Goal: Task Accomplishment & Management: Use online tool/utility

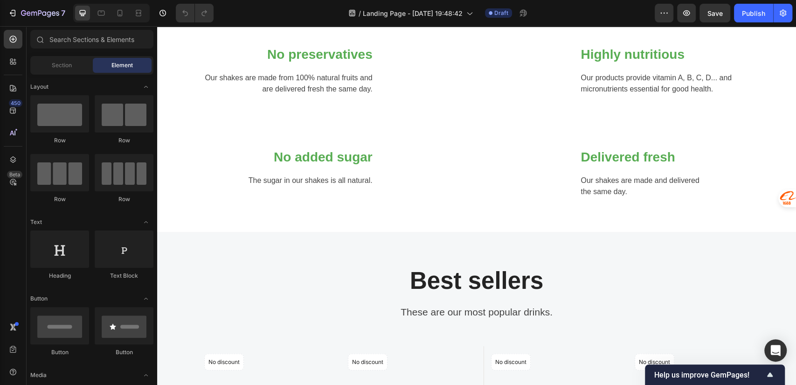
scroll to position [1217, 0]
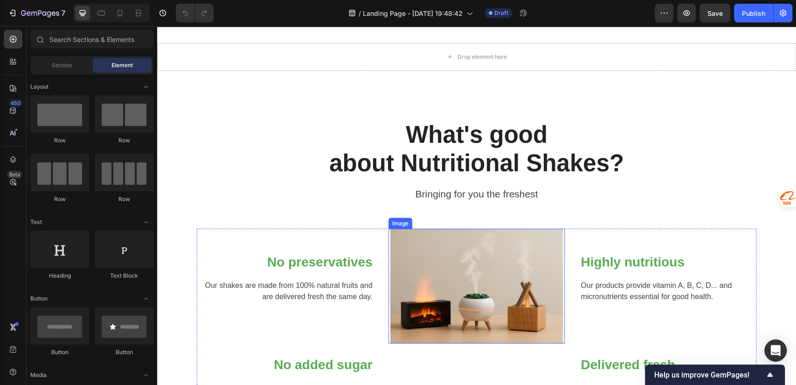
click at [453, 243] on img at bounding box center [477, 286] width 173 height 115
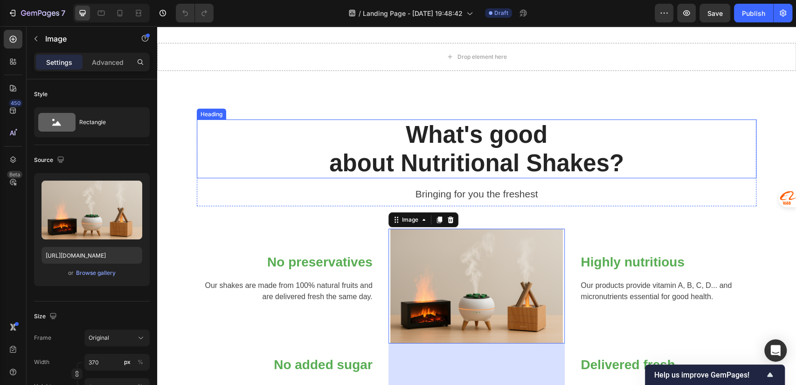
click at [452, 142] on p "What's good about Nutritional Shakes?" at bounding box center [477, 148] width 558 height 57
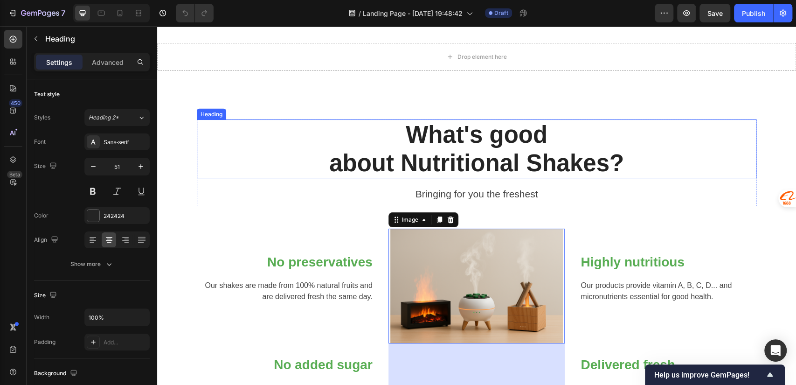
click at [452, 142] on p "What's good about Nutritional Shakes?" at bounding box center [477, 148] width 558 height 57
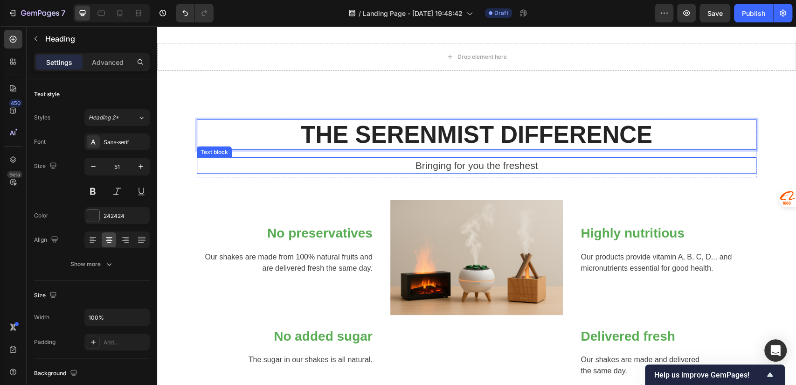
click at [549, 162] on p "Bringing for you the freshest" at bounding box center [477, 165] width 558 height 15
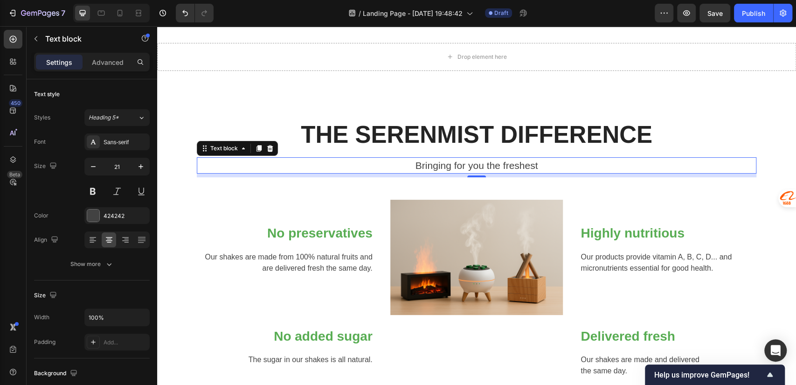
click at [468, 165] on p "Bringing for you the freshest" at bounding box center [477, 165] width 558 height 15
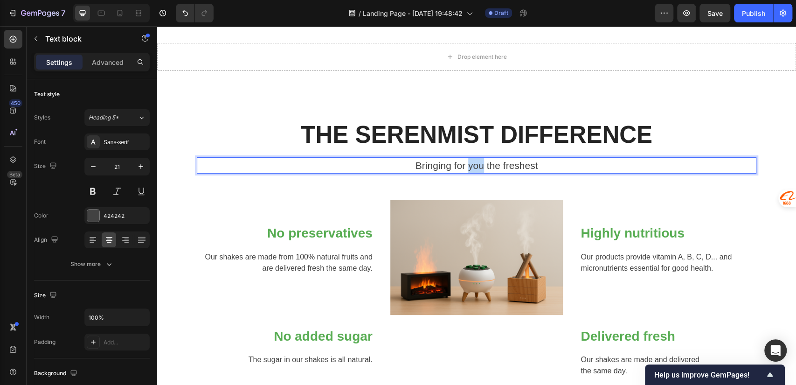
click at [468, 164] on p "Bringing for you the freshest" at bounding box center [477, 165] width 558 height 15
click at [585, 167] on p "Designed for Calm. Built for Living." at bounding box center [477, 165] width 558 height 15
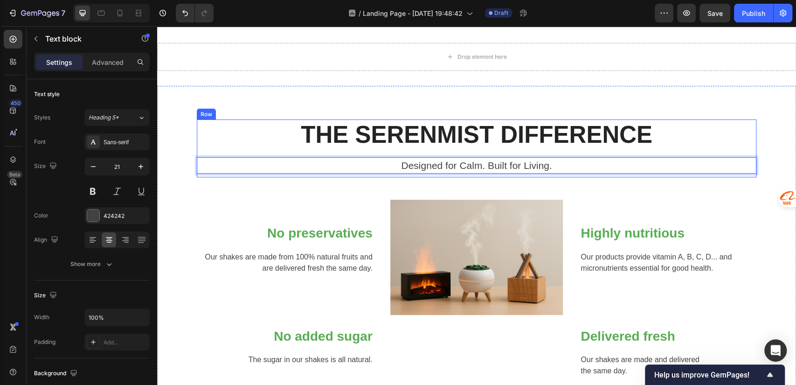
click at [378, 133] on p "THE SERENMIST DIFFERENCE" at bounding box center [477, 134] width 558 height 28
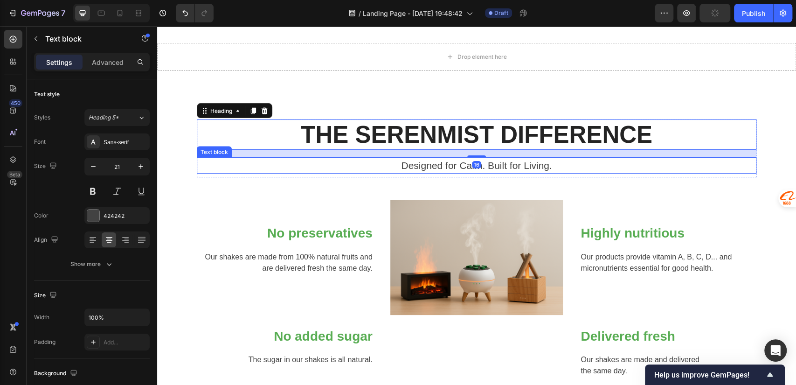
click at [390, 162] on p "Designed for Calm. Built for Living." at bounding box center [477, 165] width 558 height 15
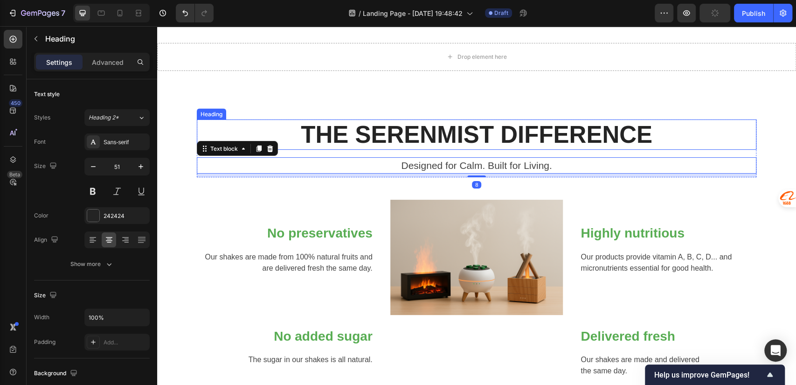
click at [362, 133] on p "THE SERENMIST DIFFERENCE" at bounding box center [477, 134] width 558 height 28
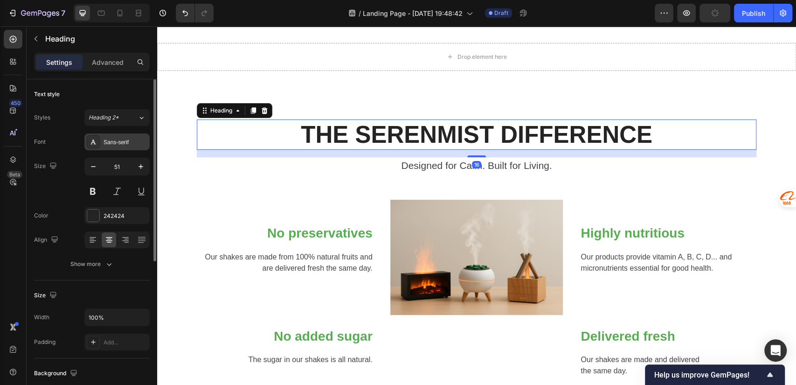
click at [119, 138] on div "Sans-serif" at bounding box center [126, 142] width 44 height 8
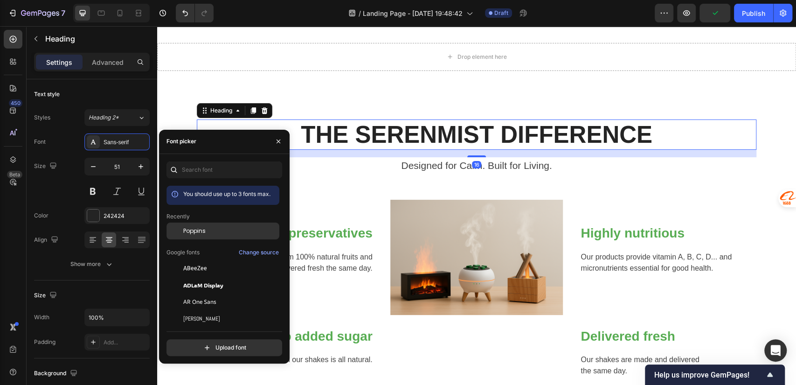
click at [194, 231] on span "Poppins" at bounding box center [194, 231] width 22 height 8
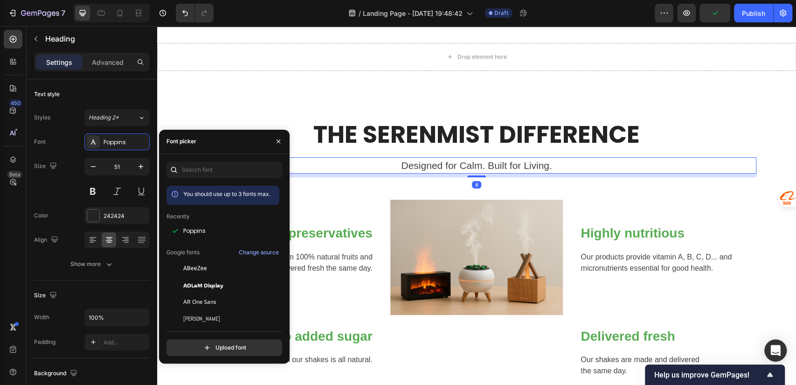
click at [430, 166] on p "Designed for Calm. Built for Living." at bounding box center [477, 165] width 558 height 15
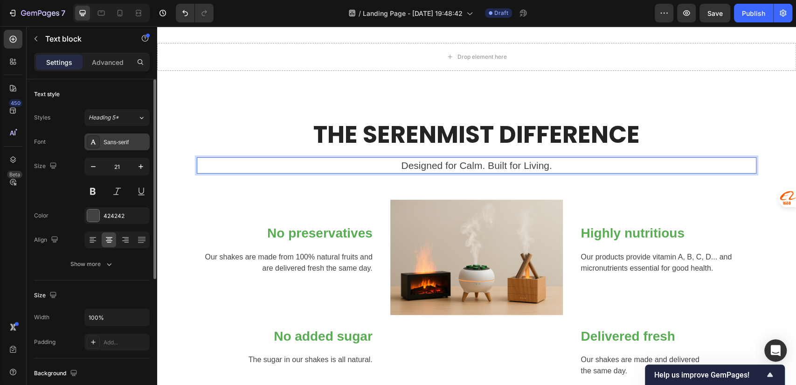
click at [115, 145] on div "Sans-serif" at bounding box center [126, 142] width 44 height 8
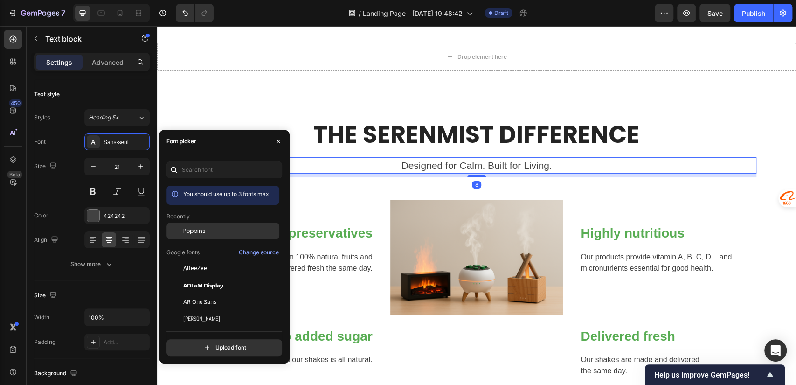
click at [192, 233] on span "Poppins" at bounding box center [194, 231] width 22 height 8
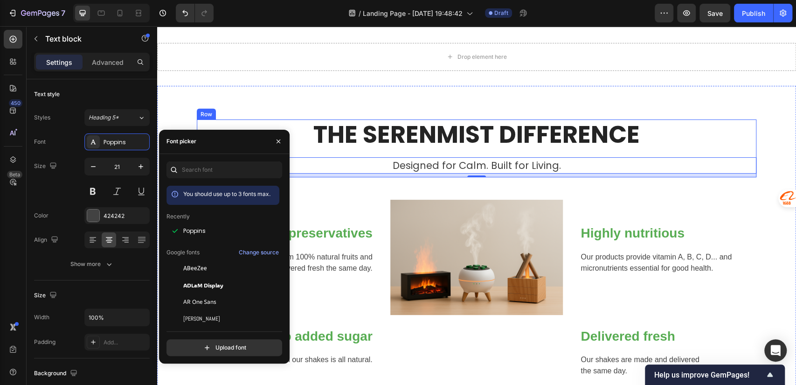
click at [438, 150] on div "THE SERENMIST DIFFERENCE Heading Designed for Calm. Built for Living. Text bloc…" at bounding box center [477, 148] width 560 height 58
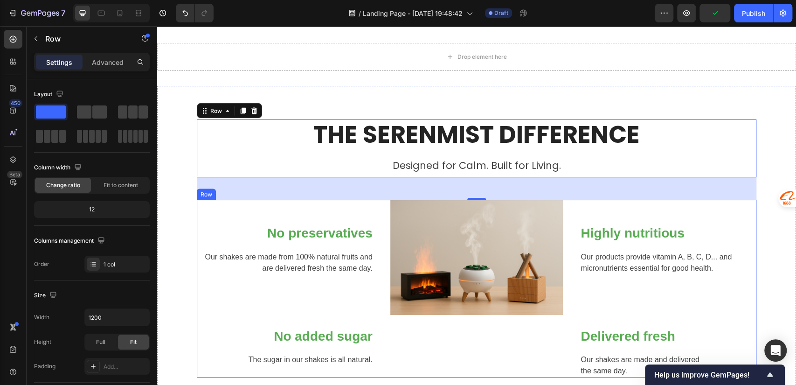
click at [295, 234] on p "No preservatives" at bounding box center [285, 233] width 175 height 17
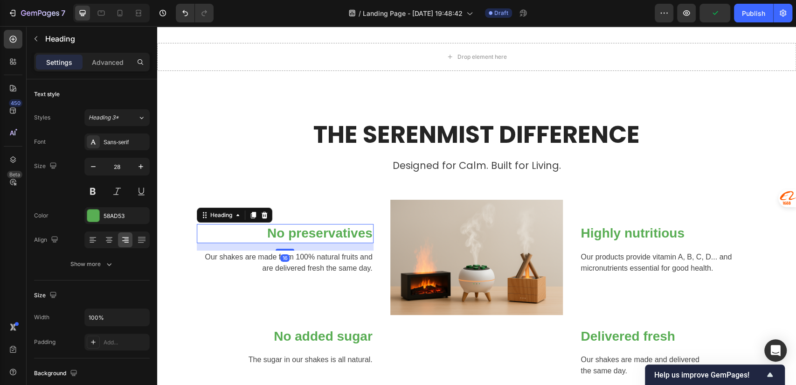
click at [296, 234] on p "No preservatives" at bounding box center [285, 233] width 175 height 17
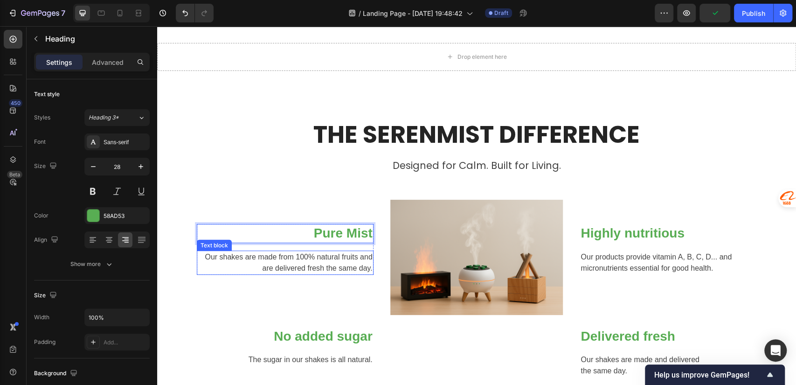
click at [259, 265] on p "Our shakes are made from 100% natural fruits and are delivered fresh the same d…" at bounding box center [285, 262] width 175 height 22
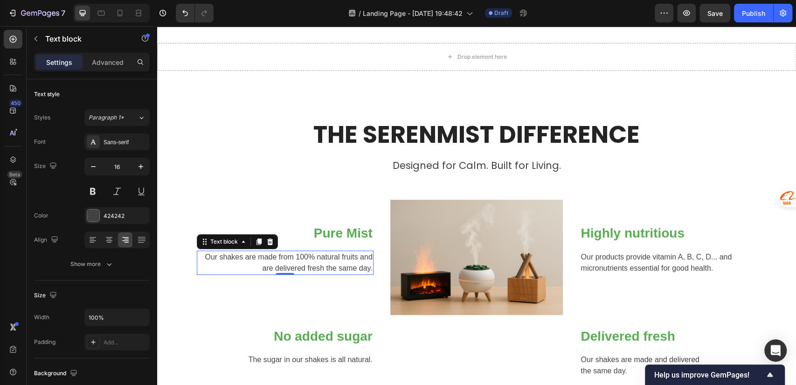
click at [298, 259] on p "Our shakes are made from 100% natural fruits and are delivered fresh the same d…" at bounding box center [285, 262] width 175 height 22
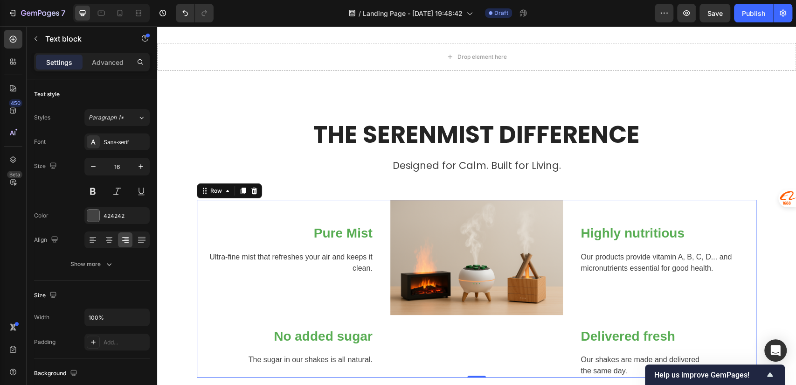
click at [339, 304] on div "Pure Mist Heading Ultra-fine mist that refreshes your air and keeps it clean. T…" at bounding box center [285, 289] width 177 height 178
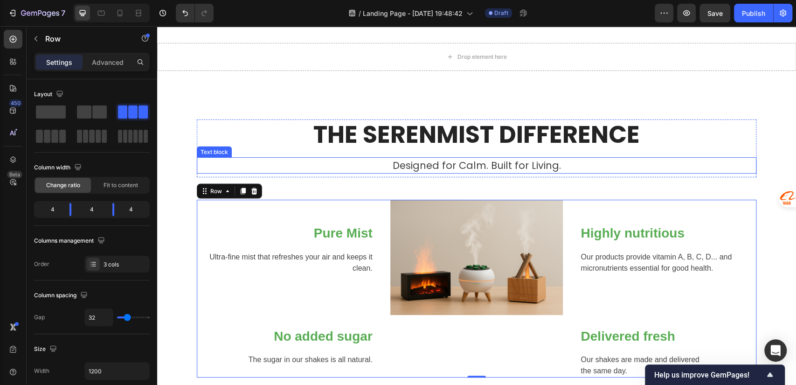
click at [258, 142] on p "THE SERENMIST DIFFERENCE" at bounding box center [477, 134] width 558 height 28
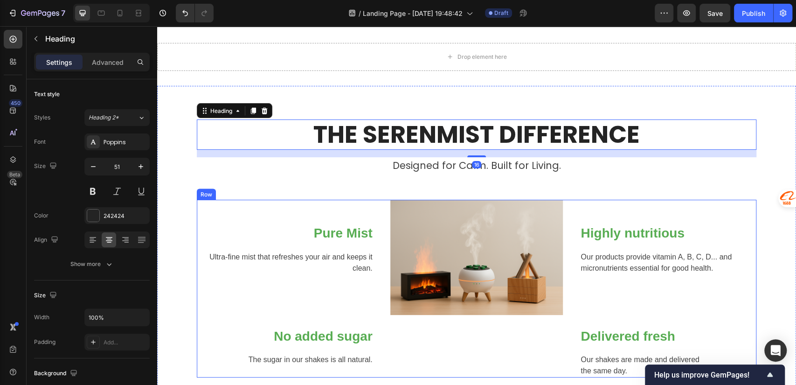
click at [332, 217] on div "Pure Mist Heading Ultra-fine mist that refreshes your air and keeps it clean. T…" at bounding box center [285, 289] width 177 height 178
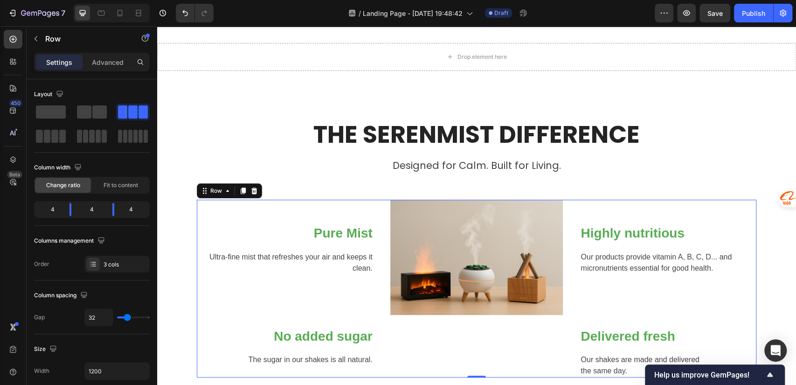
click at [292, 257] on p "Ultra-fine mist that refreshes your air and keeps it clean." at bounding box center [285, 262] width 175 height 22
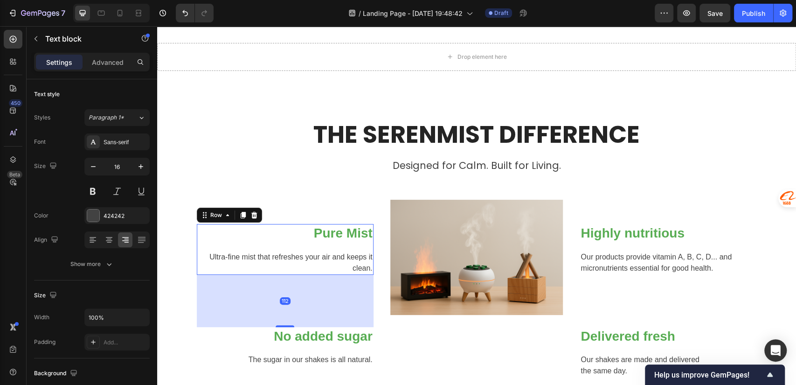
click at [330, 243] on div "Pure Mist Heading Ultra-fine mist that refreshes your air and keeps it clean. T…" at bounding box center [285, 249] width 177 height 50
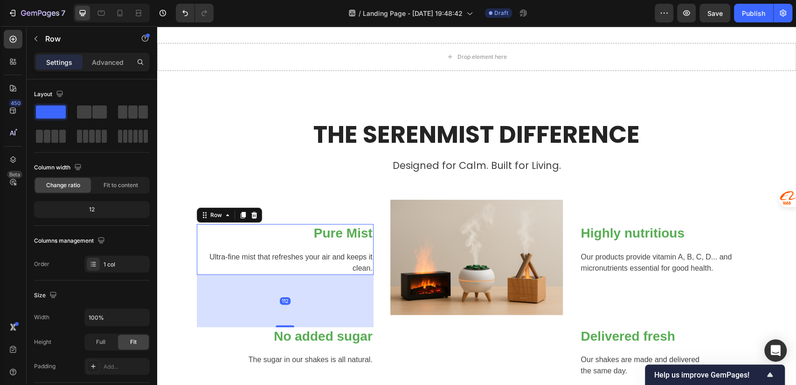
click at [330, 243] on div "Pure Mist Heading Ultra-fine mist that refreshes your air and keeps it clean. T…" at bounding box center [285, 249] width 177 height 50
click at [333, 235] on p "Pure Mist" at bounding box center [285, 233] width 175 height 17
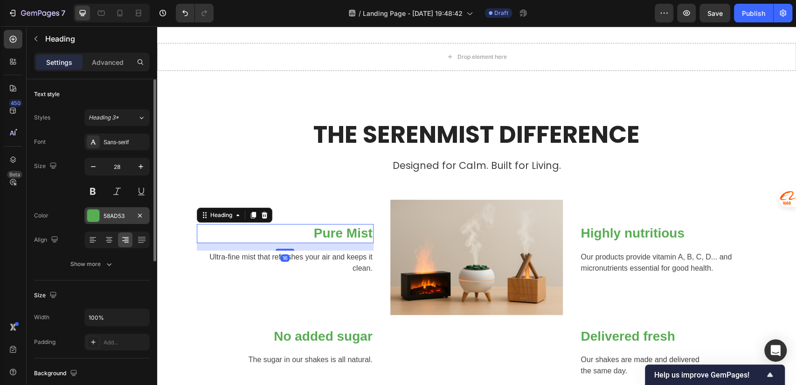
click at [123, 215] on div "58AD53" at bounding box center [117, 216] width 27 height 8
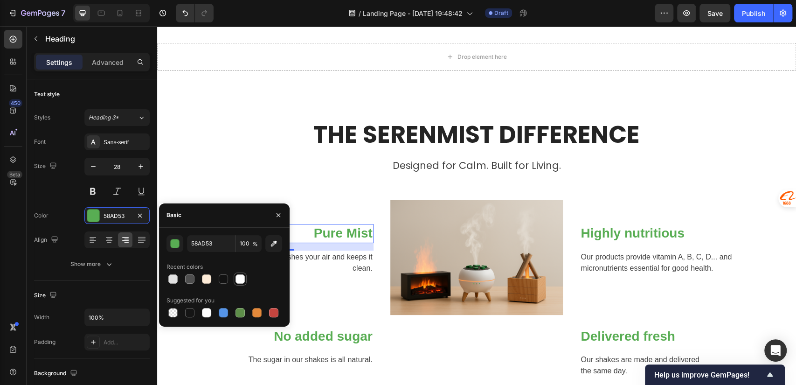
click at [242, 280] on div at bounding box center [240, 278] width 9 height 9
type input "FFFFFF"
click at [338, 283] on div "Pure Mist Heading 16 Ultra-fine mist that refreshes your air and keeps it clean…" at bounding box center [285, 289] width 177 height 178
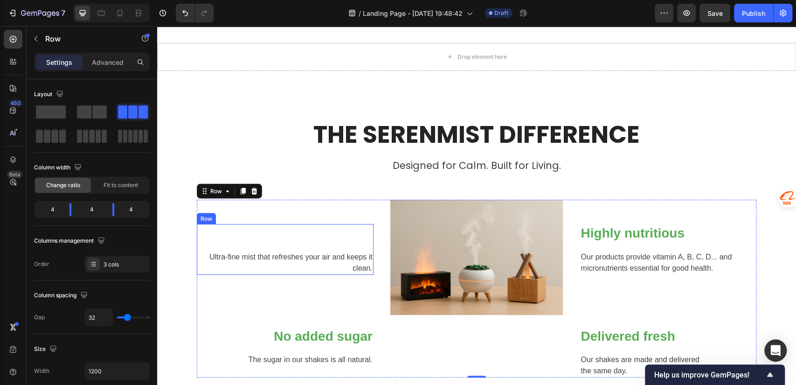
click at [322, 236] on p "Pure Mist" at bounding box center [285, 233] width 175 height 17
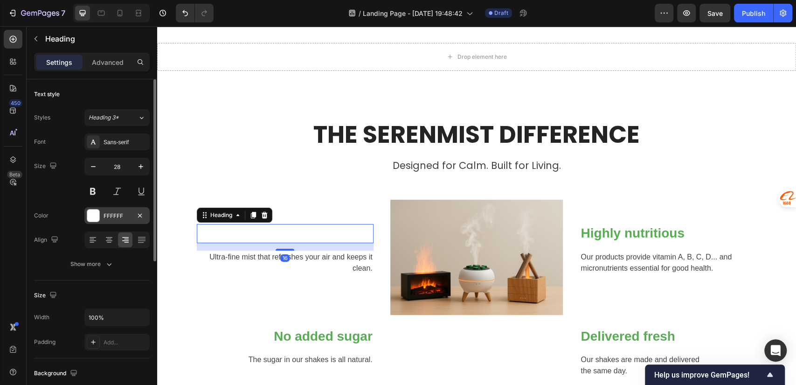
click at [113, 215] on div "FFFFFF" at bounding box center [117, 216] width 27 height 8
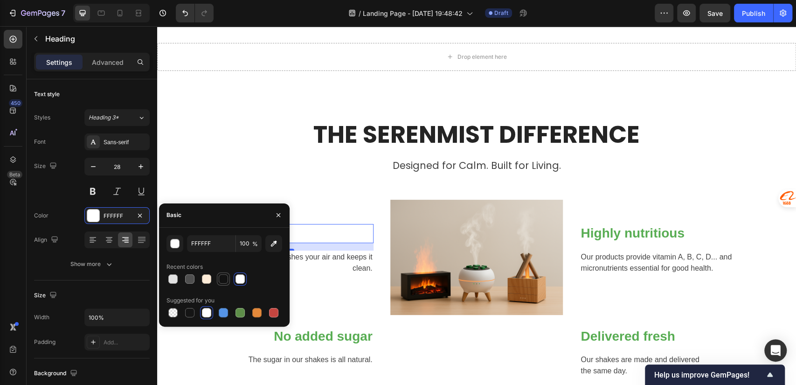
click at [224, 279] on div at bounding box center [223, 278] width 9 height 9
type input "121212"
click at [334, 257] on p "Ultra-fine mist that refreshes your air and keeps it clean." at bounding box center [285, 262] width 175 height 22
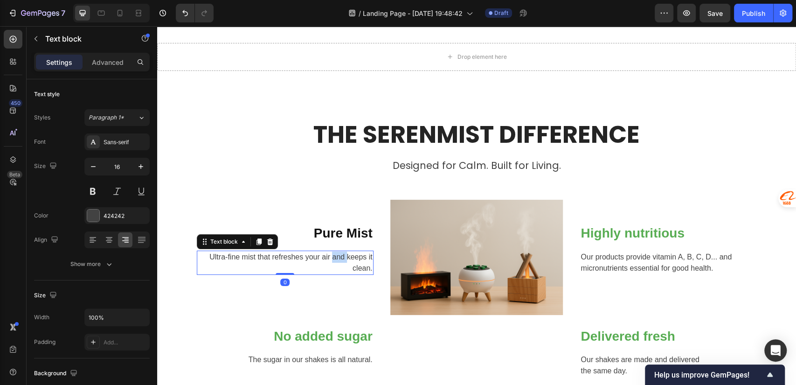
click at [334, 257] on p "Ultra-fine mist that refreshes your air and keeps it clean." at bounding box center [285, 262] width 175 height 22
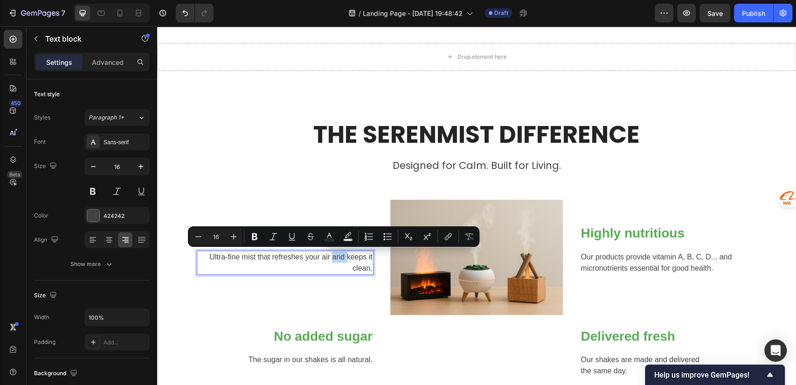
click at [241, 288] on div "Pure Mist Heading Ultra-fine mist that refreshes your air and keeps it clean. T…" at bounding box center [285, 289] width 177 height 178
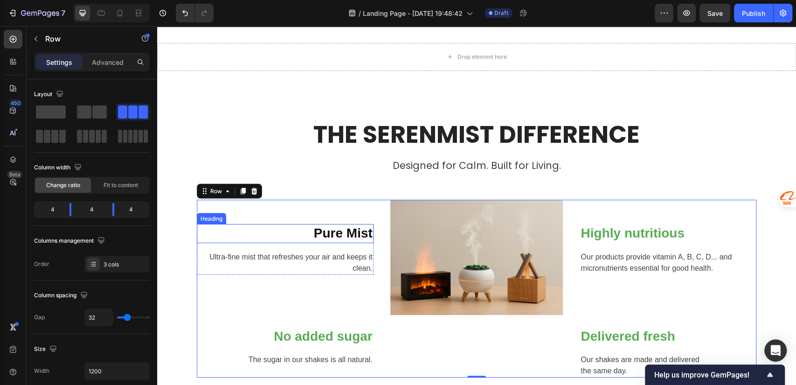
click at [308, 232] on p "Pure Mist" at bounding box center [285, 233] width 175 height 17
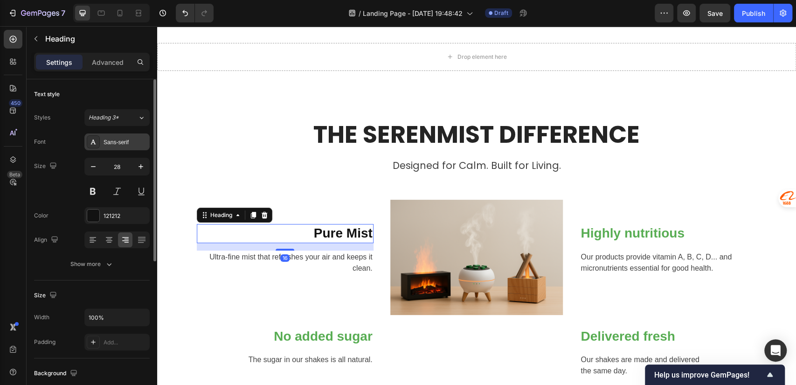
click at [122, 144] on div "Sans-serif" at bounding box center [126, 142] width 44 height 8
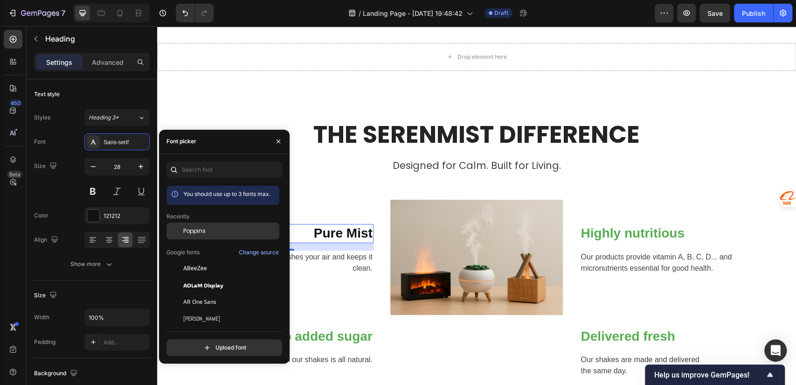
click at [205, 230] on span "Poppins" at bounding box center [194, 231] width 22 height 8
click at [339, 260] on p "Ultra-fine mist that refreshes your air and keeps it clean." at bounding box center [285, 262] width 175 height 22
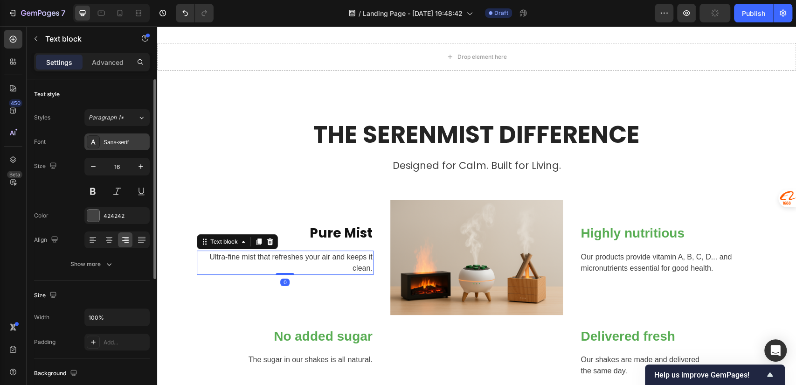
click at [112, 141] on div "Sans-serif" at bounding box center [126, 142] width 44 height 8
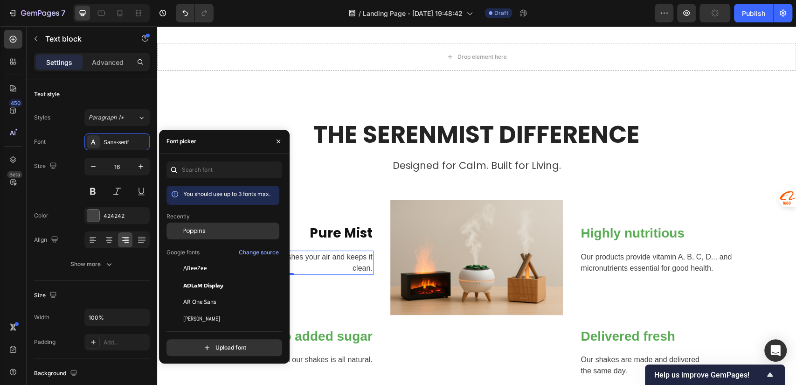
click at [194, 232] on span "Poppins" at bounding box center [194, 231] width 22 height 8
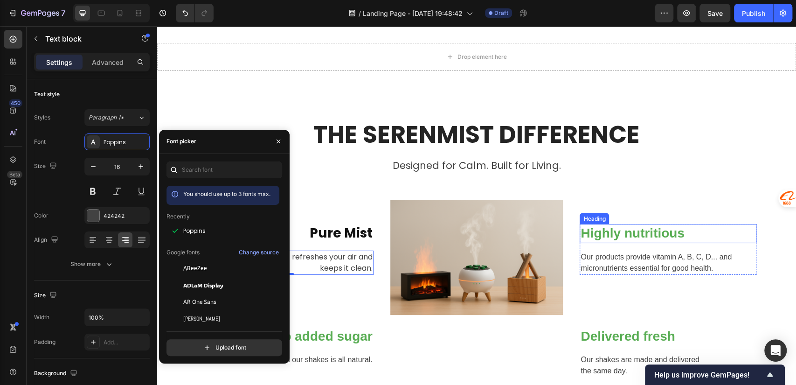
click at [646, 230] on p "Highly nutritious" at bounding box center [668, 233] width 175 height 17
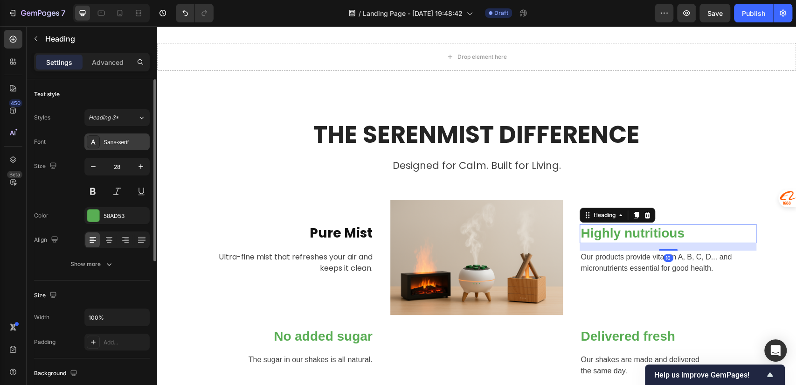
click at [123, 147] on div "Sans-serif" at bounding box center [116, 141] width 65 height 17
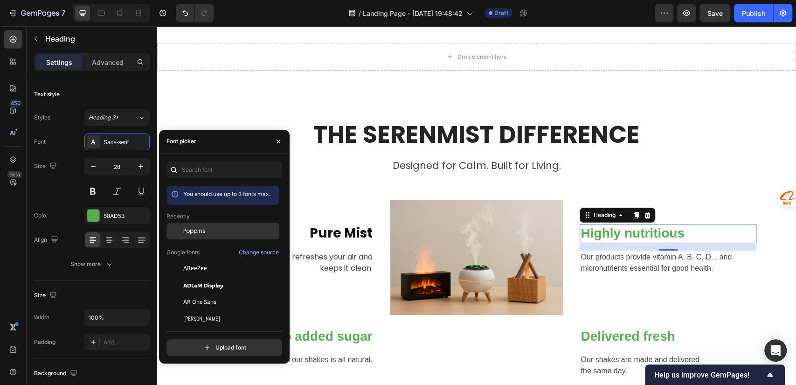
click at [199, 227] on span "Poppins" at bounding box center [194, 231] width 22 height 8
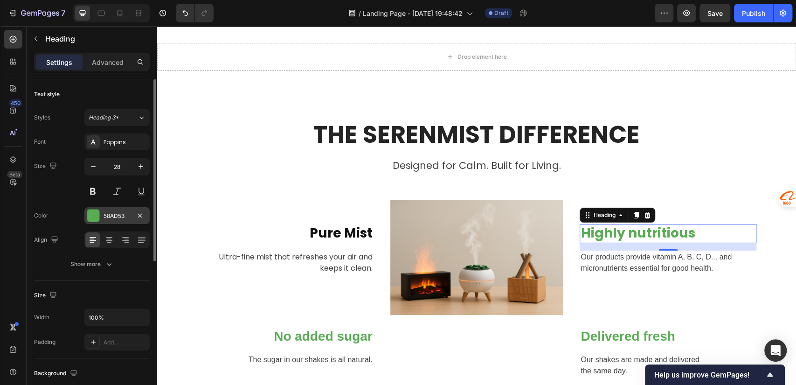
click at [108, 213] on div "58AD53" at bounding box center [117, 216] width 27 height 8
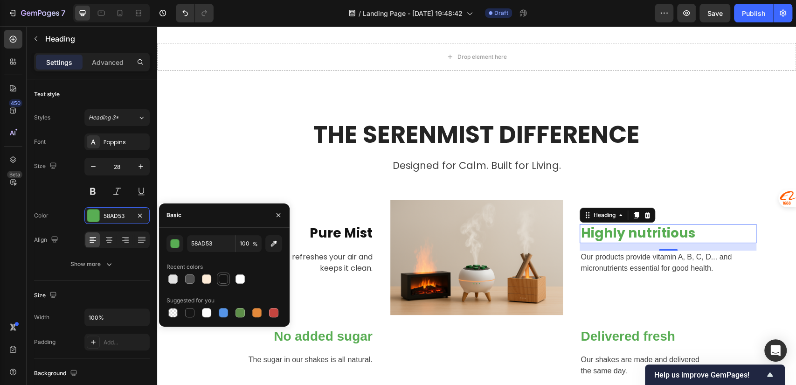
click at [221, 277] on div at bounding box center [223, 278] width 9 height 9
type input "121212"
click at [626, 265] on p "Our products provide vitamin A, B, C, D... and micronutrients essential for goo…" at bounding box center [668, 262] width 175 height 22
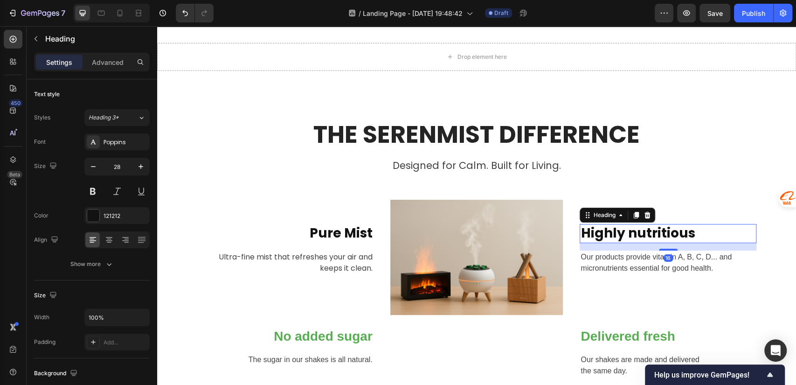
click at [665, 235] on p "Highly nutritious" at bounding box center [668, 233] width 175 height 17
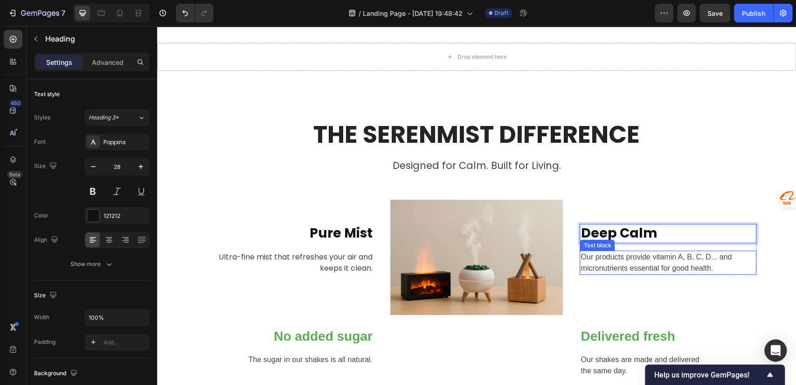
click at [616, 258] on p "Our products provide vitamin A, B, C, D... and micronutrients essential for goo…" at bounding box center [668, 262] width 175 height 22
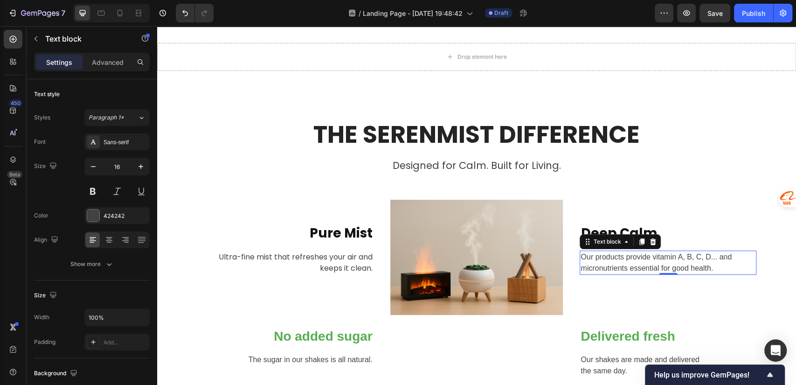
click at [615, 266] on p "Our products provide vitamin A, B, C, D... and micronutrients essential for goo…" at bounding box center [668, 262] width 175 height 22
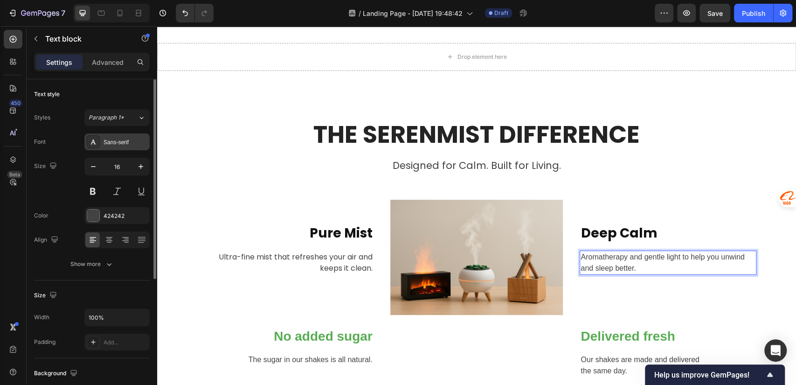
click at [114, 147] on div "Sans-serif" at bounding box center [116, 141] width 65 height 17
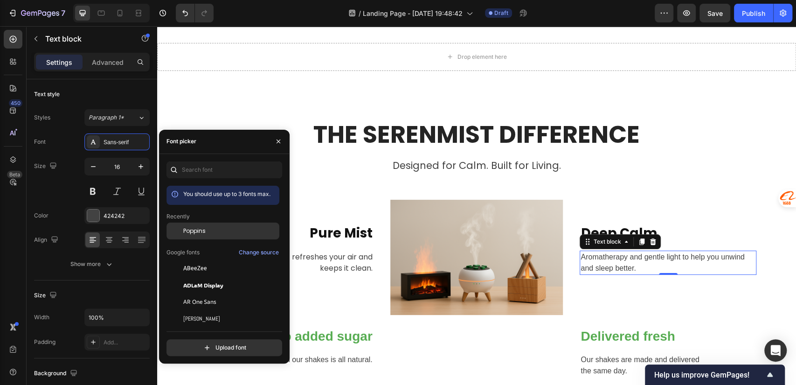
click at [189, 232] on span "Poppins" at bounding box center [194, 231] width 22 height 8
click at [419, 352] on div "Image" at bounding box center [477, 289] width 177 height 178
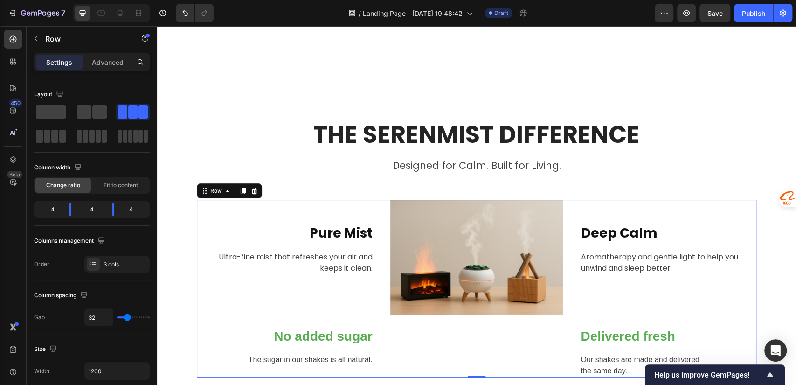
scroll to position [1425, 0]
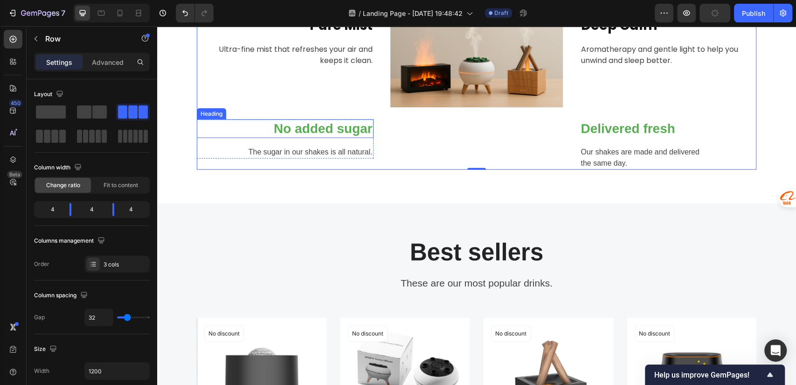
click at [336, 123] on p "No added sugar" at bounding box center [285, 128] width 175 height 17
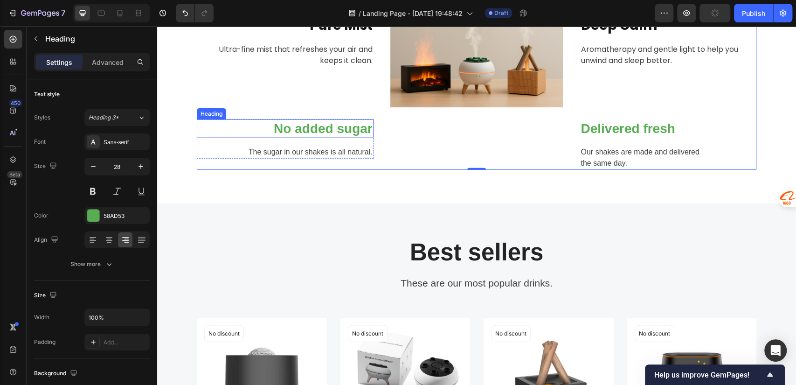
click at [336, 123] on p "No added sugar" at bounding box center [285, 128] width 175 height 17
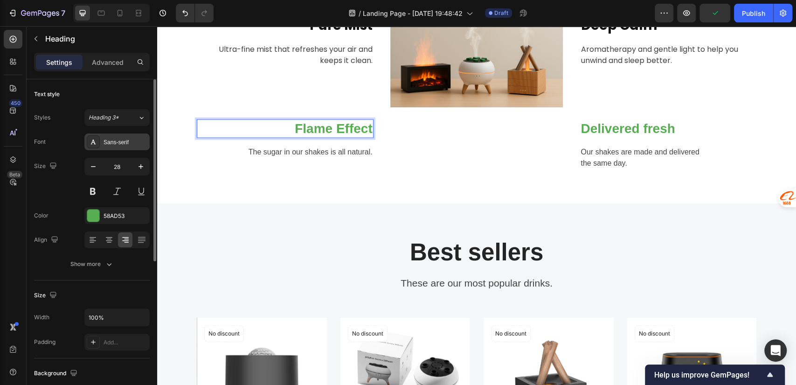
click at [116, 145] on div "Sans-serif" at bounding box center [126, 142] width 44 height 8
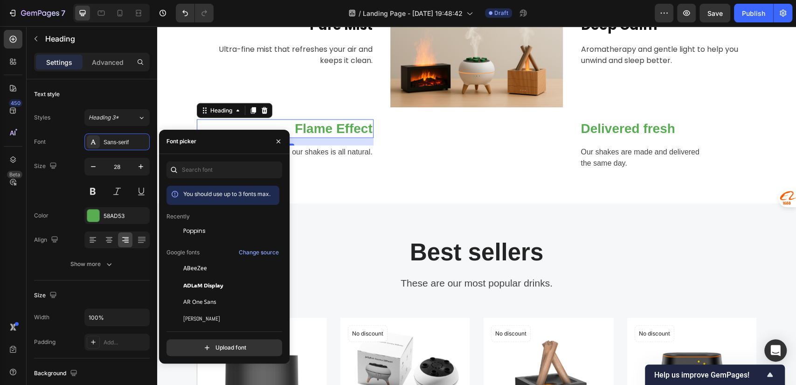
drag, startPoint x: 192, startPoint y: 228, endPoint x: 238, endPoint y: 181, distance: 66.3
click at [192, 229] on span "Poppins" at bounding box center [194, 231] width 22 height 8
click at [113, 219] on div "58AD53" at bounding box center [117, 216] width 27 height 8
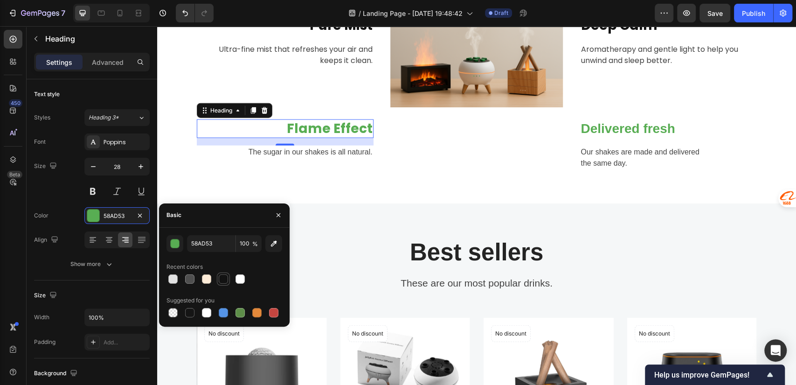
drag, startPoint x: 223, startPoint y: 275, endPoint x: 140, endPoint y: 152, distance: 148.0
click at [223, 275] on div at bounding box center [223, 278] width 9 height 9
type input "121212"
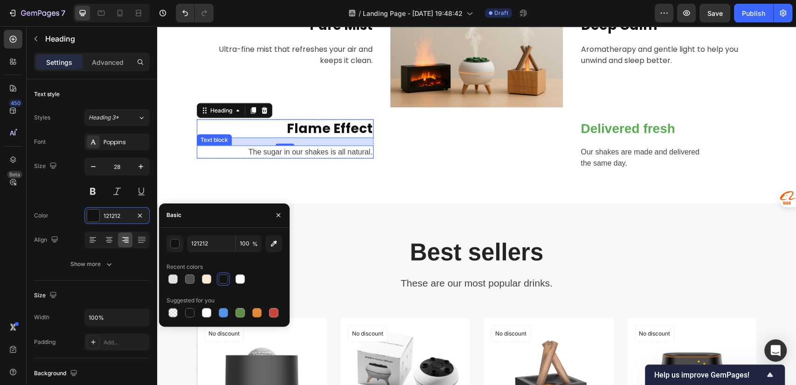
click at [316, 153] on p "The sugar in our shakes is all natural." at bounding box center [285, 152] width 175 height 11
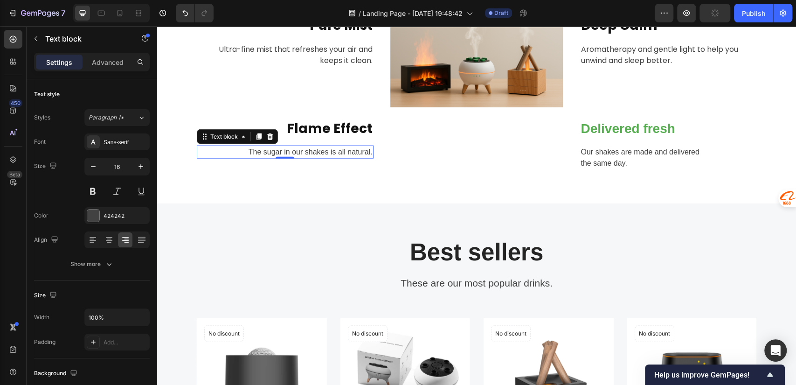
click at [314, 148] on p "The sugar in our shakes is all natural." at bounding box center [285, 152] width 175 height 11
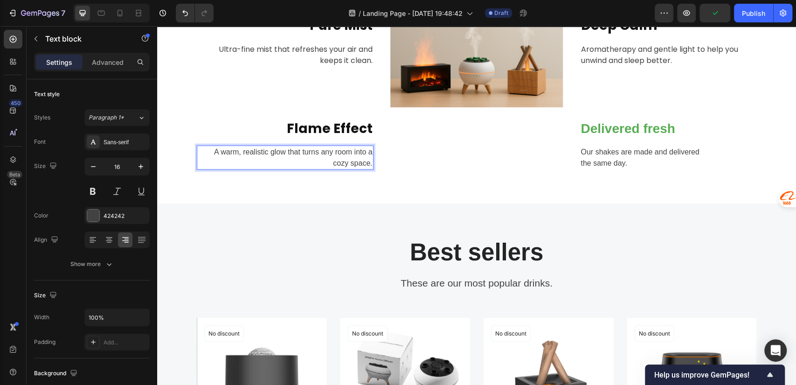
click at [251, 161] on p "A warm, realistic glow that turns any room into a cozy space." at bounding box center [285, 158] width 175 height 22
click at [265, 199] on div "THE SERENMIST DIFFERENCE Heading Designed for Calm. Built for Living. Text bloc…" at bounding box center [476, 41] width 639 height 326
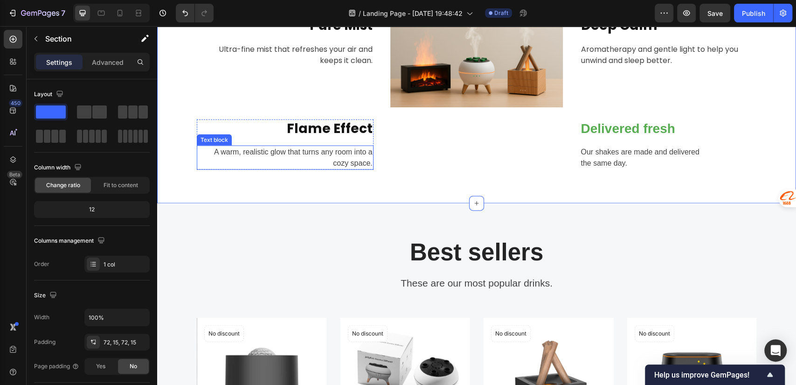
click at [255, 160] on p "A warm, realistic glow that turns any room into a cozy space." at bounding box center [285, 158] width 175 height 22
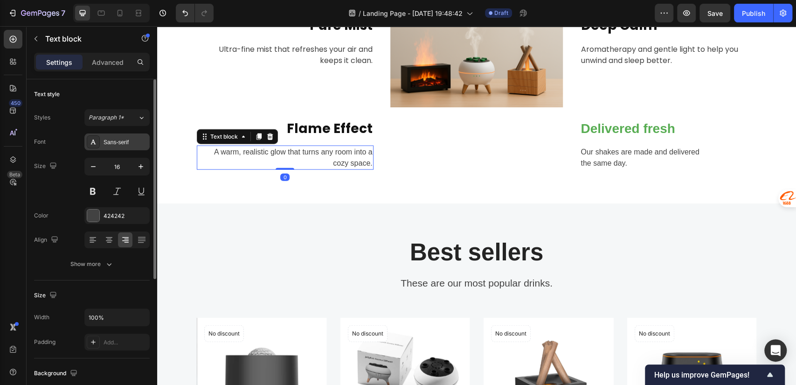
click at [113, 144] on div "Sans-serif" at bounding box center [126, 142] width 44 height 8
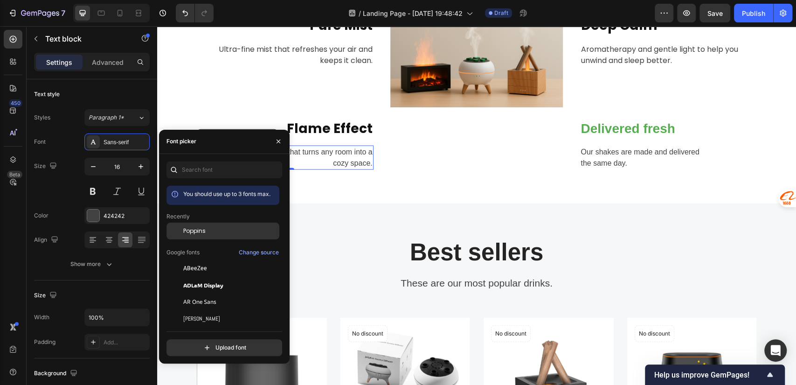
click at [187, 232] on span "Poppins" at bounding box center [194, 231] width 22 height 8
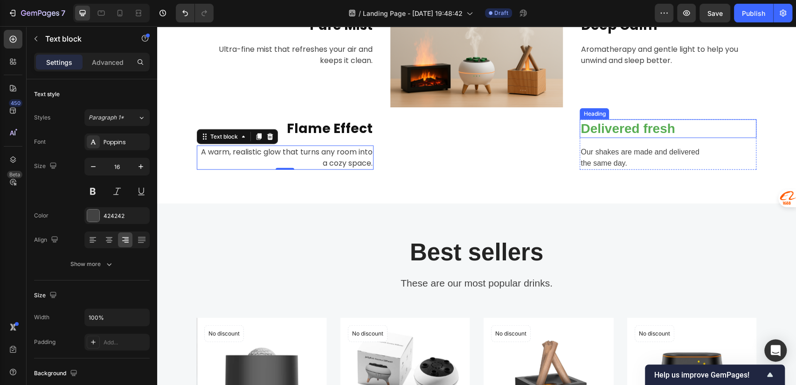
click at [599, 127] on p "Delivered fresh" at bounding box center [668, 128] width 175 height 17
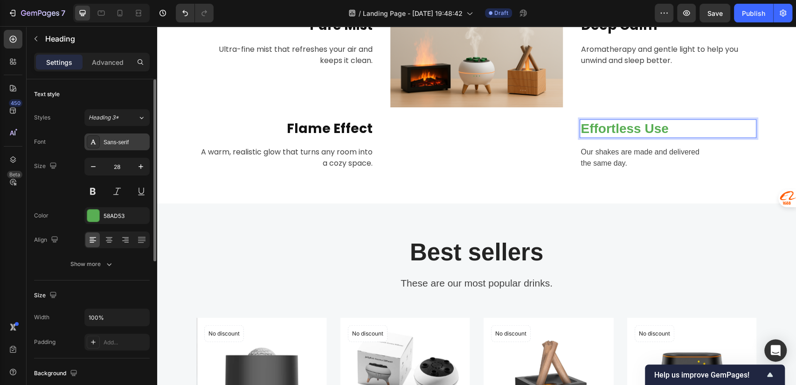
click at [115, 141] on div "Sans-serif" at bounding box center [126, 142] width 44 height 8
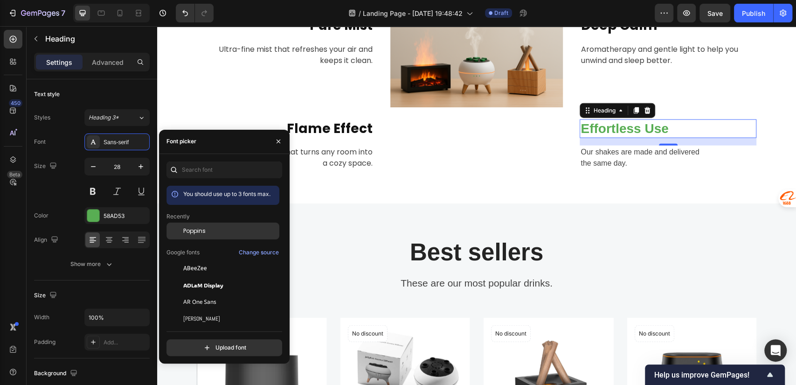
click at [183, 227] on span "Poppins" at bounding box center [194, 231] width 22 height 8
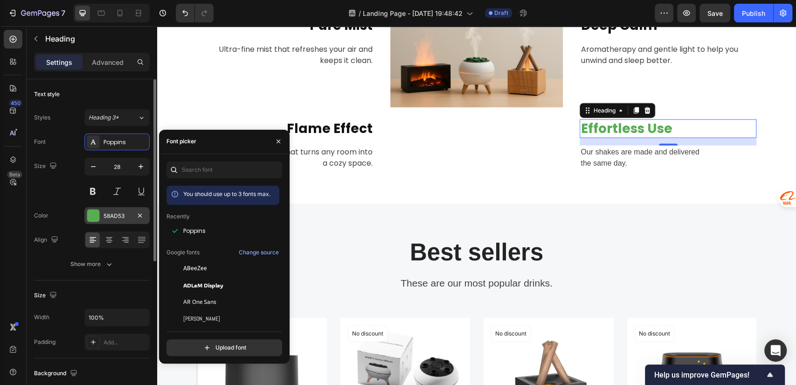
click at [109, 214] on div "58AD53" at bounding box center [117, 216] width 27 height 8
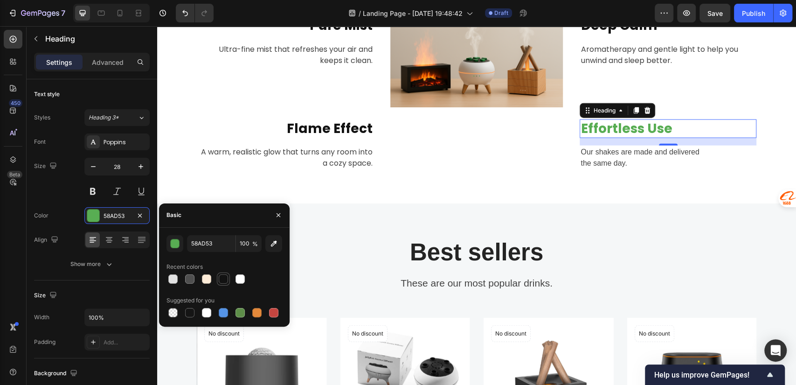
drag, startPoint x: 222, startPoint y: 280, endPoint x: 273, endPoint y: 183, distance: 109.8
click at [222, 280] on div at bounding box center [223, 278] width 9 height 9
type input "121212"
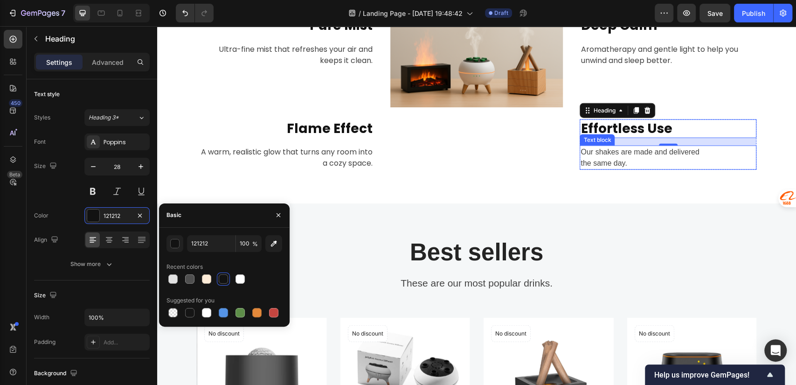
click at [629, 156] on p "Our shakes are made and delivered the same day." at bounding box center [668, 158] width 175 height 22
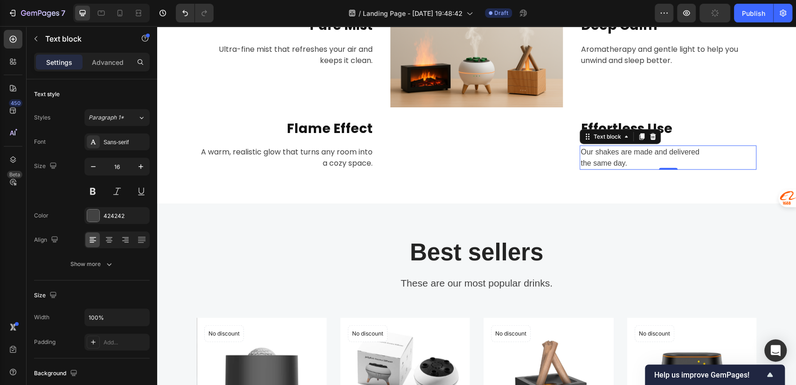
click at [637, 158] on p "Our shakes are made and delivered the same day." at bounding box center [668, 158] width 175 height 22
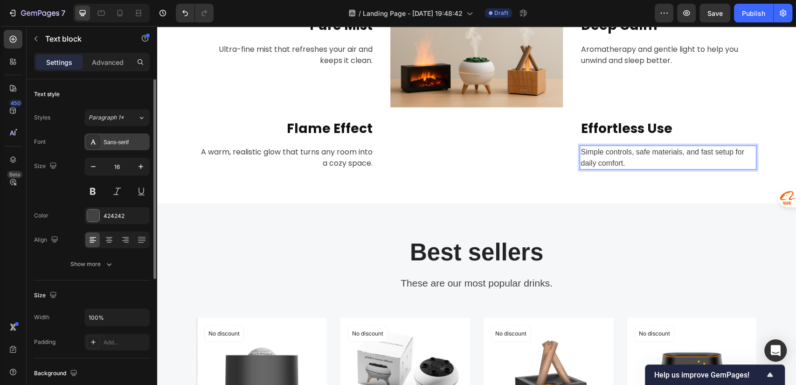
click at [113, 142] on div "Sans-serif" at bounding box center [126, 142] width 44 height 8
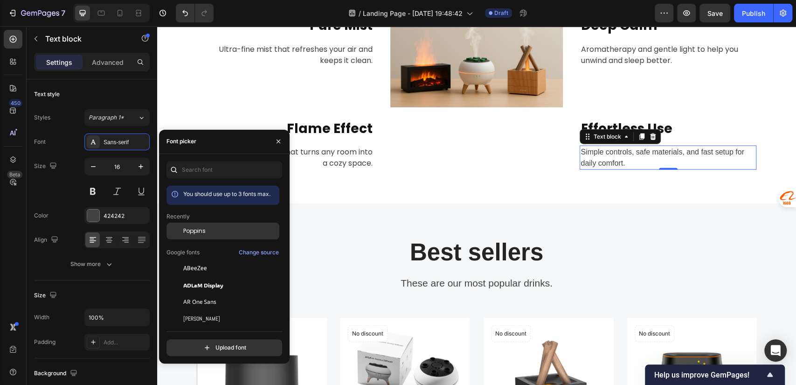
click at [188, 229] on span "Poppins" at bounding box center [194, 231] width 22 height 8
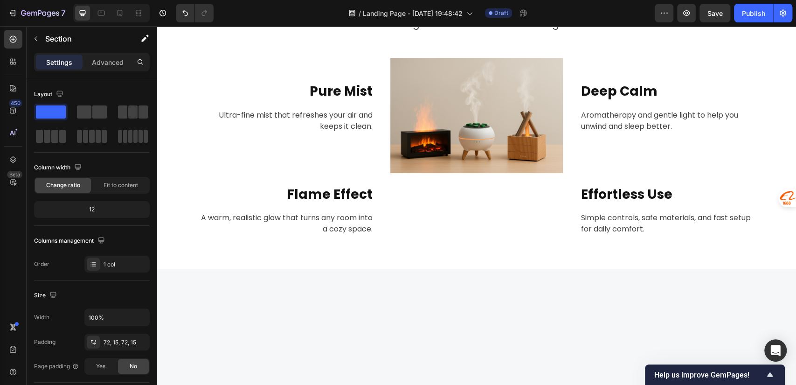
scroll to position [1217, 0]
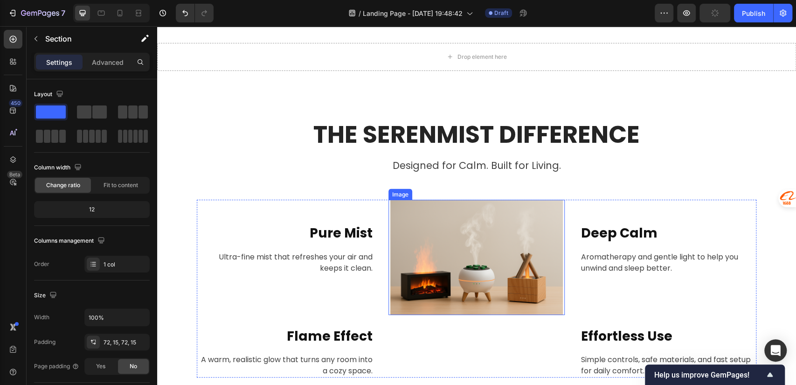
click at [517, 247] on img at bounding box center [477, 257] width 173 height 115
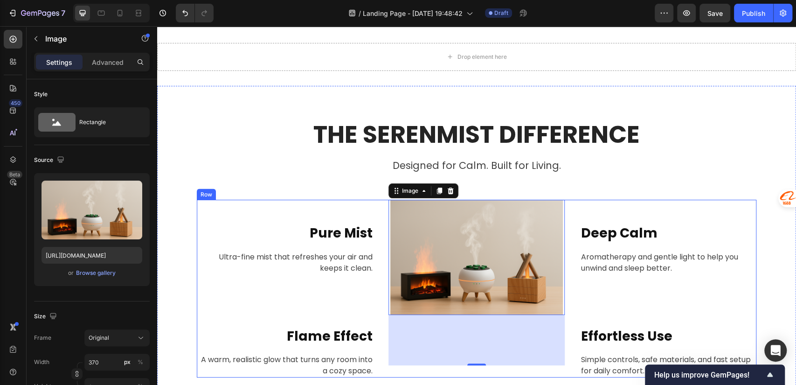
click at [340, 228] on p "Pure Mist" at bounding box center [285, 233] width 175 height 17
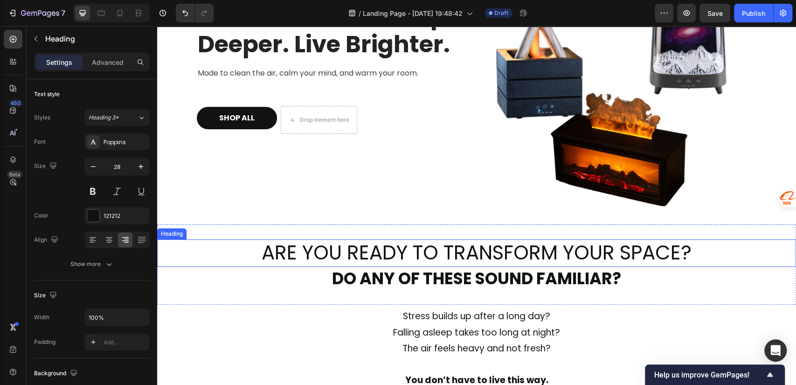
scroll to position [0, 0]
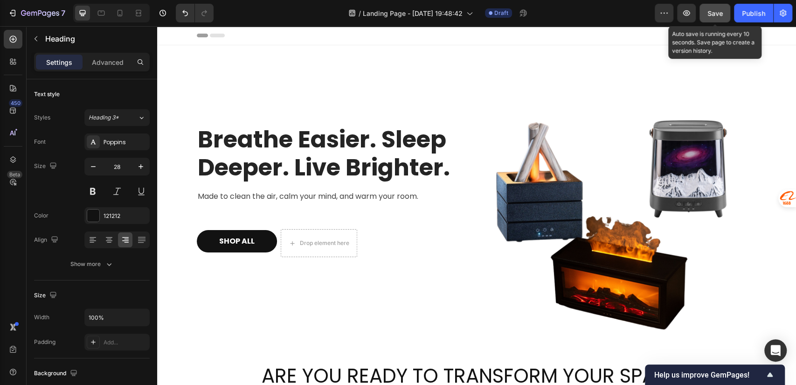
click at [709, 14] on span "Save" at bounding box center [715, 13] width 15 height 8
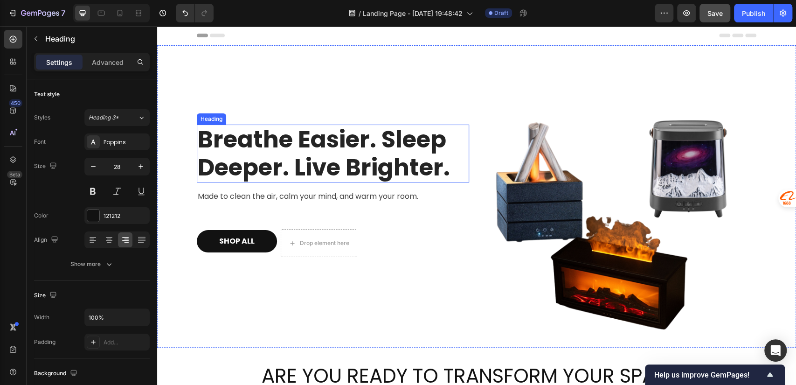
click at [308, 159] on h2 "Breathe Easier. Sleep Deeper. Live Brighter." at bounding box center [333, 154] width 272 height 58
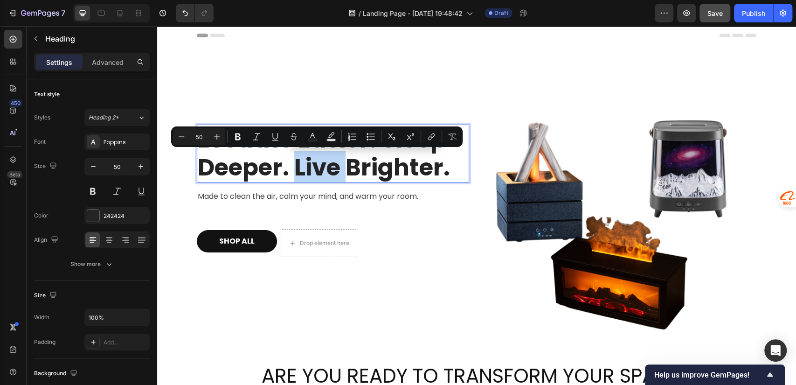
click at [468, 164] on div "Breathe Easier. Sleep Deeper. Live Brighter. Heading 16 Made to clean the air, …" at bounding box center [477, 196] width 560 height 302
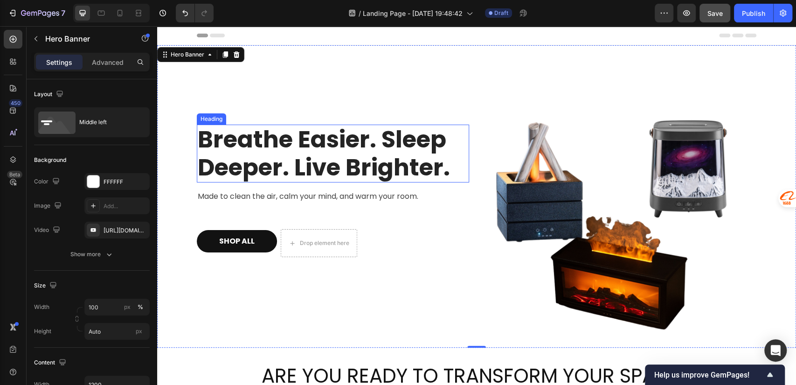
click at [451, 169] on p "Breathe Easier. Sleep Deeper. Live Brighter." at bounding box center [333, 154] width 271 height 56
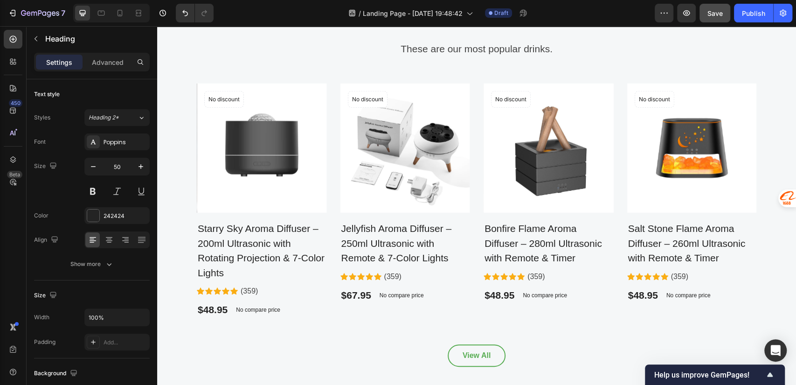
scroll to position [1452, 0]
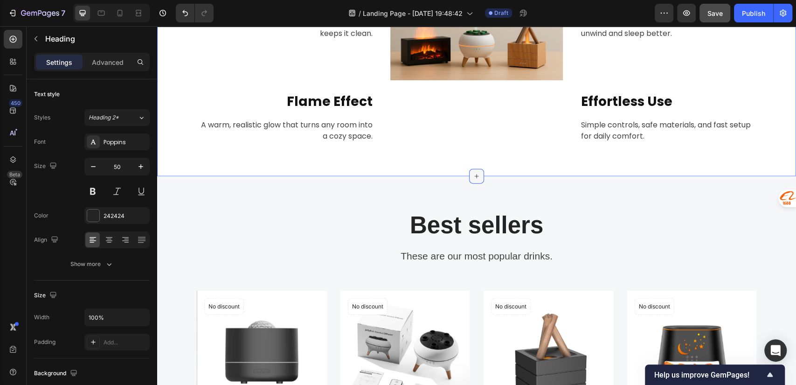
click at [475, 178] on icon at bounding box center [476, 176] width 7 height 7
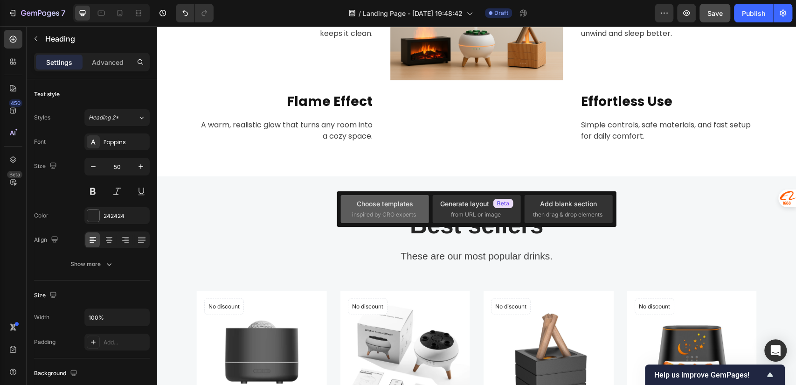
click at [403, 210] on div "Choose templates inspired by CRO experts" at bounding box center [384, 209] width 65 height 20
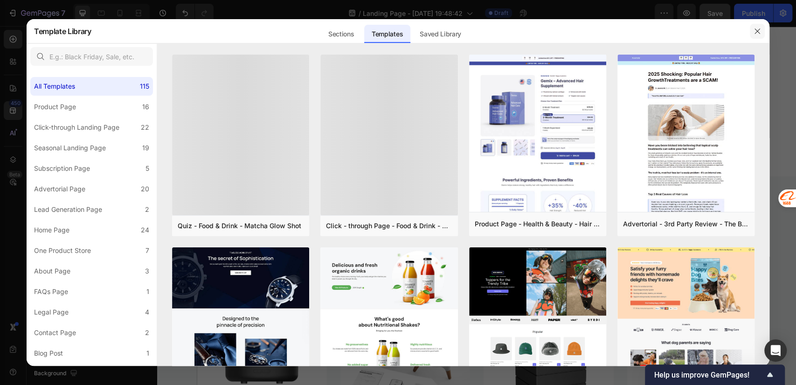
click at [753, 30] on button "button" at bounding box center [757, 31] width 15 height 15
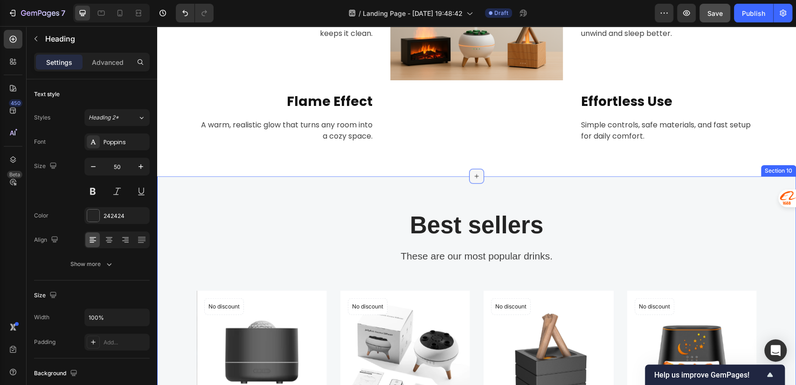
click at [473, 174] on icon at bounding box center [476, 176] width 7 height 7
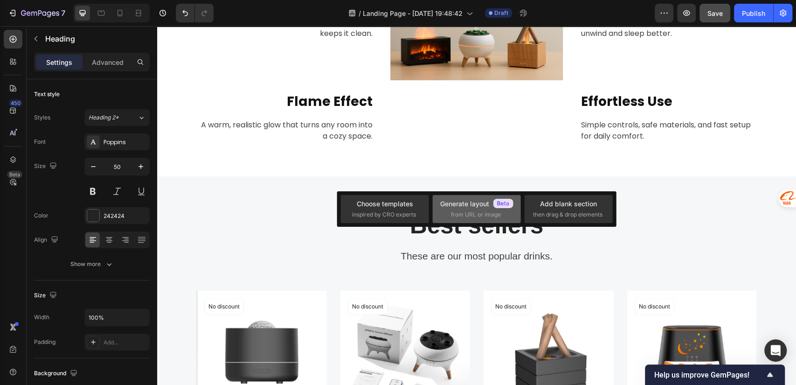
click at [471, 206] on div "Generate layout" at bounding box center [476, 204] width 73 height 10
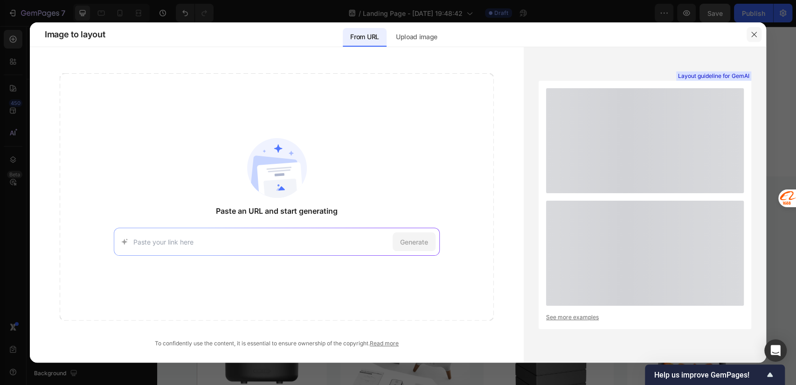
click at [751, 36] on icon "button" at bounding box center [754, 34] width 7 height 7
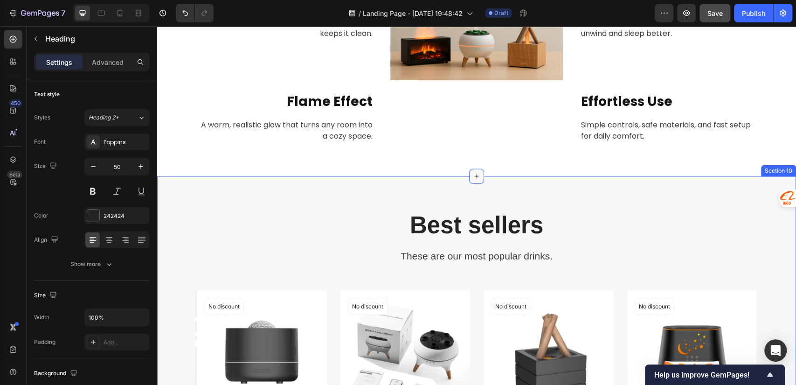
click at [478, 180] on div at bounding box center [476, 176] width 15 height 15
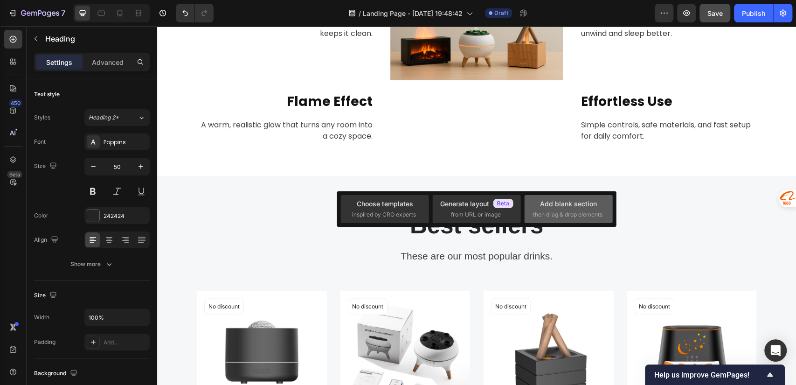
click at [560, 211] on span "then drag & drop elements" at bounding box center [568, 214] width 70 height 8
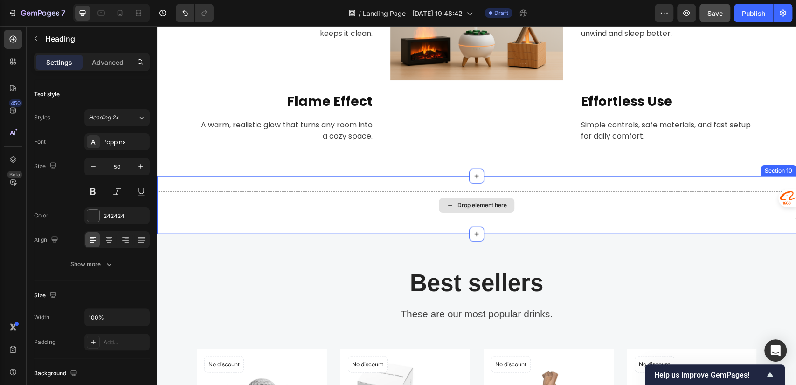
click at [458, 207] on div "Drop element here" at bounding box center [482, 205] width 49 height 7
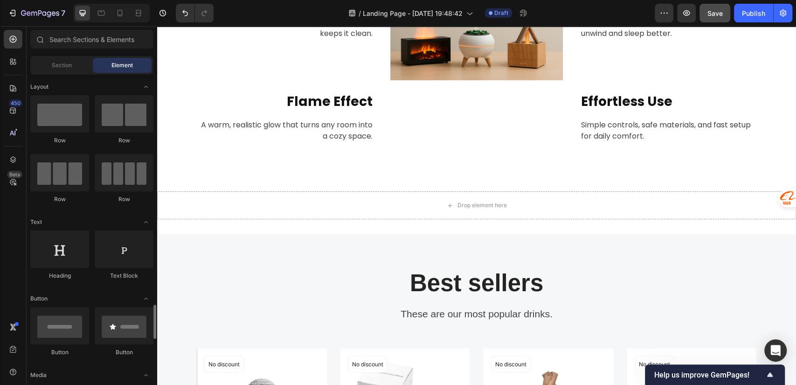
scroll to position [207, 0]
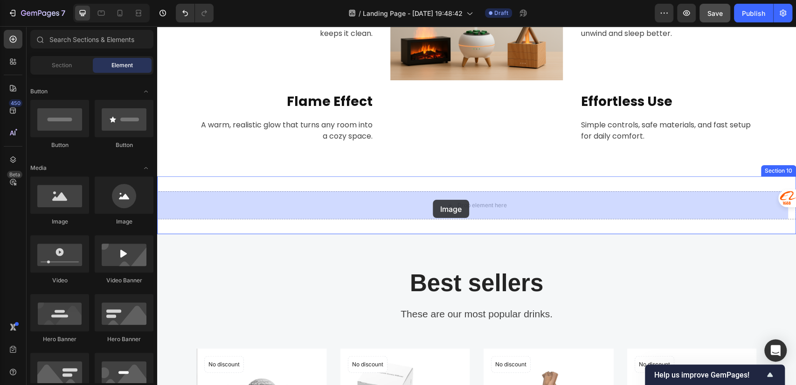
drag, startPoint x: 217, startPoint y: 231, endPoint x: 433, endPoint y: 200, distance: 217.8
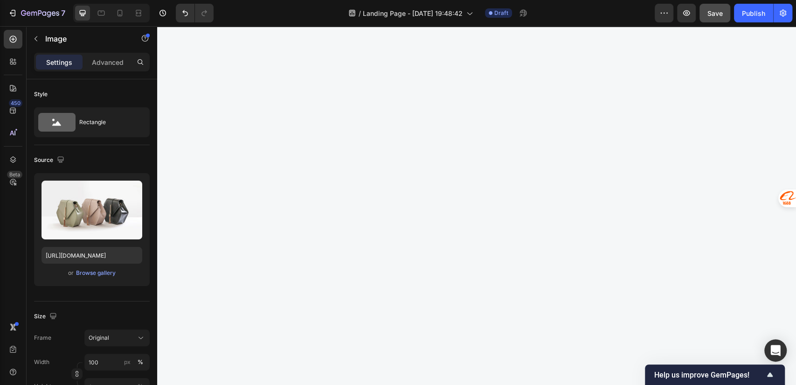
scroll to position [1452, 0]
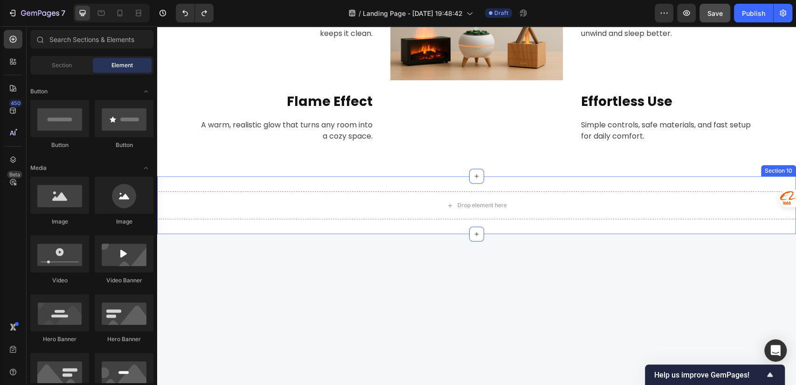
click at [363, 184] on div "Drop element here Section 10" at bounding box center [476, 205] width 639 height 58
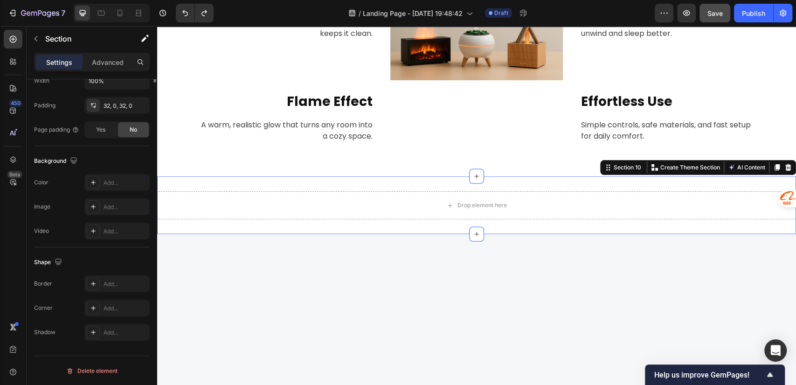
scroll to position [0, 0]
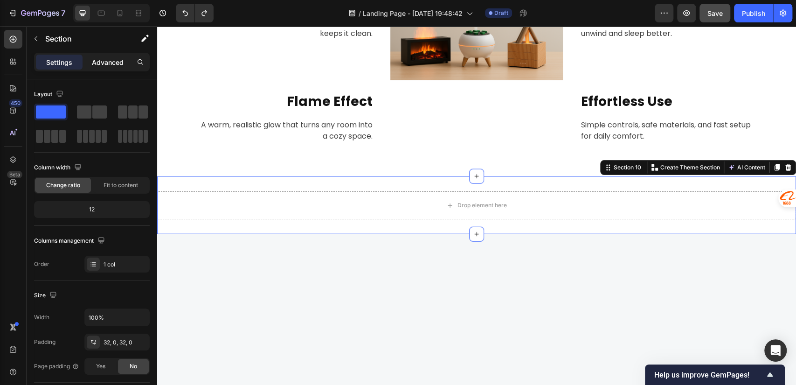
click at [104, 60] on p "Advanced" at bounding box center [108, 62] width 32 height 10
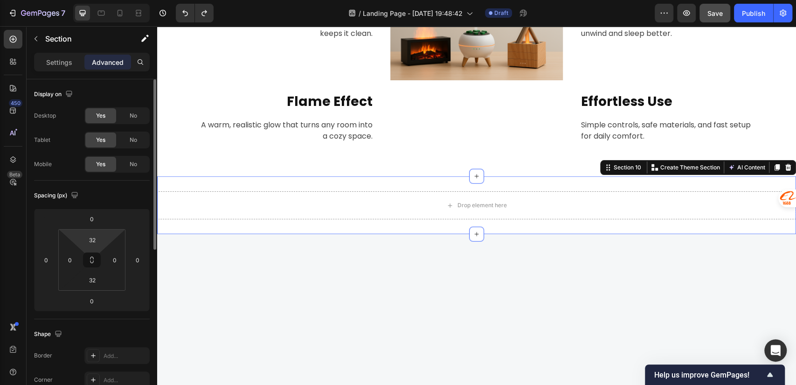
scroll to position [314, 0]
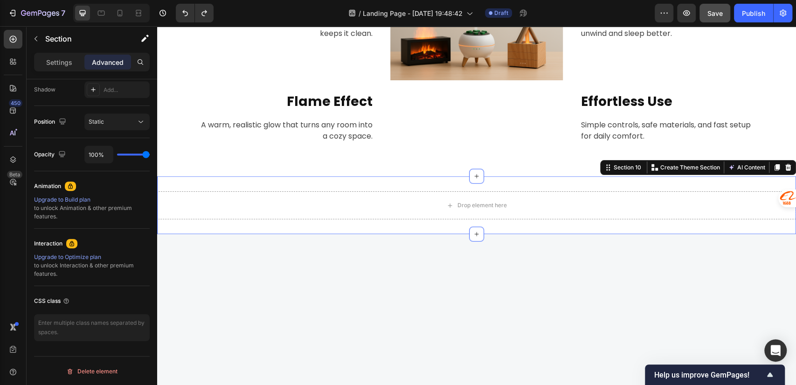
click at [360, 183] on div "Drop element here Section 10 You can create reusable sections Create Theme Sect…" at bounding box center [476, 205] width 639 height 58
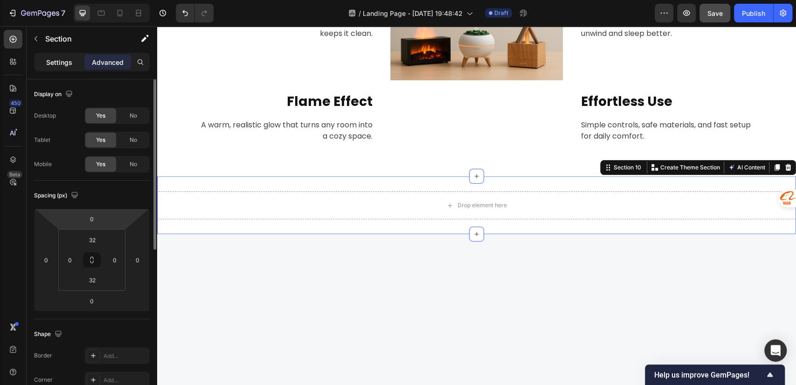
click at [62, 63] on p "Settings" at bounding box center [59, 62] width 26 height 10
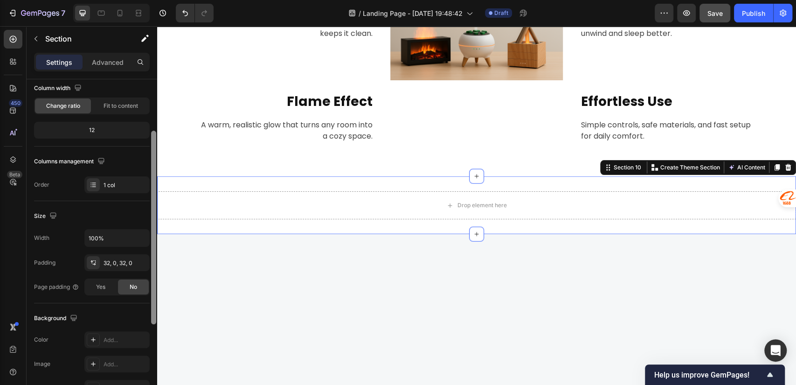
scroll to position [78, 0]
drag, startPoint x: 152, startPoint y: 226, endPoint x: 155, endPoint y: 272, distance: 46.3
click at [155, 272] on div at bounding box center [153, 222] width 5 height 194
click at [120, 105] on span "Fit to content" at bounding box center [121, 107] width 35 height 8
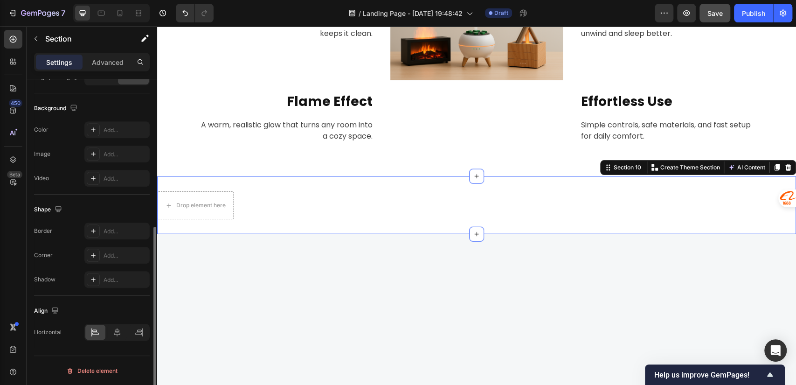
scroll to position [0, 0]
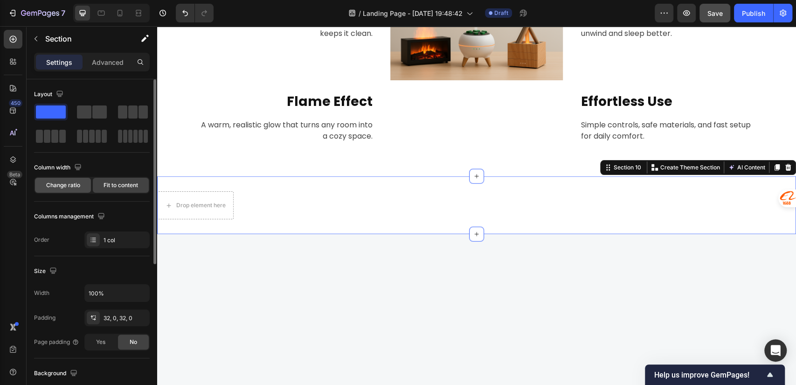
click at [64, 185] on span "Change ratio" at bounding box center [63, 185] width 34 height 8
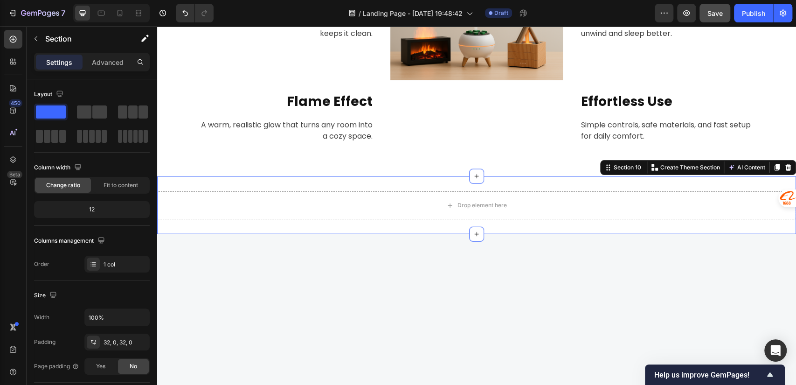
scroll to position [237, 0]
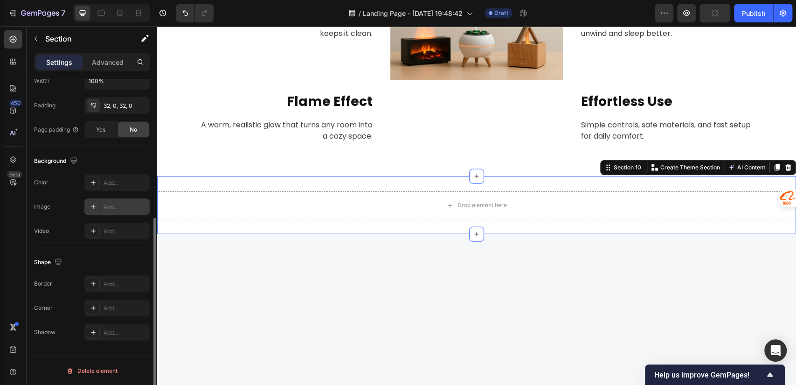
click at [115, 204] on div "Add..." at bounding box center [126, 207] width 44 height 8
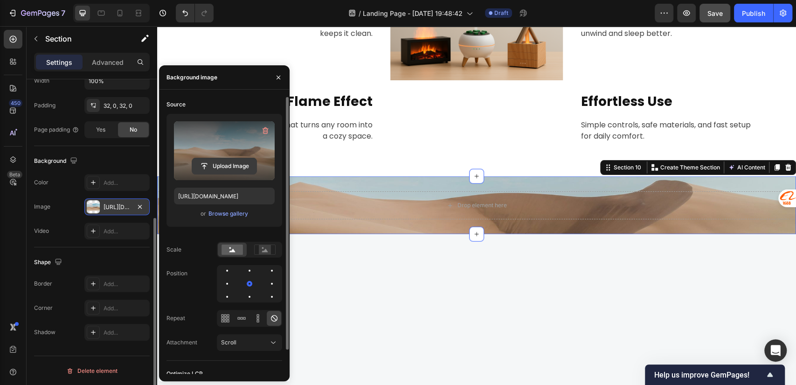
click at [223, 165] on input "file" at bounding box center [224, 166] width 64 height 16
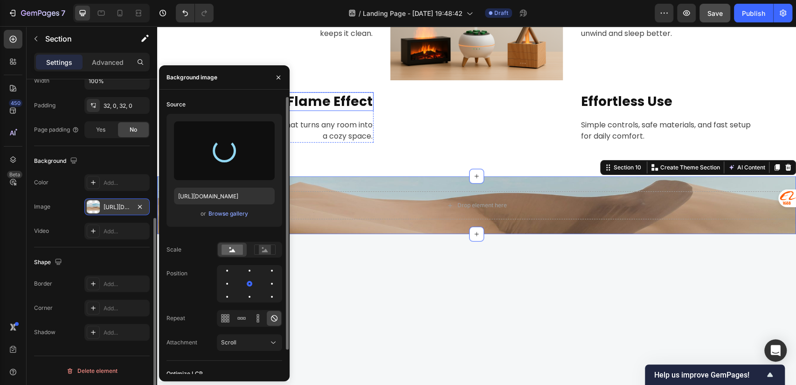
type input "https://cdn.shopify.com/s/files/1/0756/0295/2419/files/gempages_586120987779531…"
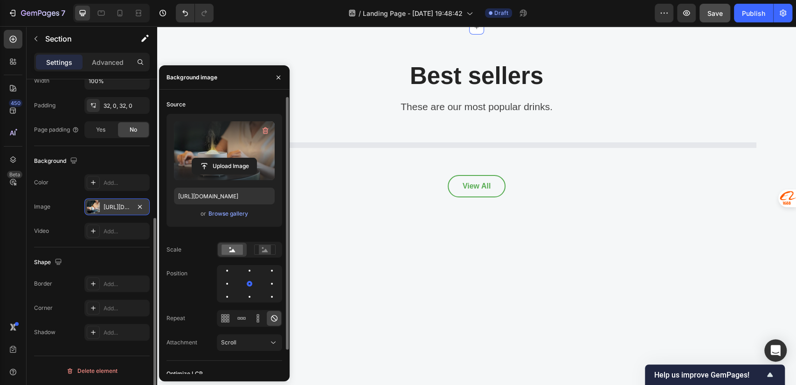
scroll to position [1452, 0]
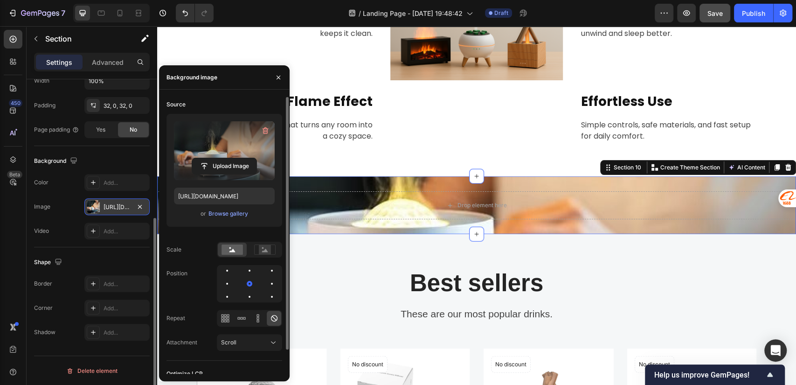
click at [350, 181] on div "Drop element here Section 10 You can create reusable sections Create Theme Sect…" at bounding box center [476, 205] width 639 height 58
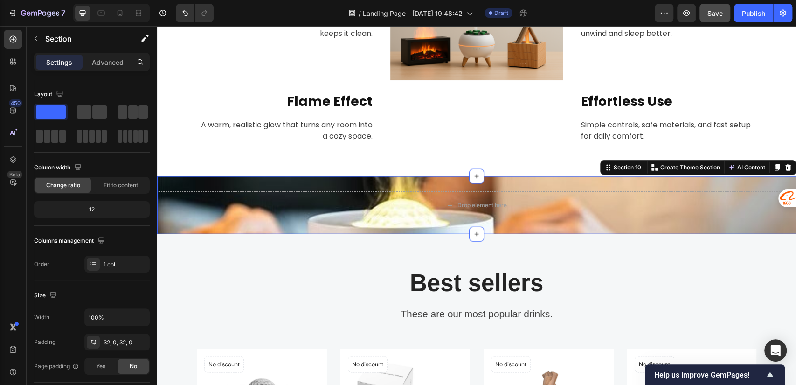
scroll to position [237, 0]
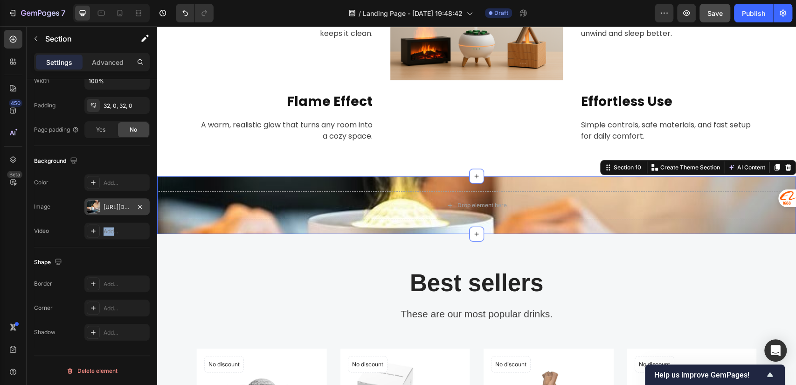
drag, startPoint x: 114, startPoint y: 232, endPoint x: 50, endPoint y: 242, distance: 64.1
click at [50, 242] on div "Background The changes might be hidden by the video. Color Add... Image https:/…" at bounding box center [92, 196] width 116 height 101
click at [50, 183] on div "Color Add..." at bounding box center [92, 182] width 116 height 17
click at [100, 203] on div "https://cdn.shopify.com/s/files/1/0756/0295/2419/files/gempages_586120987779531…" at bounding box center [116, 206] width 65 height 17
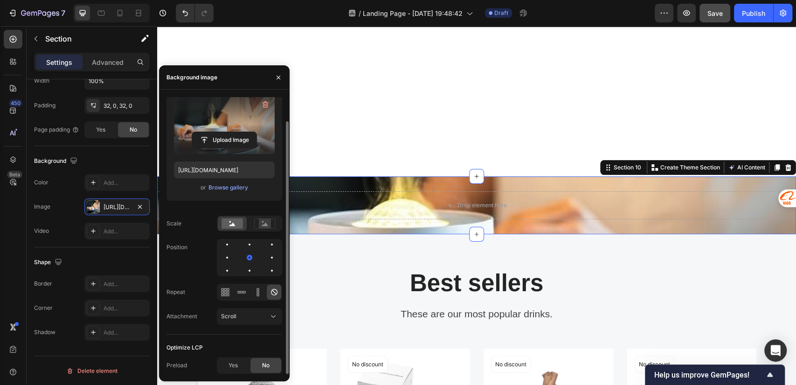
scroll to position [1659, 0]
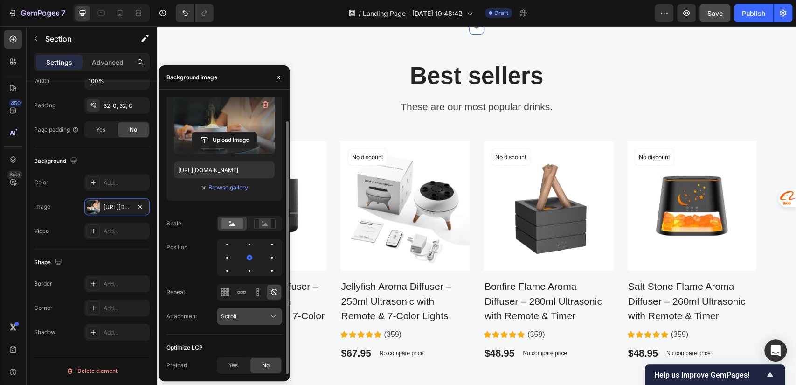
click at [257, 317] on div "Scroll" at bounding box center [245, 316] width 48 height 8
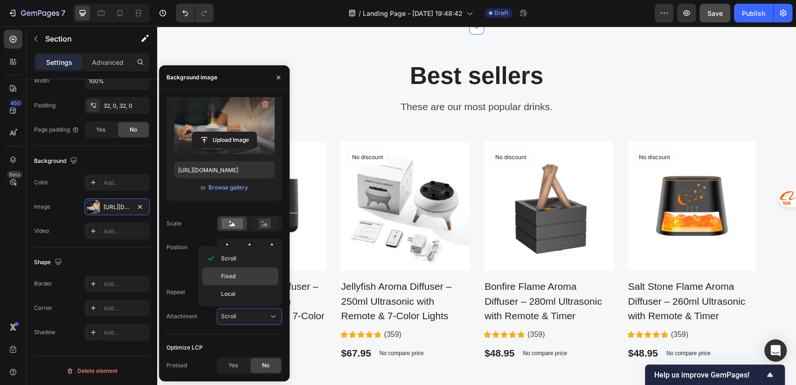
click at [235, 277] on p "Fixed" at bounding box center [247, 276] width 53 height 8
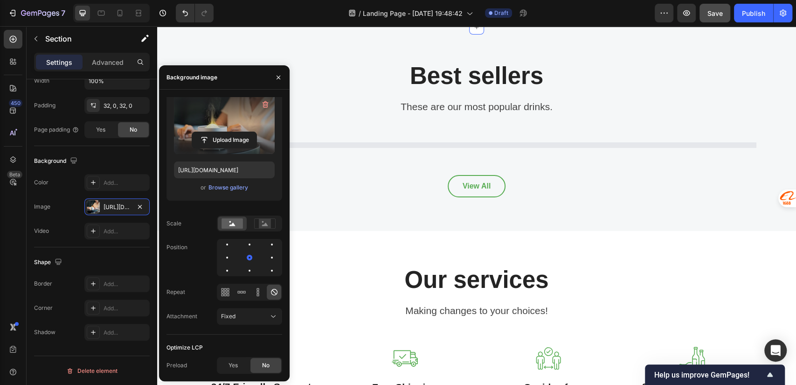
scroll to position [1452, 0]
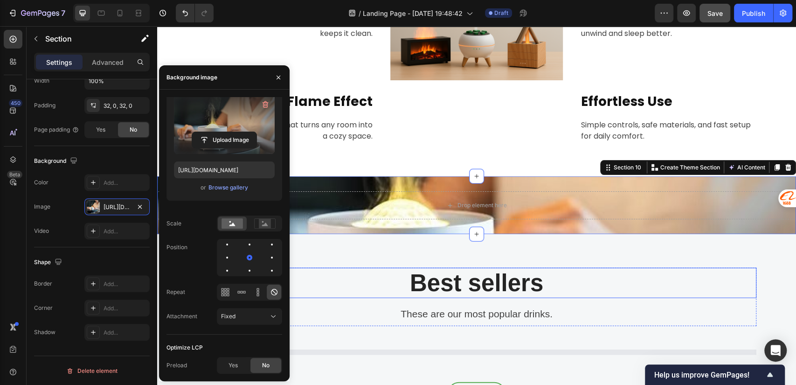
click at [505, 269] on p "Best sellers" at bounding box center [477, 283] width 558 height 28
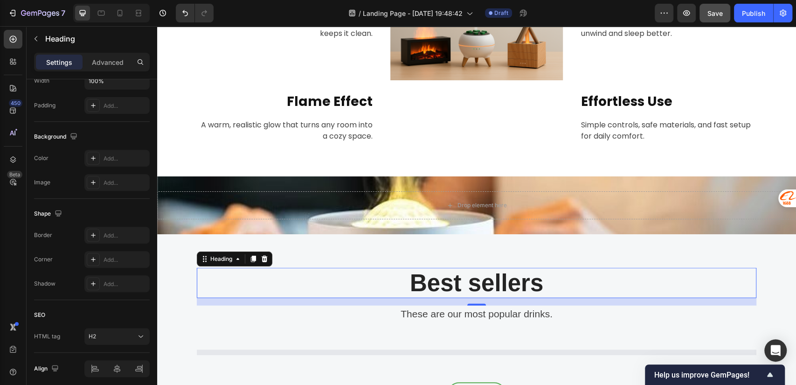
scroll to position [0, 0]
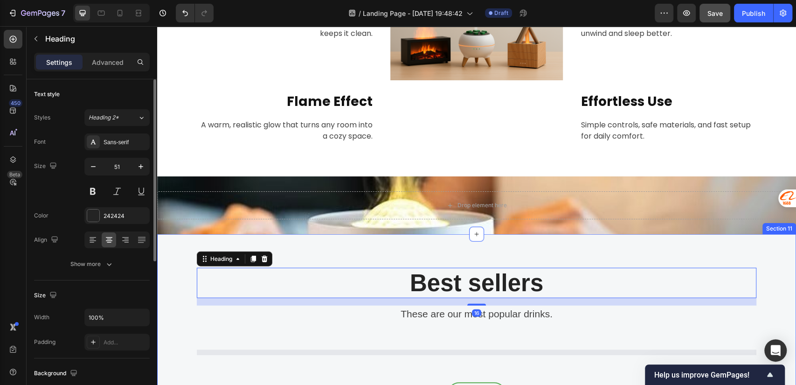
click at [322, 253] on div "Best sellers Heading 16 These are our most popular drinks. Text block Row Produ…" at bounding box center [476, 336] width 639 height 204
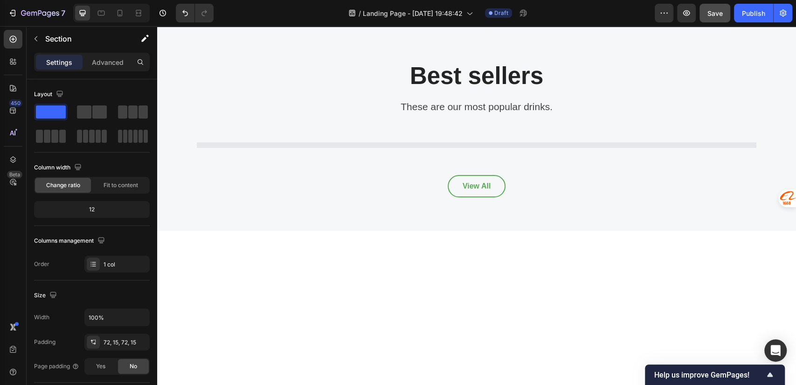
scroll to position [1452, 0]
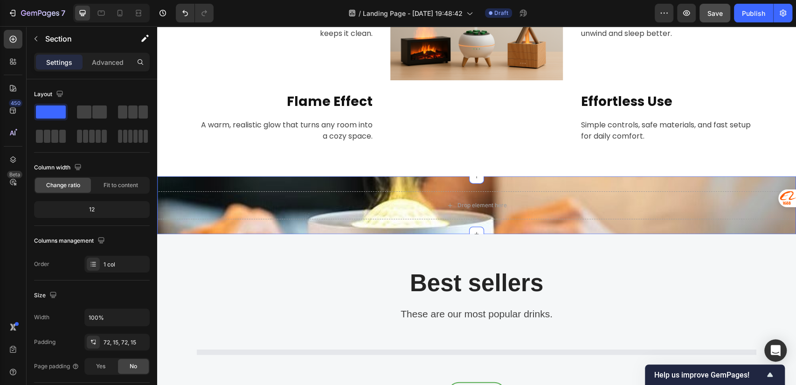
click at [372, 184] on div "Drop element here Section 10" at bounding box center [476, 205] width 639 height 58
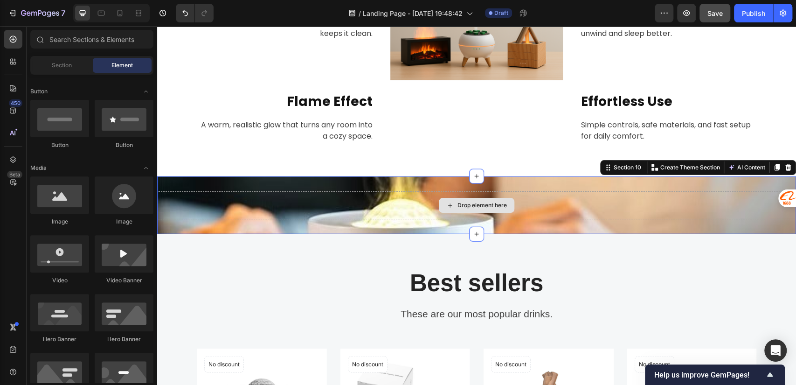
click at [447, 204] on icon at bounding box center [450, 206] width 7 height 8
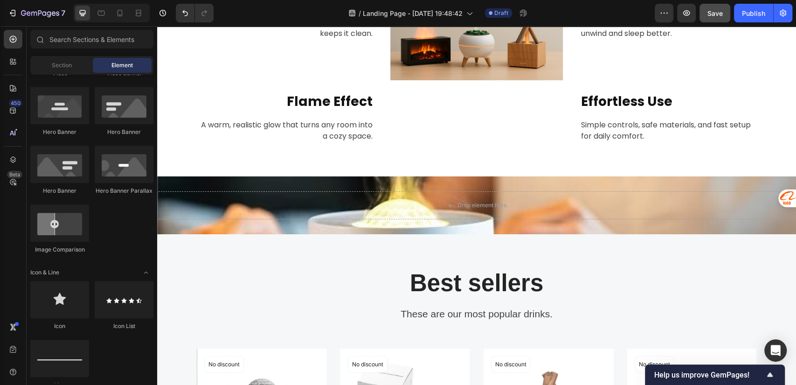
scroll to position [0, 0]
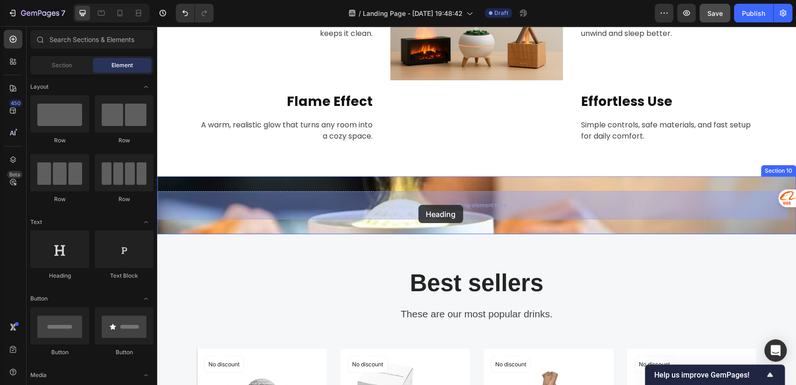
drag, startPoint x: 221, startPoint y: 288, endPoint x: 419, endPoint y: 205, distance: 214.6
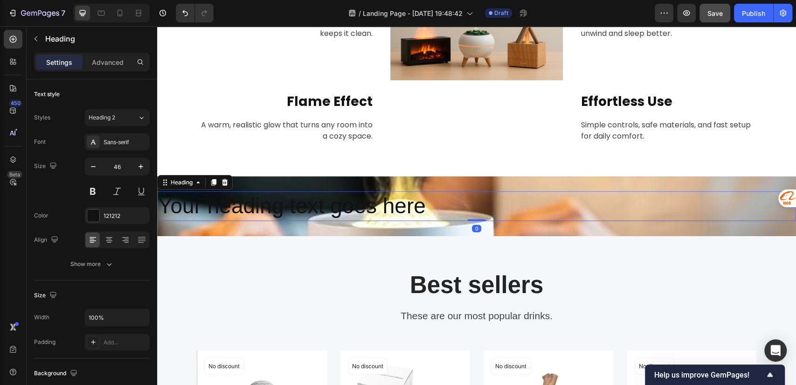
click at [336, 204] on h2 "Your heading text goes here" at bounding box center [476, 206] width 639 height 30
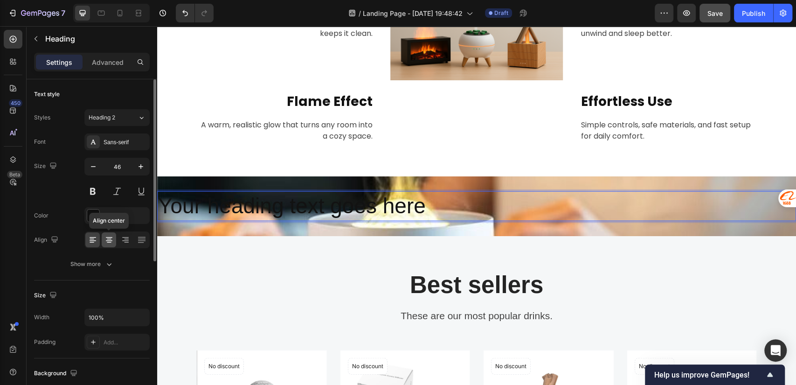
click at [110, 238] on icon at bounding box center [109, 239] width 9 height 9
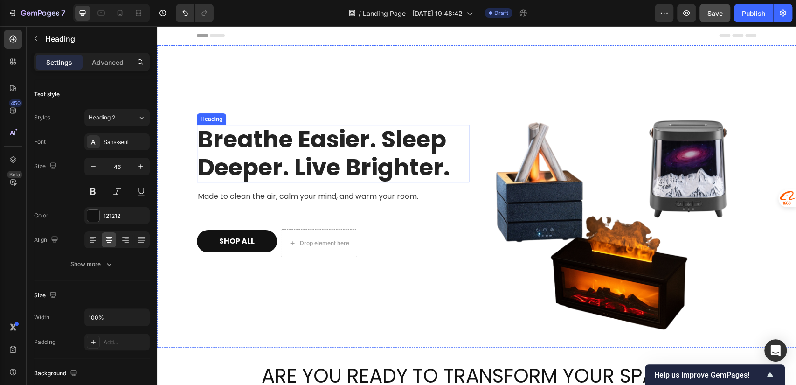
click at [211, 140] on h2 "Breathe Easier. Sleep Deeper. Live Brighter." at bounding box center [333, 154] width 272 height 58
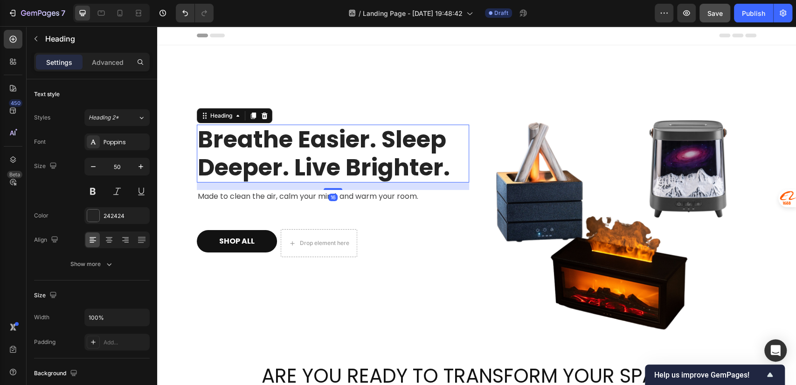
click at [203, 139] on h2 "Breathe Easier. Sleep Deeper. Live Brighter." at bounding box center [333, 154] width 272 height 58
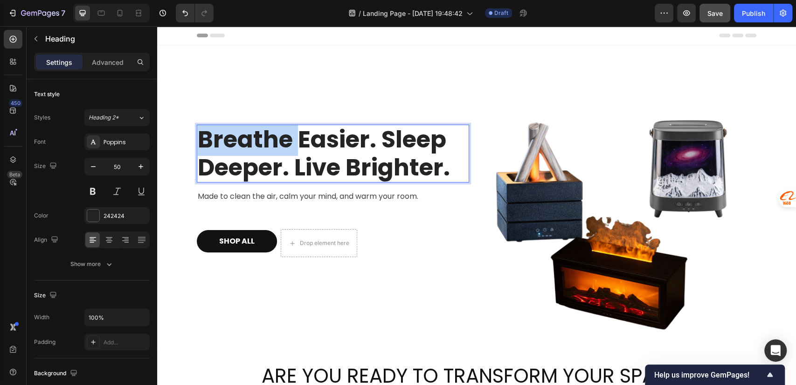
click at [203, 139] on p "Breathe Easier. Sleep Deeper. Live Brighter." at bounding box center [333, 154] width 271 height 56
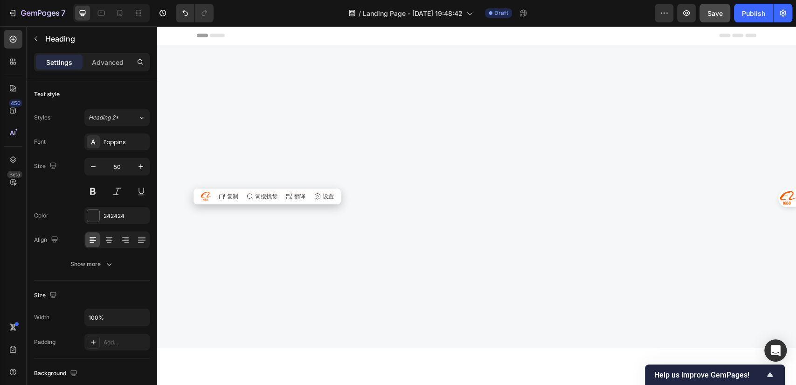
type input "16"
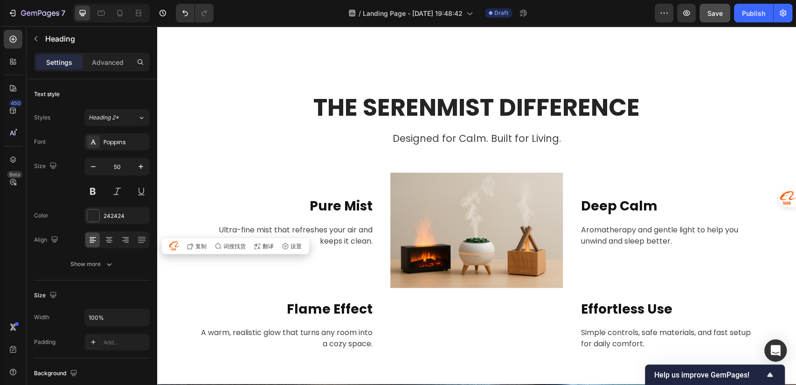
scroll to position [1452, 0]
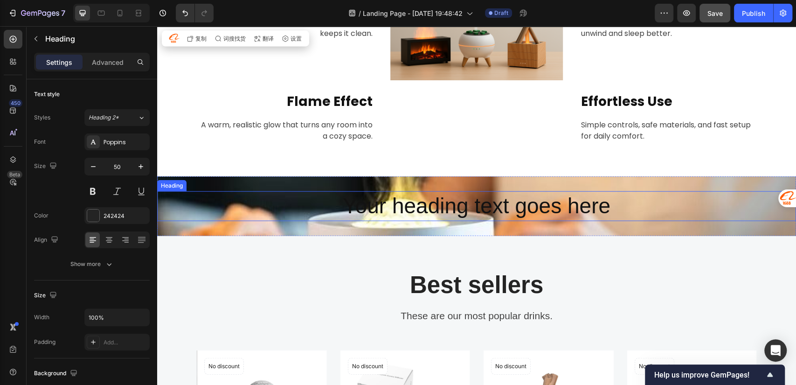
click at [394, 211] on h2 "Your heading text goes here" at bounding box center [476, 206] width 639 height 30
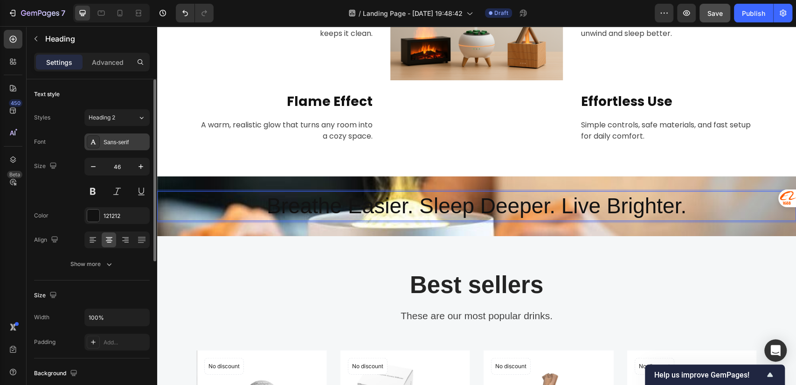
click at [119, 148] on div "Sans-serif" at bounding box center [116, 141] width 65 height 17
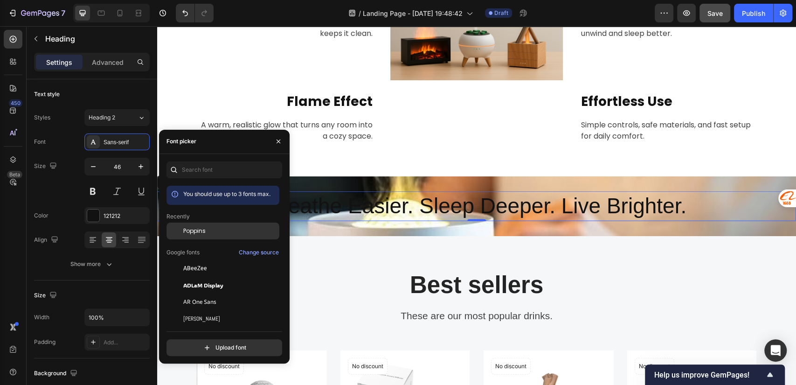
click at [189, 229] on span "Poppins" at bounding box center [194, 231] width 22 height 8
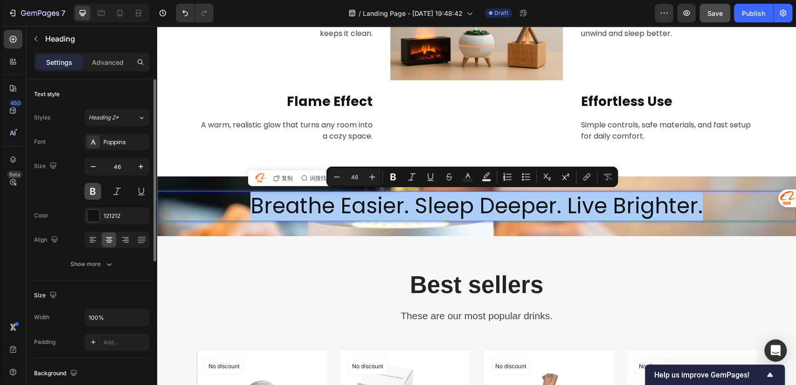
click at [91, 189] on button at bounding box center [92, 191] width 17 height 17
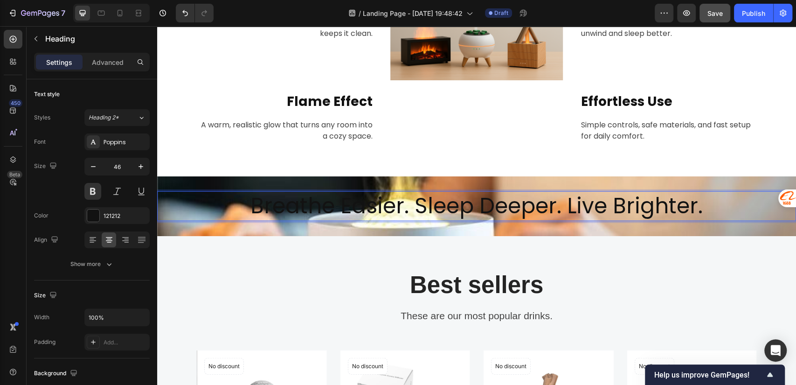
click at [425, 203] on p "Breathe Easier. Sleep Deeper. Live Brighter." at bounding box center [476, 206] width 637 height 28
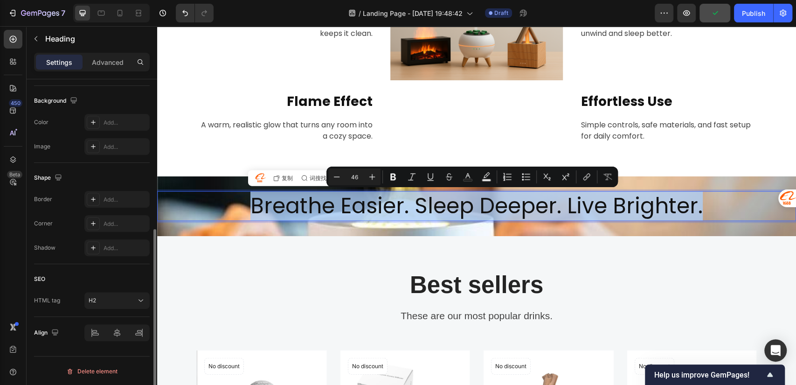
scroll to position [0, 0]
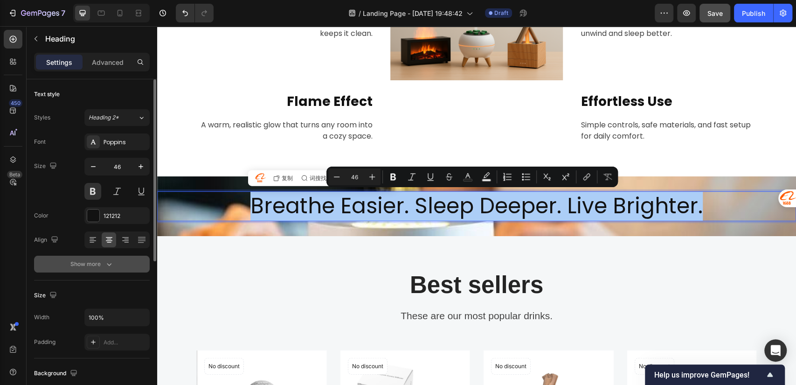
click at [92, 258] on button "Show more" at bounding box center [92, 264] width 116 height 17
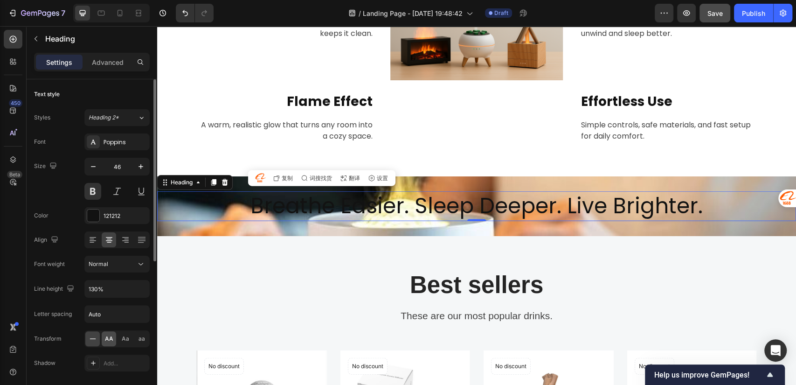
click at [111, 339] on span "AA" at bounding box center [109, 339] width 8 height 8
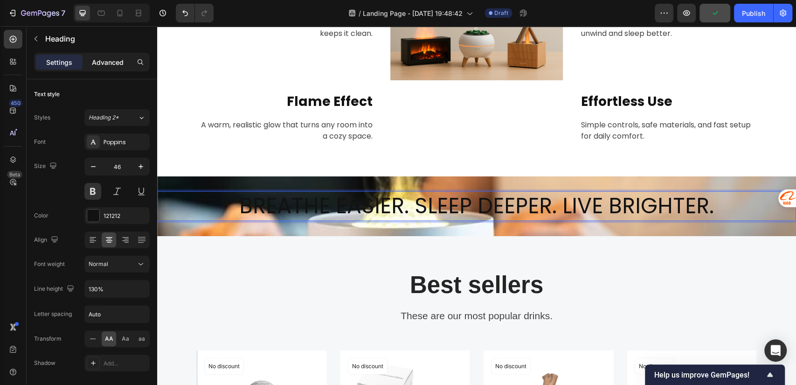
click at [106, 63] on p "Advanced" at bounding box center [108, 62] width 32 height 10
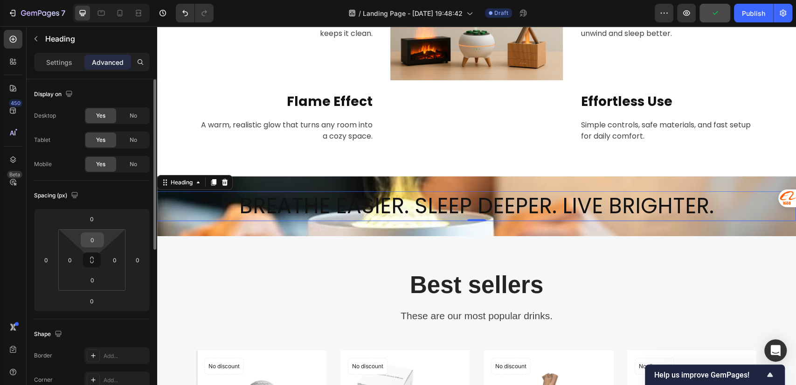
click at [95, 242] on input "0" at bounding box center [92, 240] width 19 height 14
click at [95, 238] on input "0" at bounding box center [92, 240] width 19 height 14
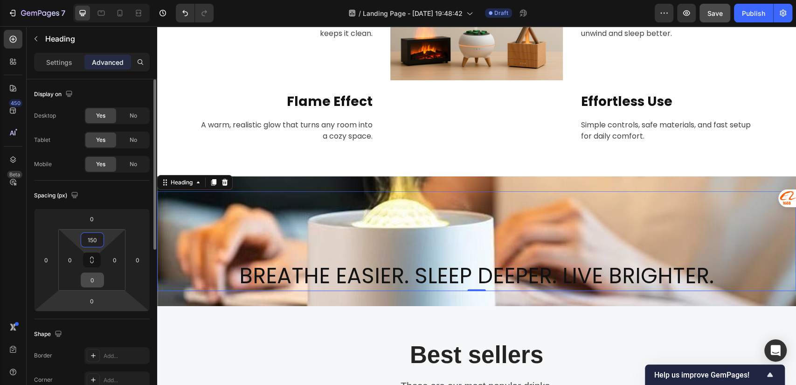
type input "150"
click at [92, 286] on div "0" at bounding box center [92, 279] width 23 height 15
click at [95, 280] on input "0" at bounding box center [92, 280] width 19 height 14
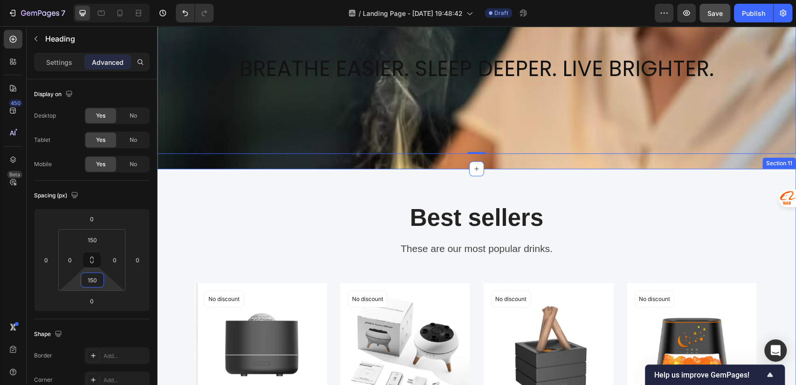
scroll to position [1452, 0]
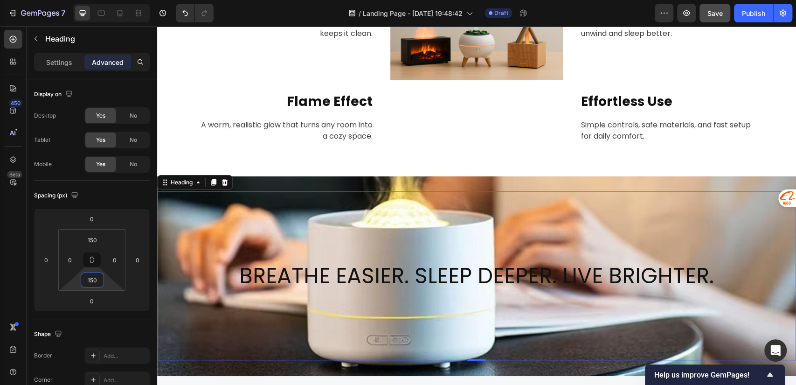
type input "150"
click at [54, 57] on p "Settings" at bounding box center [59, 62] width 26 height 10
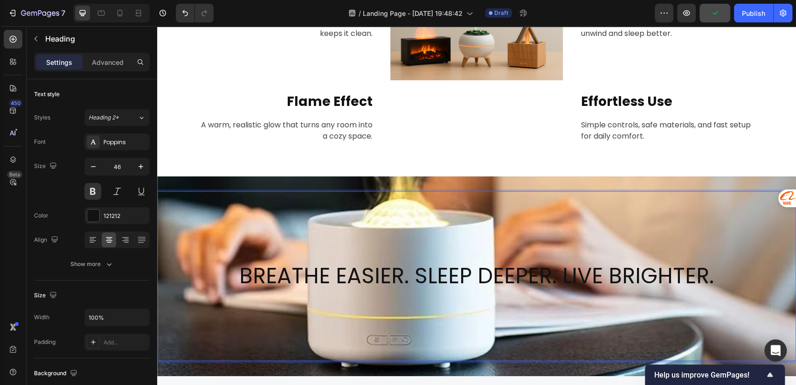
click at [251, 271] on p "Breathe Easier. Sleep Deeper. Live Brighter." at bounding box center [476, 276] width 637 height 28
click at [442, 272] on p "Breathe Easier. Sleep Deeper. Live Brighter." at bounding box center [476, 276] width 637 height 28
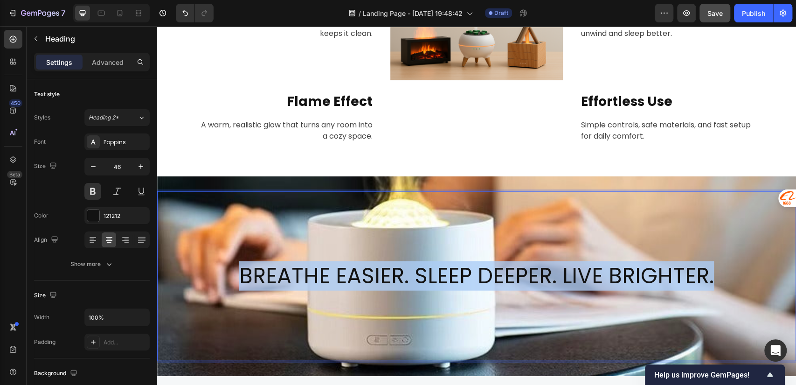
drag, startPoint x: 707, startPoint y: 274, endPoint x: 226, endPoint y: 278, distance: 481.1
click at [226, 278] on p "Breathe Easier. Sleep Deeper. Live Brighter." at bounding box center [476, 276] width 637 height 28
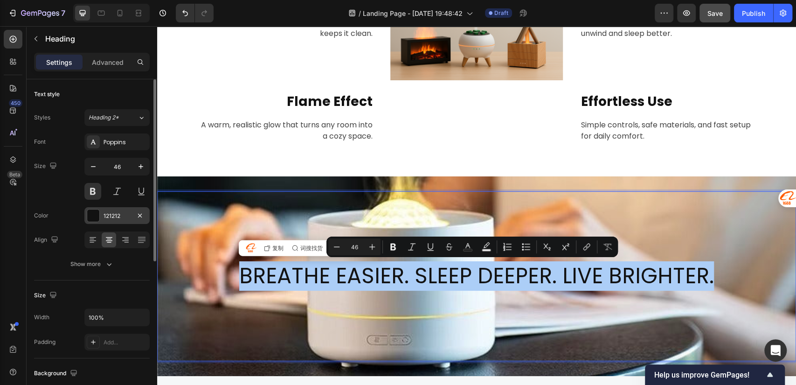
click at [124, 217] on div "121212" at bounding box center [117, 216] width 27 height 8
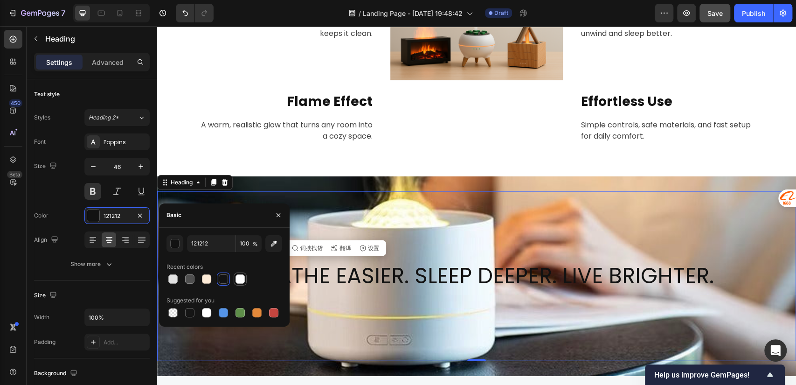
click at [237, 279] on div at bounding box center [240, 278] width 9 height 9
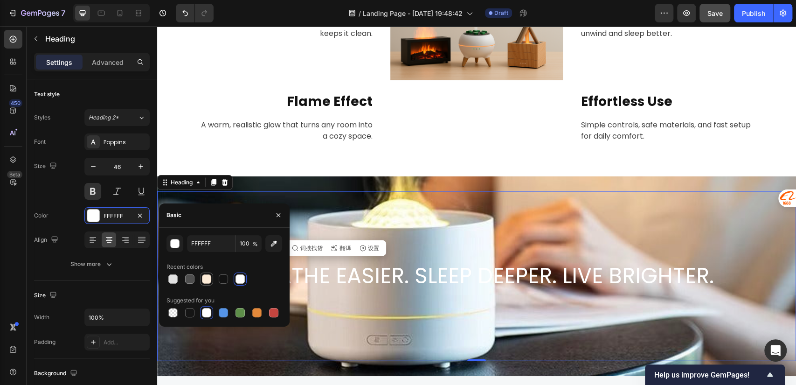
click at [206, 279] on div at bounding box center [206, 278] width 9 height 9
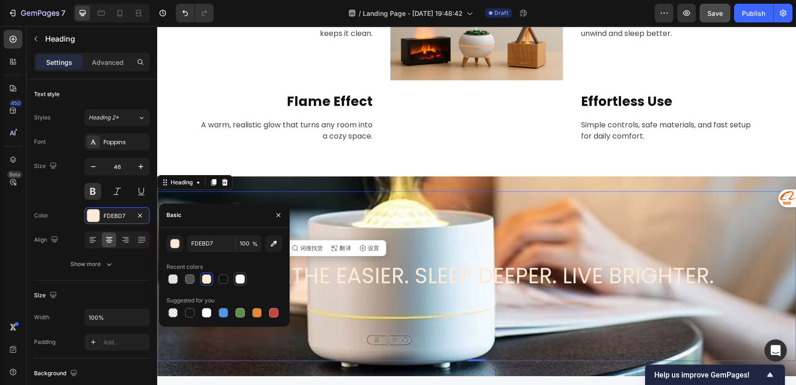
click at [237, 278] on div at bounding box center [240, 278] width 9 height 9
type input "FFFFFF"
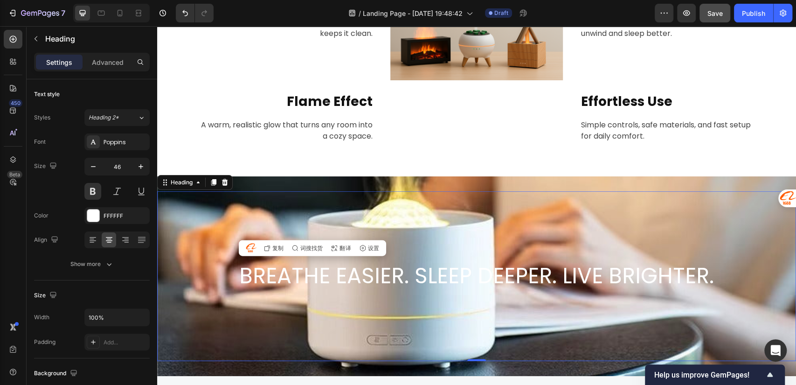
click at [585, 243] on div "Breathe Easier. Sleep Deeper. Live Brighter. Heading 0" at bounding box center [476, 276] width 639 height 170
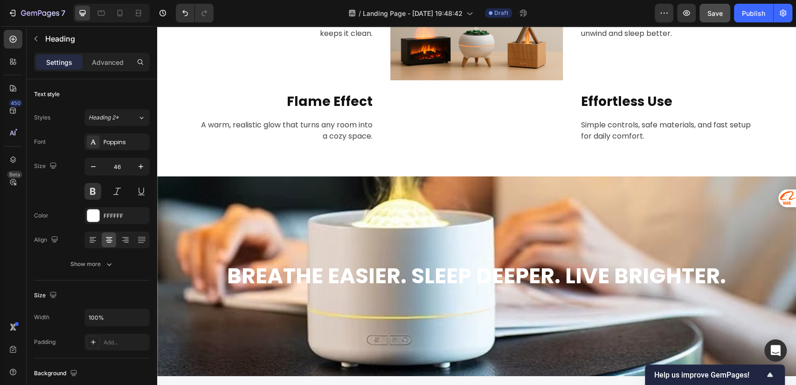
click at [392, 214] on div "Breathe Easier. Sleep Deeper. Live Brighter. Heading" at bounding box center [476, 276] width 639 height 170
click at [255, 186] on div "Breathe Easier. Sleep Deeper. Live Brighter. Heading Section 10" at bounding box center [476, 276] width 639 height 200
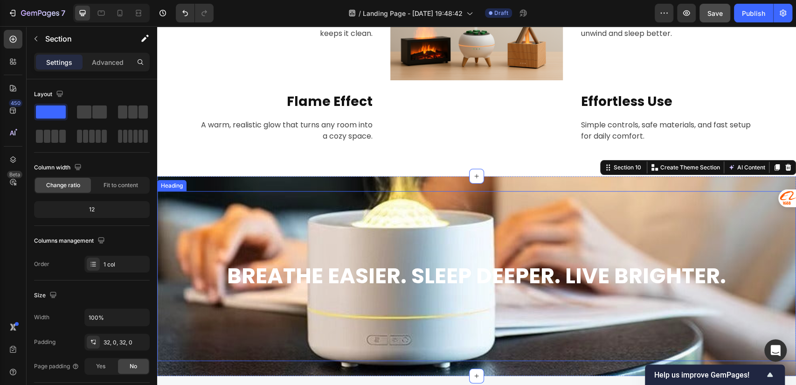
click at [301, 255] on div "Breathe Easier. Sleep Deeper. Live Brighter. Heading" at bounding box center [476, 276] width 639 height 170
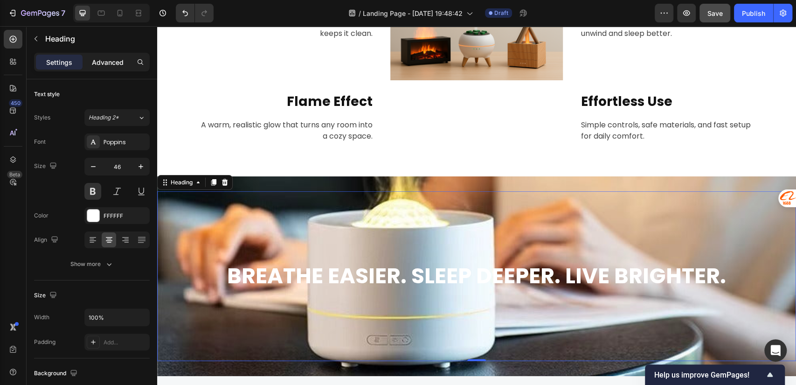
click at [106, 63] on p "Advanced" at bounding box center [108, 62] width 32 height 10
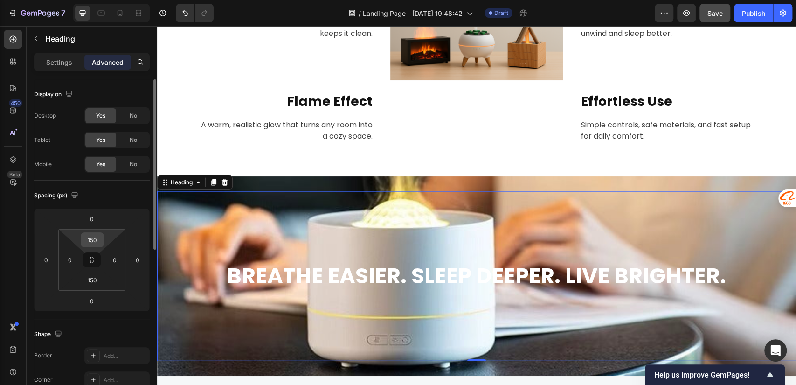
click at [96, 244] on input "150" at bounding box center [92, 240] width 19 height 14
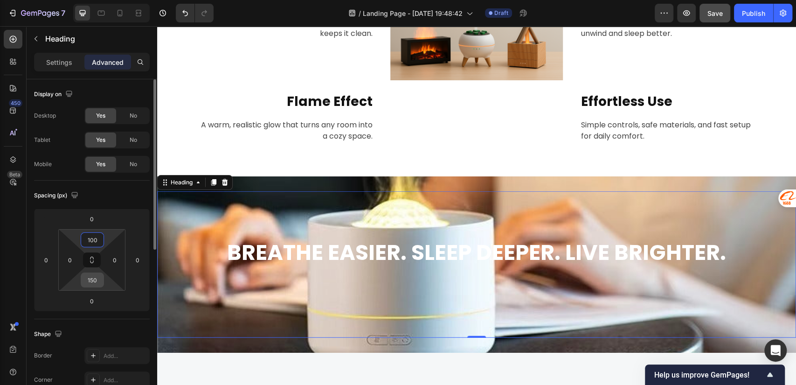
type input "100"
click at [97, 279] on input "150" at bounding box center [92, 280] width 19 height 14
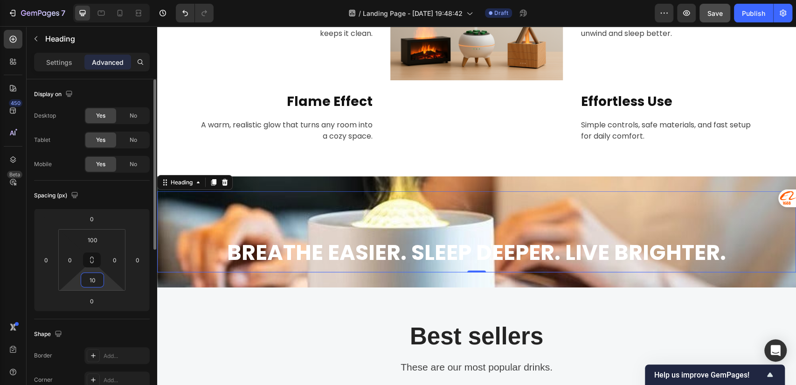
type input "100"
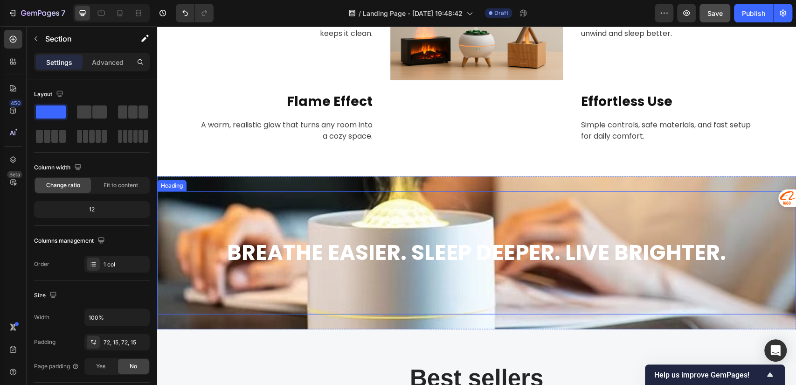
click at [473, 240] on h2 "Breathe Easier. Sleep Deeper. Live Brighter." at bounding box center [476, 253] width 639 height 30
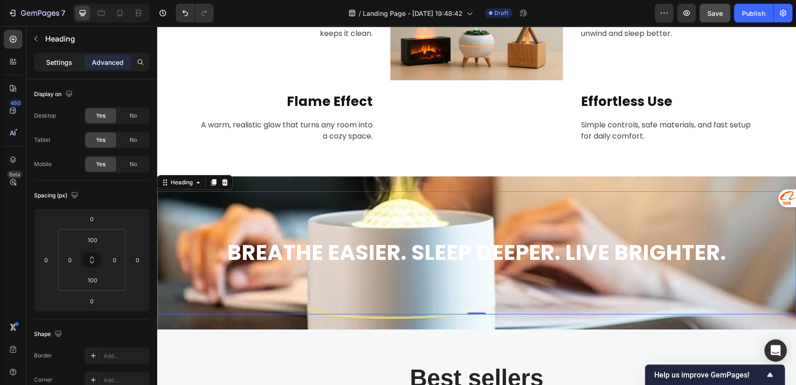
click at [46, 65] on p "Settings" at bounding box center [59, 62] width 26 height 10
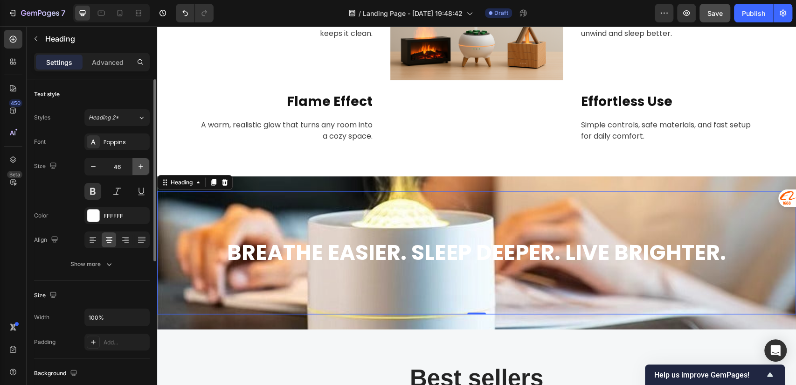
click at [141, 166] on icon "button" at bounding box center [141, 166] width 5 height 5
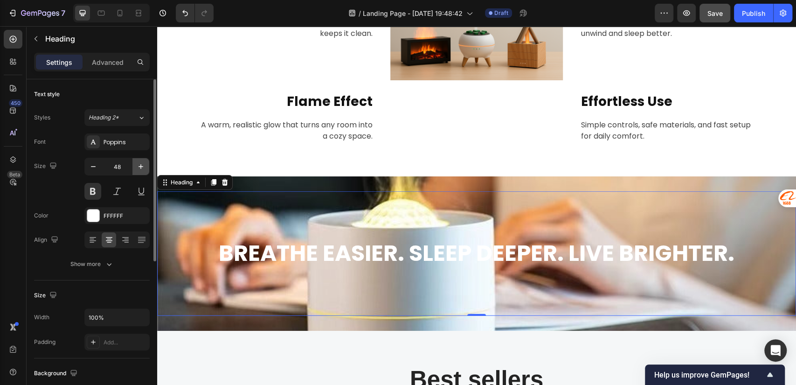
click at [141, 166] on icon "button" at bounding box center [141, 166] width 5 height 5
type input "49"
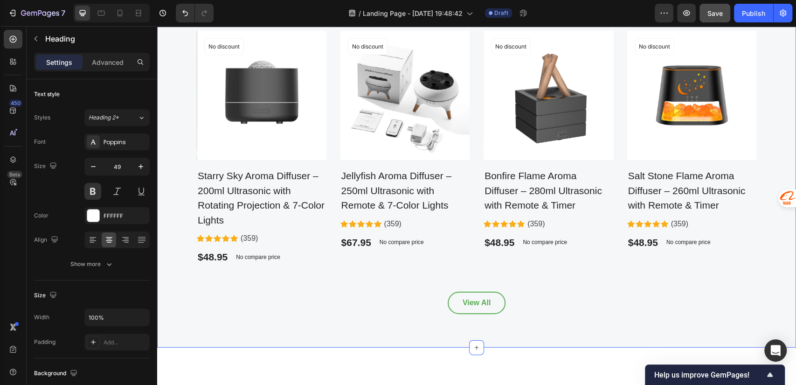
scroll to position [1659, 0]
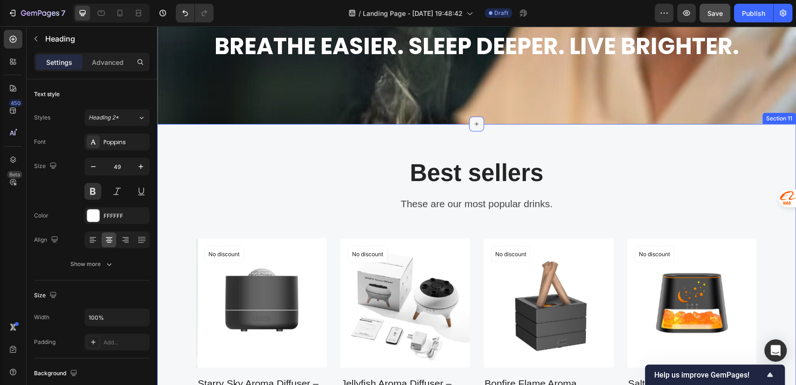
click at [473, 125] on icon at bounding box center [476, 123] width 7 height 7
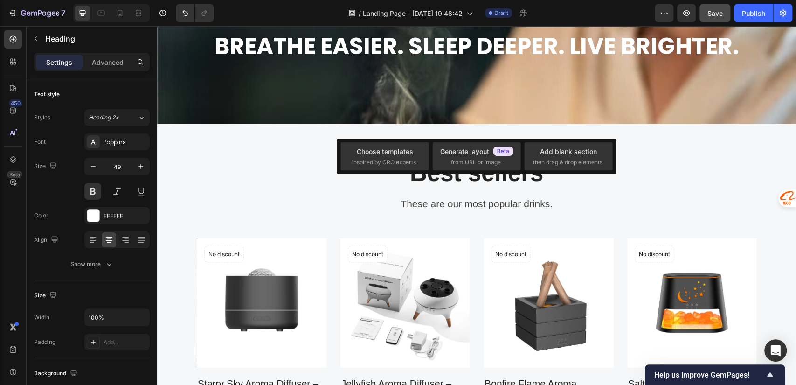
click at [267, 186] on p "Best sellers" at bounding box center [477, 173] width 558 height 28
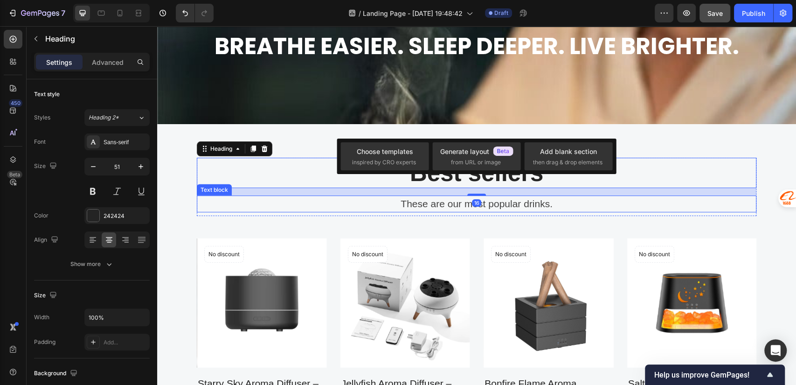
click at [208, 137] on div "Best sellers Heading 16 These are our most popular drinks. Text block Row Produ…" at bounding box center [476, 339] width 639 height 431
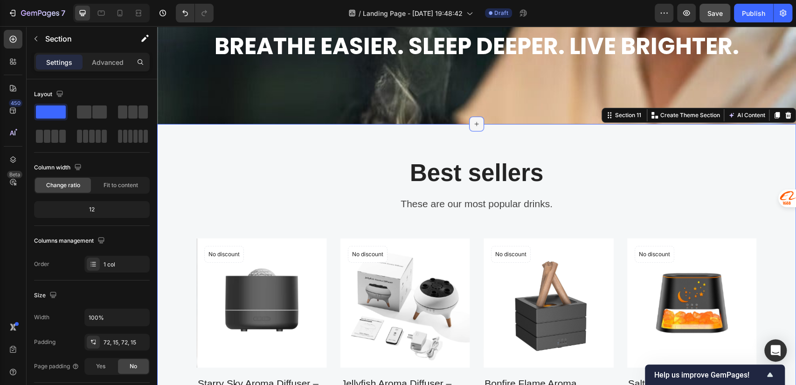
click at [474, 124] on icon at bounding box center [476, 123] width 7 height 7
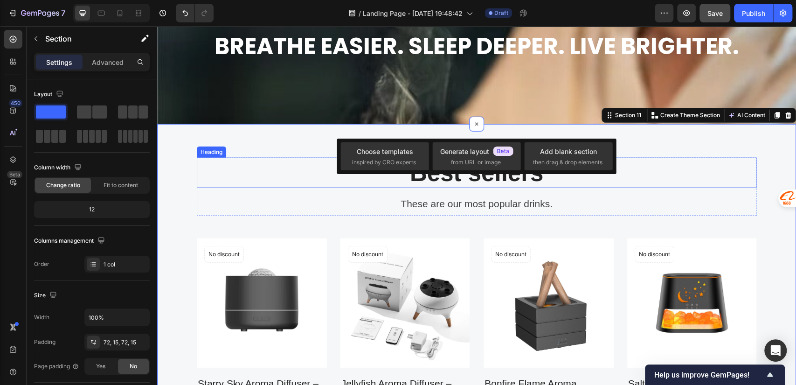
click at [269, 171] on p "Best sellers" at bounding box center [477, 173] width 558 height 28
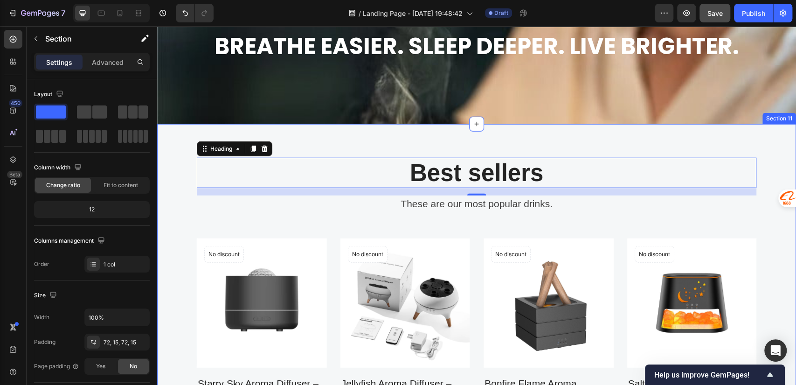
click at [179, 155] on div "Best sellers Heading 16 These are our most popular drinks. Text block Row Produ…" at bounding box center [476, 339] width 639 height 431
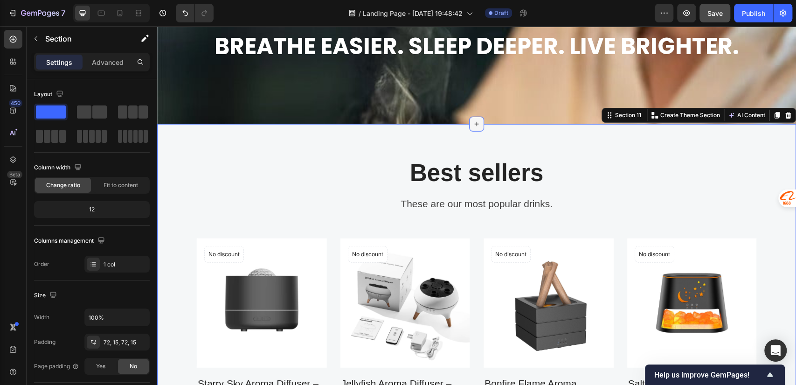
click at [473, 122] on icon at bounding box center [476, 123] width 7 height 7
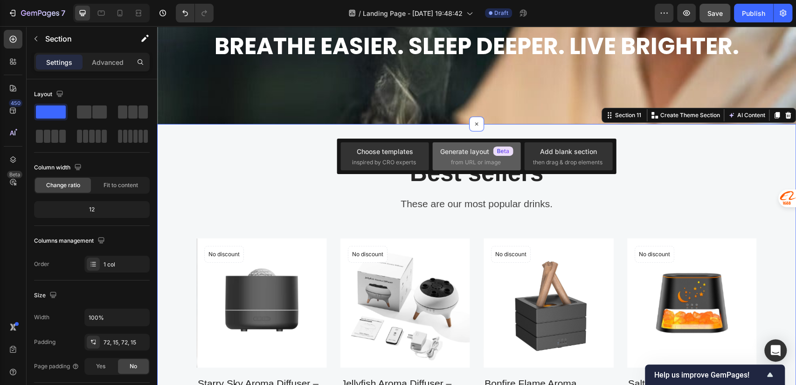
click at [476, 155] on div "Generate layout" at bounding box center [476, 152] width 73 height 10
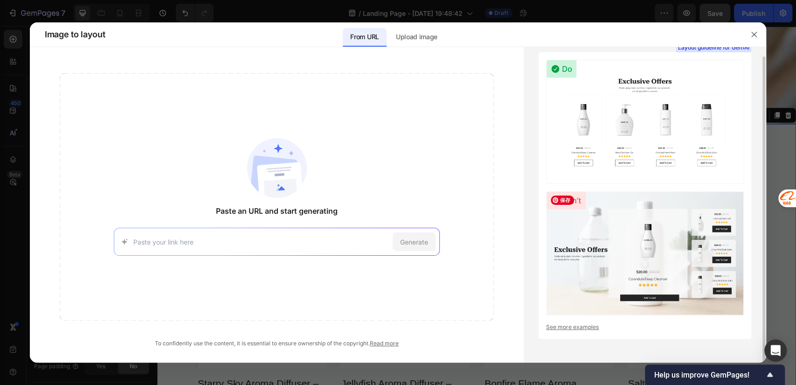
scroll to position [0, 0]
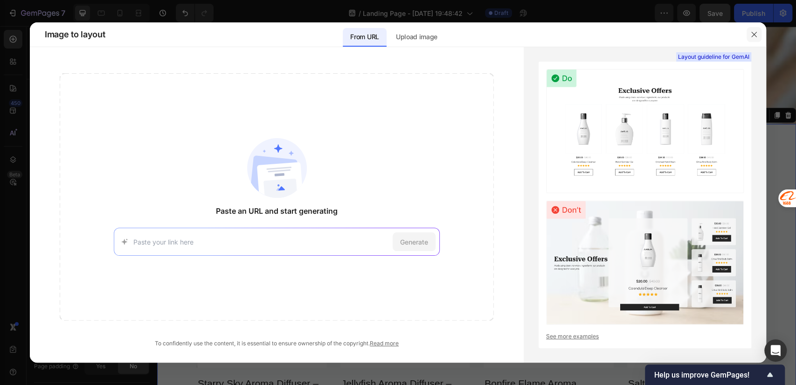
click at [749, 32] on button "button" at bounding box center [754, 34] width 15 height 15
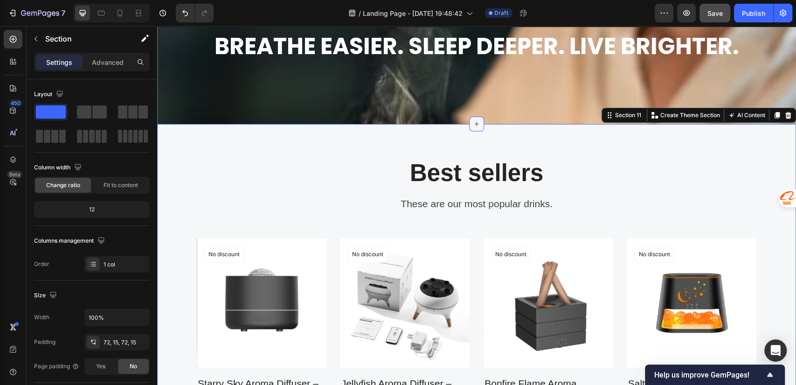
click at [473, 123] on icon at bounding box center [476, 123] width 7 height 7
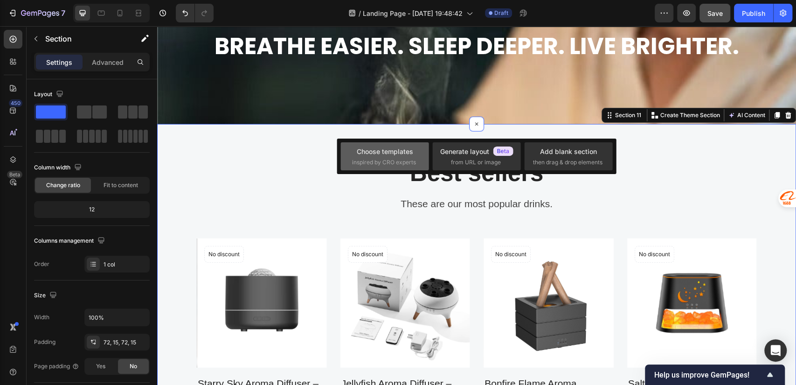
click at [411, 148] on div "Choose templates" at bounding box center [385, 152] width 56 height 10
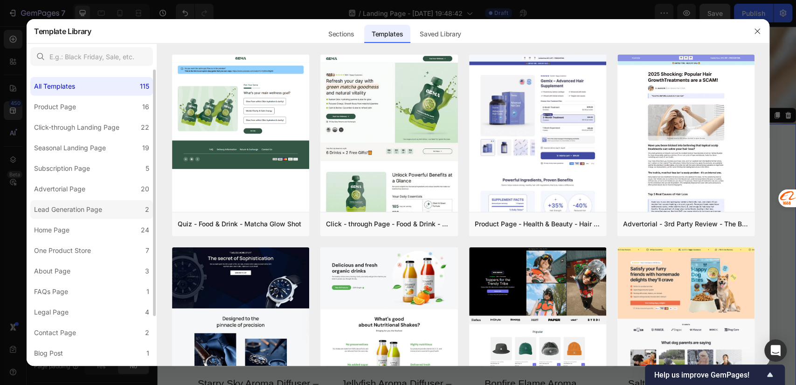
scroll to position [58, 0]
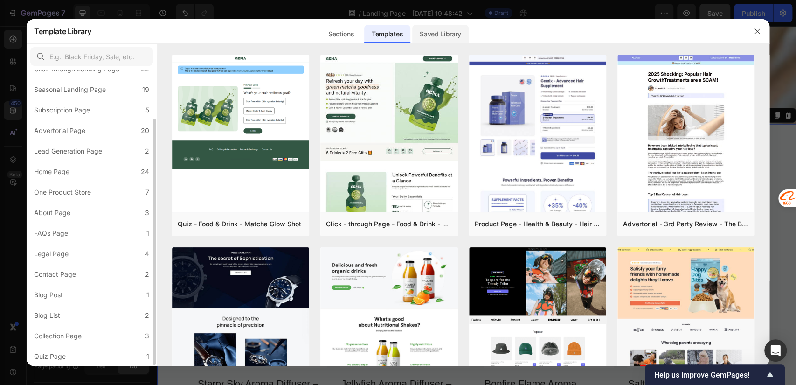
click at [443, 40] on div "Saved Library" at bounding box center [440, 34] width 56 height 19
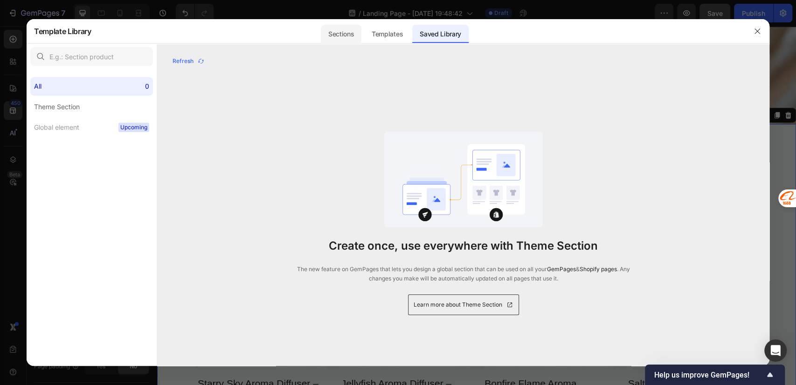
scroll to position [0, 0]
click at [353, 37] on div "Sections" at bounding box center [341, 34] width 41 height 19
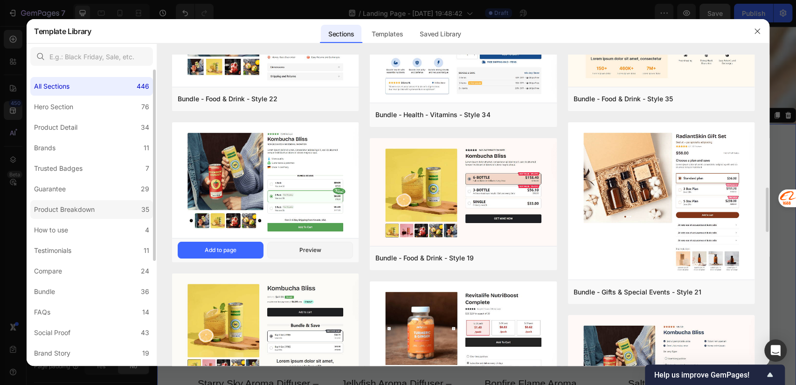
click at [73, 211] on div "Product Breakdown" at bounding box center [64, 209] width 61 height 11
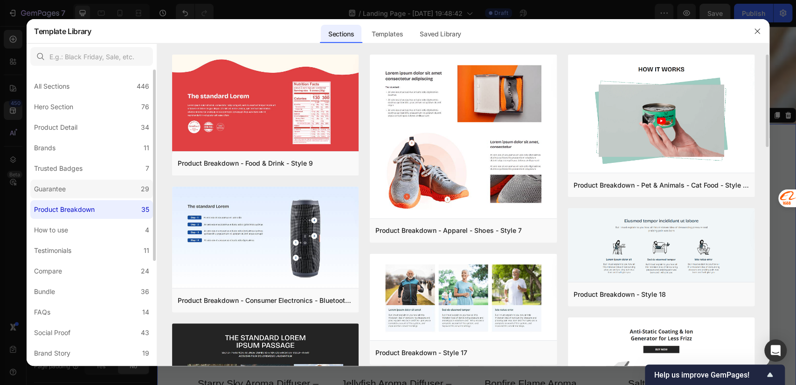
click at [106, 182] on label "Guarantee 29" at bounding box center [91, 189] width 123 height 19
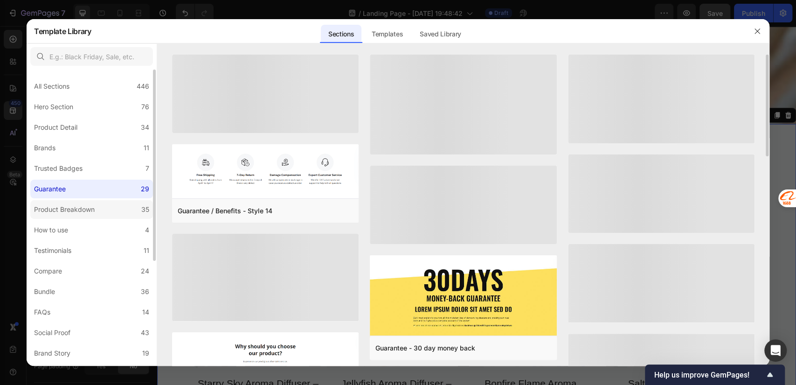
click at [111, 201] on label "Product Breakdown 35" at bounding box center [91, 209] width 123 height 19
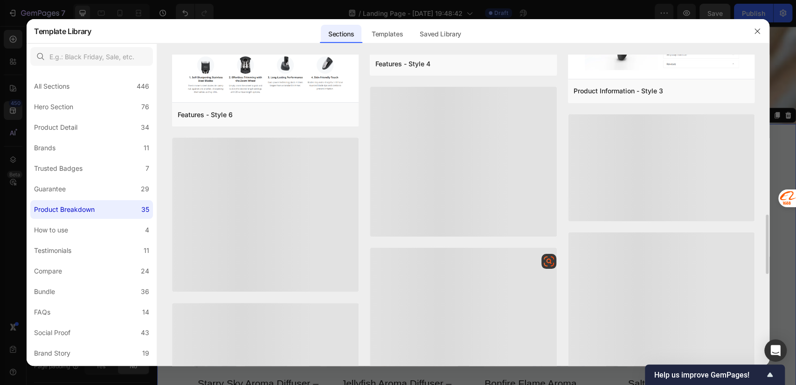
scroll to position [626, 0]
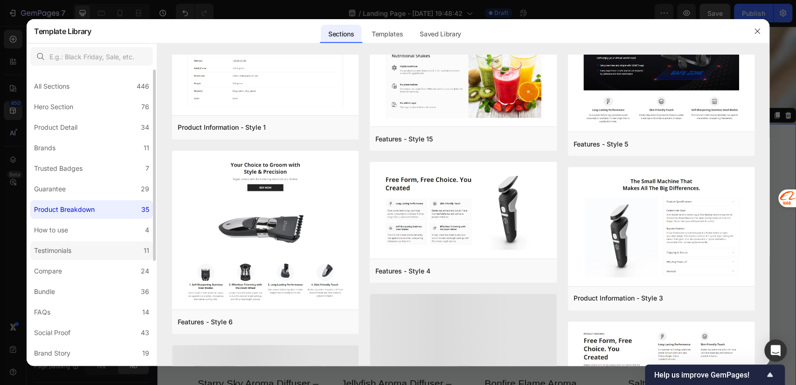
click at [71, 251] on div "Testimonials" at bounding box center [52, 250] width 37 height 11
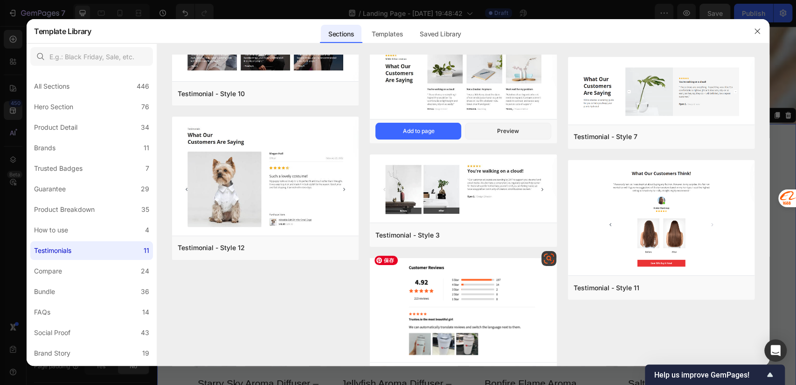
scroll to position [0, 0]
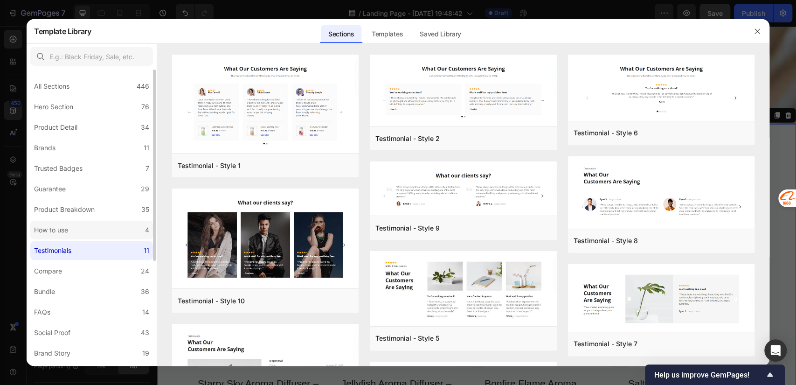
click at [83, 231] on label "How to use 4" at bounding box center [91, 230] width 123 height 19
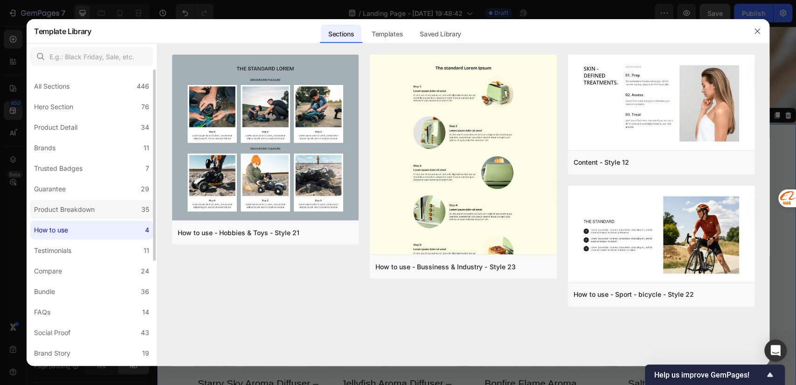
click at [63, 210] on div "Product Breakdown" at bounding box center [64, 209] width 61 height 11
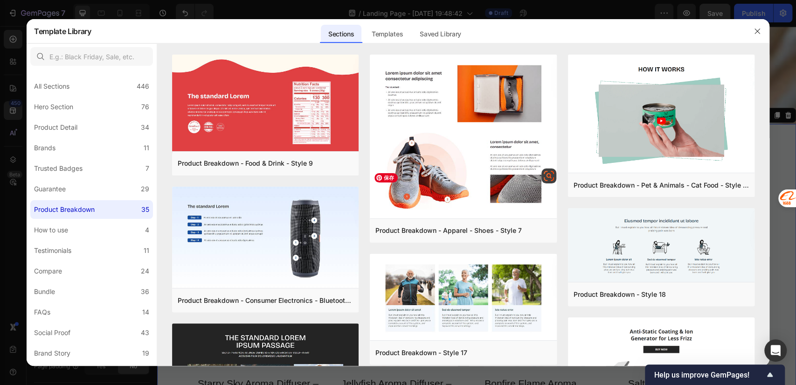
scroll to position [414, 0]
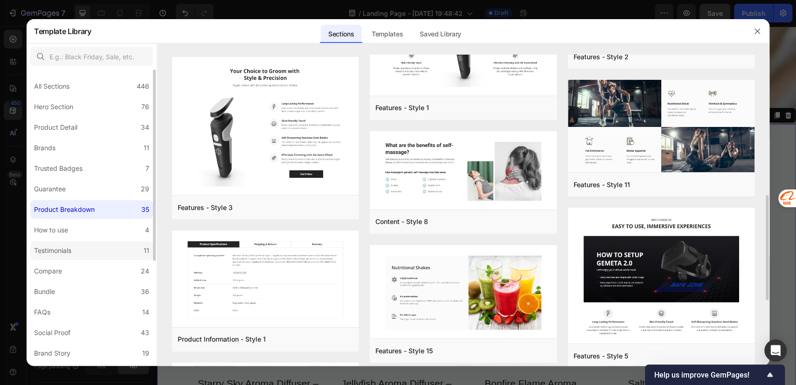
click at [67, 255] on div "Testimonials" at bounding box center [52, 250] width 37 height 11
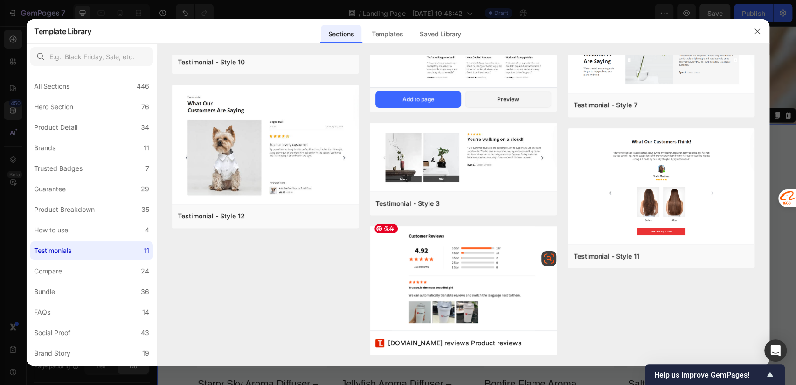
scroll to position [0, 0]
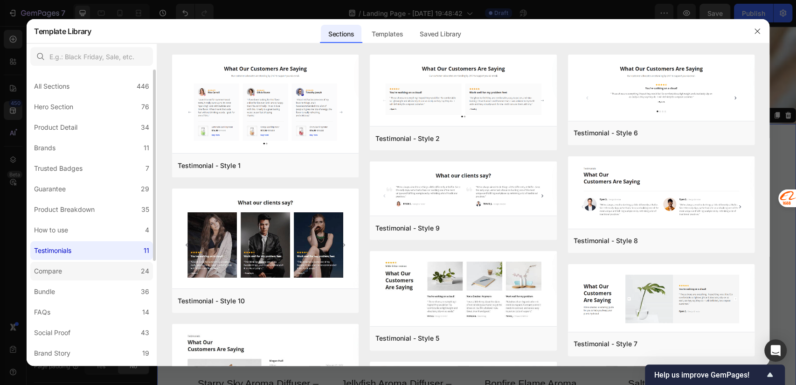
click at [59, 275] on div "Compare" at bounding box center [48, 270] width 28 height 11
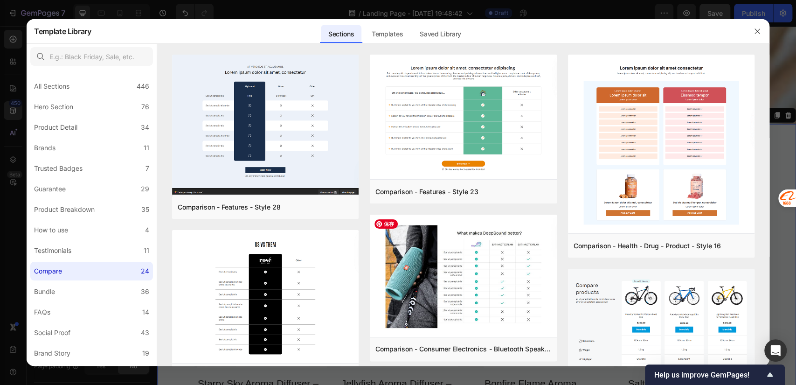
scroll to position [414, 0]
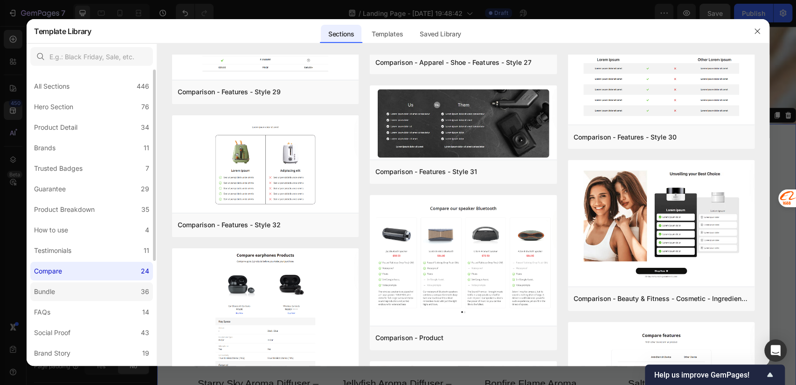
click at [80, 292] on label "Bundle 36" at bounding box center [91, 291] width 123 height 19
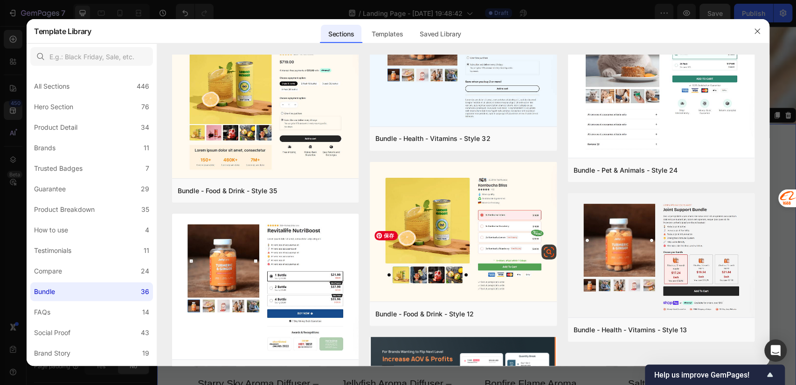
scroll to position [861, 0]
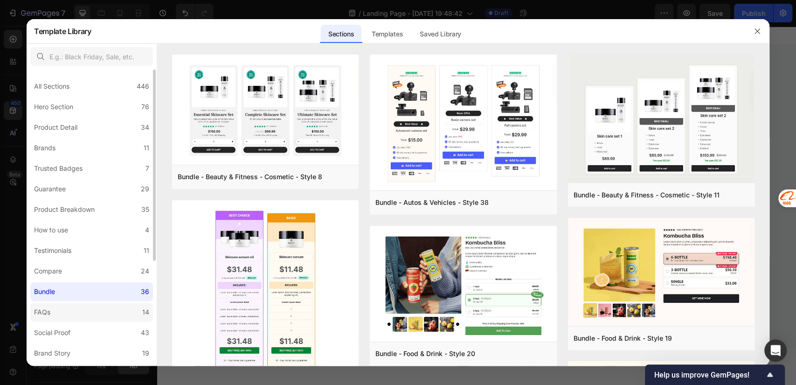
scroll to position [1659, 0]
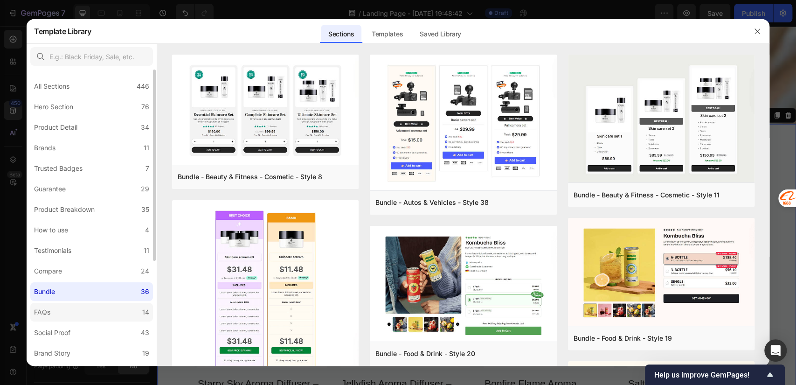
click at [85, 314] on label "FAQs 14" at bounding box center [91, 312] width 123 height 19
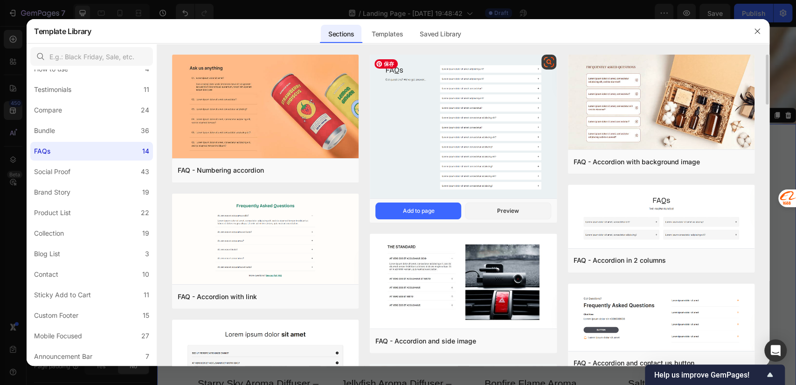
scroll to position [207, 0]
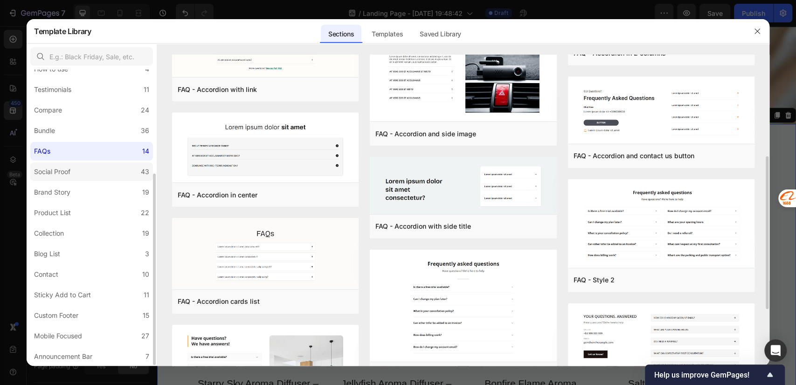
click at [92, 172] on label "Social Proof 43" at bounding box center [91, 171] width 123 height 19
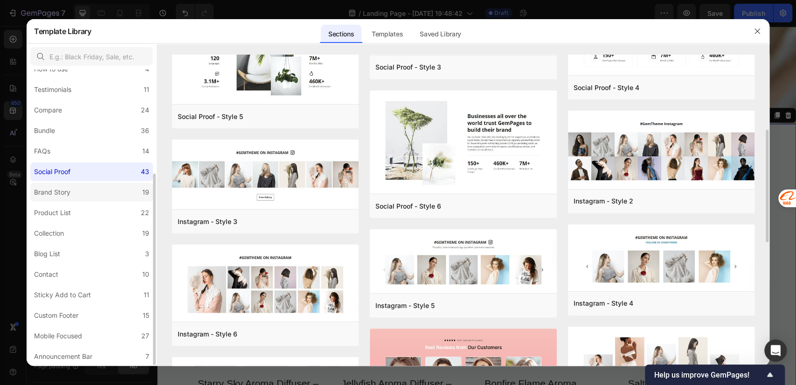
click at [87, 190] on label "Brand Story 19" at bounding box center [91, 192] width 123 height 19
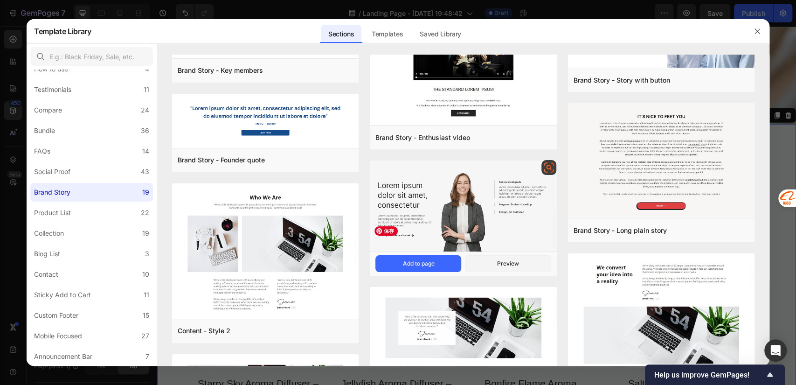
scroll to position [587, 0]
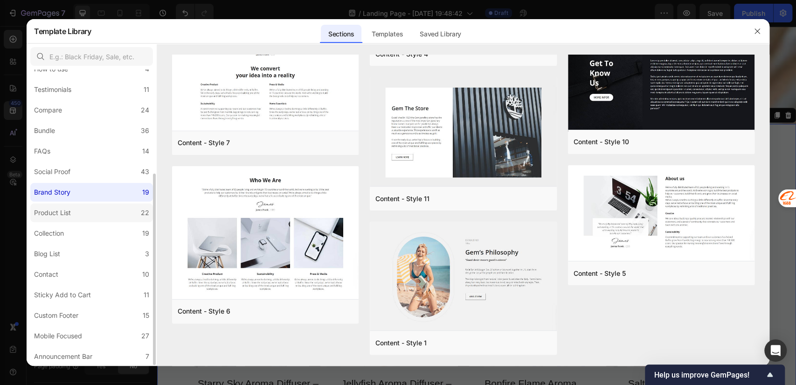
click at [98, 214] on label "Product List 22" at bounding box center [91, 212] width 123 height 19
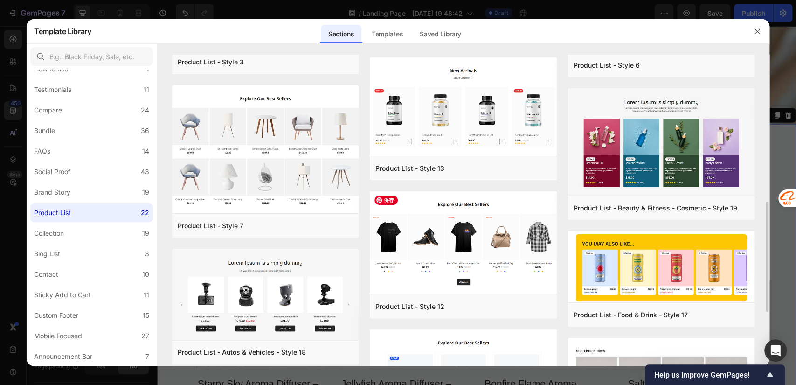
scroll to position [564, 0]
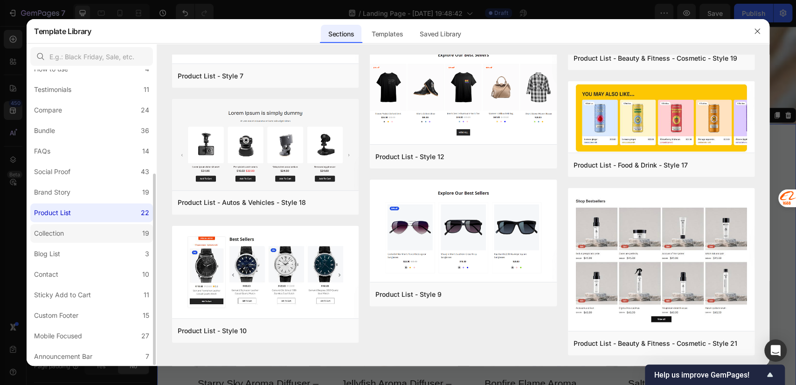
click at [62, 235] on div "Collection" at bounding box center [49, 233] width 30 height 11
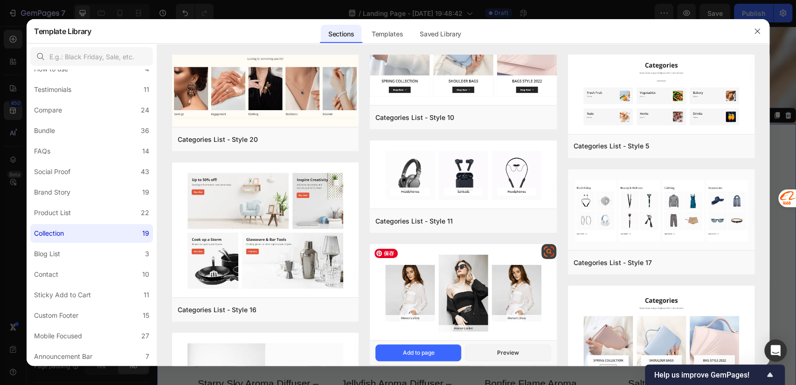
scroll to position [662, 0]
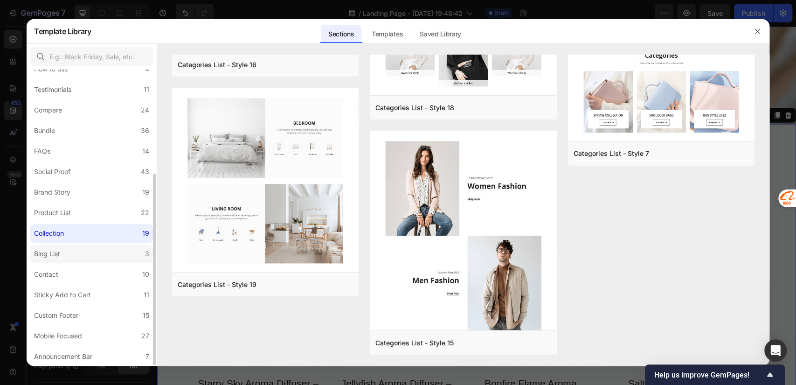
click at [68, 256] on label "Blog List 3" at bounding box center [91, 253] width 123 height 19
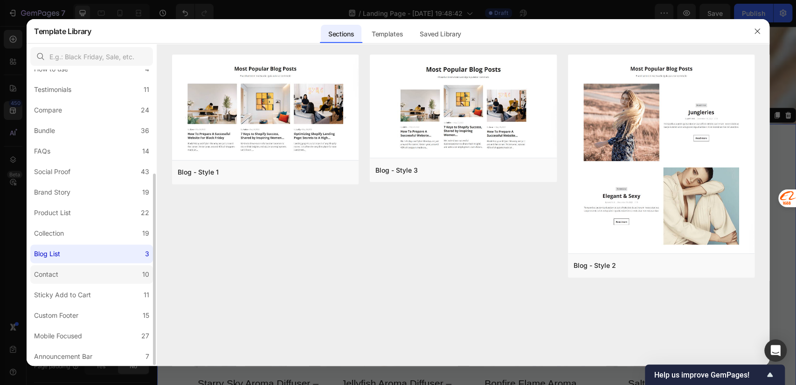
click at [52, 272] on div "Contact" at bounding box center [46, 274] width 24 height 11
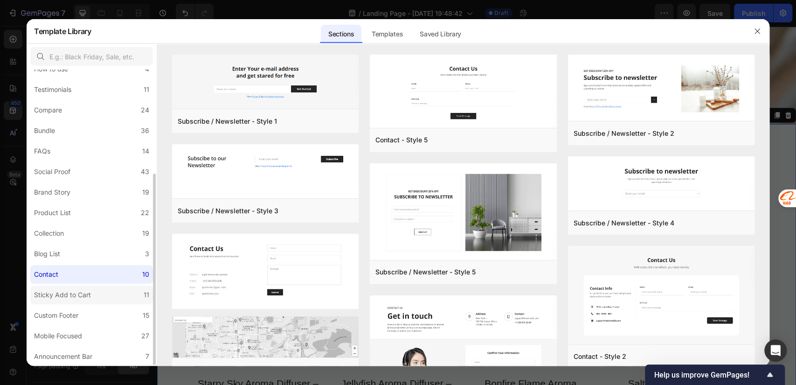
click at [61, 296] on div "Sticky Add to Cart" at bounding box center [62, 294] width 57 height 11
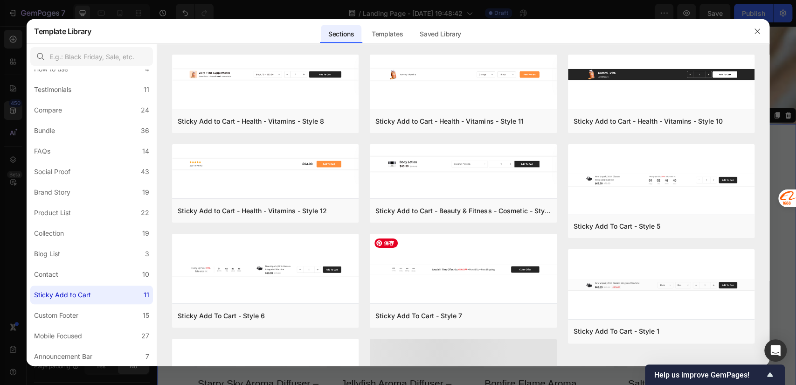
scroll to position [78, 0]
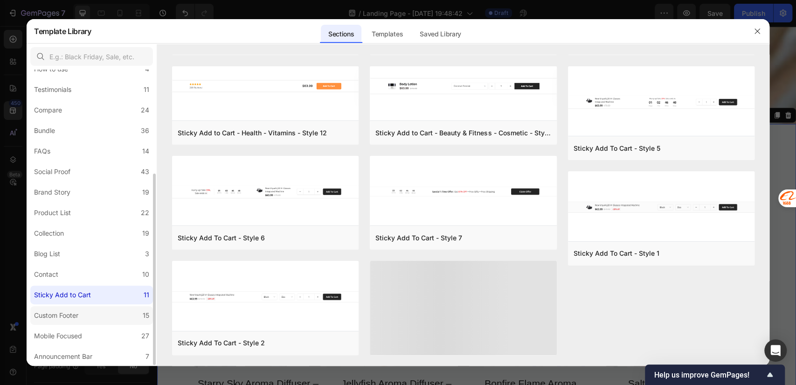
click at [72, 315] on div "Custom Footer" at bounding box center [56, 315] width 44 height 11
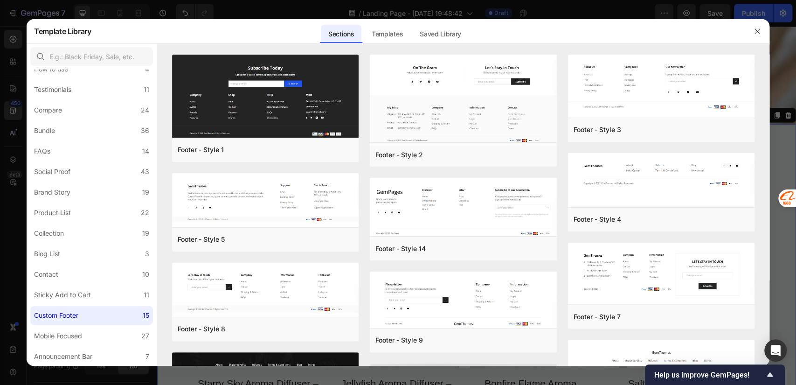
scroll to position [224, 0]
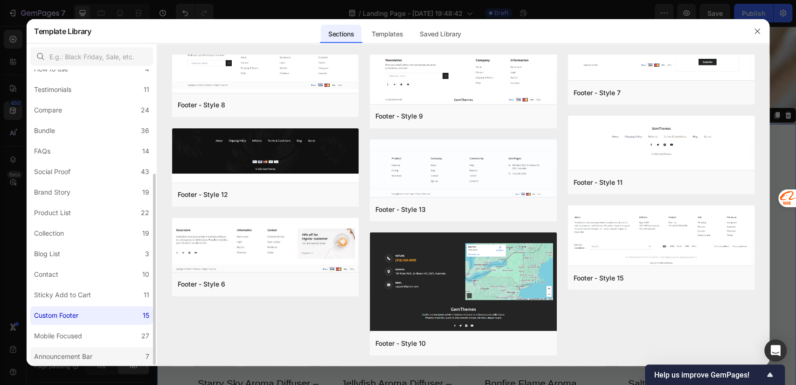
click at [68, 356] on div "Announcement Bar" at bounding box center [63, 356] width 58 height 11
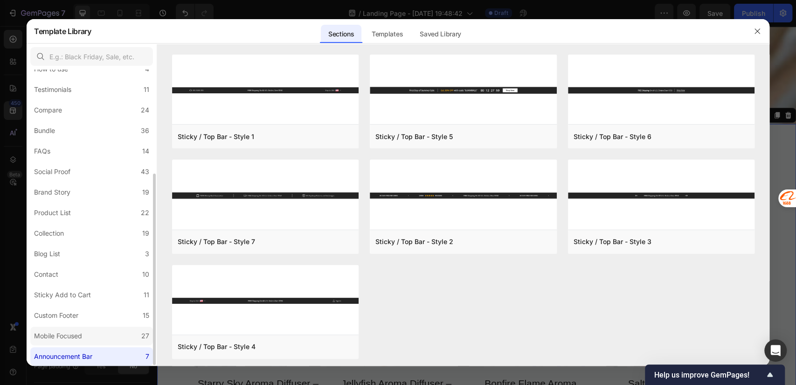
scroll to position [0, 0]
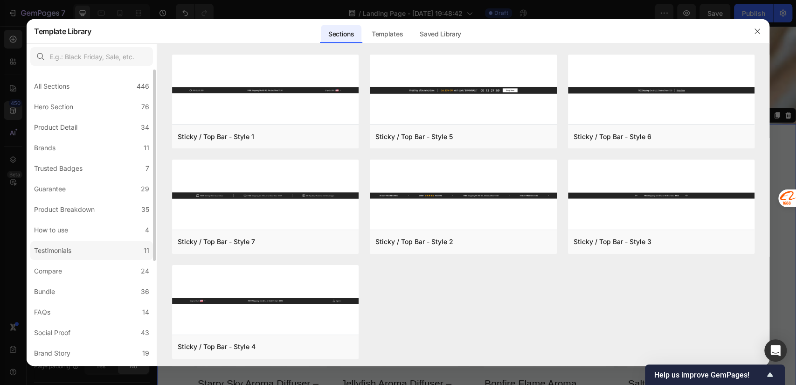
click at [71, 253] on div "Testimonials" at bounding box center [52, 250] width 37 height 11
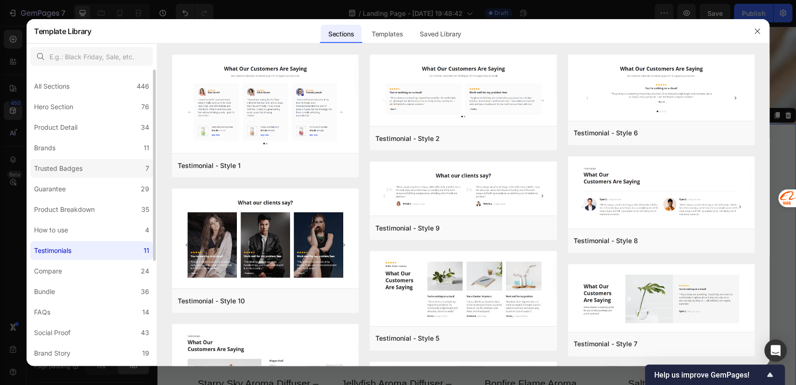
click at [71, 159] on label "Trusted Badges 7" at bounding box center [91, 168] width 123 height 19
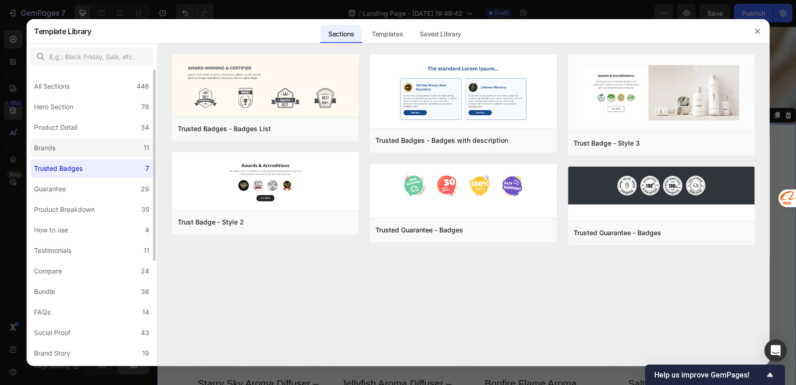
click at [83, 152] on label "Brands 11" at bounding box center [91, 148] width 123 height 19
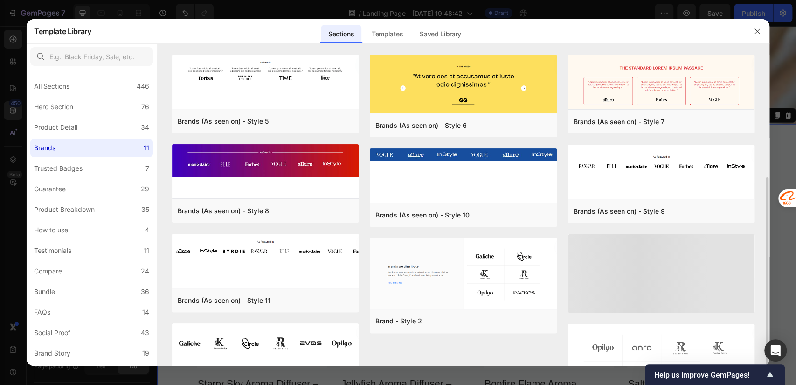
scroll to position [67, 0]
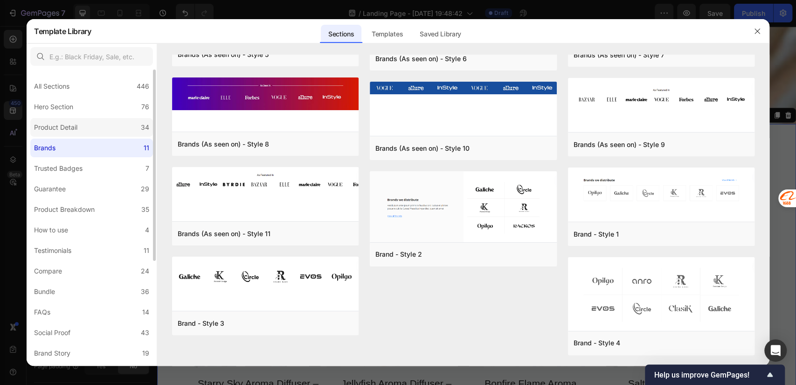
click at [46, 127] on div "Product Detail" at bounding box center [55, 127] width 43 height 11
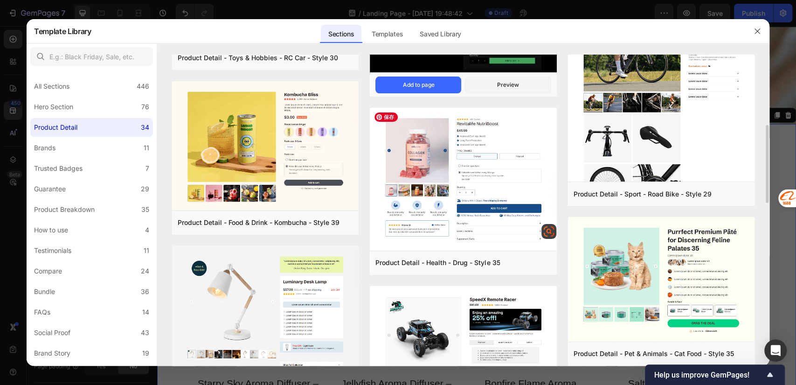
scroll to position [0, 0]
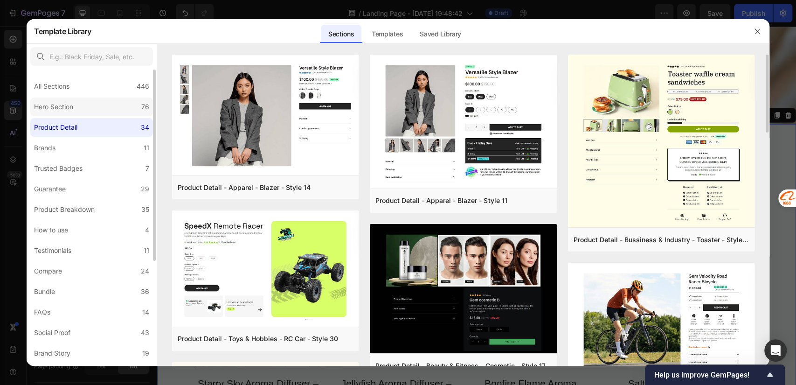
click at [83, 100] on label "Hero Section 76" at bounding box center [91, 107] width 123 height 19
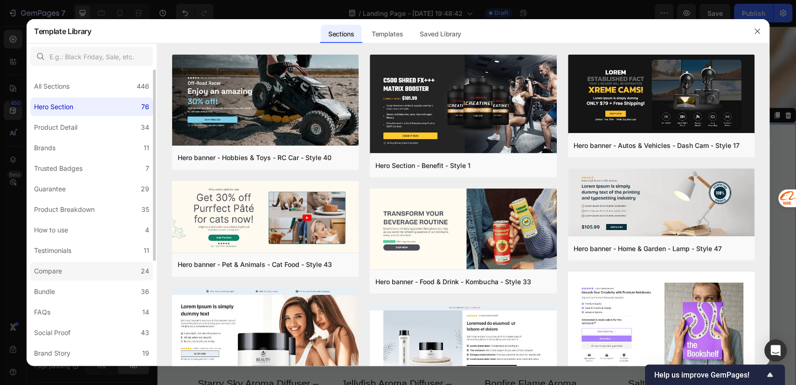
click at [56, 272] on div "Compare" at bounding box center [48, 270] width 28 height 11
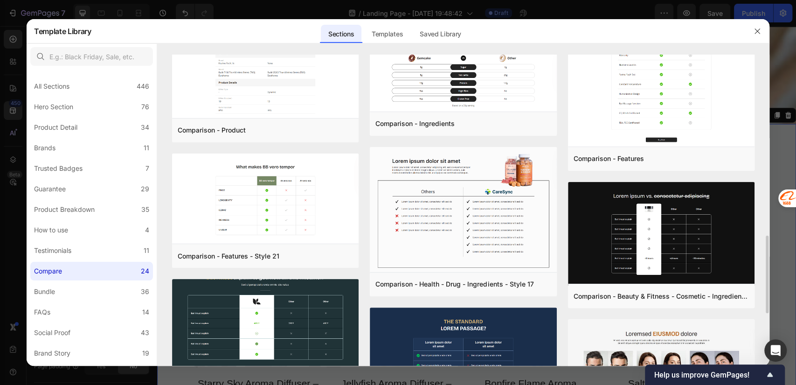
scroll to position [933, 0]
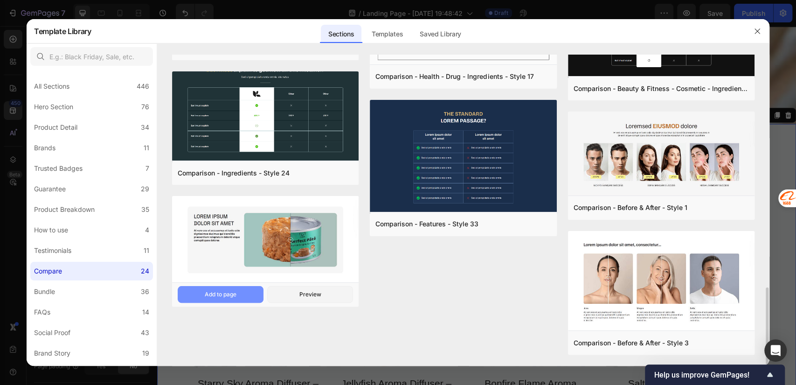
click at [218, 292] on div "Add to page" at bounding box center [221, 294] width 32 height 8
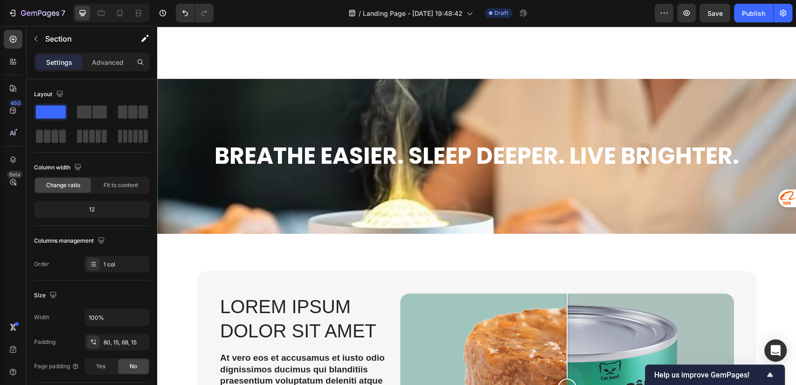
scroll to position [1756, 0]
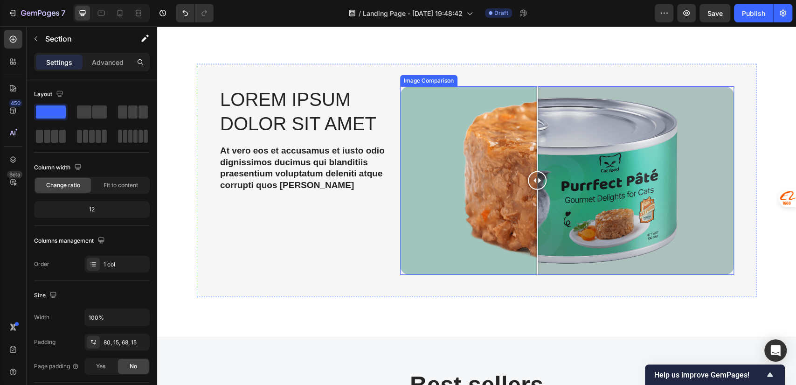
click at [533, 137] on div at bounding box center [567, 180] width 334 height 189
click at [474, 122] on div at bounding box center [567, 180] width 334 height 189
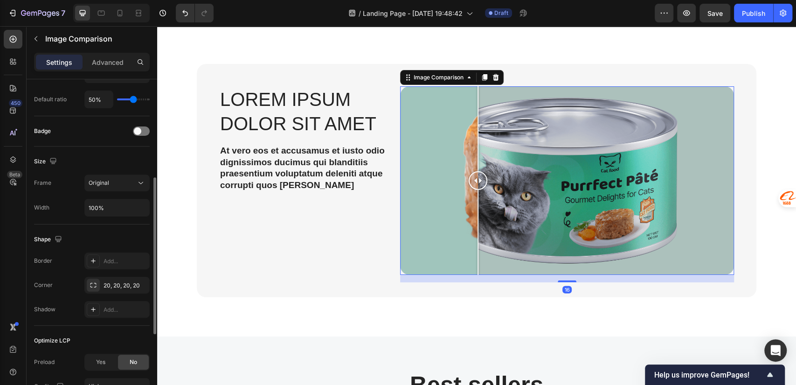
scroll to position [0, 0]
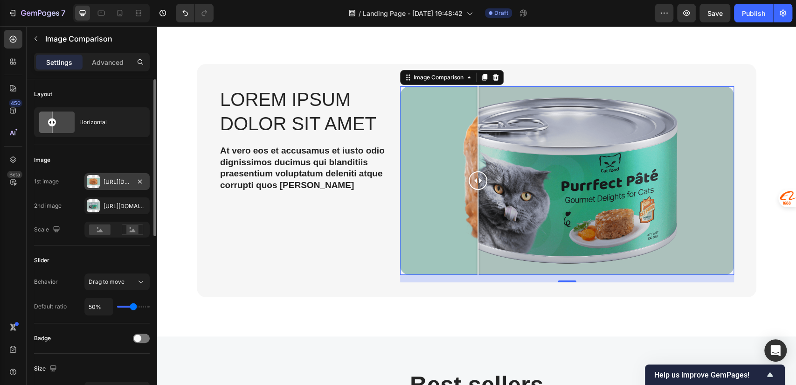
click at [115, 182] on div "Https://cdn.Shopify.Com/s/files/1/0756/0295/2419/files/gempages_586120987779531…" at bounding box center [117, 182] width 27 height 8
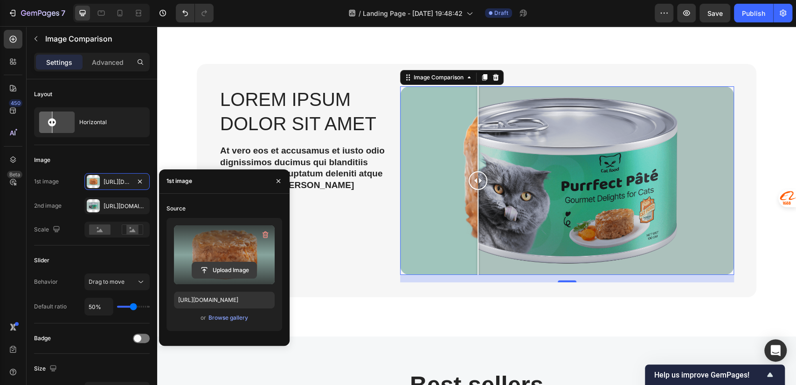
click at [229, 267] on input "file" at bounding box center [224, 270] width 64 height 16
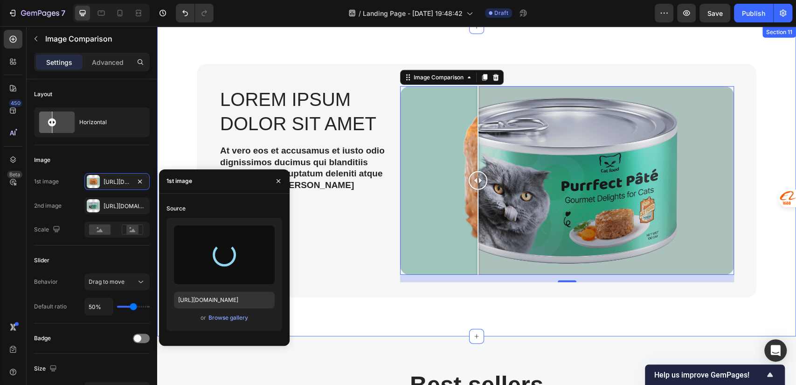
type input "https://cdn.shopify.com/s/files/1/0756/0295/2419/files/gempages_586120987779531…"
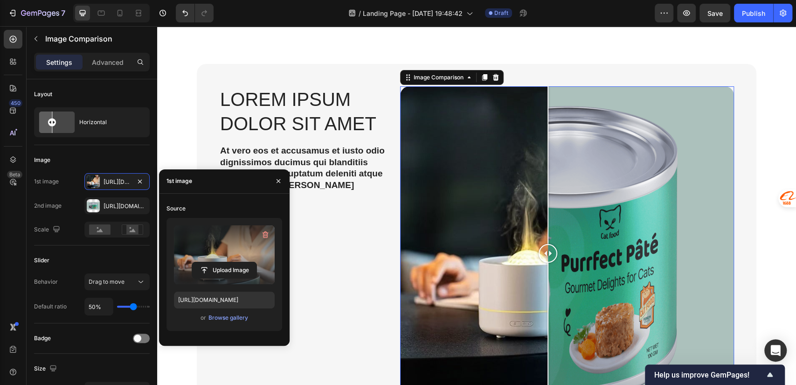
drag, startPoint x: 564, startPoint y: 258, endPoint x: 544, endPoint y: 266, distance: 21.8
click at [544, 266] on div at bounding box center [548, 253] width 19 height 334
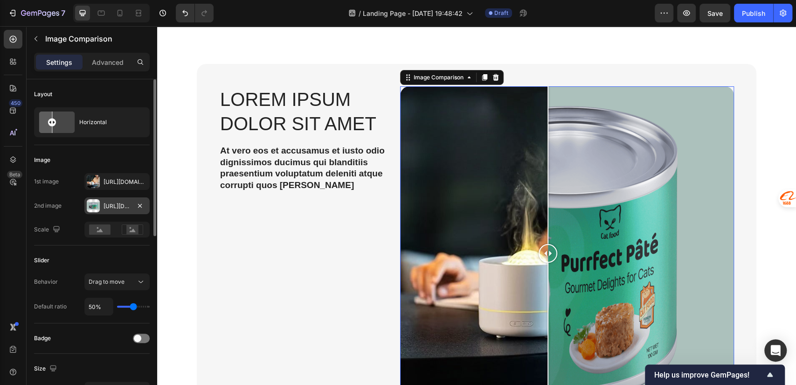
click at [112, 202] on div "Https://cdn.Shopify.Com/s/files/1/0756/0295/2419/files/gempages_586120987779531…" at bounding box center [117, 206] width 27 height 8
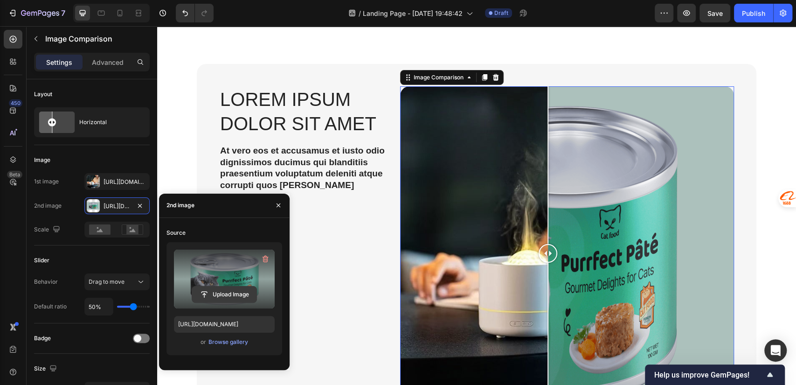
click at [222, 292] on input "file" at bounding box center [224, 294] width 64 height 16
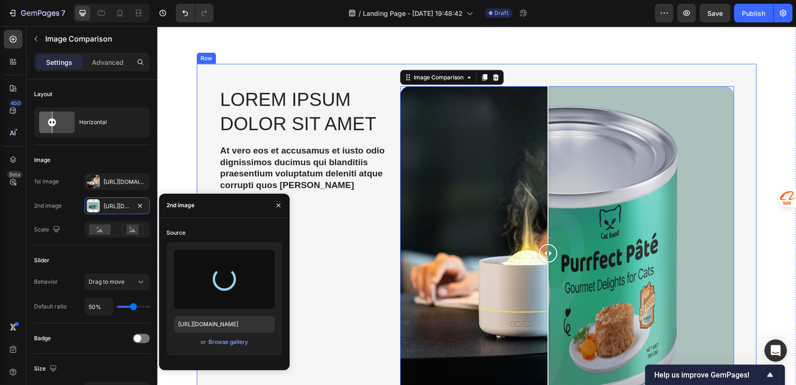
type input "https://cdn.shopify.com/s/files/1/0756/0295/2419/files/gempages_586120987779531…"
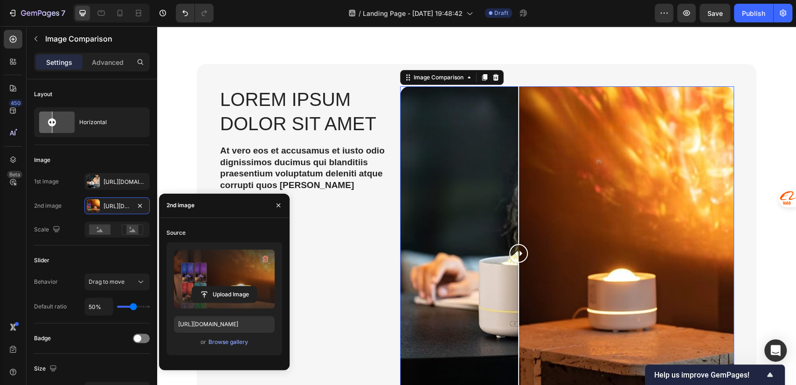
drag, startPoint x: 557, startPoint y: 242, endPoint x: 515, endPoint y: 272, distance: 51.5
click at [515, 272] on div at bounding box center [519, 253] width 19 height 334
click at [87, 258] on div "Slider" at bounding box center [92, 260] width 116 height 15
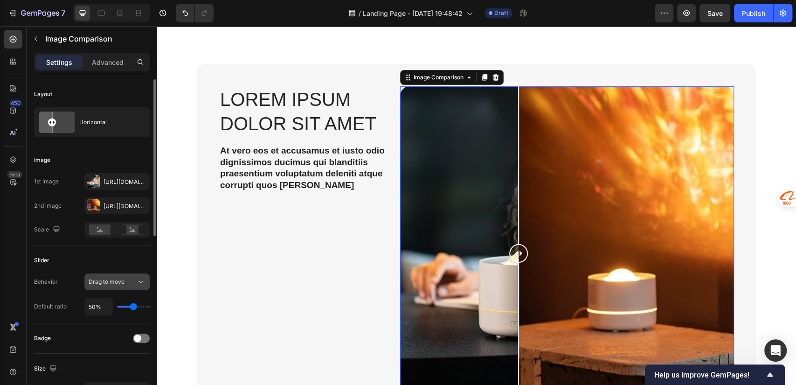
click at [116, 285] on span "Drag to move" at bounding box center [107, 282] width 36 height 8
click at [385, 86] on div "Lorem ipsum dolor sit amet Heading At vero eos et accusamus et iusto odio digni…" at bounding box center [477, 253] width 560 height 379
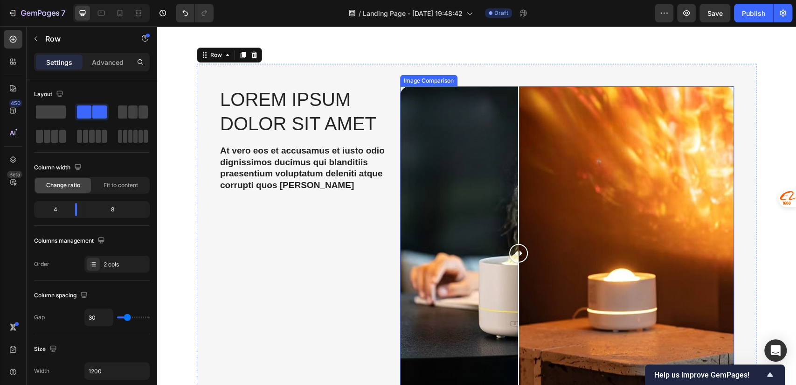
click at [425, 85] on div "Lorem ipsum dolor sit amet Heading At vero eos et accusamus et iusto odio digni…" at bounding box center [477, 253] width 560 height 379
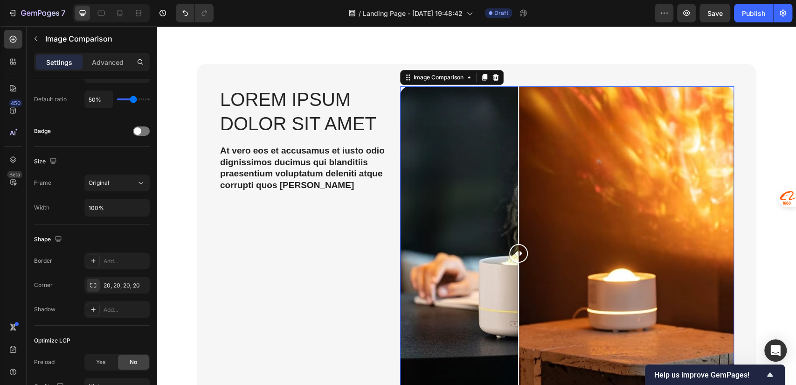
scroll to position [370, 0]
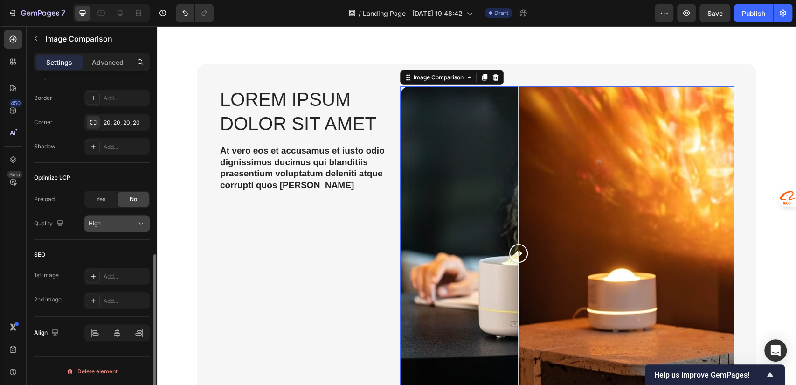
click at [106, 225] on div "High" at bounding box center [113, 223] width 48 height 8
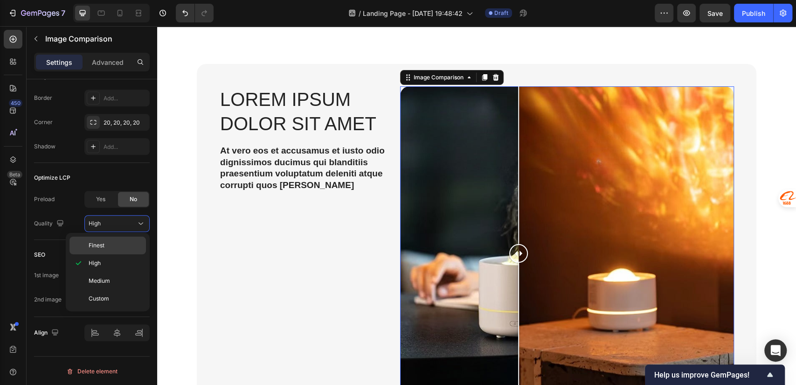
click at [103, 245] on span "Finest" at bounding box center [97, 245] width 16 height 8
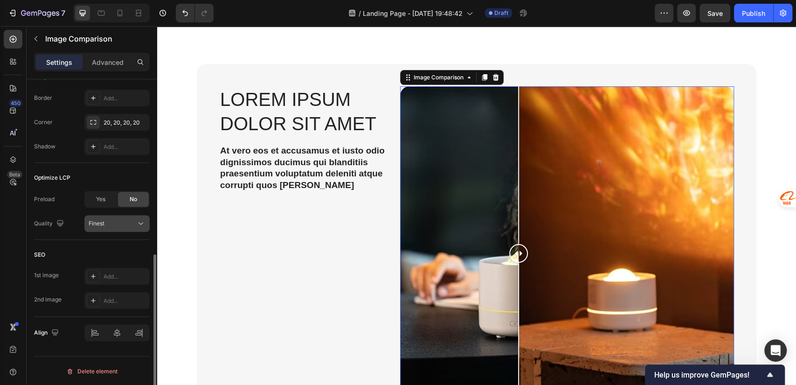
click at [110, 219] on div "Finest" at bounding box center [113, 223] width 48 height 8
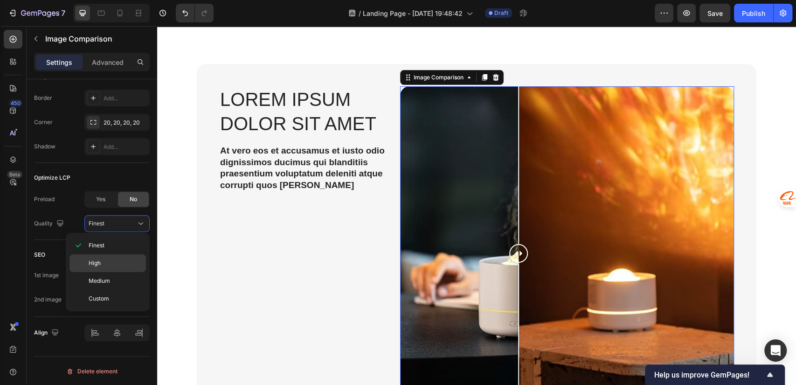
click at [105, 258] on div "High" at bounding box center [108, 263] width 77 height 18
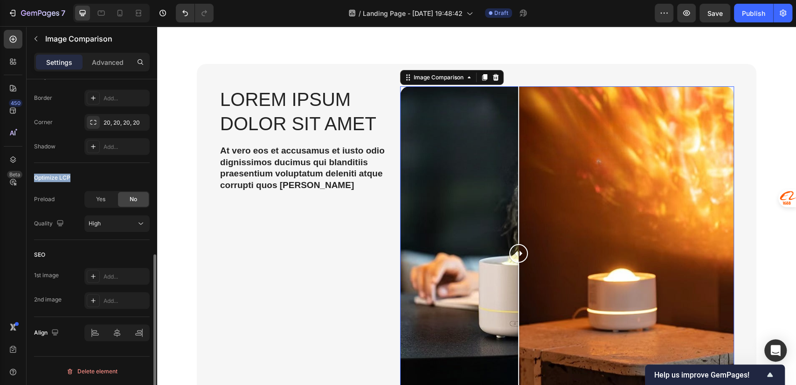
drag, startPoint x: 34, startPoint y: 180, endPoint x: 90, endPoint y: 180, distance: 56.0
click at [90, 180] on div "Optimize LCP" at bounding box center [92, 177] width 116 height 15
click at [35, 203] on div "Preload" at bounding box center [44, 199] width 21 height 15
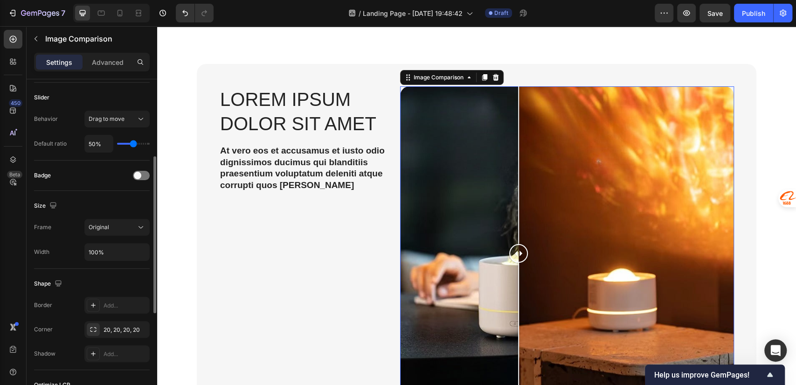
scroll to position [0, 0]
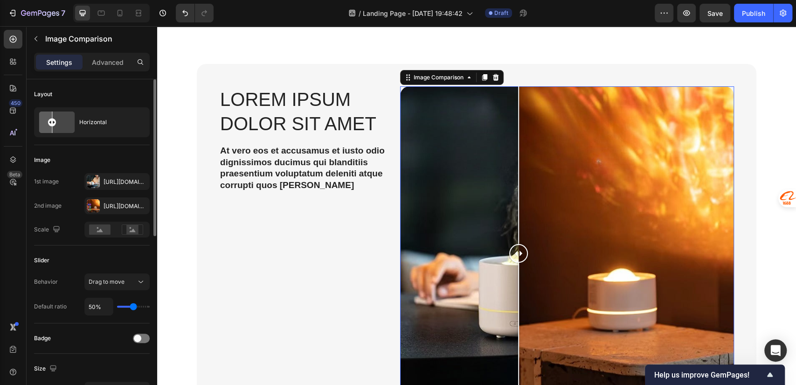
type input "48%"
type input "48"
type input "41%"
type input "41"
type input "40%"
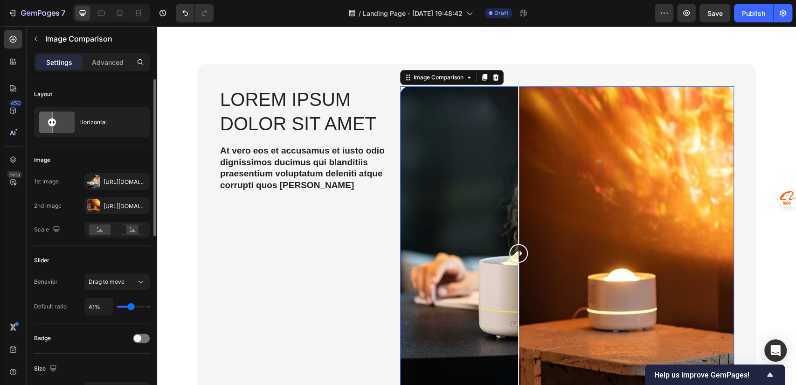
type input "40"
type input "38%"
type input "38"
type input "36%"
type input "36"
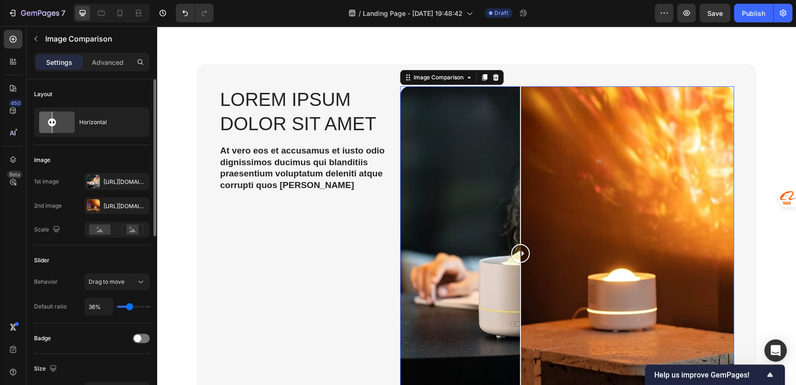
type input "40%"
type input "40"
type input "43%"
type input "43"
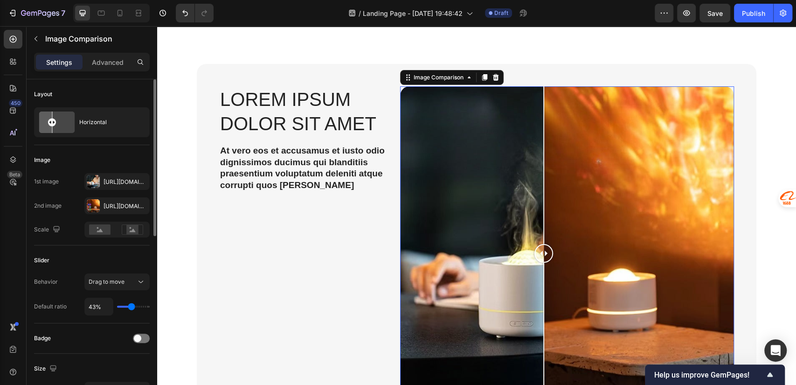
type input "46%"
type input "46"
type input "48%"
type input "48"
type input "49%"
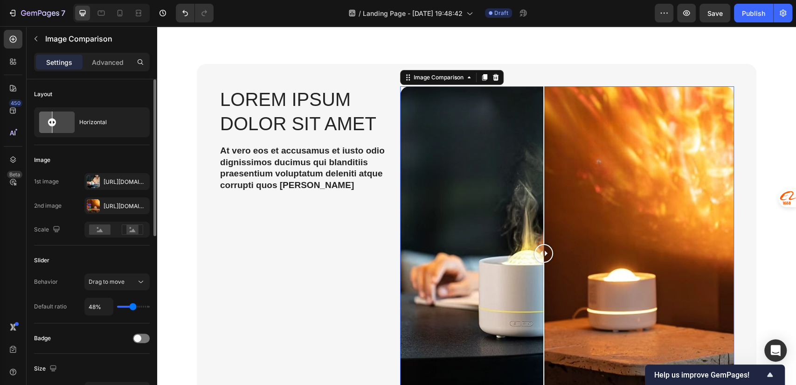
type input "49"
type input "51%"
type input "51"
type input "53%"
type input "53"
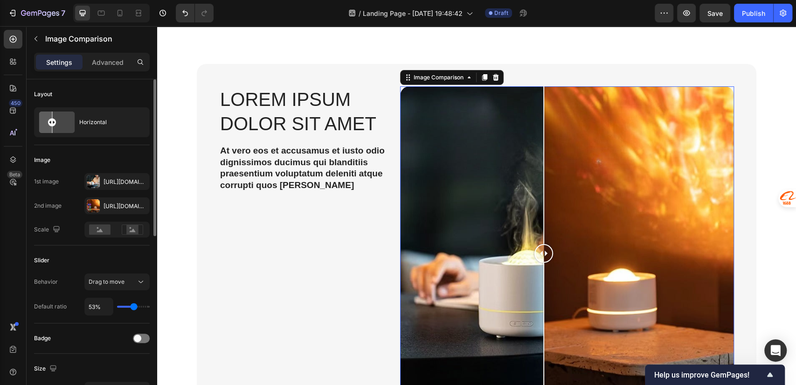
type input "54%"
type input "54"
type input "56%"
type input "56"
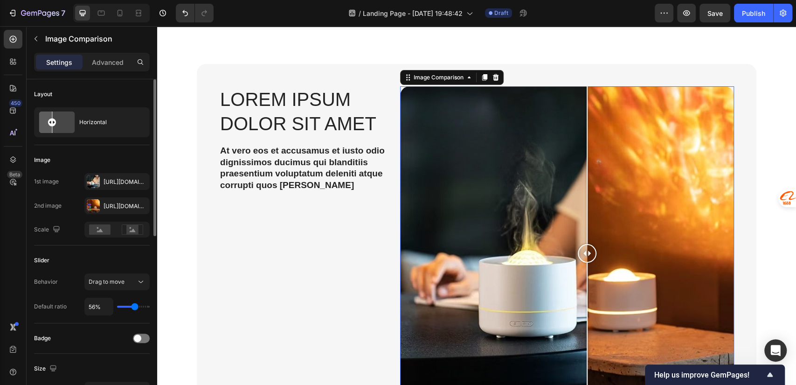
type input "51%"
type input "51"
type input "49%"
type input "49"
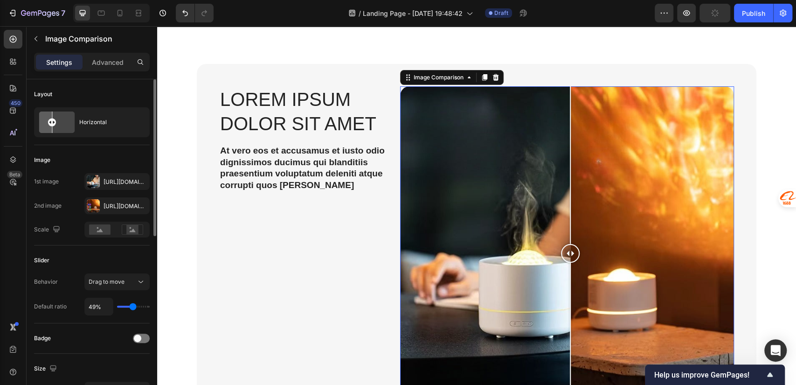
type input "48%"
type input "48"
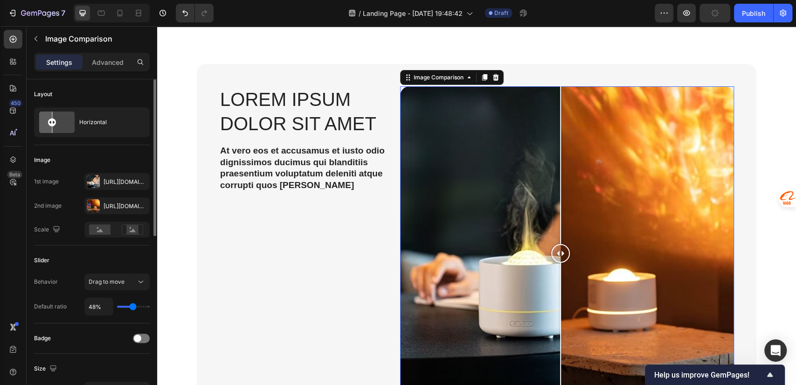
type input "46%"
type input "46"
type input "44%"
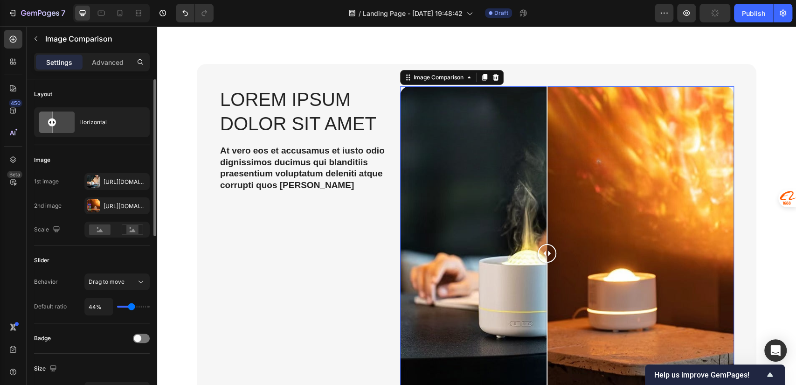
type input "44"
click at [132, 307] on input "range" at bounding box center [133, 307] width 33 height 2
click at [123, 287] on button "Drag to move" at bounding box center [116, 281] width 65 height 17
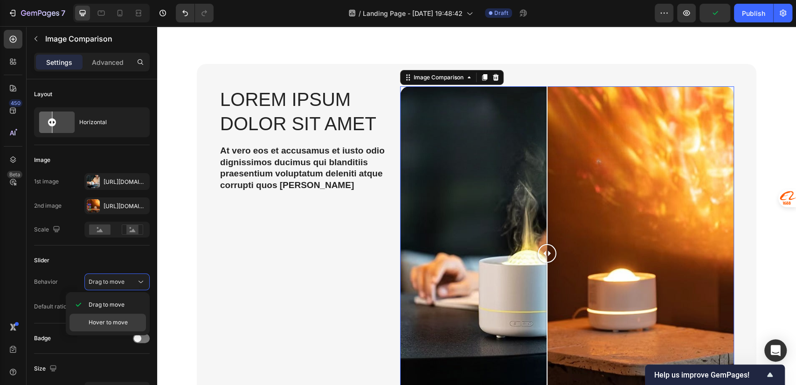
click at [115, 321] on span "Hover to move" at bounding box center [108, 322] width 39 height 8
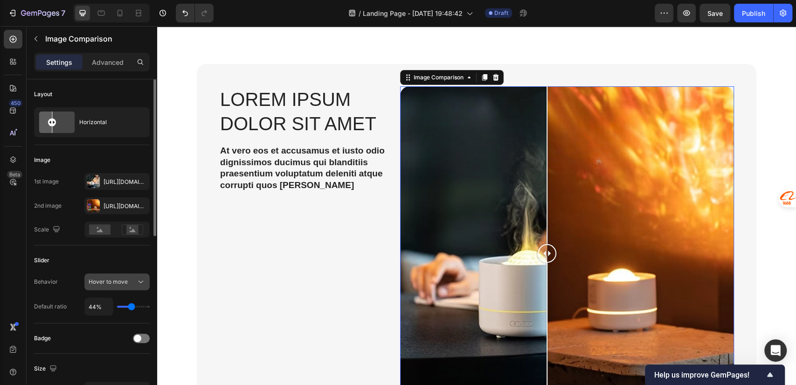
click at [117, 286] on span "Hover to move" at bounding box center [108, 282] width 39 height 8
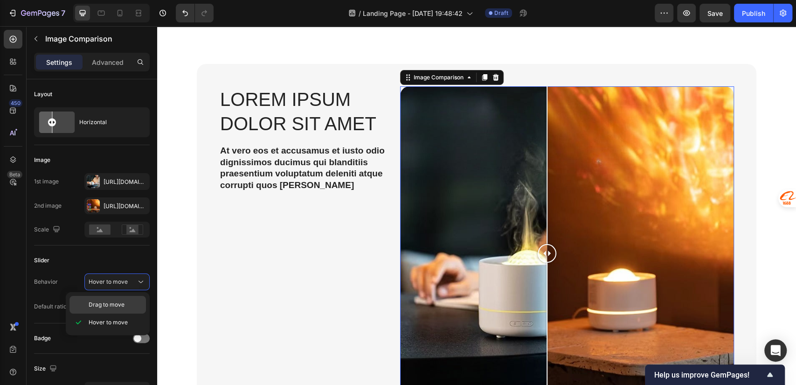
click at [117, 312] on div "Drag to move" at bounding box center [108, 305] width 77 height 18
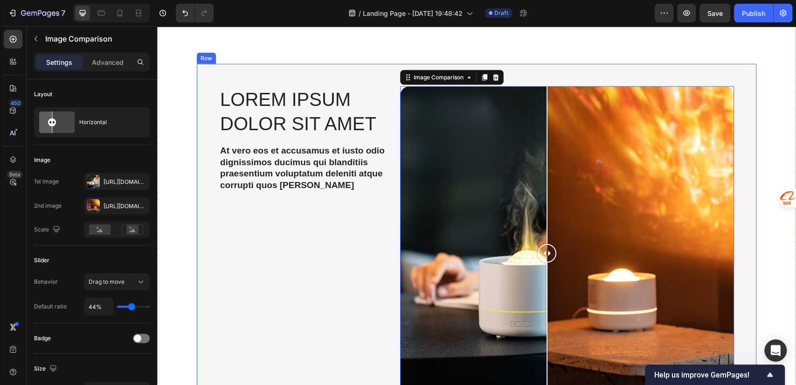
click at [526, 77] on div "Lorem ipsum dolor sit amet Heading At vero eos et accusamus et iusto odio digni…" at bounding box center [477, 253] width 560 height 379
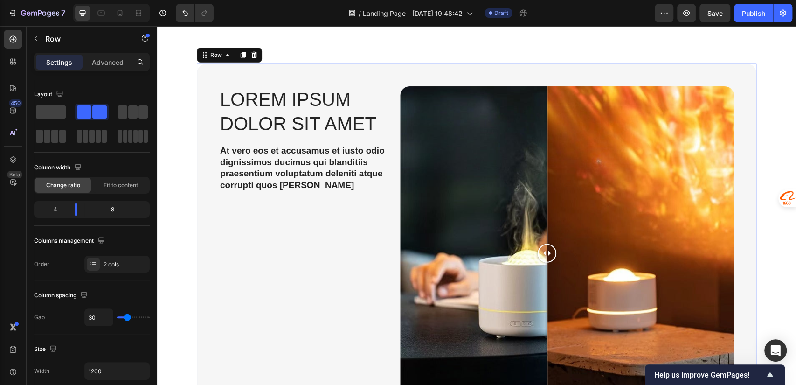
click at [472, 87] on div at bounding box center [567, 253] width 334 height 334
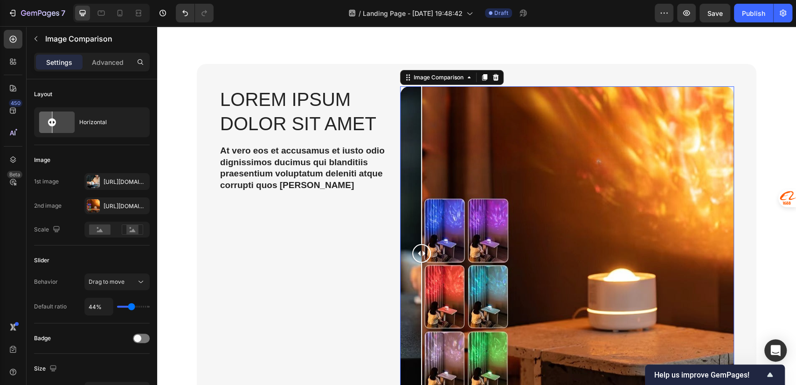
click at [418, 96] on div at bounding box center [567, 253] width 334 height 334
click at [109, 77] on div "Settings Advanced" at bounding box center [92, 66] width 131 height 27
click at [108, 66] on p "Advanced" at bounding box center [108, 62] width 32 height 10
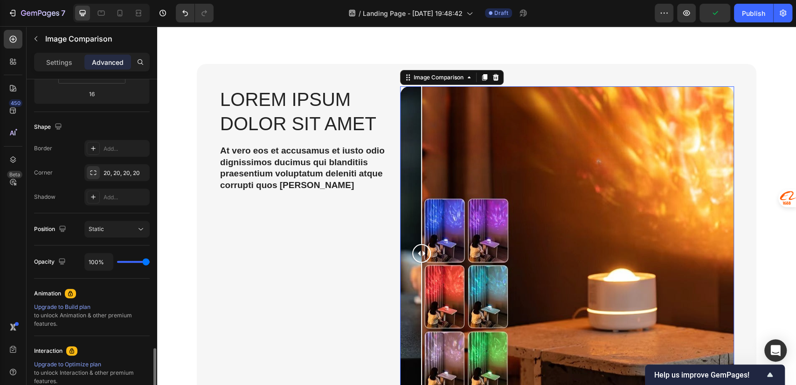
scroll to position [314, 0]
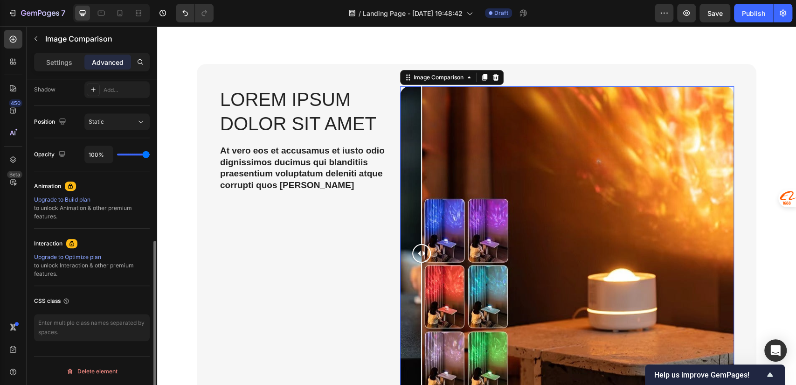
type input "67%"
type input "67"
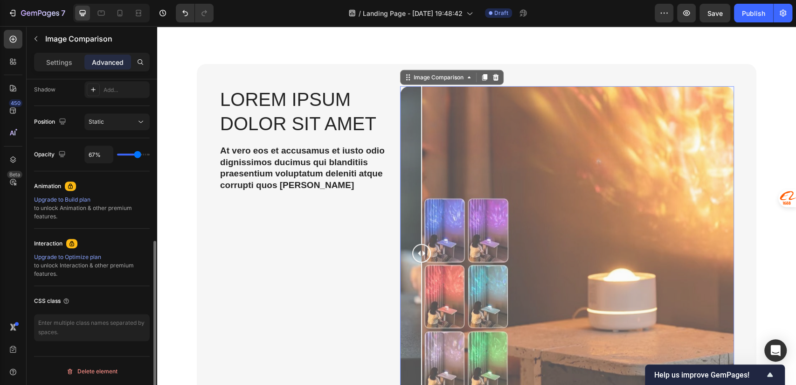
type input "65%"
type input "65"
type input "64%"
type input "64"
type input "62%"
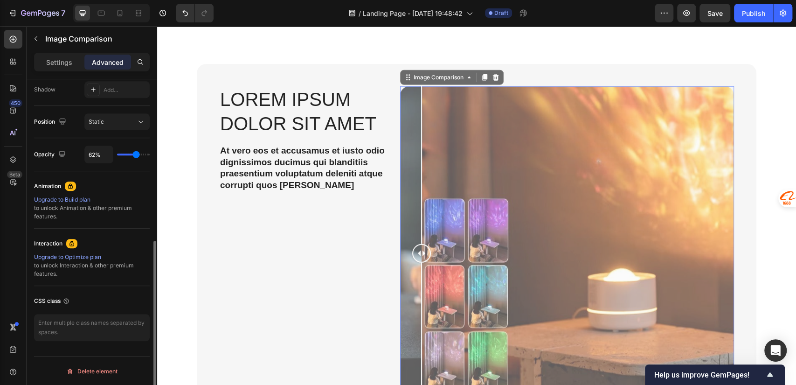
type input "62"
click at [136, 155] on input "range" at bounding box center [133, 155] width 33 height 2
type input "64%"
type input "64"
type input "67%"
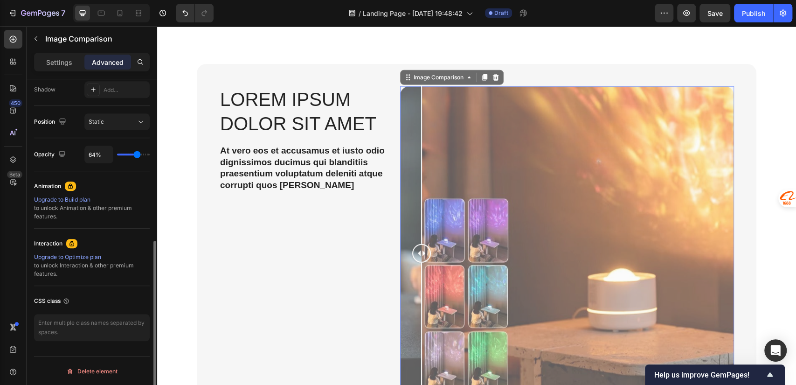
type input "67"
type input "75%"
type input "75"
type input "83%"
type input "83"
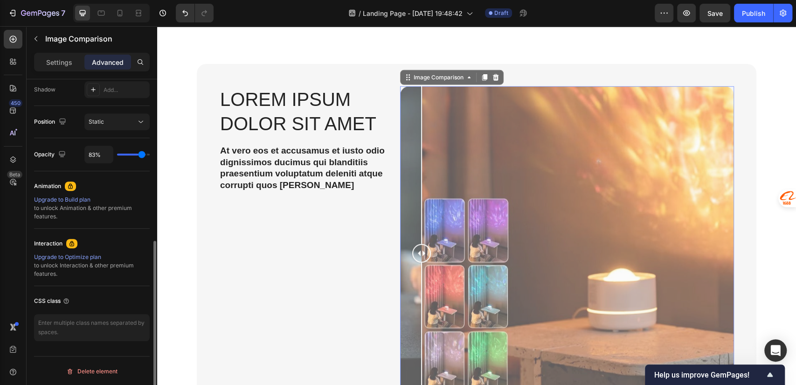
type input "85%"
type input "85"
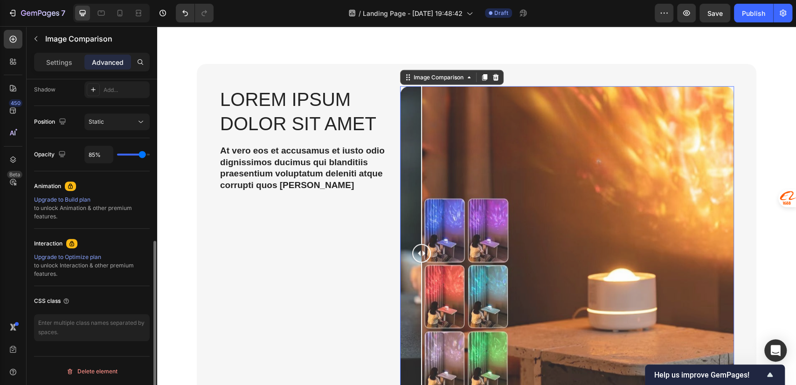
type input "87%"
type input "87"
type input "88%"
type input "88"
type input "92%"
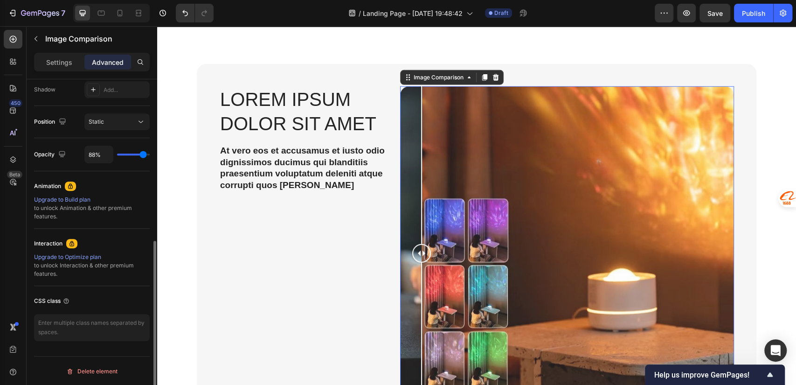
type input "92"
type input "98%"
type input "98"
type input "100%"
type input "100"
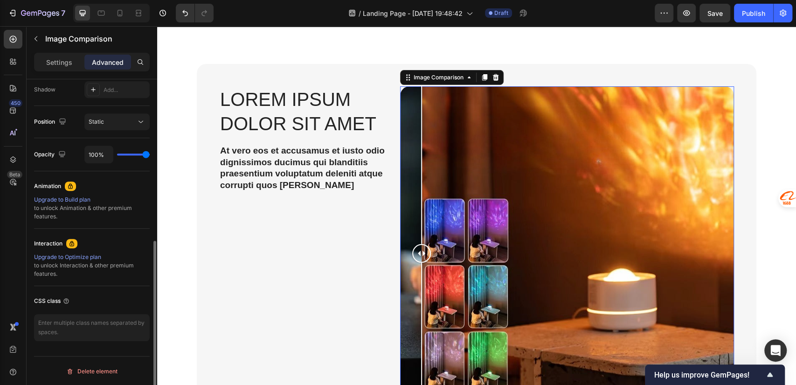
type input "98%"
type input "98"
type input "82%"
type input "82"
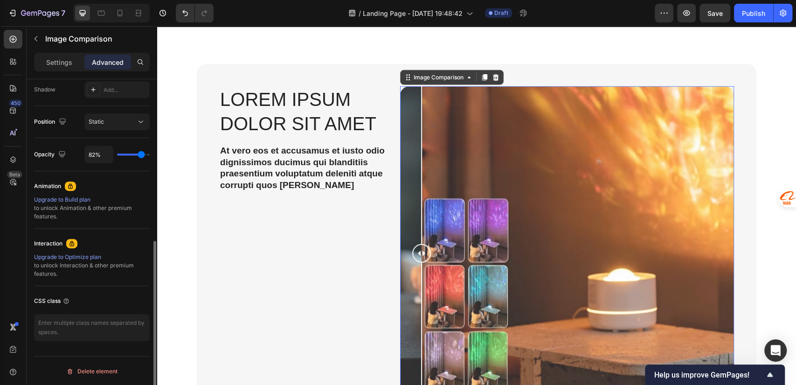
type input "80%"
type input "80"
type input "78%"
type input "78"
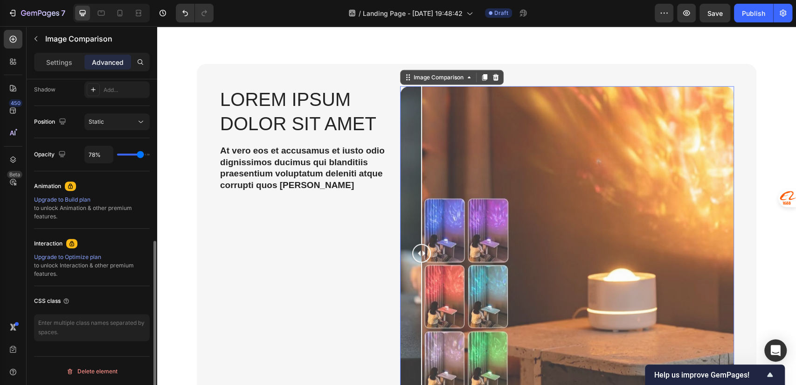
type input "80%"
type input "80"
type input "82%"
type input "82"
type input "83%"
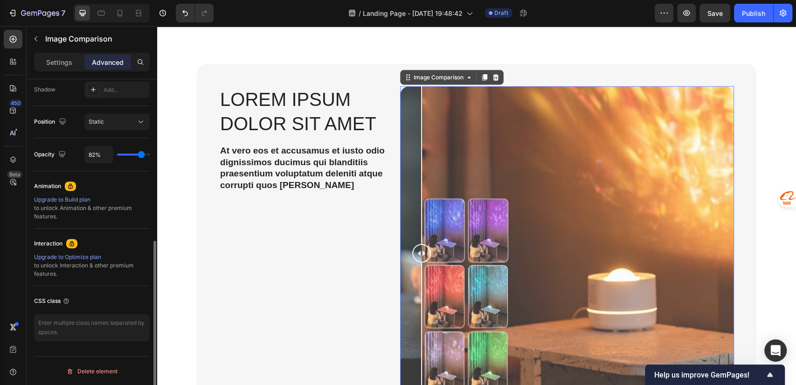
type input "83"
type input "85%"
type input "85"
type input "87%"
type input "87"
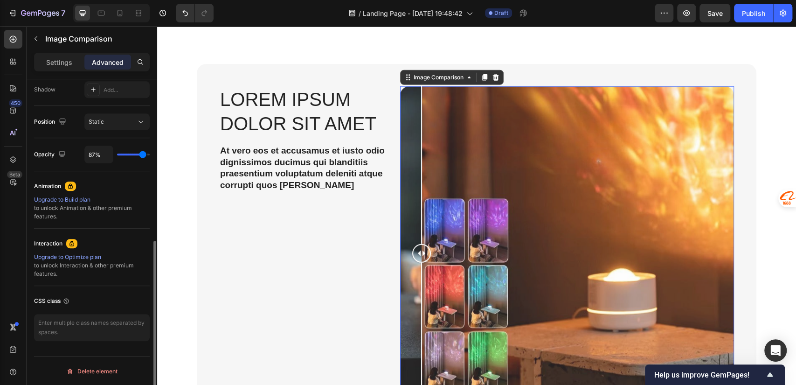
type input "88%"
type input "88"
type input "90%"
type input "90"
type input "92%"
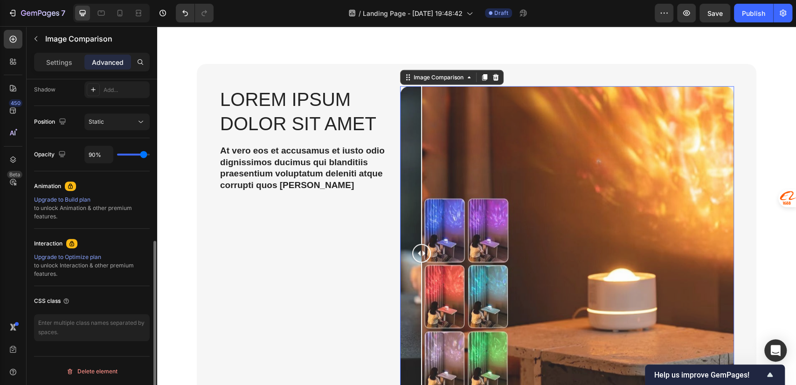
type input "92"
type input "93%"
type input "93"
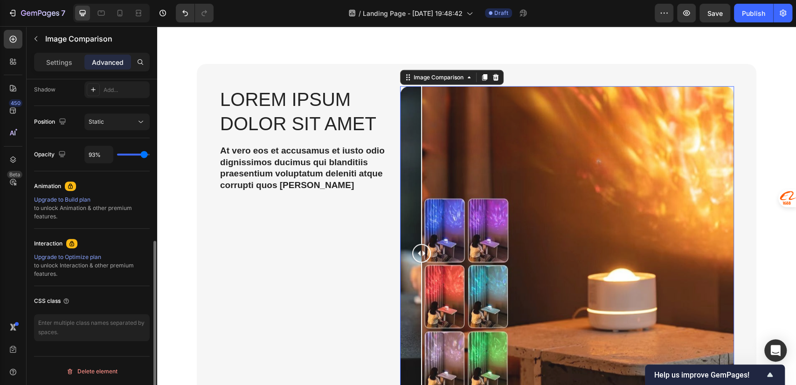
type input "95%"
drag, startPoint x: 136, startPoint y: 156, endPoint x: 145, endPoint y: 156, distance: 8.4
type input "95"
click at [145, 155] on input "range" at bounding box center [133, 155] width 33 height 2
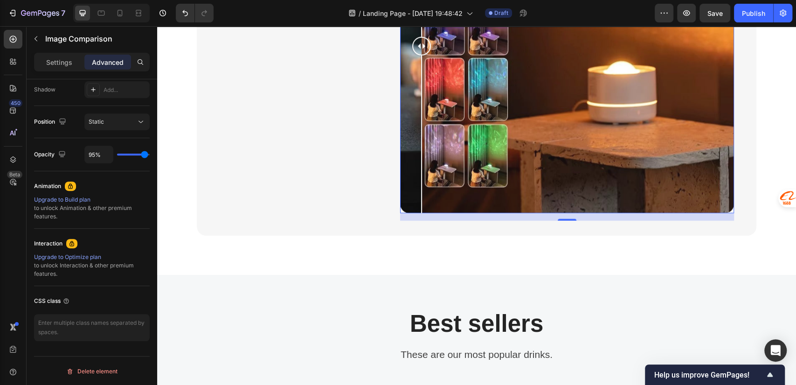
scroll to position [1756, 0]
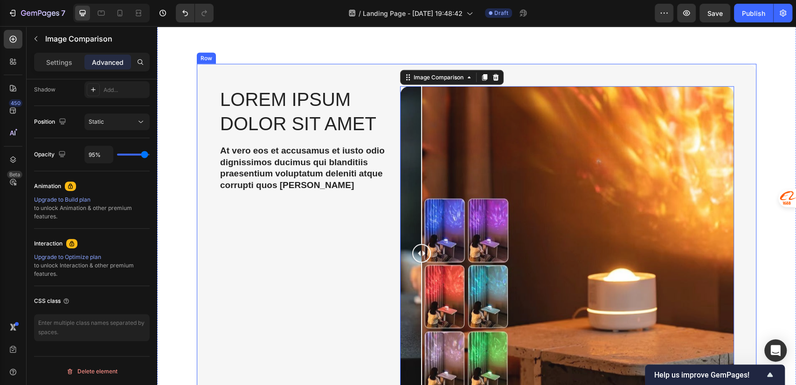
click at [389, 83] on div "Lorem ipsum dolor sit amet Heading At vero eos et accusamus et iusto odio digni…" at bounding box center [477, 253] width 560 height 379
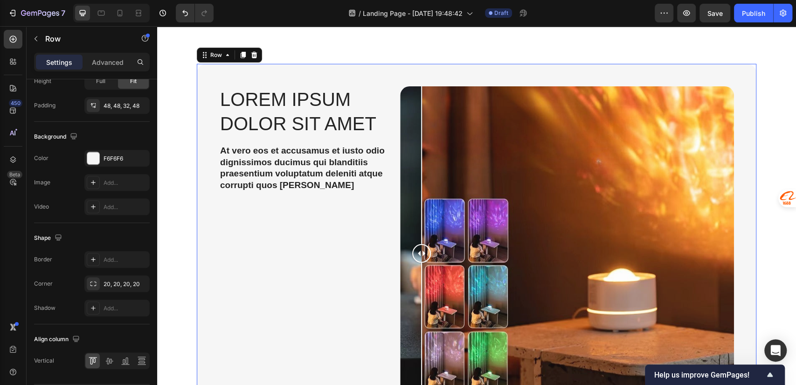
scroll to position [0, 0]
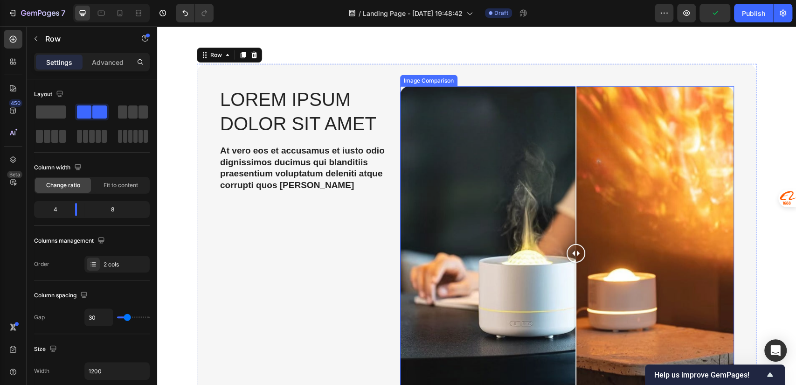
drag, startPoint x: 419, startPoint y: 252, endPoint x: 572, endPoint y: 265, distance: 153.1
click at [572, 265] on div at bounding box center [576, 253] width 19 height 334
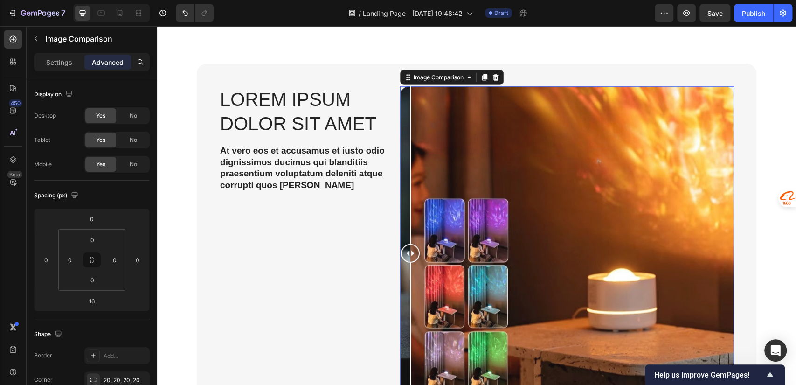
click at [403, 92] on div at bounding box center [567, 253] width 334 height 334
click at [401, 86] on div at bounding box center [410, 253] width 19 height 334
click at [441, 79] on div "Image Comparison" at bounding box center [439, 77] width 54 height 8
click at [95, 234] on input "0" at bounding box center [92, 240] width 19 height 14
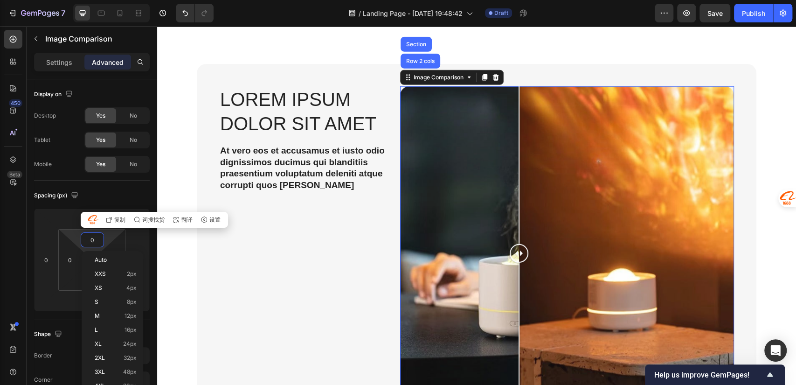
click at [515, 130] on div at bounding box center [567, 253] width 334 height 334
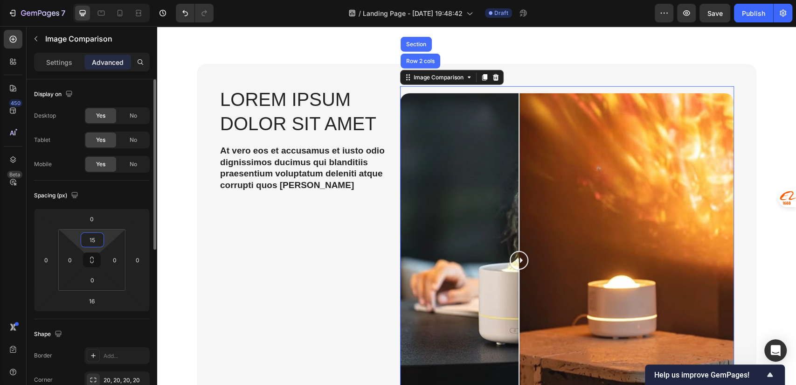
type input "1"
type input "-"
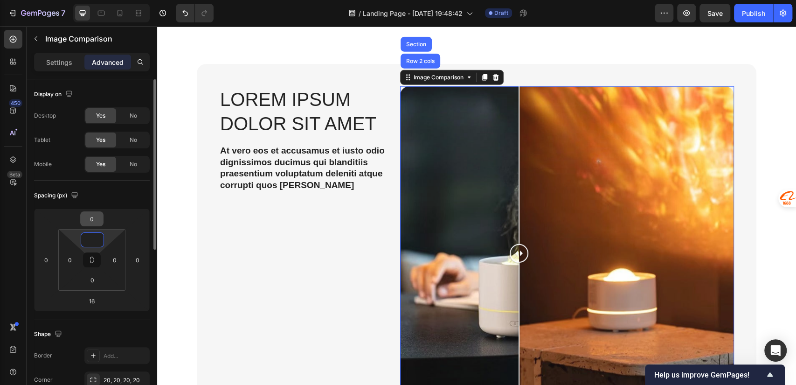
click at [103, 216] on div "0" at bounding box center [91, 218] width 23 height 15
type input "0"
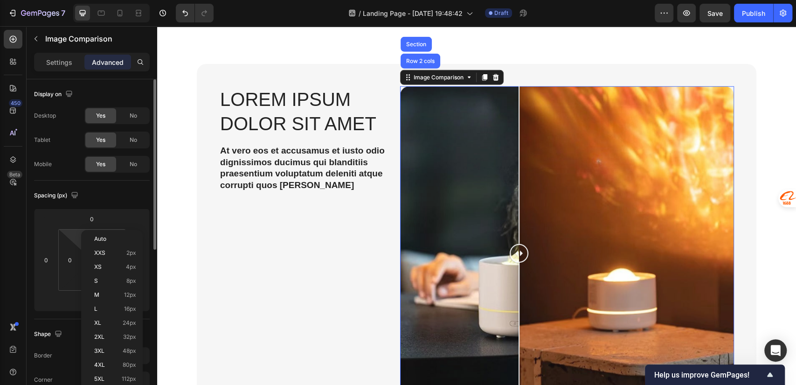
click at [112, 197] on div "Spacing (px)" at bounding box center [92, 195] width 116 height 15
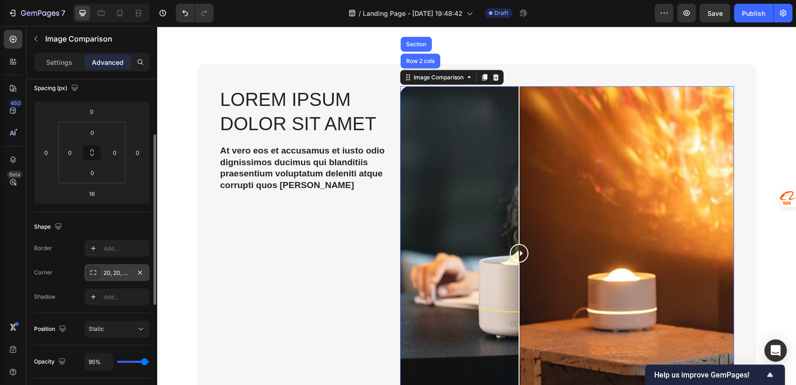
scroll to position [314, 0]
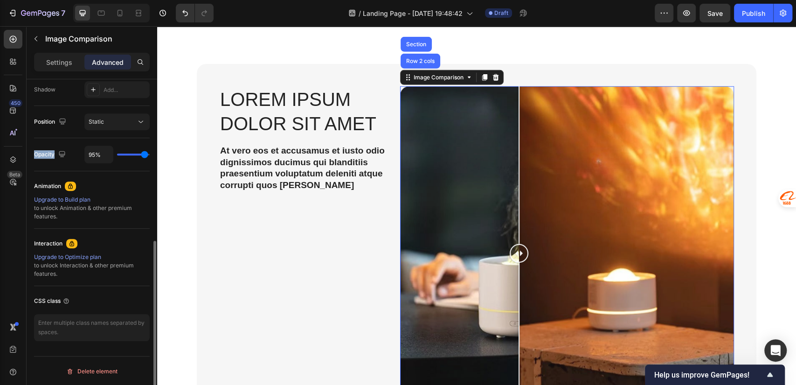
drag, startPoint x: 35, startPoint y: 155, endPoint x: 53, endPoint y: 156, distance: 17.8
click at [53, 156] on div "Opacity" at bounding box center [51, 154] width 34 height 13
click at [141, 163] on div "Opacity 95%" at bounding box center [92, 154] width 116 height 33
type input "100%"
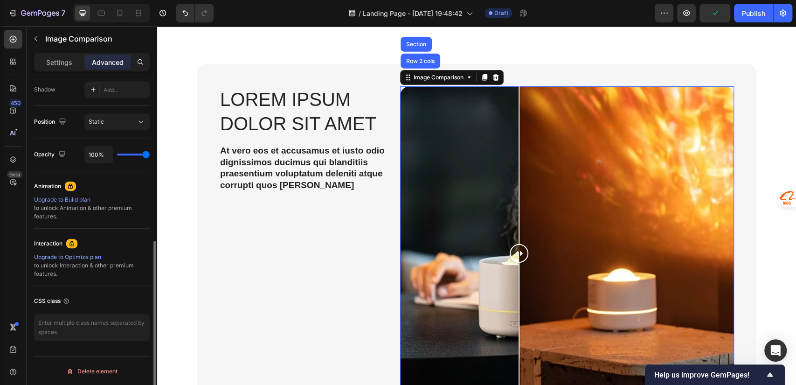
type input "100"
click at [148, 154] on input "range" at bounding box center [133, 155] width 33 height 2
click at [71, 57] on p "Settings" at bounding box center [59, 62] width 26 height 10
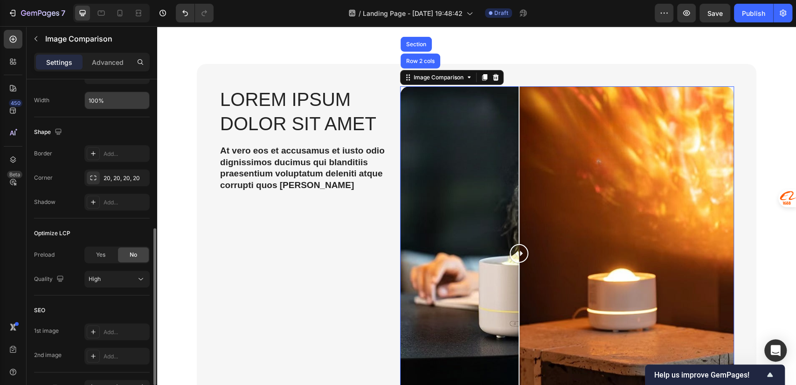
click at [104, 99] on input "100%" at bounding box center [117, 100] width 64 height 17
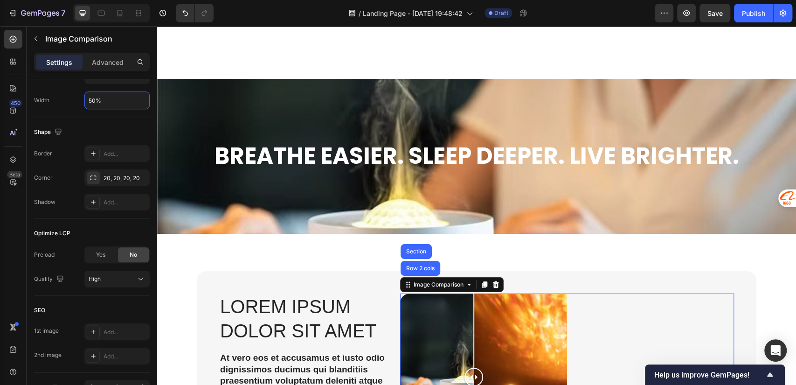
scroll to position [1756, 0]
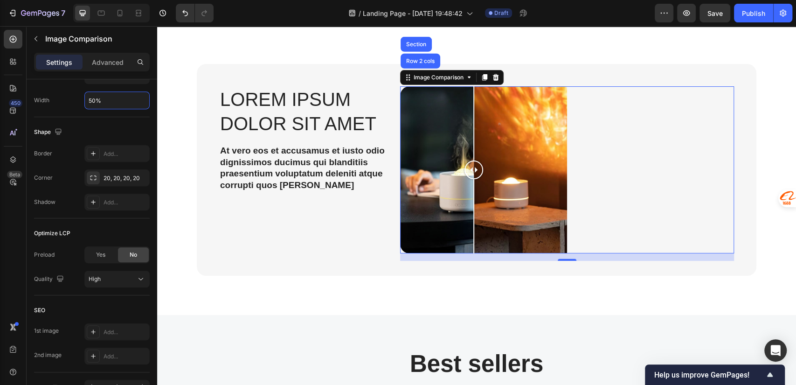
type input "50%"
click at [610, 201] on div at bounding box center [567, 169] width 334 height 167
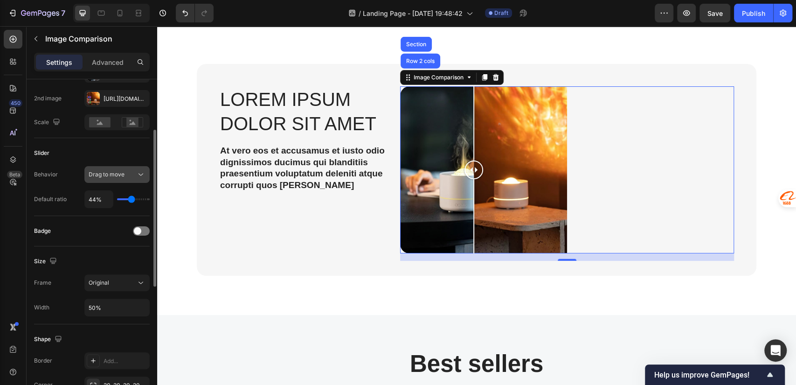
click at [124, 170] on div "Drag to move" at bounding box center [113, 174] width 48 height 8
drag, startPoint x: 35, startPoint y: 174, endPoint x: 56, endPoint y: 176, distance: 20.2
click at [56, 176] on div "Behavior" at bounding box center [46, 174] width 24 height 8
click at [113, 124] on div at bounding box center [99, 122] width 29 height 14
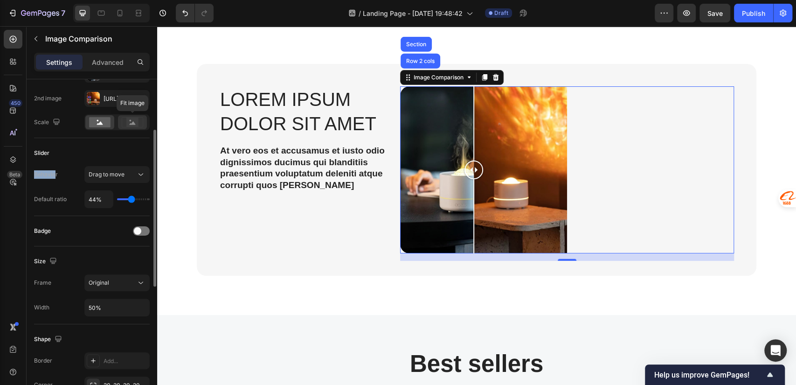
click at [137, 124] on rect at bounding box center [132, 122] width 12 height 9
click at [114, 137] on div "Image 1st image Https://cdn.Shopify.Com/s/files/1/0756/0295/2419/files/gempages…" at bounding box center [92, 88] width 116 height 100
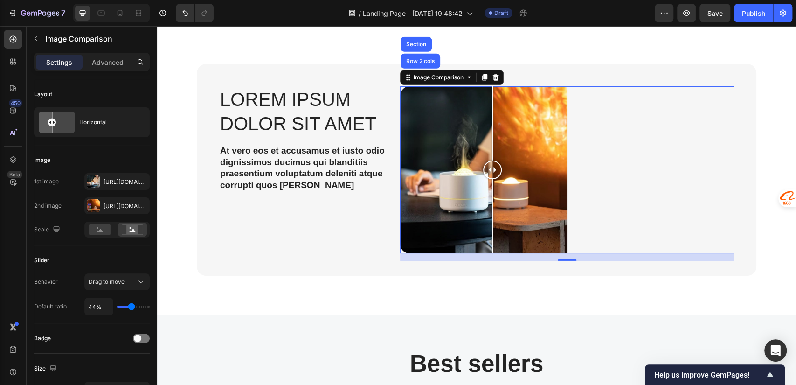
drag, startPoint x: 463, startPoint y: 168, endPoint x: 484, endPoint y: 182, distance: 25.4
click at [484, 182] on div at bounding box center [492, 169] width 19 height 167
click at [615, 174] on div at bounding box center [567, 169] width 334 height 167
drag, startPoint x: 484, startPoint y: 164, endPoint x: 483, endPoint y: 179, distance: 14.5
click at [483, 179] on div at bounding box center [487, 169] width 19 height 167
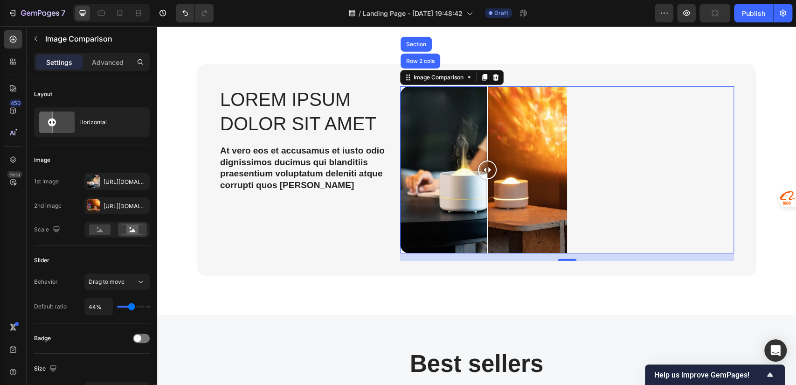
scroll to position [207, 0]
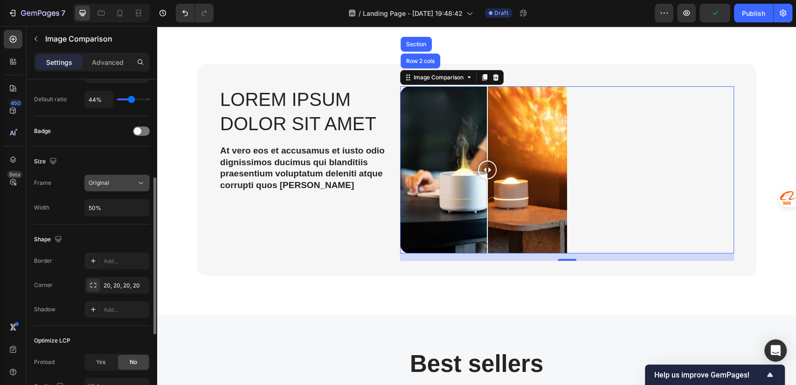
click at [123, 187] on button "Original" at bounding box center [116, 183] width 65 height 17
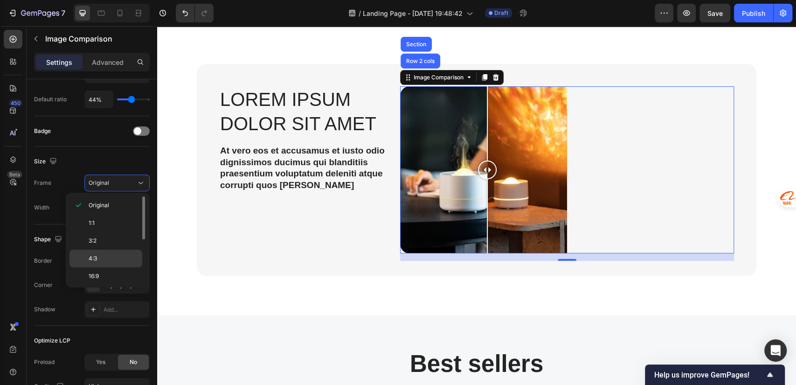
click at [103, 260] on p "4:3" at bounding box center [113, 258] width 49 height 8
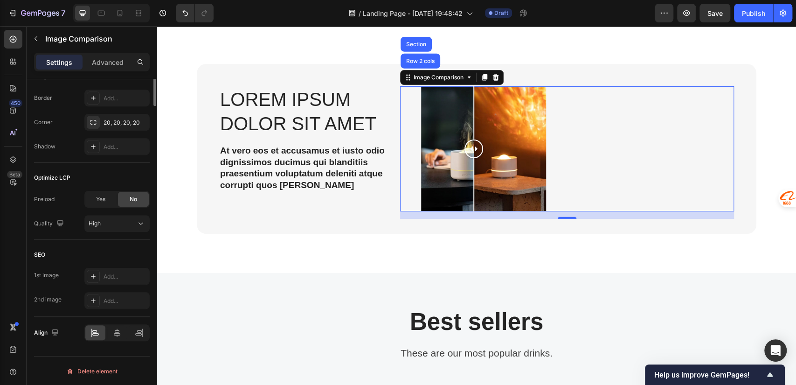
scroll to position [163, 0]
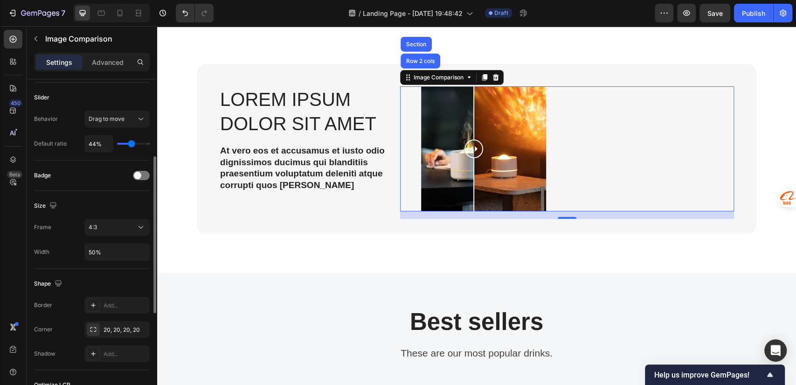
type input "66%"
type input "66"
type input "100%"
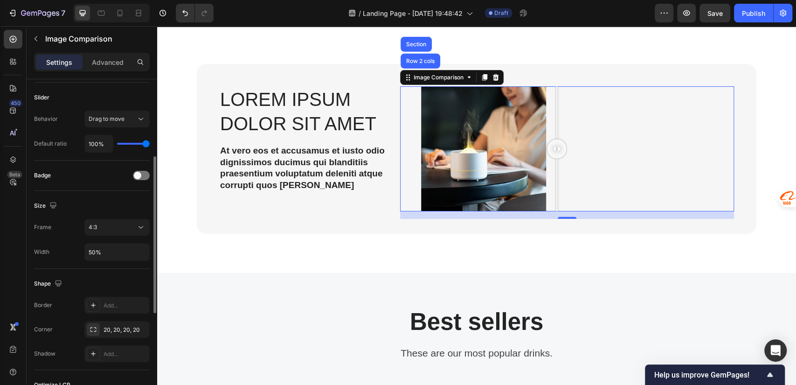
drag, startPoint x: 134, startPoint y: 142, endPoint x: 171, endPoint y: 144, distance: 36.9
type input "100"
click at [150, 144] on input "range" at bounding box center [133, 144] width 33 height 2
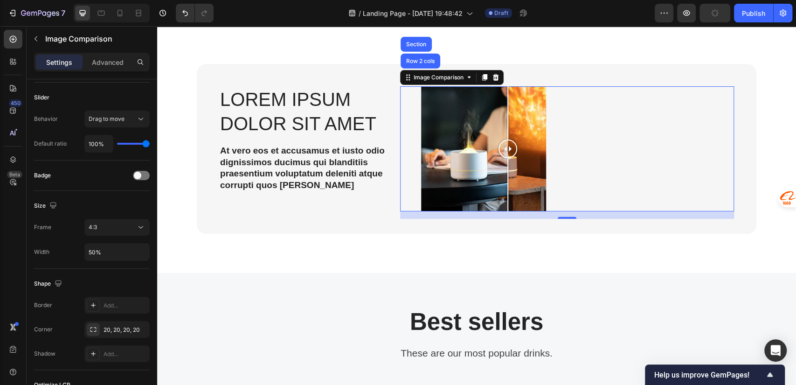
drag, startPoint x: 551, startPoint y: 148, endPoint x: 487, endPoint y: 155, distance: 64.3
click at [499, 155] on div at bounding box center [508, 149] width 19 height 19
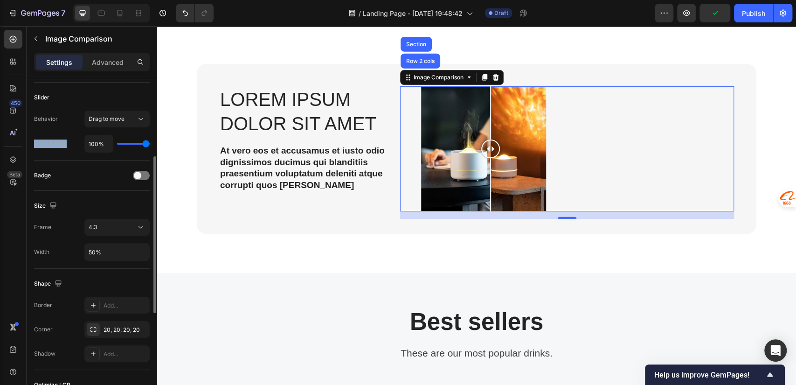
drag, startPoint x: 35, startPoint y: 145, endPoint x: 67, endPoint y: 145, distance: 32.7
click at [67, 145] on div "Default ratio 100%" at bounding box center [92, 144] width 116 height 18
click at [43, 166] on div "Badge" at bounding box center [92, 176] width 116 height 30
type input "93%"
type input "93"
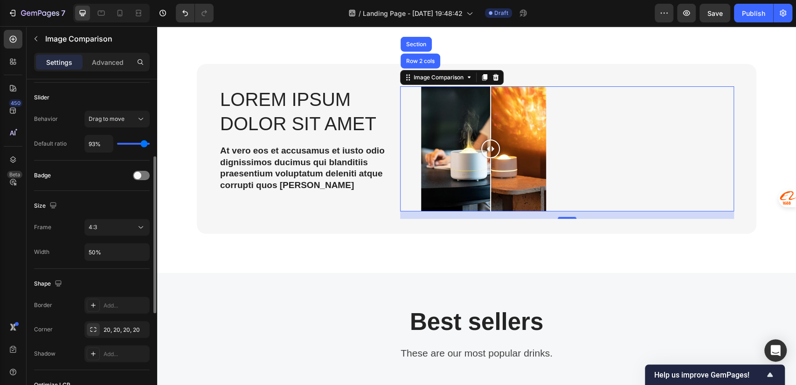
type input "87%"
type input "87"
type input "74%"
type input "74"
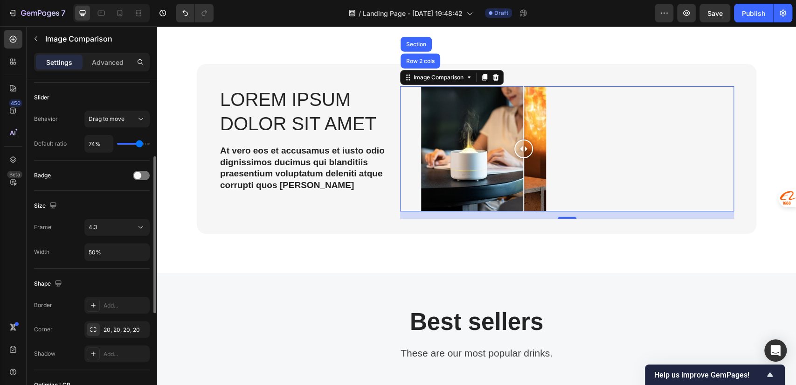
type input "70%"
type input "70"
type input "69%"
type input "69"
type input "67%"
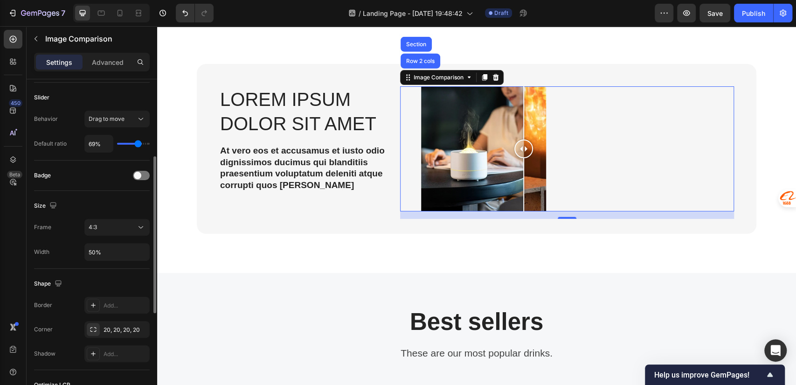
type input "67"
type input "66%"
type input "66"
type input "64%"
type input "64"
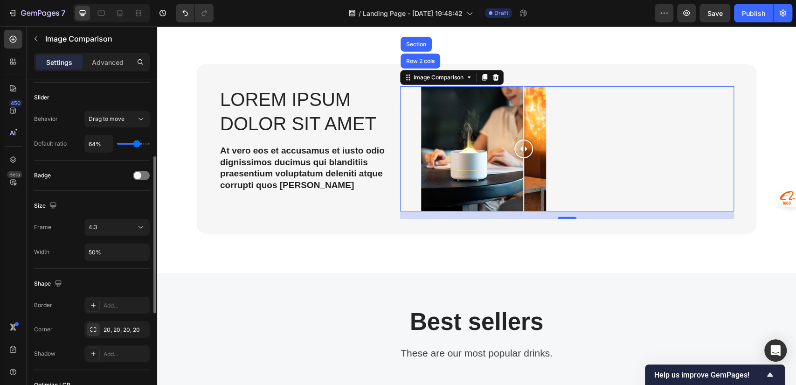
type input "61%"
type input "61"
type input "59%"
type input "59"
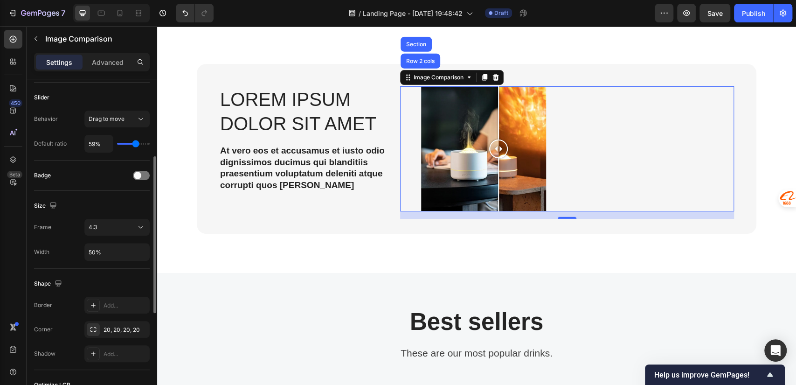
type input "56%"
type input "56"
type input "54%"
type input "54"
type input "53%"
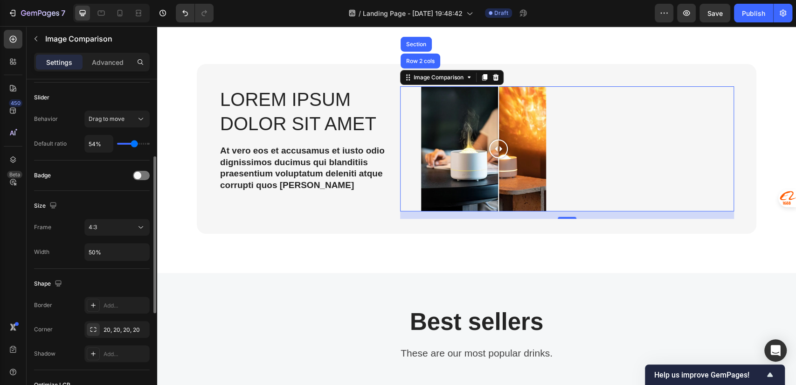
type input "53"
type input "51%"
type input "51"
type input "49%"
type input "49"
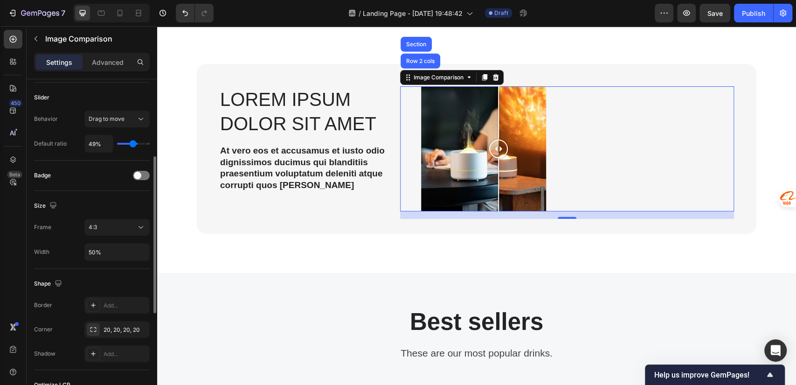
type input "48%"
type input "48"
type input "46%"
type input "46"
type input "44%"
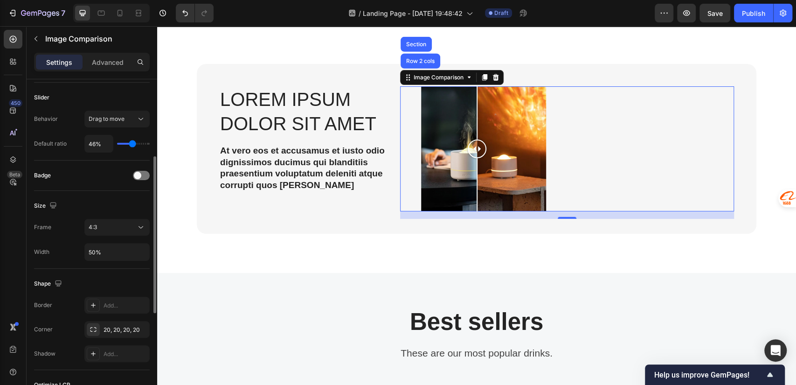
type input "44"
type input "43%"
type input "43"
type input "41%"
drag, startPoint x: 144, startPoint y: 145, endPoint x: 131, endPoint y: 146, distance: 13.6
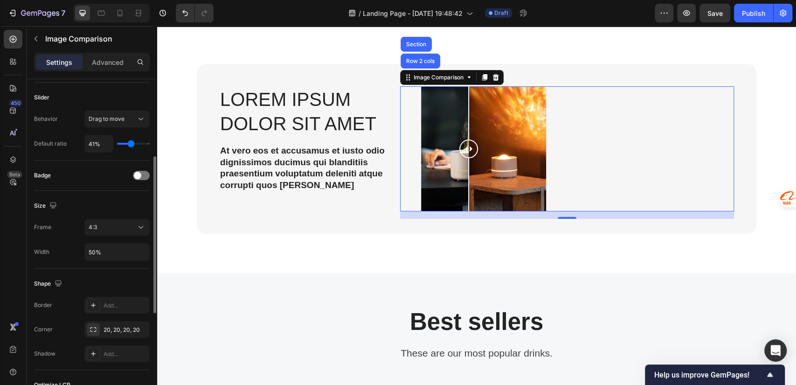
type input "41"
click at [131, 145] on input "range" at bounding box center [133, 144] width 33 height 2
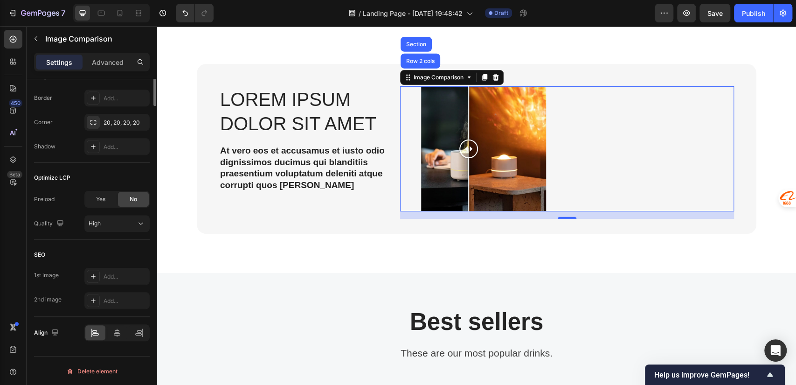
scroll to position [0, 0]
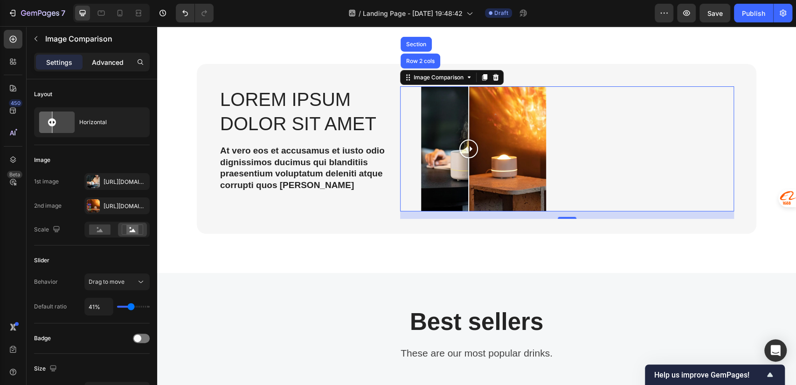
click at [105, 59] on p "Advanced" at bounding box center [108, 62] width 32 height 10
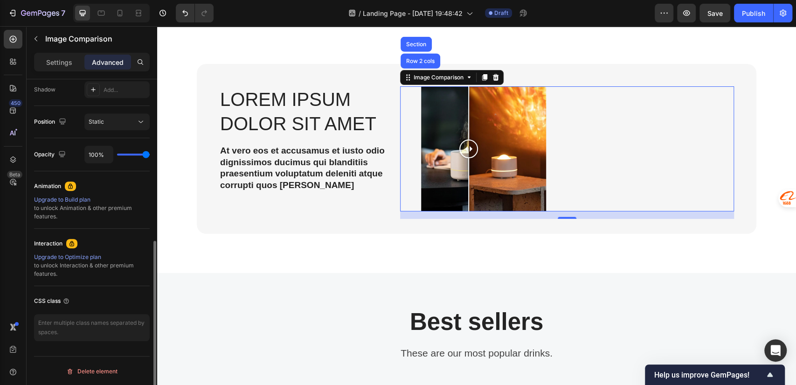
scroll to position [107, 0]
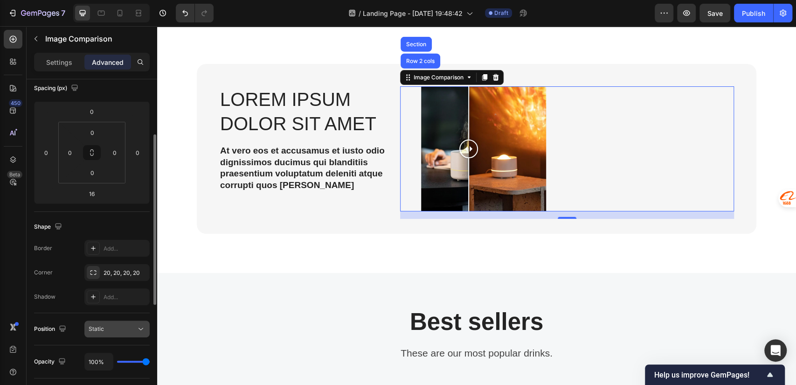
click at [129, 331] on div "Static" at bounding box center [113, 329] width 48 height 8
drag, startPoint x: 35, startPoint y: 328, endPoint x: 61, endPoint y: 331, distance: 26.3
click at [62, 331] on div "Position" at bounding box center [51, 329] width 34 height 13
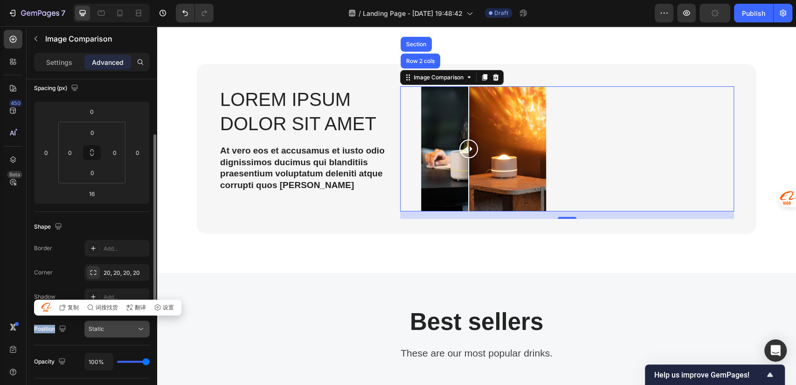
drag, startPoint x: 40, startPoint y: 335, endPoint x: 98, endPoint y: 328, distance: 59.2
click at [40, 335] on div "Position" at bounding box center [51, 328] width 34 height 15
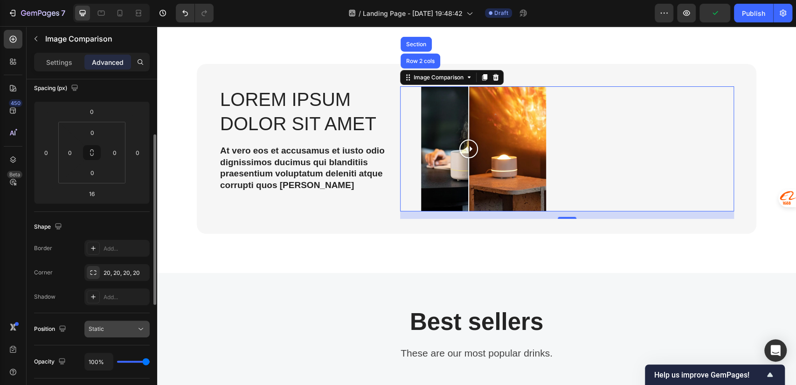
click at [113, 330] on div "Static" at bounding box center [113, 329] width 48 height 8
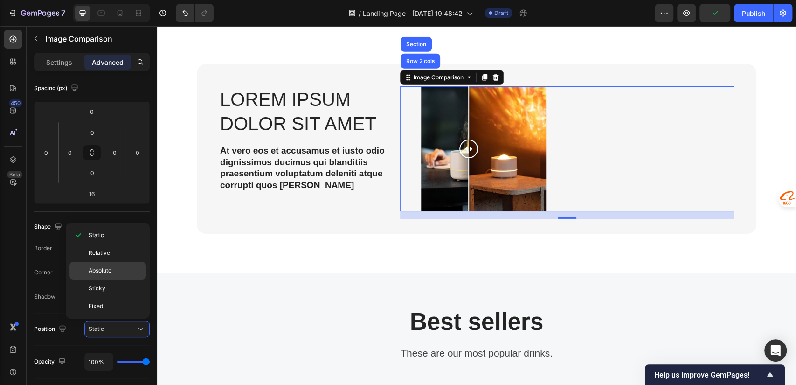
click at [113, 272] on p "Absolute" at bounding box center [115, 270] width 53 height 8
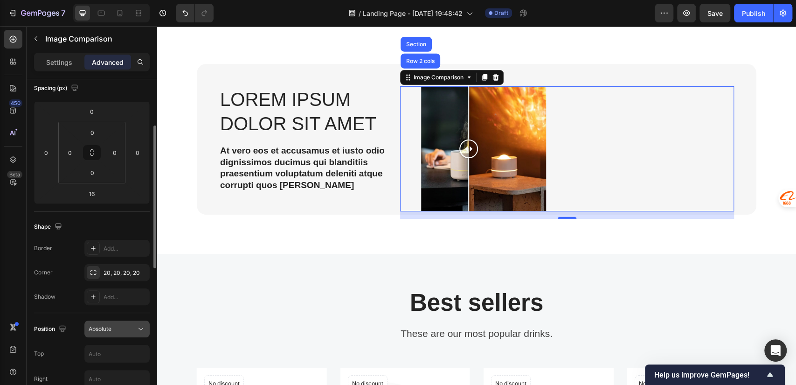
click at [111, 335] on button "Absolute" at bounding box center [116, 329] width 65 height 17
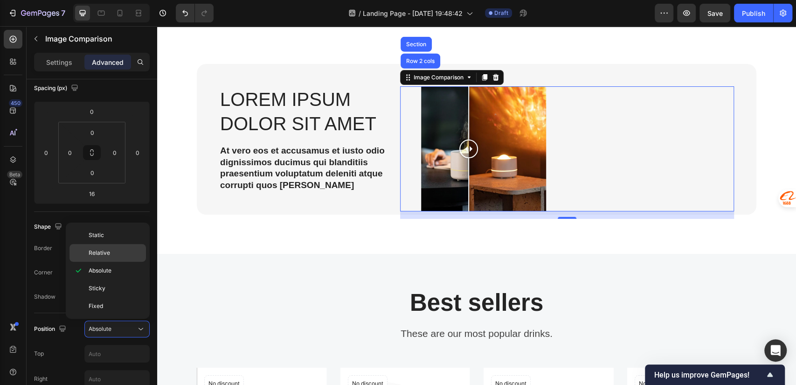
click at [110, 254] on p "Relative" at bounding box center [115, 253] width 53 height 8
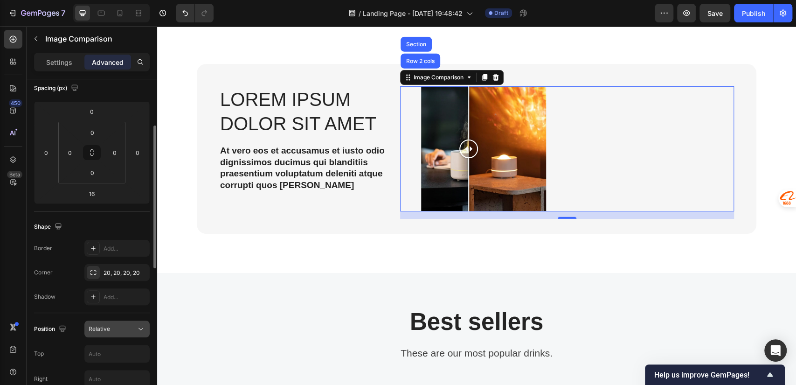
click at [118, 325] on div "Relative" at bounding box center [113, 329] width 48 height 8
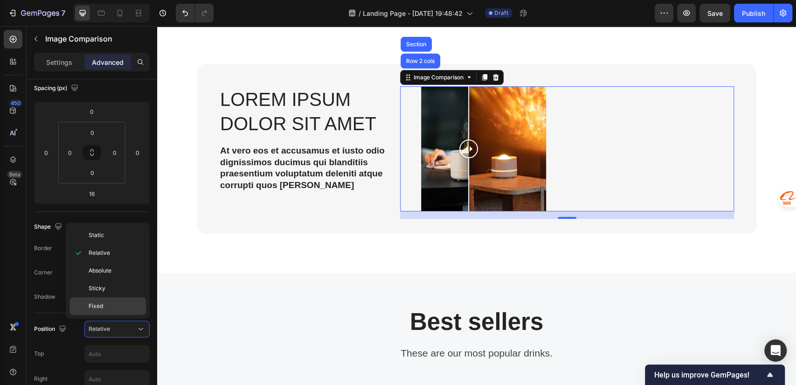
click at [110, 307] on p "Fixed" at bounding box center [115, 306] width 53 height 8
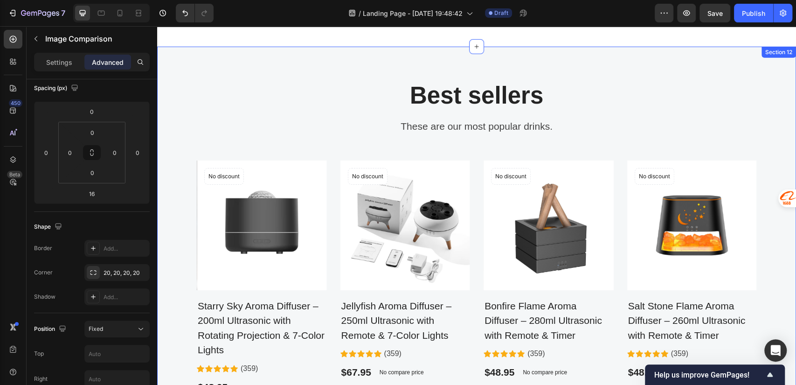
scroll to position [1756, 0]
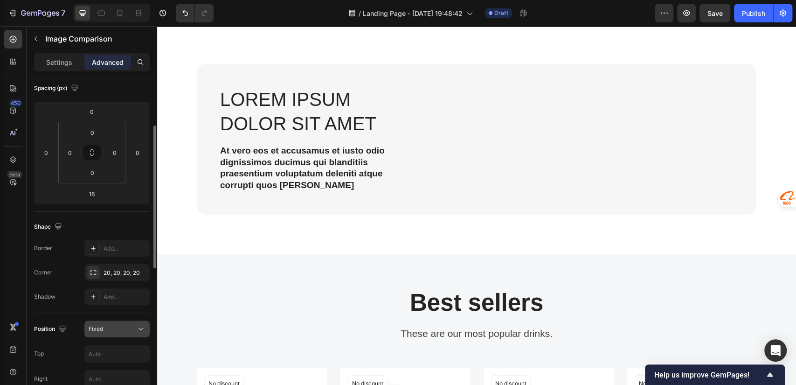
click at [119, 329] on div "Fixed" at bounding box center [113, 329] width 48 height 8
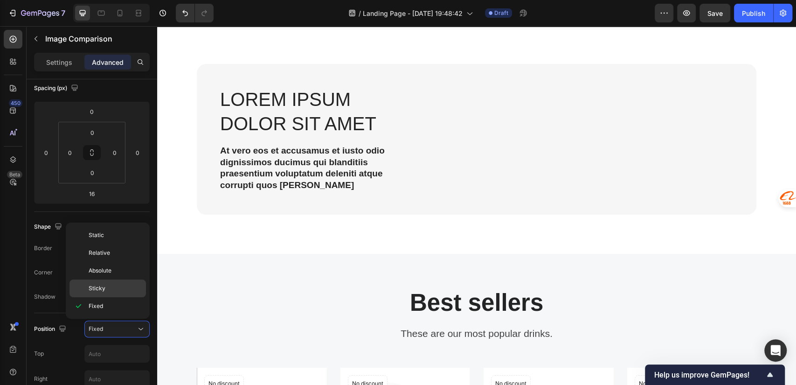
click at [111, 285] on p "Sticky" at bounding box center [115, 288] width 53 height 8
type input "0"
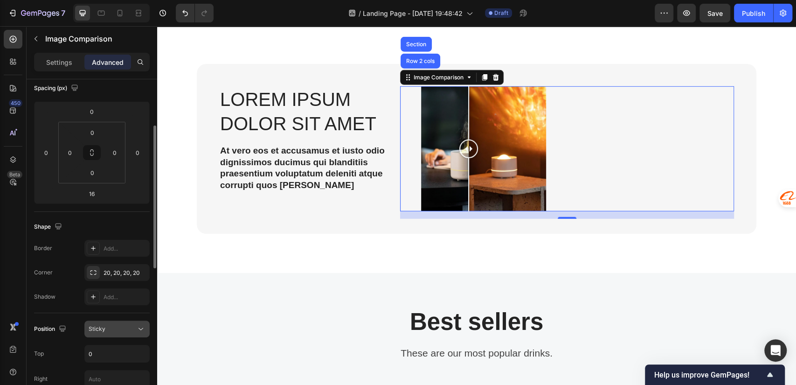
click at [116, 325] on div "Sticky" at bounding box center [113, 329] width 48 height 8
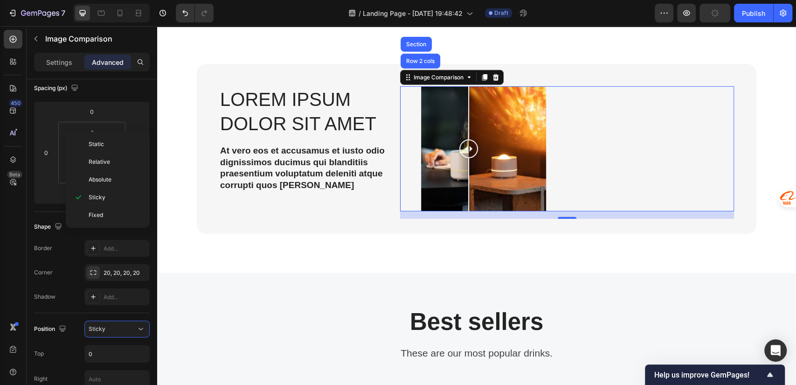
scroll to position [314, 0]
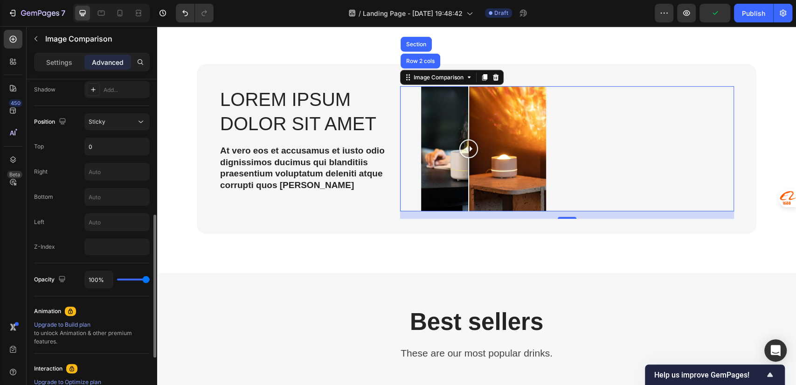
click at [133, 275] on div "100%" at bounding box center [116, 280] width 65 height 18
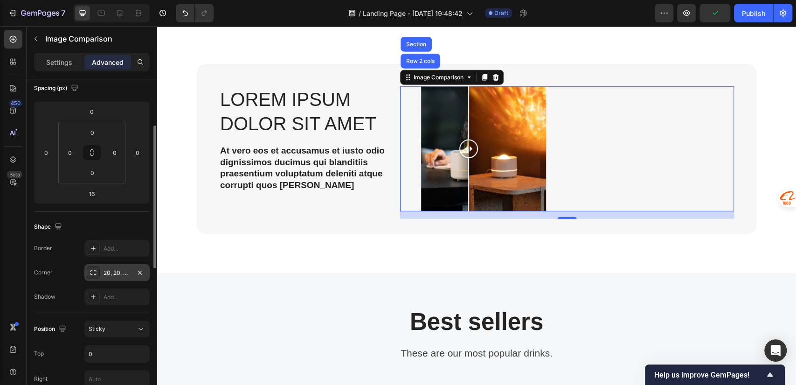
click at [120, 277] on div "20, 20, 20, 20" at bounding box center [116, 272] width 65 height 17
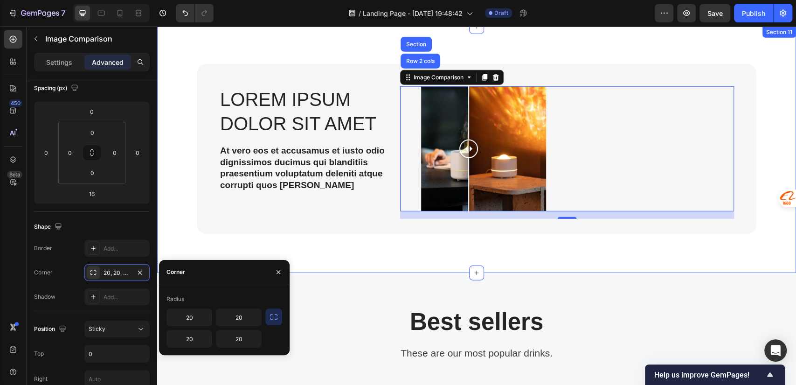
click at [360, 262] on div "Lorem ipsum dolor sit amet Heading At vero eos et accusamus et iusto odio digni…" at bounding box center [476, 150] width 639 height 247
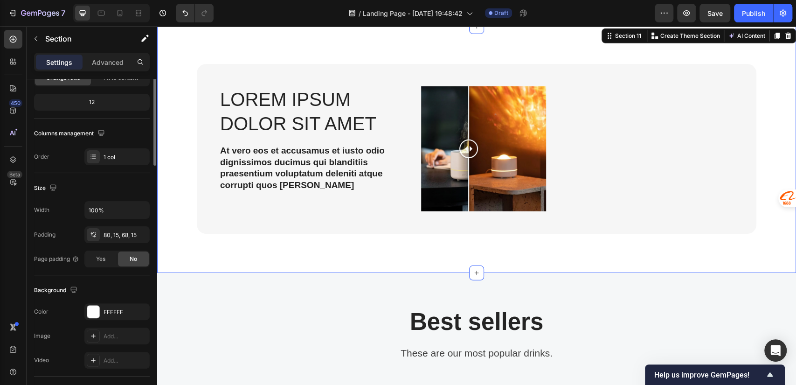
scroll to position [0, 0]
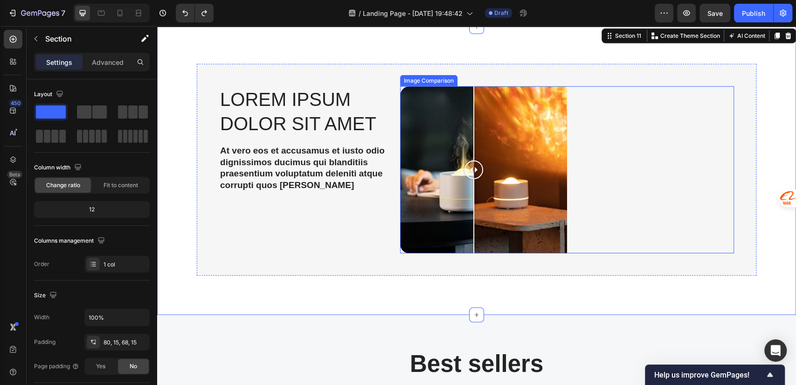
click at [618, 167] on div at bounding box center [567, 169] width 334 height 167
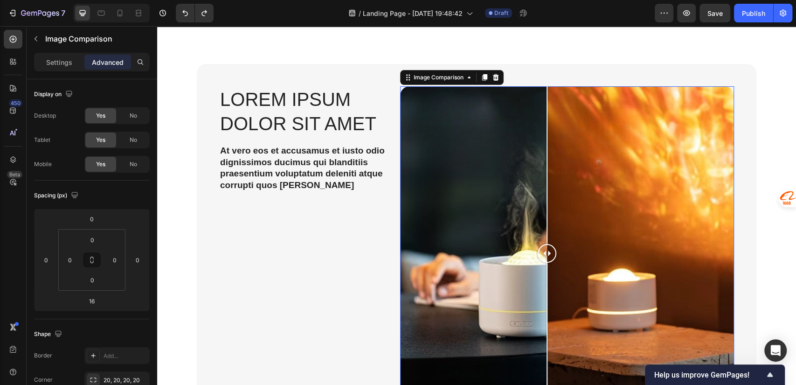
click at [400, 89] on div at bounding box center [567, 253] width 334 height 334
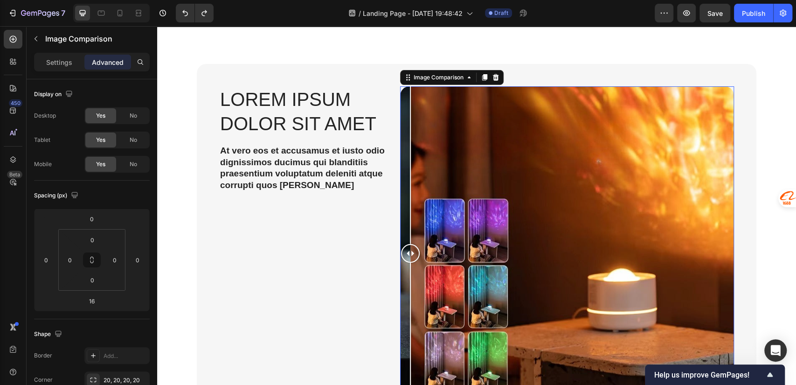
click at [527, 180] on div at bounding box center [567, 253] width 334 height 334
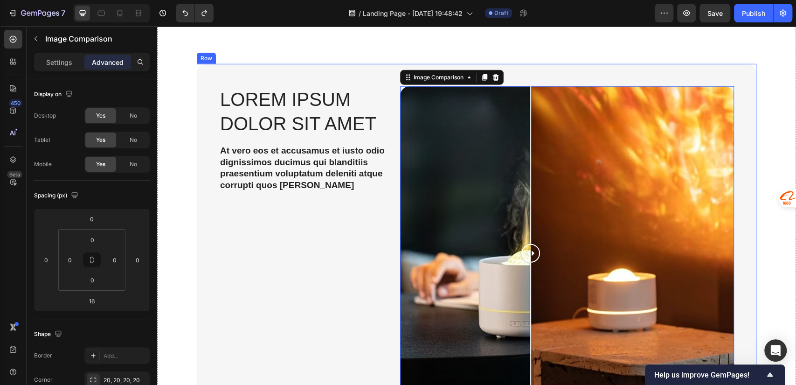
click at [537, 79] on div "Lorem ipsum dolor sit amet Heading At vero eos et accusamus et iusto odio digni…" at bounding box center [477, 253] width 560 height 379
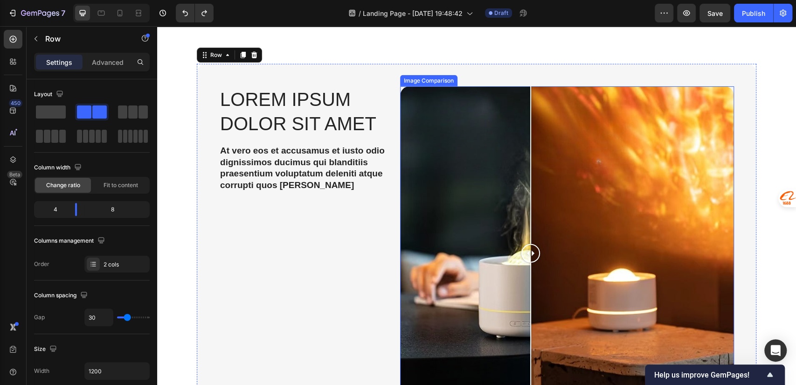
click at [446, 103] on div at bounding box center [567, 253] width 334 height 334
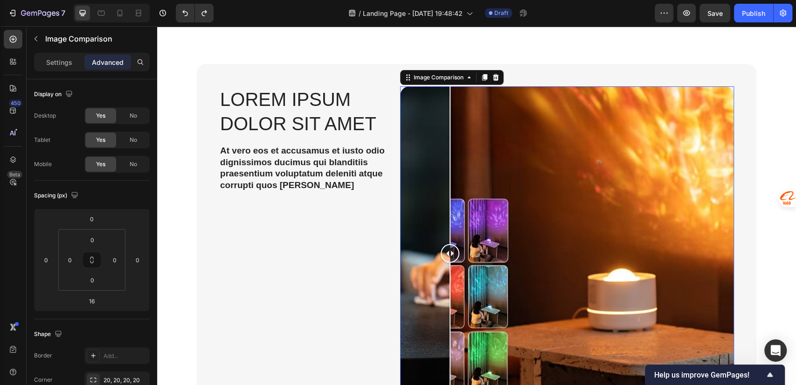
click at [400, 91] on div at bounding box center [567, 253] width 334 height 334
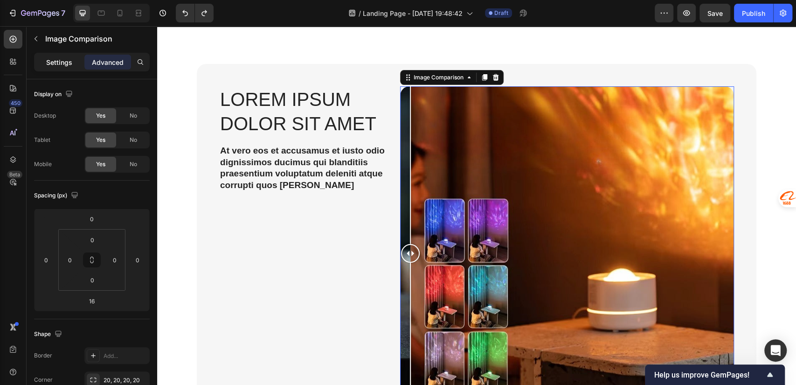
click at [57, 66] on p "Settings" at bounding box center [59, 62] width 26 height 10
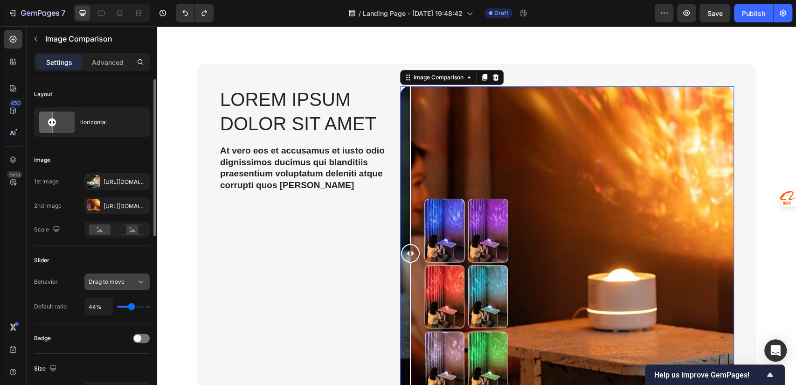
click at [112, 283] on span "Drag to move" at bounding box center [107, 281] width 36 height 7
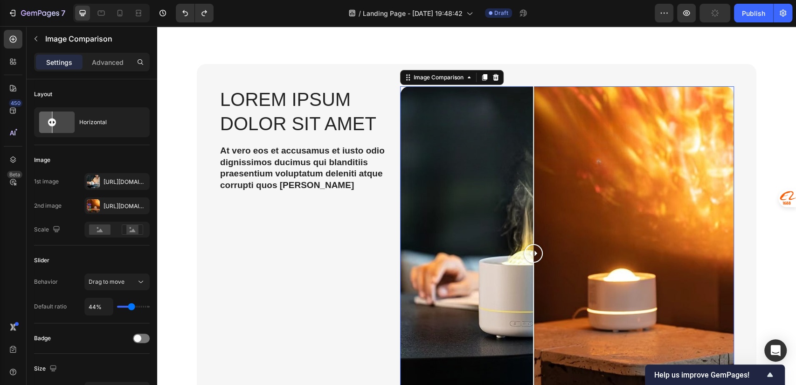
drag, startPoint x: 412, startPoint y: 251, endPoint x: 530, endPoint y: 245, distance: 118.2
click at [530, 245] on div at bounding box center [533, 253] width 19 height 19
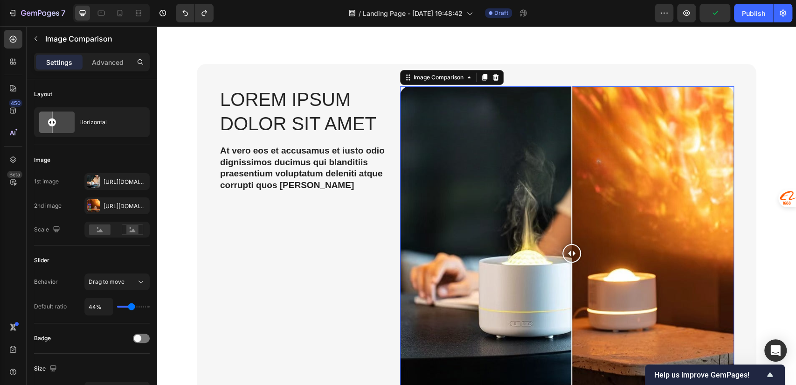
drag, startPoint x: 530, startPoint y: 245, endPoint x: 568, endPoint y: 243, distance: 38.4
click at [568, 243] on div at bounding box center [572, 253] width 19 height 334
drag, startPoint x: 31, startPoint y: 283, endPoint x: 61, endPoint y: 280, distance: 29.5
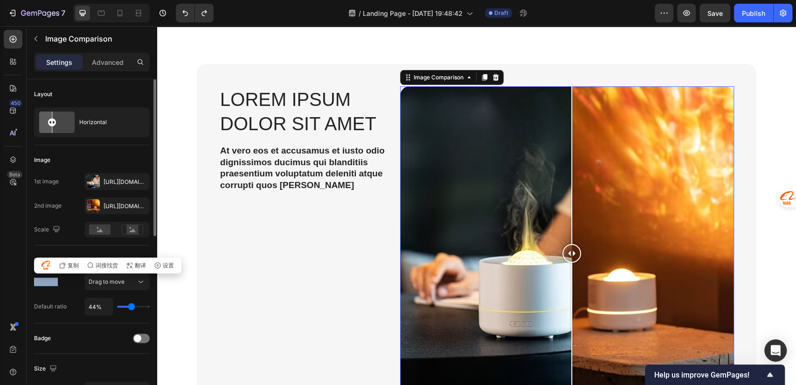
click at [47, 292] on div "Behavior Drag to move Default ratio 44%" at bounding box center [92, 294] width 116 height 42
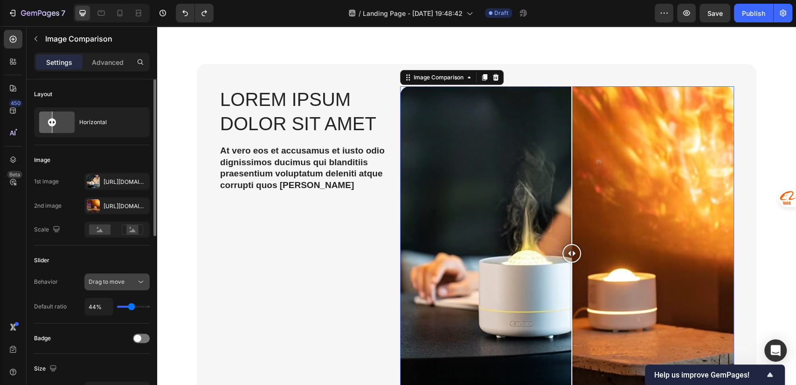
click at [115, 279] on span "Drag to move" at bounding box center [107, 281] width 36 height 7
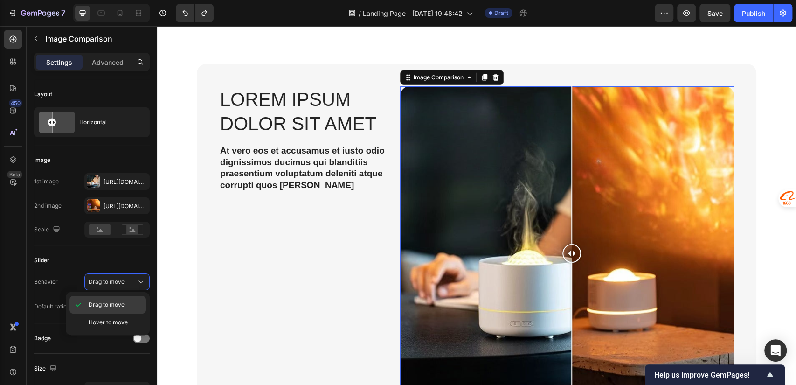
click at [119, 298] on div "Drag to move" at bounding box center [108, 305] width 77 height 18
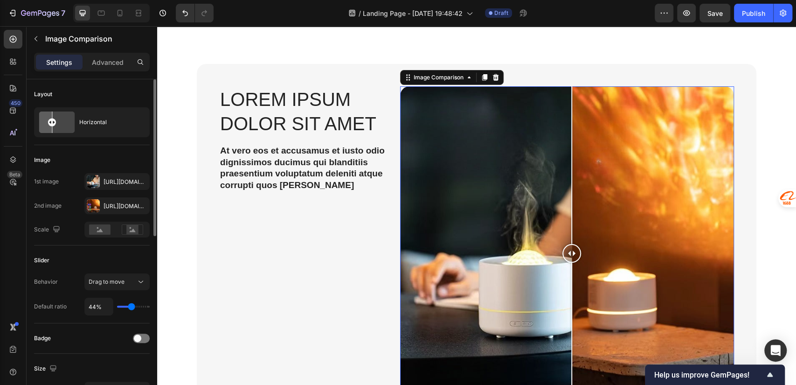
scroll to position [207, 0]
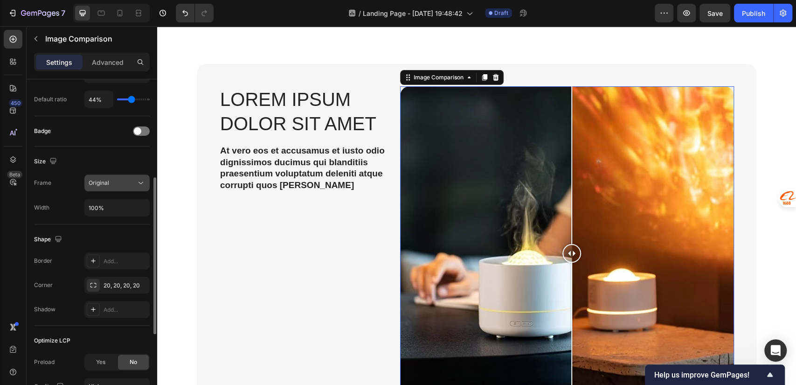
click at [123, 183] on div "Original" at bounding box center [113, 183] width 48 height 8
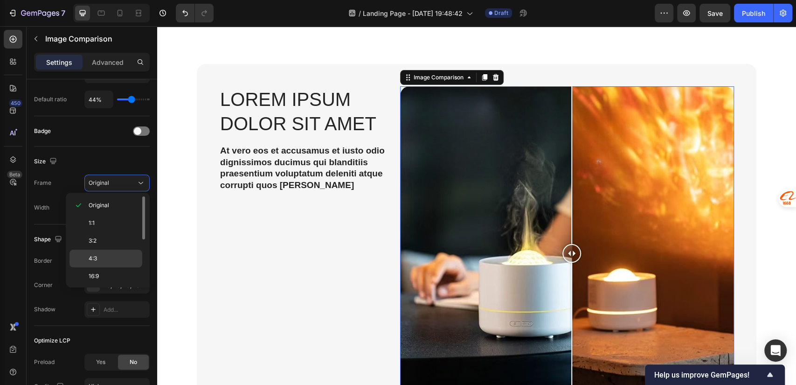
click at [104, 258] on p "4:3" at bounding box center [113, 258] width 49 height 8
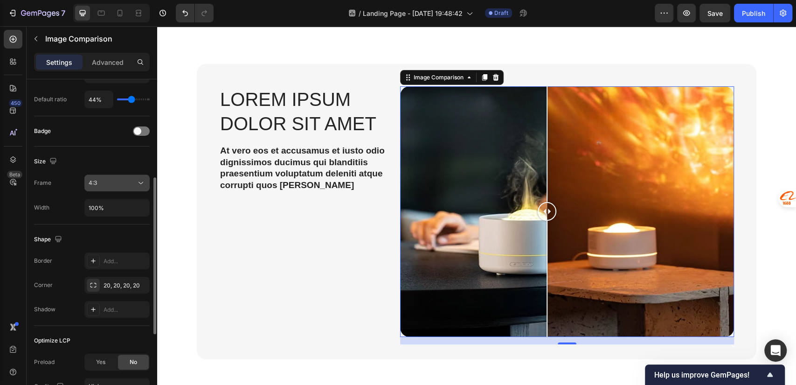
click at [122, 178] on div "4:3" at bounding box center [117, 182] width 57 height 9
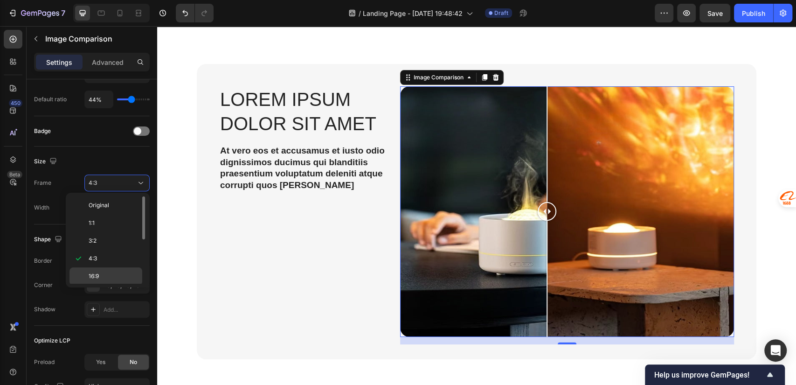
click at [111, 273] on p "16:9" at bounding box center [113, 276] width 49 height 8
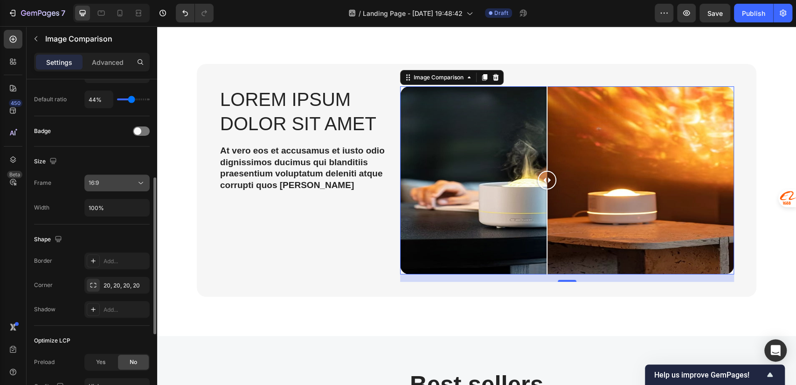
click at [128, 181] on div "16:9" at bounding box center [113, 183] width 48 height 8
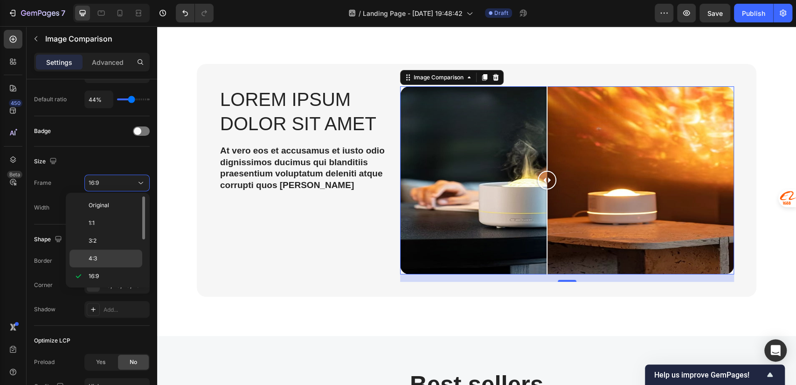
click at [99, 261] on p "4:3" at bounding box center [113, 258] width 49 height 8
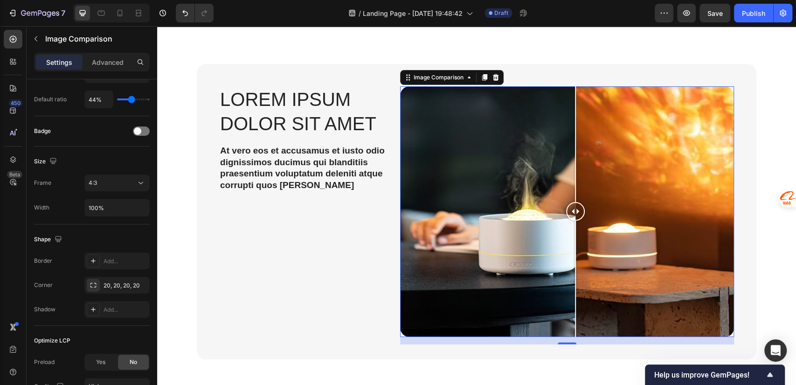
drag, startPoint x: 540, startPoint y: 207, endPoint x: 572, endPoint y: 240, distance: 45.9
click at [572, 240] on div at bounding box center [575, 211] width 19 height 251
click at [101, 180] on div "4:3" at bounding box center [113, 183] width 48 height 8
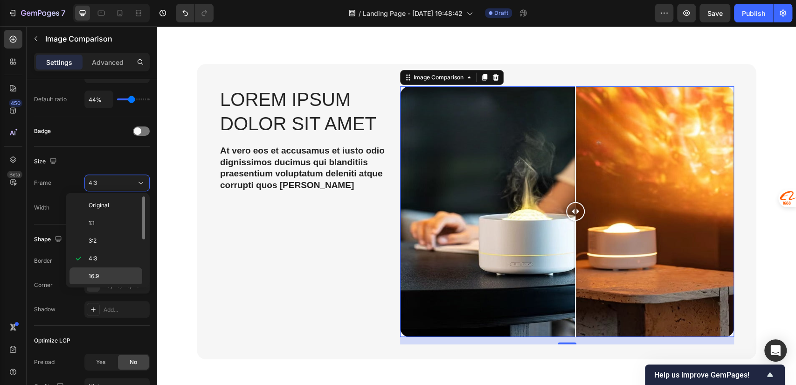
click at [105, 280] on div "16:9" at bounding box center [106, 276] width 73 height 18
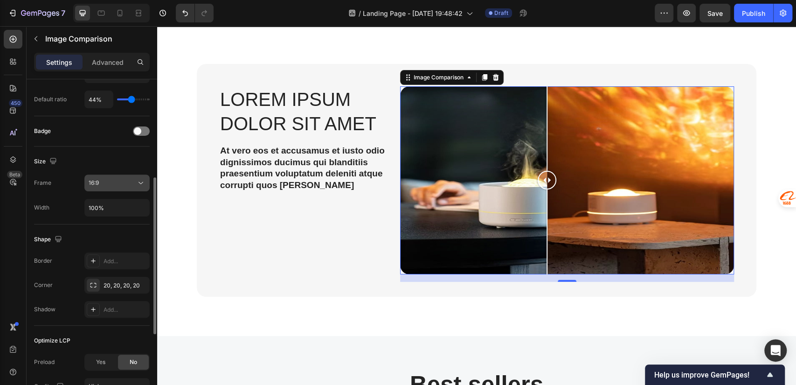
click at [108, 182] on div "16:9" at bounding box center [113, 183] width 48 height 8
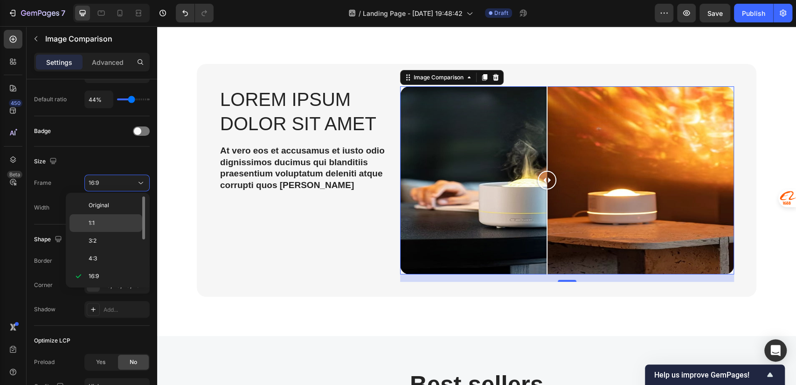
click at [101, 223] on p "1:1" at bounding box center [113, 223] width 49 height 8
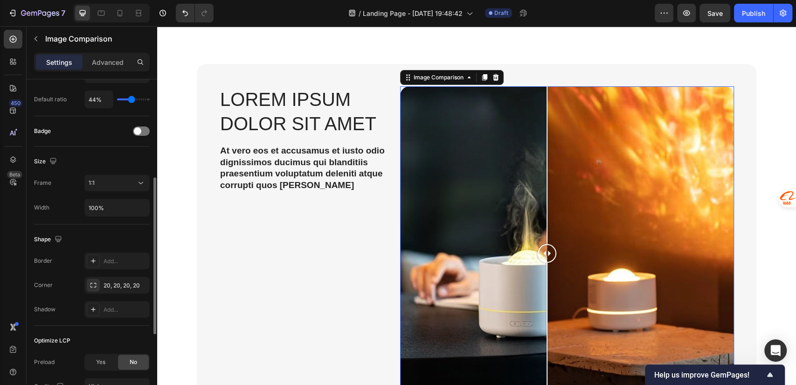
scroll to position [370, 0]
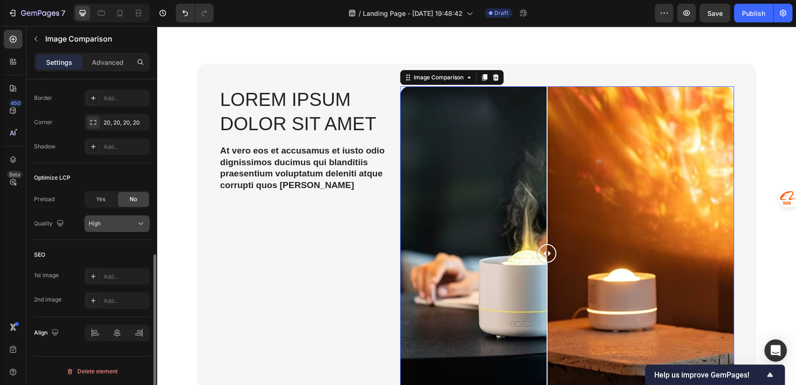
click at [98, 221] on span "High" at bounding box center [95, 223] width 12 height 7
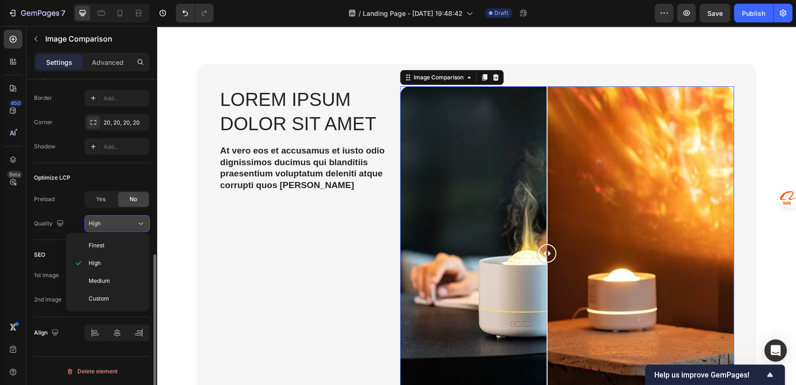
click at [98, 221] on span "High" at bounding box center [95, 223] width 12 height 7
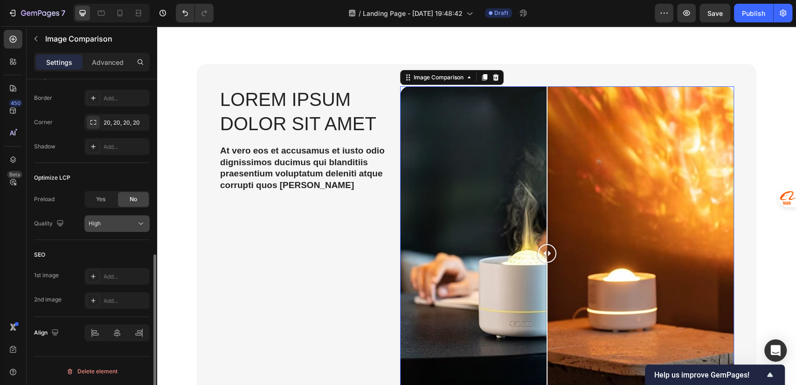
click at [111, 228] on button "High" at bounding box center [116, 223] width 65 height 17
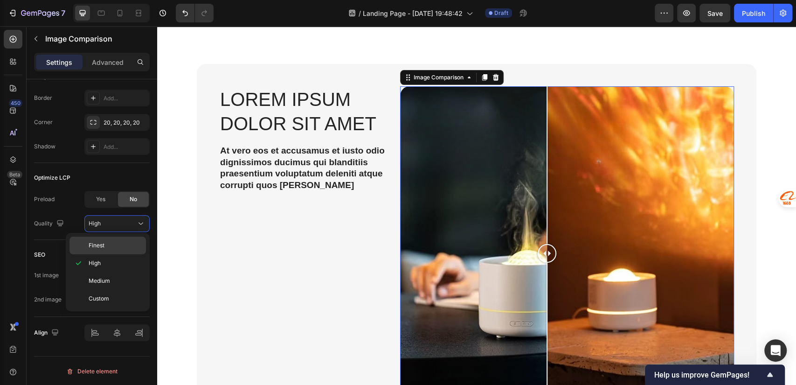
click at [108, 244] on p "Finest" at bounding box center [115, 245] width 53 height 8
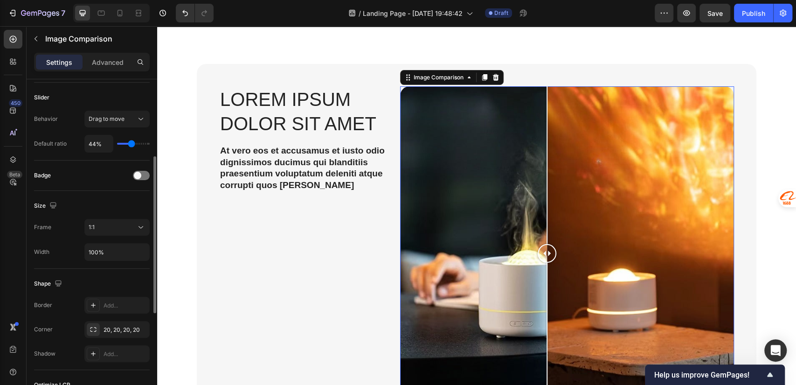
scroll to position [0, 0]
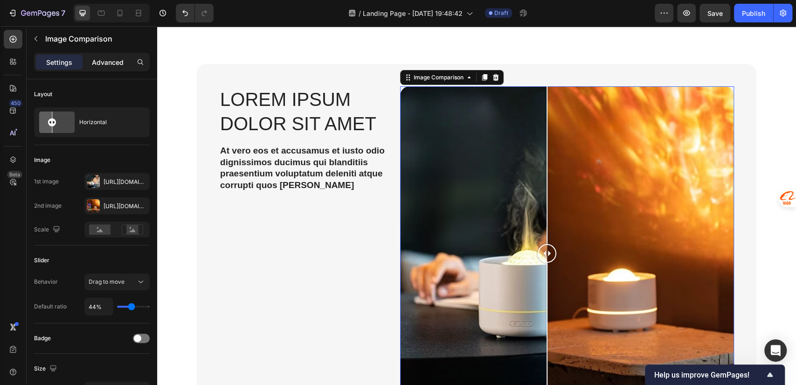
click at [105, 69] on div "Advanced" at bounding box center [107, 62] width 47 height 15
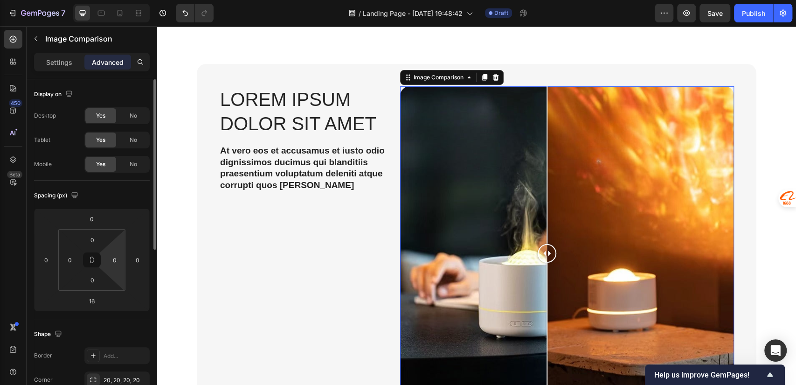
scroll to position [207, 0]
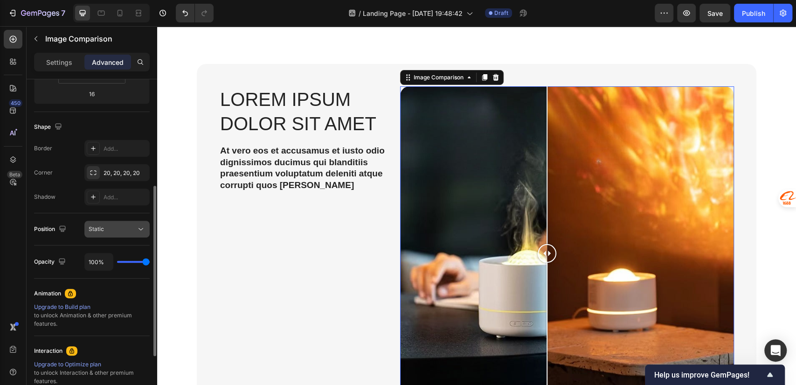
click at [118, 226] on div "Static" at bounding box center [113, 229] width 48 height 8
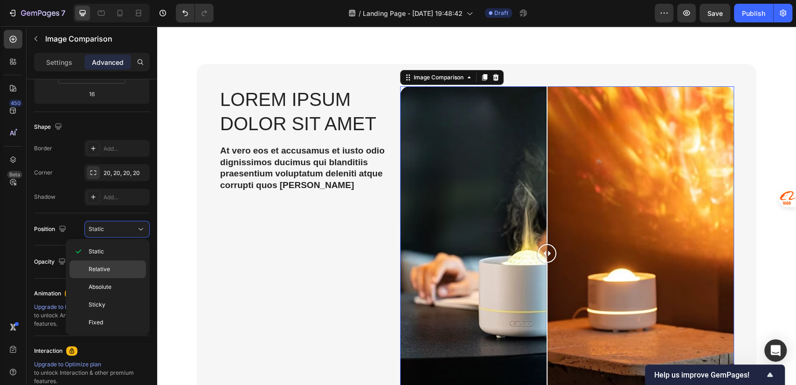
click at [112, 269] on p "Relative" at bounding box center [115, 269] width 53 height 8
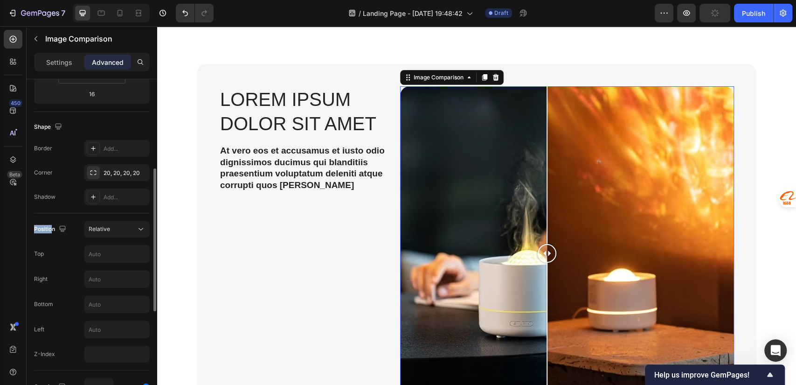
drag, startPoint x: 34, startPoint y: 227, endPoint x: 52, endPoint y: 227, distance: 18.7
click at [52, 227] on div "Display on Desktop Yes No Tablet Yes No Mobile Yes No Spacing (px) 0 0 16 0 0 0…" at bounding box center [92, 258] width 131 height 773
click at [107, 228] on span "Relative" at bounding box center [99, 228] width 21 height 7
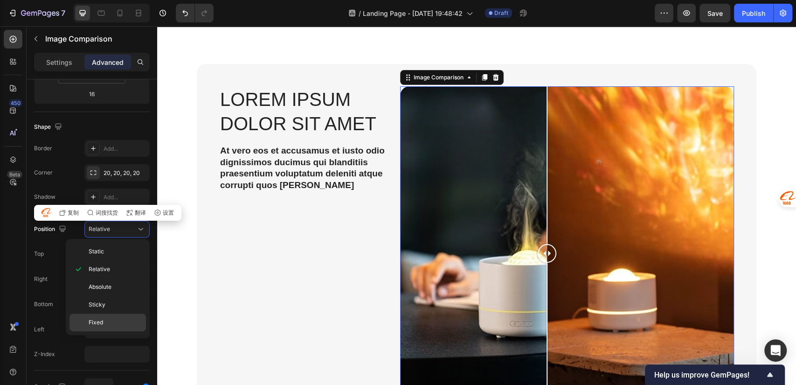
click at [106, 315] on div "Fixed" at bounding box center [108, 323] width 77 height 18
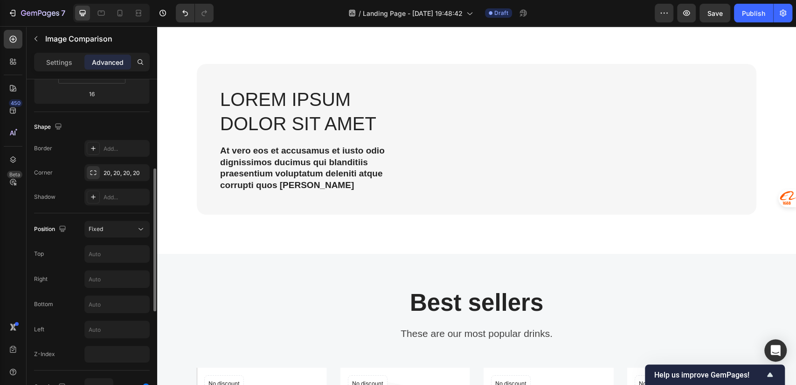
click at [117, 240] on div "Position Fixed Top Right Bottom Left Z-Index" at bounding box center [92, 292] width 116 height 142
click at [117, 226] on div "Fixed" at bounding box center [113, 229] width 48 height 8
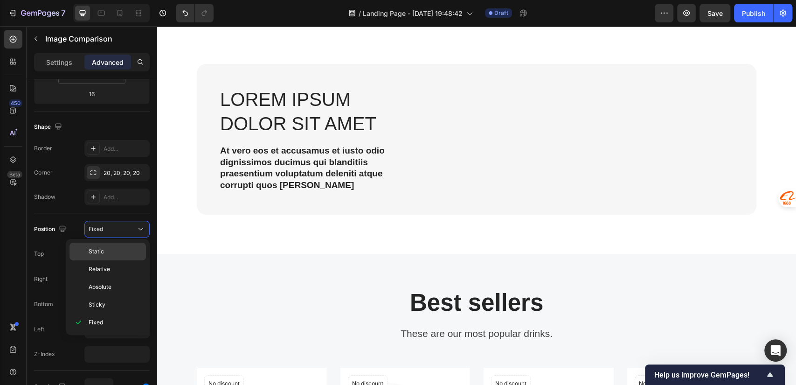
click at [107, 250] on p "Static" at bounding box center [115, 251] width 53 height 8
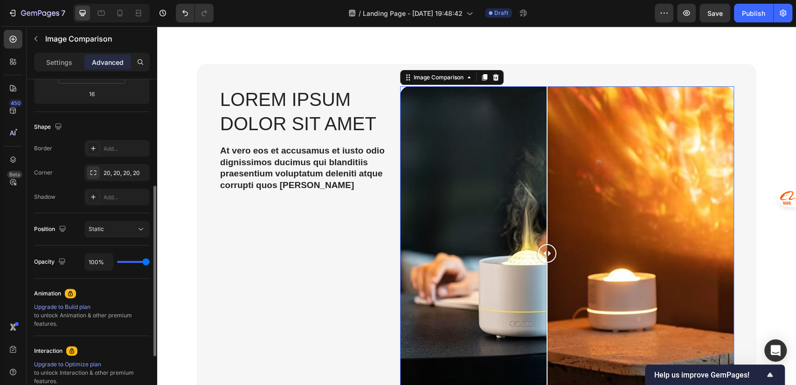
type input "98%"
type input "98"
type input "97%"
type input "97"
type input "90%"
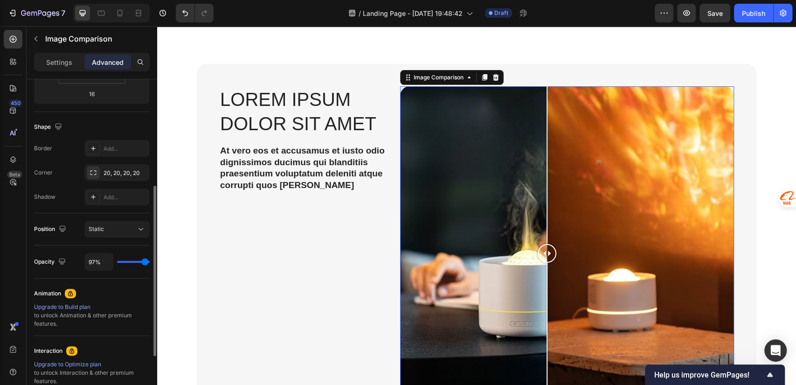
type input "90"
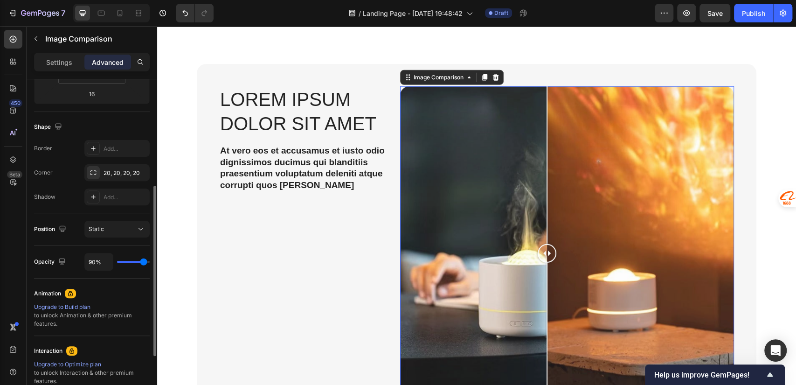
type input "88%"
type input "88"
type input "87%"
type input "87"
type input "85%"
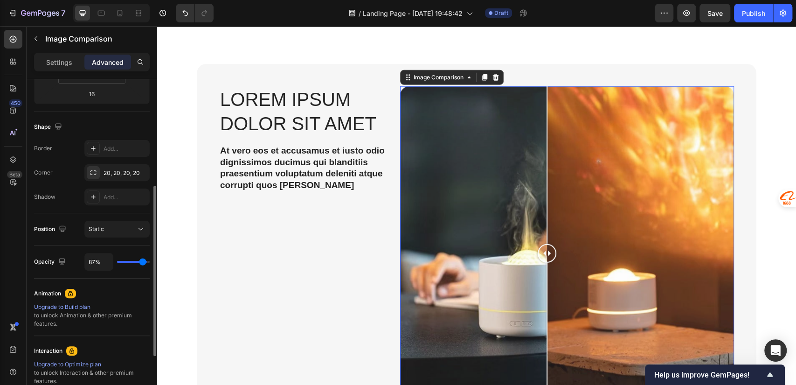
type input "85"
type input "83%"
type input "83"
type input "82%"
type input "82"
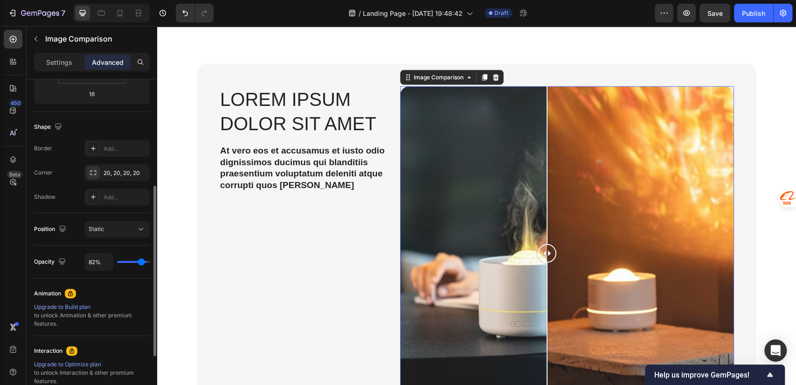
type input "80%"
type input "80"
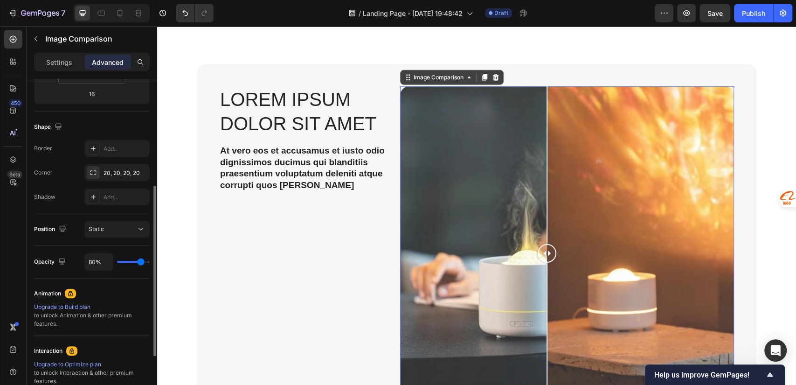
type input "78%"
type input "78"
type input "77%"
type input "77"
type input "75%"
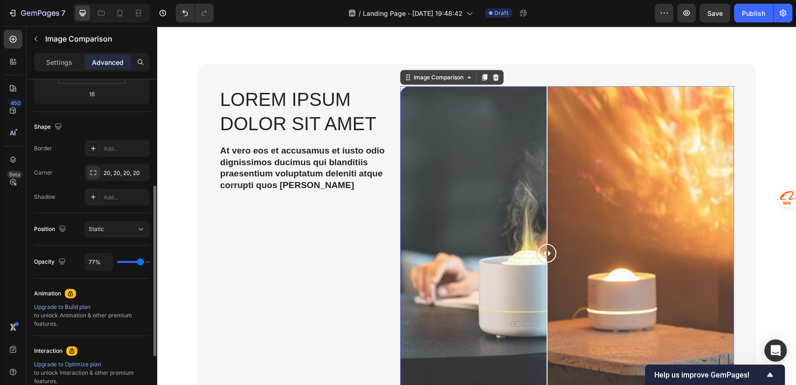
type input "75"
type input "73%"
type input "73"
type input "72%"
type input "72"
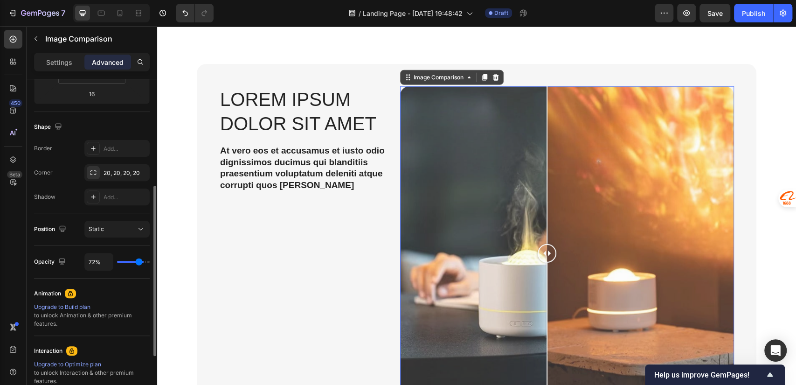
type input "70%"
type input "70"
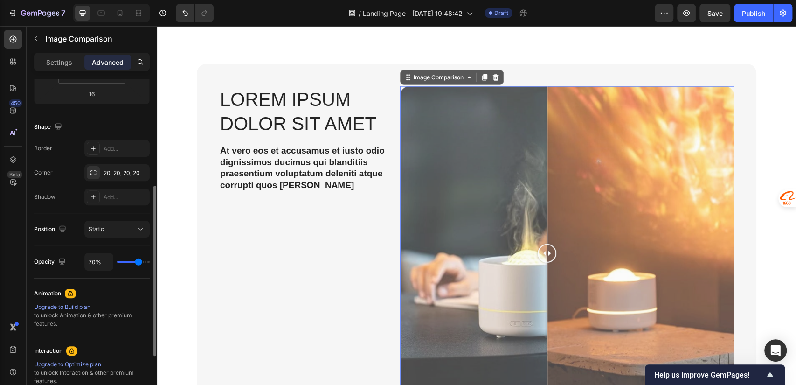
type input "73%"
type input "73"
type input "88%"
type input "88"
type input "95%"
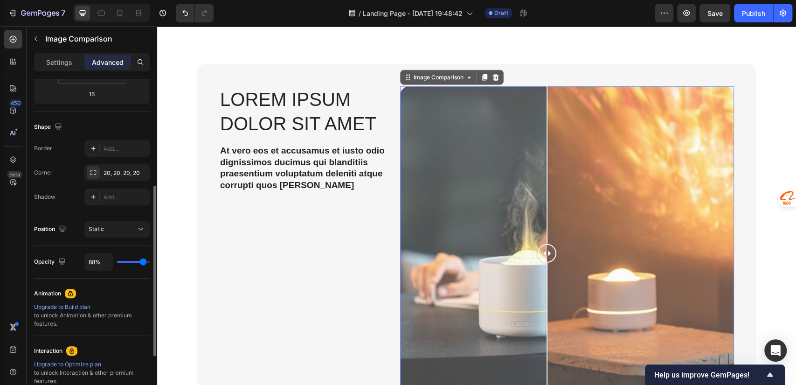
type input "95"
type input "98%"
type input "98"
type input "100%"
type input "100"
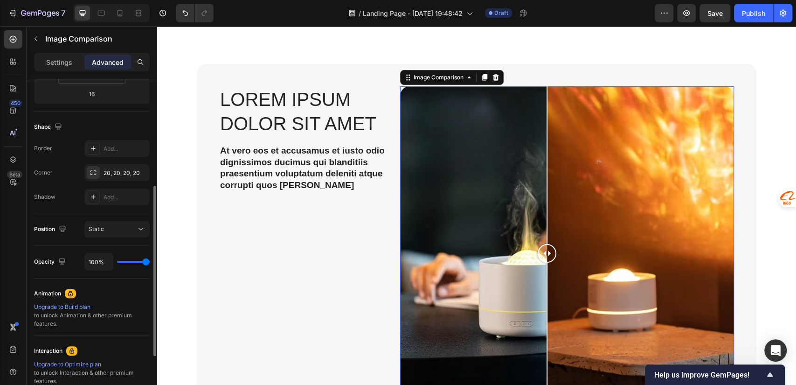
click at [149, 262] on input "range" at bounding box center [133, 262] width 33 height 2
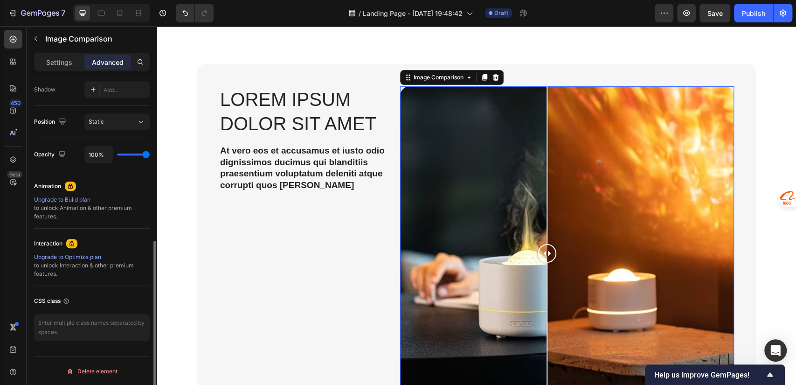
scroll to position [0, 0]
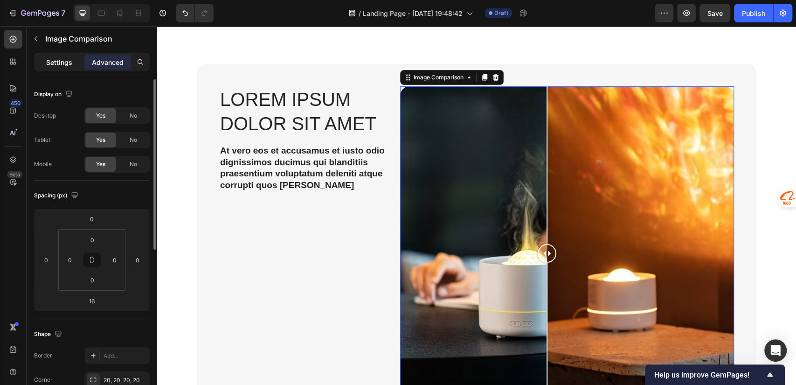
click at [56, 62] on p "Settings" at bounding box center [59, 62] width 26 height 10
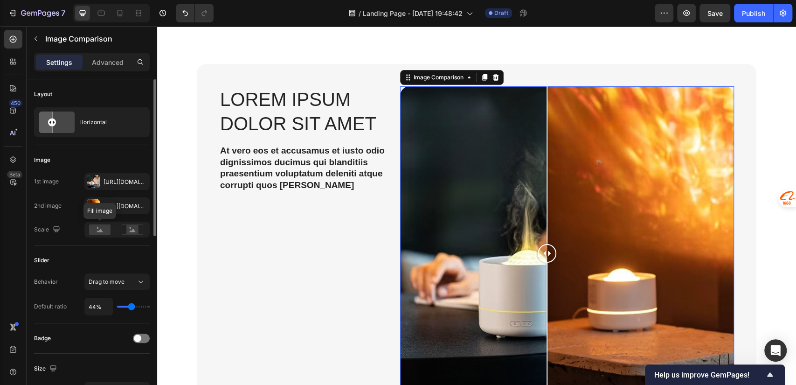
scroll to position [207, 0]
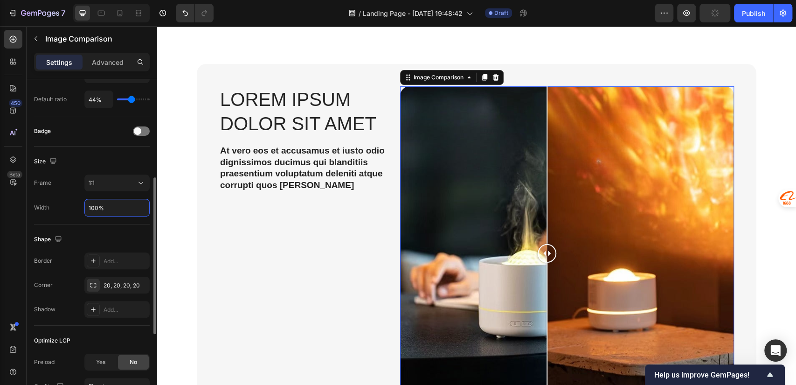
click at [110, 210] on input "100%" at bounding box center [117, 207] width 64 height 17
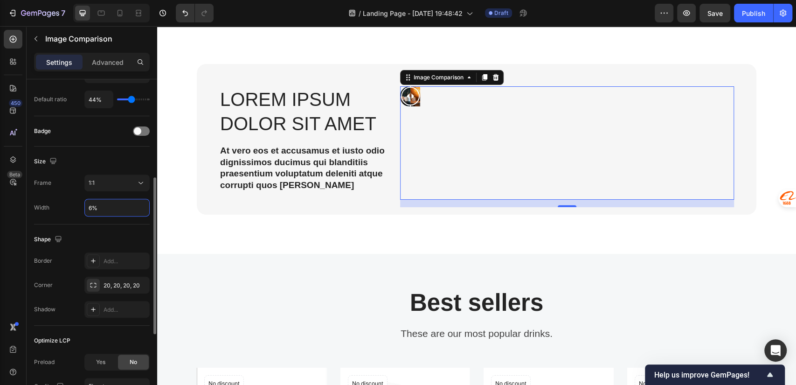
type input "60%"
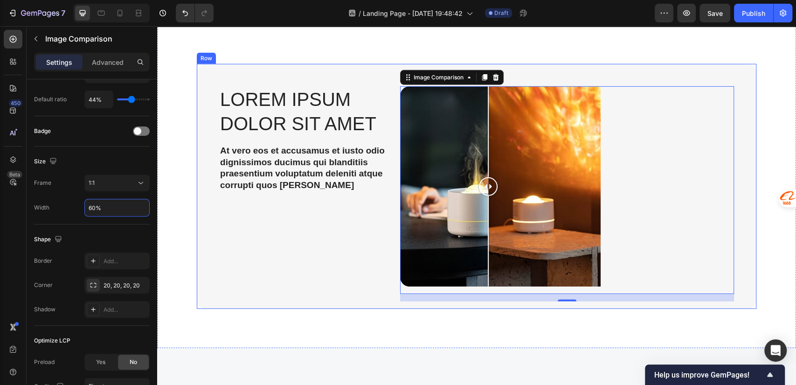
click at [351, 259] on div "Lorem ipsum dolor sit amet Heading At vero eos et accusamus et iusto odio digni…" at bounding box center [302, 190] width 167 height 208
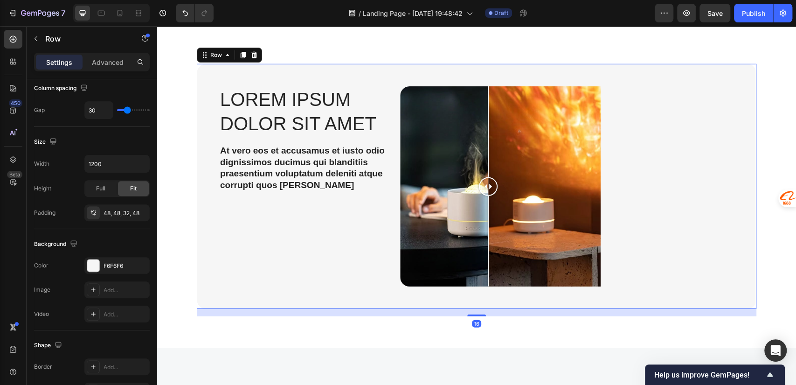
scroll to position [0, 0]
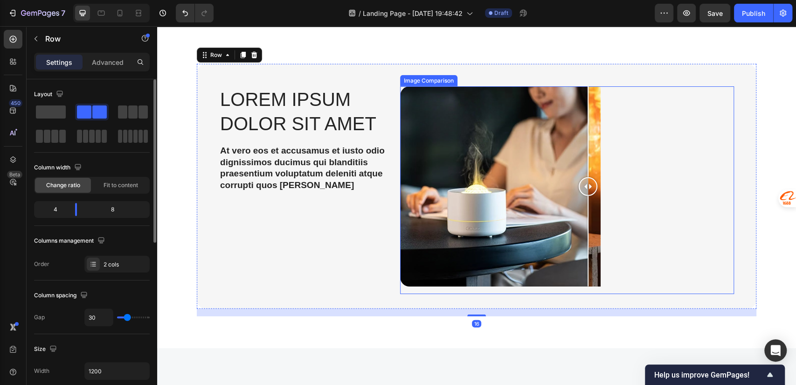
click at [584, 202] on div at bounding box center [500, 186] width 201 height 201
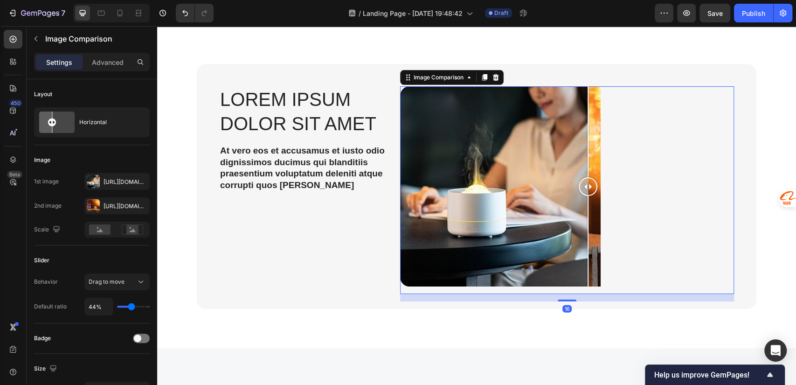
click at [658, 190] on div at bounding box center [567, 186] width 334 height 201
click at [258, 252] on div "Lorem ipsum dolor sit amet Heading At vero eos et accusamus et iusto odio digni…" at bounding box center [302, 190] width 167 height 208
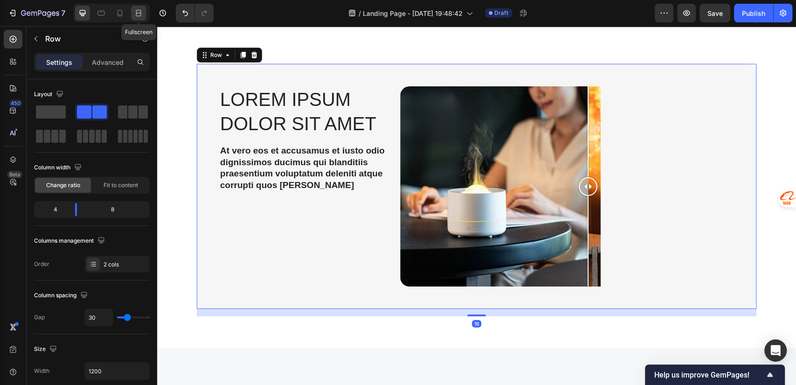
click at [137, 13] on icon at bounding box center [137, 13] width 3 height 2
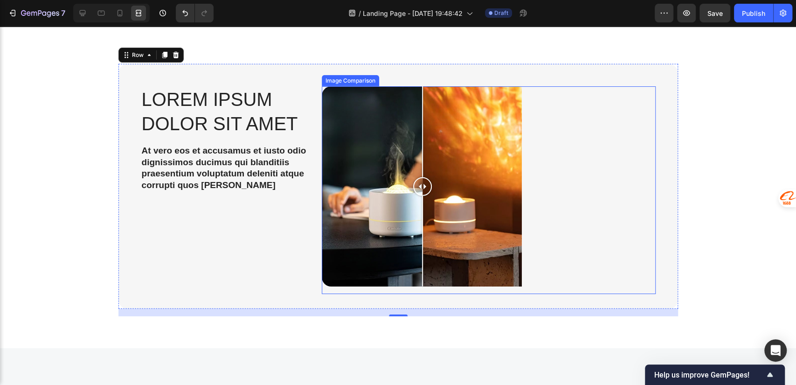
drag, startPoint x: 500, startPoint y: 187, endPoint x: 420, endPoint y: 198, distance: 80.1
click at [420, 198] on div at bounding box center [422, 186] width 19 height 201
click at [590, 143] on div at bounding box center [489, 186] width 334 height 201
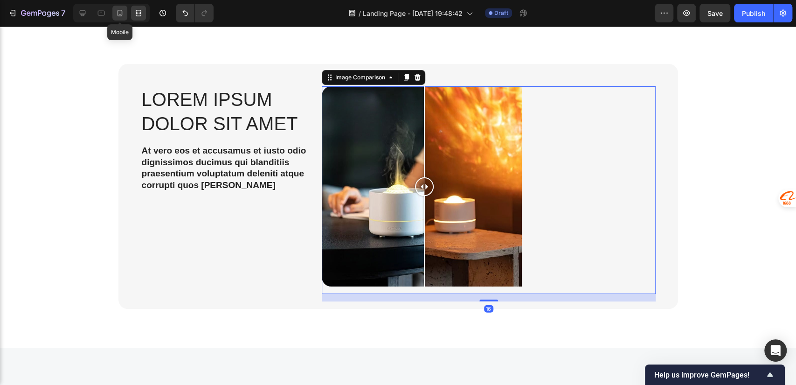
click at [116, 14] on icon at bounding box center [119, 12] width 9 height 9
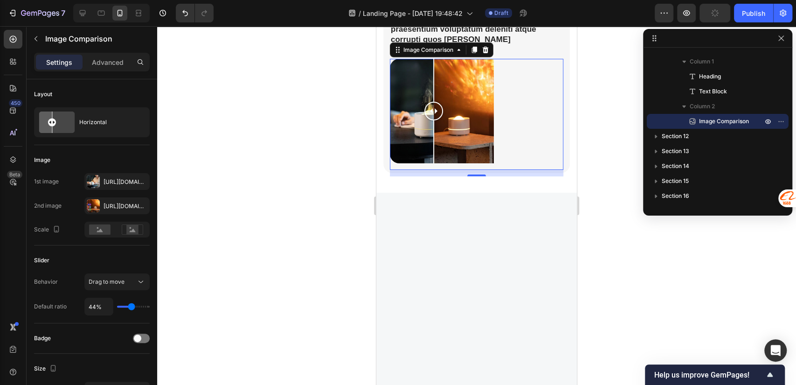
scroll to position [1642, 0]
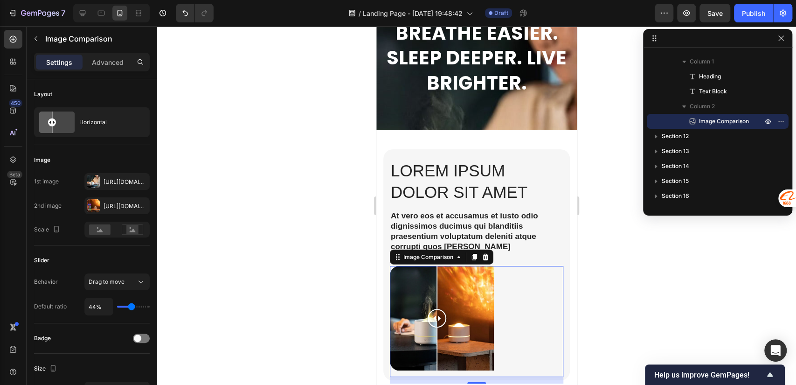
drag, startPoint x: 437, startPoint y: 315, endPoint x: 437, endPoint y: 332, distance: 17.3
click at [437, 332] on div at bounding box center [437, 318] width 19 height 104
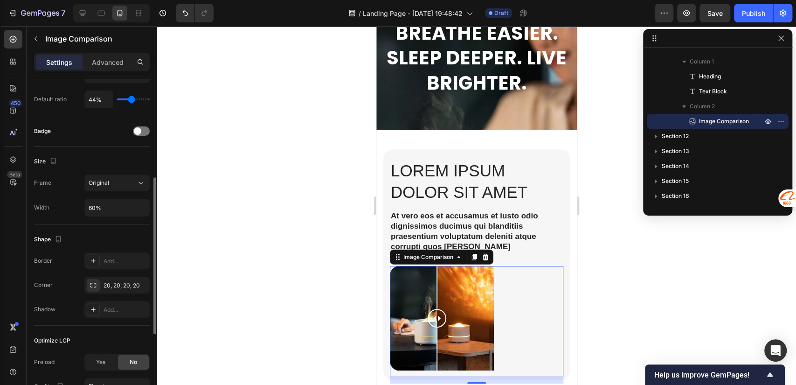
scroll to position [370, 0]
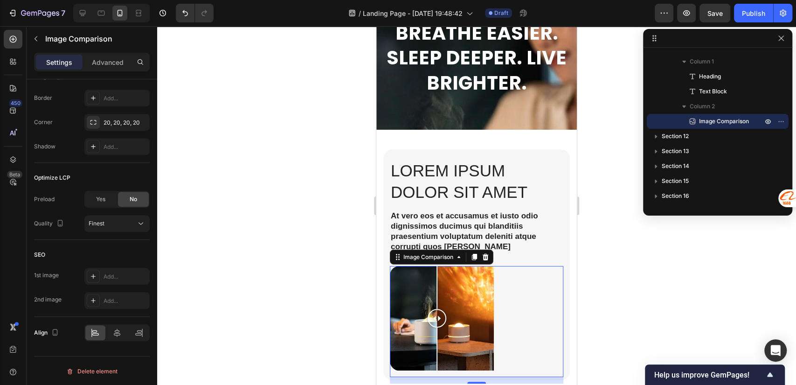
click at [437, 275] on div at bounding box center [437, 287] width 1 height 43
click at [100, 63] on p "Advanced" at bounding box center [108, 62] width 32 height 10
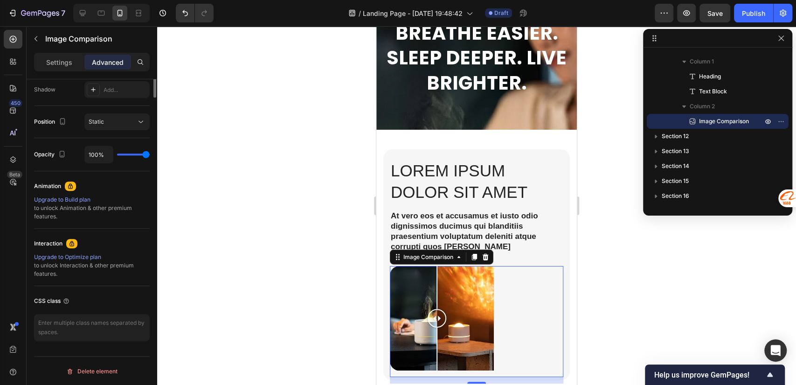
scroll to position [0, 0]
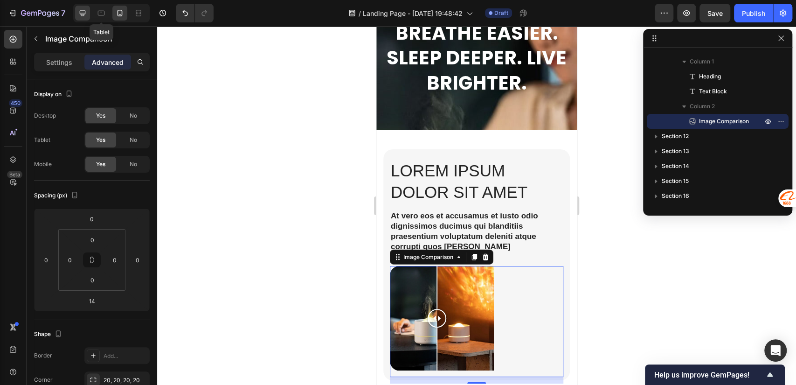
click at [82, 11] on icon at bounding box center [82, 12] width 9 height 9
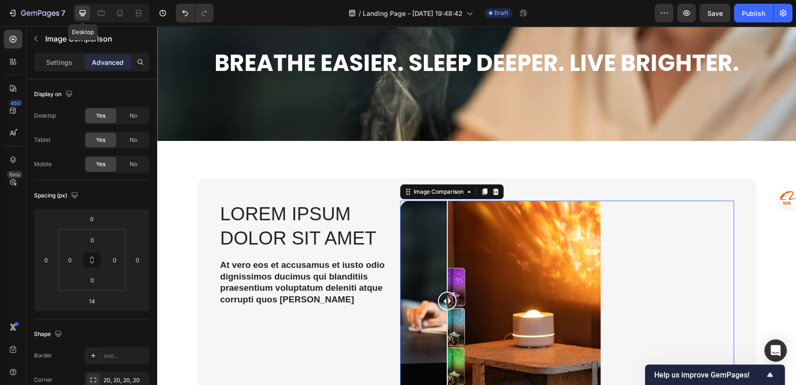
type input "16"
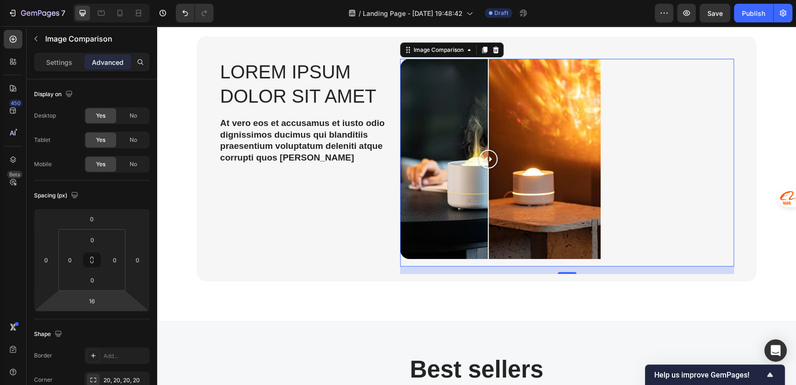
scroll to position [314, 0]
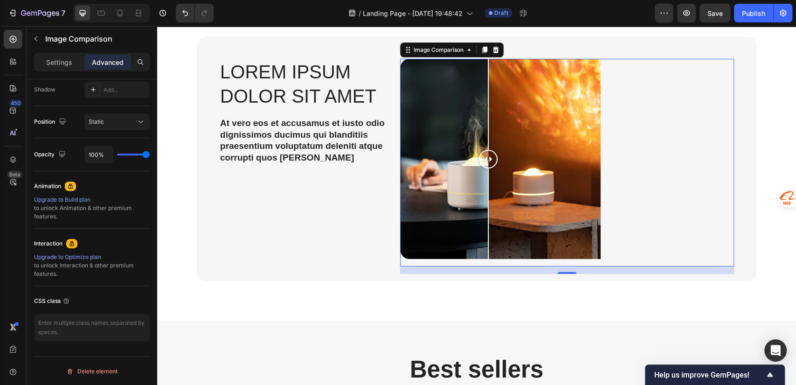
click at [620, 131] on div at bounding box center [567, 159] width 334 height 201
click at [46, 63] on p "Settings" at bounding box center [59, 62] width 26 height 10
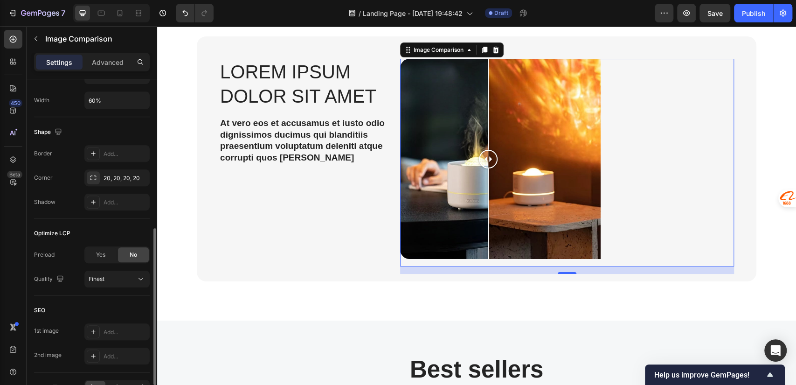
scroll to position [370, 0]
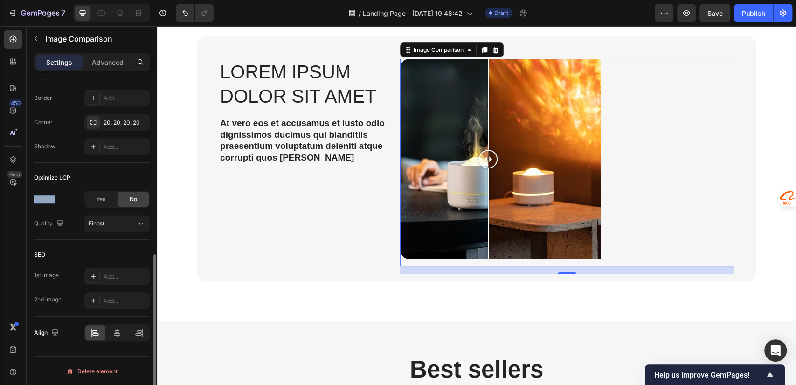
drag, startPoint x: 34, startPoint y: 200, endPoint x: 54, endPoint y: 200, distance: 19.6
click at [54, 200] on div "Preload" at bounding box center [44, 199] width 21 height 8
click at [37, 242] on div "SEO 1st image Add... 2nd image Add..." at bounding box center [92, 278] width 116 height 77
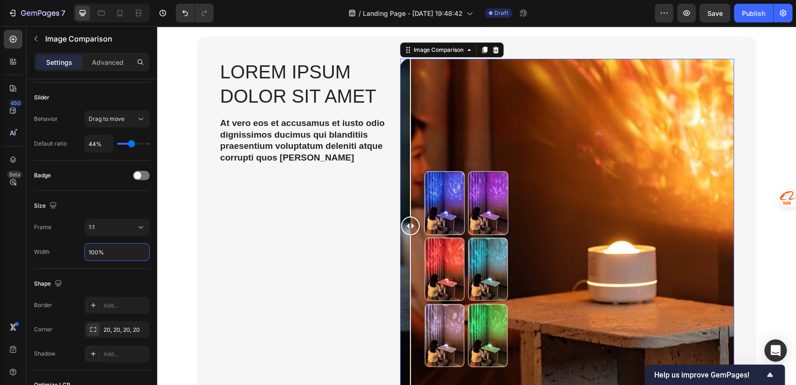
click at [400, 231] on div at bounding box center [567, 226] width 334 height 334
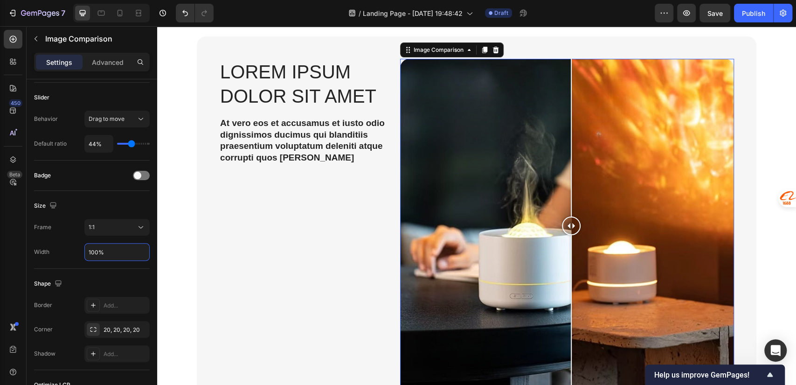
drag, startPoint x: 413, startPoint y: 222, endPoint x: 567, endPoint y: 230, distance: 154.2
click at [567, 230] on div at bounding box center [571, 226] width 19 height 19
type input "100%"
click at [112, 204] on div "Size" at bounding box center [92, 205] width 116 height 15
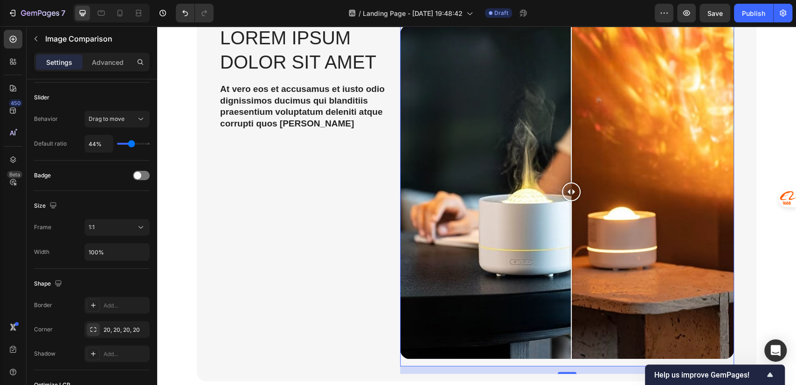
scroll to position [1784, 0]
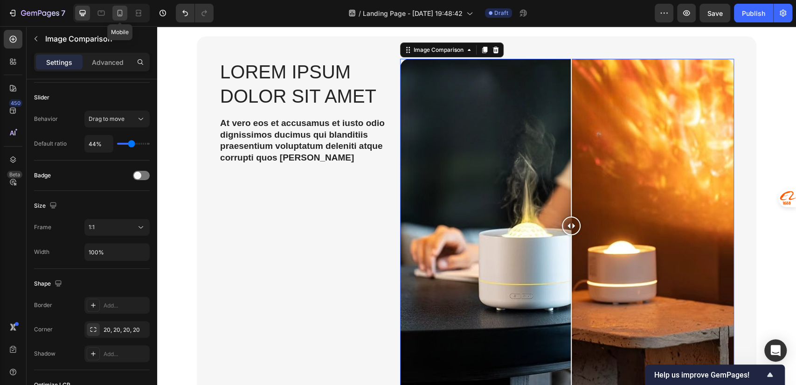
click at [118, 14] on icon at bounding box center [120, 13] width 5 height 7
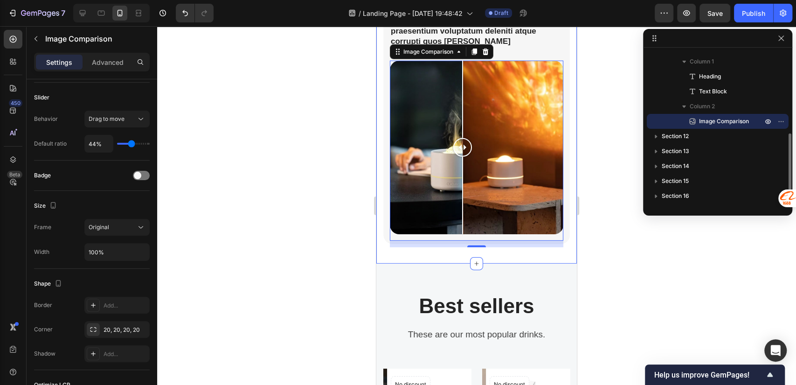
scroll to position [1860, 0]
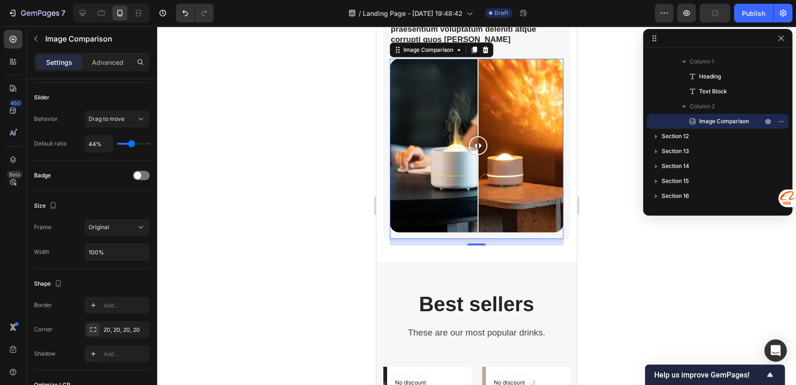
drag, startPoint x: 468, startPoint y: 143, endPoint x: 478, endPoint y: 176, distance: 34.7
click at [478, 176] on div at bounding box center [478, 146] width 19 height 174
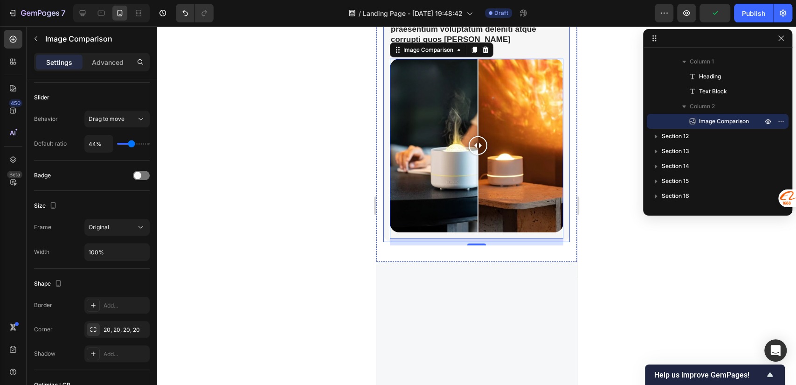
scroll to position [1653, 0]
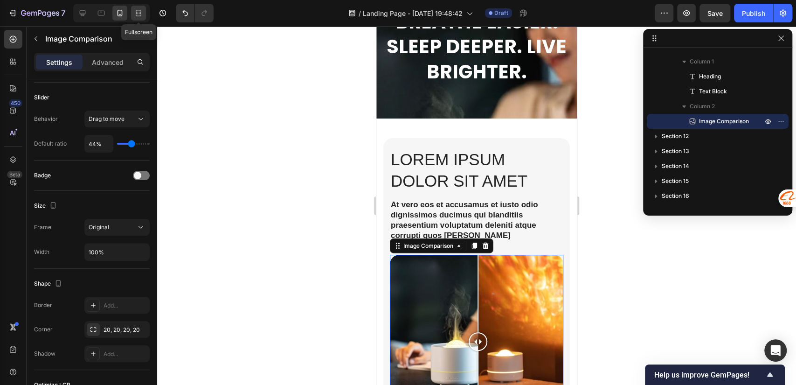
click at [137, 16] on icon at bounding box center [138, 12] width 9 height 9
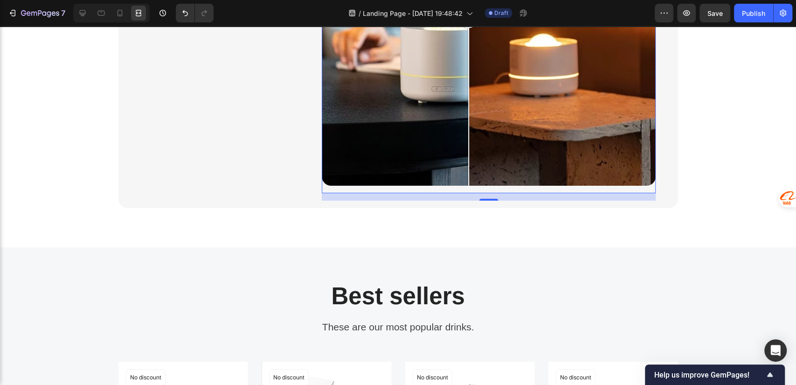
scroll to position [1784, 0]
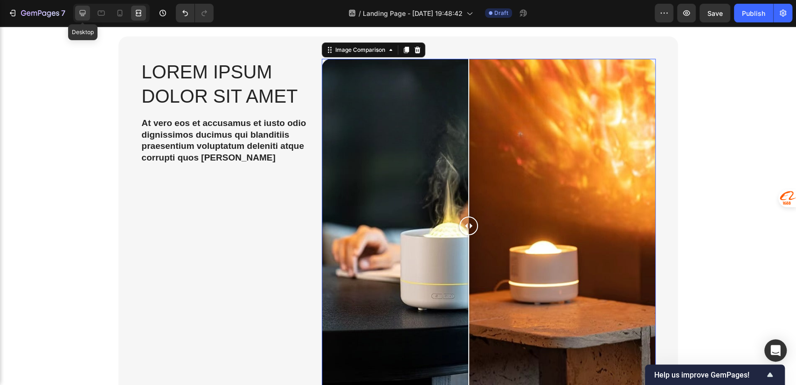
click at [83, 15] on icon at bounding box center [83, 13] width 6 height 6
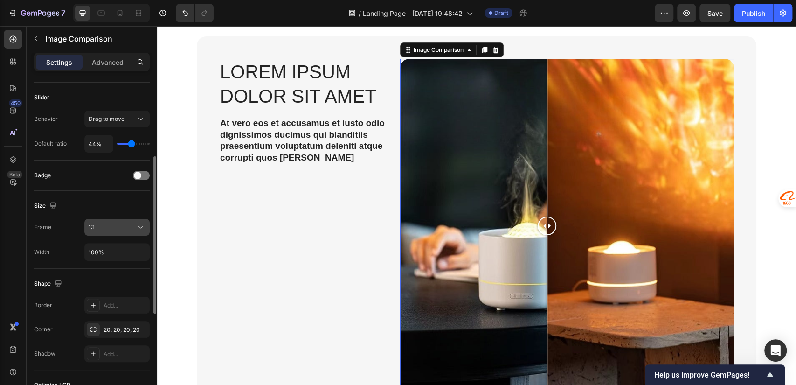
click at [122, 231] on div "1:1" at bounding box center [117, 227] width 57 height 9
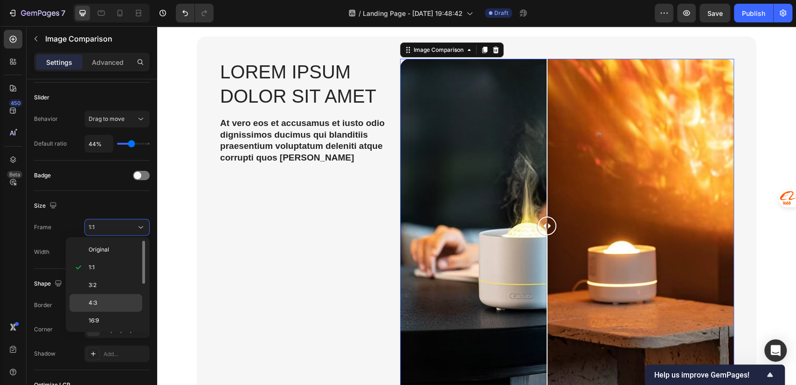
click at [101, 301] on p "4:3" at bounding box center [113, 303] width 49 height 8
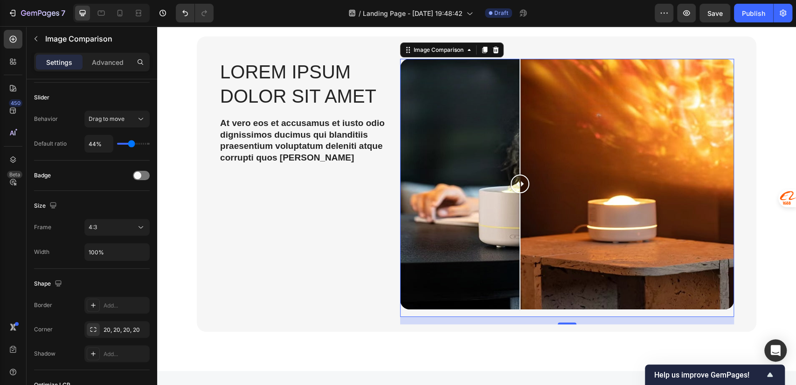
drag, startPoint x: 545, startPoint y: 183, endPoint x: 516, endPoint y: 194, distance: 30.4
click at [516, 194] on div at bounding box center [520, 184] width 19 height 251
click at [119, 13] on icon at bounding box center [119, 12] width 9 height 9
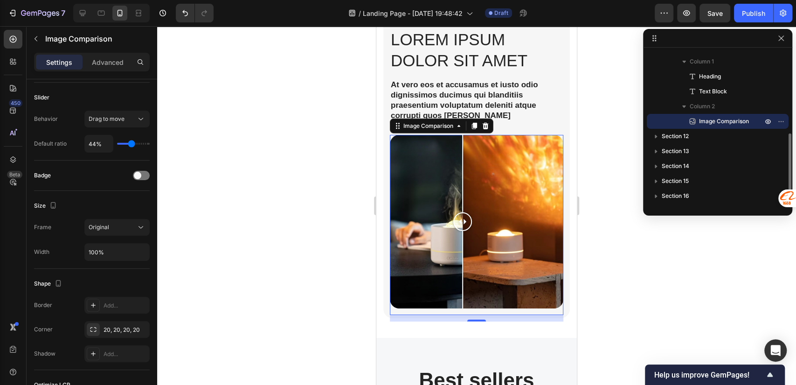
scroll to position [1860, 0]
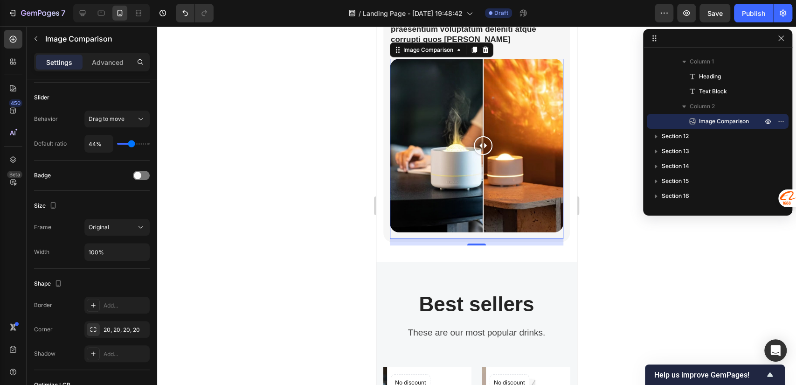
drag, startPoint x: 465, startPoint y: 141, endPoint x: 677, endPoint y: 122, distance: 212.7
click at [483, 154] on div at bounding box center [483, 146] width 19 height 174
click at [81, 13] on icon at bounding box center [82, 12] width 9 height 9
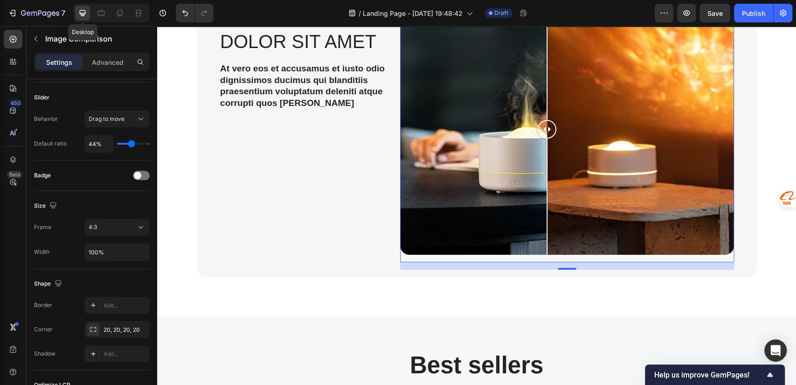
scroll to position [1784, 0]
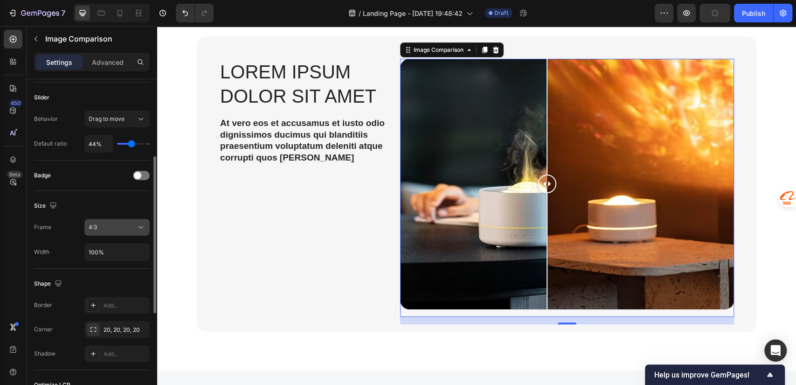
click at [110, 227] on div "4:3" at bounding box center [113, 227] width 48 height 8
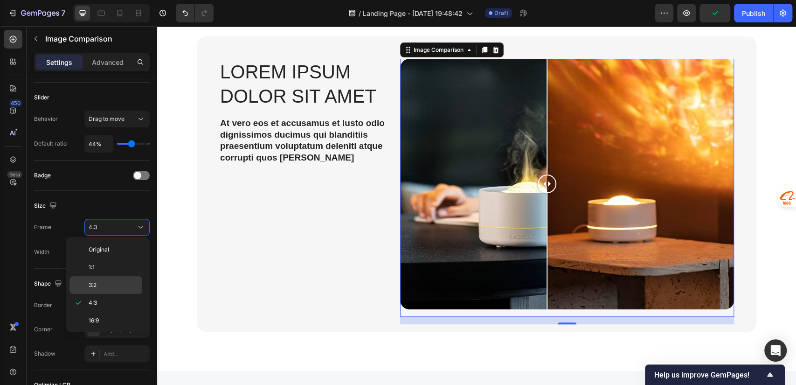
click at [101, 281] on p "3:2" at bounding box center [113, 285] width 49 height 8
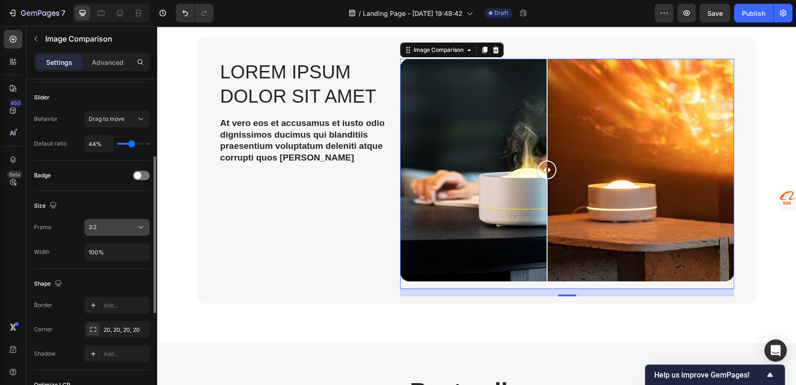
click at [96, 230] on span "3:2" at bounding box center [93, 227] width 8 height 7
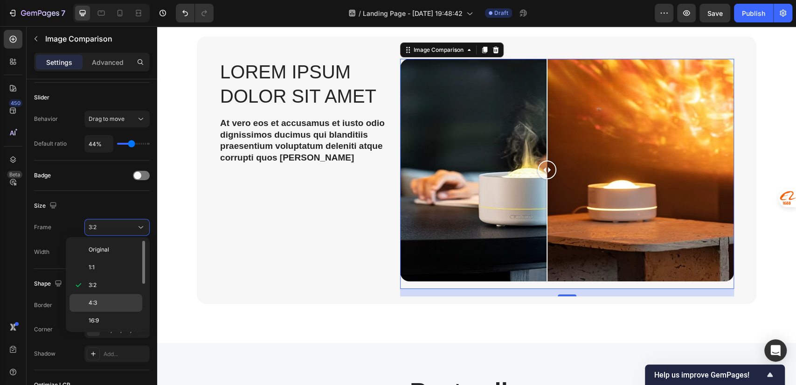
click at [109, 305] on p "4:3" at bounding box center [113, 303] width 49 height 8
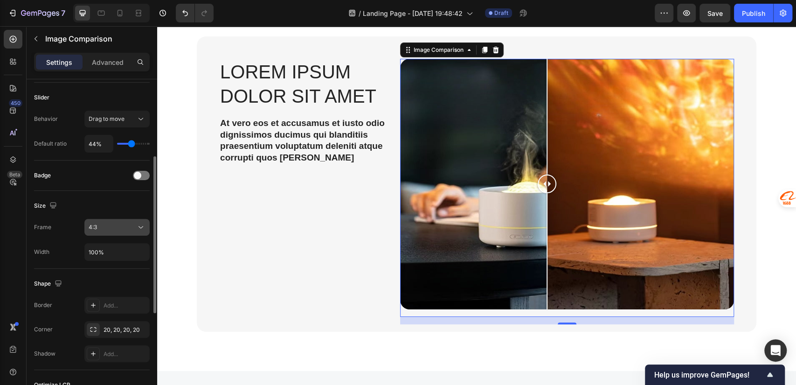
click at [110, 232] on button "4:3" at bounding box center [116, 227] width 65 height 17
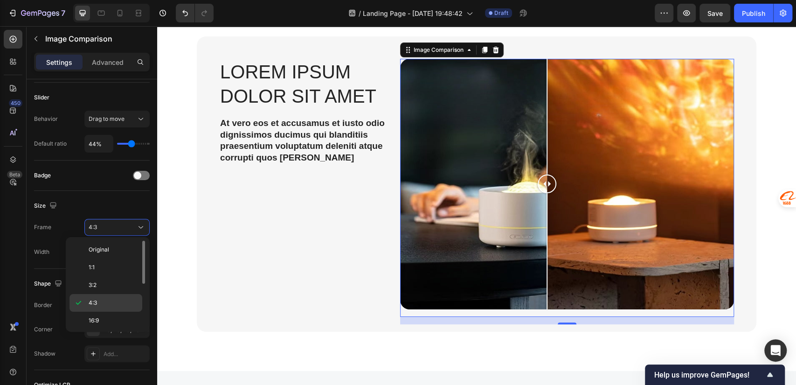
scroll to position [89, 0]
click at [101, 303] on p "9:16" at bounding box center [113, 302] width 49 height 8
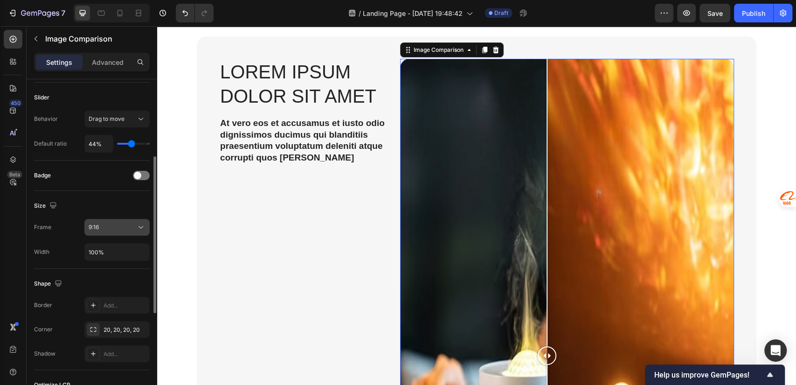
click at [101, 223] on div "9:16" at bounding box center [113, 227] width 48 height 8
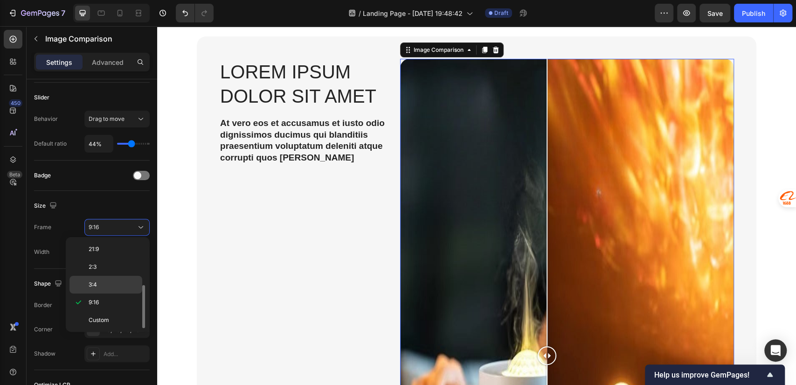
click at [99, 283] on p "3:4" at bounding box center [113, 284] width 49 height 8
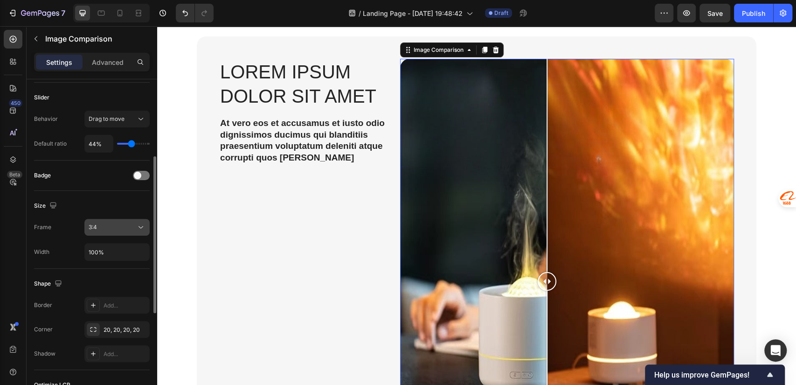
click at [114, 220] on button "3:4" at bounding box center [116, 227] width 65 height 17
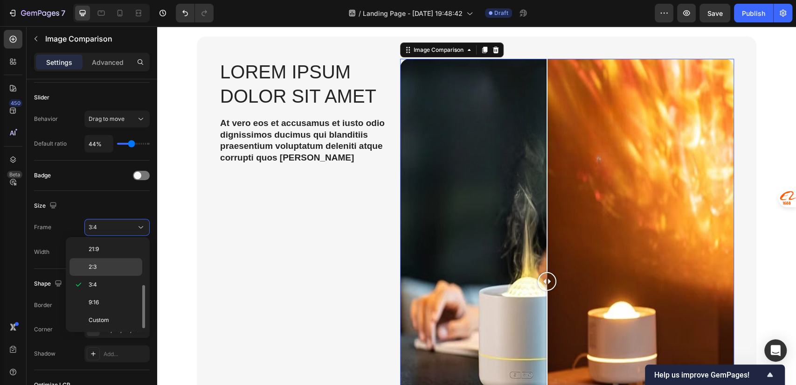
click at [104, 265] on p "2:3" at bounding box center [113, 267] width 49 height 8
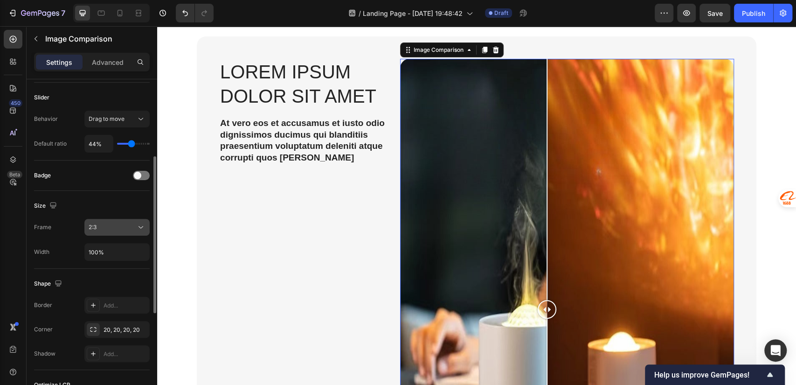
click at [108, 223] on div "2:3" at bounding box center [113, 227] width 48 height 8
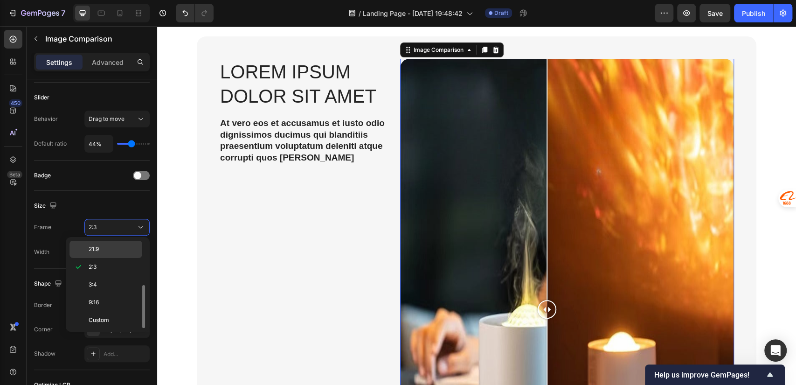
click at [99, 246] on p "21:9" at bounding box center [113, 249] width 49 height 8
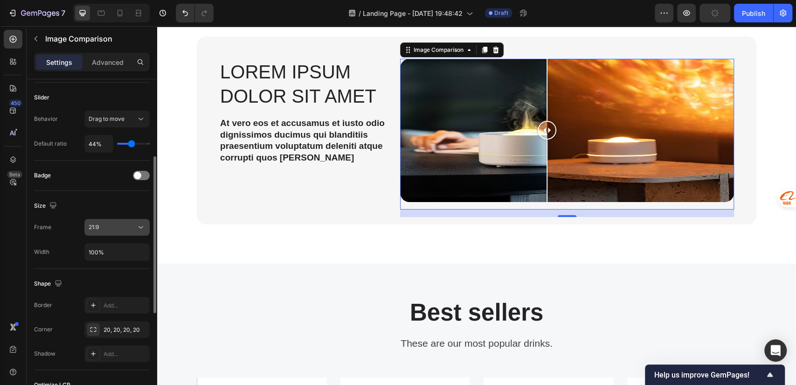
click at [112, 224] on div "21:9" at bounding box center [113, 227] width 48 height 8
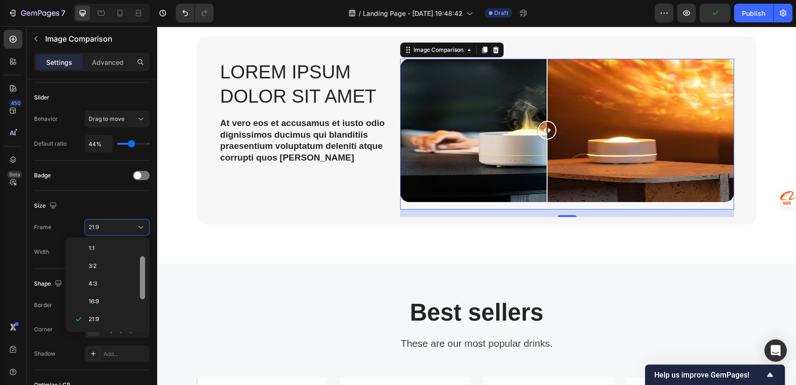
scroll to position [30, 0]
drag, startPoint x: 143, startPoint y: 261, endPoint x: 143, endPoint y: 276, distance: 14.9
click at [143, 276] on div at bounding box center [142, 266] width 5 height 43
click at [98, 286] on span "16:9" at bounding box center [94, 290] width 10 height 8
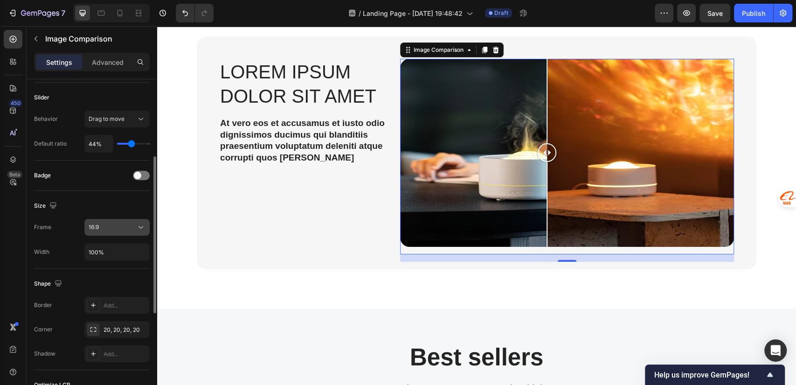
click at [120, 224] on div "16:9" at bounding box center [113, 227] width 48 height 8
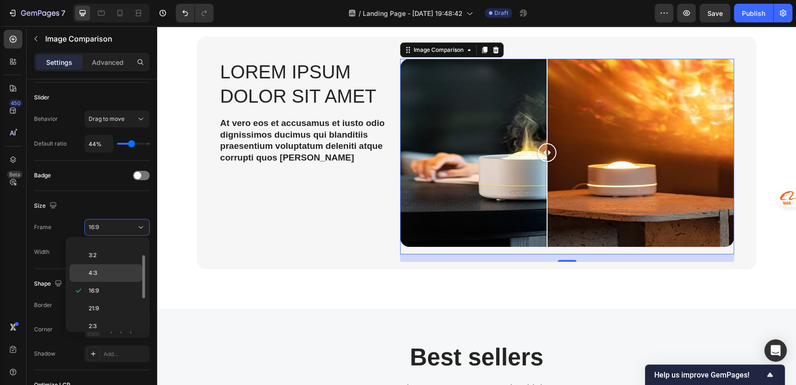
click at [103, 272] on p "4:3" at bounding box center [113, 273] width 49 height 8
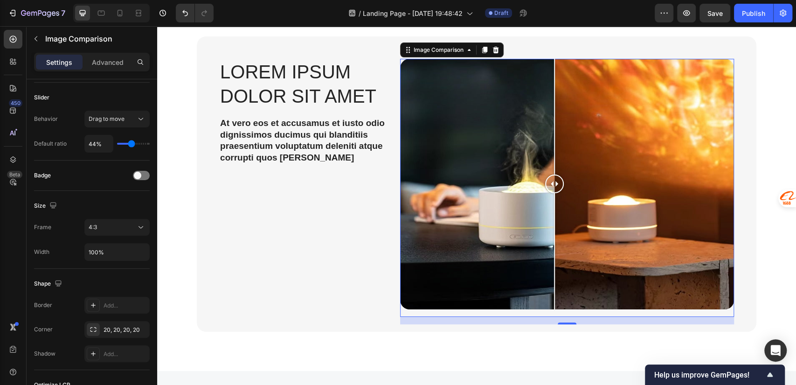
drag, startPoint x: 543, startPoint y: 184, endPoint x: 548, endPoint y: 197, distance: 13.8
click at [548, 197] on div at bounding box center [554, 184] width 19 height 251
click at [125, 13] on div at bounding box center [119, 13] width 15 height 15
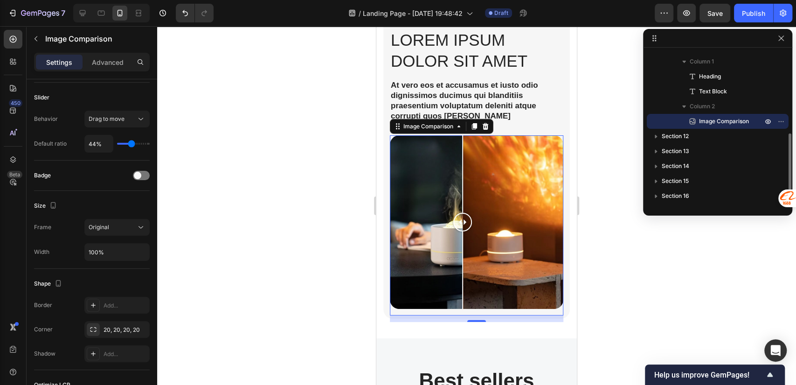
scroll to position [1860, 0]
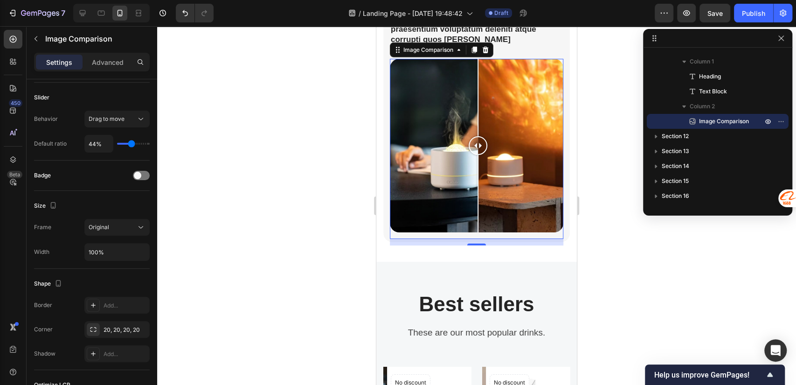
drag, startPoint x: 467, startPoint y: 141, endPoint x: 478, endPoint y: 142, distance: 11.2
click at [478, 142] on div at bounding box center [478, 145] width 19 height 19
click at [534, 242] on div "Lorem ipsum dolor sit amet Heading At vero eos et accusamus et iusto odio digni…" at bounding box center [477, 92] width 201 height 339
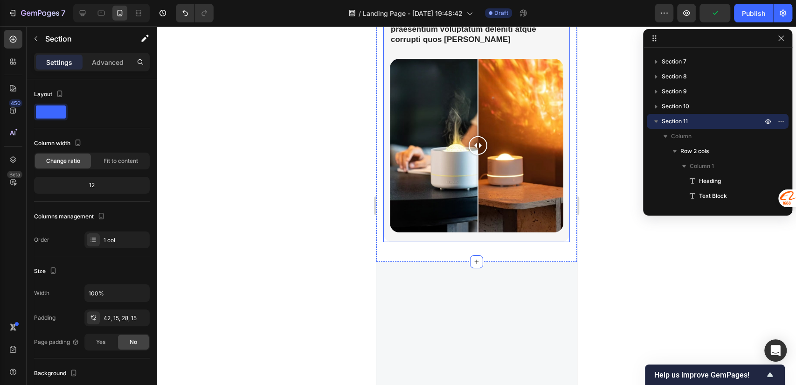
scroll to position [1653, 0]
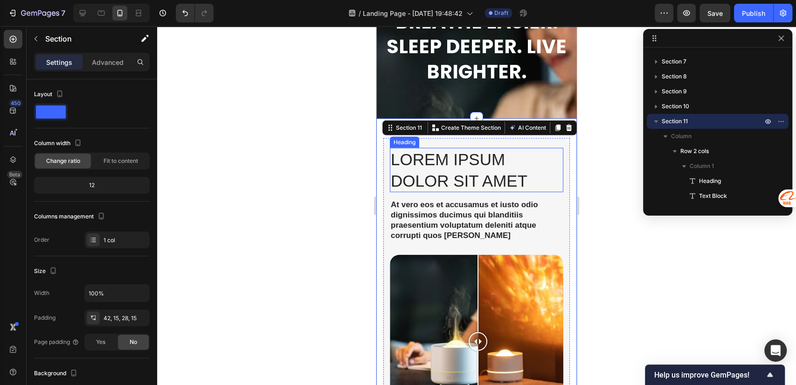
click at [454, 160] on h2 "Lorem ipsum dolor sit amet" at bounding box center [477, 170] width 174 height 44
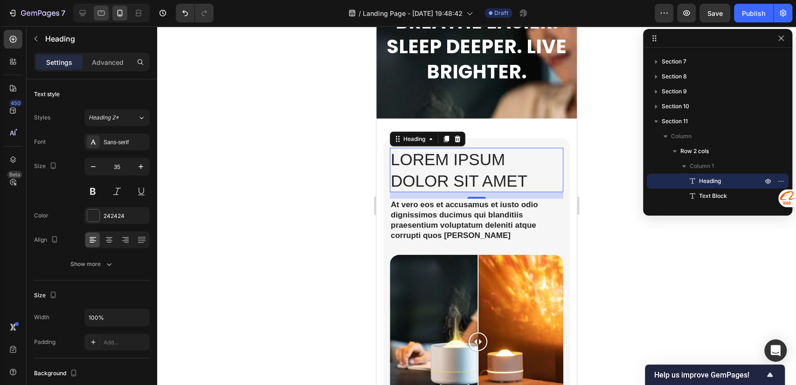
click at [100, 17] on icon at bounding box center [101, 12] width 9 height 9
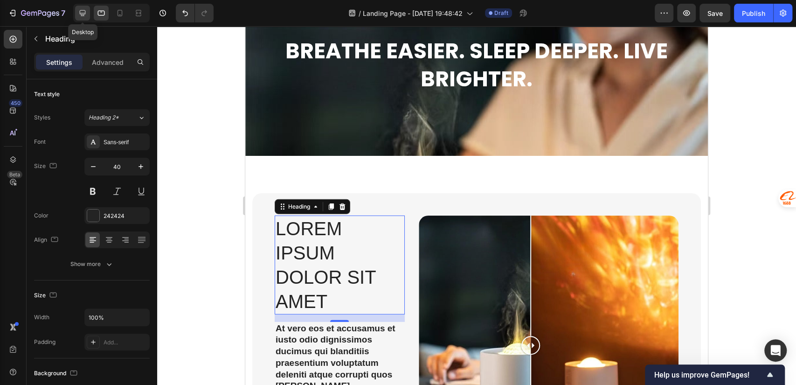
click at [82, 11] on icon at bounding box center [82, 12] width 9 height 9
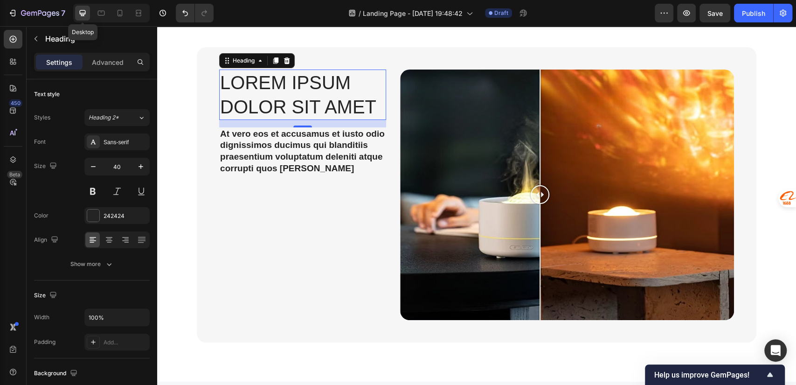
scroll to position [1810, 0]
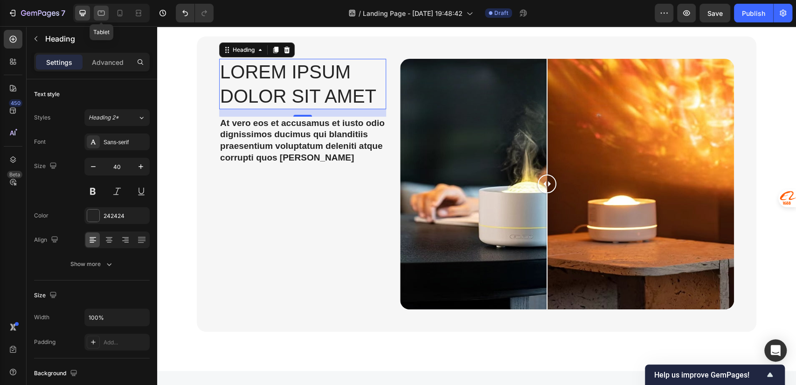
click at [104, 14] on icon at bounding box center [101, 12] width 9 height 9
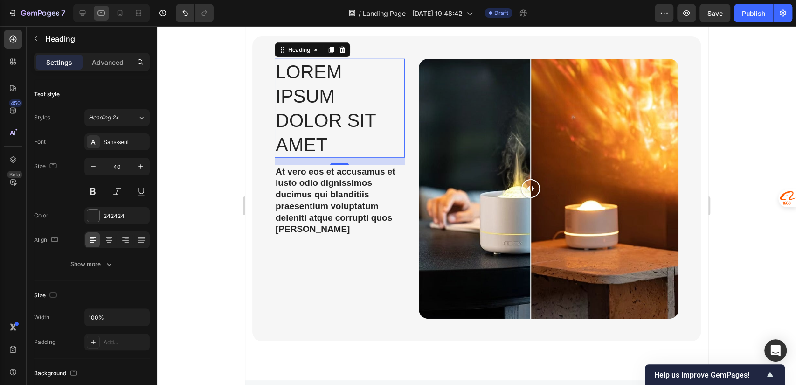
click at [337, 112] on h2 "Lorem ipsum dolor sit amet" at bounding box center [340, 108] width 130 height 99
click at [337, 112] on p "Lorem ipsum dolor sit amet" at bounding box center [340, 108] width 128 height 97
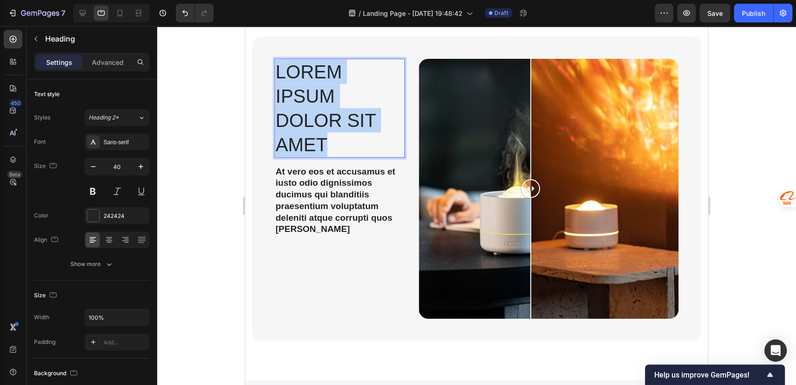
drag, startPoint x: 339, startPoint y: 113, endPoint x: 272, endPoint y: 73, distance: 78.5
click at [272, 73] on div "Lorem ipsum dolor sit amet Heading 14 At vero eos et accusamus et iusto odio di…" at bounding box center [476, 188] width 449 height 305
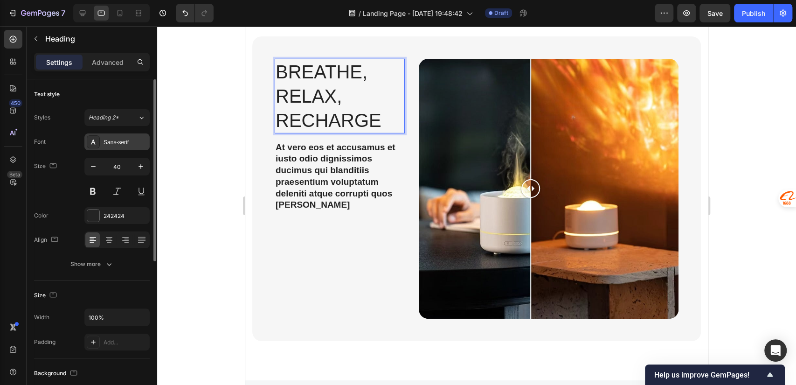
click at [115, 145] on div "Sans-serif" at bounding box center [126, 142] width 44 height 8
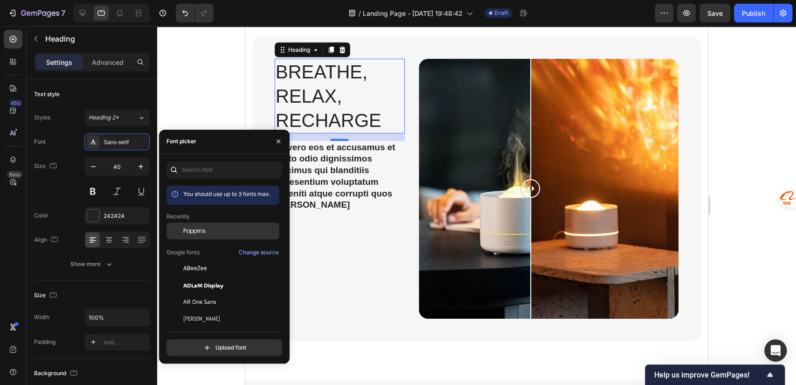
click at [204, 231] on span "Poppins" at bounding box center [194, 231] width 22 height 8
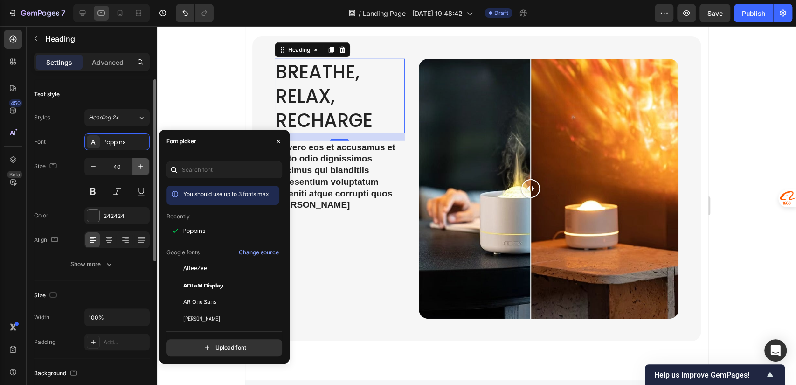
click at [141, 168] on icon "button" at bounding box center [140, 166] width 9 height 9
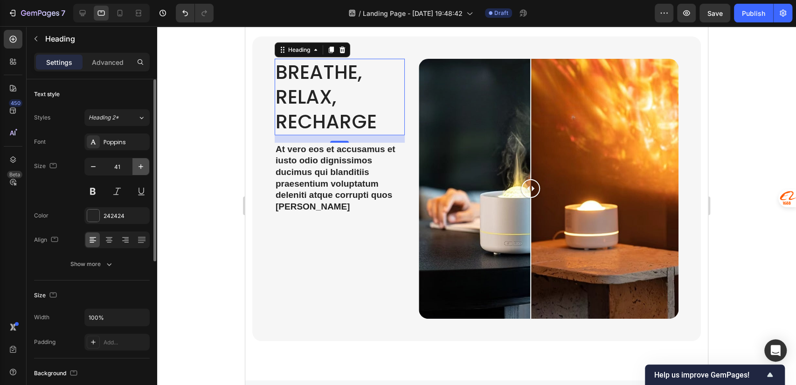
click at [140, 168] on icon "button" at bounding box center [140, 166] width 9 height 9
type input "43"
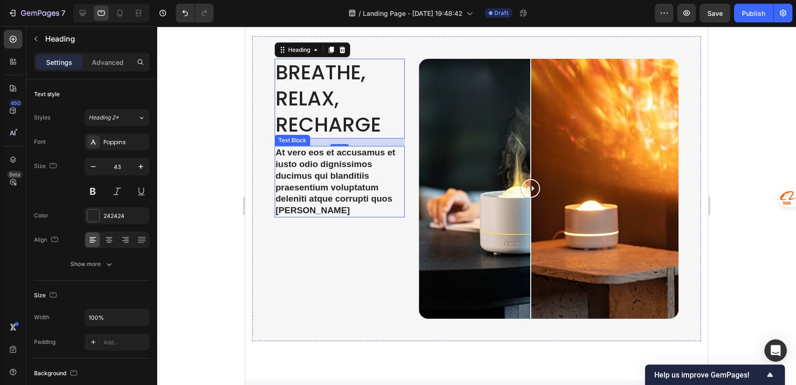
click at [332, 190] on p "At vero eos et accusamus et iusto odio dignissimos ducimus qui blanditiis praes…" at bounding box center [340, 181] width 128 height 69
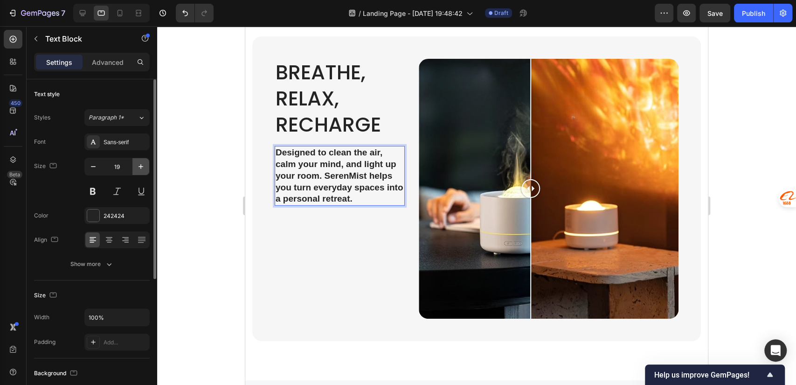
click at [139, 168] on icon "button" at bounding box center [140, 166] width 9 height 9
type input "20"
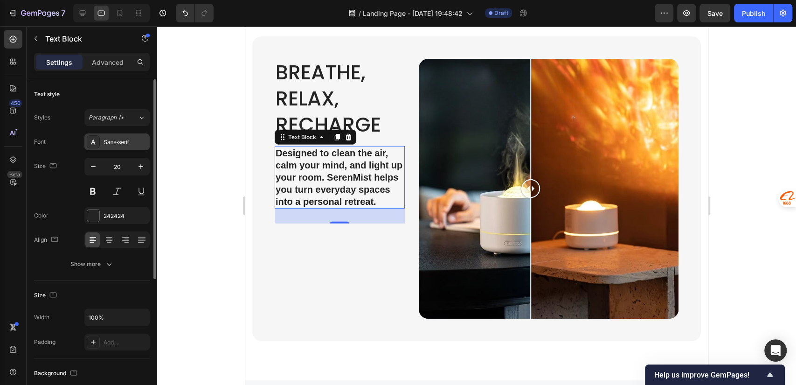
click at [113, 147] on div "Sans-serif" at bounding box center [116, 141] width 65 height 17
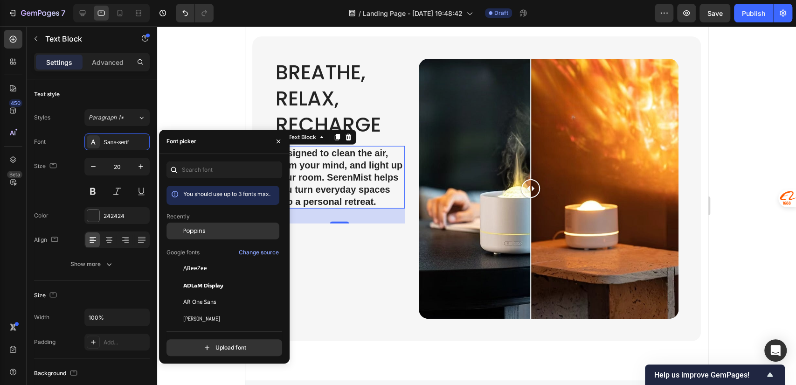
click at [207, 231] on div "Poppins" at bounding box center [230, 231] width 94 height 8
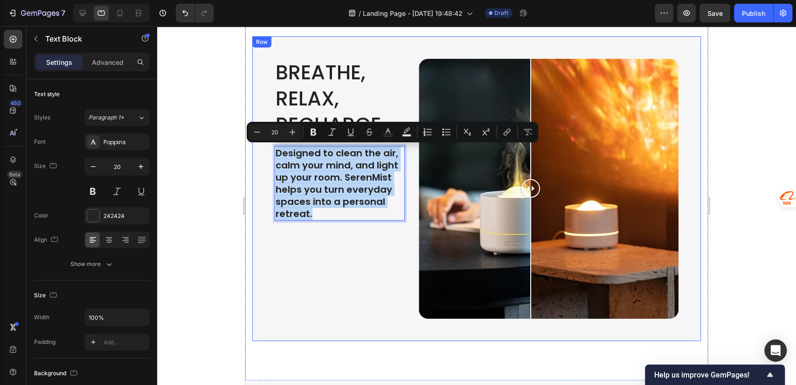
click at [349, 234] on div "Breathe, Relax, Recharge Heading Designed to clean the air, calm your mind, and…" at bounding box center [340, 192] width 130 height 267
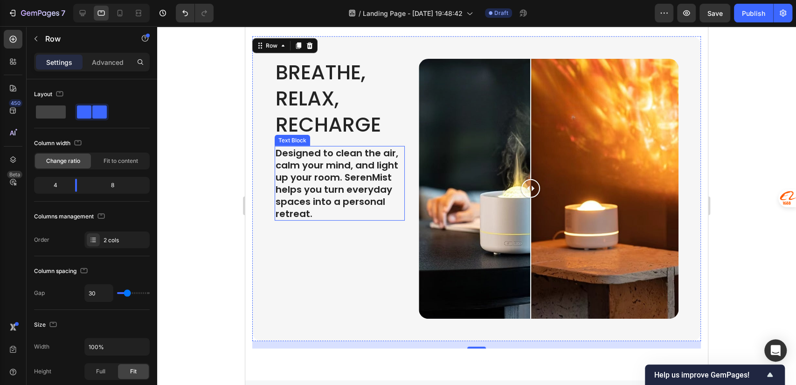
click at [326, 176] on p "Designed to clean the air, calm your mind, and light up your room. SerenMist he…" at bounding box center [340, 183] width 128 height 73
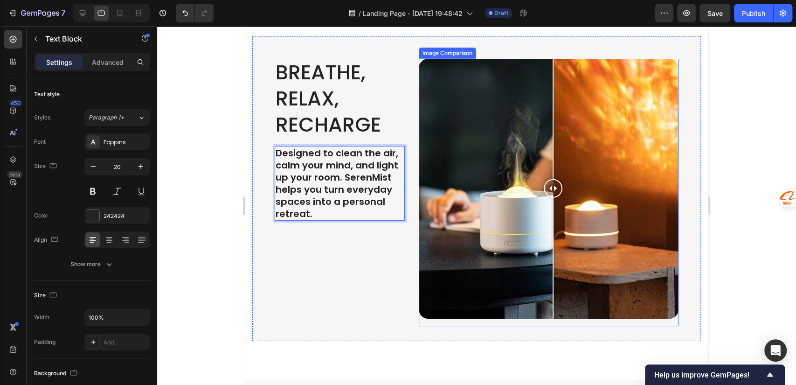
drag, startPoint x: 528, startPoint y: 184, endPoint x: 551, endPoint y: 205, distance: 30.7
click at [551, 205] on div at bounding box center [553, 189] width 19 height 260
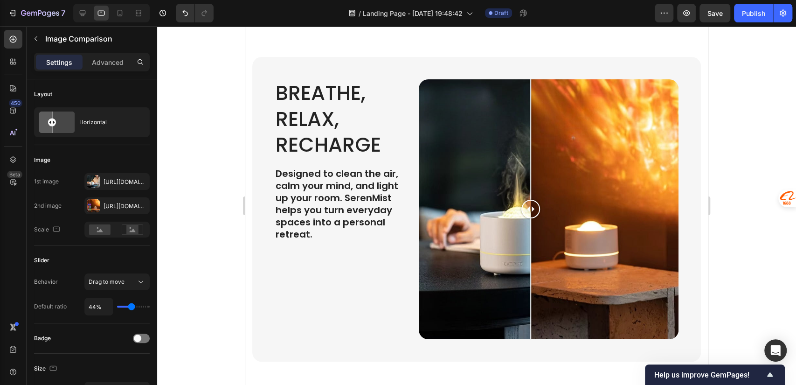
scroll to position [1602, 0]
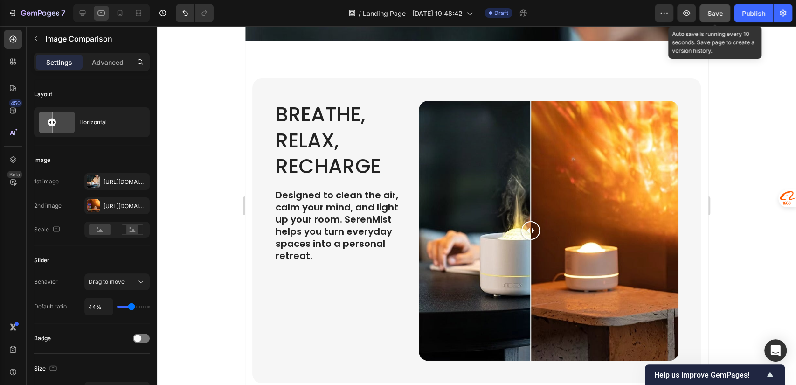
click at [716, 13] on span "Save" at bounding box center [715, 13] width 15 height 8
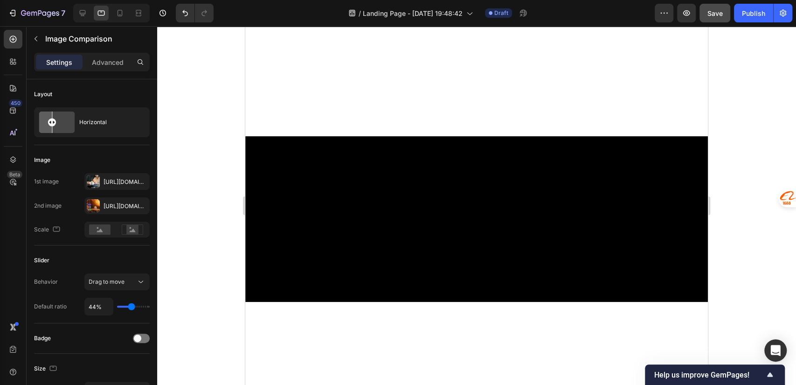
scroll to position [0, 0]
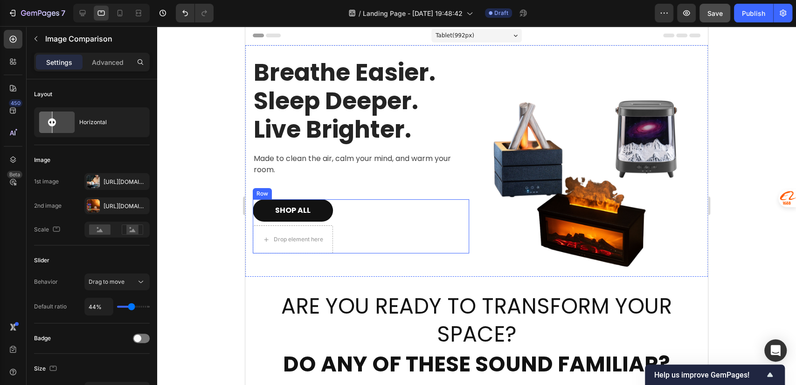
click at [337, 207] on div "SHOP ALL Button Drop element here Row" at bounding box center [361, 226] width 217 height 54
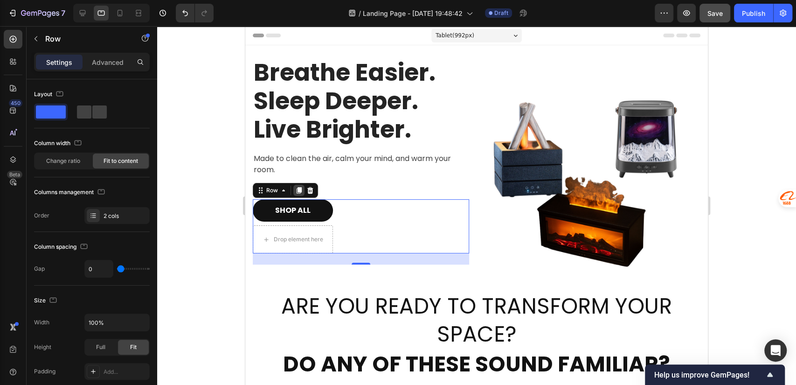
click at [300, 188] on icon at bounding box center [299, 191] width 5 height 7
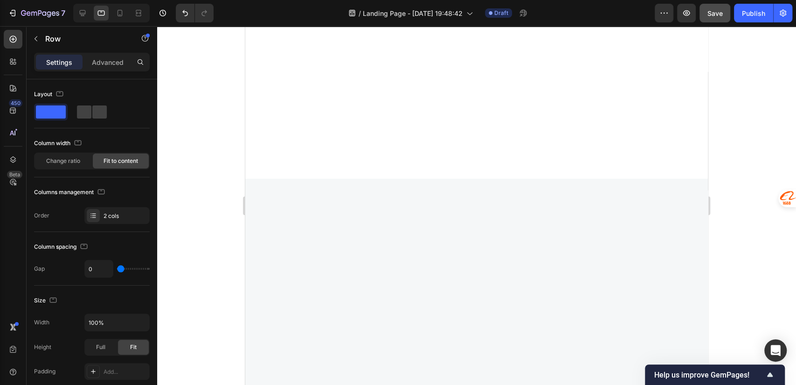
scroll to position [1659, 0]
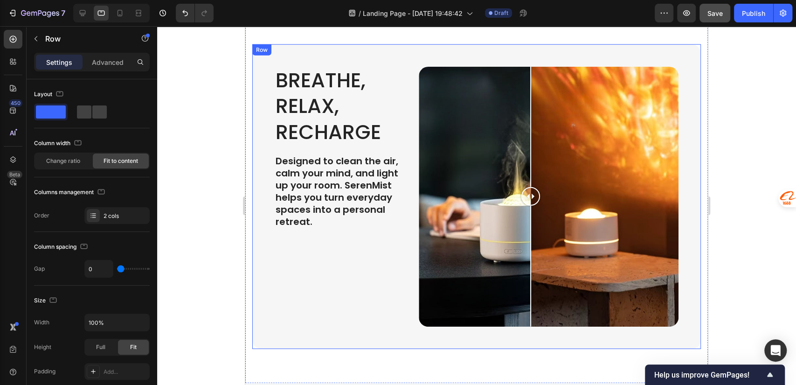
click at [309, 220] on p "Designed to clean the air, calm your mind, and light up your room. SerenMist he…" at bounding box center [340, 191] width 128 height 73
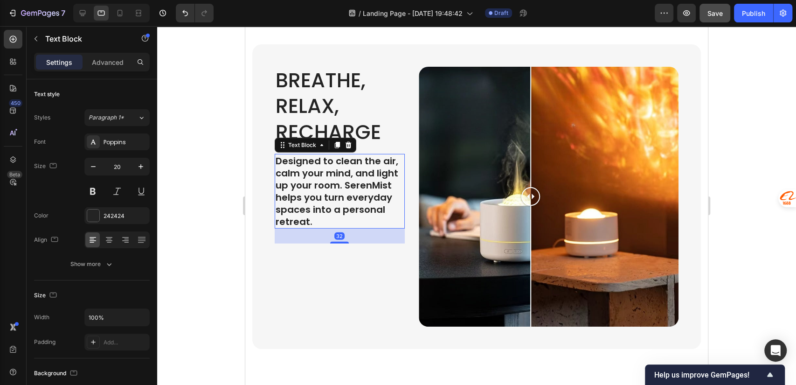
click at [319, 217] on p "Designed to clean the air, calm your mind, and light up your room. SerenMist he…" at bounding box center [340, 191] width 128 height 73
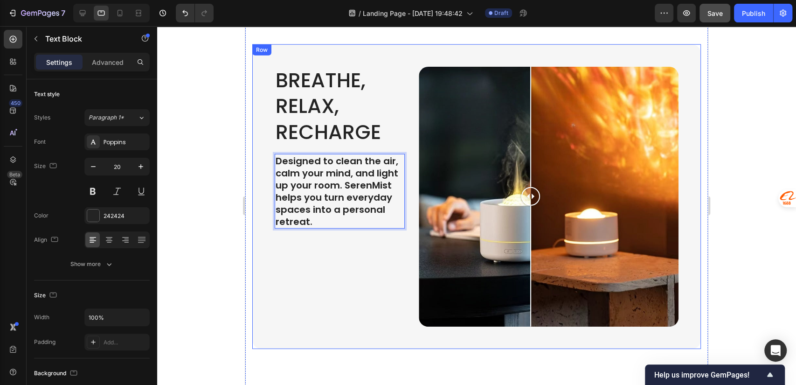
click at [327, 247] on div "Breathe, Relax, Recharge Heading Designed to clean the air, calm your mind, and…" at bounding box center [340, 200] width 130 height 267
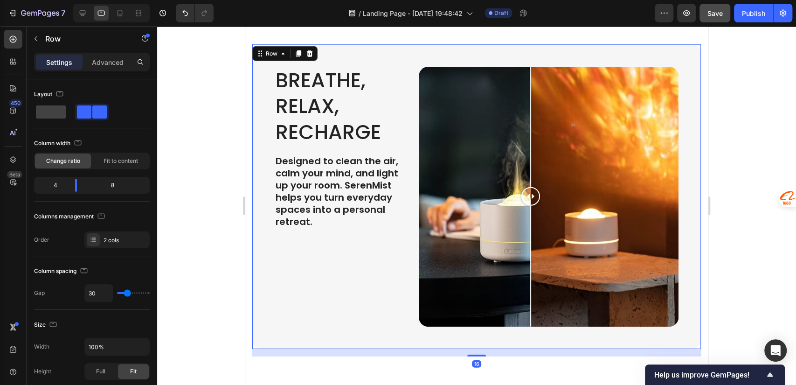
click at [324, 231] on div "Breathe, Relax, Recharge Heading Designed to clean the air, calm your mind, and…" at bounding box center [340, 200] width 130 height 267
click at [303, 220] on p "Designed to clean the air, calm your mind, and light up your room. SerenMist he…" at bounding box center [340, 191] width 128 height 73
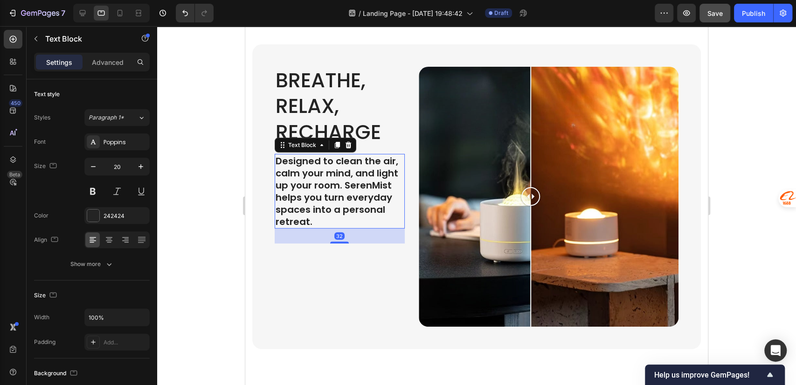
click at [335, 238] on div "32" at bounding box center [340, 235] width 10 height 7
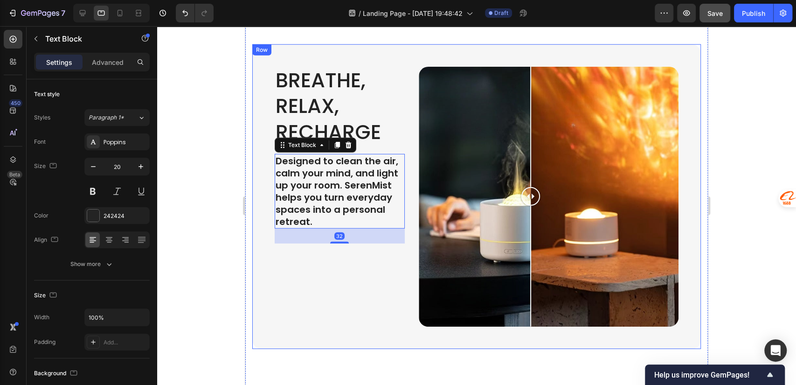
click at [344, 287] on div "Breathe, Relax, Recharge Heading Designed to clean the air, calm your mind, and…" at bounding box center [340, 200] width 130 height 267
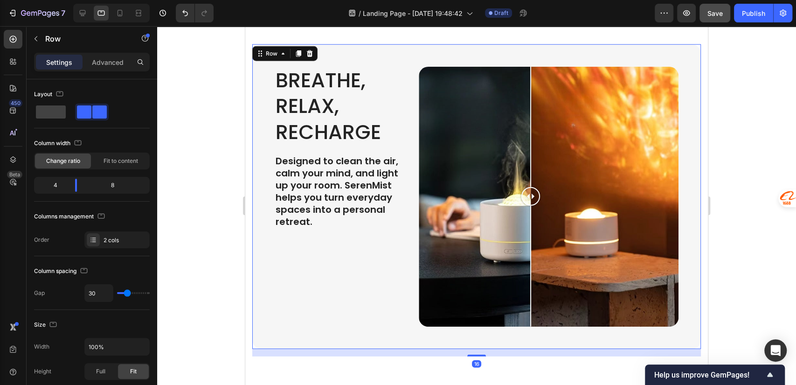
click at [295, 269] on div "Breathe, Relax, Recharge Heading Designed to clean the air, calm your mind, and…" at bounding box center [340, 200] width 130 height 267
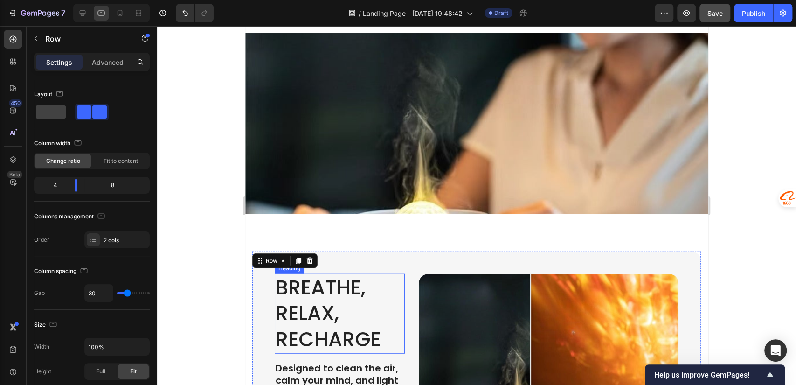
scroll to position [1866, 0]
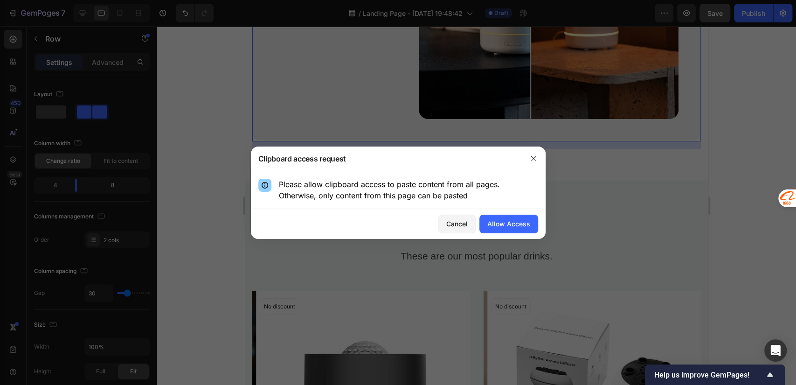
drag, startPoint x: 280, startPoint y: 184, endPoint x: 485, endPoint y: 200, distance: 205.5
click at [485, 200] on div "Please allow clipboard access to paste content from all pages. Otherwise, only …" at bounding box center [398, 190] width 280 height 22
click at [422, 194] on p "Please allow clipboard access to paste content from all pages. Otherwise, only …" at bounding box center [408, 190] width 259 height 22
click at [511, 223] on div "Allow Access" at bounding box center [509, 224] width 43 height 10
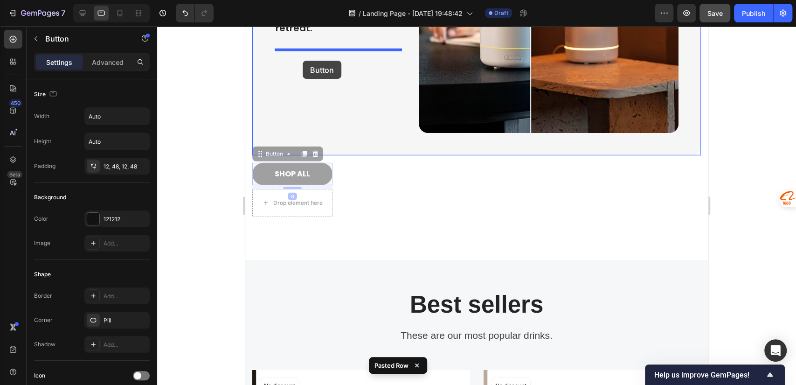
drag, startPoint x: 255, startPoint y: 147, endPoint x: 305, endPoint y: 70, distance: 91.4
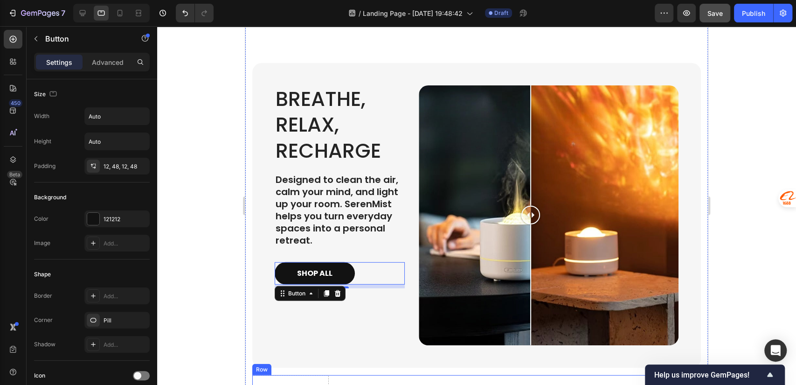
scroll to position [1848, 0]
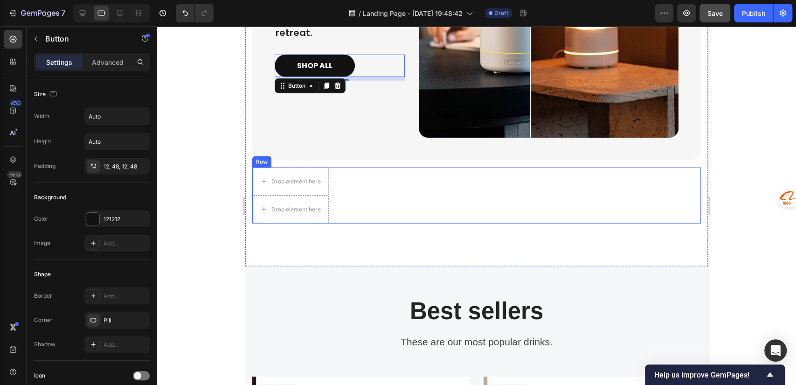
click at [337, 179] on div "Drop element here Drop element here Row" at bounding box center [476, 196] width 449 height 56
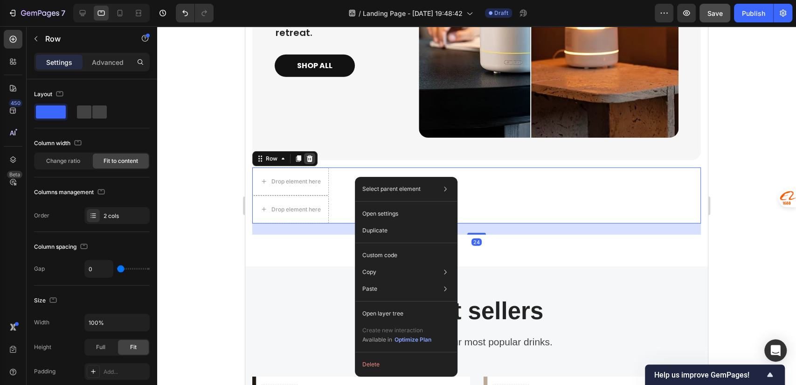
click at [309, 155] on icon at bounding box center [310, 158] width 6 height 7
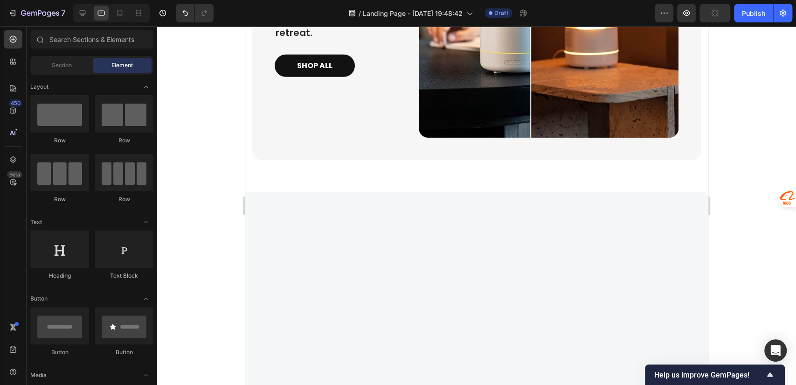
scroll to position [1640, 0]
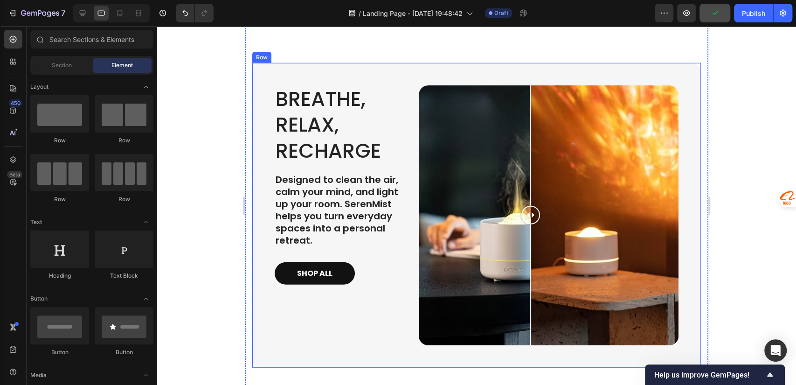
click at [349, 321] on div "Breathe, Relax, Recharge Heading Designed to clean the air, calm your mind, and…" at bounding box center [340, 218] width 130 height 267
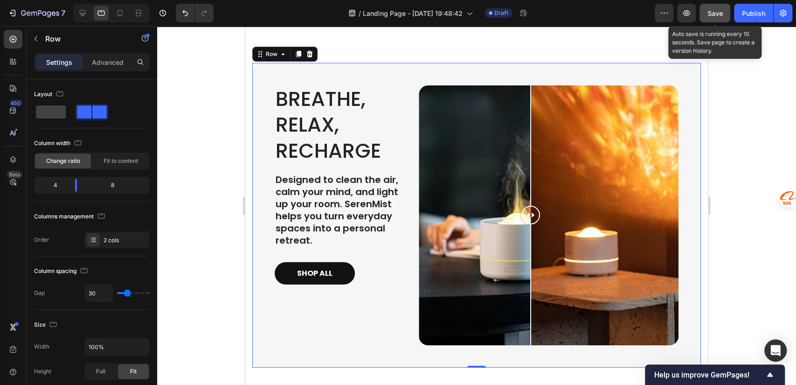
click at [709, 10] on span "Save" at bounding box center [715, 13] width 15 height 8
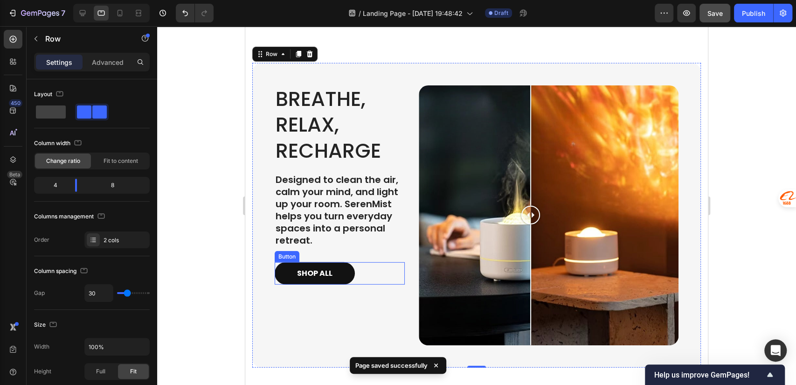
click at [370, 267] on div "SHOP ALL Button" at bounding box center [340, 273] width 130 height 22
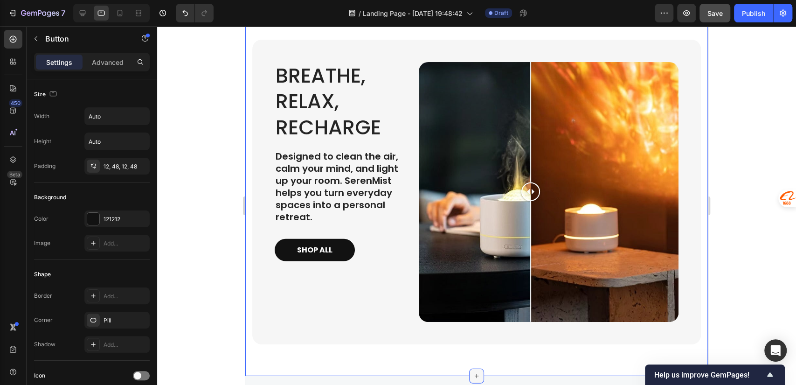
click at [475, 373] on icon at bounding box center [476, 375] width 7 height 7
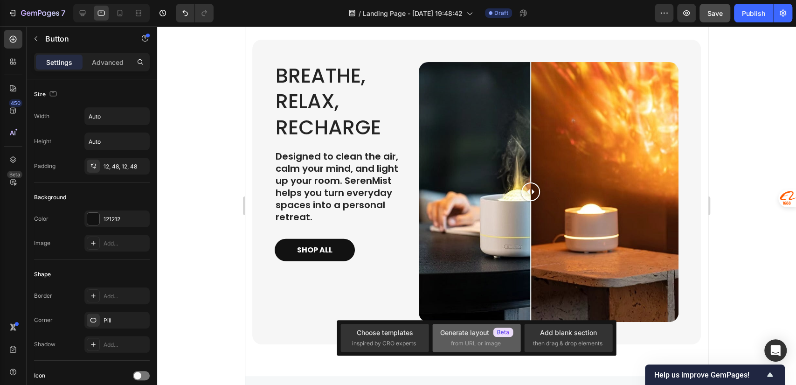
click at [452, 342] on span "from URL or image" at bounding box center [476, 343] width 50 height 8
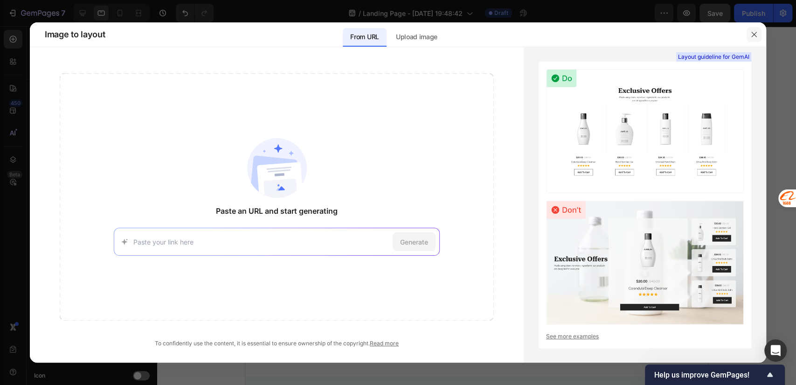
click at [754, 40] on button "button" at bounding box center [754, 34] width 15 height 15
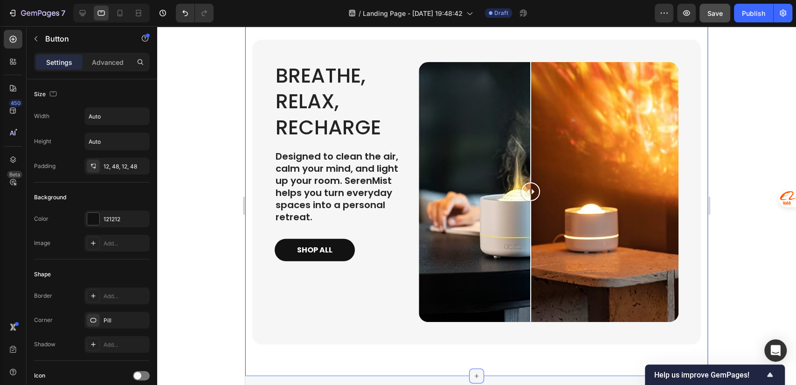
click at [472, 375] on div at bounding box center [476, 376] width 15 height 15
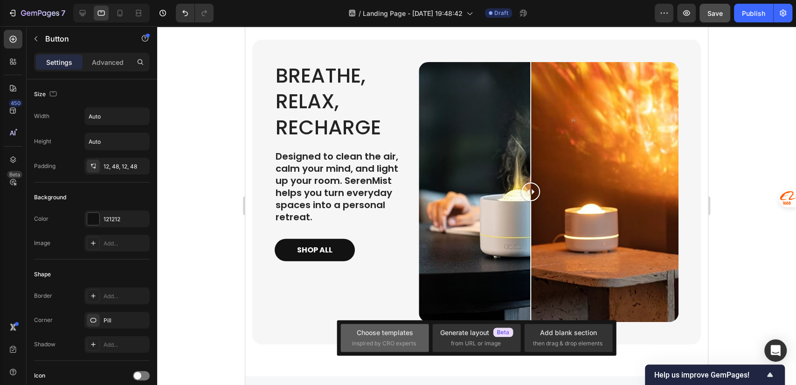
click at [392, 346] on span "inspired by CRO experts" at bounding box center [384, 343] width 64 height 8
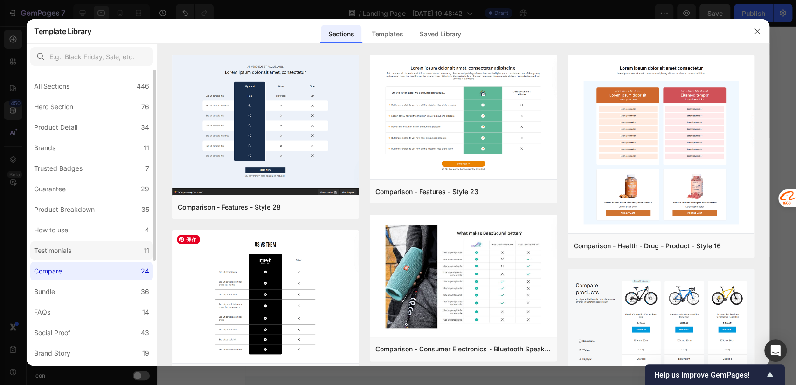
click at [82, 255] on label "Testimonials 11" at bounding box center [91, 250] width 123 height 19
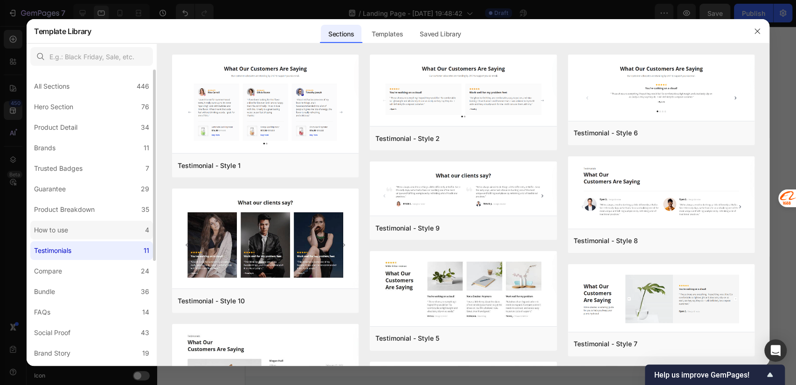
click at [71, 224] on label "How to use 4" at bounding box center [91, 230] width 123 height 19
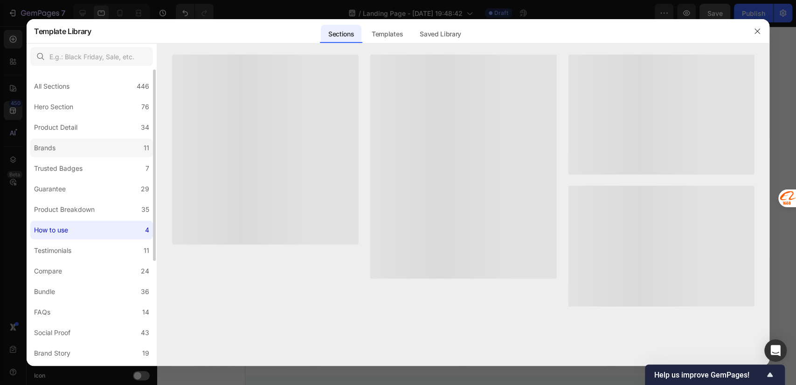
click at [65, 147] on label "Brands 11" at bounding box center [91, 148] width 123 height 19
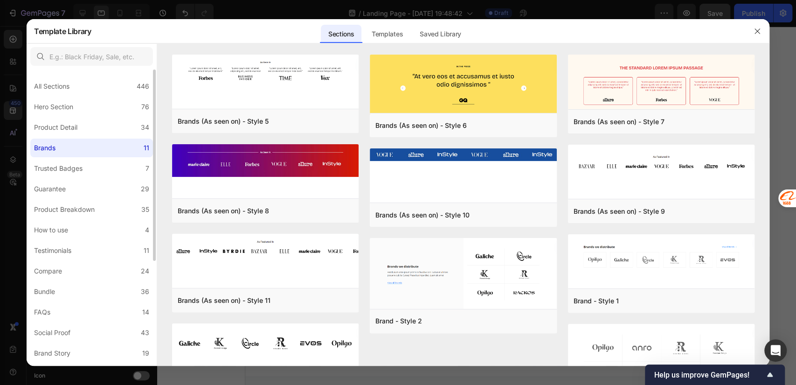
click at [69, 141] on label "Brands 11" at bounding box center [91, 148] width 123 height 19
click at [65, 168] on div "Trusted Badges" at bounding box center [58, 168] width 49 height 11
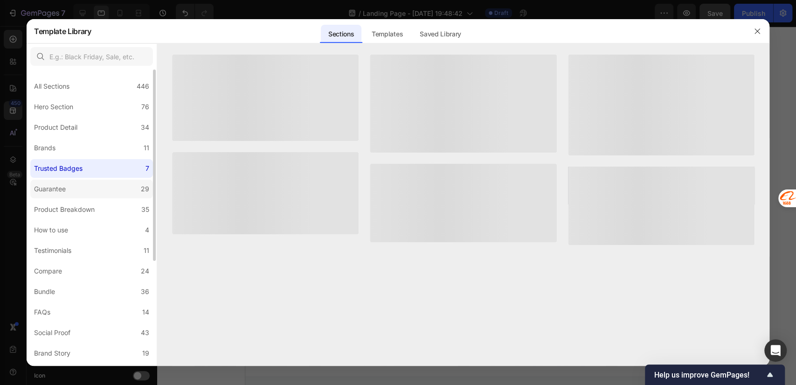
click at [69, 187] on div "Guarantee" at bounding box center [51, 188] width 35 height 11
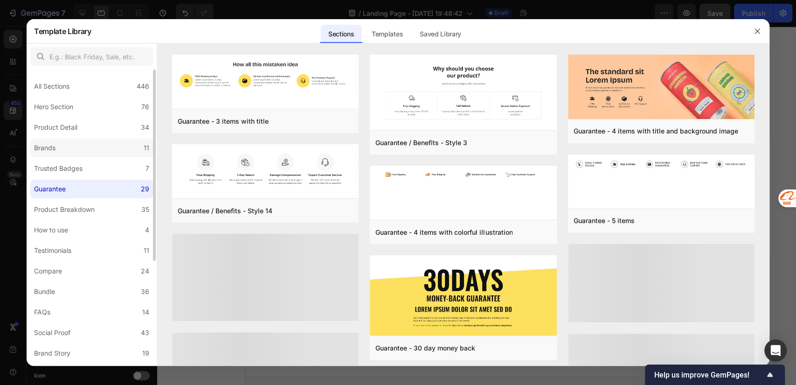
click at [71, 152] on label "Brands 11" at bounding box center [91, 148] width 123 height 19
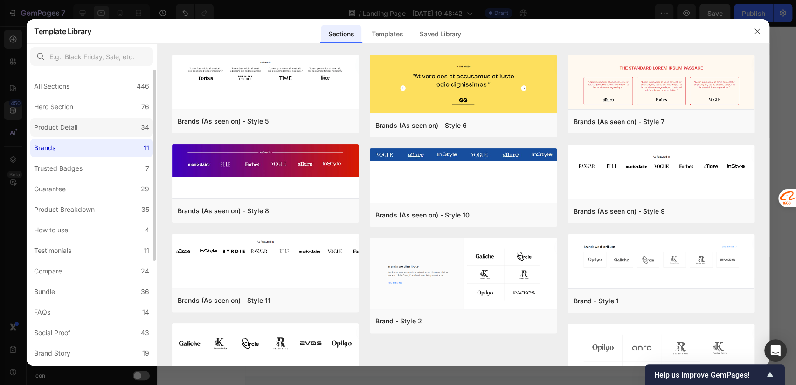
click at [64, 121] on label "Product Detail 34" at bounding box center [91, 127] width 123 height 19
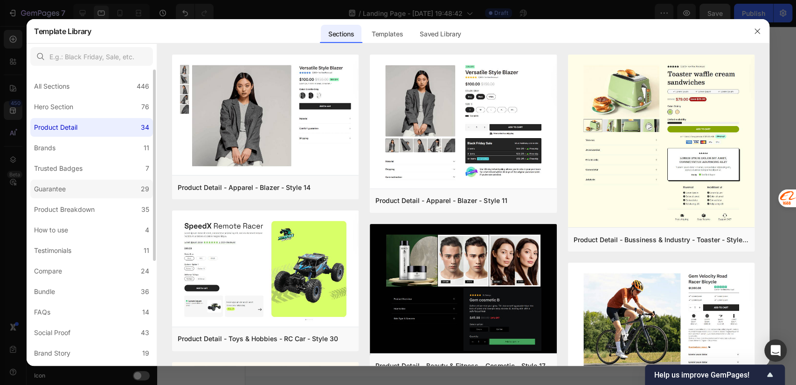
click at [77, 186] on label "Guarantee 29" at bounding box center [91, 189] width 123 height 19
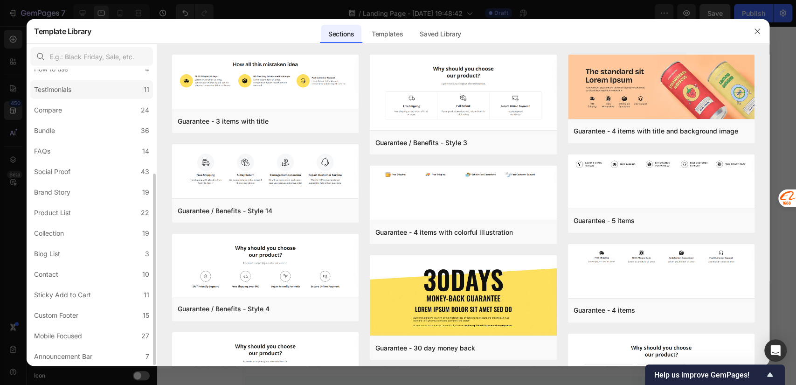
scroll to position [0, 0]
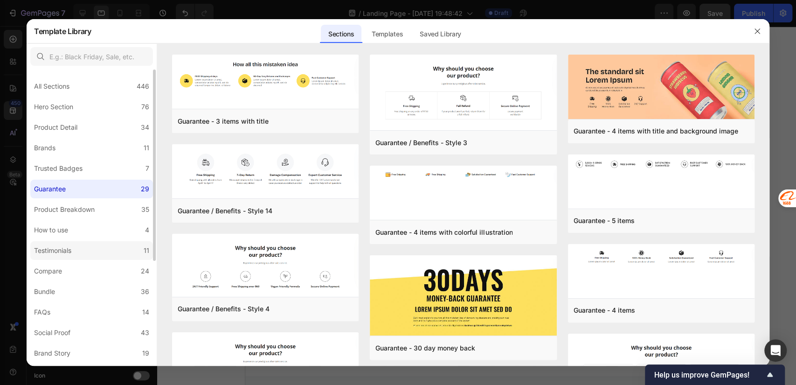
click at [73, 251] on div "Testimonials" at bounding box center [54, 250] width 41 height 11
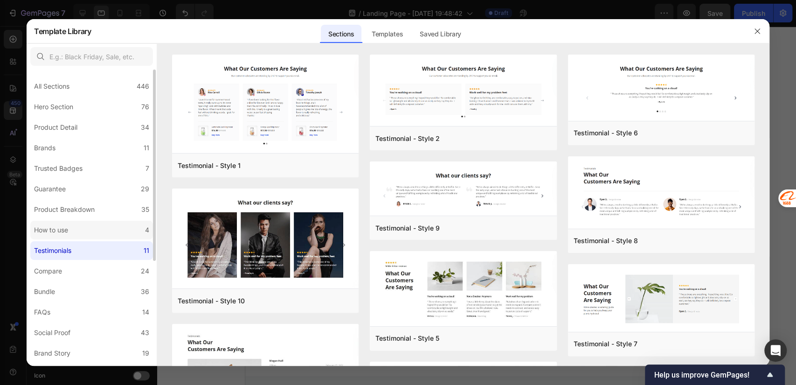
click at [75, 226] on label "How to use 4" at bounding box center [91, 230] width 123 height 19
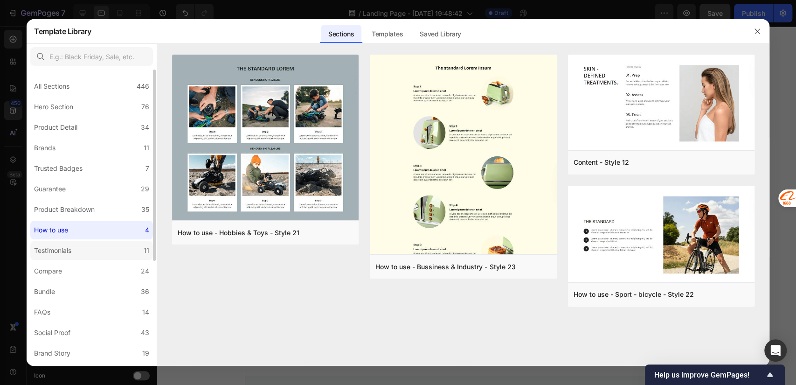
click at [72, 245] on label "Testimonials 11" at bounding box center [91, 250] width 123 height 19
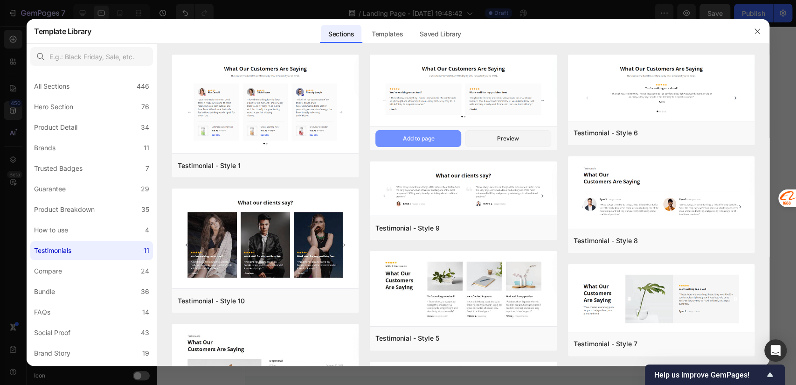
click at [424, 139] on div "Add to page" at bounding box center [419, 138] width 32 height 8
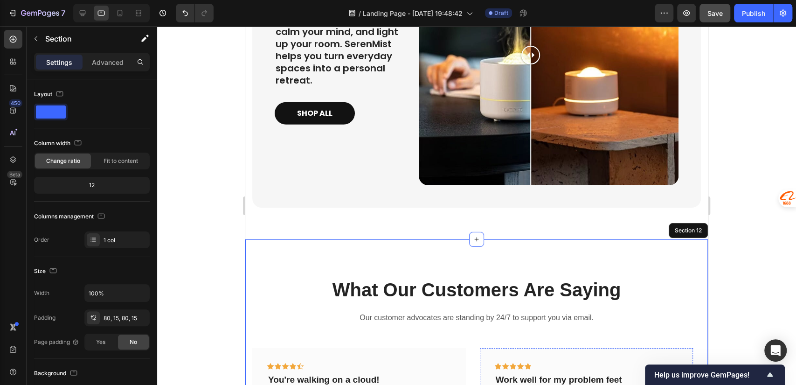
scroll to position [1984, 0]
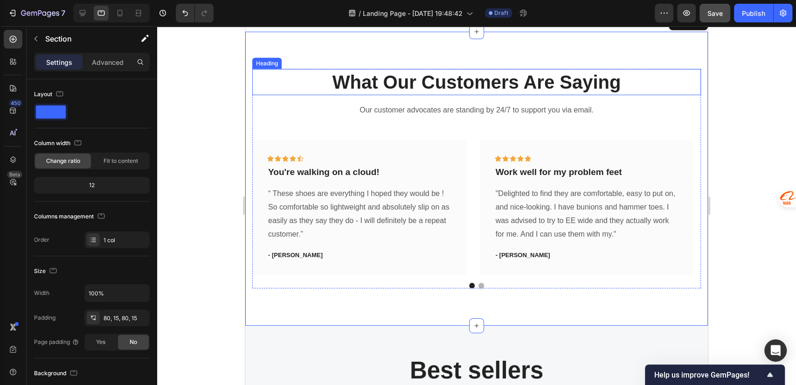
click at [443, 78] on p "What Our Customers Are Saying" at bounding box center [476, 82] width 447 height 24
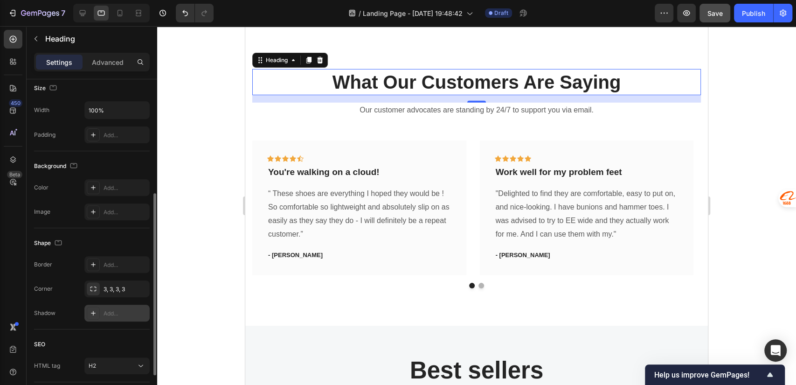
scroll to position [272, 0]
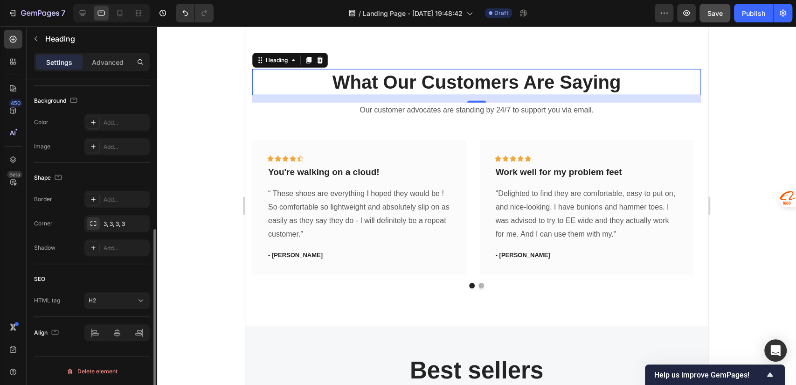
click at [469, 77] on p "What Our Customers Are Saying" at bounding box center [476, 82] width 447 height 24
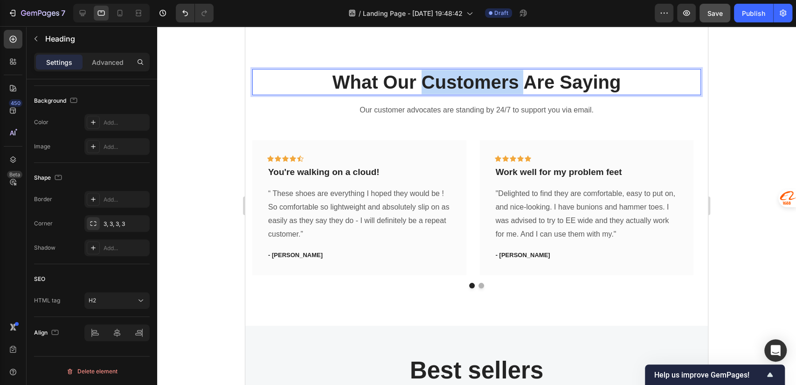
click at [469, 77] on p "What Our Customers Are Saying" at bounding box center [476, 82] width 447 height 24
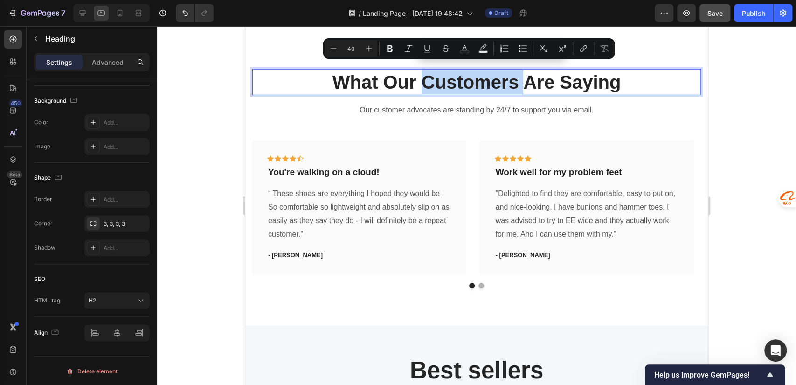
click at [418, 77] on p "What Our Customers Are Saying" at bounding box center [476, 82] width 447 height 24
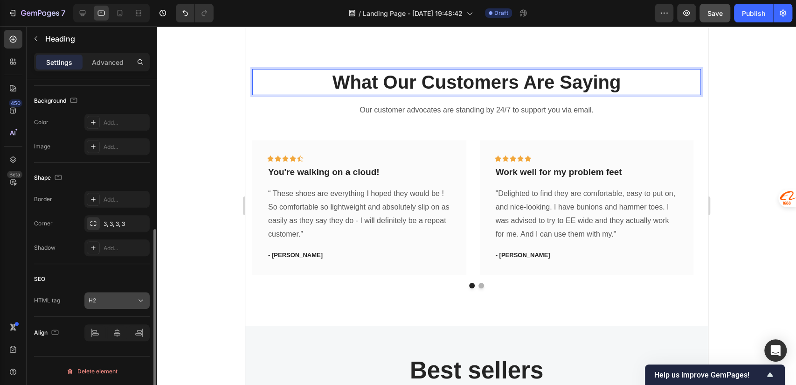
scroll to position [0, 0]
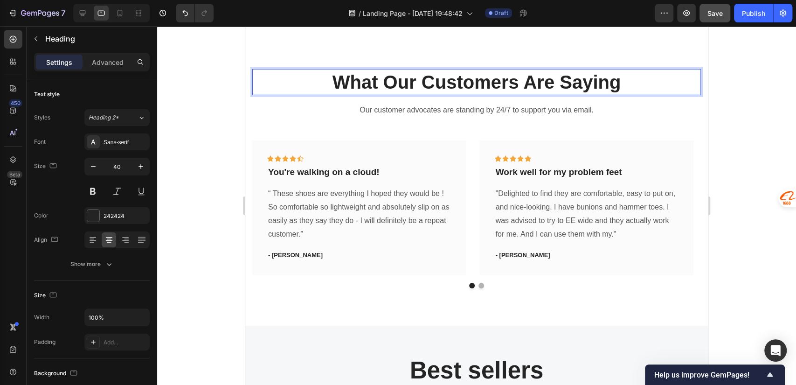
click at [436, 81] on p "What Our Customers Are Saying" at bounding box center [476, 82] width 447 height 24
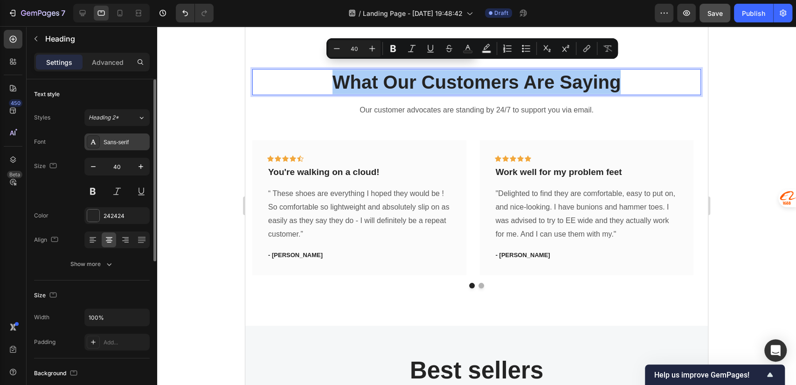
click at [119, 145] on div "Sans-serif" at bounding box center [126, 142] width 44 height 8
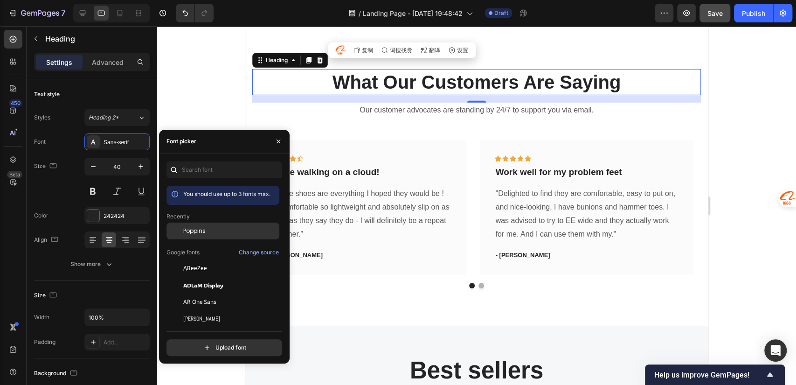
click at [194, 227] on span "Poppins" at bounding box center [194, 231] width 22 height 8
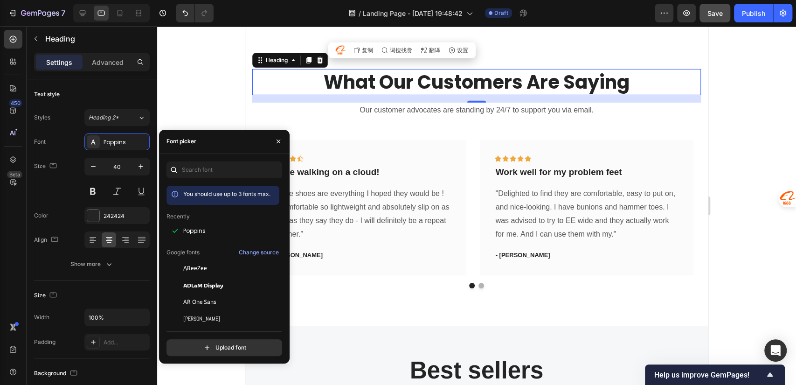
click at [392, 77] on h2 "What Our Customers Are Saying" at bounding box center [476, 82] width 449 height 26
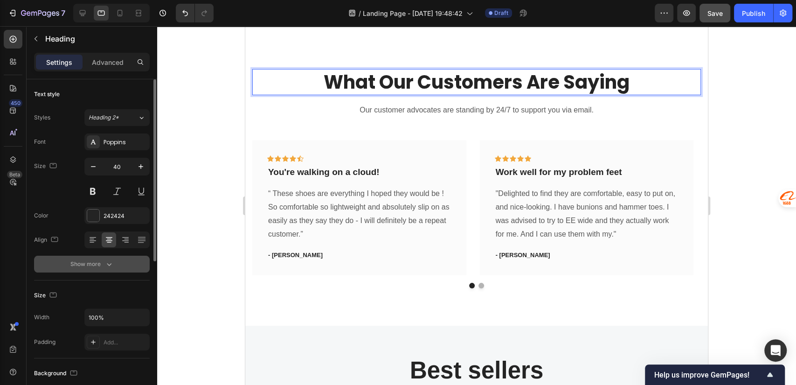
click at [99, 272] on button "Show more" at bounding box center [92, 264] width 116 height 17
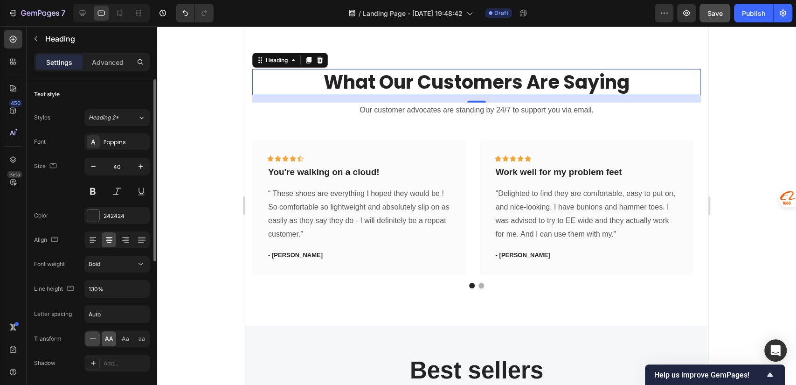
click at [109, 338] on span "AA" at bounding box center [109, 339] width 8 height 8
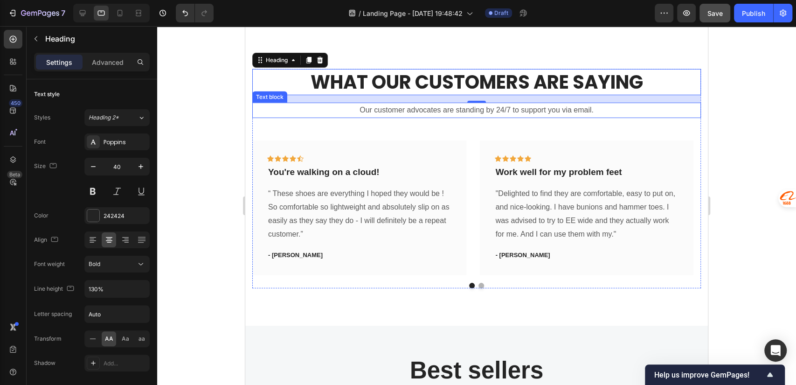
click at [482, 105] on p "Our customer advocates are standing by 24/7 to support you via email." at bounding box center [476, 111] width 447 height 14
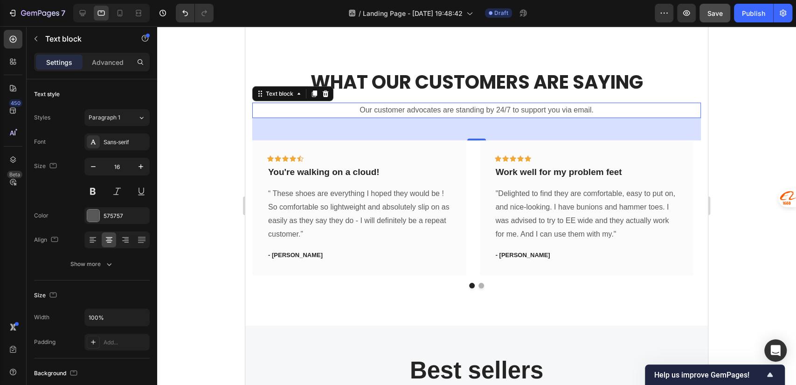
click at [412, 104] on p "Our customer advocates are standing by 24/7 to support you via email." at bounding box center [476, 111] width 447 height 14
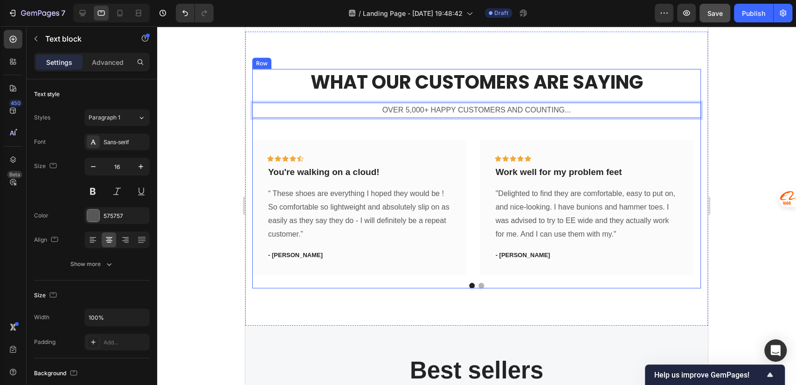
click at [583, 140] on div "Icon Icon Icon Icon Icon Row Work well for my problem feet Text block "Delighte…" at bounding box center [587, 207] width 214 height 135
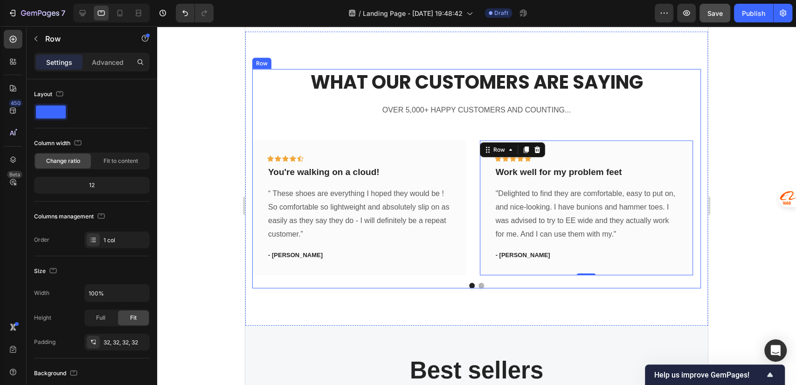
click at [531, 104] on p "OVER 5,000+ HAPPY CUSTOMERS AND COUNTING..." at bounding box center [476, 111] width 447 height 14
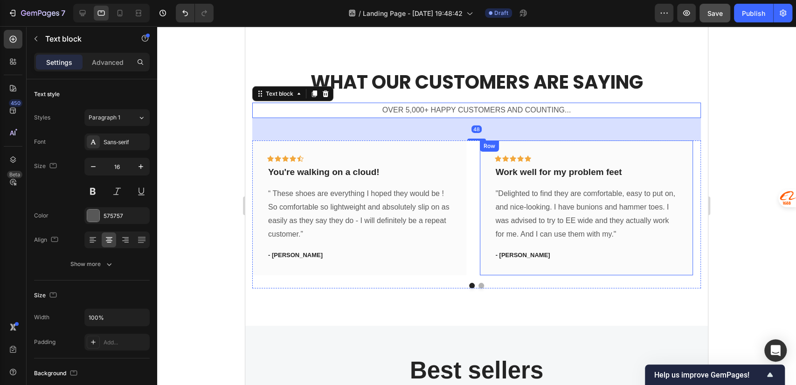
click at [582, 174] on div "Icon Icon Icon Icon Icon Row Work well for my problem feet Text block "Delighte…" at bounding box center [587, 207] width 184 height 105
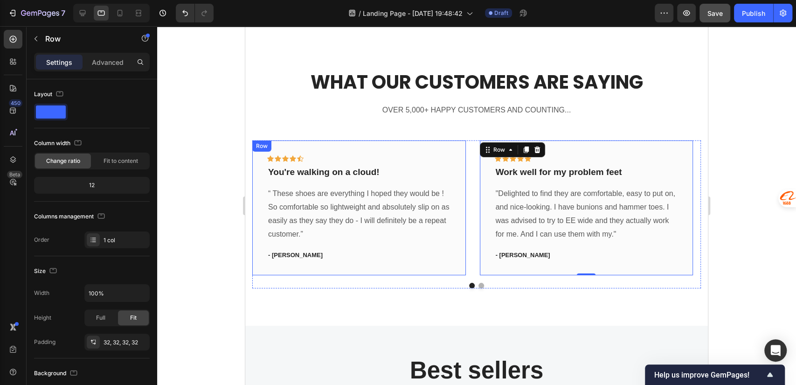
click at [452, 240] on div "Icon Icon Icon Icon Icon Row You're walking on a cloud! Text block “ These shoe…" at bounding box center [359, 207] width 214 height 135
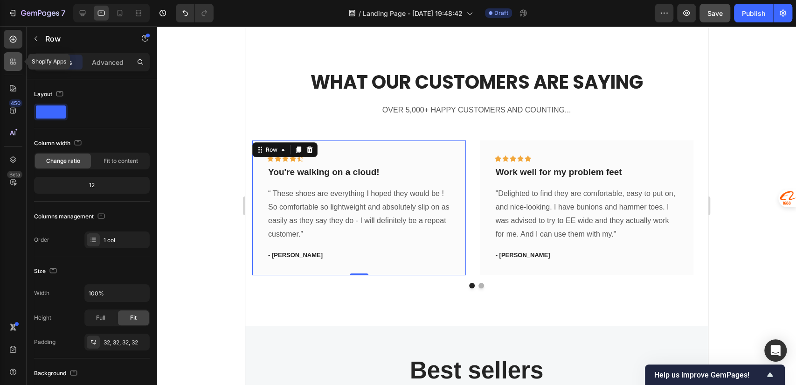
click at [17, 59] on icon at bounding box center [12, 61] width 9 height 9
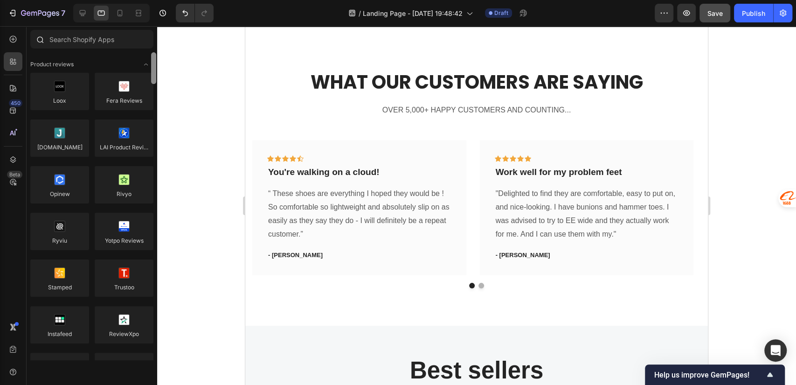
drag, startPoint x: 153, startPoint y: 97, endPoint x: 146, endPoint y: 50, distance: 47.6
click at [146, 50] on div "Sections(11) Elements(83) Hero Section Product Detail Brands Trusted Badges Gua…" at bounding box center [92, 195] width 131 height 330
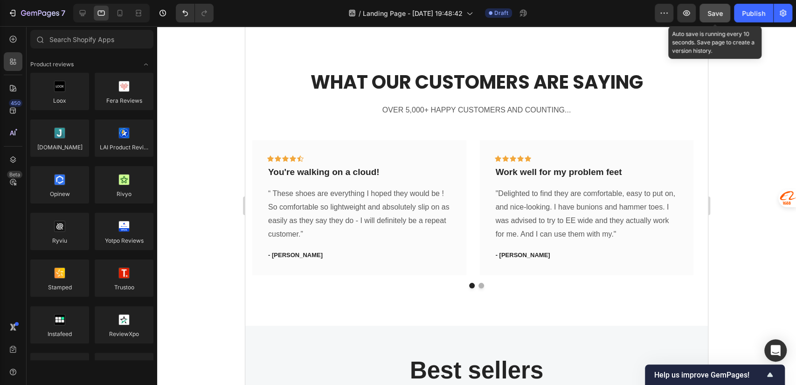
click at [713, 14] on span "Save" at bounding box center [715, 13] width 15 height 8
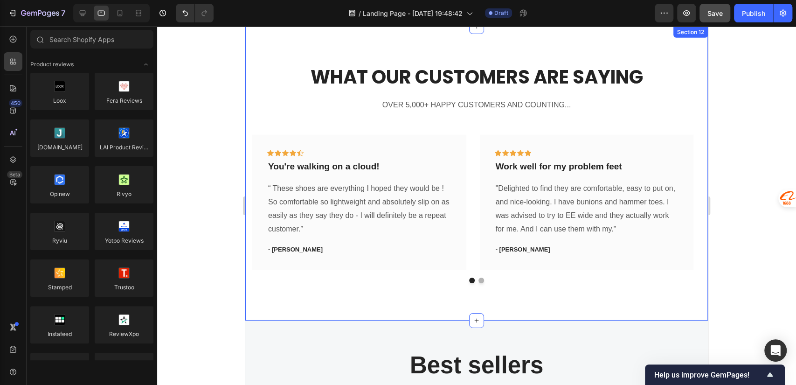
scroll to position [2192, 0]
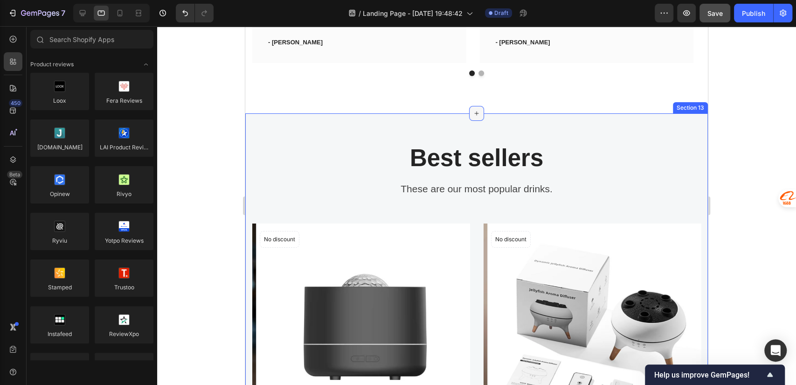
click at [475, 112] on icon at bounding box center [476, 113] width 7 height 7
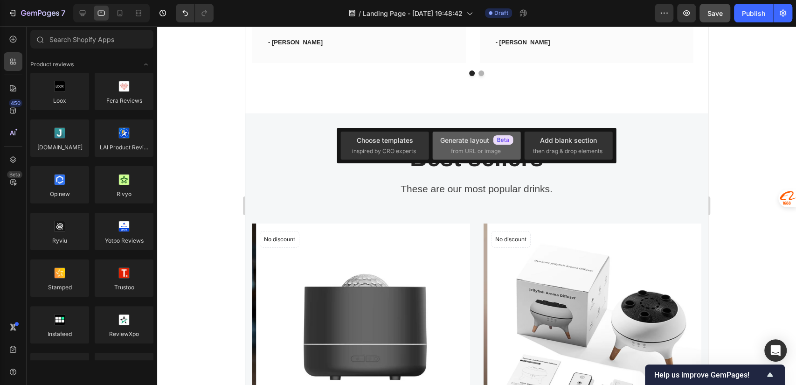
click at [475, 149] on span "from URL or image" at bounding box center [476, 151] width 50 height 8
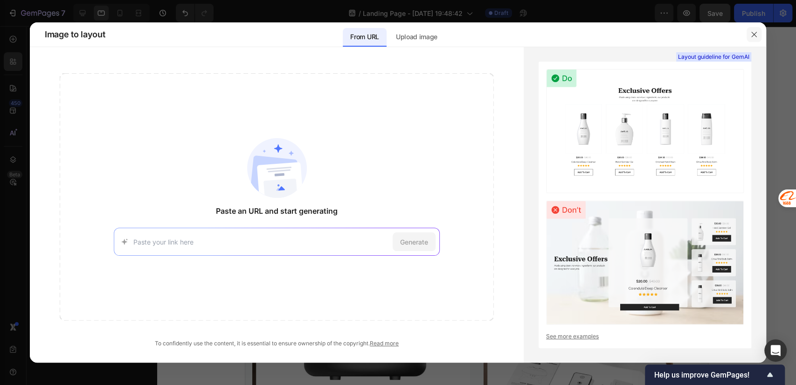
click at [756, 36] on icon "button" at bounding box center [754, 34] width 5 height 5
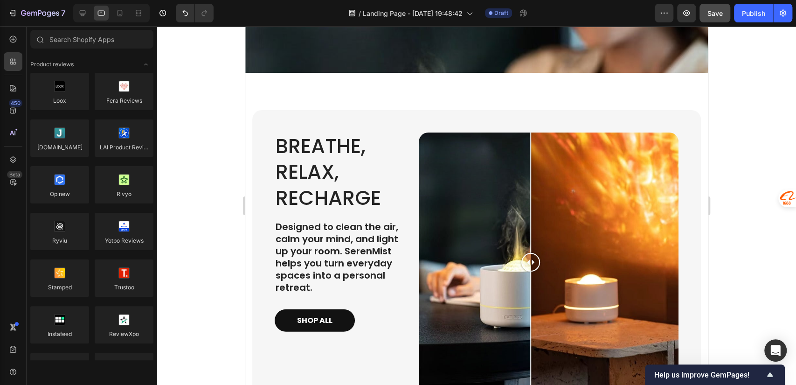
scroll to position [1984, 0]
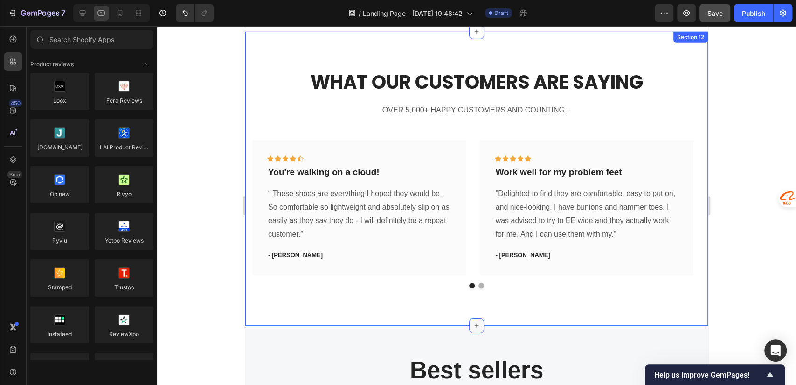
click at [473, 322] on icon at bounding box center [476, 325] width 7 height 7
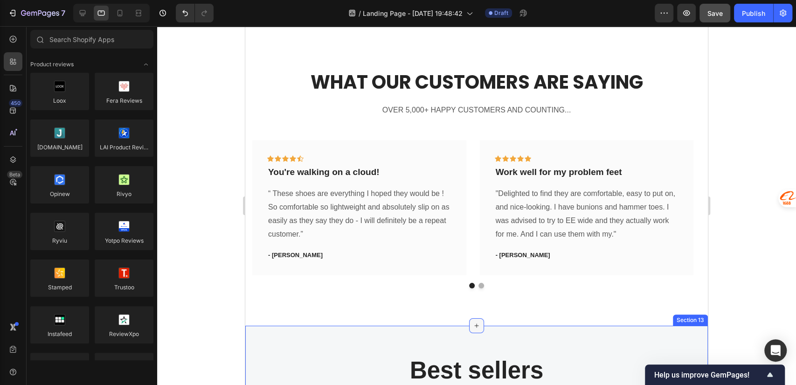
click at [472, 328] on div at bounding box center [476, 325] width 15 height 15
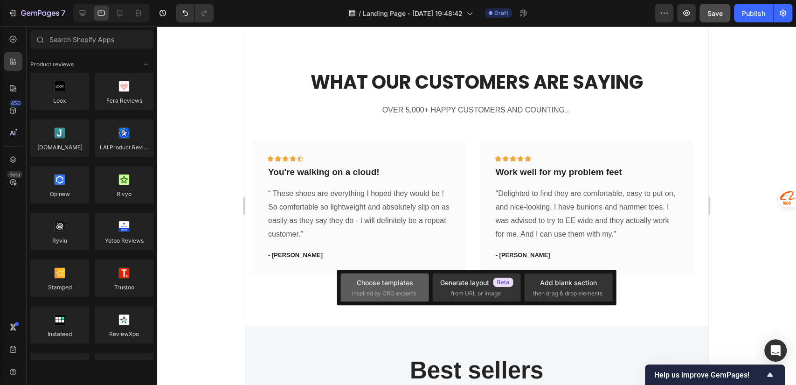
click at [402, 291] on span "inspired by CRO experts" at bounding box center [384, 293] width 64 height 8
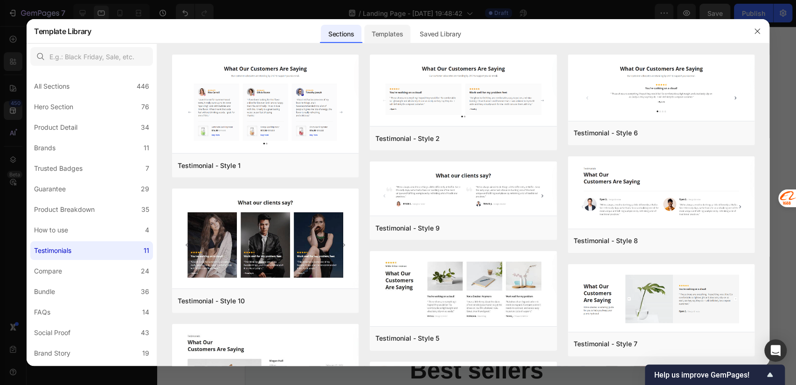
click at [389, 39] on div "Templates" at bounding box center [387, 34] width 46 height 19
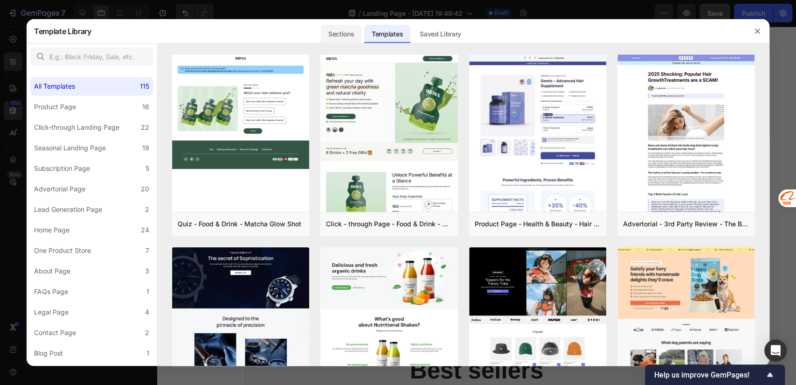
click at [345, 34] on div "Sections" at bounding box center [341, 34] width 41 height 19
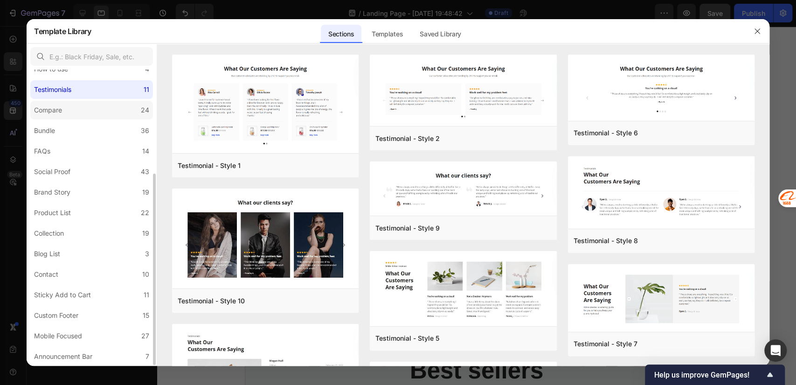
scroll to position [0, 0]
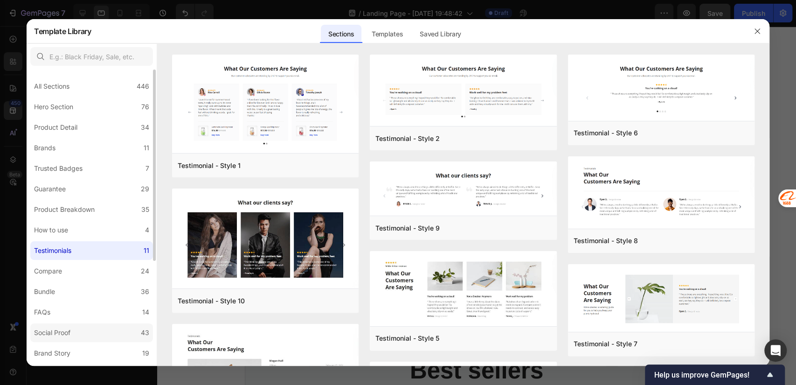
click at [66, 332] on div "Social Proof" at bounding box center [52, 332] width 36 height 11
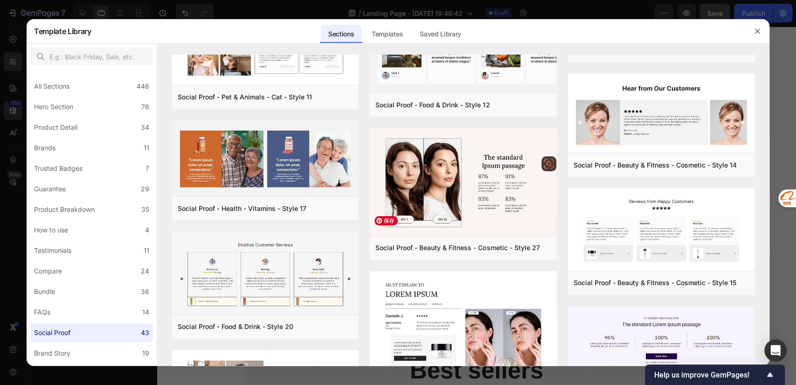
scroll to position [1037, 0]
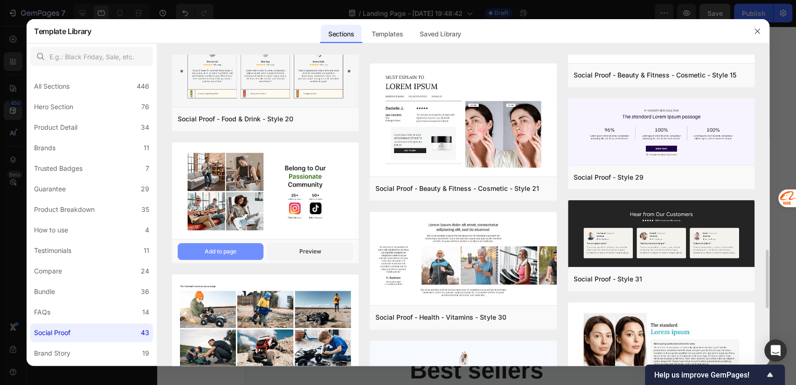
click at [229, 249] on div "Add to page" at bounding box center [221, 251] width 32 height 8
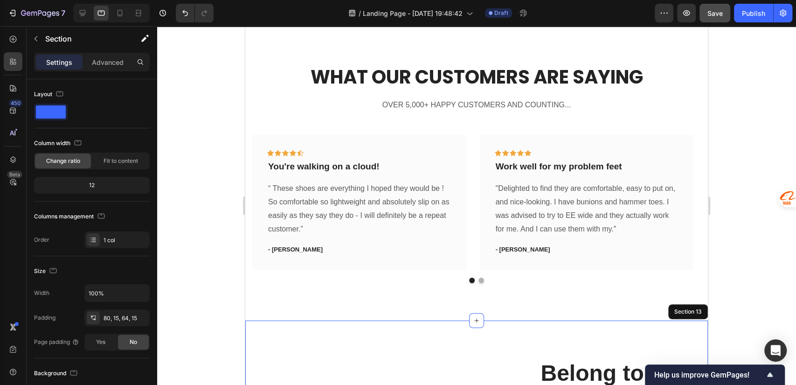
scroll to position [2278, 0]
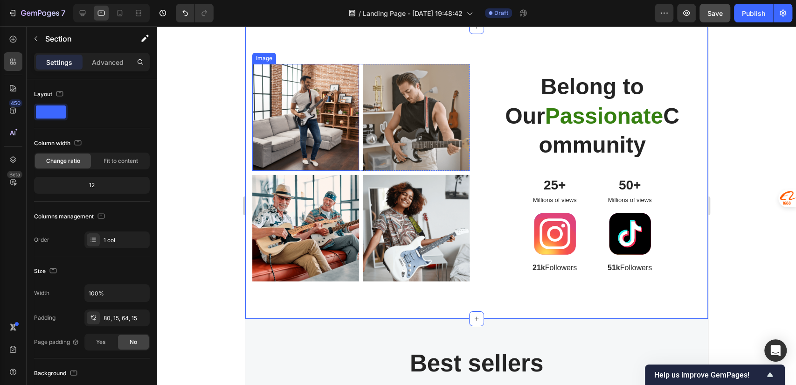
click at [317, 116] on img at bounding box center [305, 117] width 107 height 107
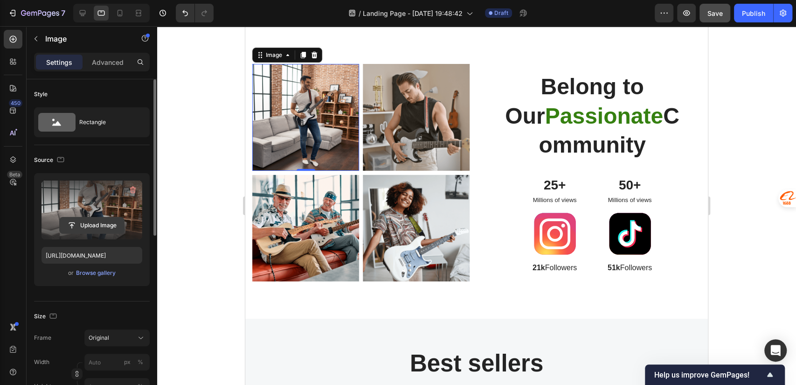
click at [103, 224] on input "file" at bounding box center [92, 225] width 64 height 16
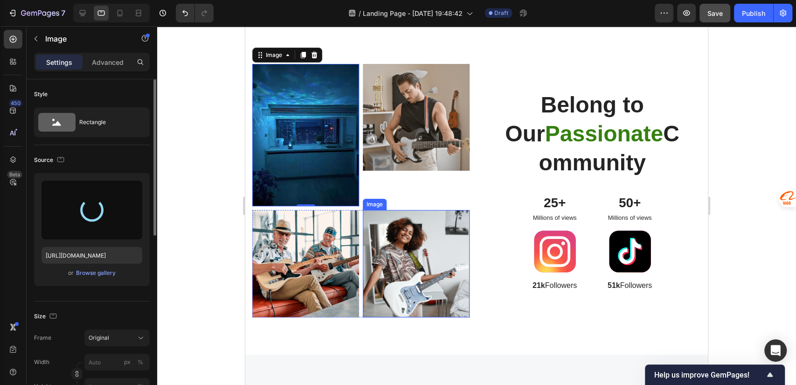
type input "https://cdn.shopify.com/s/files/1/0756/0295/2419/files/gempages_586120987779531…"
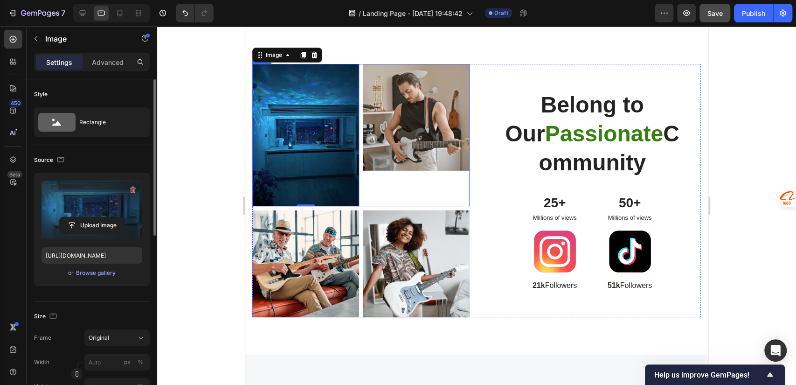
click at [403, 134] on img at bounding box center [416, 117] width 107 height 107
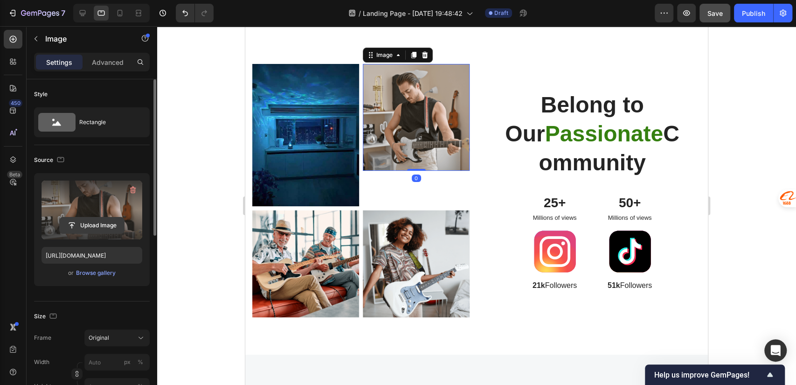
click at [97, 228] on input "file" at bounding box center [92, 225] width 64 height 16
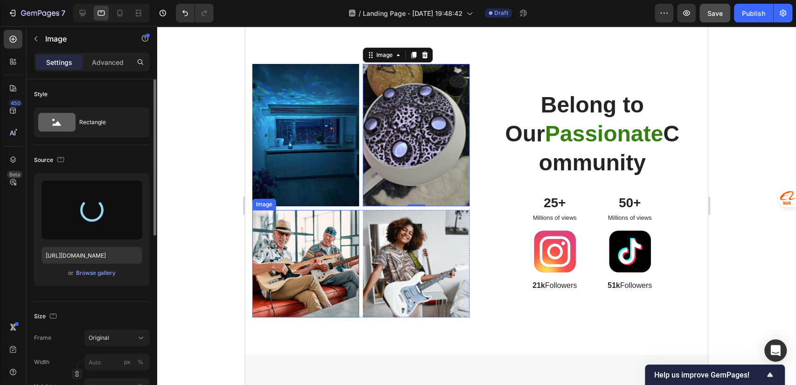
type input "https://cdn.shopify.com/s/files/1/0756/0295/2419/files/gempages_586120987779531…"
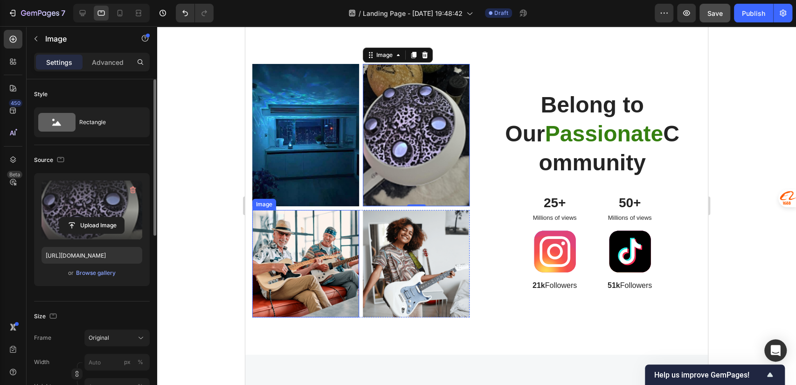
click at [288, 267] on img at bounding box center [305, 263] width 107 height 107
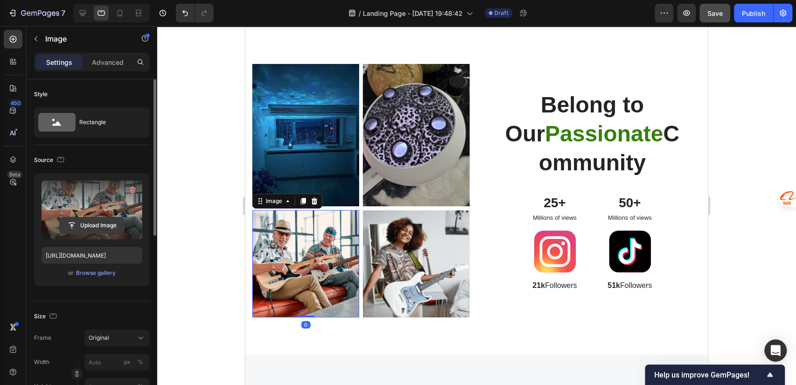
click at [92, 220] on input "file" at bounding box center [92, 225] width 64 height 16
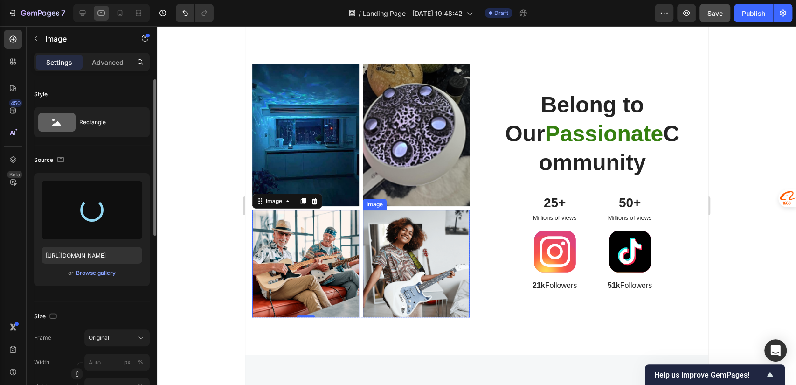
click at [433, 262] on img at bounding box center [416, 263] width 107 height 107
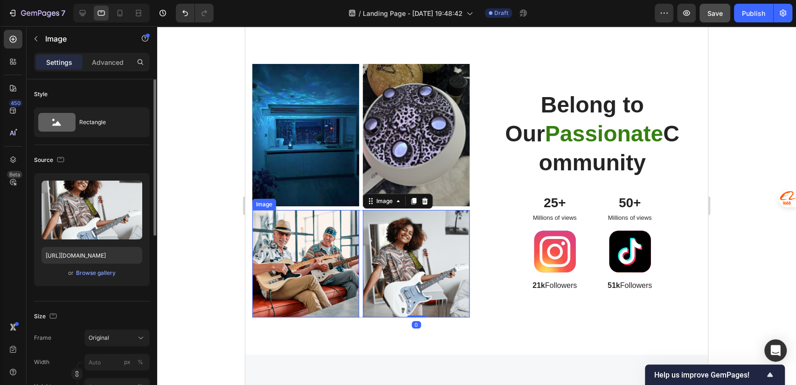
click at [322, 262] on img at bounding box center [305, 263] width 107 height 107
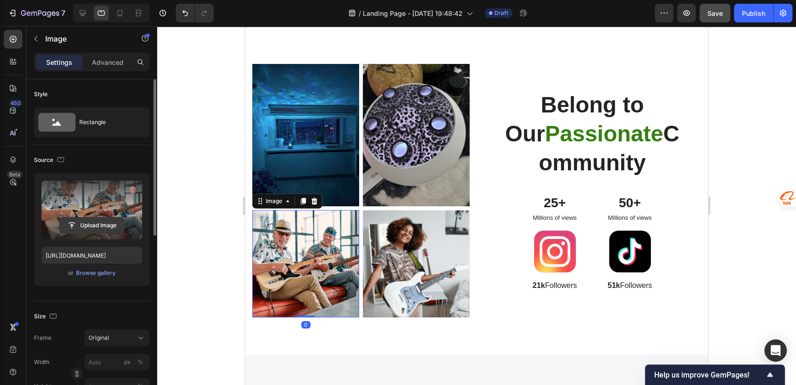
click at [97, 229] on input "file" at bounding box center [92, 225] width 64 height 16
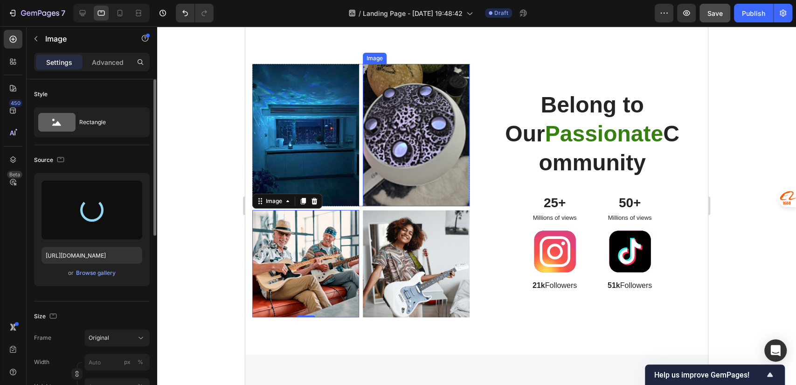
type input "https://cdn.shopify.com/s/files/1/0756/0295/2419/files/gempages_586120987779531…"
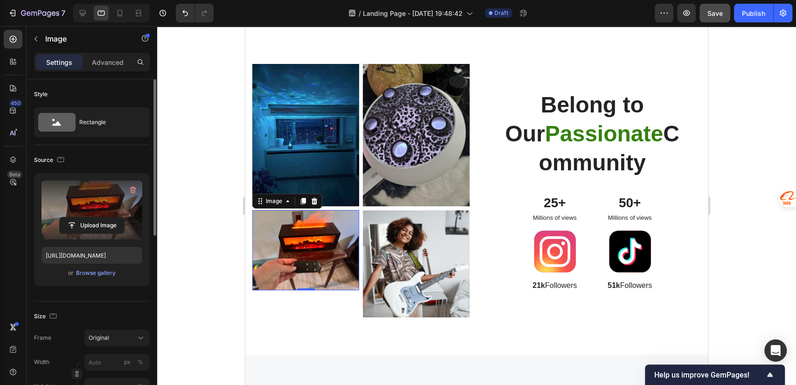
click at [325, 257] on img at bounding box center [305, 250] width 107 height 80
drag, startPoint x: 305, startPoint y: 286, endPoint x: 303, endPoint y: 301, distance: 16.0
click at [303, 304] on div at bounding box center [306, 305] width 19 height 2
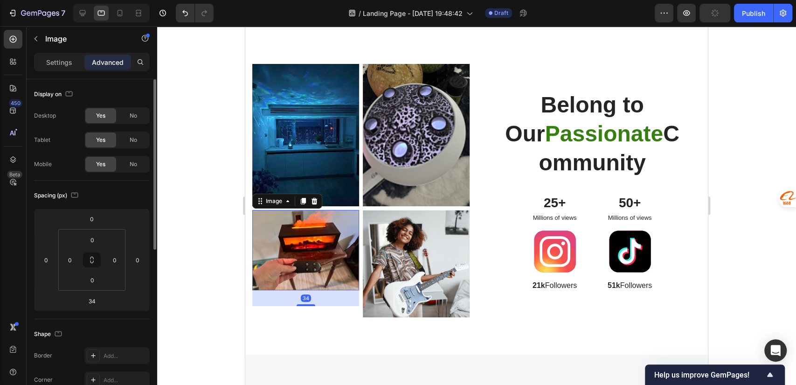
drag, startPoint x: 303, startPoint y: 301, endPoint x: 307, endPoint y: 282, distance: 19.4
click at [307, 282] on div "Image 34" at bounding box center [305, 250] width 107 height 80
click at [411, 252] on img at bounding box center [416, 263] width 107 height 107
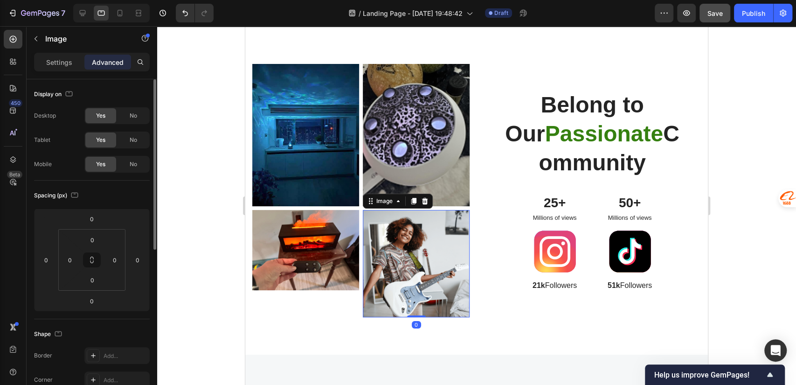
click at [448, 257] on img at bounding box center [416, 263] width 107 height 107
click at [53, 61] on p "Settings" at bounding box center [59, 62] width 26 height 10
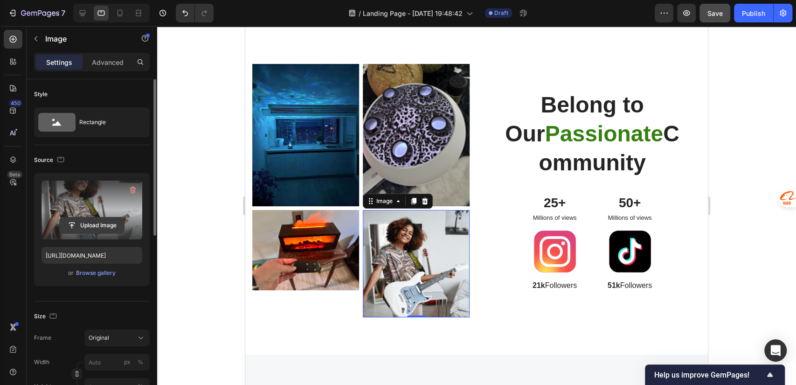
click at [97, 225] on input "file" at bounding box center [92, 225] width 64 height 16
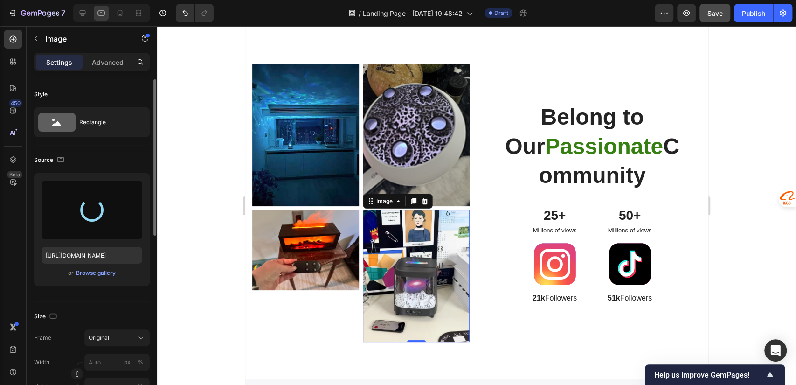
type input "https://cdn.shopify.com/s/files/1/0756/0295/2419/files/gempages_586120987779531…"
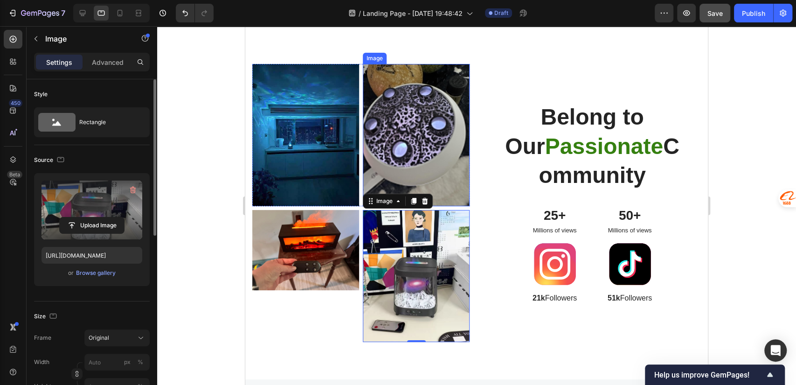
click at [398, 121] on img at bounding box center [416, 135] width 107 height 142
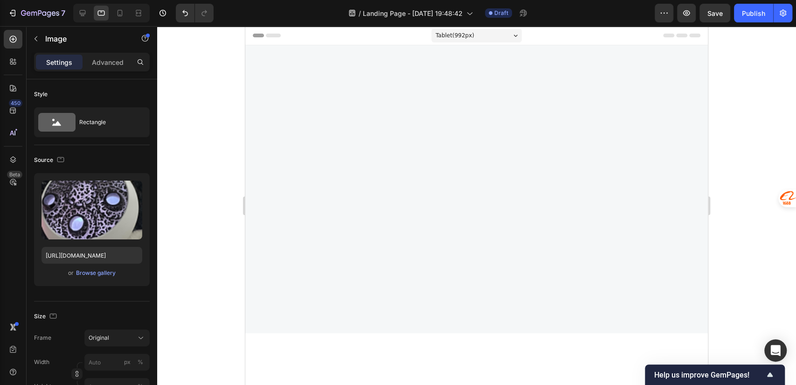
scroll to position [2278, 0]
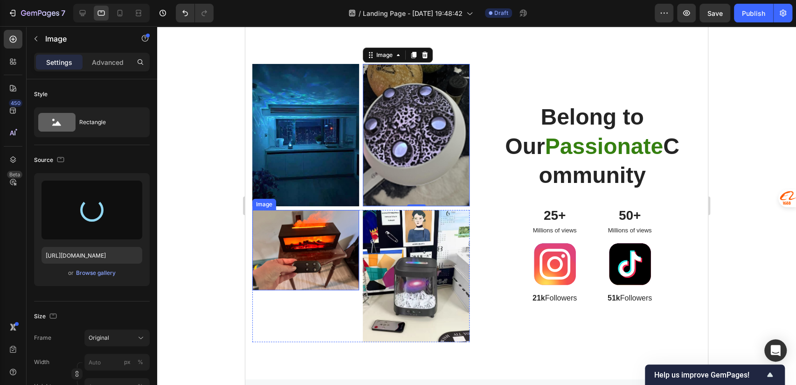
click at [307, 256] on img at bounding box center [305, 250] width 107 height 80
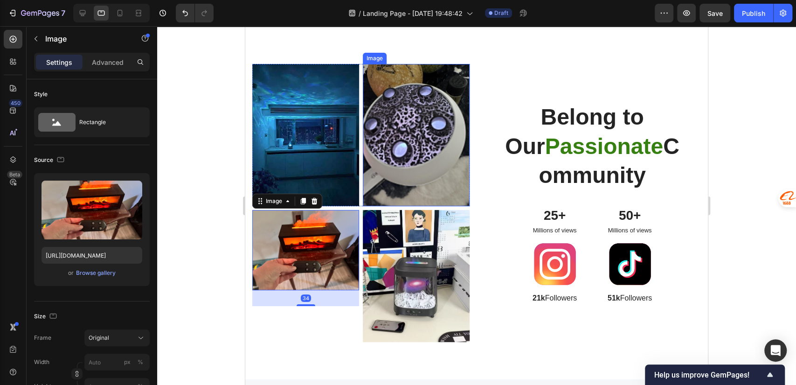
click at [409, 141] on img at bounding box center [416, 135] width 107 height 142
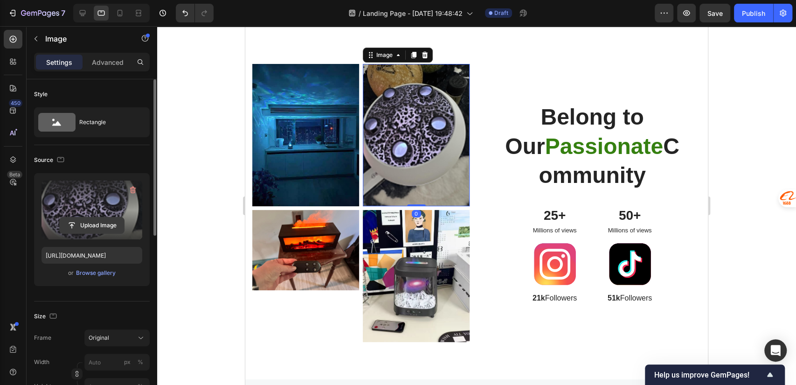
click at [105, 225] on input "file" at bounding box center [92, 225] width 64 height 16
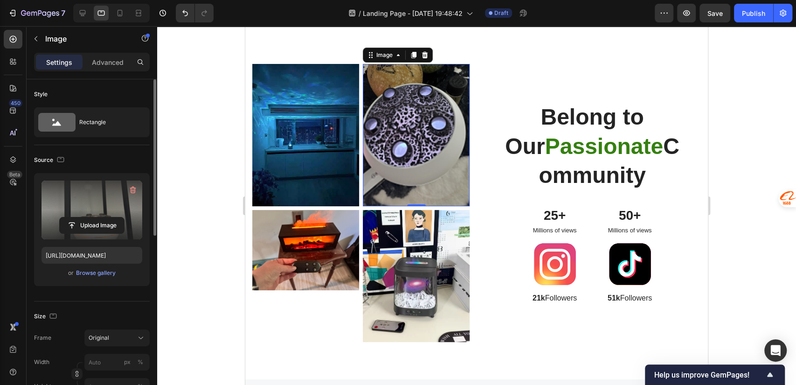
type input "https://cdn.shopify.com/s/files/1/0756/0295/2419/files/gempages_586120987779531…"
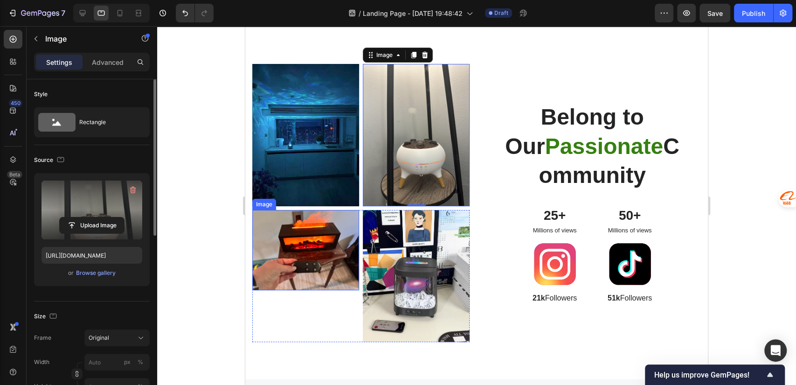
click at [315, 265] on img at bounding box center [305, 250] width 107 height 80
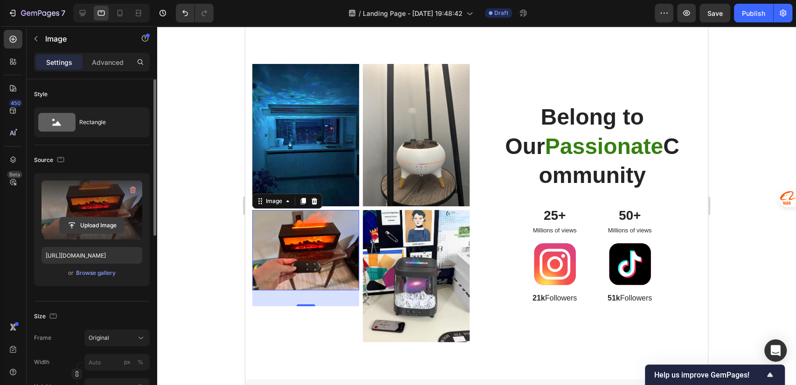
click at [102, 227] on input "file" at bounding box center [92, 225] width 64 height 16
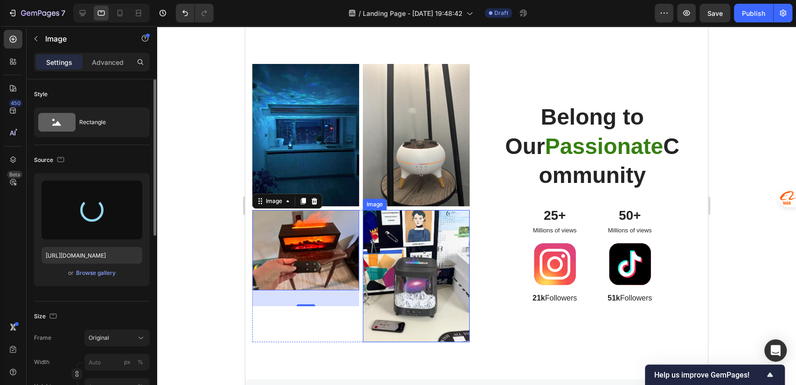
type input "https://cdn.shopify.com/s/files/1/0756/0295/2419/files/gempages_586120987779531…"
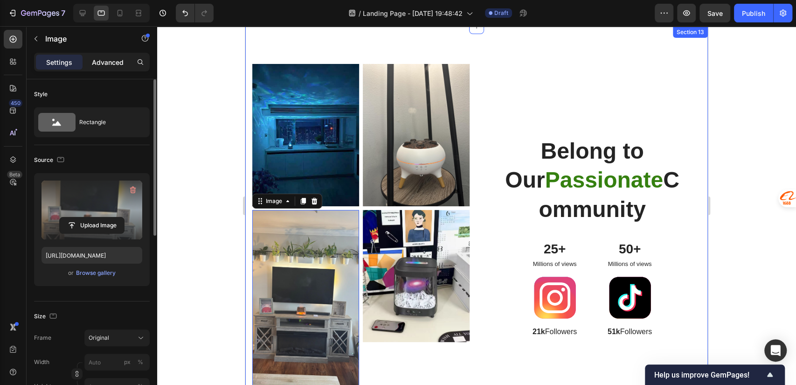
click at [98, 63] on p "Advanced" at bounding box center [108, 62] width 32 height 10
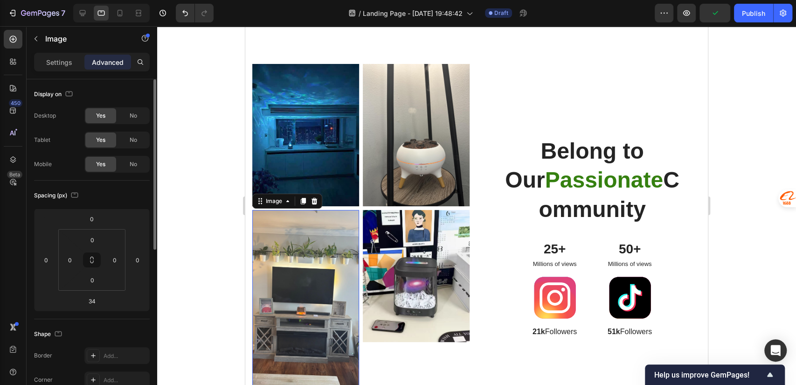
scroll to position [2486, 0]
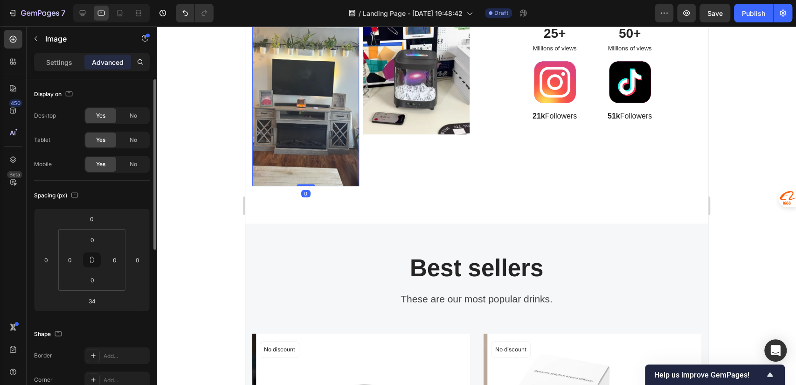
drag, startPoint x: 303, startPoint y: 194, endPoint x: 319, endPoint y: 151, distance: 45.9
click at [321, 145] on div "Image 0" at bounding box center [305, 94] width 107 height 184
click at [321, 146] on img at bounding box center [305, 94] width 107 height 184
type input "0"
drag, startPoint x: 304, startPoint y: 178, endPoint x: 308, endPoint y: 154, distance: 24.2
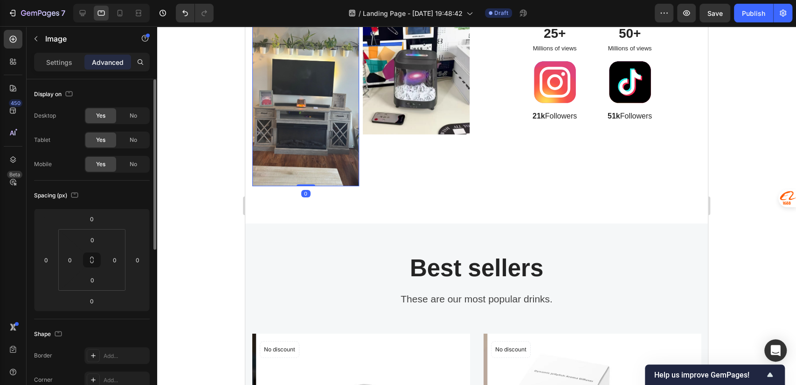
click at [308, 154] on div "Image 0" at bounding box center [305, 94] width 107 height 184
click at [98, 281] on input "0" at bounding box center [92, 280] width 19 height 14
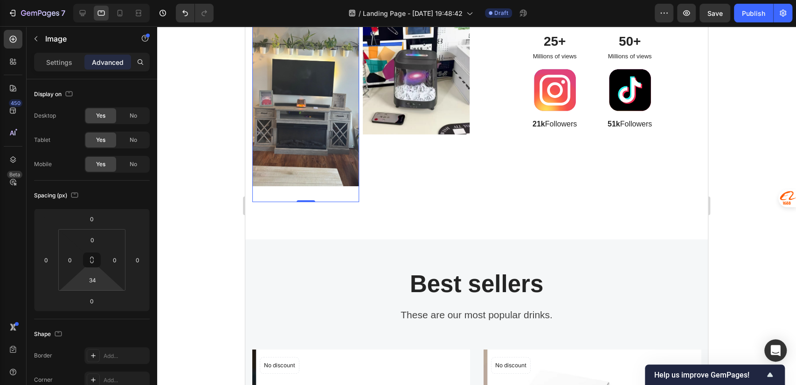
type input "0"
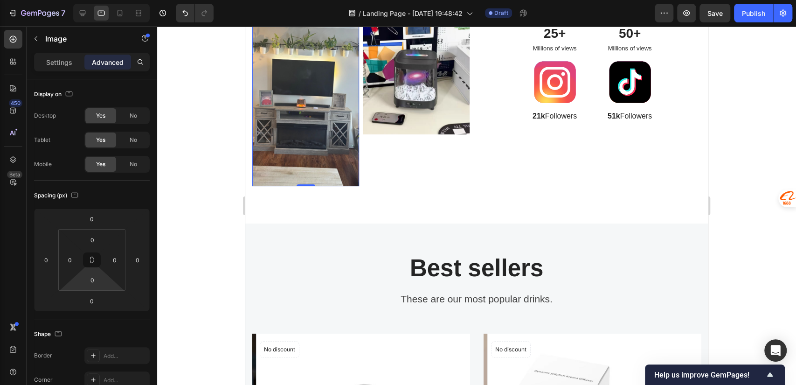
drag, startPoint x: 107, startPoint y: 283, endPoint x: 114, endPoint y: 335, distance: 51.8
click at [114, 0] on html "7 / Landing Page - [DATE] 19:48:42 Draft Preview Save Publish 450 Beta Sections…" at bounding box center [398, 0] width 796 height 0
drag, startPoint x: 97, startPoint y: 304, endPoint x: 103, endPoint y: 311, distance: 9.3
click at [97, 315] on div "Spacing (px) 0 0 0 0 0 0 0 0" at bounding box center [92, 250] width 116 height 139
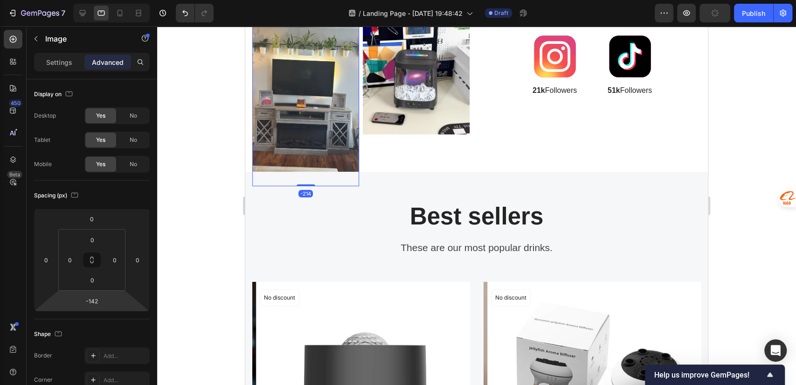
type input "-140"
drag, startPoint x: 116, startPoint y: 303, endPoint x: 136, endPoint y: 339, distance: 41.2
click at [136, 0] on html "7 / Landing Page - Sep 26, 19:48:42 Draft Preview Publish 450 Beta Sections(18)…" at bounding box center [398, 0] width 796 height 0
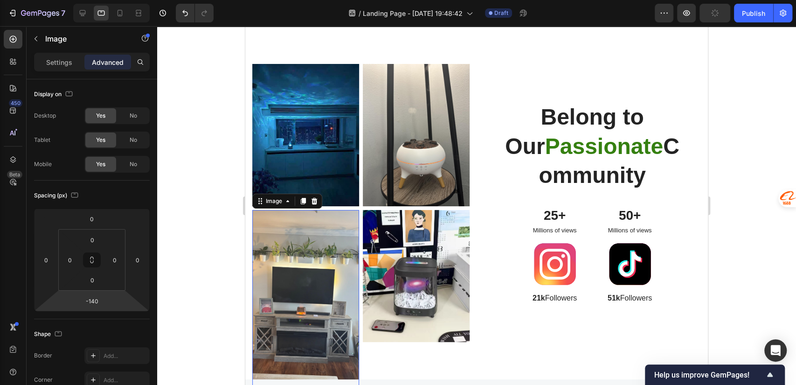
click at [318, 259] on img at bounding box center [305, 302] width 107 height 184
click at [63, 65] on p "Settings" at bounding box center [59, 62] width 26 height 10
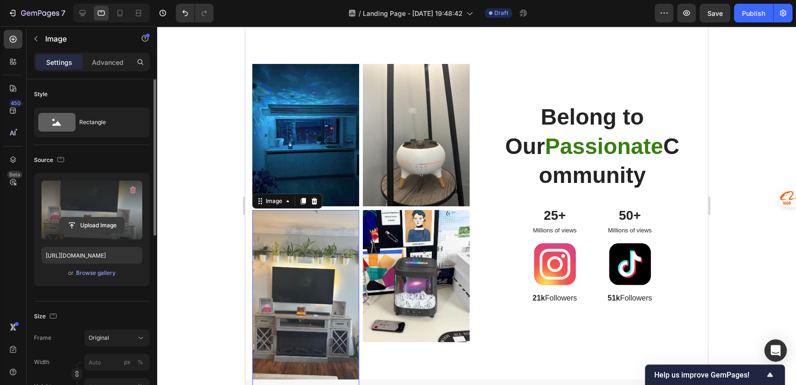
click at [98, 227] on input "file" at bounding box center [92, 225] width 64 height 16
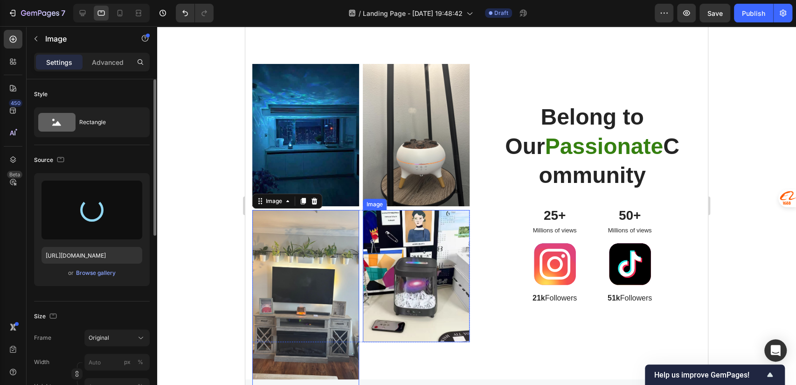
type input "https://cdn.shopify.com/s/files/1/0756/0295/2419/files/gempages_586120987779531…"
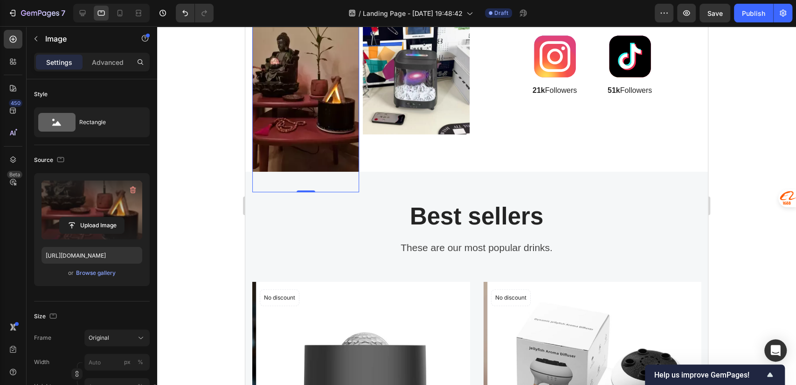
scroll to position [372, 0]
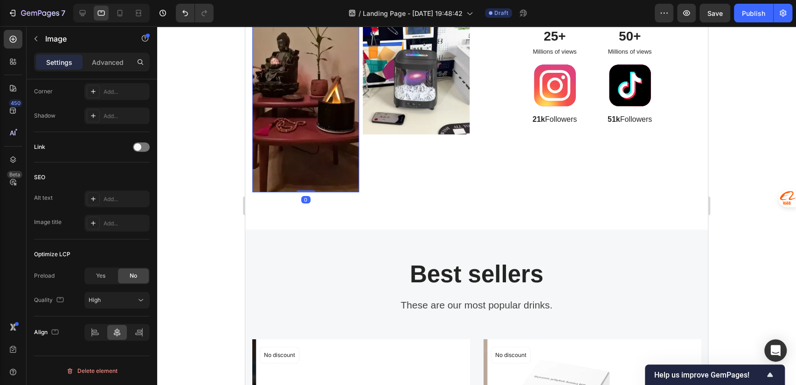
drag, startPoint x: 312, startPoint y: 186, endPoint x: 312, endPoint y: 175, distance: 11.2
click at [312, 175] on div "Image 0" at bounding box center [305, 96] width 107 height 189
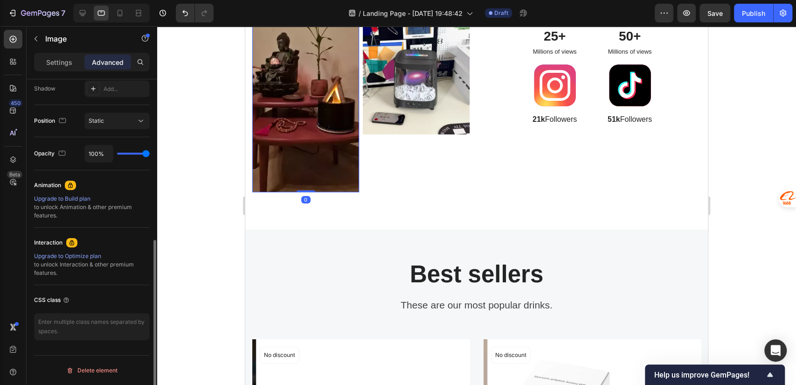
scroll to position [314, 0]
drag, startPoint x: 307, startPoint y: 184, endPoint x: 314, endPoint y: 151, distance: 34.0
click at [314, 152] on div "Image 0" at bounding box center [305, 96] width 107 height 189
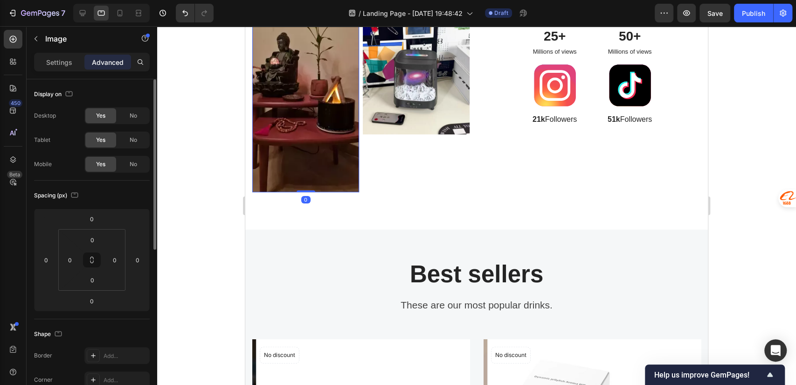
click at [313, 105] on img at bounding box center [305, 96] width 107 height 189
click at [56, 66] on p "Settings" at bounding box center [59, 62] width 26 height 10
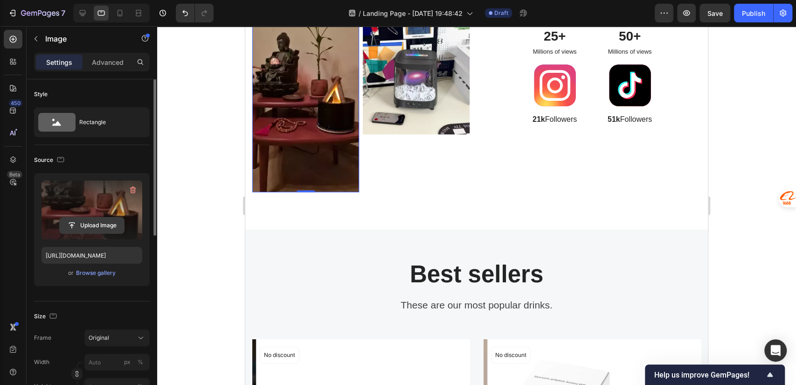
click at [97, 225] on input "file" at bounding box center [92, 225] width 64 height 16
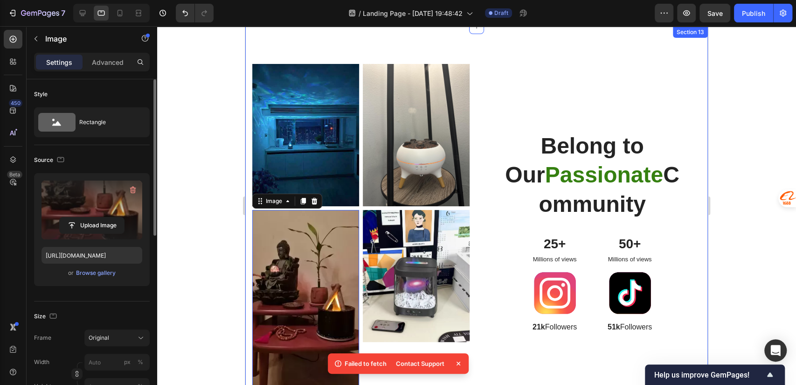
scroll to position [2486, 0]
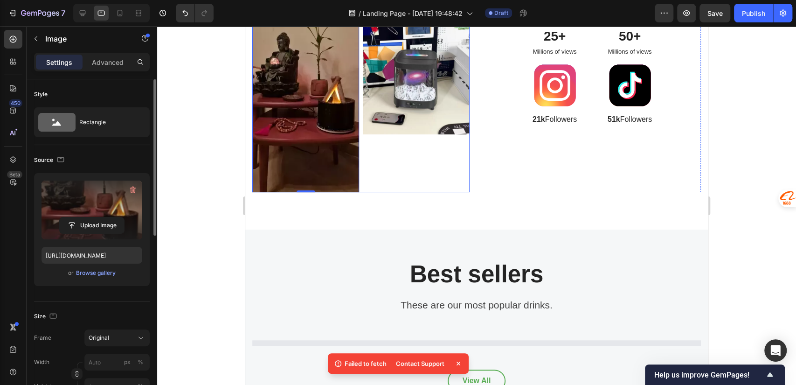
click at [389, 152] on div "Image" at bounding box center [416, 96] width 107 height 189
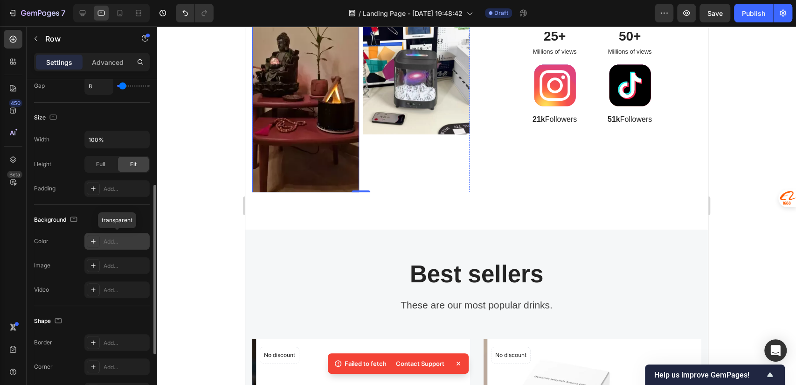
scroll to position [0, 0]
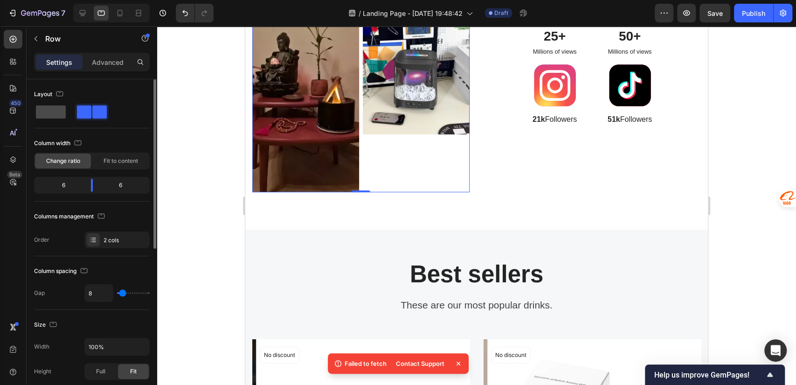
click at [60, 113] on span at bounding box center [51, 111] width 30 height 13
type input "0"
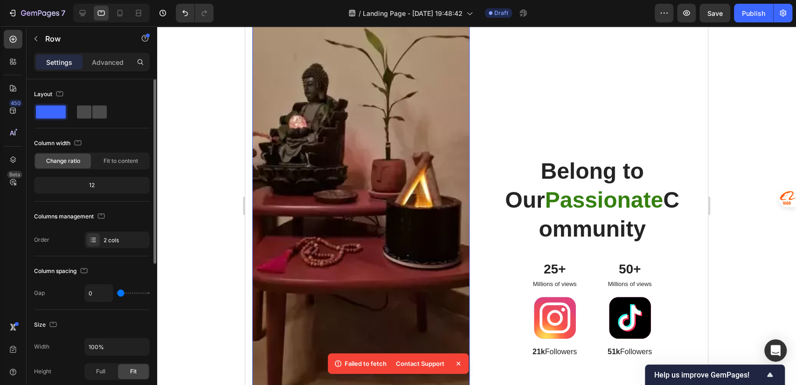
click at [82, 106] on span at bounding box center [84, 111] width 14 height 13
type input "8"
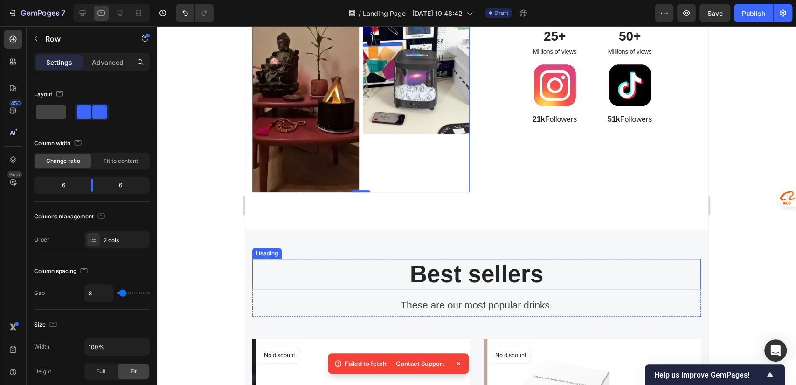
scroll to position [2278, 0]
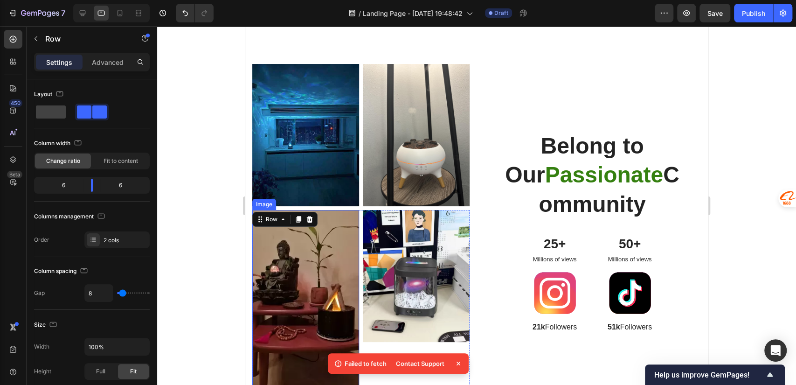
click at [304, 263] on img at bounding box center [305, 304] width 107 height 189
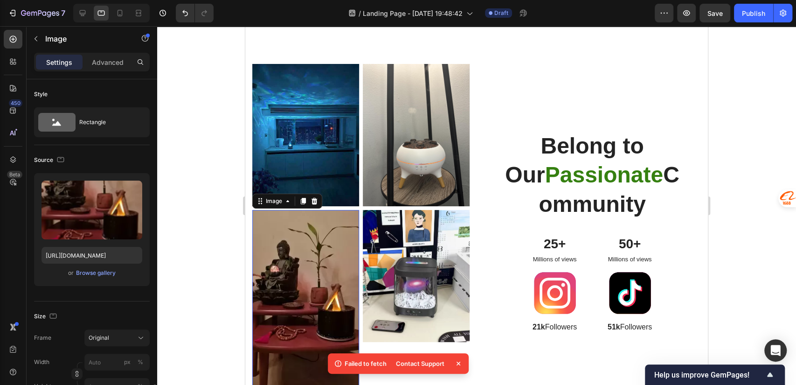
scroll to position [207, 0]
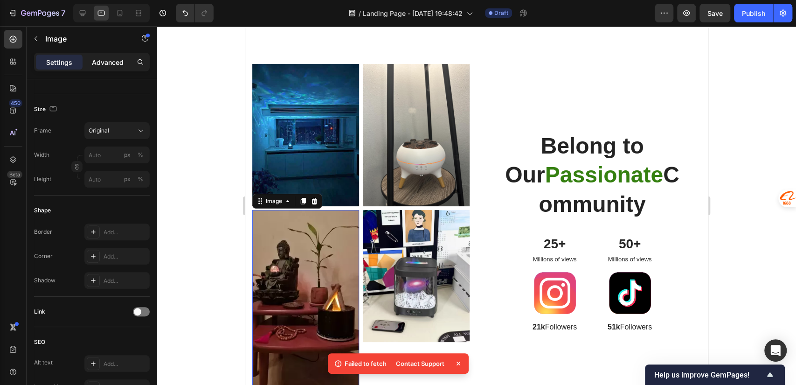
click at [98, 63] on p "Advanced" at bounding box center [108, 62] width 32 height 10
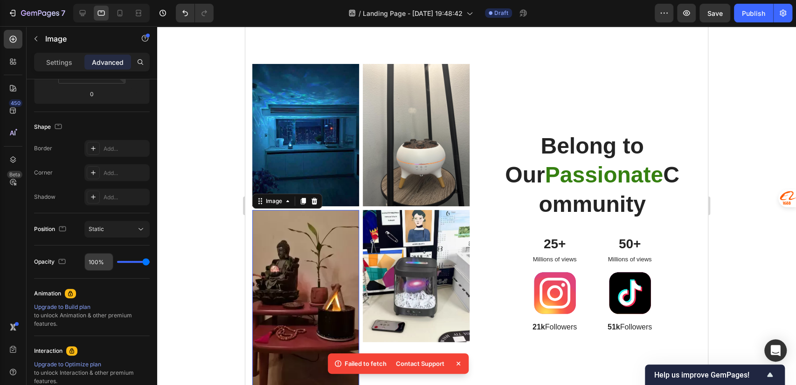
scroll to position [0, 0]
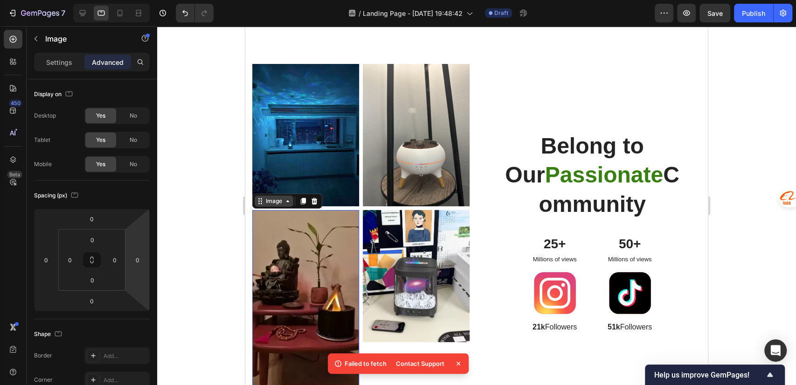
click at [290, 202] on icon at bounding box center [287, 200] width 7 height 7
click at [284, 202] on icon at bounding box center [287, 200] width 7 height 7
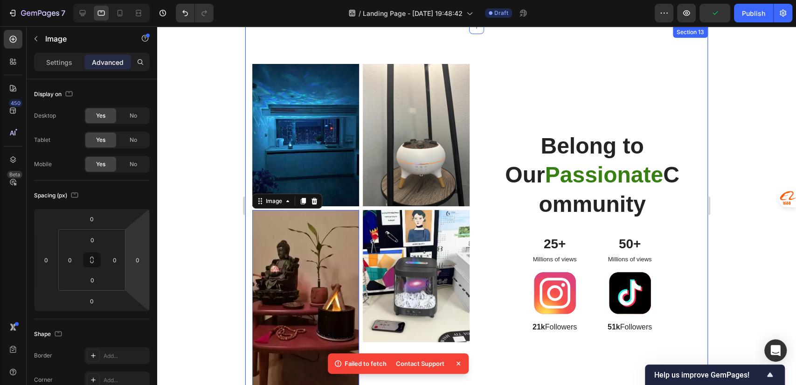
scroll to position [2486, 0]
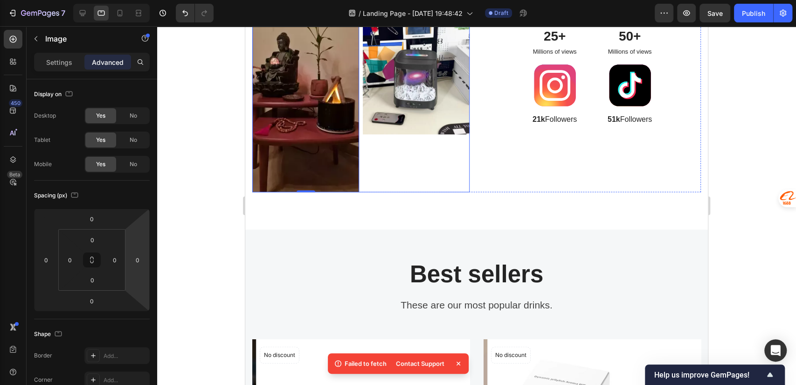
click at [364, 161] on div "Image" at bounding box center [416, 96] width 107 height 189
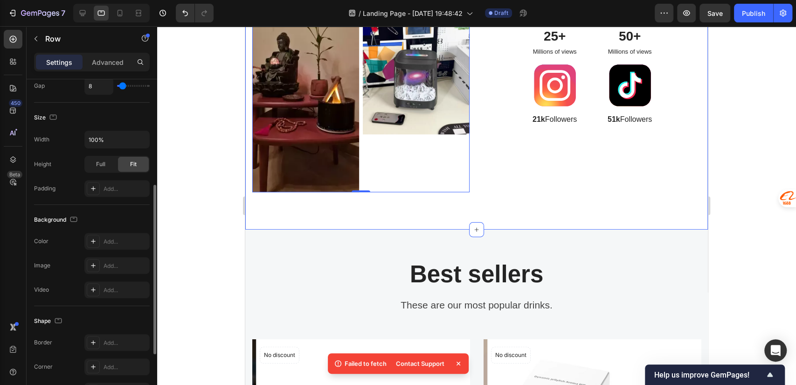
scroll to position [0, 0]
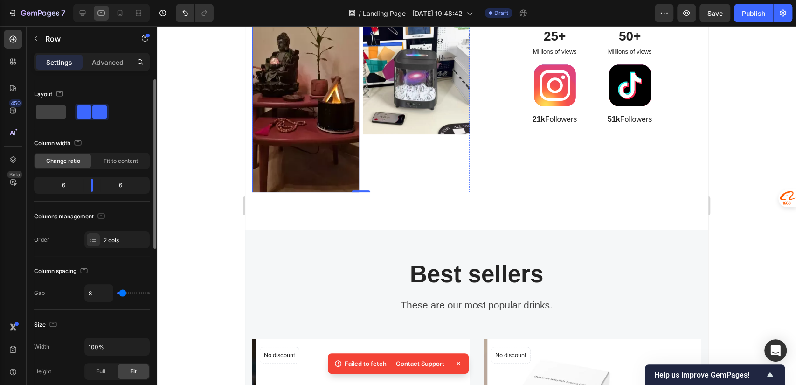
click at [318, 122] on img at bounding box center [305, 96] width 107 height 189
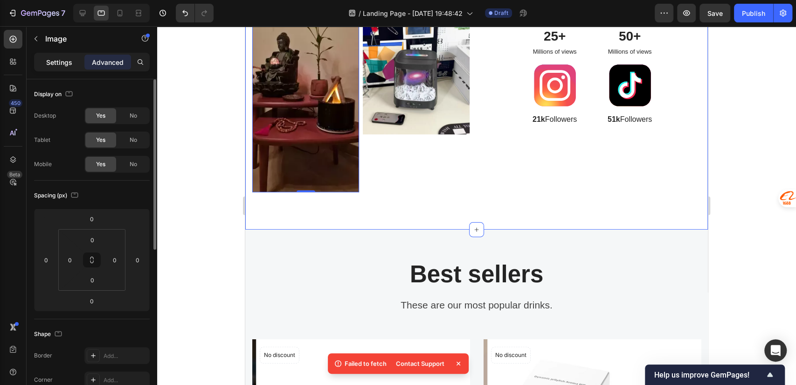
click at [49, 64] on p "Settings" at bounding box center [59, 62] width 26 height 10
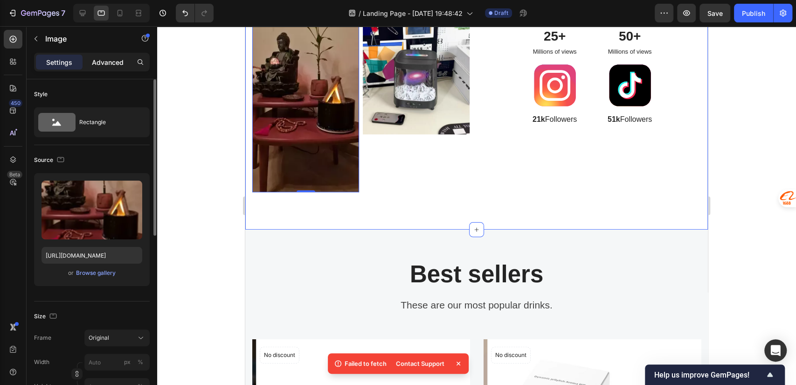
click at [103, 65] on p "Advanced" at bounding box center [108, 62] width 32 height 10
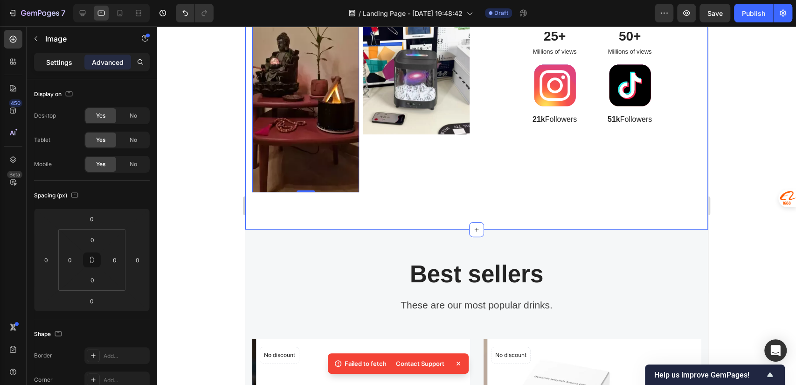
click at [63, 62] on p "Settings" at bounding box center [59, 62] width 26 height 10
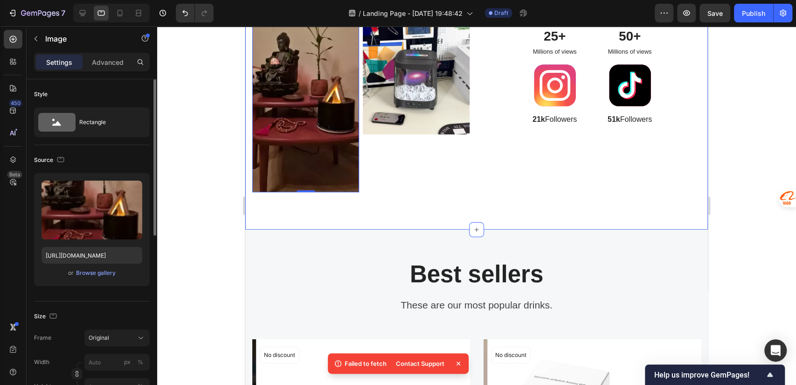
scroll to position [372, 0]
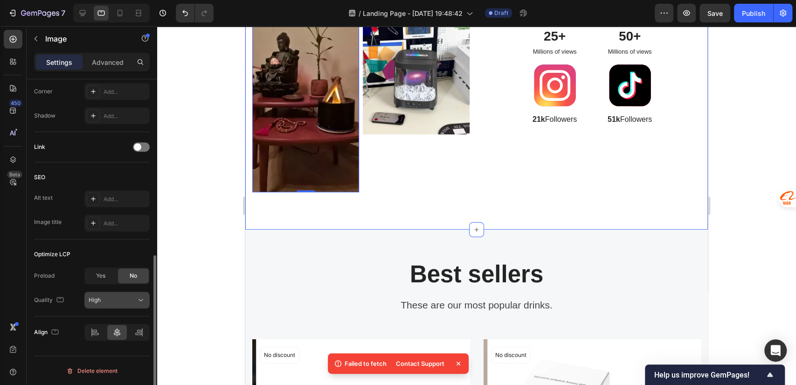
click at [112, 302] on div "High" at bounding box center [113, 300] width 48 height 8
drag, startPoint x: 28, startPoint y: 276, endPoint x: 55, endPoint y: 275, distance: 27.1
click at [55, 275] on div "Style Rectangle Source Upload Image https://cdn.shopify.com/s/files/1/0756/0295…" at bounding box center [92, 59] width 131 height 705
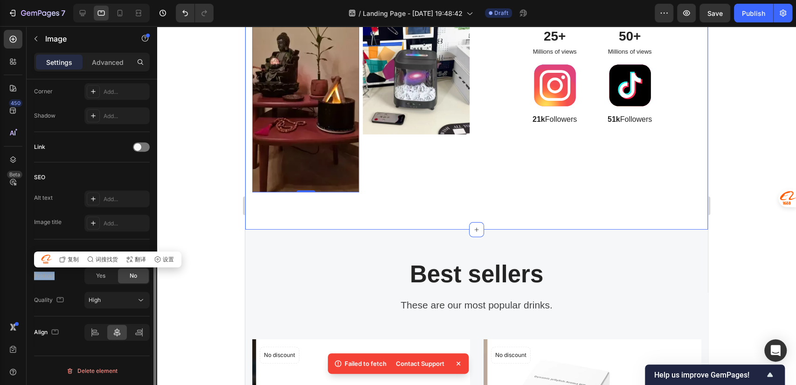
click at [36, 277] on div "Preload" at bounding box center [44, 276] width 21 height 8
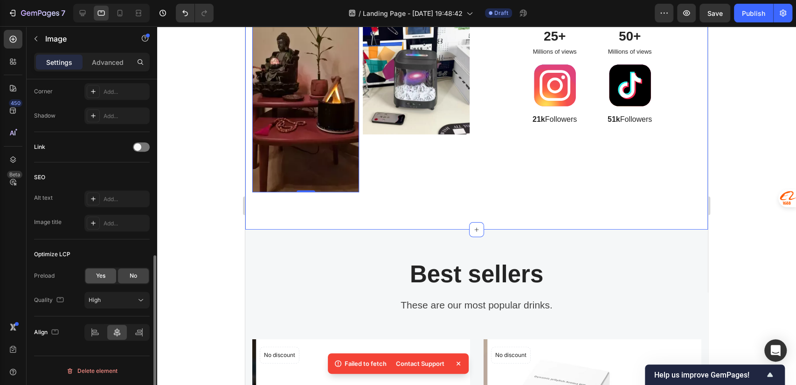
click at [102, 272] on span "Yes" at bounding box center [100, 276] width 9 height 8
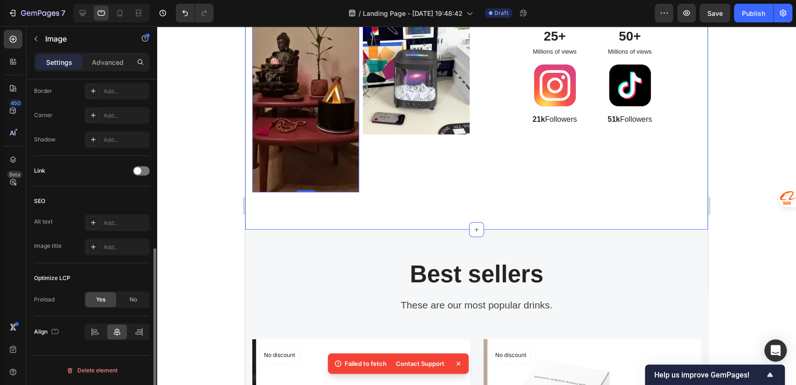
scroll to position [347, 0]
click at [130, 301] on span "No" at bounding box center [133, 300] width 7 height 8
click at [98, 302] on span "Yes" at bounding box center [100, 300] width 9 height 8
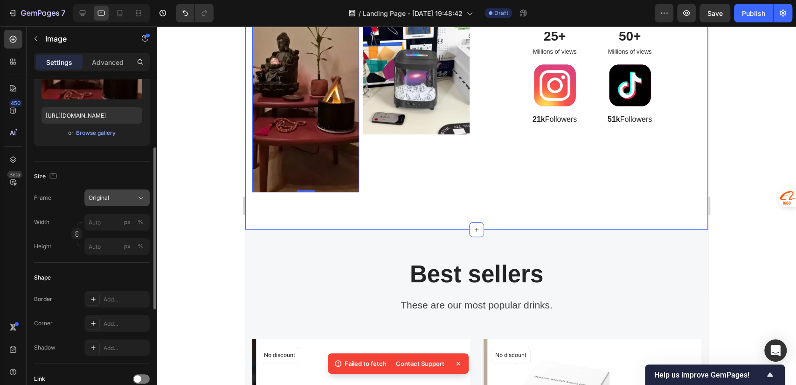
click at [111, 198] on div "Original" at bounding box center [112, 198] width 46 height 8
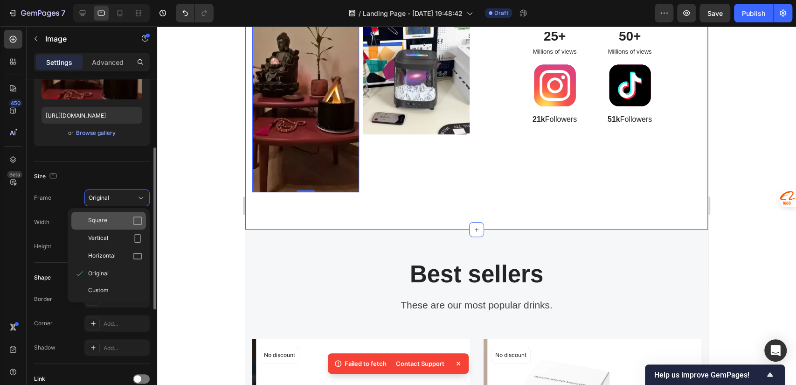
click at [105, 218] on span "Square" at bounding box center [97, 220] width 19 height 9
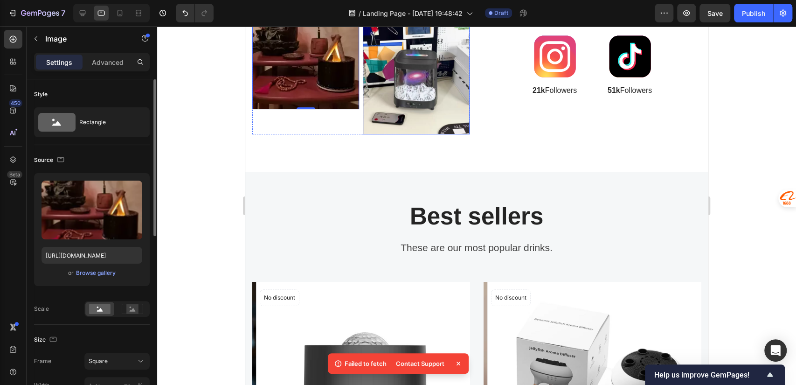
scroll to position [2278, 0]
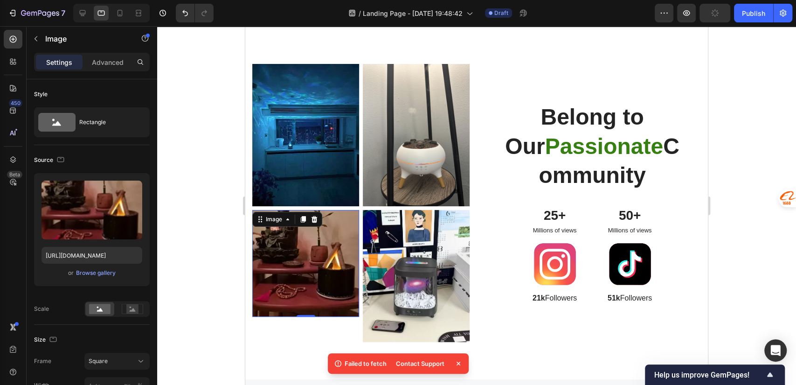
click at [329, 272] on img at bounding box center [305, 263] width 107 height 107
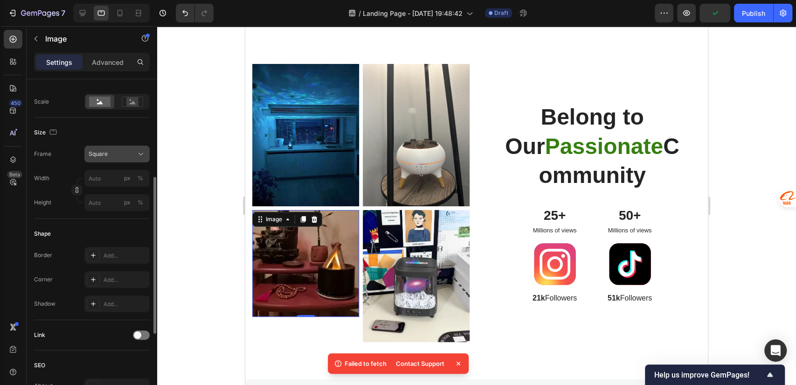
click at [120, 150] on div "Square" at bounding box center [112, 154] width 46 height 8
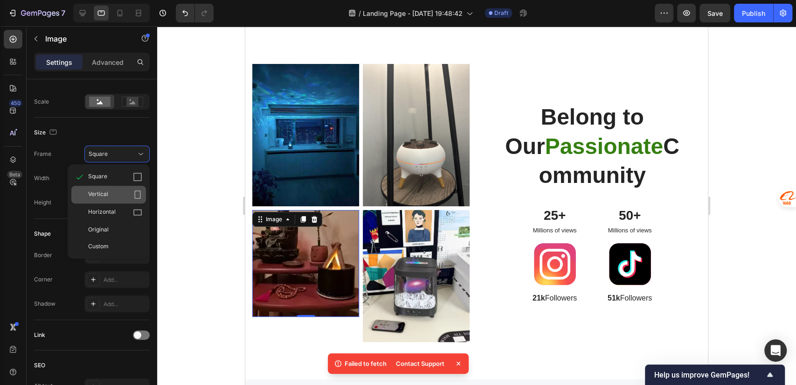
click at [114, 190] on div "Vertical" at bounding box center [115, 194] width 54 height 9
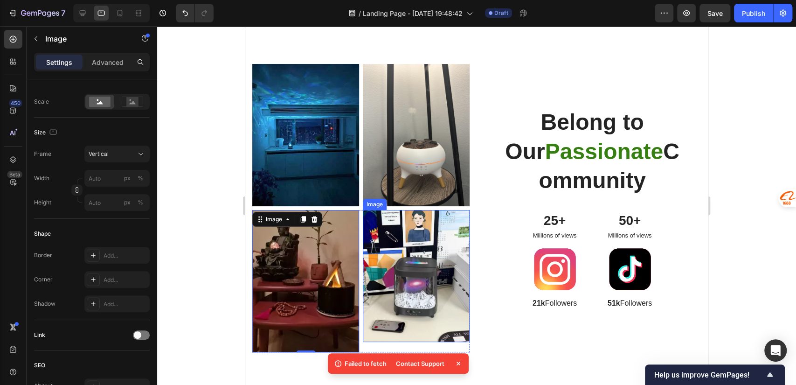
click at [418, 285] on img at bounding box center [416, 276] width 107 height 132
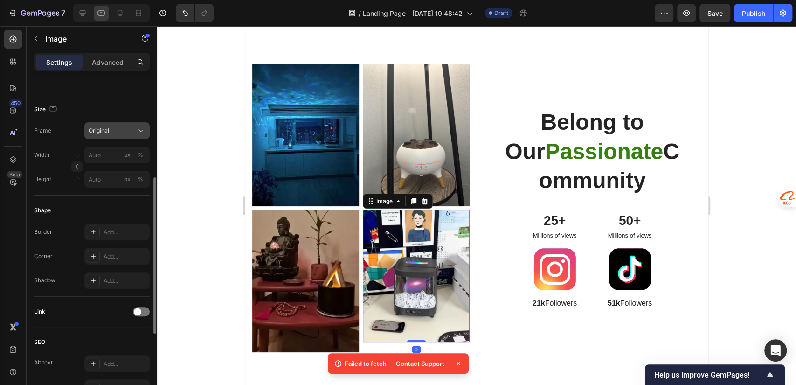
click at [113, 127] on div "Original" at bounding box center [112, 130] width 46 height 8
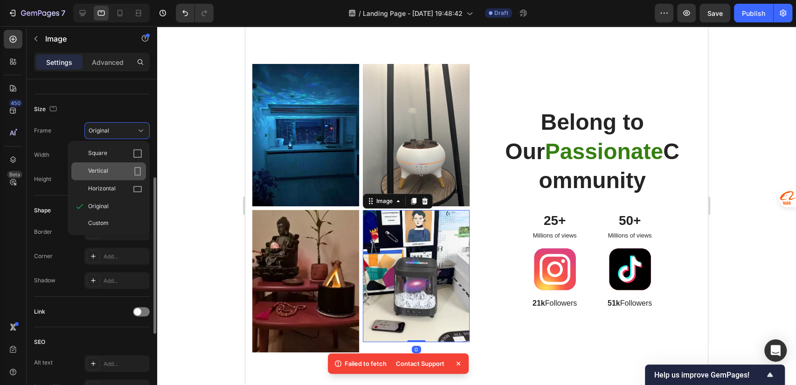
click at [115, 174] on div "Vertical" at bounding box center [115, 171] width 54 height 9
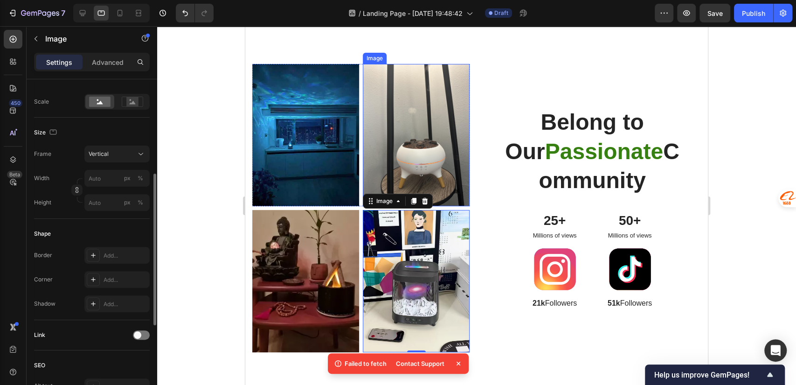
click at [422, 126] on img at bounding box center [416, 135] width 107 height 142
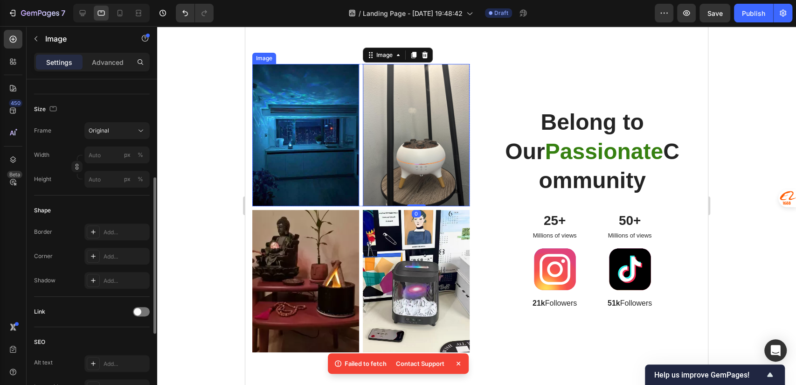
click at [310, 120] on img at bounding box center [305, 135] width 107 height 142
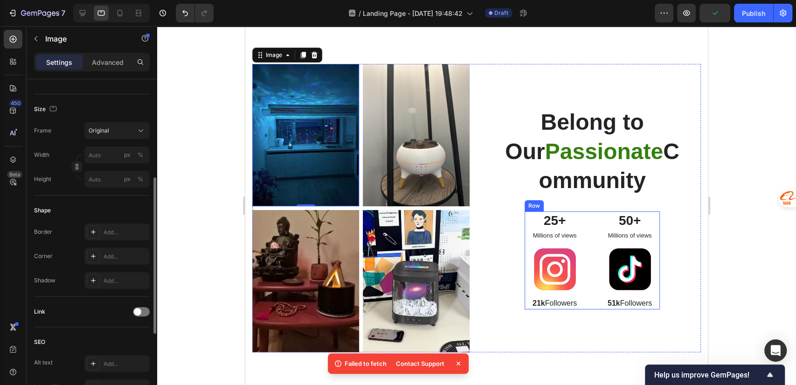
scroll to position [2071, 0]
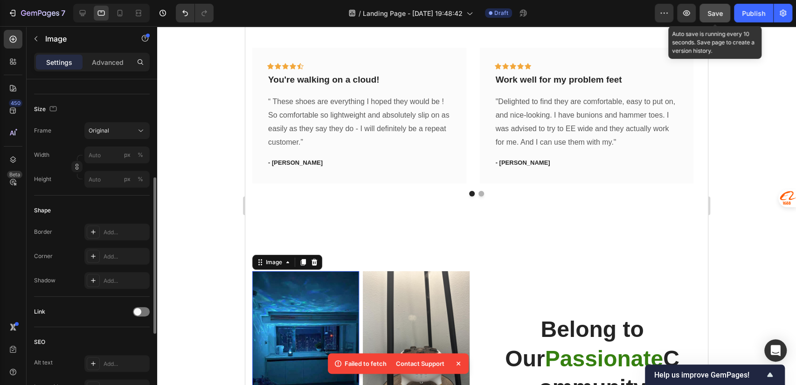
click at [708, 21] on button "Save" at bounding box center [715, 13] width 31 height 19
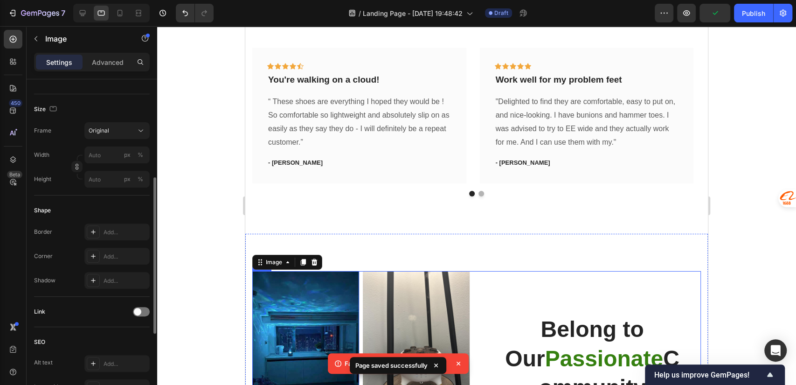
scroll to position [2278, 0]
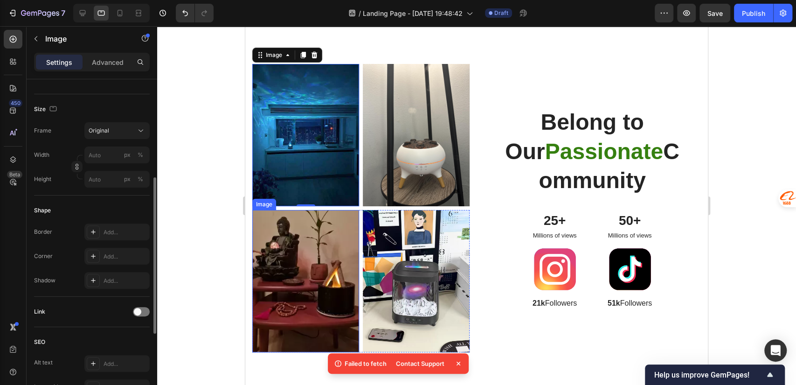
click at [282, 238] on img at bounding box center [305, 281] width 107 height 142
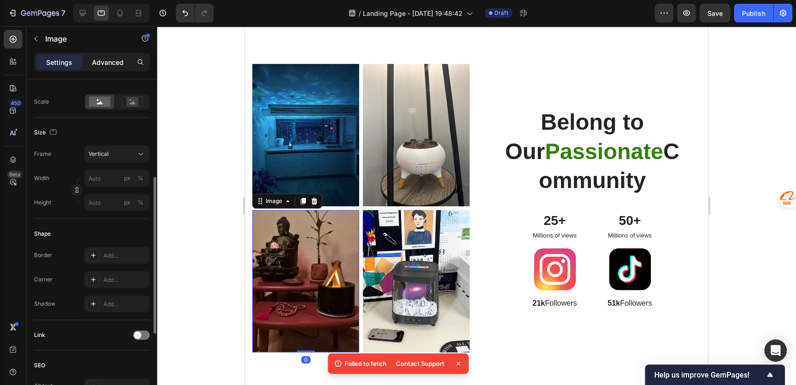
click at [105, 60] on p "Advanced" at bounding box center [108, 62] width 32 height 10
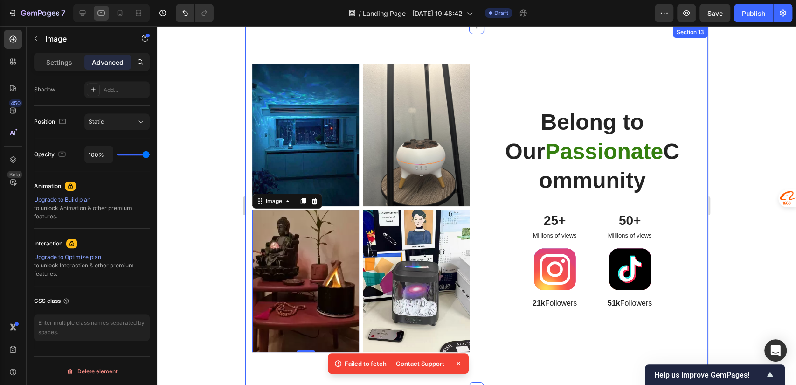
scroll to position [0, 0]
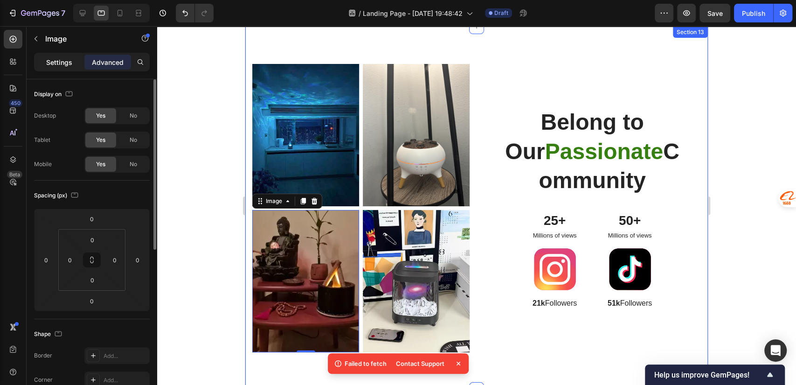
click at [65, 63] on p "Settings" at bounding box center [59, 62] width 26 height 10
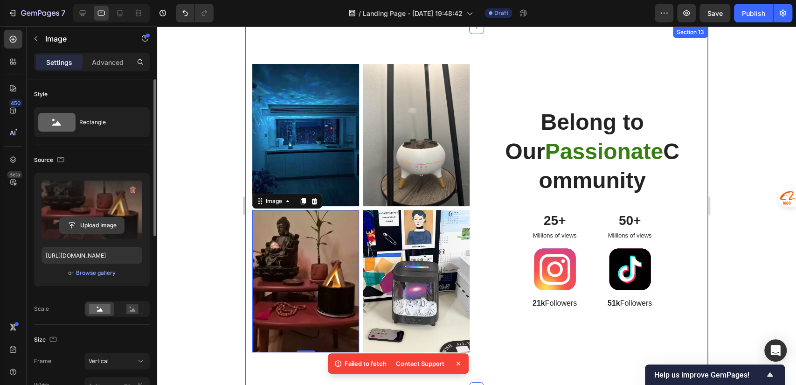
click at [101, 226] on input "file" at bounding box center [92, 225] width 64 height 16
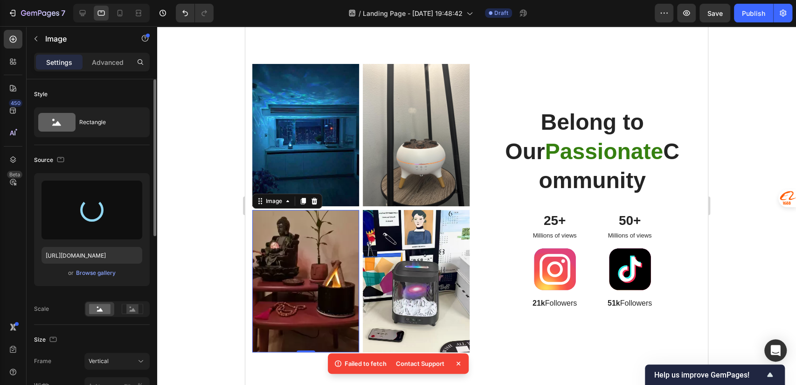
type input "[URL][DOMAIN_NAME]"
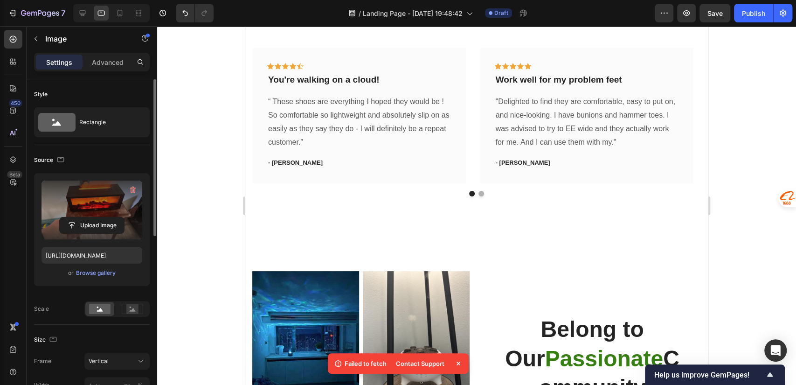
scroll to position [2278, 0]
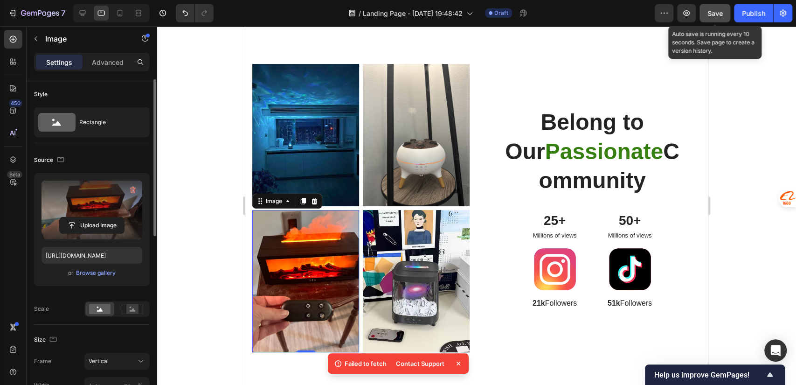
click at [705, 11] on button "Save" at bounding box center [715, 13] width 31 height 19
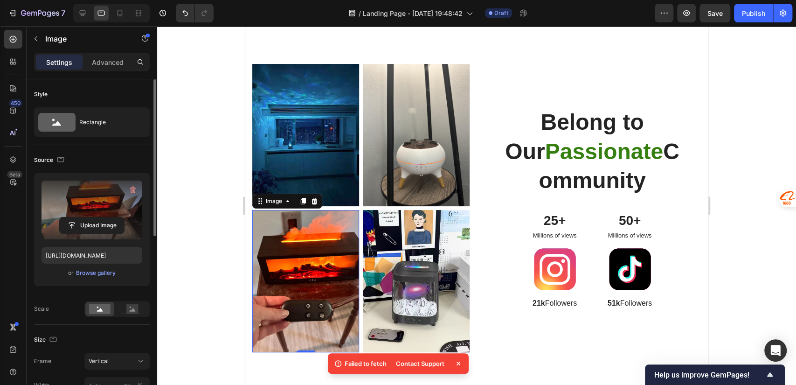
click at [213, 222] on div at bounding box center [476, 205] width 639 height 359
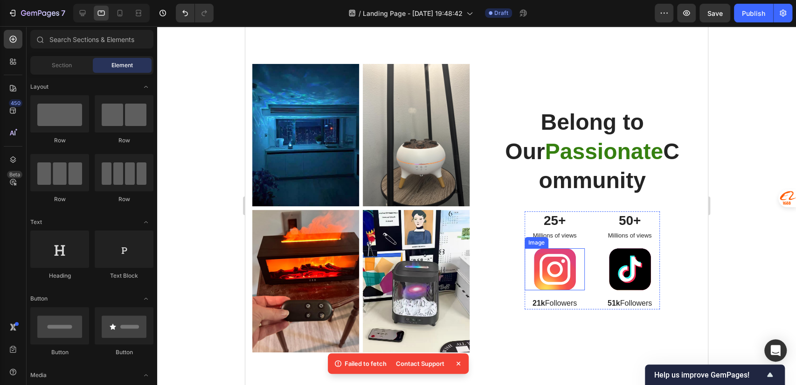
click at [555, 260] on img at bounding box center [555, 269] width 42 height 42
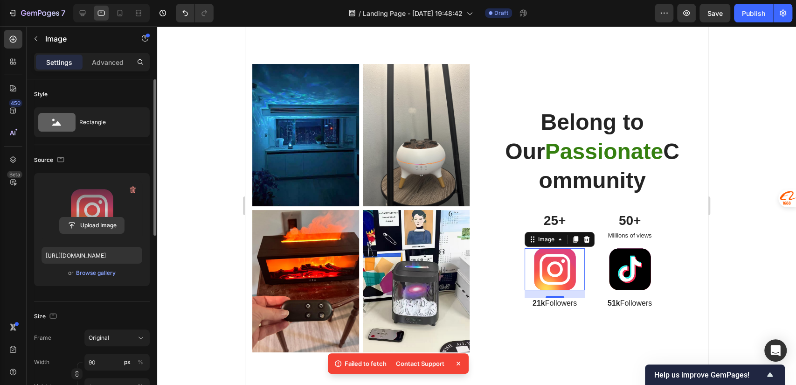
click at [100, 223] on input "file" at bounding box center [92, 225] width 64 height 16
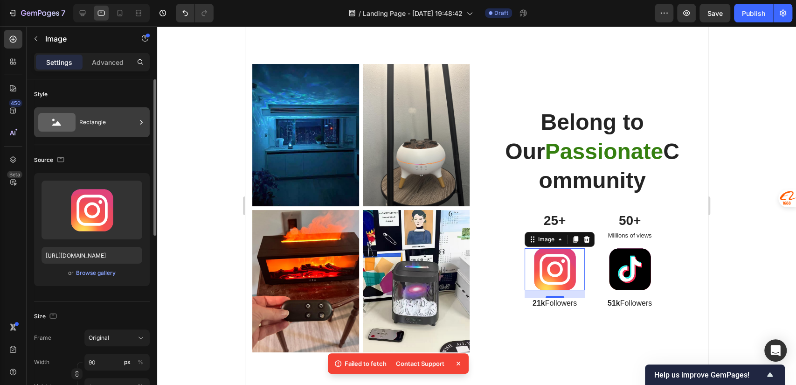
click at [114, 128] on div "Rectangle" at bounding box center [107, 122] width 57 height 21
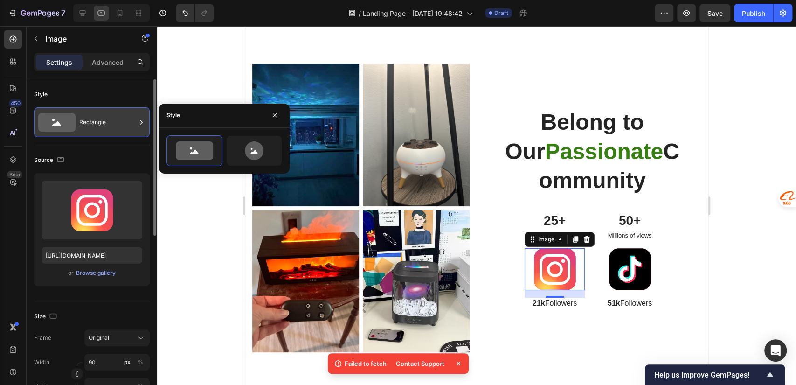
click at [114, 128] on div "Rectangle" at bounding box center [107, 122] width 57 height 21
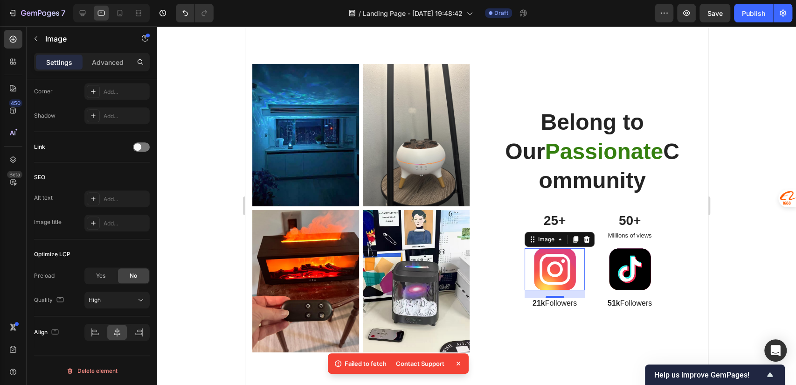
scroll to position [0, 0]
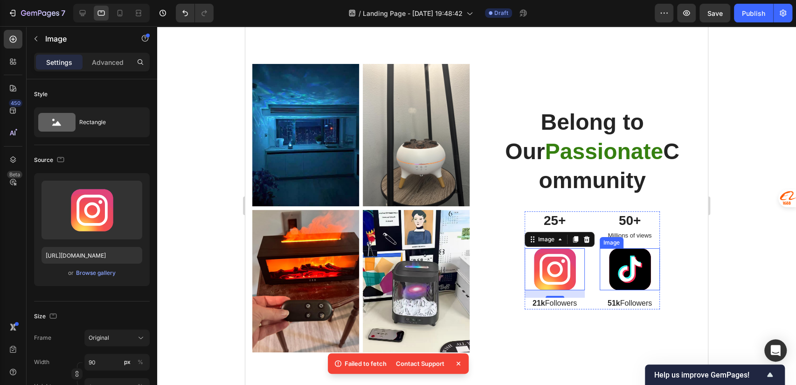
click at [631, 265] on img at bounding box center [630, 269] width 42 height 42
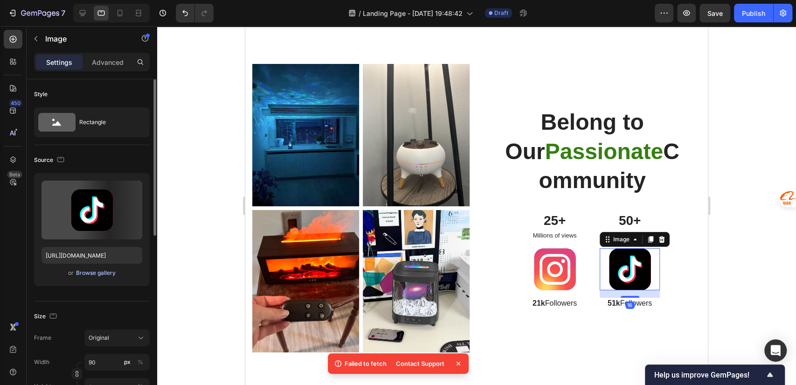
click at [102, 272] on div "Browse gallery" at bounding box center [96, 273] width 40 height 8
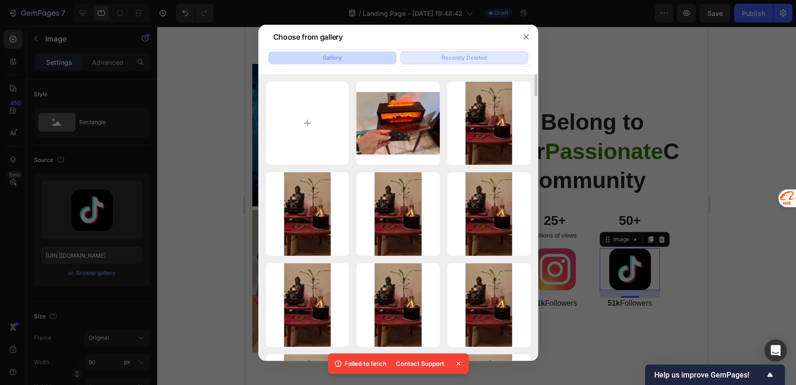
click at [451, 52] on button "Recently Deleted" at bounding box center [464, 57] width 128 height 13
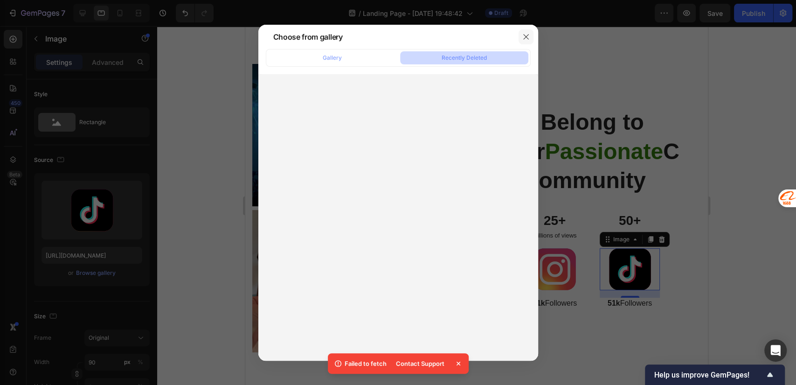
click at [526, 40] on button "button" at bounding box center [526, 36] width 15 height 15
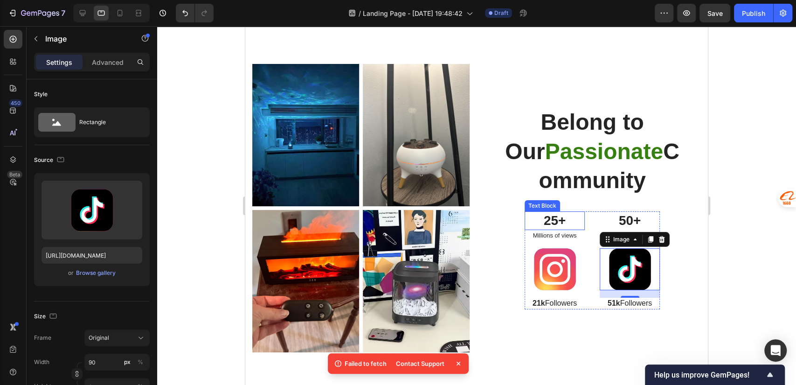
click at [583, 216] on div "25+ Text Block Millions of views Text Block Image 21k Followers Text Block 50+ …" at bounding box center [592, 260] width 135 height 98
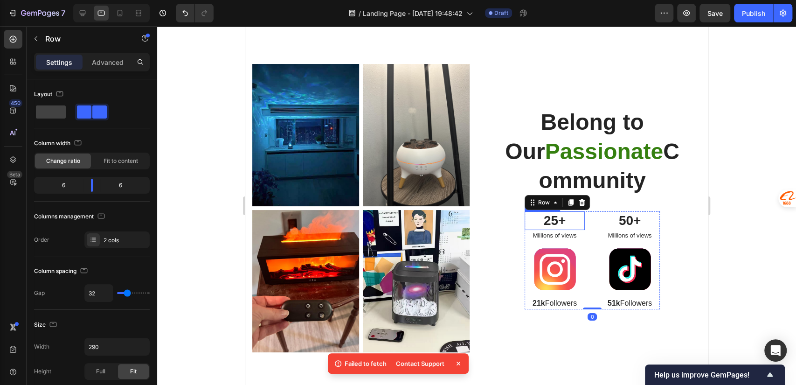
click at [557, 221] on p "25+" at bounding box center [555, 220] width 58 height 17
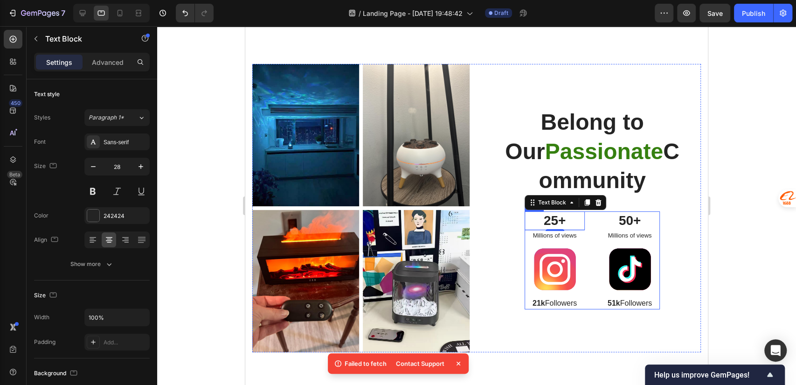
click at [589, 249] on div "25+ Text Block 2 Millions of views Text Block Image 21k Followers Text Block 50…" at bounding box center [592, 260] width 135 height 98
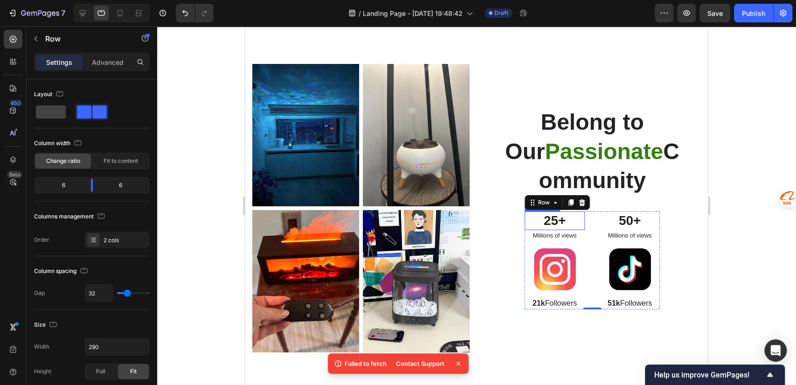
click at [526, 212] on p "25+" at bounding box center [555, 220] width 58 height 17
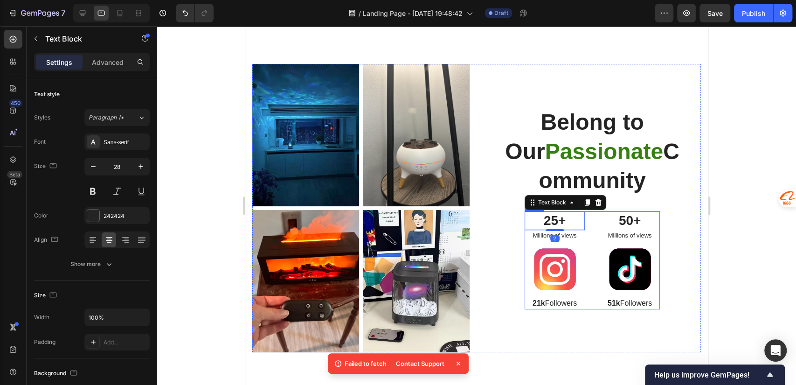
click at [580, 224] on div "25+ Text Block 2 Millions of views Text Block Image 21k Followers Text Block 50…" at bounding box center [592, 260] width 135 height 98
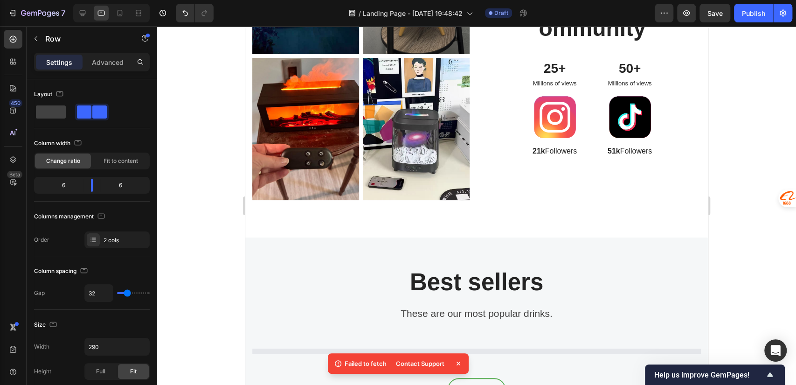
scroll to position [2278, 0]
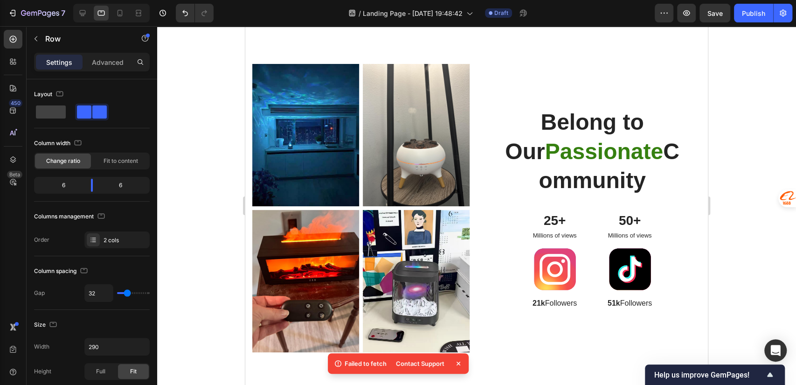
click at [584, 278] on div "25+ Text Block Millions of views Text Block Image 21k Followers Text Block 50+ …" at bounding box center [592, 260] width 135 height 98
click at [580, 234] on div "25+ Text Block Millions of views Text Block Image 21k Followers Text Block 50+ …" at bounding box center [592, 260] width 135 height 98
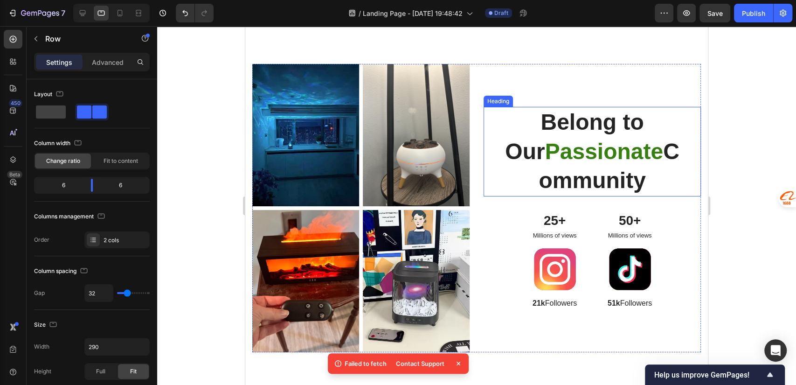
click at [595, 121] on h2 "Belong to Our Passionate Community" at bounding box center [593, 151] width 188 height 89
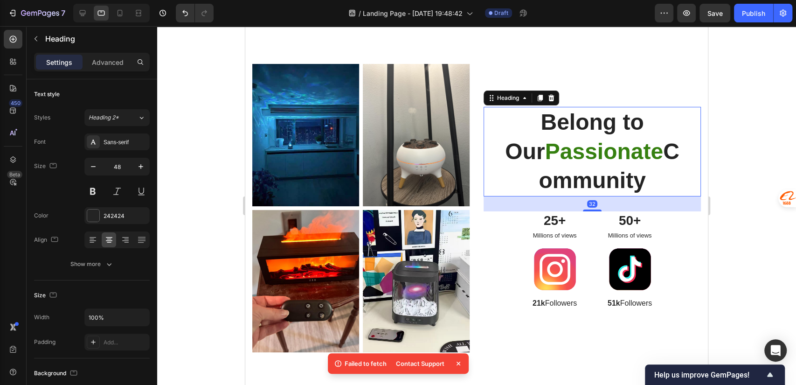
click at [595, 121] on h2 "Belong to Our Passionate Community" at bounding box center [593, 151] width 188 height 89
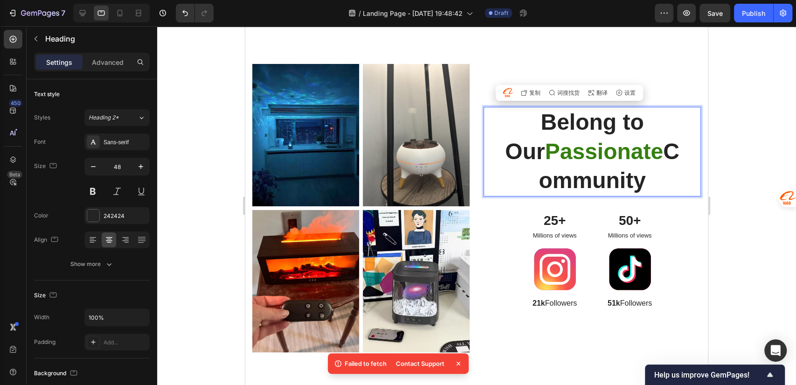
scroll to position [0, 0]
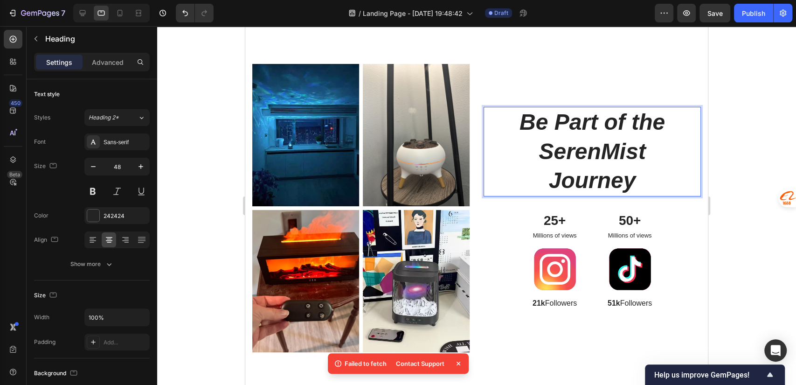
click at [564, 174] on icon "Be Part of the SerenMist Journey" at bounding box center [593, 151] width 146 height 83
click at [623, 160] on icon "Be Part of the SerenMist Journey" at bounding box center [593, 151] width 146 height 83
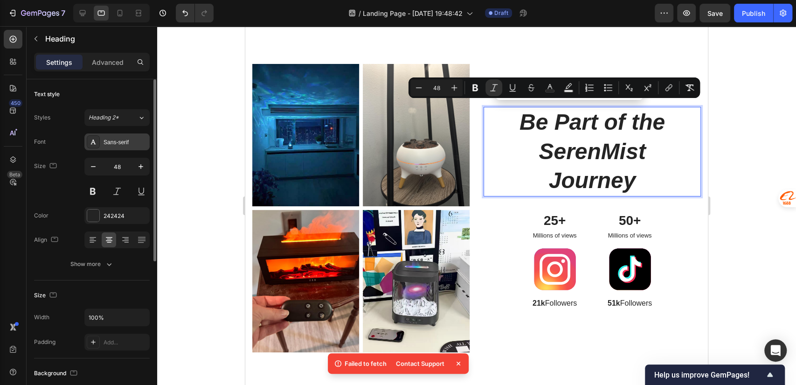
click at [116, 146] on div "Sans-serif" at bounding box center [126, 142] width 44 height 8
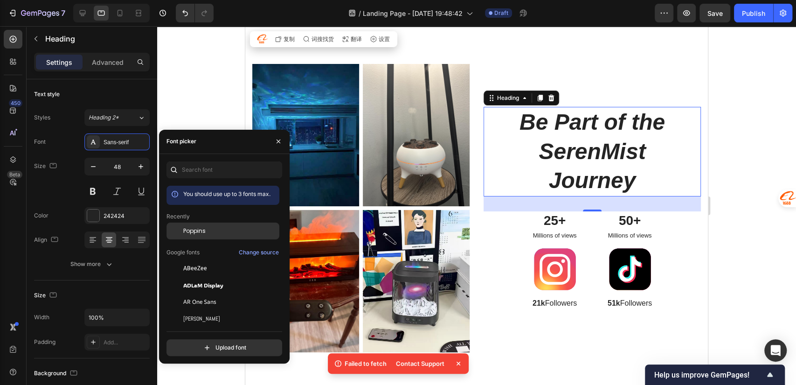
click at [199, 227] on span "Poppins" at bounding box center [194, 231] width 22 height 8
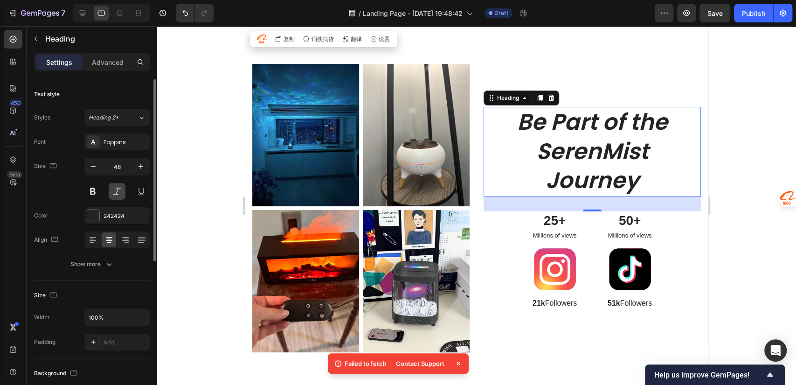
click at [115, 192] on button at bounding box center [117, 191] width 17 height 17
click at [569, 224] on p "25+" at bounding box center [555, 220] width 58 height 17
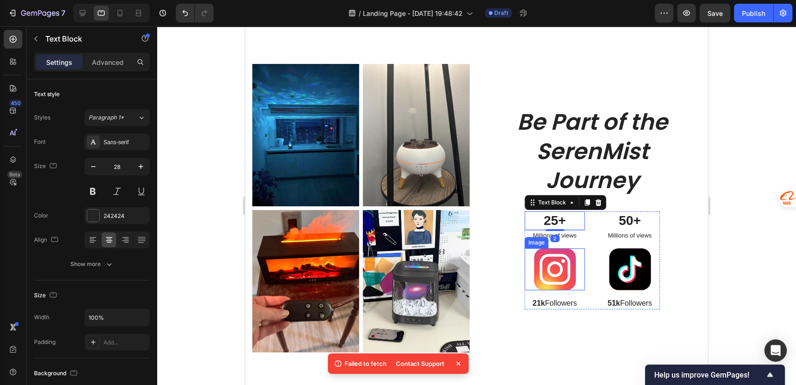
click at [579, 253] on div at bounding box center [555, 269] width 60 height 42
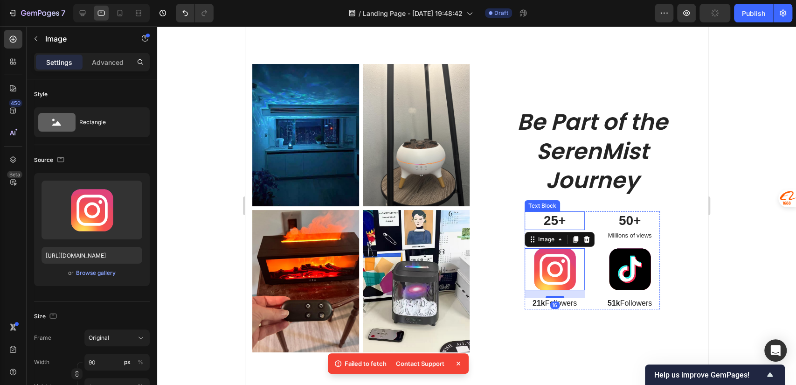
click at [552, 215] on p "25+" at bounding box center [555, 220] width 58 height 17
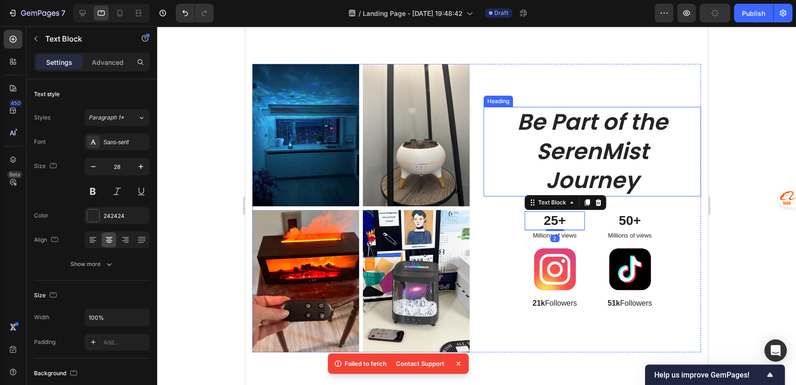
click at [629, 169] on icon "Be Part of the SerenMist Journey" at bounding box center [592, 151] width 151 height 90
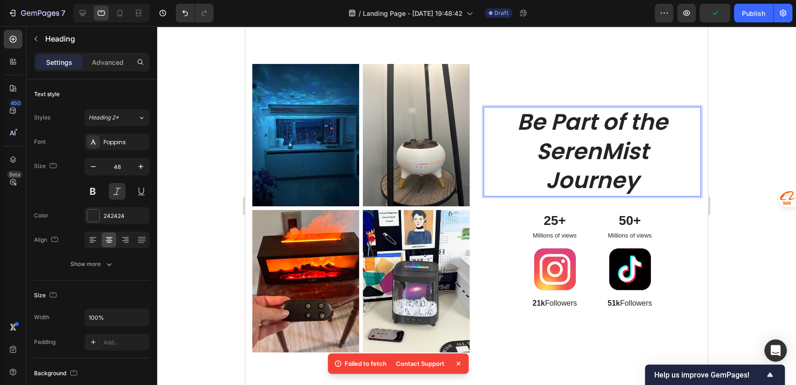
click at [651, 165] on p "Be Part of the SerenMist Journey" at bounding box center [593, 151] width 186 height 87
click at [534, 198] on div "Be Part of the SerenMist Journey Heading 32 25+ Text Block Millions of views Te…" at bounding box center [592, 208] width 217 height 289
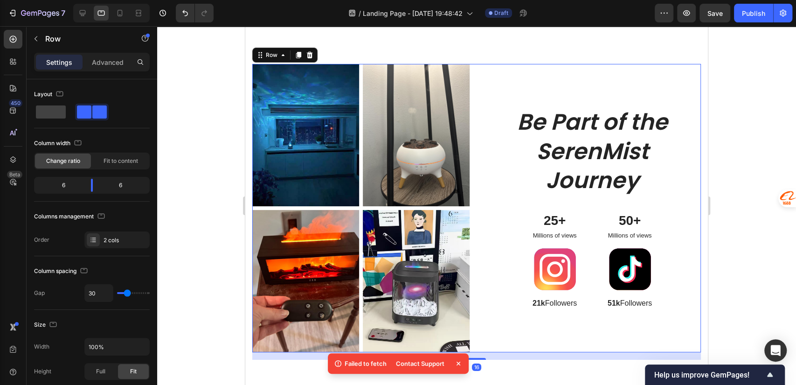
click at [524, 198] on div "⁠⁠⁠⁠⁠⁠⁠ Be Part of the SerenMist Journey Heading 25+ Text Block Millions of vie…" at bounding box center [592, 208] width 217 height 289
click at [589, 180] on icon "Be Part of the SerenMist Journey" at bounding box center [592, 151] width 151 height 90
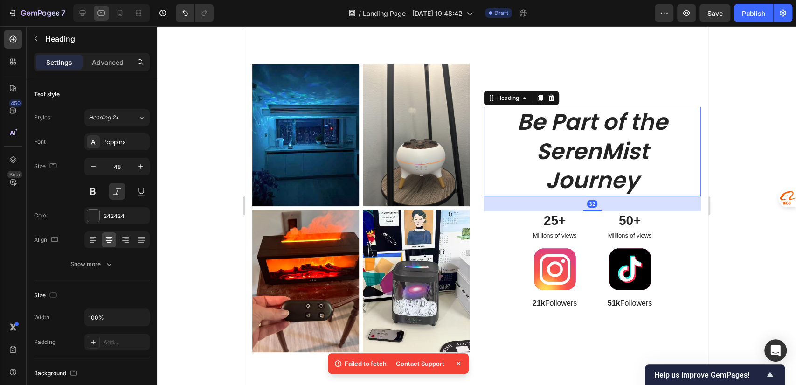
click at [583, 196] on div "32" at bounding box center [592, 203] width 217 height 15
click at [587, 203] on div "32" at bounding box center [592, 203] width 10 height 7
click at [33, 40] on icon "button" at bounding box center [35, 38] width 7 height 7
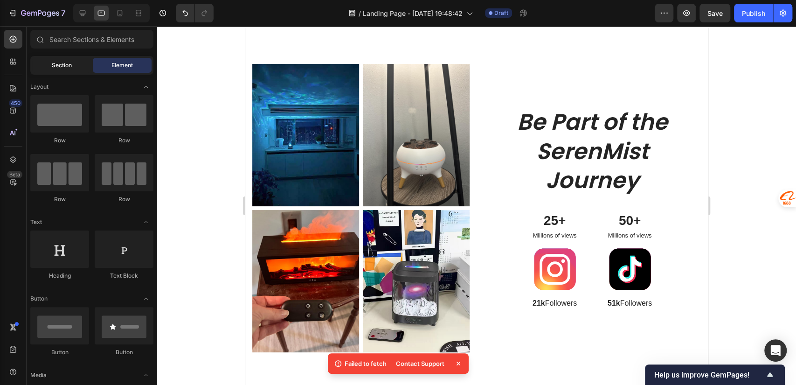
click at [76, 59] on div "Section" at bounding box center [61, 65] width 59 height 15
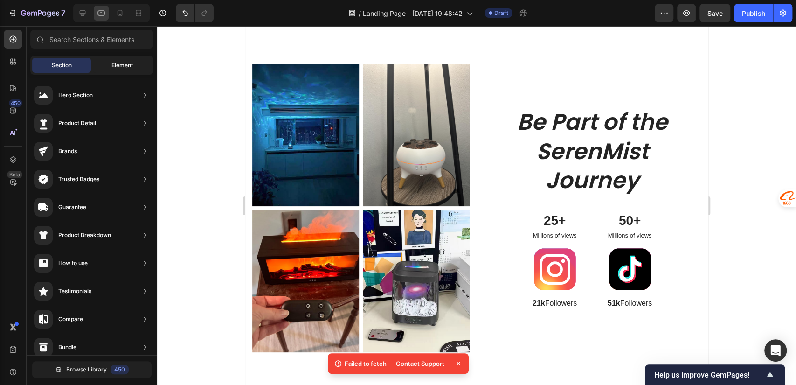
click at [125, 65] on span "Element" at bounding box center [122, 65] width 21 height 8
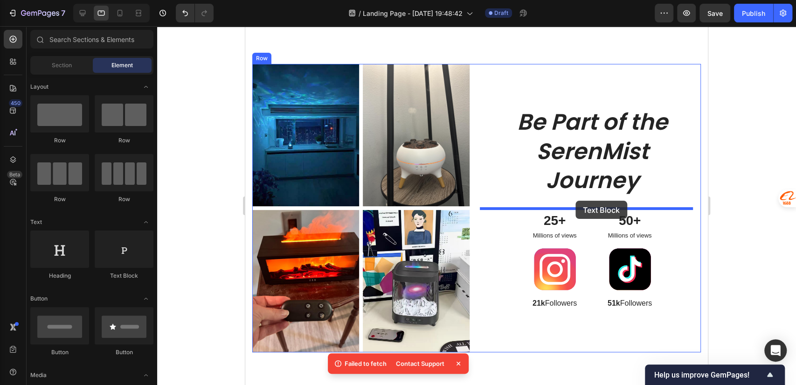
drag, startPoint x: 363, startPoint y: 276, endPoint x: 576, endPoint y: 201, distance: 225.8
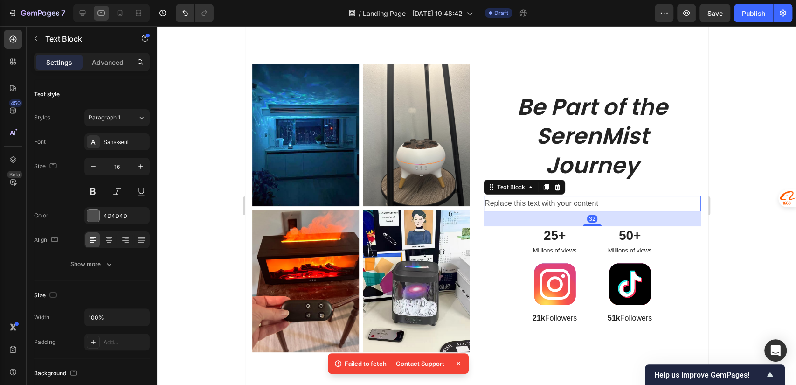
click at [544, 196] on div "Replace this text with your content" at bounding box center [592, 203] width 217 height 15
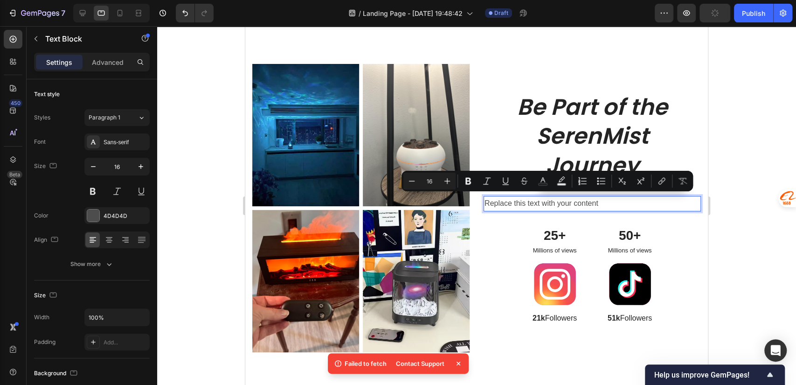
click at [593, 201] on p "Replace this text with your content" at bounding box center [593, 204] width 216 height 14
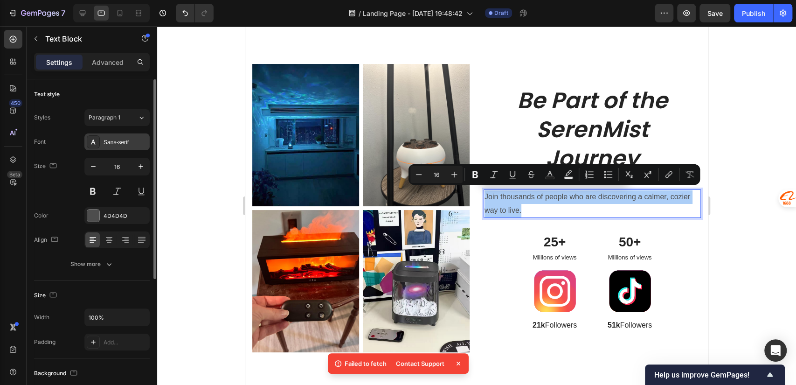
click at [119, 143] on div "Sans-serif" at bounding box center [126, 142] width 44 height 8
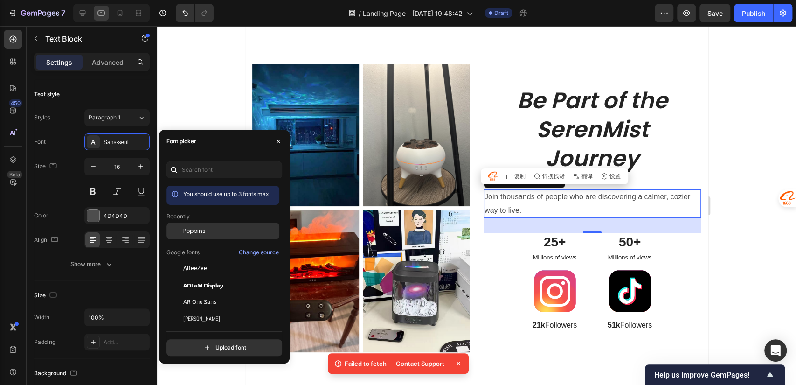
click at [203, 232] on span "Poppins" at bounding box center [194, 231] width 22 height 8
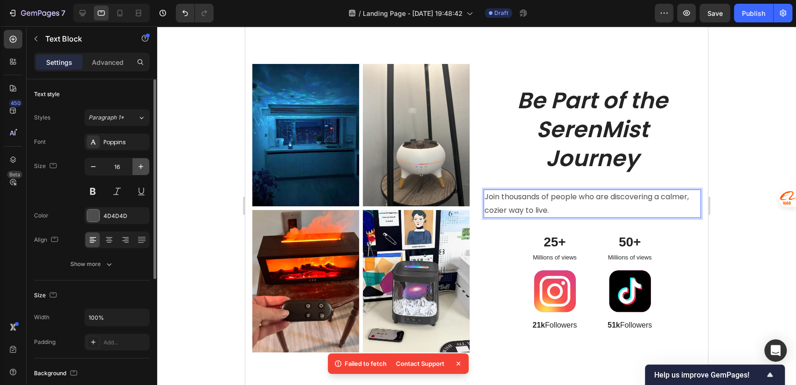
click at [146, 169] on icon "button" at bounding box center [140, 166] width 9 height 9
type input "17"
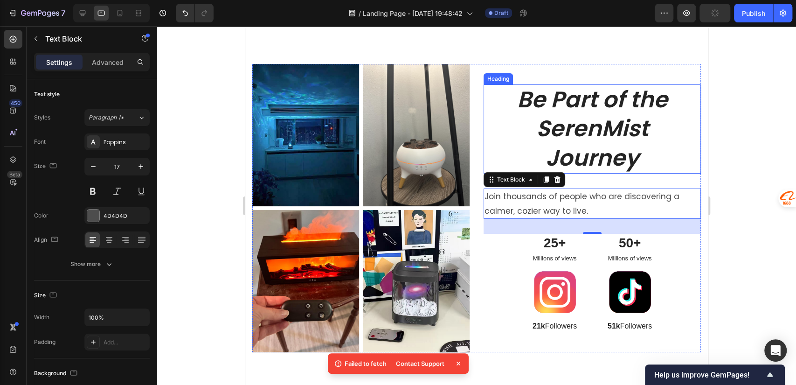
click at [584, 133] on icon "Be Part of the SerenMist Journey" at bounding box center [592, 129] width 151 height 90
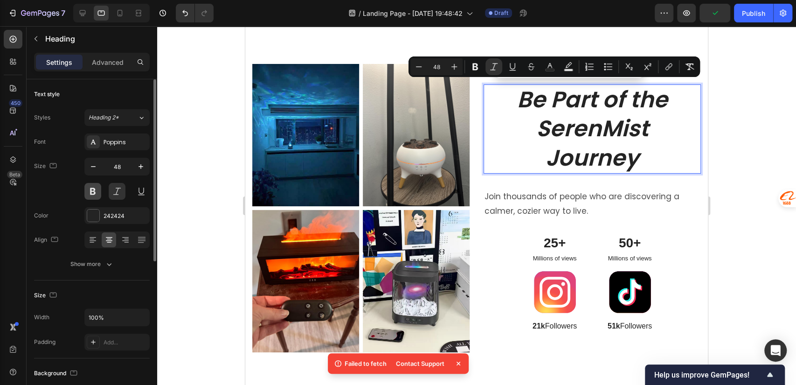
click at [94, 189] on button at bounding box center [92, 191] width 17 height 17
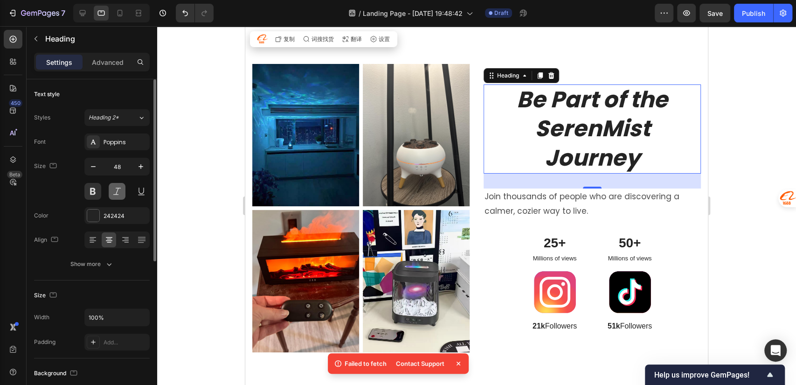
click at [109, 190] on button at bounding box center [117, 191] width 17 height 17
click at [113, 190] on button at bounding box center [117, 191] width 17 height 17
click at [594, 143] on icon "Be Part of the SerenMist Journey" at bounding box center [592, 129] width 151 height 90
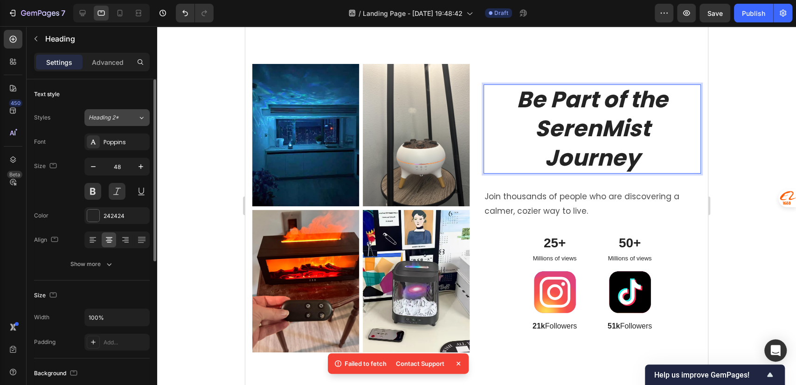
click at [123, 119] on div "Heading 2*" at bounding box center [108, 117] width 38 height 8
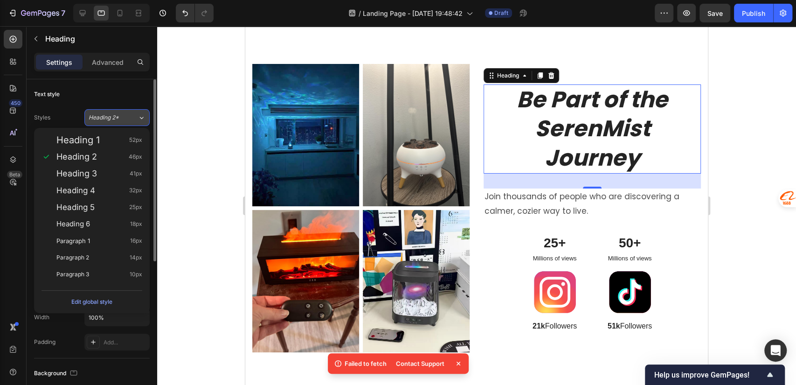
click at [123, 119] on div "Heading 2*" at bounding box center [108, 117] width 38 height 8
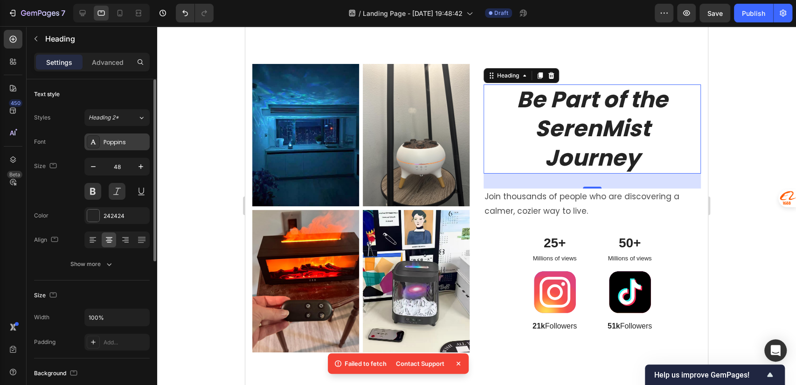
click at [115, 143] on div "Poppins" at bounding box center [126, 142] width 44 height 8
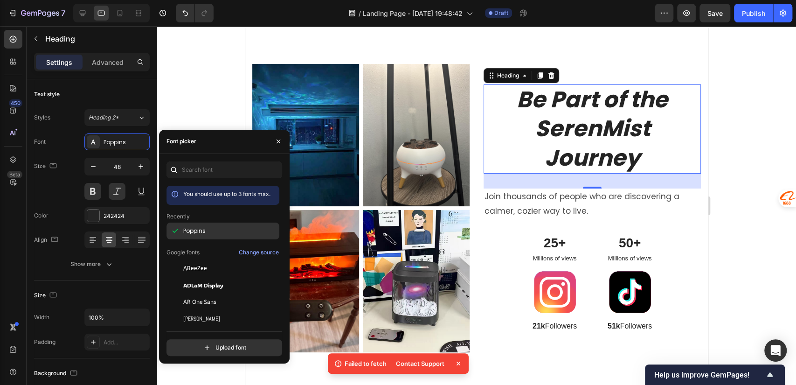
click at [198, 229] on span "Poppins" at bounding box center [194, 231] width 22 height 8
click at [587, 199] on p "Join thousands of people who are discovering a calmer, cozier way to live." at bounding box center [593, 203] width 216 height 28
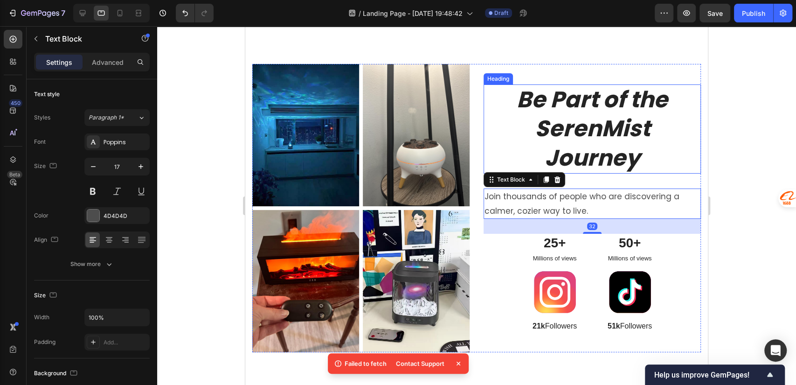
click at [607, 141] on icon "Be Part of the SerenMist Journey" at bounding box center [592, 129] width 151 height 90
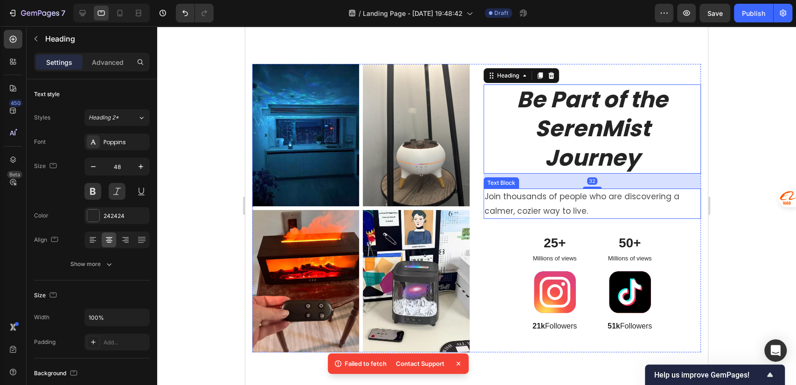
click at [576, 219] on div "⁠⁠⁠⁠⁠⁠⁠ Be Part of the SerenMist Journey Heading 32 Join thousands of people wh…" at bounding box center [592, 208] width 217 height 289
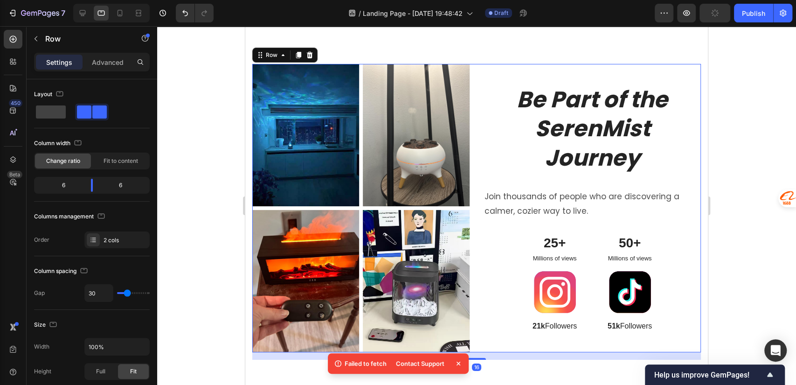
click at [591, 160] on icon "Be Part of the SerenMist Journey" at bounding box center [592, 129] width 151 height 90
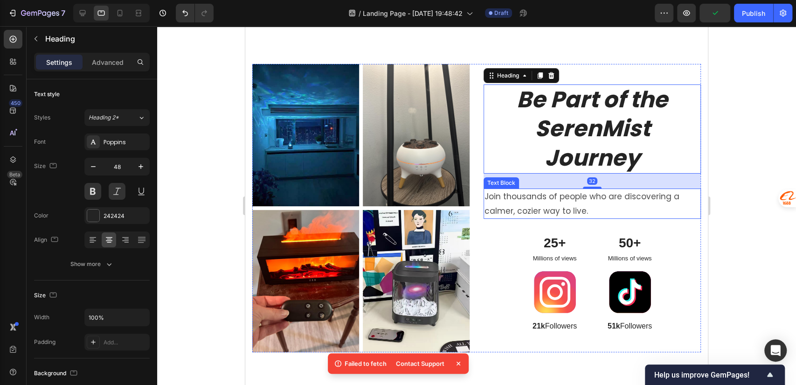
click at [572, 205] on p "Join thousands of people who are discovering a calmer, cozier way to live." at bounding box center [593, 203] width 216 height 28
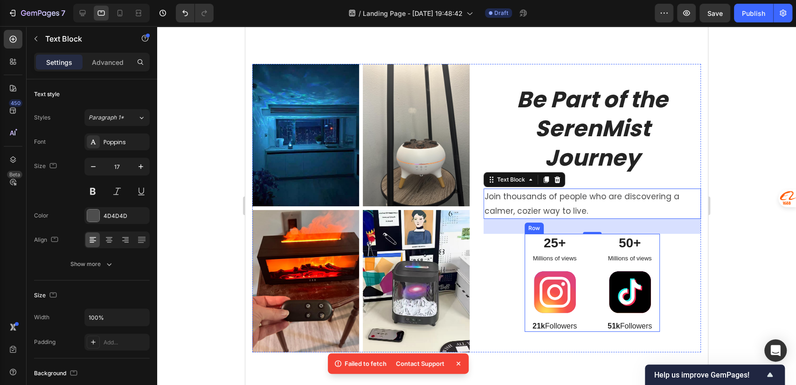
click at [588, 270] on div "25+ Text Block Millions of views Text Block Image 21k Followers Text Block 50+ …" at bounding box center [592, 283] width 135 height 98
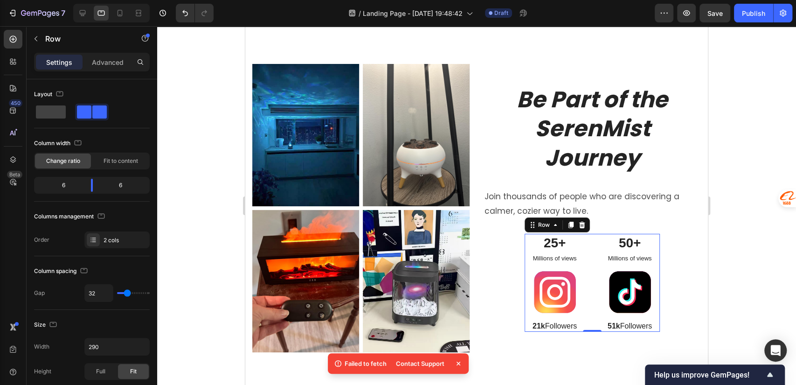
click at [567, 224] on icon at bounding box center [570, 224] width 7 height 7
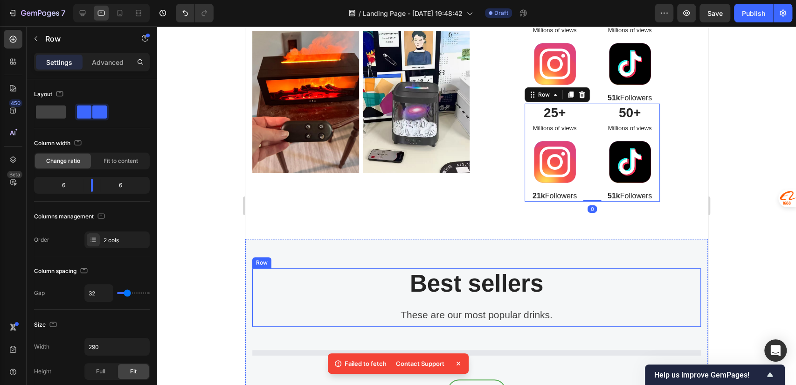
scroll to position [2278, 0]
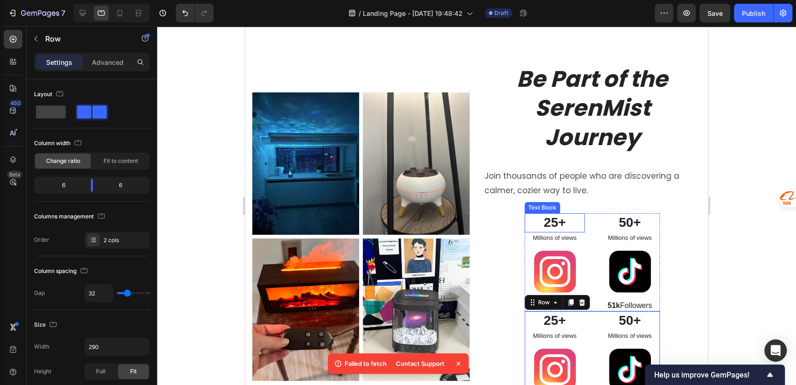
click at [548, 218] on p "25+" at bounding box center [555, 222] width 58 height 17
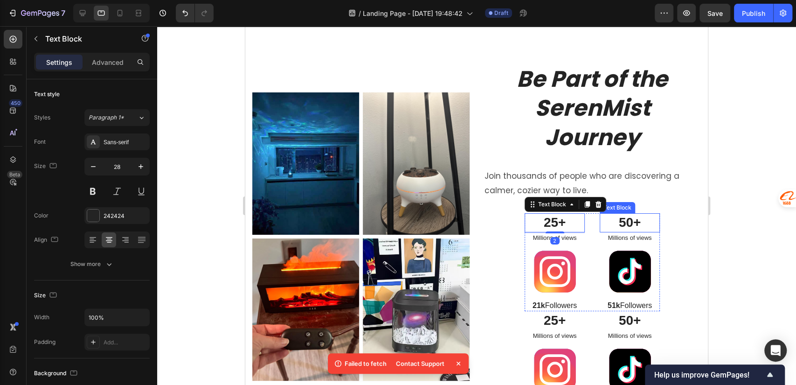
click at [619, 226] on p "50+" at bounding box center [630, 222] width 58 height 17
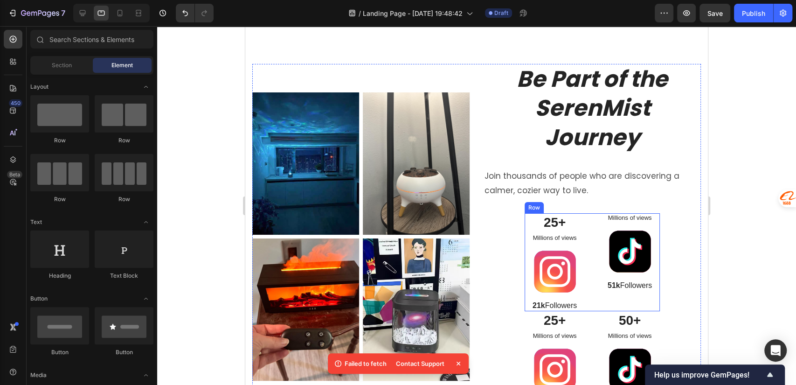
click at [618, 216] on p "Millions of views" at bounding box center [630, 218] width 58 height 8
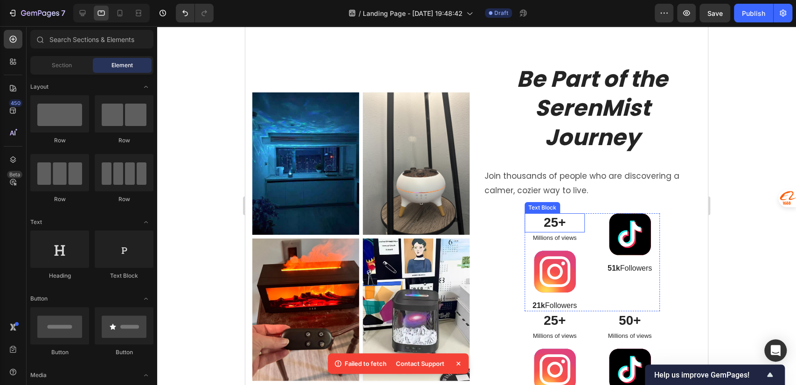
click at [554, 224] on p "25+" at bounding box center [555, 222] width 58 height 17
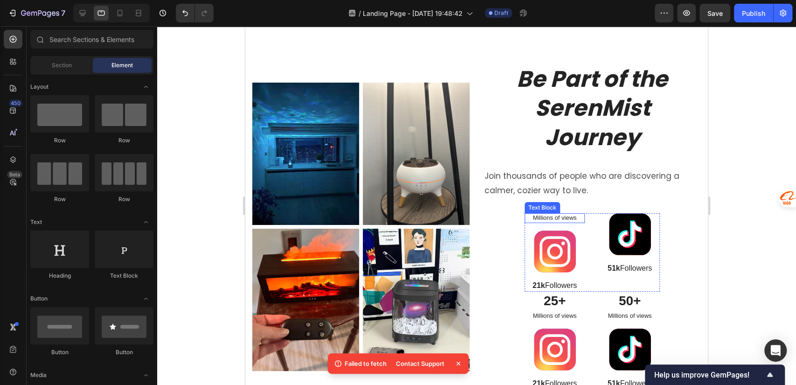
click at [557, 218] on p "Millions of views" at bounding box center [555, 218] width 58 height 8
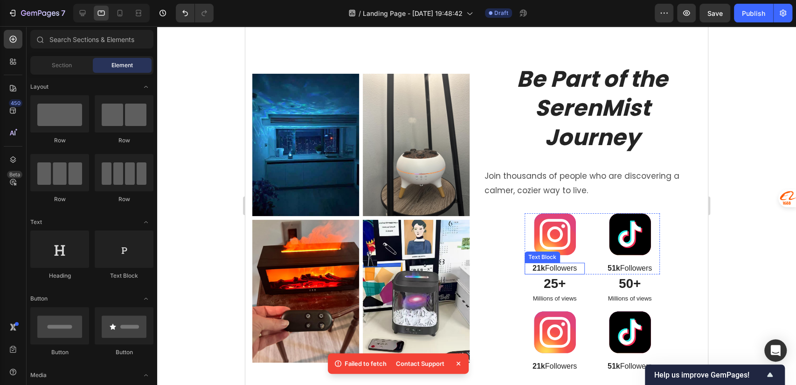
click at [557, 266] on p "21k Followers" at bounding box center [555, 269] width 58 height 10
click at [553, 284] on p "25+" at bounding box center [555, 283] width 58 height 17
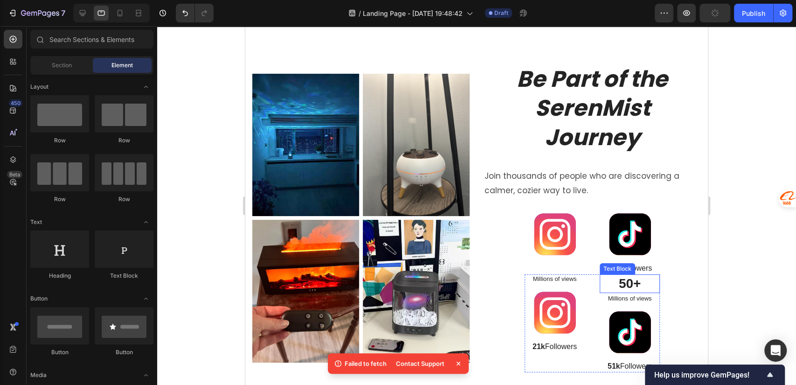
click at [611, 265] on div "Text Block" at bounding box center [618, 269] width 32 height 8
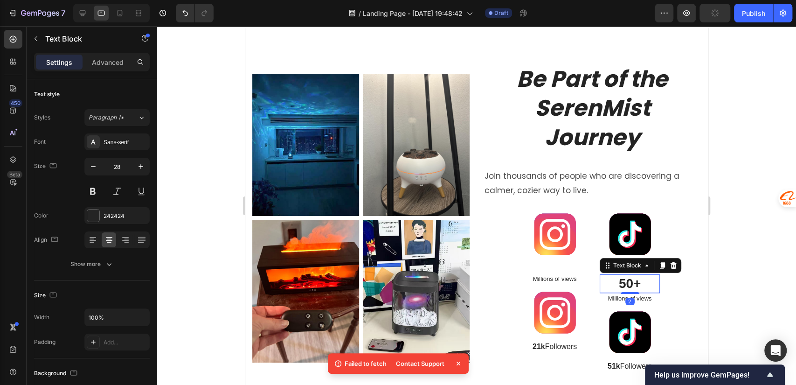
click at [624, 281] on p "50+" at bounding box center [630, 283] width 58 height 17
click at [641, 281] on p "50+" at bounding box center [630, 283] width 58 height 17
click at [634, 270] on p "51k Followers" at bounding box center [630, 269] width 58 height 10
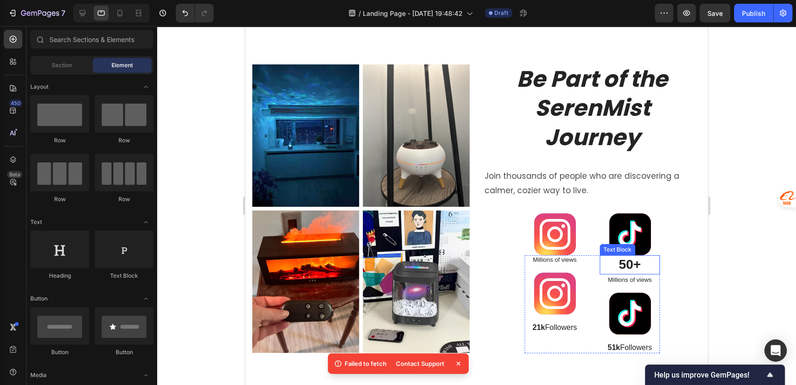
click at [630, 268] on p "50+" at bounding box center [630, 264] width 58 height 17
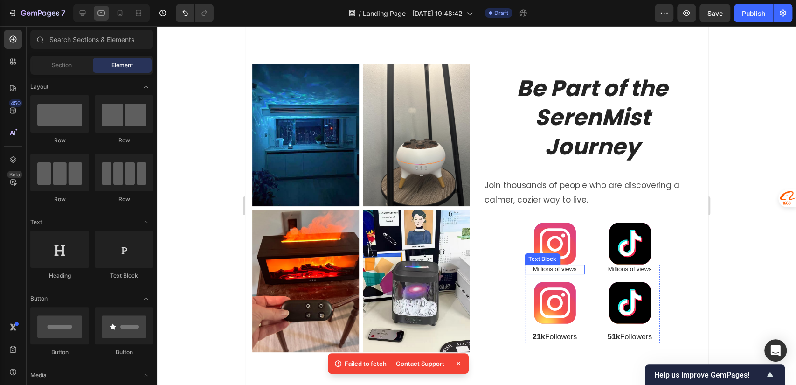
click at [555, 267] on p "Millions of views" at bounding box center [555, 269] width 58 height 8
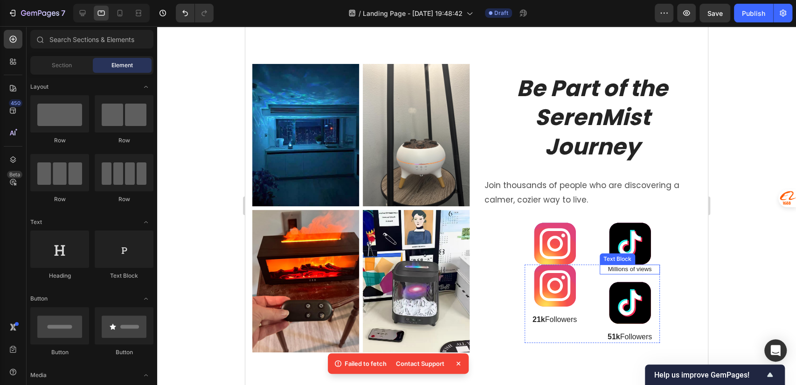
click at [628, 266] on p "Millions of views" at bounding box center [630, 269] width 58 height 8
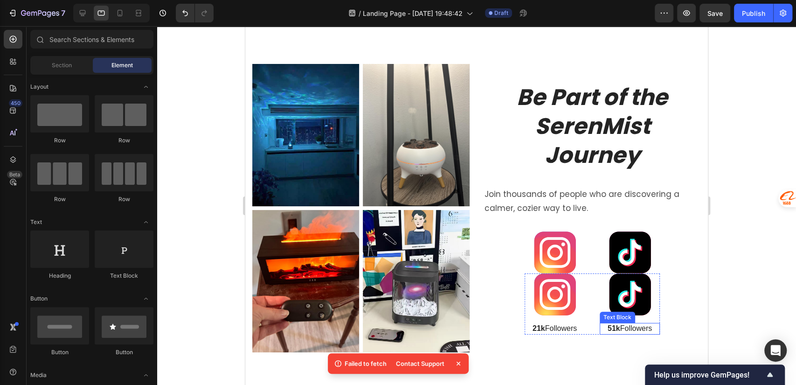
click at [614, 326] on p "51k Followers" at bounding box center [630, 329] width 58 height 10
click at [550, 324] on p "21k Followers" at bounding box center [555, 329] width 58 height 10
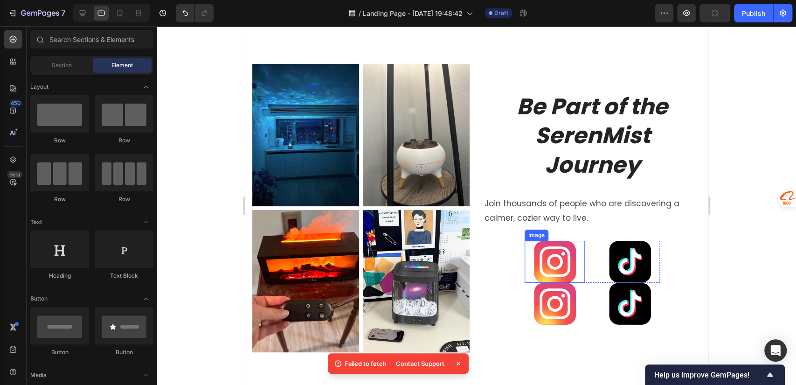
click at [572, 269] on div at bounding box center [555, 262] width 60 height 42
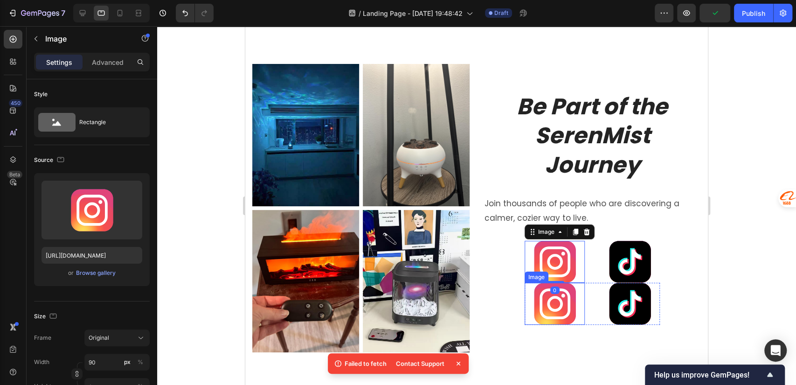
click at [576, 283] on div at bounding box center [555, 304] width 60 height 42
click at [561, 254] on img at bounding box center [555, 262] width 42 height 42
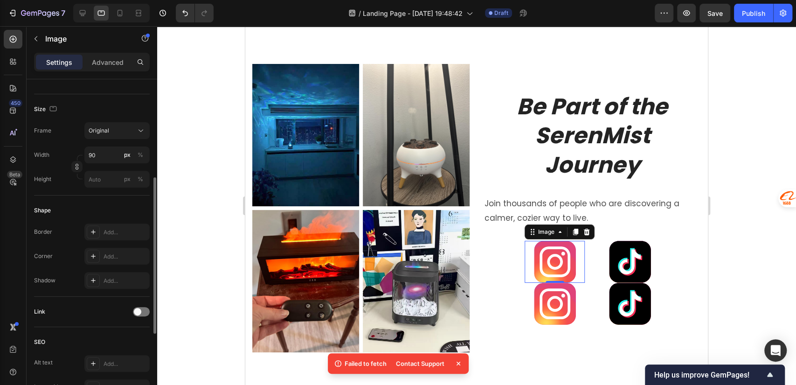
scroll to position [0, 0]
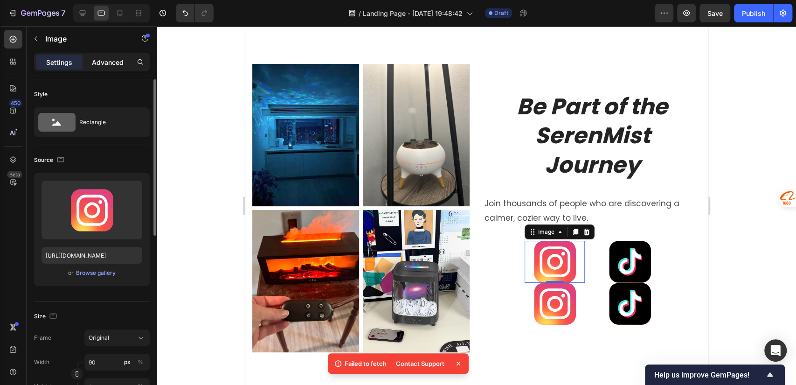
click at [101, 64] on p "Advanced" at bounding box center [108, 62] width 32 height 10
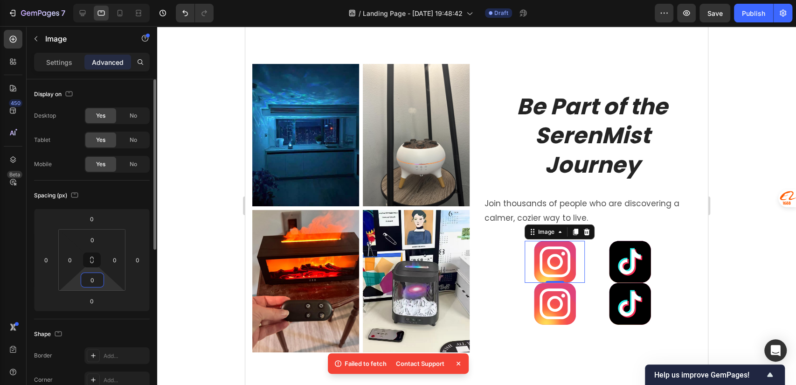
drag, startPoint x: 90, startPoint y: 286, endPoint x: 91, endPoint y: 279, distance: 6.7
click at [91, 279] on input "0" at bounding box center [92, 280] width 19 height 14
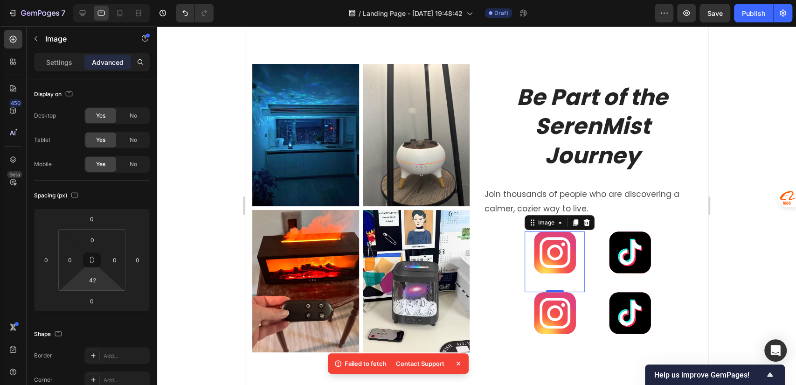
type input "44"
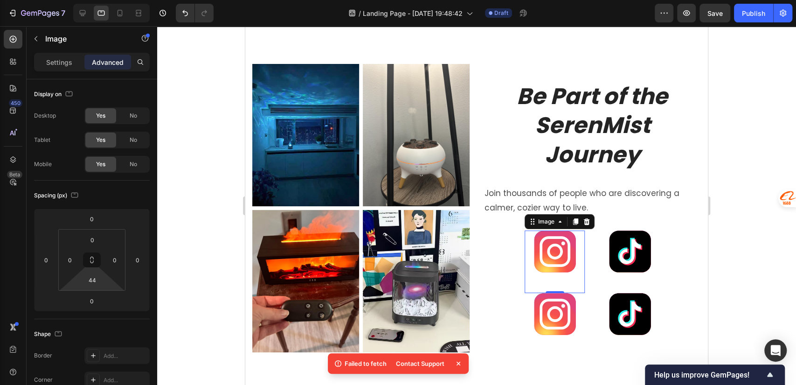
drag, startPoint x: 77, startPoint y: 289, endPoint x: 77, endPoint y: 278, distance: 11.2
click at [77, 0] on html "7 / Landing Page - Sep 26, 19:48:42 Draft Preview Save Publish 450 Beta Section…" at bounding box center [398, 0] width 796 height 0
click at [601, 236] on div at bounding box center [630, 252] width 60 height 42
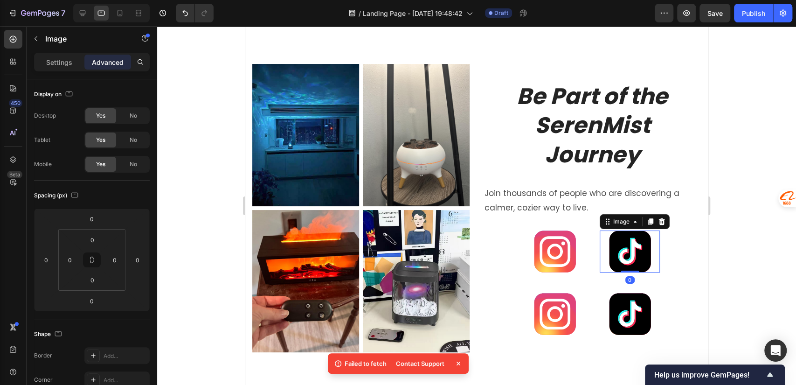
click at [628, 237] on img at bounding box center [630, 252] width 42 height 42
click at [747, 265] on div at bounding box center [476, 205] width 639 height 359
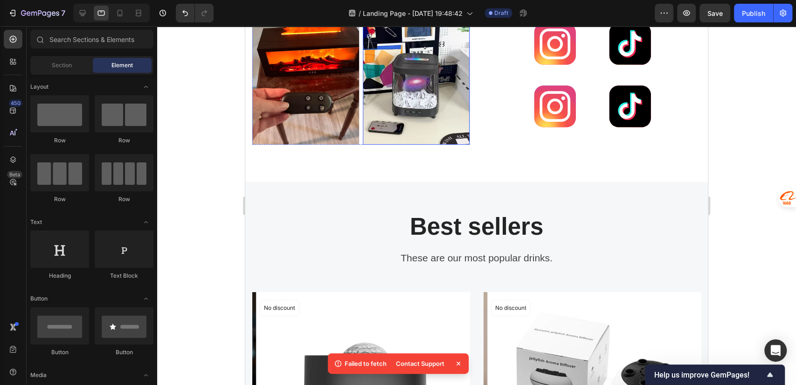
scroll to position [2278, 0]
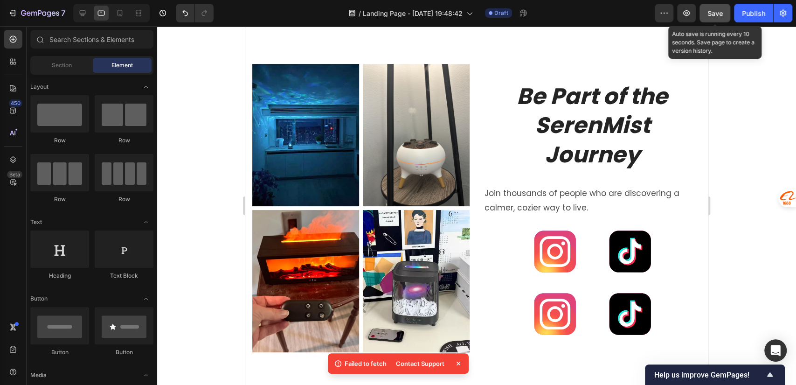
click at [714, 13] on span "Save" at bounding box center [715, 13] width 15 height 8
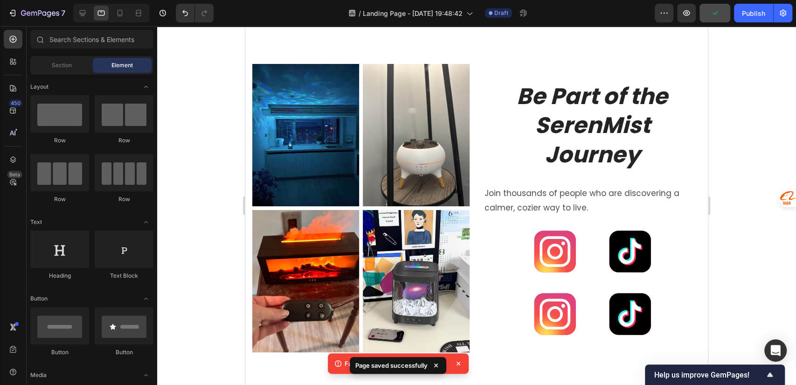
click at [739, 228] on div at bounding box center [476, 205] width 639 height 359
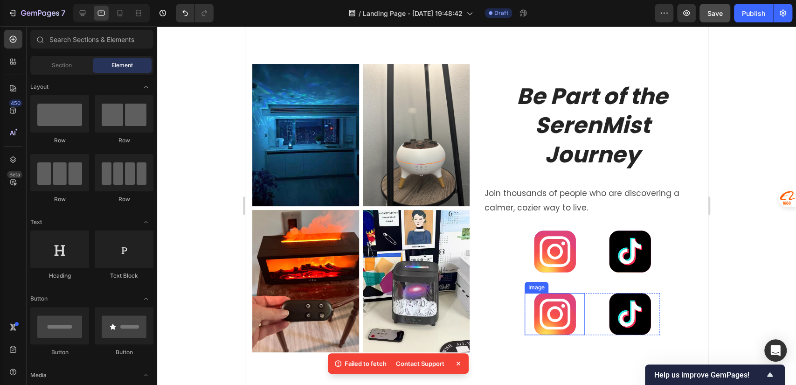
click at [554, 305] on img at bounding box center [555, 314] width 42 height 42
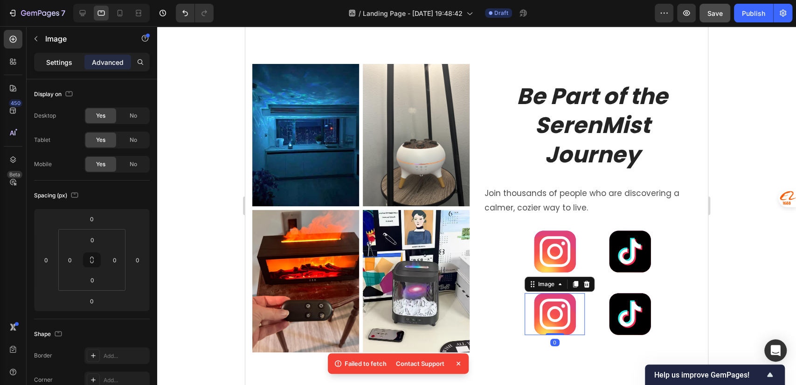
click at [62, 62] on p "Settings" at bounding box center [59, 62] width 26 height 10
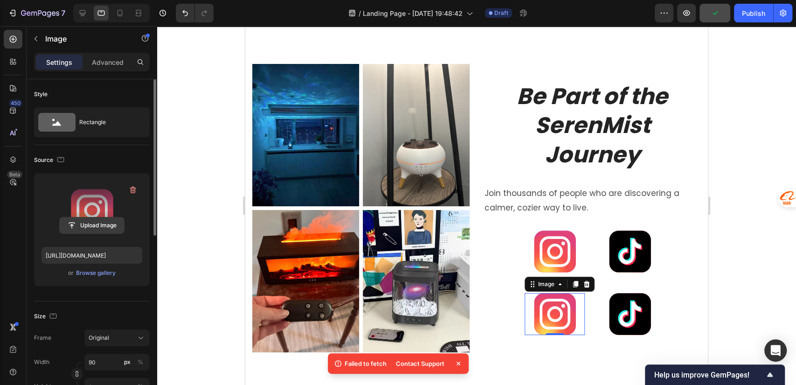
click at [104, 227] on input "file" at bounding box center [92, 225] width 64 height 16
click at [126, 193] on button "button" at bounding box center [133, 189] width 15 height 15
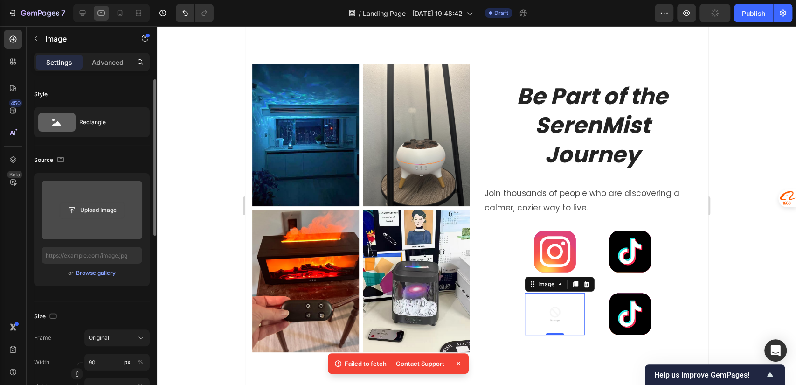
click at [84, 207] on input "file" at bounding box center [92, 210] width 64 height 16
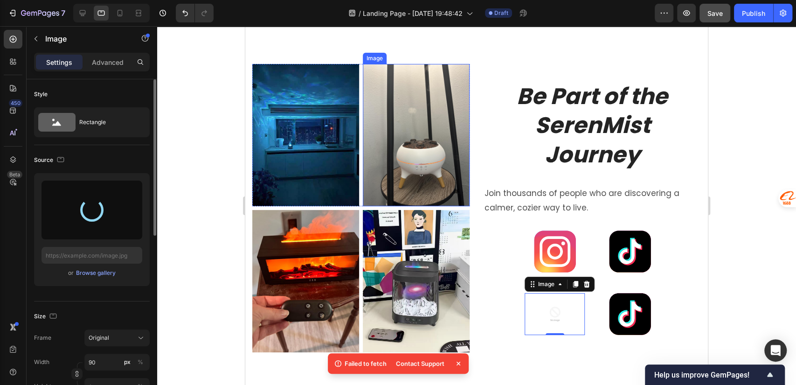
type input "https://cdn.shopify.com/s/files/1/0756/0295/2419/files/gempages_586120987779531…"
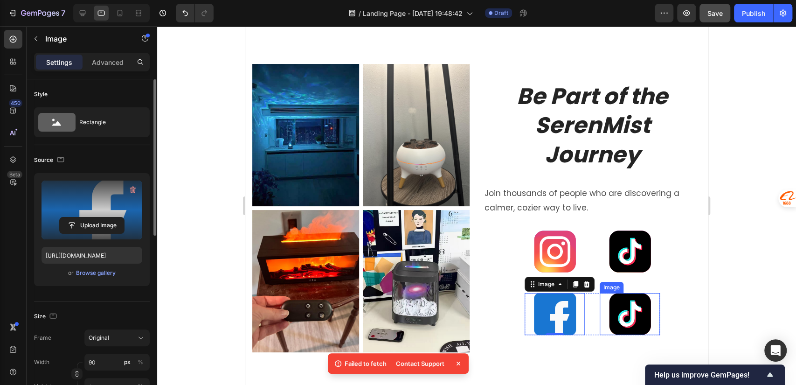
click at [629, 293] on img at bounding box center [630, 314] width 42 height 42
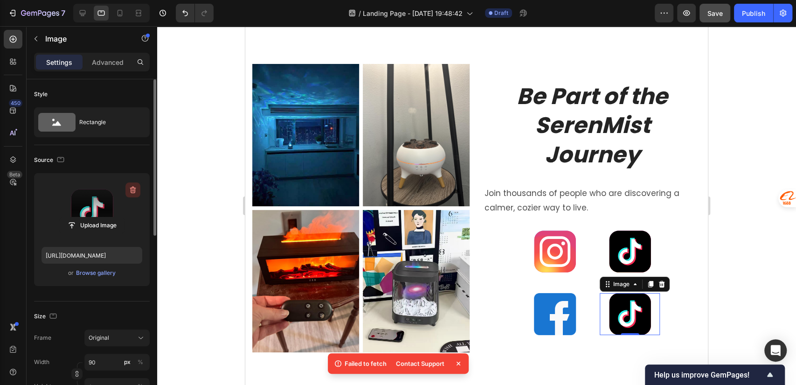
click at [134, 191] on icon "button" at bounding box center [132, 189] width 9 height 9
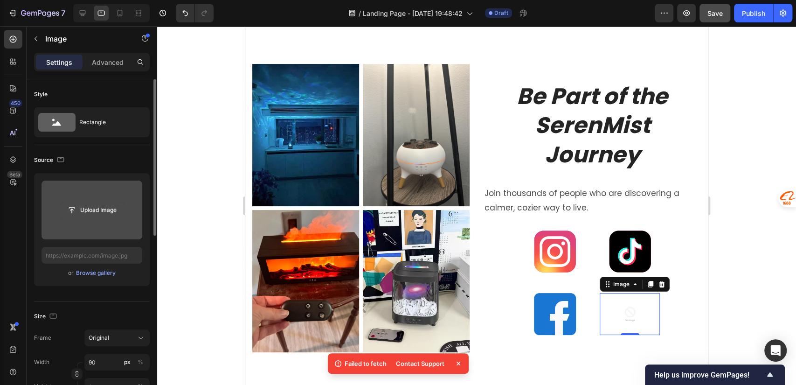
click at [98, 212] on input "file" at bounding box center [92, 210] width 64 height 16
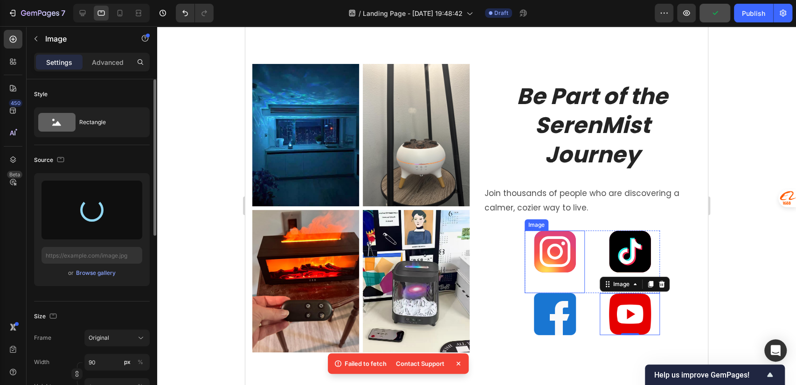
type input "https://cdn.shopify.com/s/files/1/0756/0295/2419/files/gempages_586120987779531…"
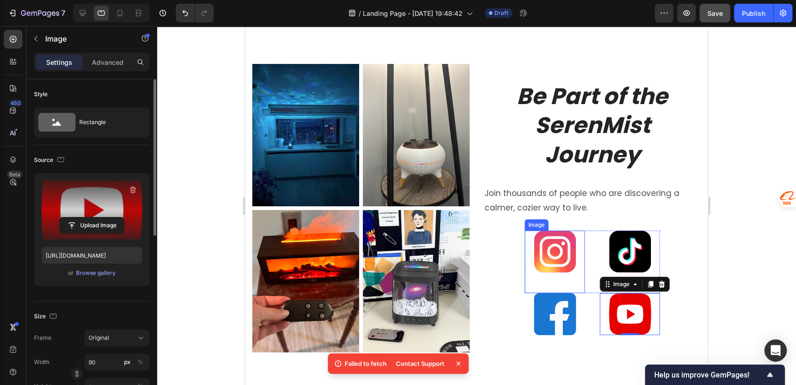
scroll to position [2486, 0]
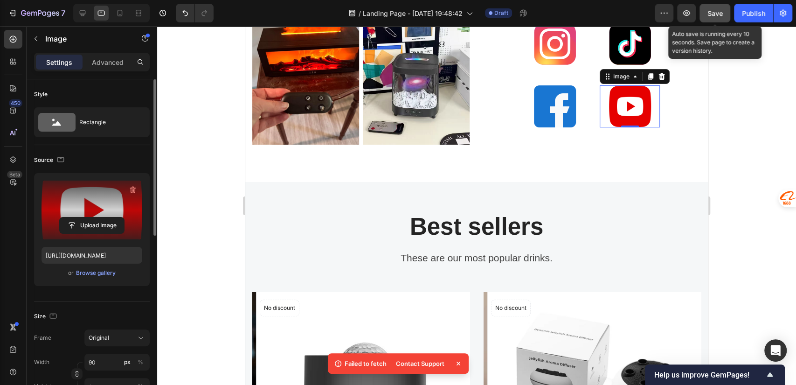
click at [705, 12] on button "Save" at bounding box center [715, 13] width 31 height 19
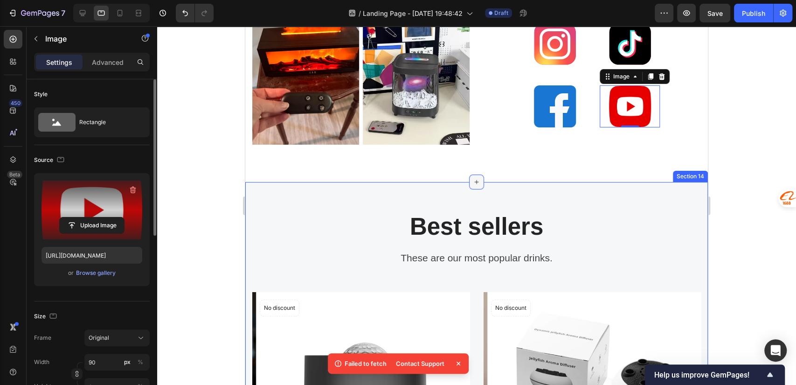
click at [473, 178] on icon at bounding box center [476, 181] width 7 height 7
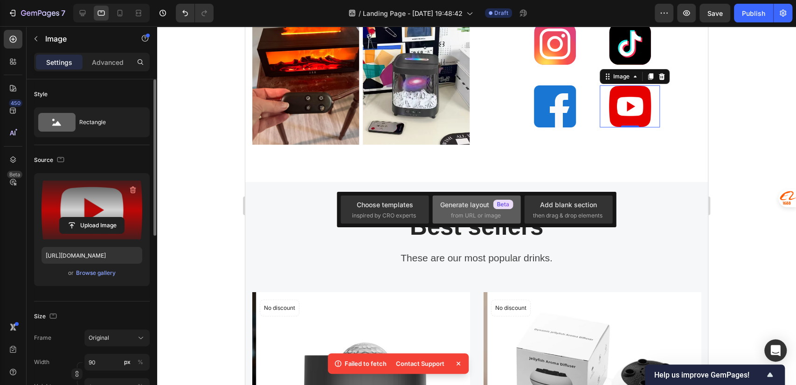
click at [457, 206] on div "Generate layout" at bounding box center [476, 205] width 73 height 10
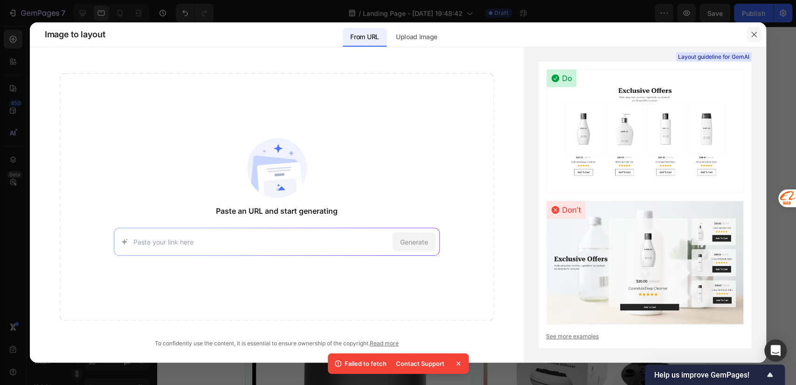
click at [750, 29] on button "button" at bounding box center [754, 34] width 15 height 15
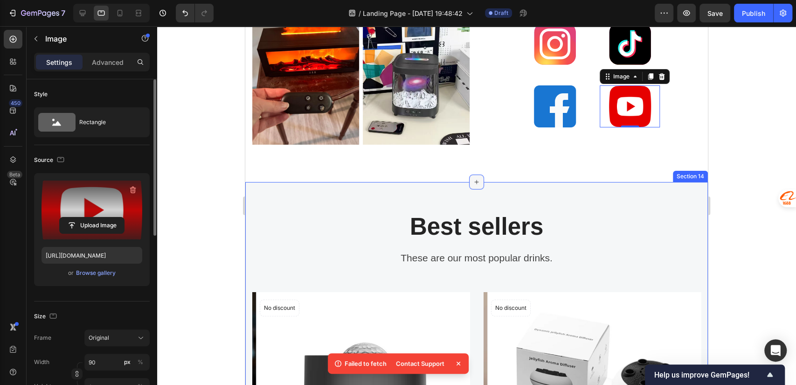
click at [475, 178] on icon at bounding box center [476, 181] width 7 height 7
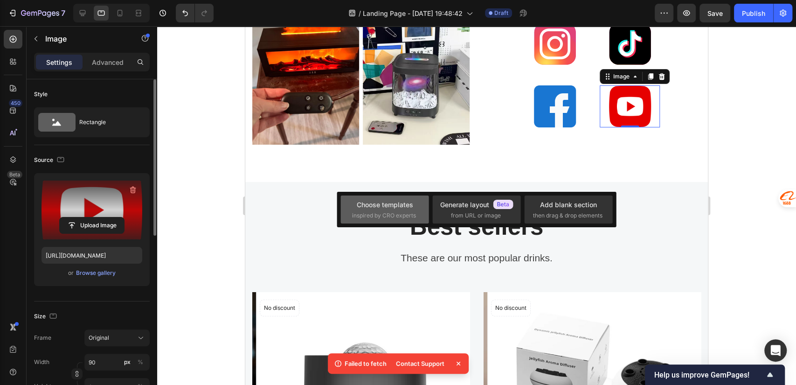
click at [383, 208] on div "Choose templates" at bounding box center [385, 205] width 56 height 10
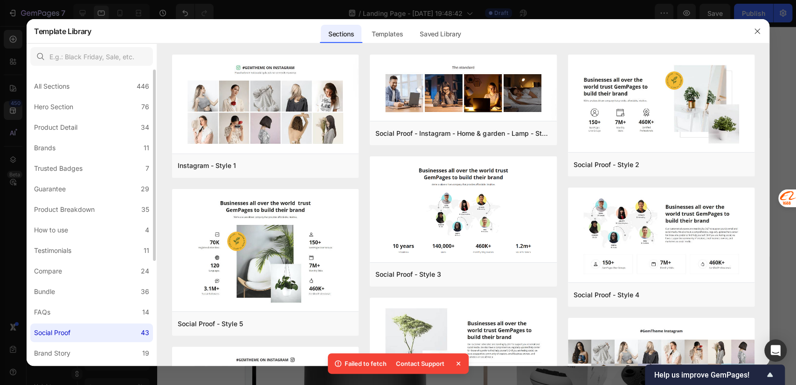
scroll to position [161, 0]
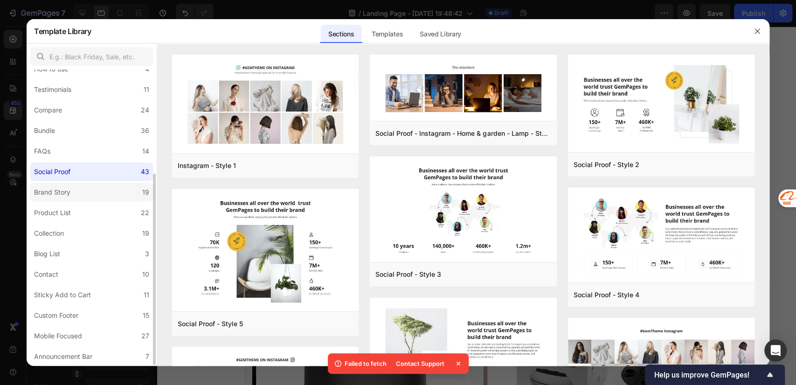
click at [70, 189] on div "Brand Story" at bounding box center [52, 192] width 36 height 11
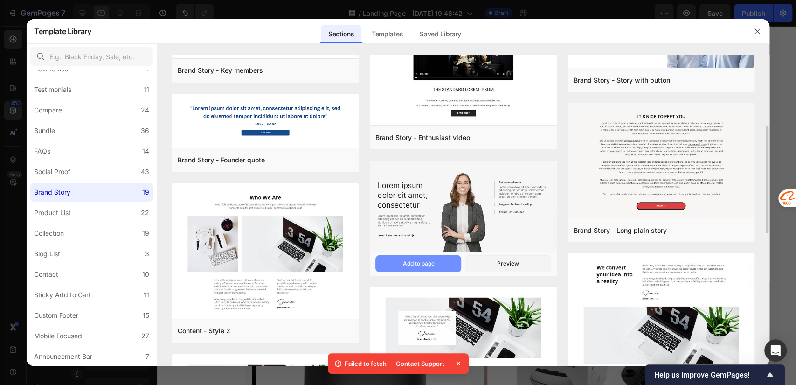
scroll to position [414, 0]
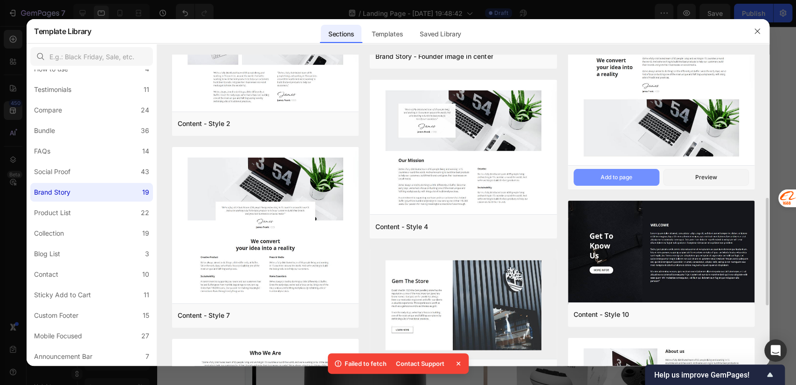
click at [628, 179] on div "Add to page" at bounding box center [617, 177] width 32 height 8
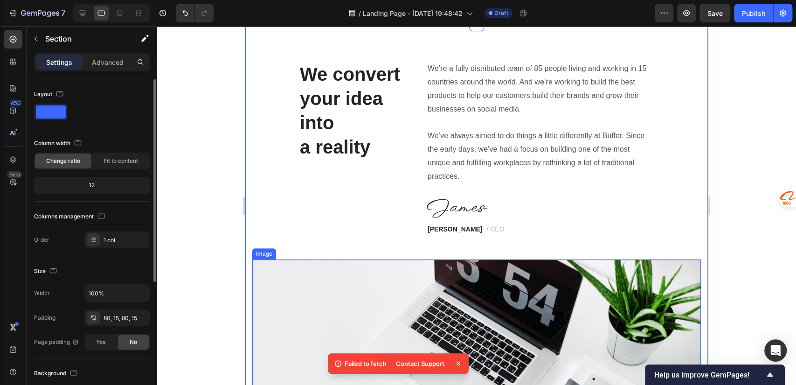
scroll to position [2844, 0]
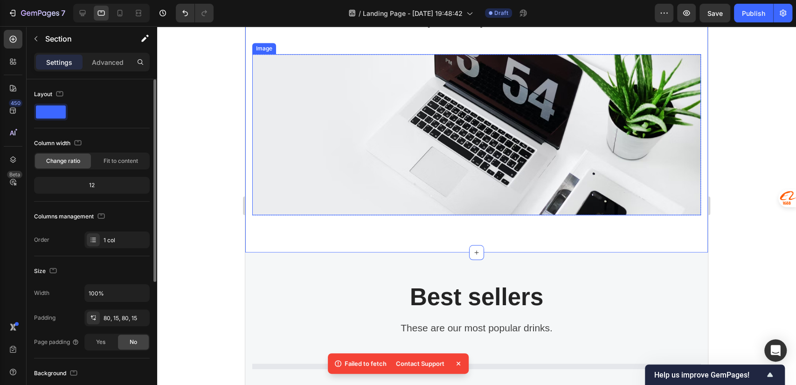
click at [487, 139] on img at bounding box center [476, 134] width 449 height 161
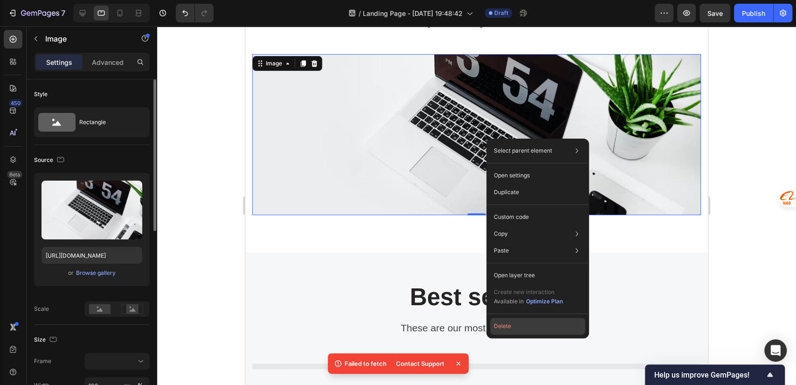
click at [519, 328] on button "Delete" at bounding box center [537, 326] width 95 height 17
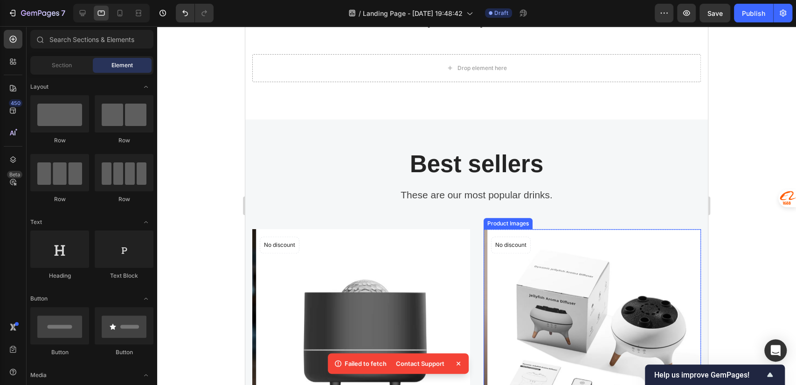
scroll to position [2637, 0]
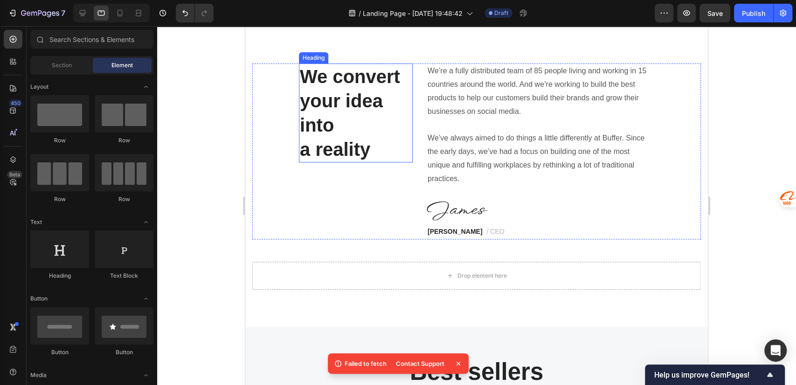
click at [369, 122] on p "your idea into" at bounding box center [356, 113] width 112 height 49
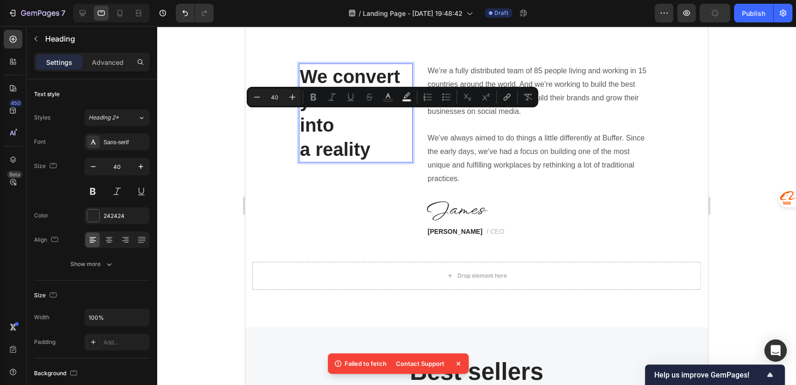
click at [364, 137] on p "a reality" at bounding box center [356, 149] width 112 height 24
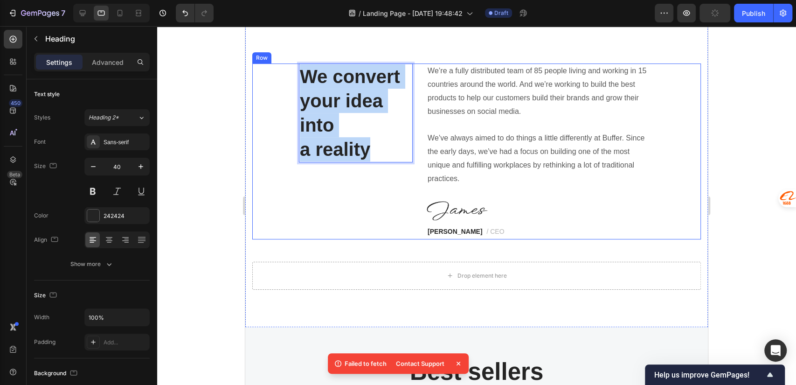
drag, startPoint x: 381, startPoint y: 151, endPoint x: 298, endPoint y: 79, distance: 109.5
click at [298, 79] on div "We convert your idea into a reality Heading 0 We’re a fully distributed team of…" at bounding box center [476, 150] width 449 height 175
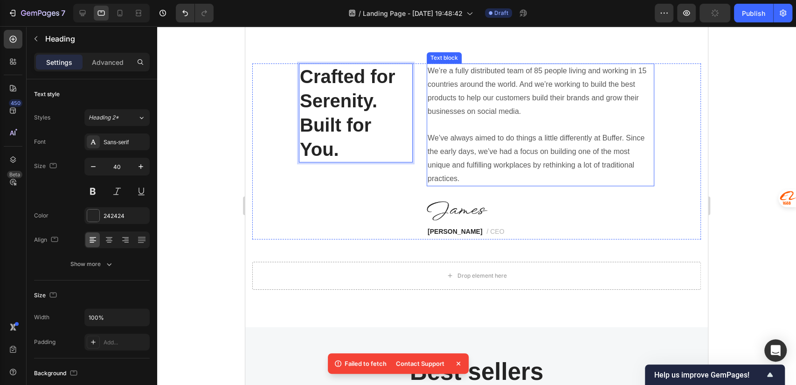
click at [486, 90] on p "We’re a fully distributed team of 85 people living and working in 15 countries …" at bounding box center [541, 91] width 226 height 54
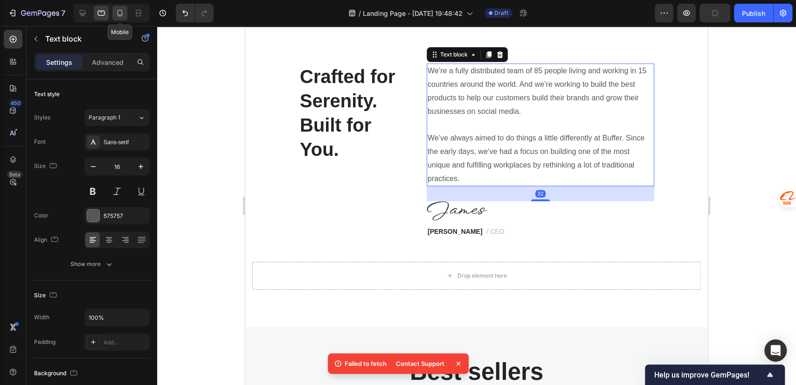
click at [127, 14] on div at bounding box center [119, 13] width 15 height 15
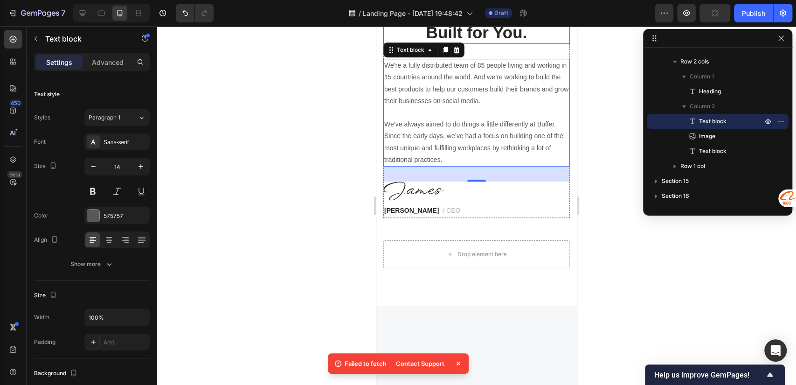
scroll to position [2494, 0]
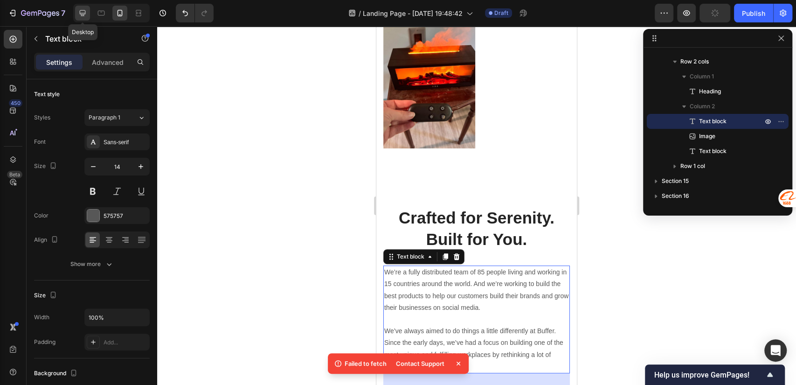
click at [82, 14] on icon at bounding box center [82, 12] width 9 height 9
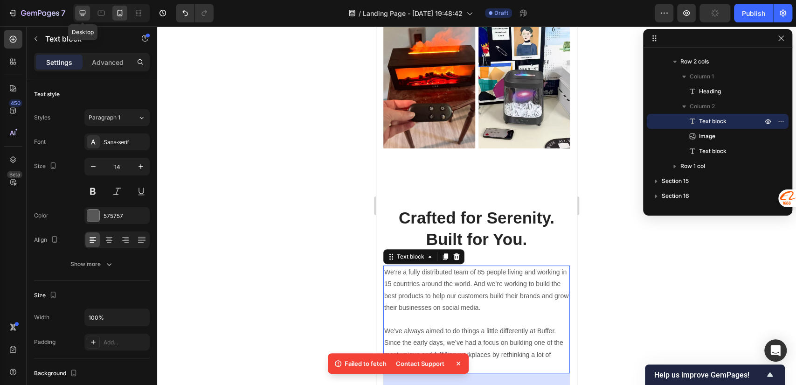
type input "16"
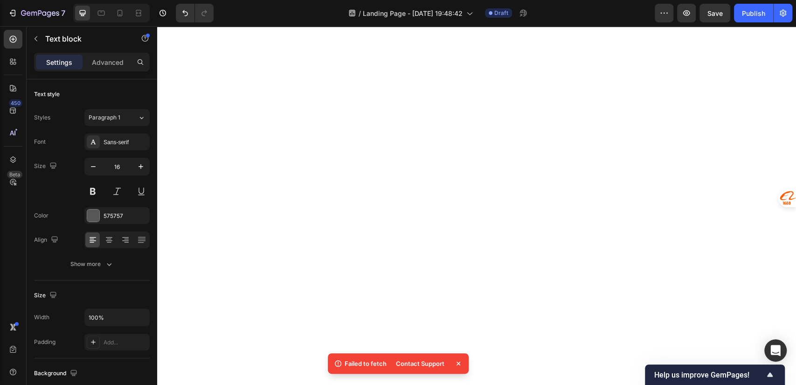
scroll to position [1876, 0]
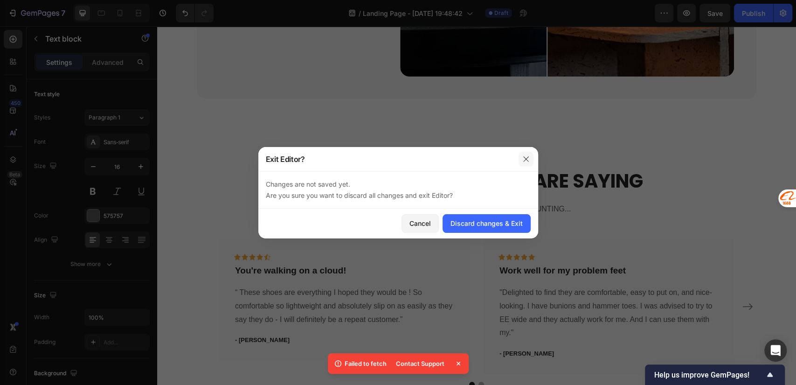
click at [528, 162] on icon "button" at bounding box center [526, 158] width 7 height 7
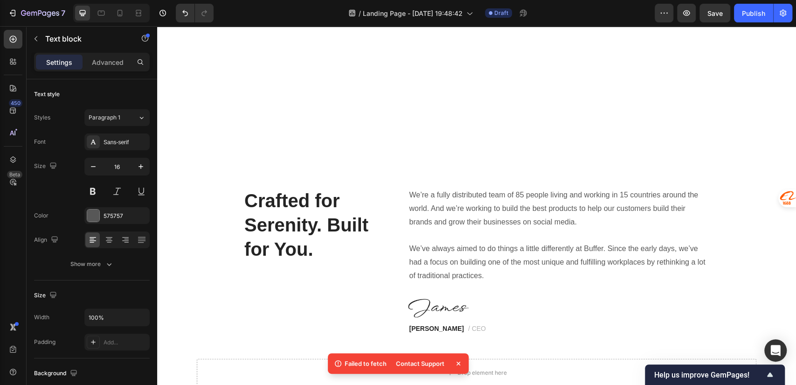
scroll to position [2706, 0]
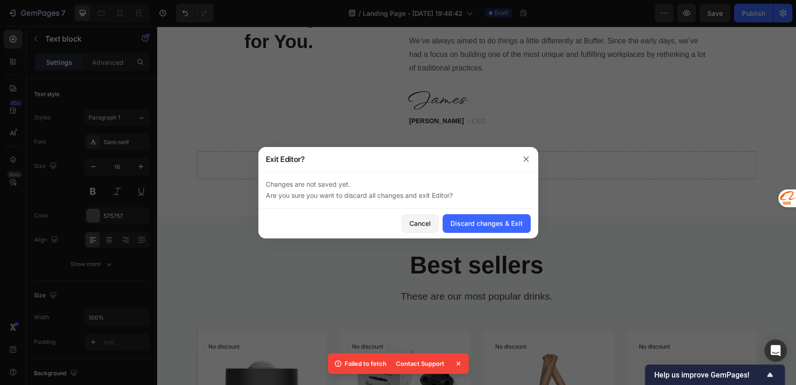
drag, startPoint x: 265, startPoint y: 187, endPoint x: 474, endPoint y: 195, distance: 208.2
click at [474, 195] on p "Changes are not saved yet. Are you sure you want to discard all changes and exi…" at bounding box center [398, 190] width 265 height 22
click at [422, 193] on p "Changes are not saved yet. Are you sure you want to discard all changes and exi…" at bounding box center [398, 190] width 265 height 22
click at [526, 155] on icon "button" at bounding box center [526, 158] width 7 height 7
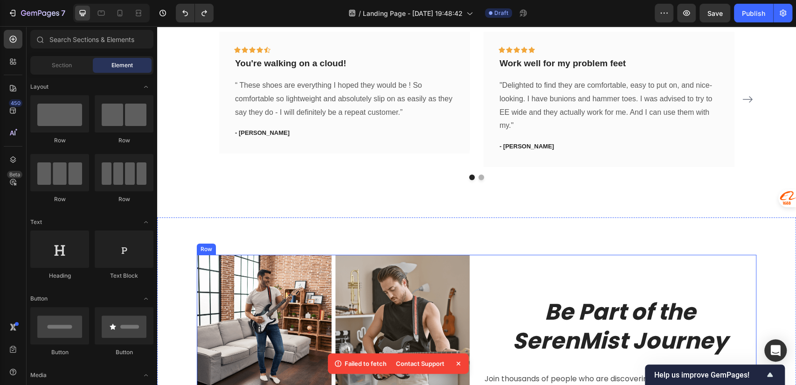
scroll to position [2291, 0]
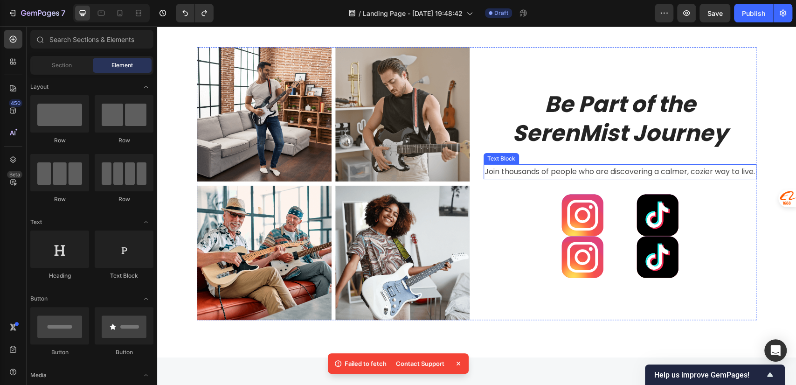
click at [636, 171] on p "Join thousands of people who are discovering a calmer, cozier way to live." at bounding box center [620, 172] width 271 height 14
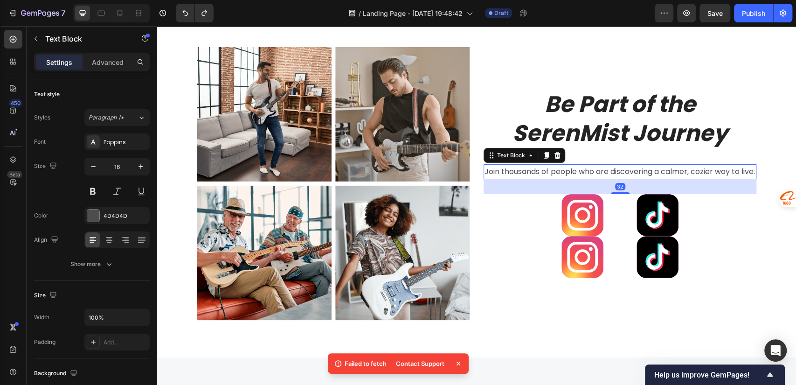
click at [505, 175] on p "Join thousands of people who are discovering a calmer, cozier way to live." at bounding box center [620, 172] width 271 height 14
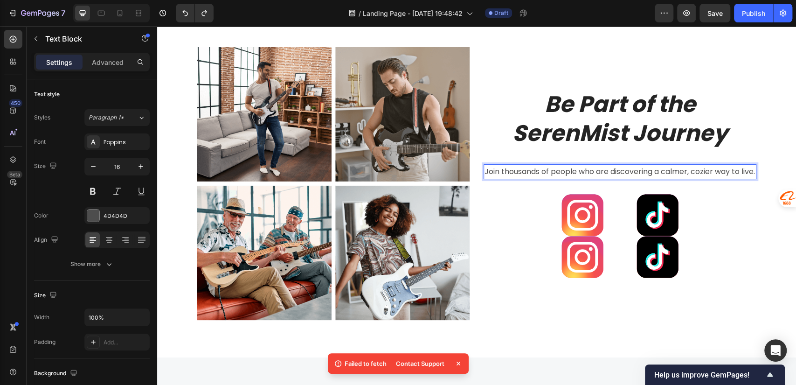
click at [505, 175] on p "Join thousands of people who are discovering a calmer, cozier way to live." at bounding box center [620, 172] width 271 height 14
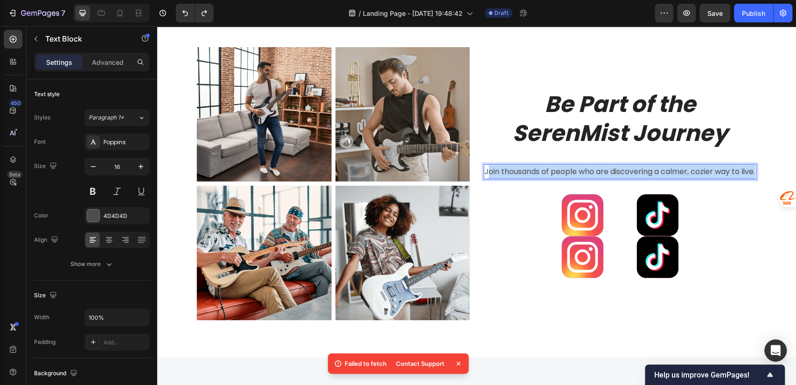
drag, startPoint x: 501, startPoint y: 176, endPoint x: 483, endPoint y: 167, distance: 19.8
click at [485, 167] on p "Join thousands of people who are discovering a calmer, cozier way to live." at bounding box center [620, 172] width 271 height 14
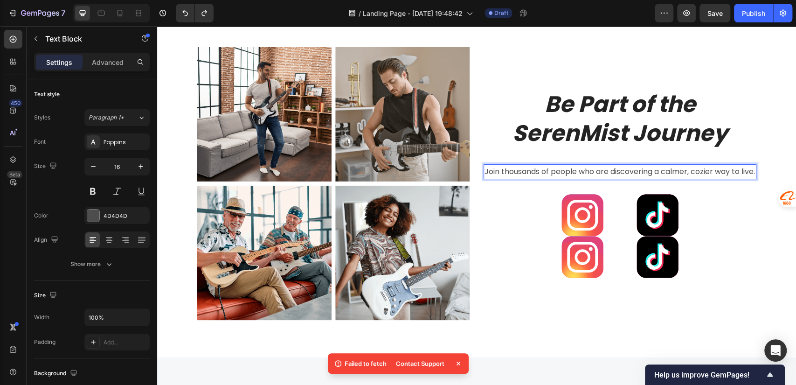
click at [503, 168] on p "Join thousands of people who are discovering a calmer, cozier way to live." at bounding box center [620, 172] width 271 height 14
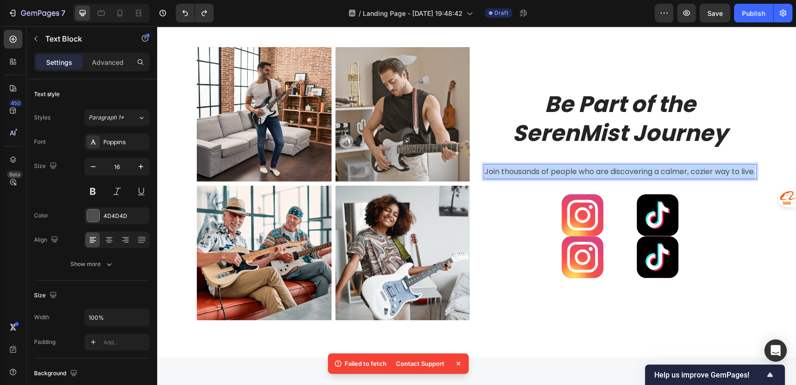
drag, startPoint x: 489, startPoint y: 177, endPoint x: 480, endPoint y: 167, distance: 13.2
click at [484, 167] on div "Join thousands of people who are discovering a calmer, cozier way to live." at bounding box center [620, 171] width 273 height 15
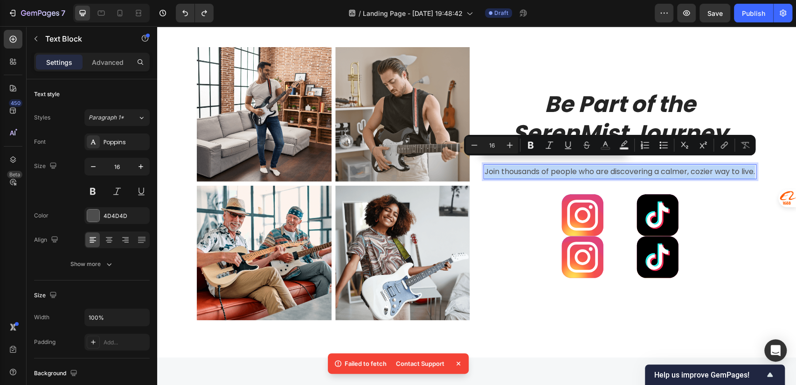
click at [570, 178] on p "Join thousands of people who are discovering a calmer, cozier way to live." at bounding box center [620, 172] width 271 height 14
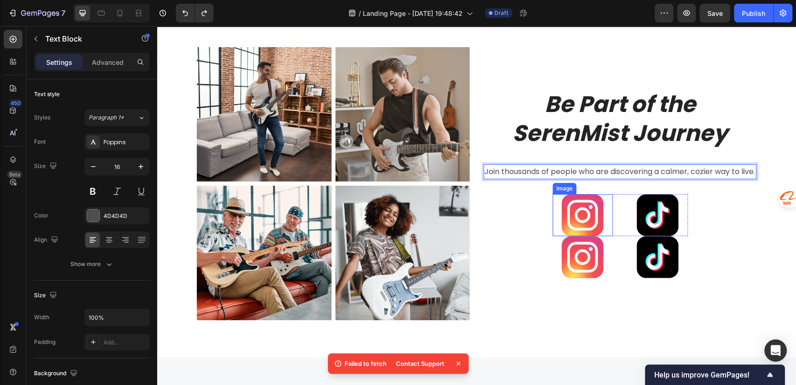
click at [579, 222] on img at bounding box center [583, 215] width 42 height 42
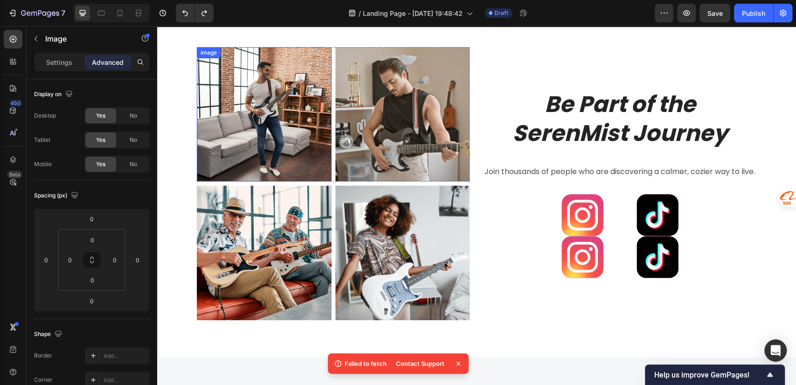
click at [232, 103] on img at bounding box center [264, 114] width 135 height 135
click at [250, 104] on img at bounding box center [264, 114] width 135 height 135
click at [46, 59] on p "Settings" at bounding box center [59, 62] width 26 height 10
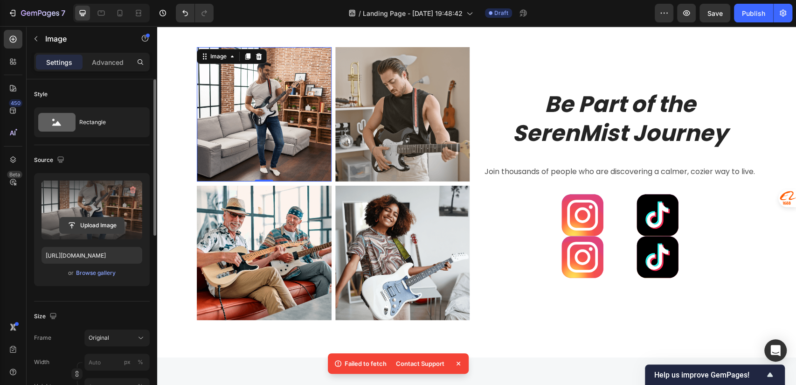
click at [101, 226] on input "file" at bounding box center [92, 225] width 64 height 16
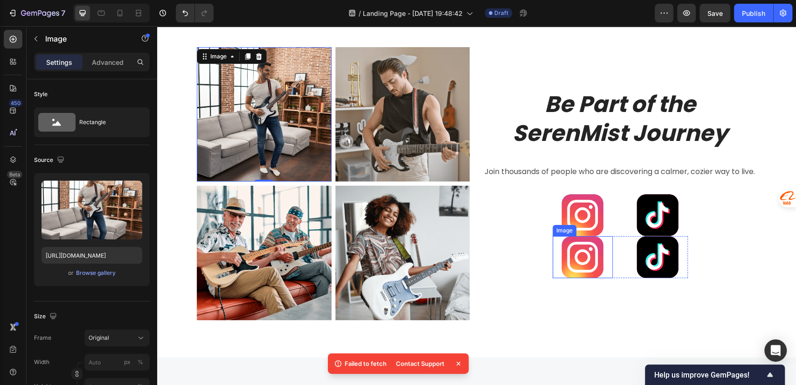
click at [580, 260] on img at bounding box center [583, 257] width 42 height 42
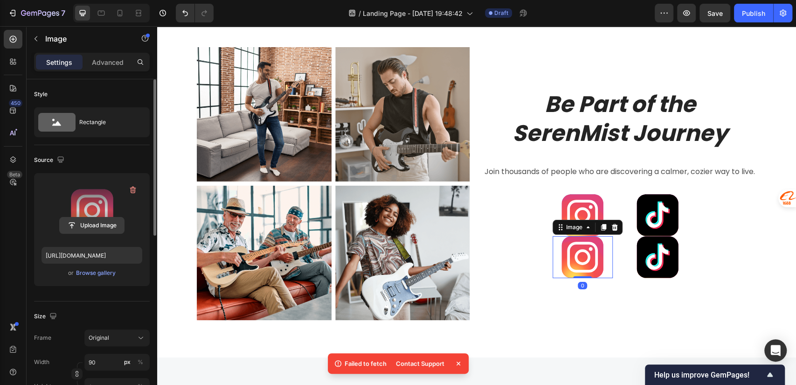
click at [94, 227] on input "file" at bounding box center [92, 225] width 64 height 16
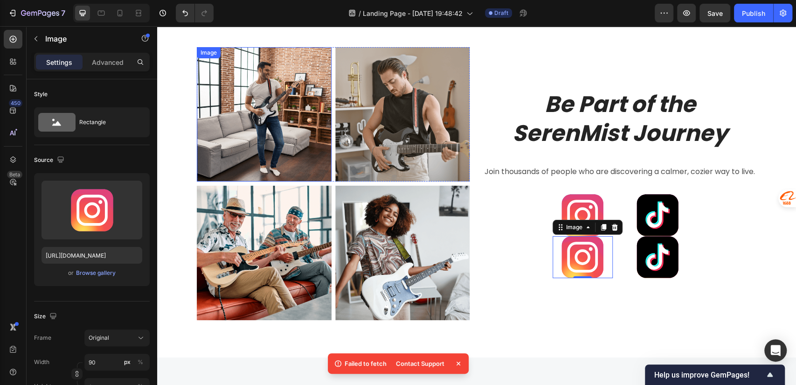
click at [293, 153] on img at bounding box center [264, 114] width 135 height 135
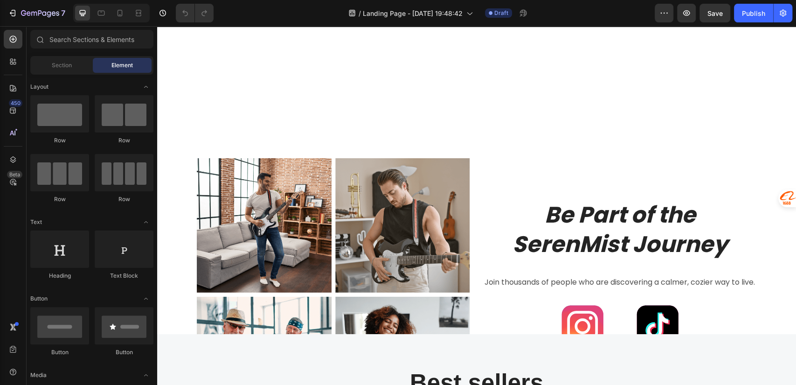
scroll to position [2281, 0]
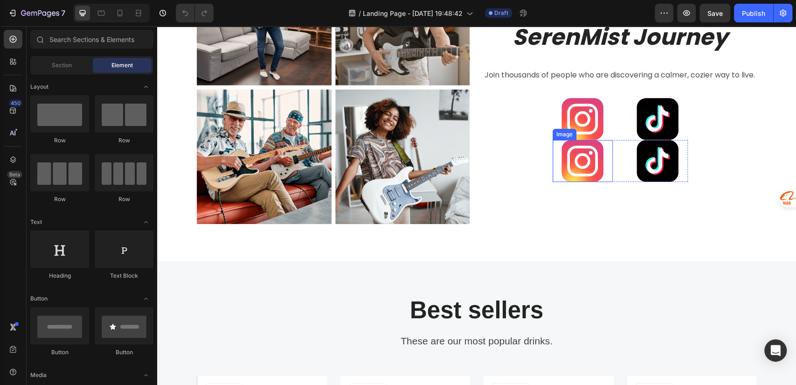
click at [573, 162] on img at bounding box center [583, 161] width 42 height 42
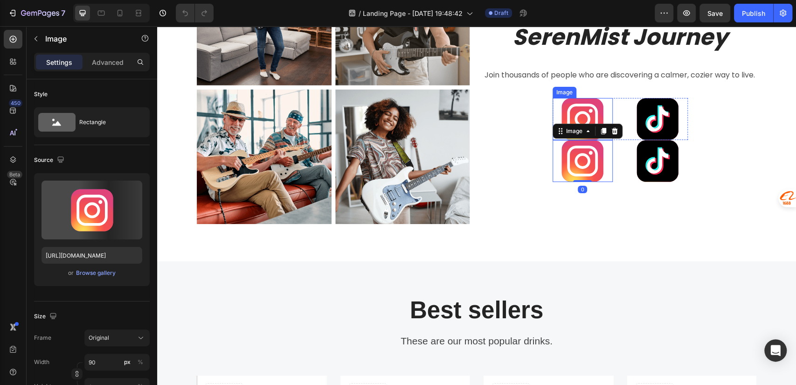
click at [586, 114] on img at bounding box center [583, 119] width 42 height 42
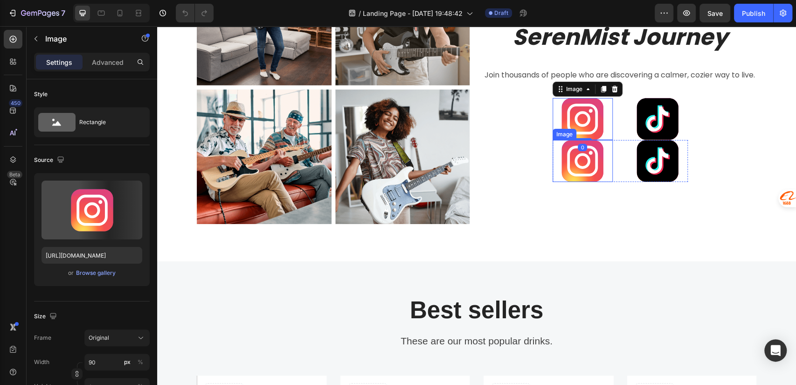
click at [590, 160] on img at bounding box center [583, 161] width 42 height 42
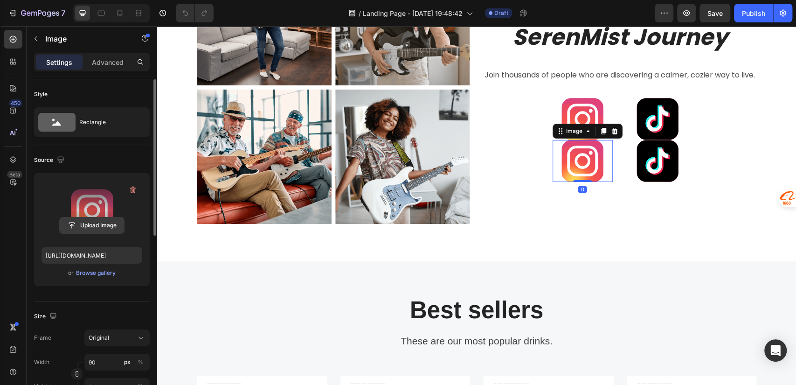
click at [96, 228] on input "file" at bounding box center [92, 225] width 64 height 16
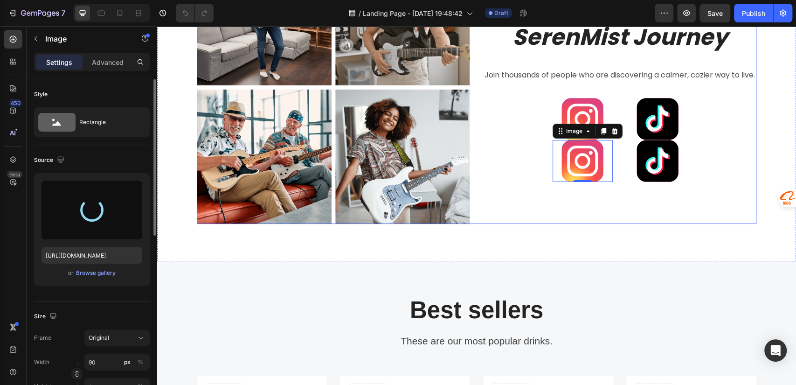
type input "https://cdn.shopify.com/s/files/1/0756/0295/2419/files/gempages_586120987779531…"
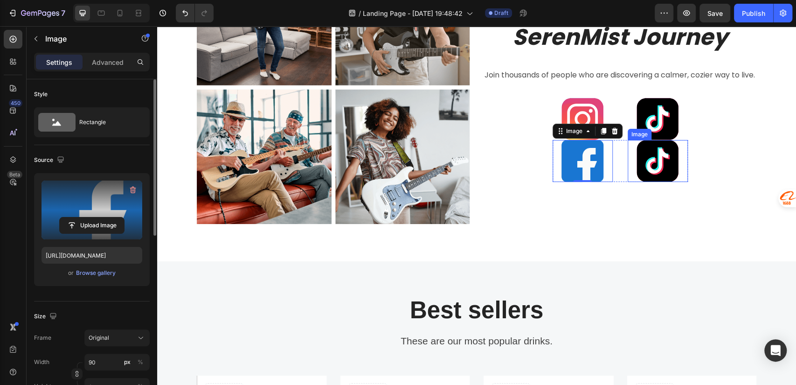
click at [659, 170] on img at bounding box center [658, 161] width 42 height 42
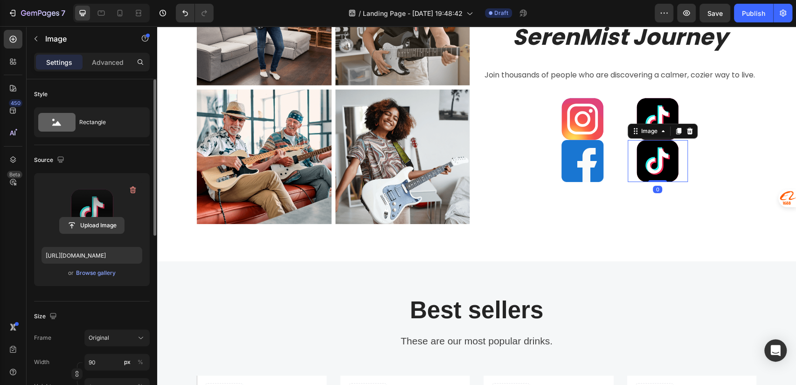
click at [98, 225] on input "file" at bounding box center [92, 225] width 64 height 16
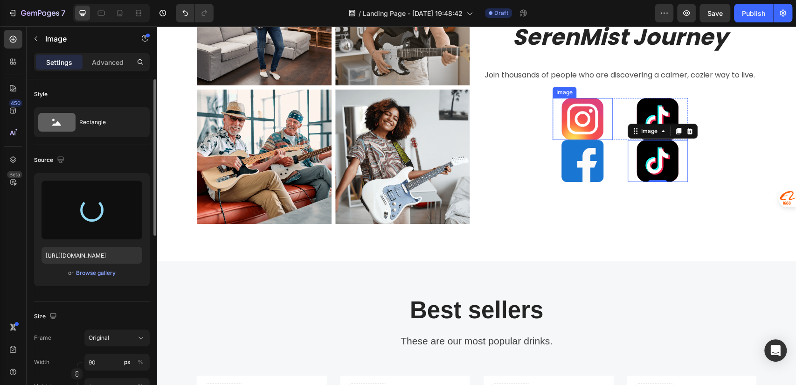
type input "https://cdn.shopify.com/s/files/1/0756/0295/2419/files/gempages_586120987779531…"
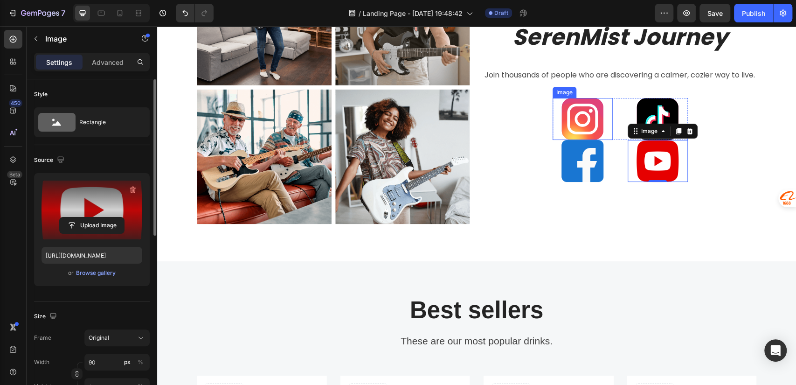
click at [586, 116] on img at bounding box center [583, 119] width 42 height 42
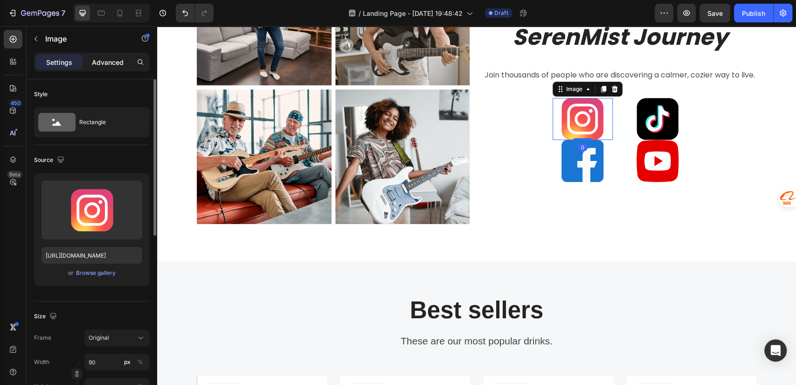
click at [105, 63] on p "Advanced" at bounding box center [108, 62] width 32 height 10
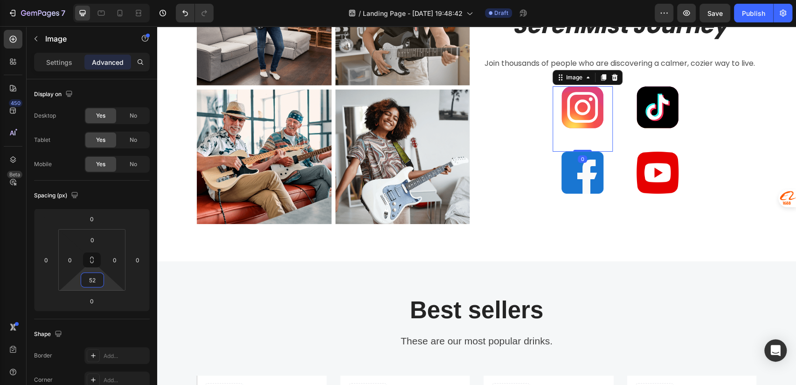
type input "54"
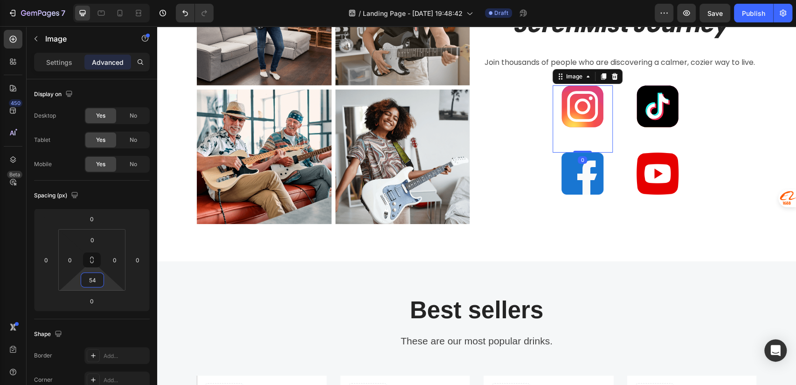
drag, startPoint x: 111, startPoint y: 288, endPoint x: 112, endPoint y: 274, distance: 14.1
click at [112, 0] on html "7 / Landing Page - Sep 26, 19:48:42 Draft Preview Save Publish 450 Beta Section…" at bounding box center [398, 0] width 796 height 0
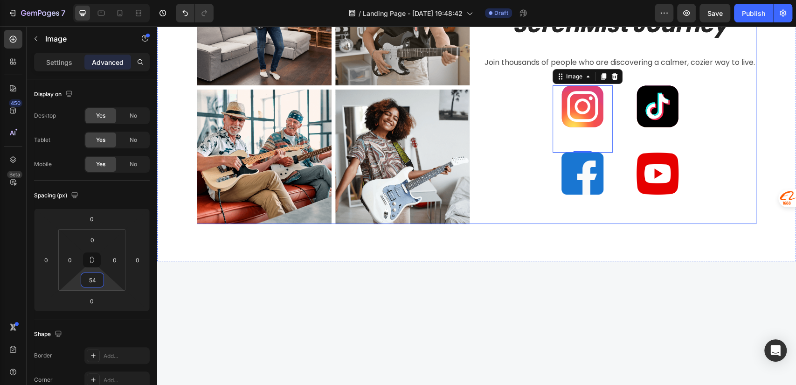
scroll to position [2074, 0]
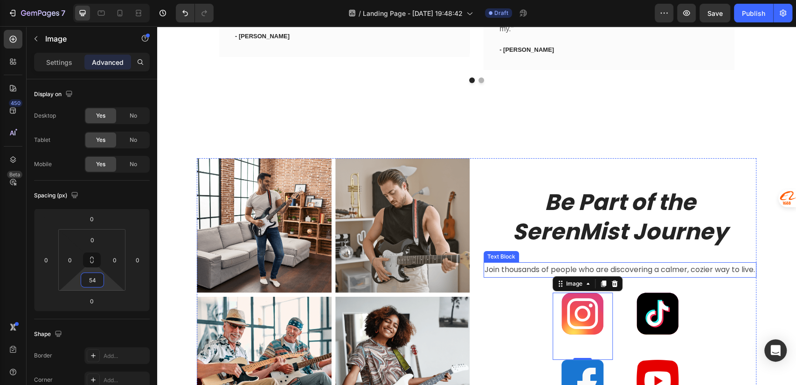
click at [531, 264] on p "Join thousands of people who are discovering a calmer, cozier way to live." at bounding box center [620, 270] width 271 height 14
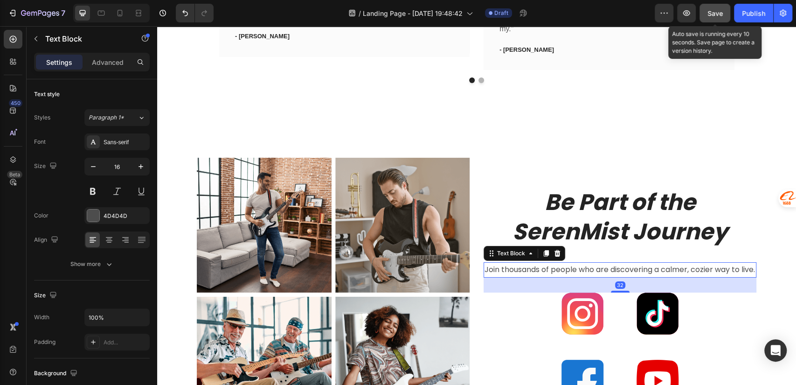
click at [724, 13] on button "Save" at bounding box center [715, 13] width 31 height 19
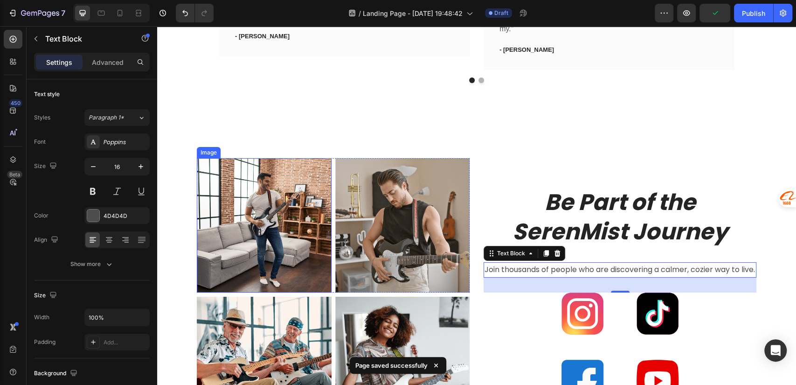
click at [239, 204] on img at bounding box center [264, 225] width 135 height 135
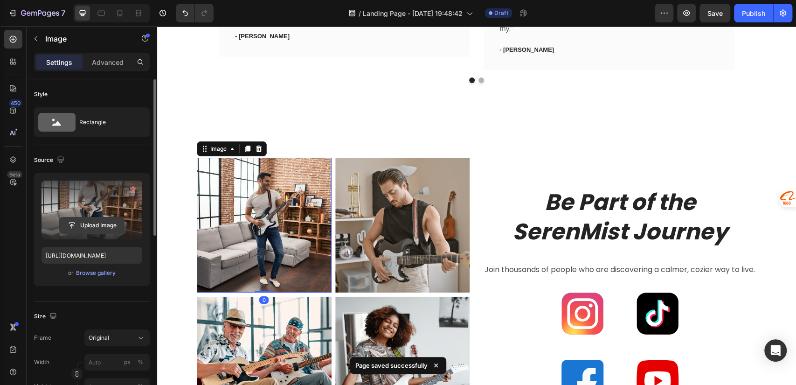
click at [90, 225] on input "file" at bounding box center [92, 225] width 64 height 16
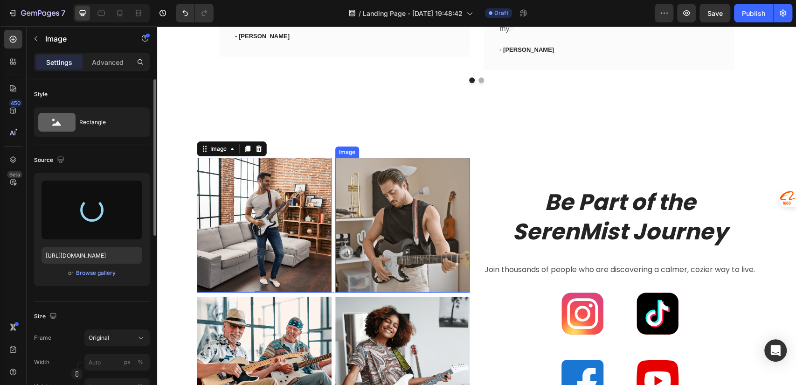
type input "https://cdn.shopify.com/s/files/1/0756/0295/2419/files/gempages_586120987779531…"
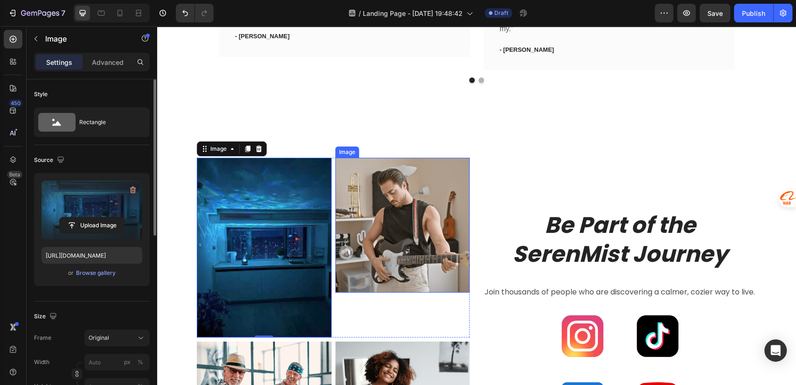
click at [383, 214] on img at bounding box center [402, 225] width 135 height 135
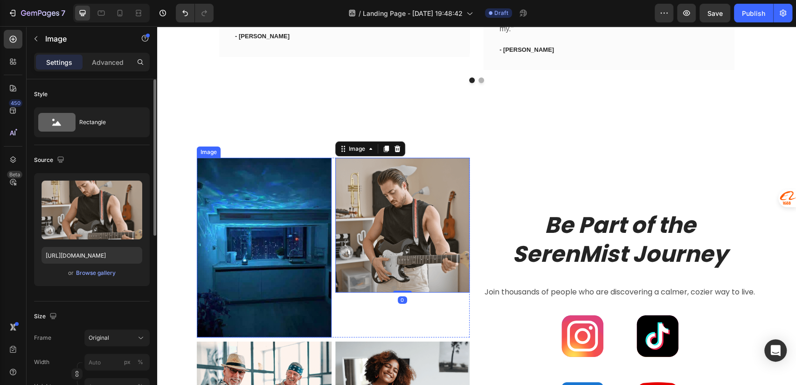
click at [292, 223] on img at bounding box center [264, 248] width 135 height 180
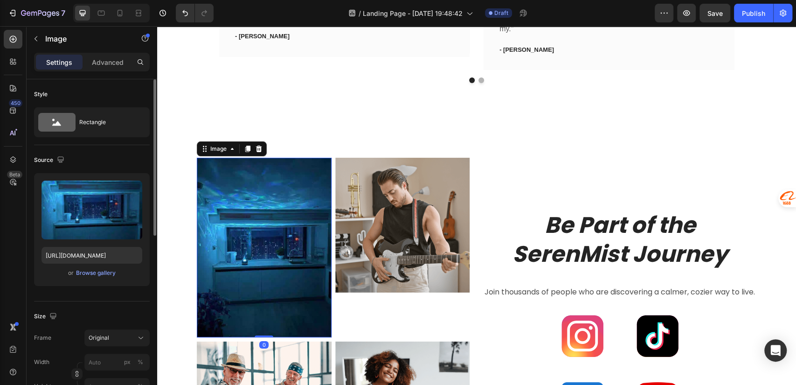
scroll to position [207, 0]
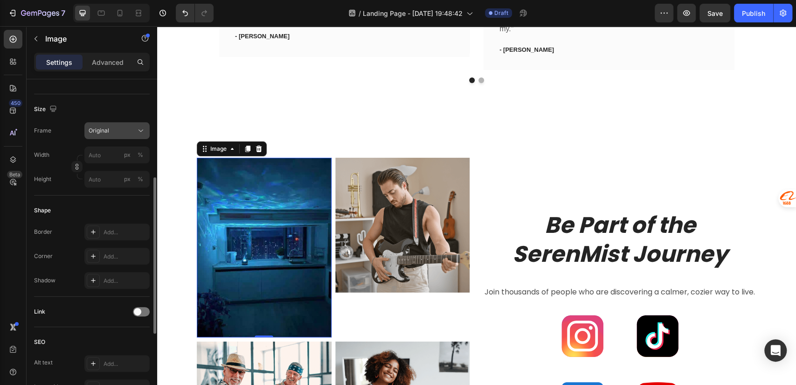
click at [105, 133] on span "Original" at bounding box center [99, 130] width 21 height 8
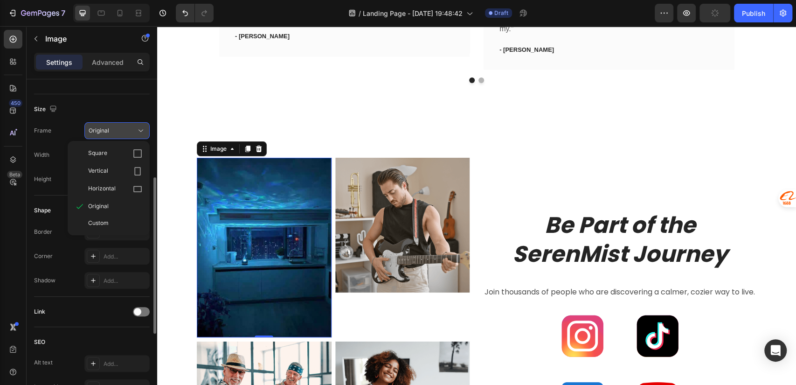
drag, startPoint x: 109, startPoint y: 153, endPoint x: 118, endPoint y: 154, distance: 9.0
click at [109, 153] on div "Square" at bounding box center [115, 153] width 54 height 9
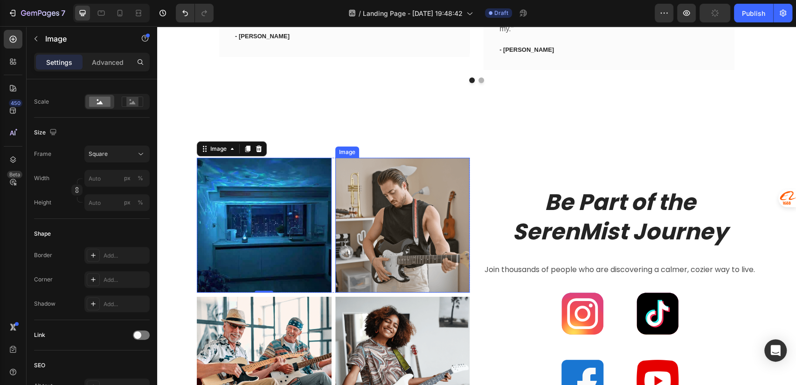
click at [382, 204] on img at bounding box center [402, 225] width 135 height 135
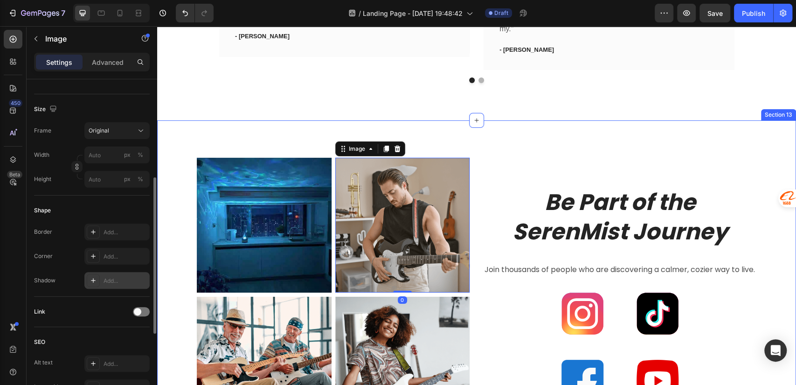
scroll to position [0, 0]
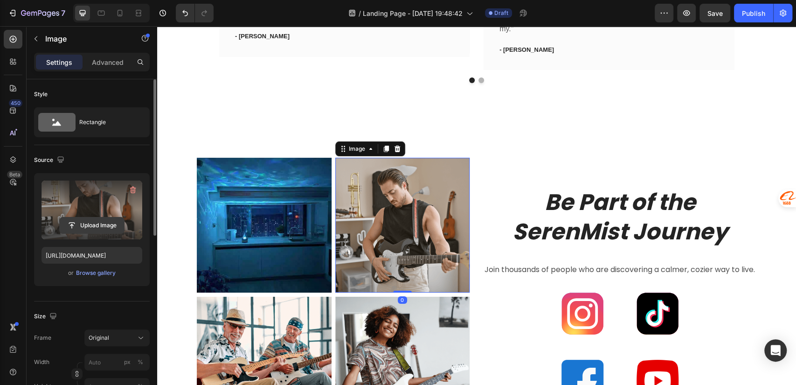
click at [97, 225] on input "file" at bounding box center [92, 225] width 64 height 16
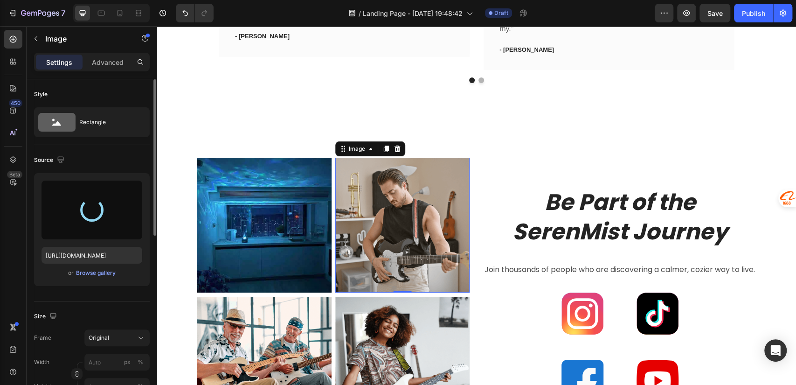
type input "https://cdn.shopify.com/s/files/1/0756/0295/2419/files/gempages_586120987779531…"
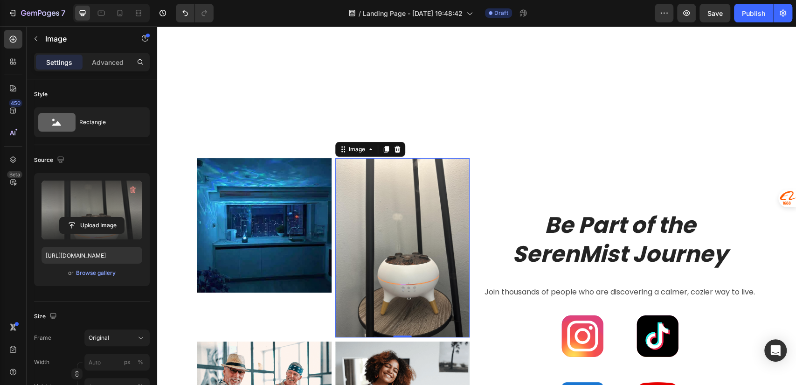
scroll to position [2281, 0]
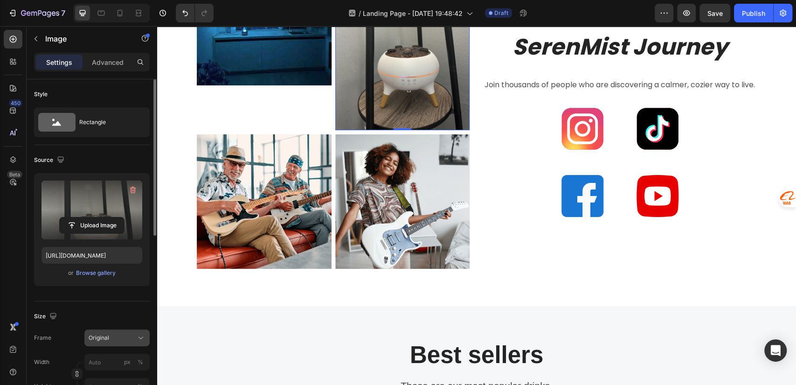
click at [110, 339] on div "Original" at bounding box center [112, 338] width 46 height 8
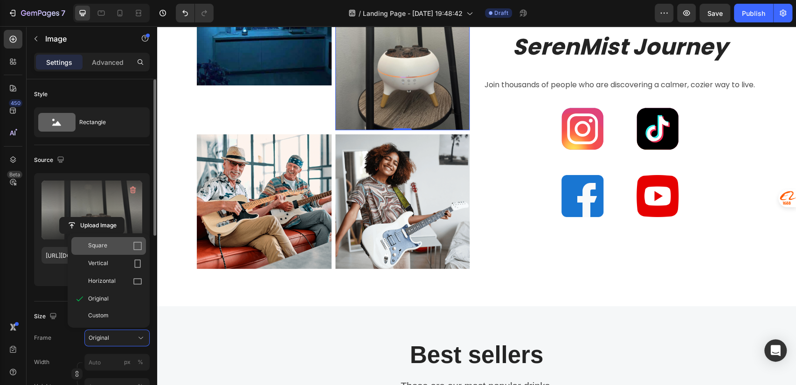
click at [109, 246] on div "Square" at bounding box center [115, 245] width 54 height 9
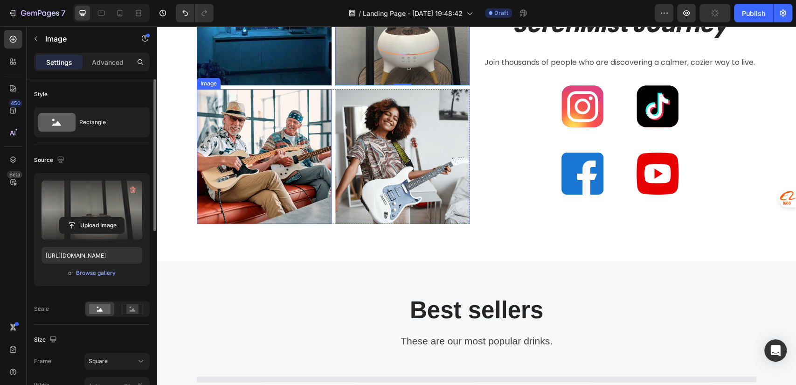
click at [295, 174] on img at bounding box center [264, 156] width 135 height 135
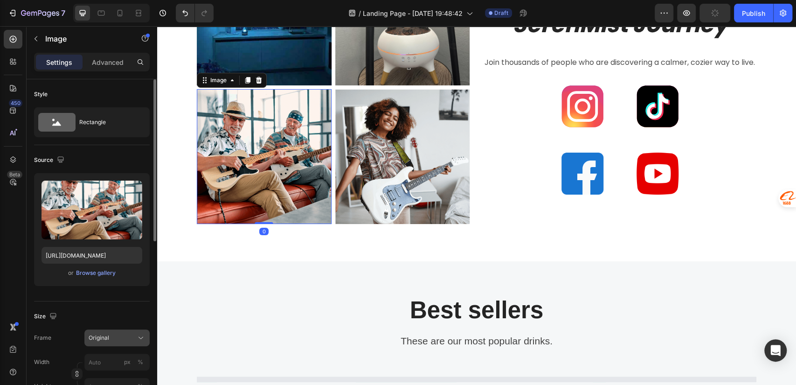
click at [112, 338] on div "Original" at bounding box center [112, 338] width 46 height 8
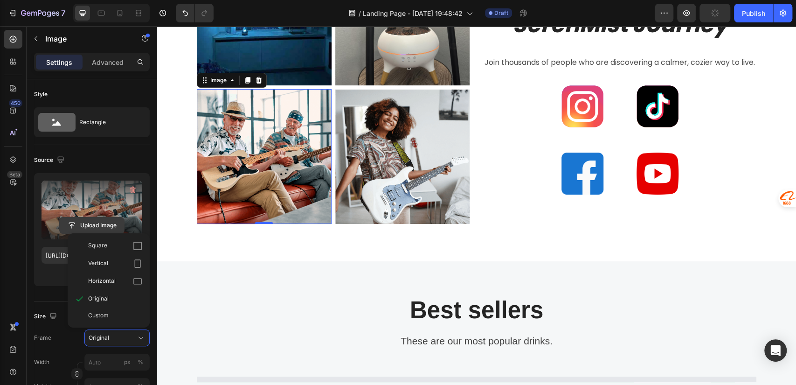
click at [75, 221] on input "file" at bounding box center [92, 225] width 64 height 16
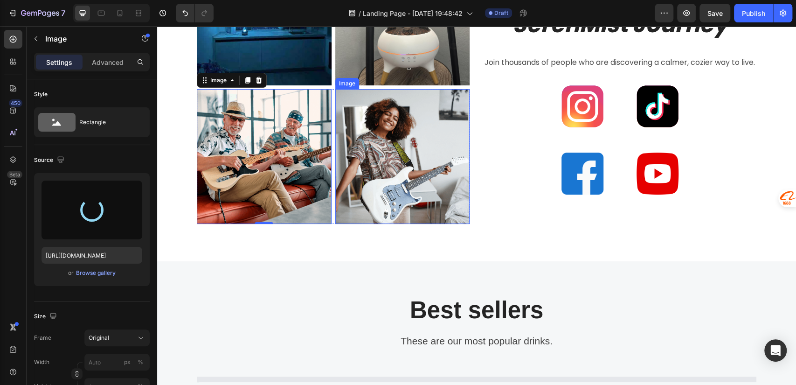
type input "https://cdn.shopify.com/s/files/1/0756/0295/2419/files/gempages_586120987779531…"
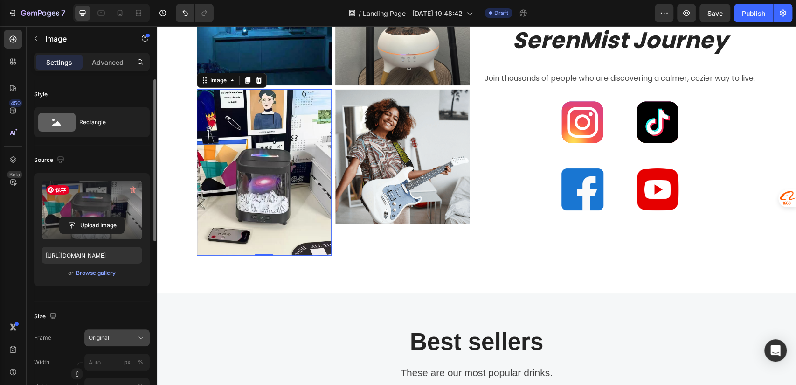
click at [91, 333] on div "Original" at bounding box center [117, 337] width 57 height 9
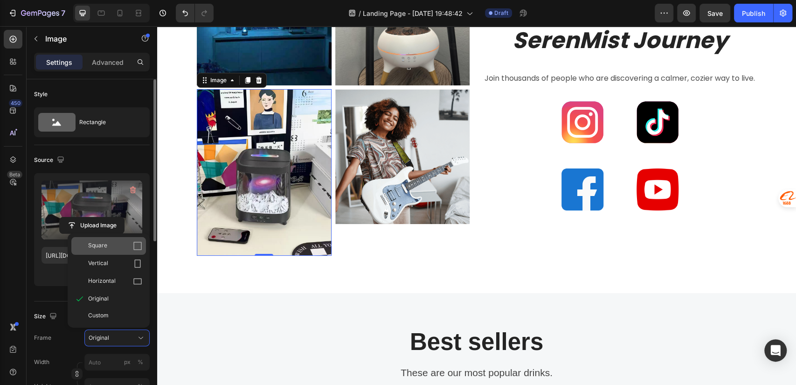
click at [107, 245] on div "Square" at bounding box center [115, 245] width 54 height 9
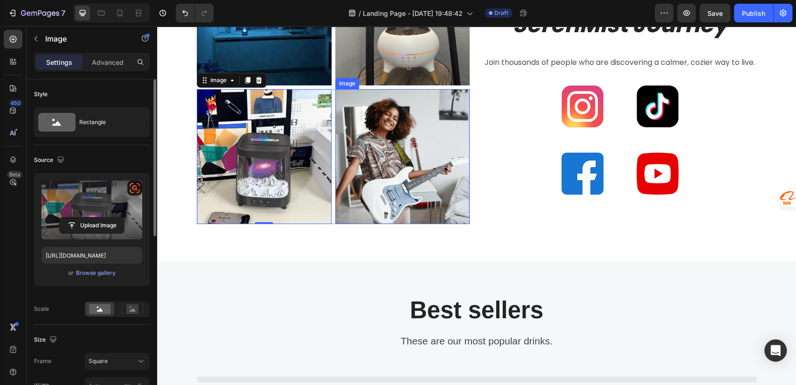
click at [419, 141] on img at bounding box center [402, 156] width 135 height 135
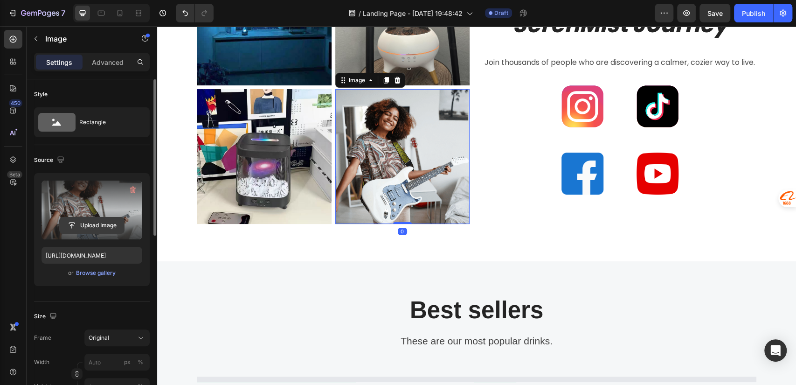
click at [97, 226] on input "file" at bounding box center [92, 225] width 64 height 16
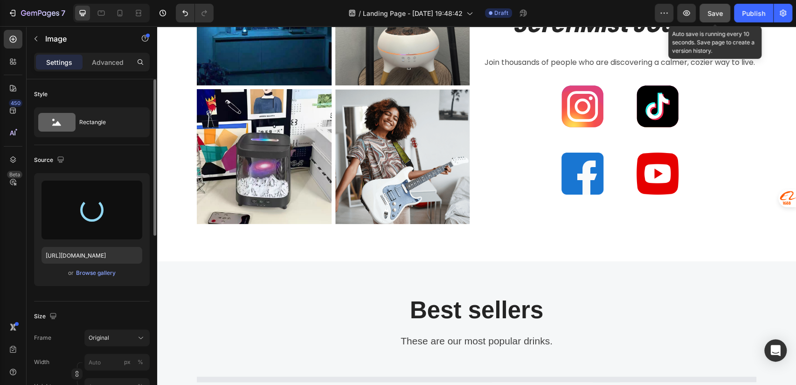
click at [726, 12] on button "Save" at bounding box center [715, 13] width 31 height 19
click at [711, 17] on div "Save" at bounding box center [715, 13] width 15 height 10
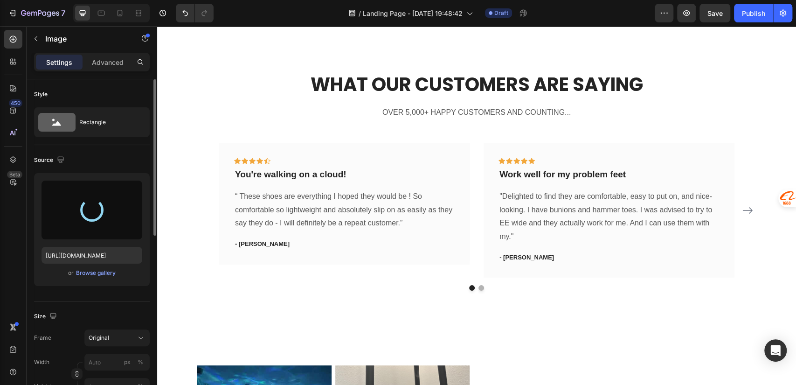
scroll to position [2074, 0]
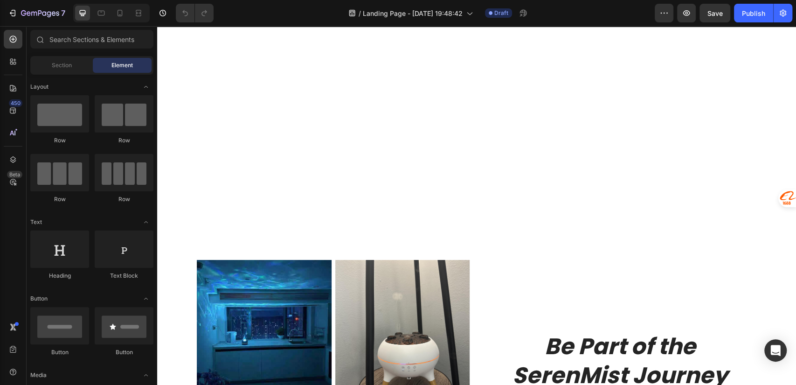
scroll to position [2281, 0]
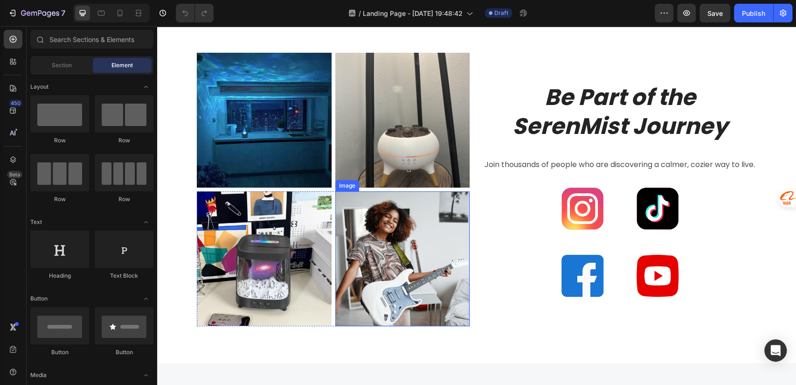
click at [383, 232] on img at bounding box center [402, 258] width 135 height 135
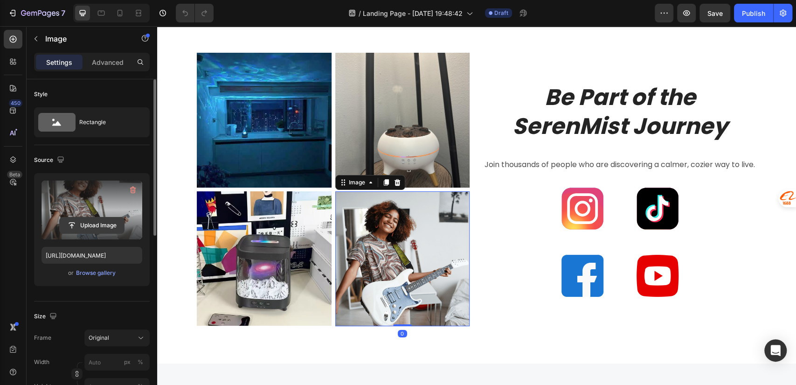
click at [99, 228] on input "file" at bounding box center [92, 225] width 64 height 16
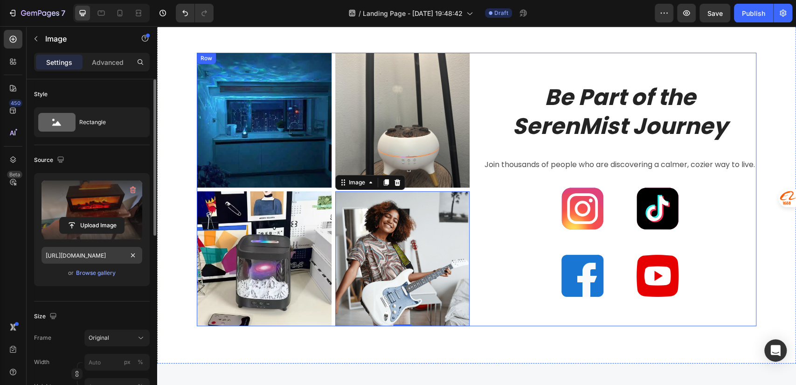
type input "[URL][DOMAIN_NAME]"
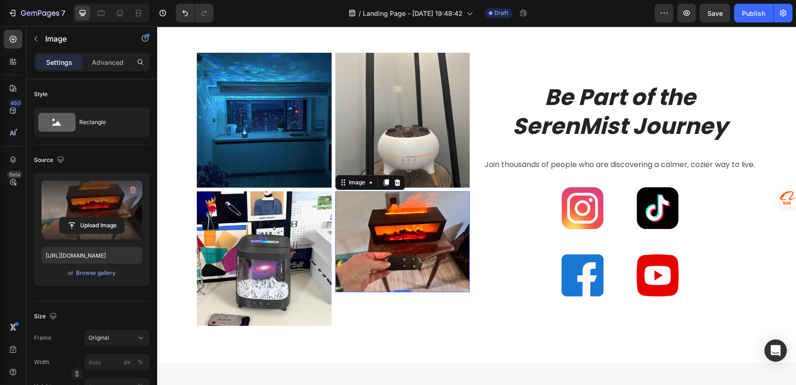
click at [415, 224] on img at bounding box center [402, 241] width 135 height 101
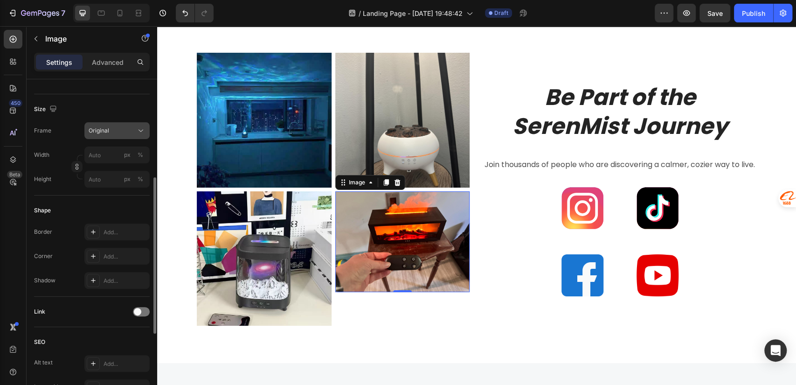
click at [113, 127] on div "Original" at bounding box center [112, 130] width 46 height 8
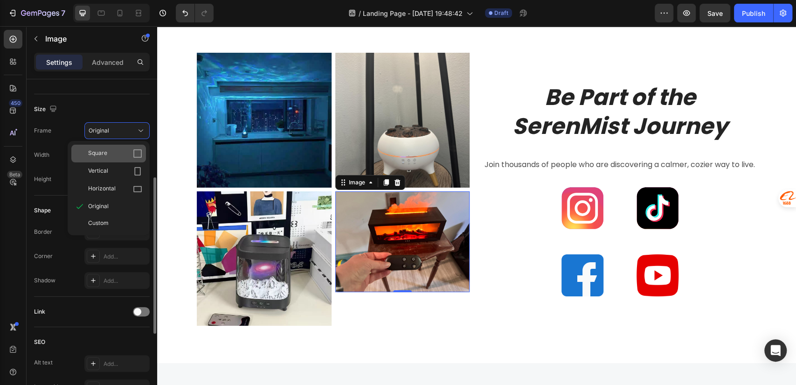
click at [103, 157] on span "Square" at bounding box center [97, 153] width 19 height 9
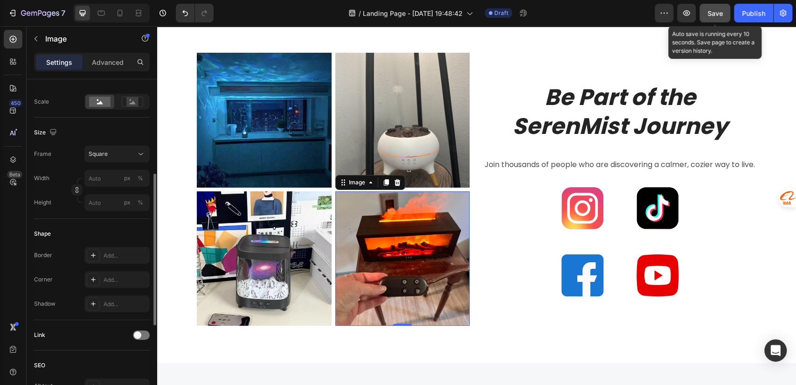
click at [715, 14] on span "Save" at bounding box center [715, 13] width 15 height 8
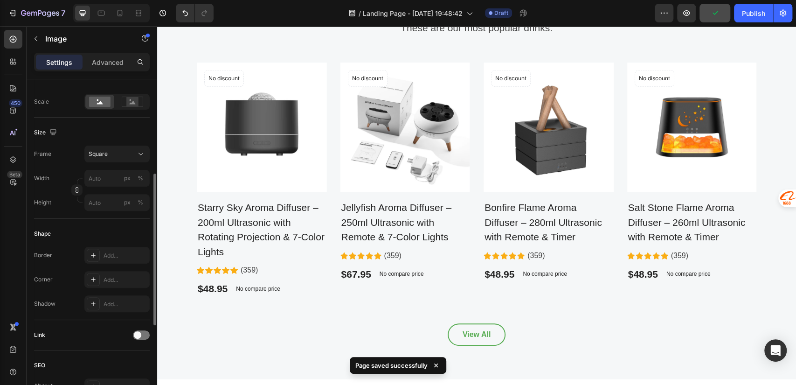
scroll to position [2488, 0]
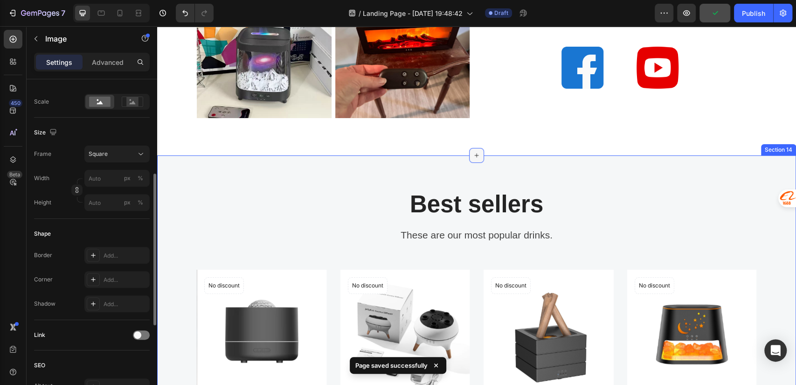
click at [475, 156] on icon at bounding box center [477, 156] width 4 height 4
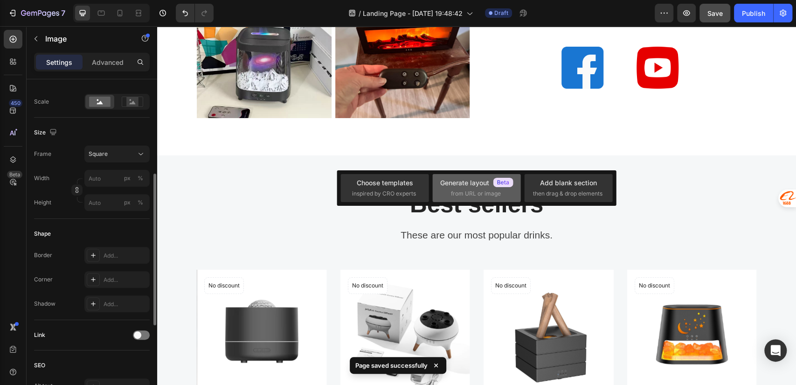
click at [459, 186] on div "Generate layout" at bounding box center [476, 183] width 73 height 10
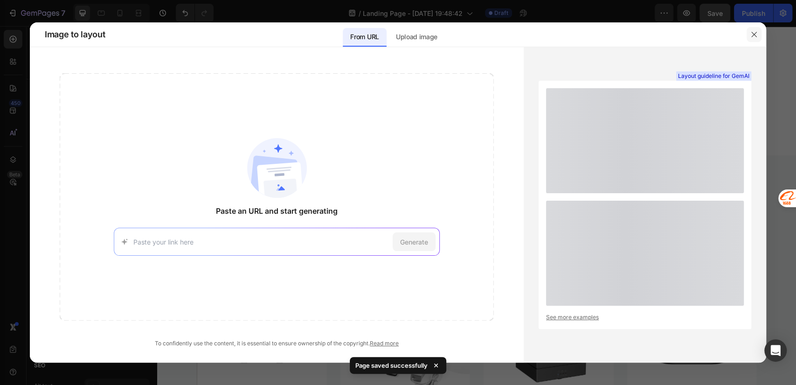
click at [757, 34] on icon "button" at bounding box center [754, 34] width 7 height 7
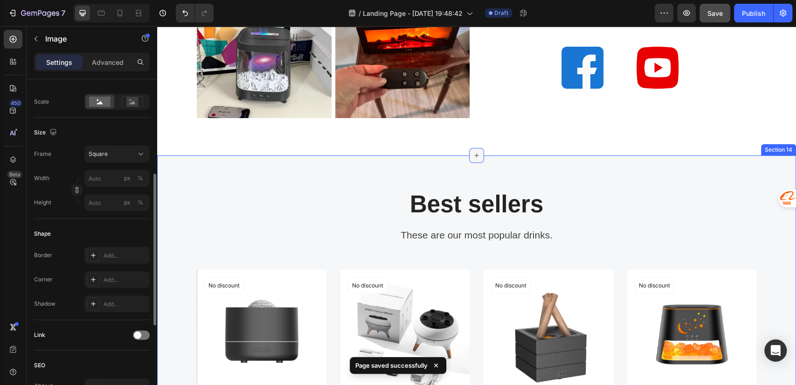
click at [475, 155] on icon at bounding box center [477, 156] width 4 height 4
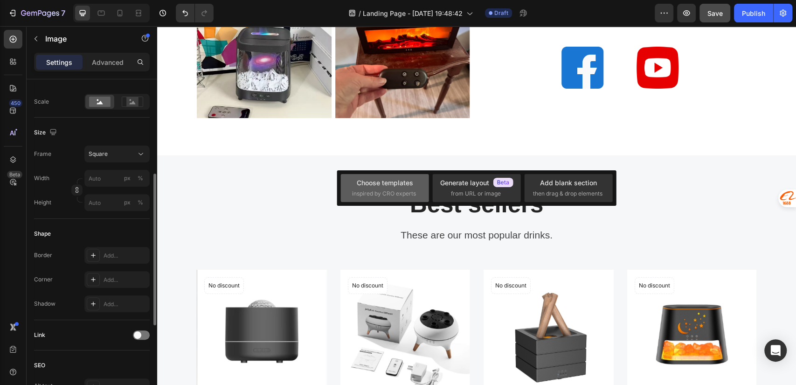
click at [393, 196] on span "inspired by CRO experts" at bounding box center [384, 193] width 64 height 8
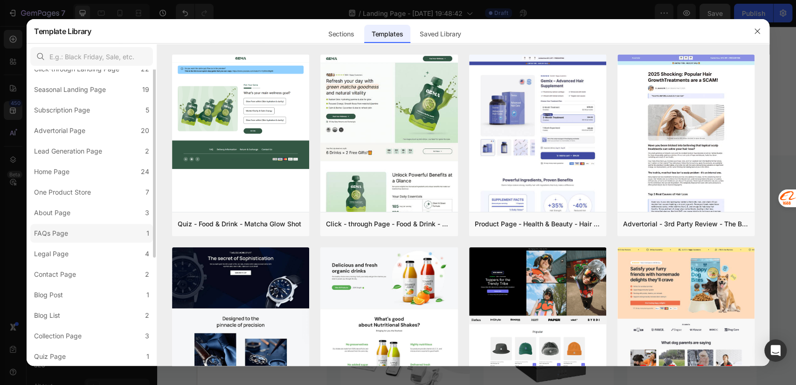
scroll to position [0, 0]
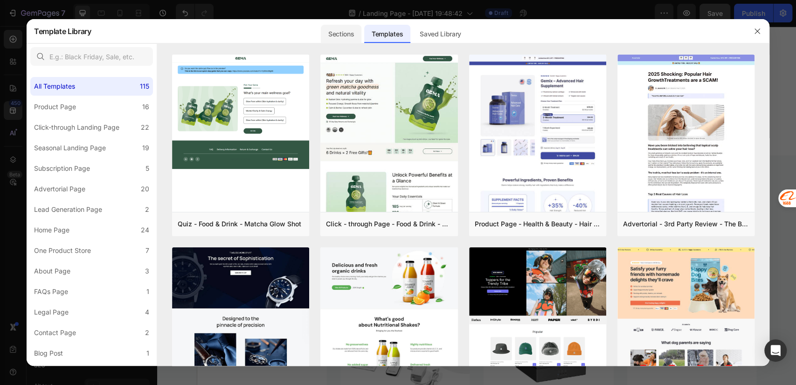
click at [332, 31] on div "Sections" at bounding box center [341, 34] width 41 height 19
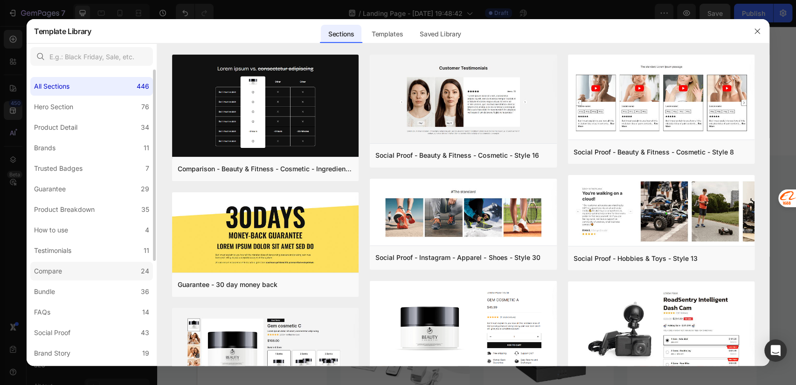
click at [98, 271] on label "Compare 24" at bounding box center [91, 271] width 123 height 19
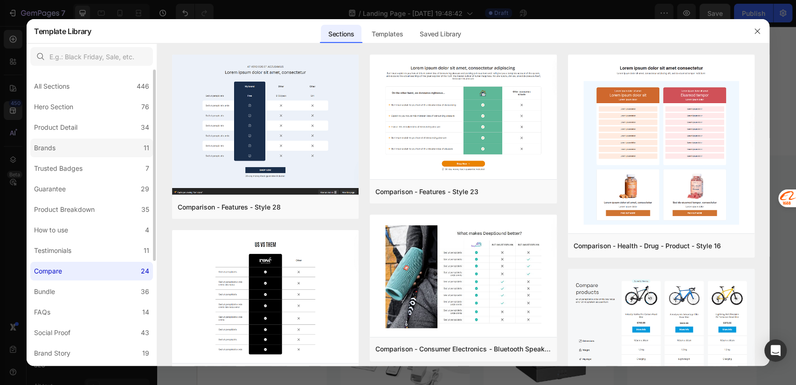
click at [64, 151] on label "Brands 11" at bounding box center [91, 148] width 123 height 19
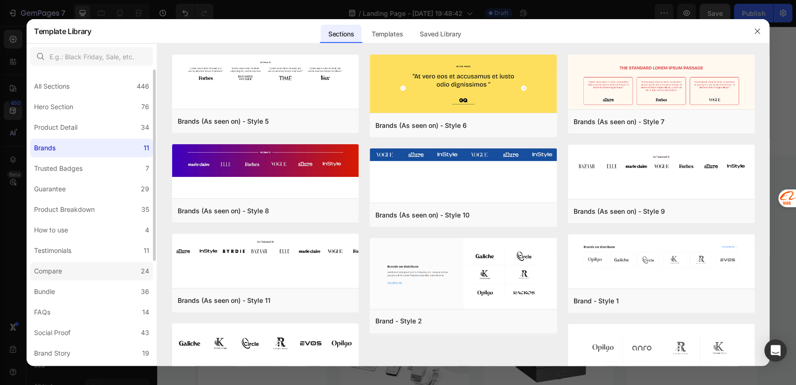
click at [68, 268] on label "Compare 24" at bounding box center [91, 271] width 123 height 19
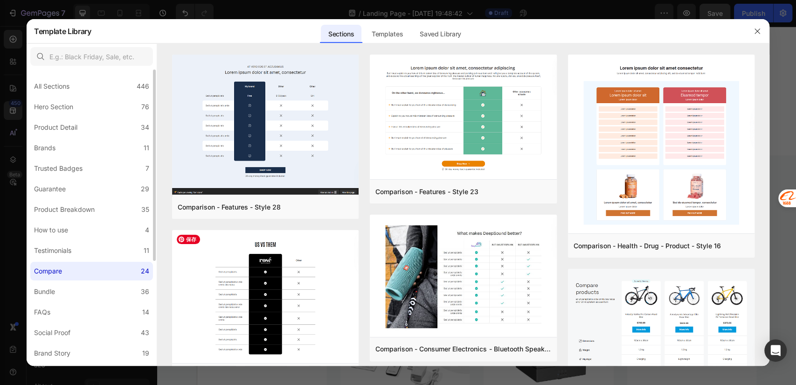
scroll to position [161, 0]
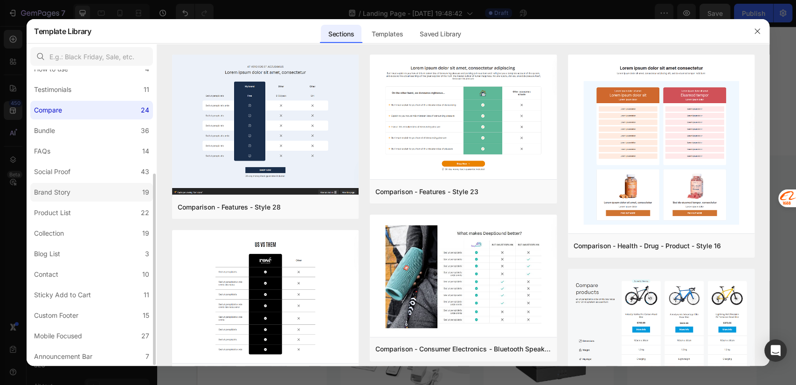
click at [65, 195] on div "Brand Story" at bounding box center [52, 192] width 36 height 11
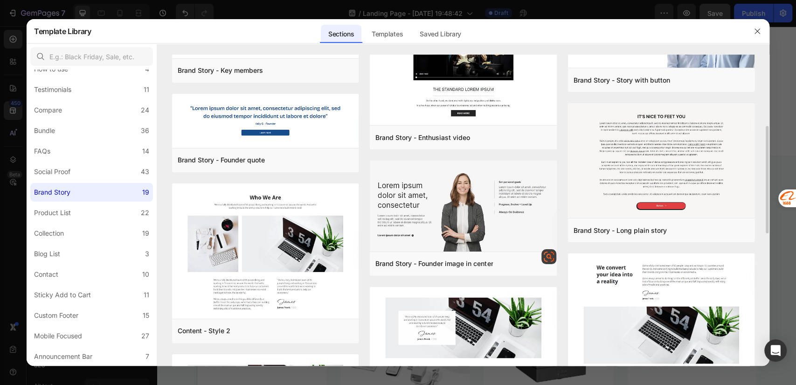
scroll to position [414, 0]
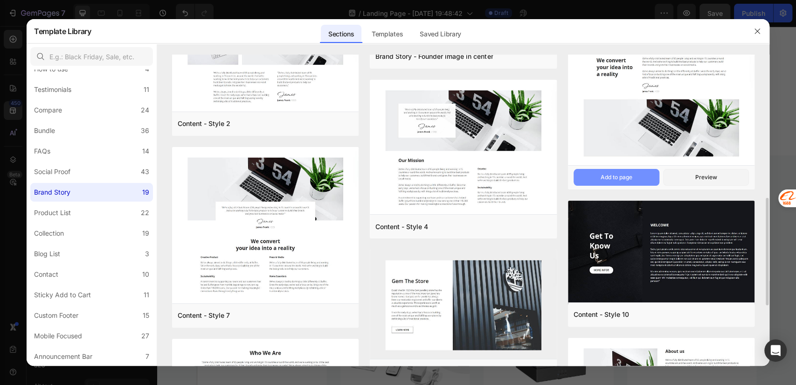
click at [615, 173] on div "Add to page" at bounding box center [617, 177] width 32 height 8
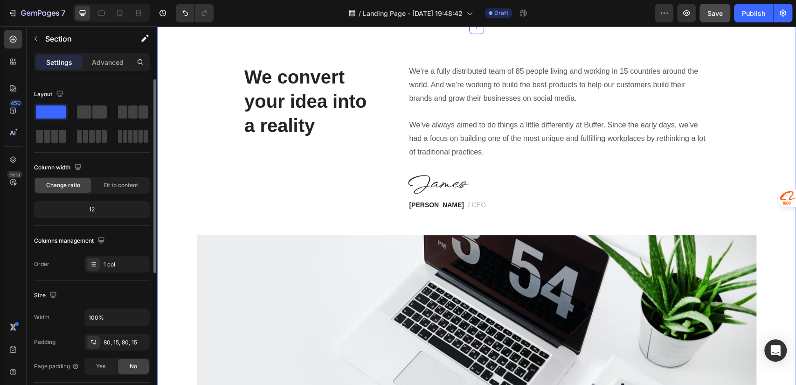
scroll to position [2825, 0]
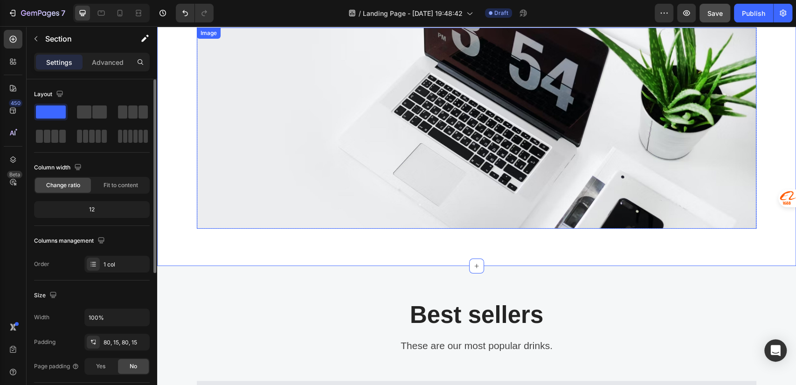
click at [445, 134] on img at bounding box center [477, 128] width 560 height 201
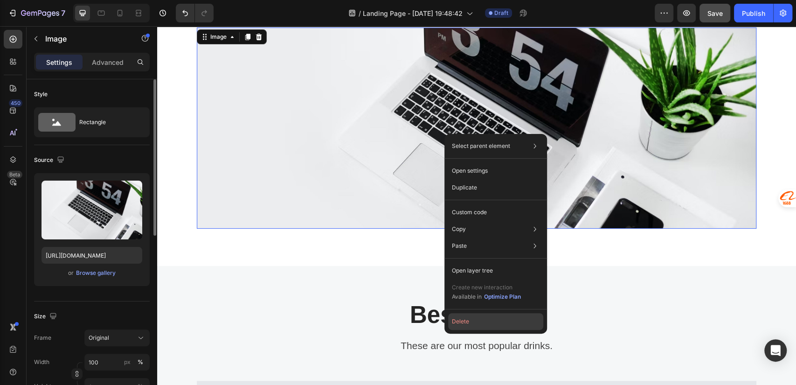
click at [483, 316] on button "Delete" at bounding box center [495, 321] width 95 height 17
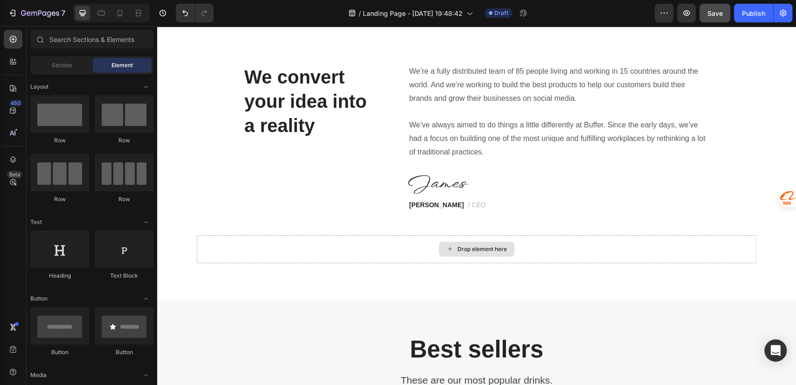
scroll to position [2410, 0]
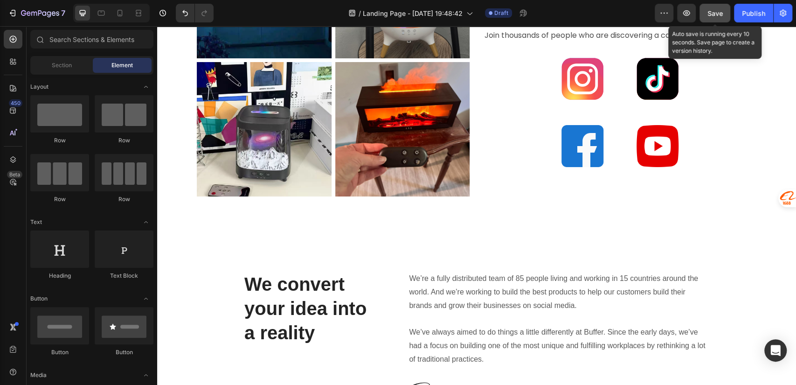
click at [718, 14] on span "Save" at bounding box center [715, 13] width 15 height 8
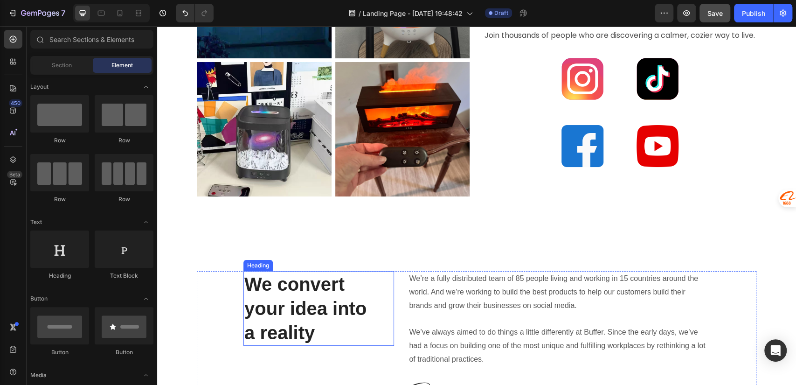
click at [317, 286] on p "We convert" at bounding box center [318, 284] width 149 height 24
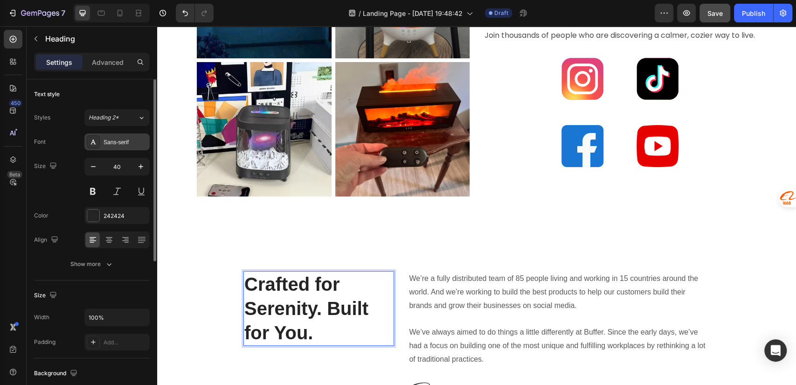
click at [112, 139] on div "Sans-serif" at bounding box center [126, 142] width 44 height 8
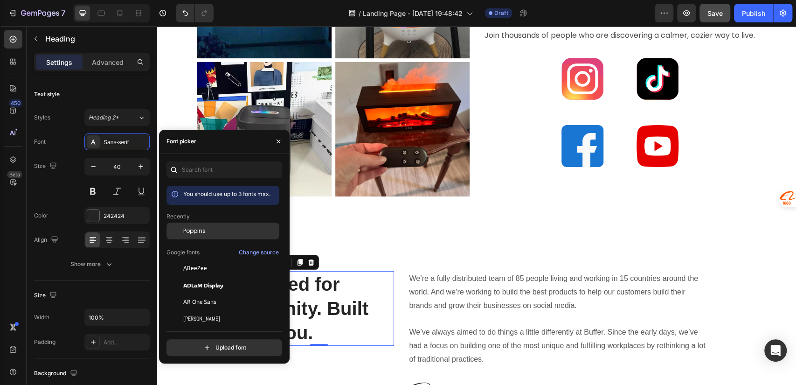
click at [186, 230] on span "Poppins" at bounding box center [194, 231] width 22 height 8
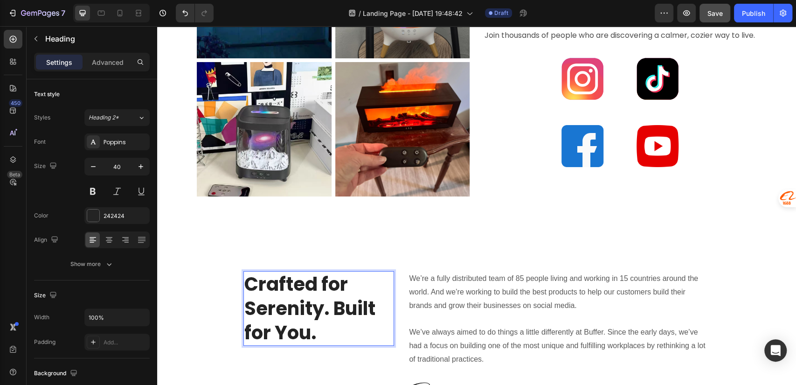
click at [510, 286] on p "We’re a fully distributed team of 85 people living and working in 15 countries …" at bounding box center [559, 292] width 300 height 40
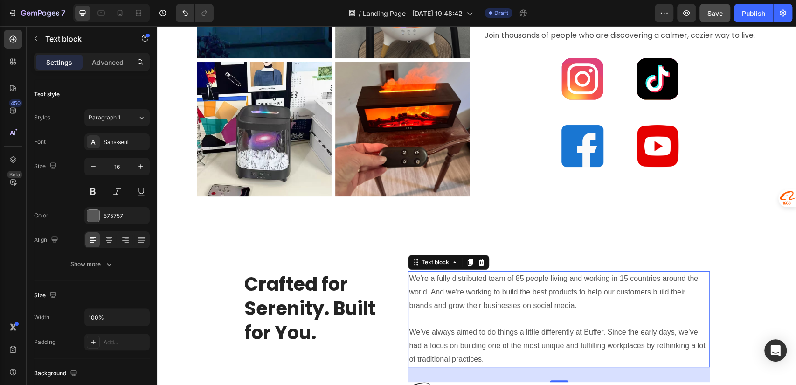
click at [475, 302] on p "We’re a fully distributed team of 85 people living and working in 15 countries …" at bounding box center [559, 292] width 300 height 40
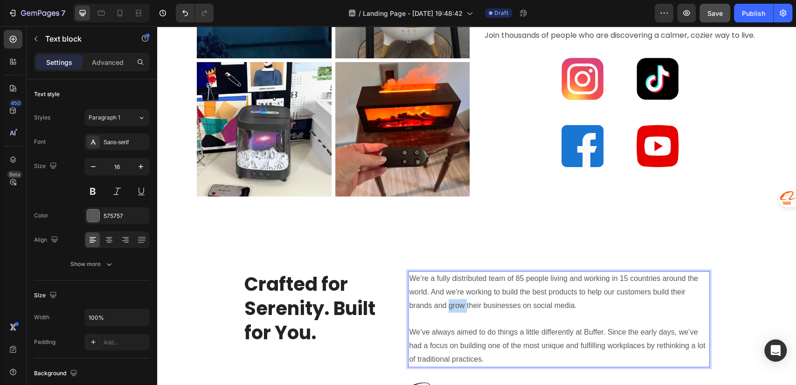
click at [475, 302] on p "We’re a fully distributed team of 85 people living and working in 15 countries …" at bounding box center [559, 292] width 300 height 40
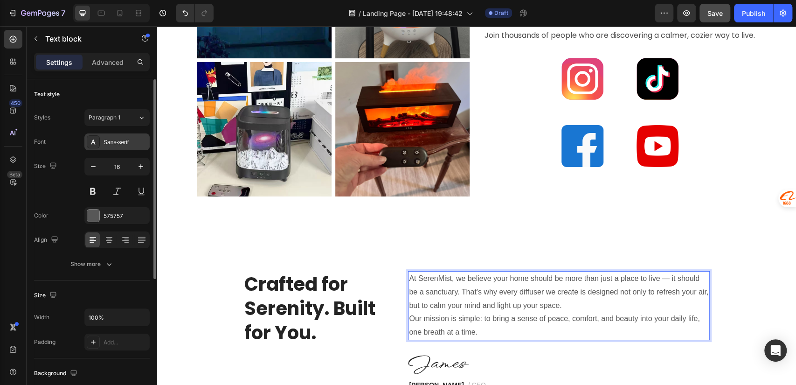
click at [119, 146] on div "Sans-serif" at bounding box center [126, 142] width 44 height 8
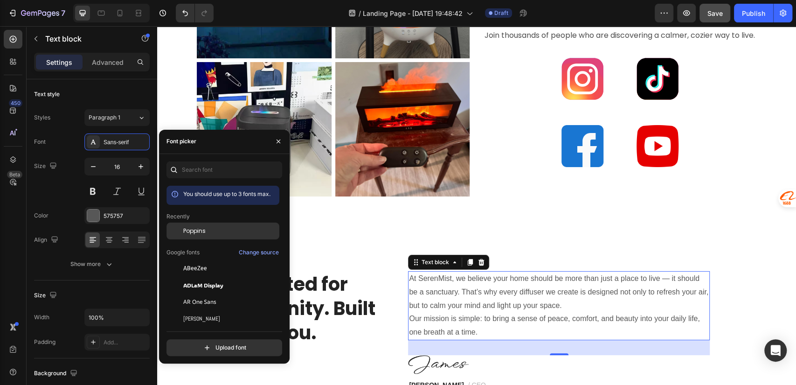
click at [190, 231] on span "Poppins" at bounding box center [194, 231] width 22 height 8
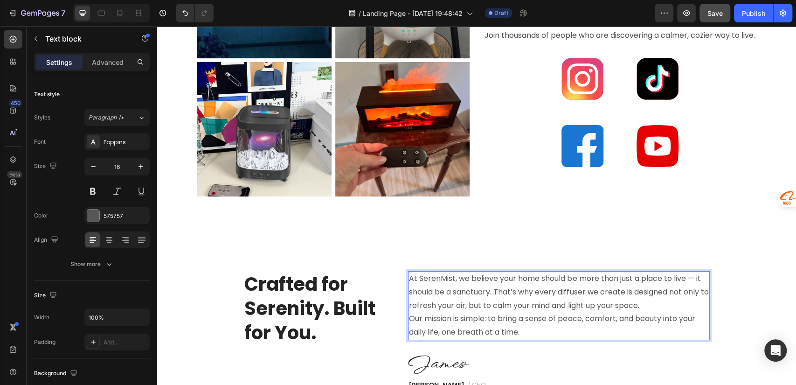
scroll to position [2617, 0]
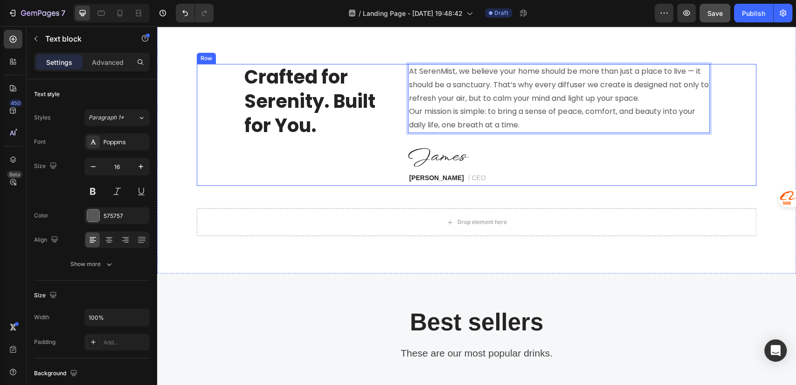
click at [357, 153] on div "Crafted for Serenity. Built for You. Heading" at bounding box center [319, 125] width 151 height 122
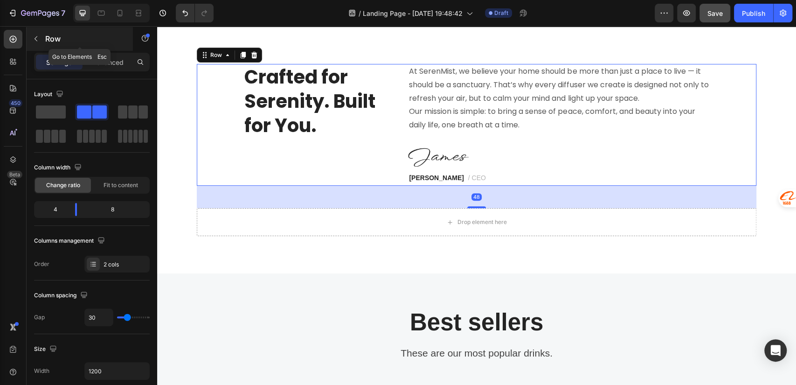
click at [41, 38] on button "button" at bounding box center [35, 38] width 15 height 15
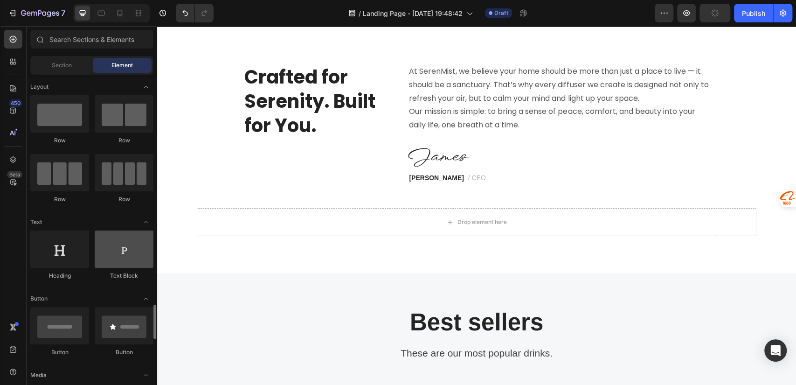
scroll to position [207, 0]
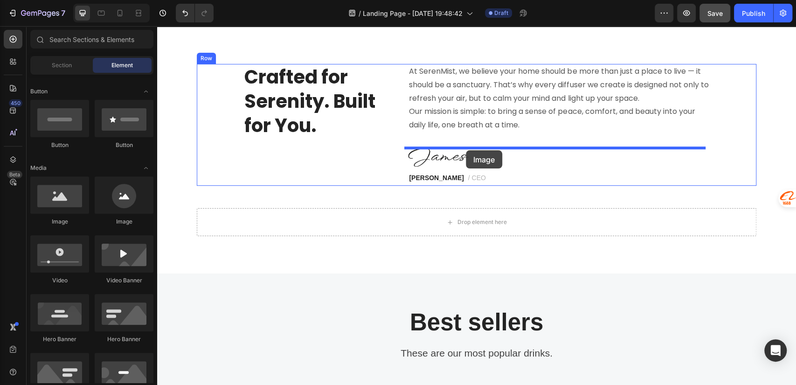
drag, startPoint x: 161, startPoint y: 194, endPoint x: 466, endPoint y: 150, distance: 307.8
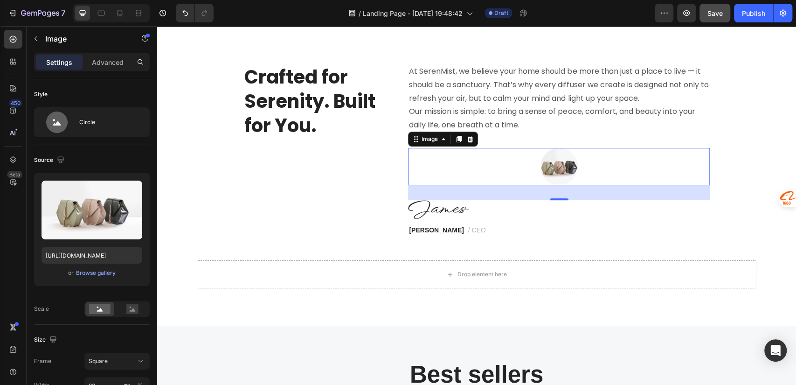
click at [610, 164] on div at bounding box center [559, 166] width 302 height 37
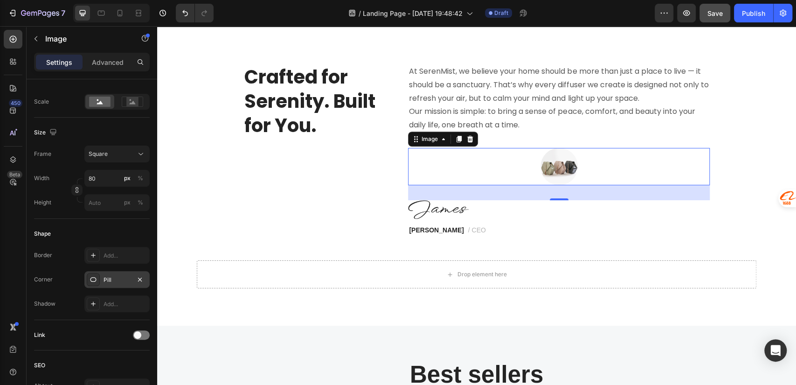
scroll to position [395, 0]
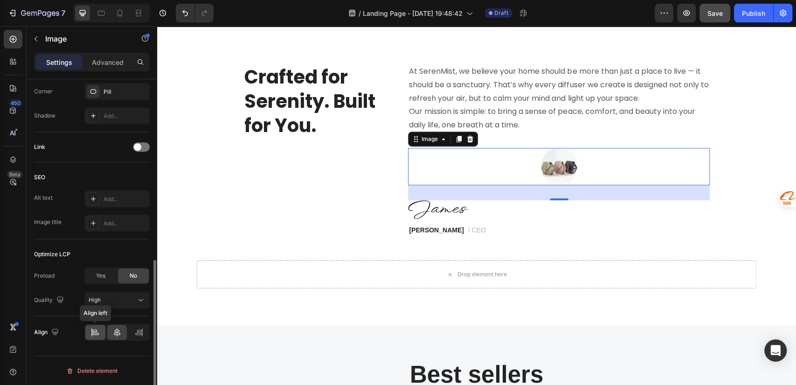
click at [98, 333] on icon at bounding box center [95, 334] width 7 height 2
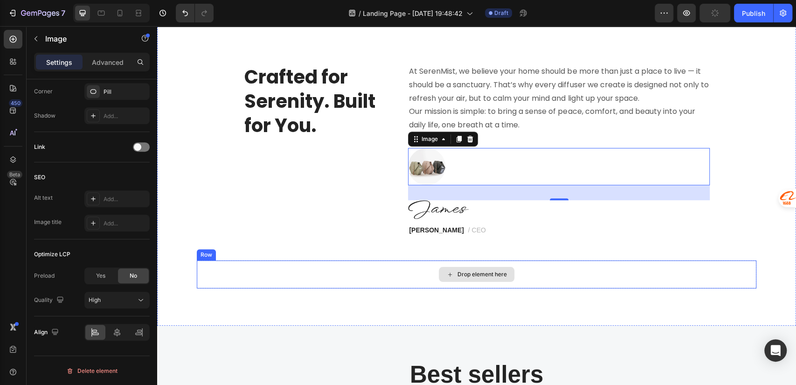
click at [517, 219] on div "At SerenMist, we believe your home should be more than just a place to live — i…" at bounding box center [559, 151] width 302 height 174
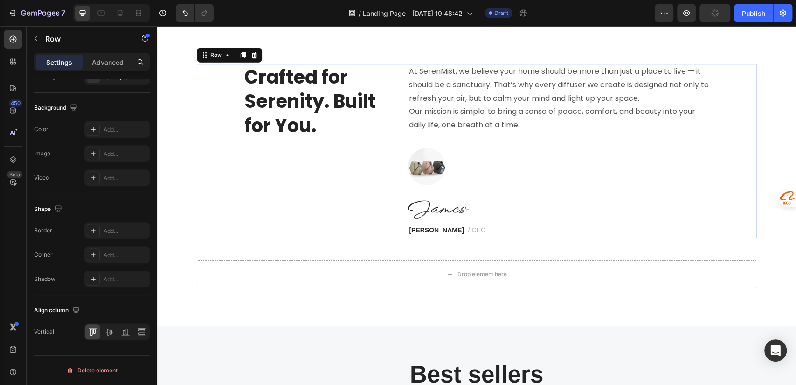
scroll to position [0, 0]
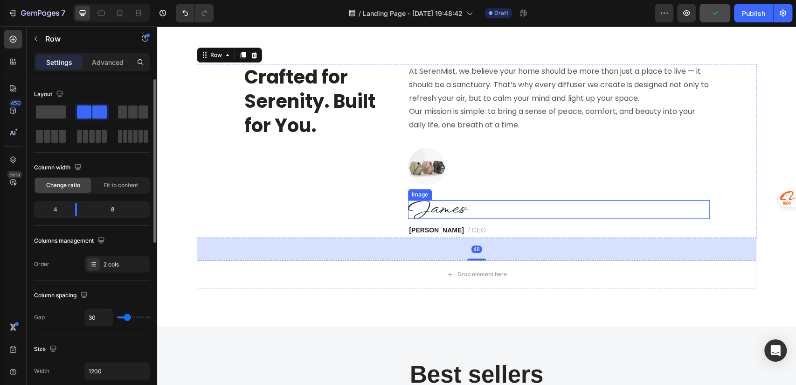
click at [440, 210] on img at bounding box center [438, 209] width 61 height 19
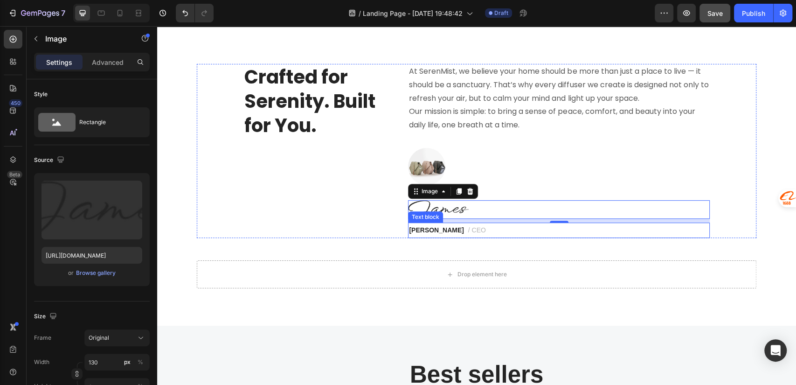
click at [476, 229] on p "[PERSON_NAME] / CEO" at bounding box center [559, 231] width 300 height 14
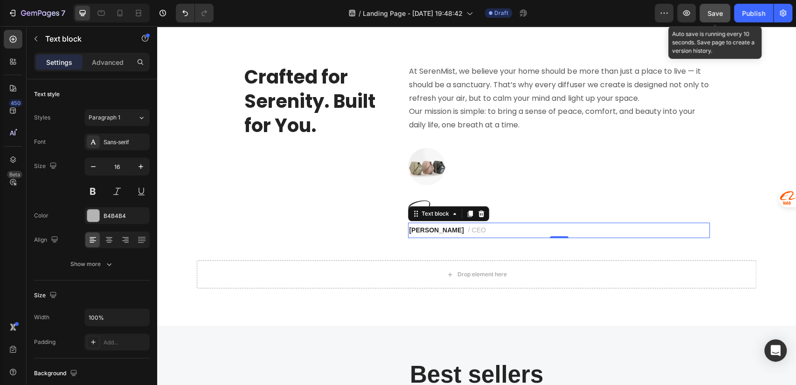
click at [720, 17] on span "Save" at bounding box center [715, 13] width 15 height 8
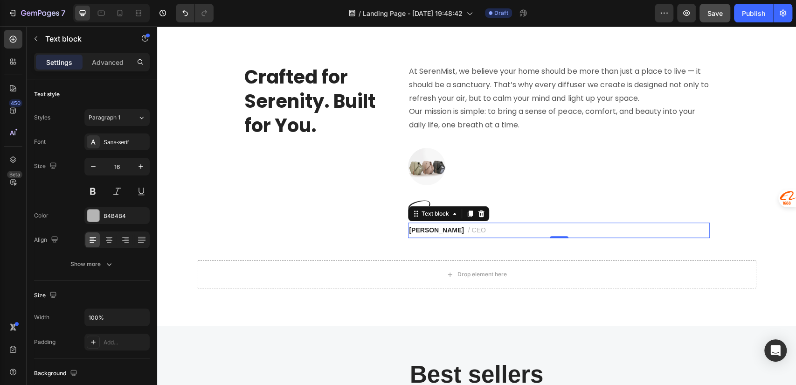
click at [515, 230] on p "[PERSON_NAME] / CEO" at bounding box center [559, 231] width 300 height 14
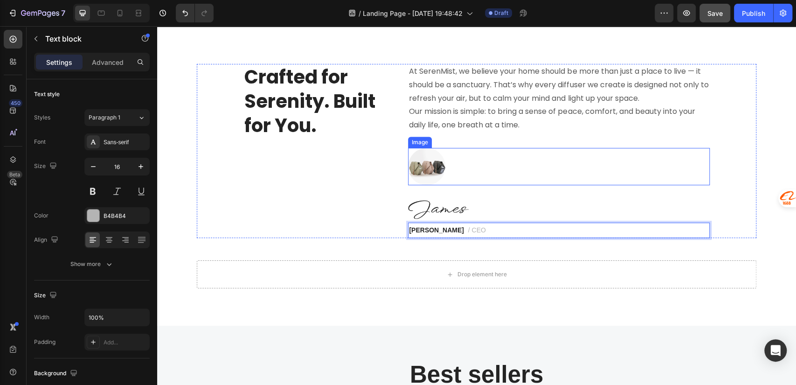
click at [427, 166] on img at bounding box center [426, 166] width 37 height 37
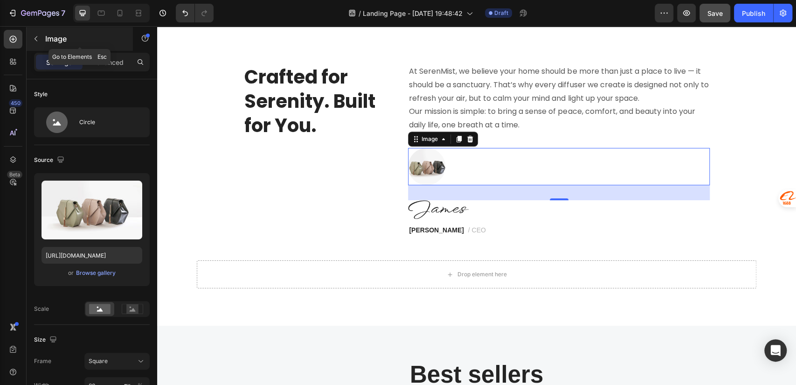
click at [37, 40] on icon "button" at bounding box center [35, 38] width 7 height 7
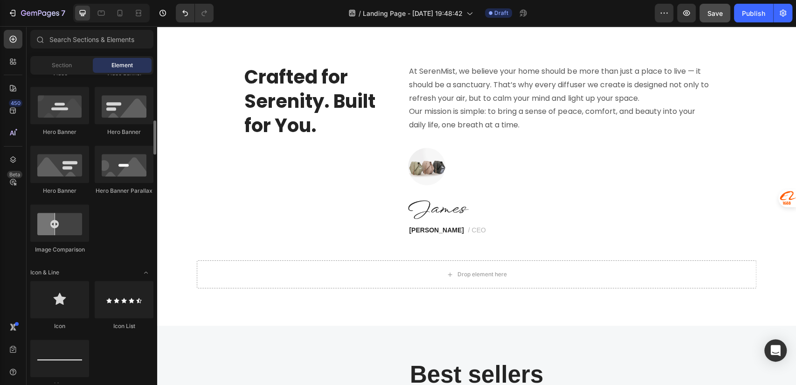
scroll to position [622, 0]
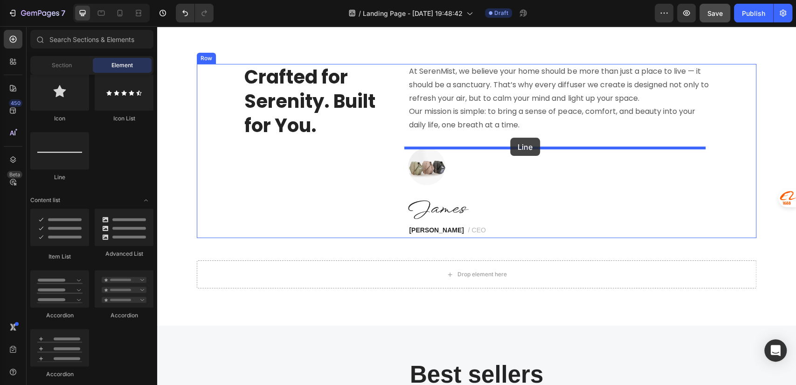
drag, startPoint x: 214, startPoint y: 184, endPoint x: 510, endPoint y: 138, distance: 299.9
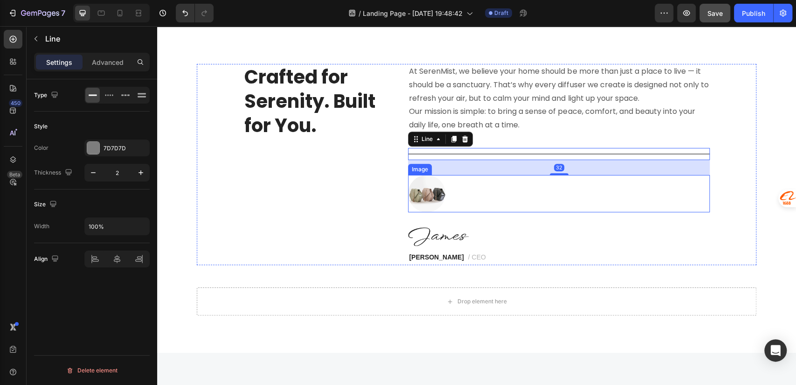
click at [492, 193] on div at bounding box center [559, 193] width 302 height 37
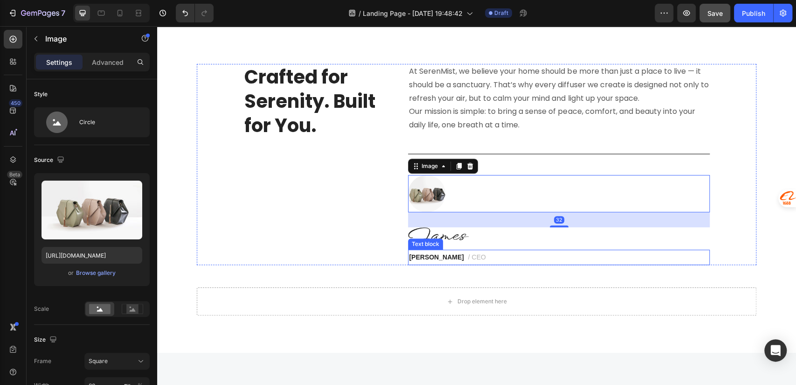
click at [477, 241] on div at bounding box center [559, 236] width 302 height 19
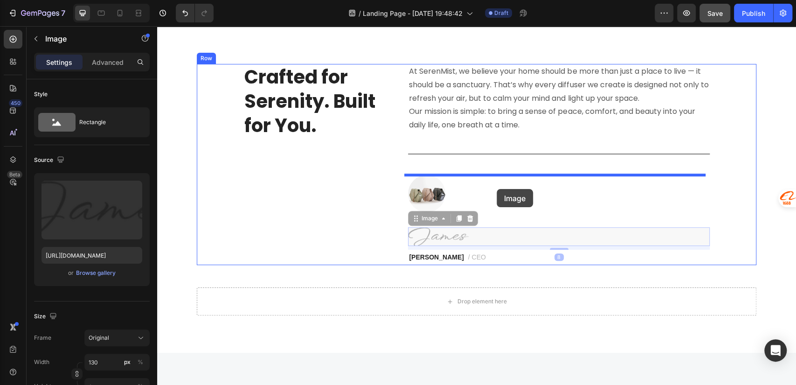
drag, startPoint x: 507, startPoint y: 236, endPoint x: 497, endPoint y: 189, distance: 48.2
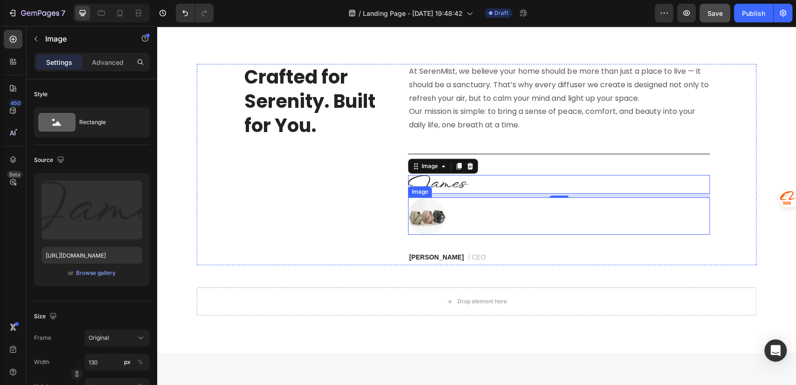
click at [460, 224] on div at bounding box center [559, 215] width 302 height 37
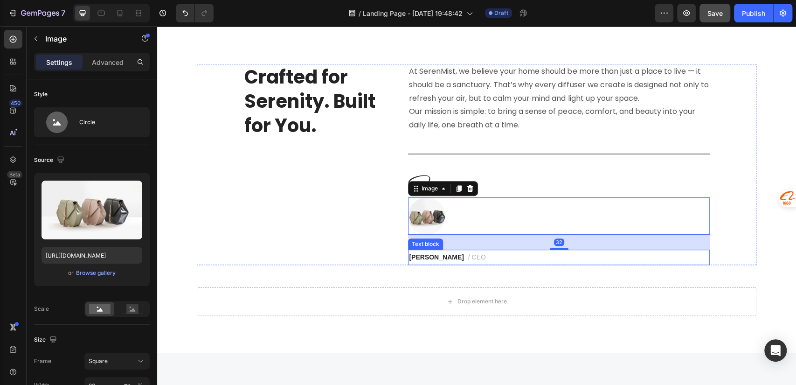
click at [441, 258] on strong "[PERSON_NAME]" at bounding box center [436, 256] width 55 height 7
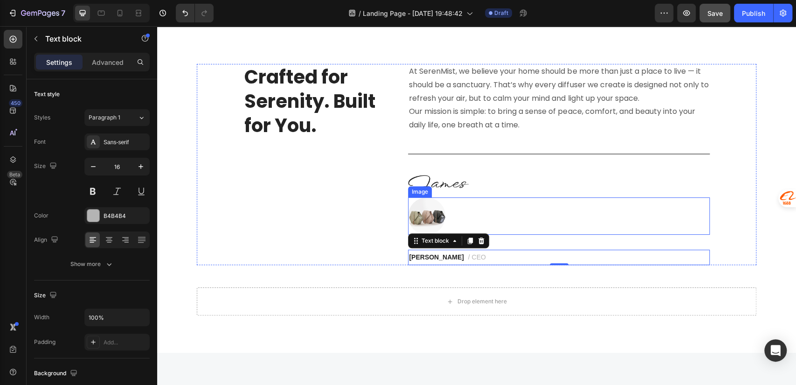
click at [539, 216] on div at bounding box center [559, 215] width 302 height 37
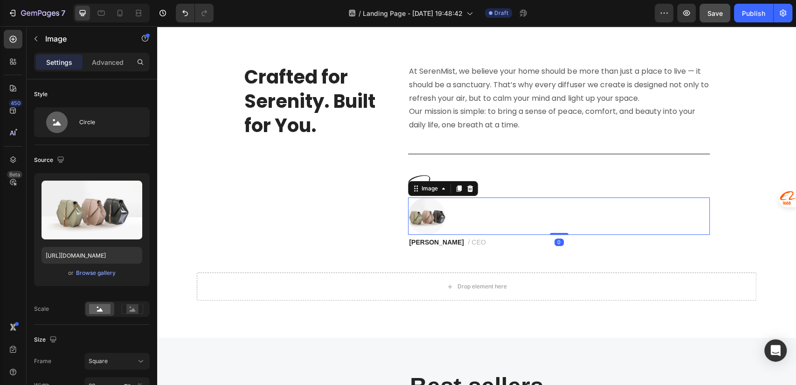
drag, startPoint x: 552, startPoint y: 247, endPoint x: 557, endPoint y: 230, distance: 18.2
click at [557, 230] on div "Image 0" at bounding box center [559, 215] width 302 height 37
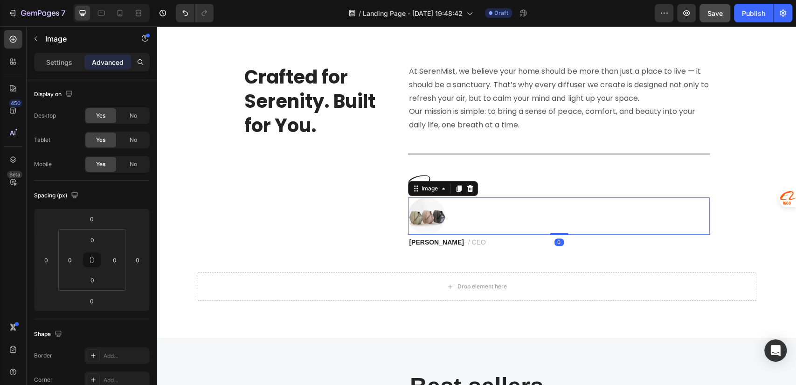
click at [481, 219] on div at bounding box center [559, 215] width 302 height 37
click at [430, 216] on img at bounding box center [426, 215] width 37 height 37
click at [527, 213] on div at bounding box center [559, 215] width 302 height 37
click at [528, 178] on div at bounding box center [559, 184] width 302 height 19
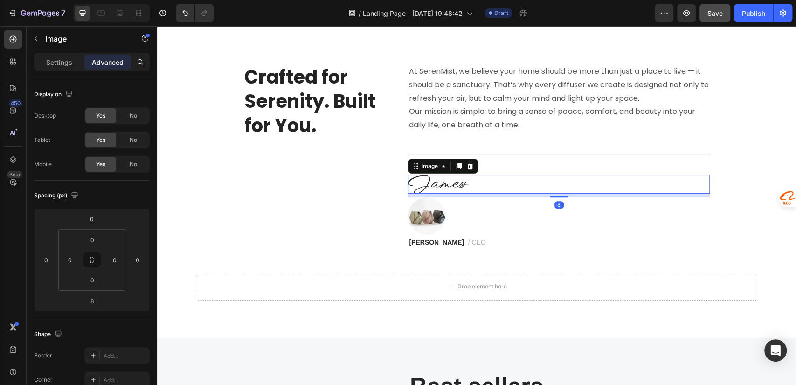
click at [553, 157] on div "Title Line" at bounding box center [559, 154] width 302 height 12
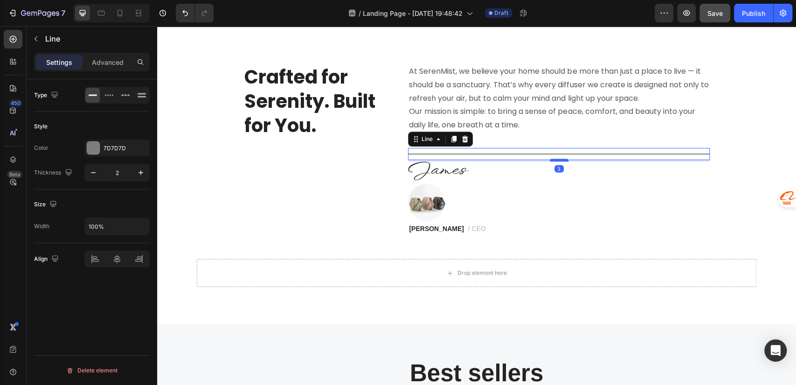
drag, startPoint x: 553, startPoint y: 173, endPoint x: 557, endPoint y: 160, distance: 14.0
click at [557, 160] on div at bounding box center [559, 160] width 19 height 3
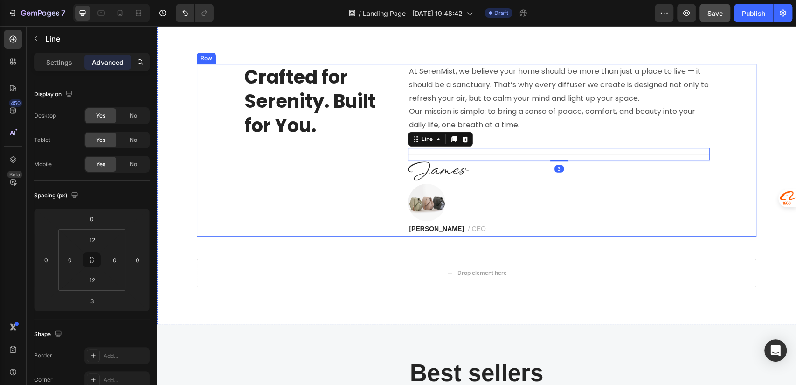
click at [444, 180] on div "At SerenMist, we believe your home should be more than just a place to live — i…" at bounding box center [559, 150] width 302 height 173
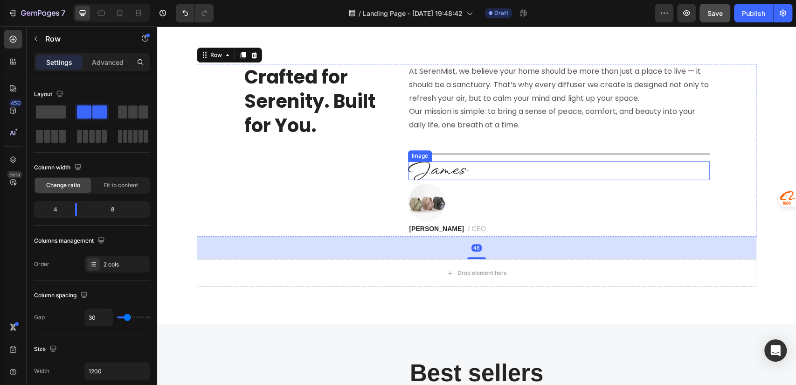
click at [442, 163] on img at bounding box center [438, 170] width 61 height 19
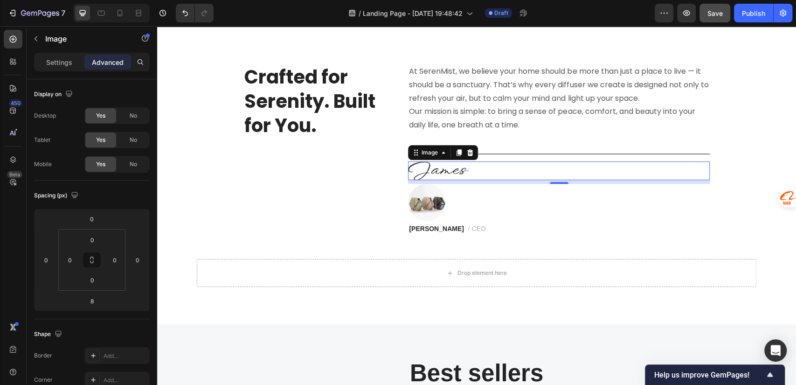
click at [452, 168] on img at bounding box center [438, 170] width 61 height 19
click at [69, 59] on p "Settings" at bounding box center [59, 62] width 26 height 10
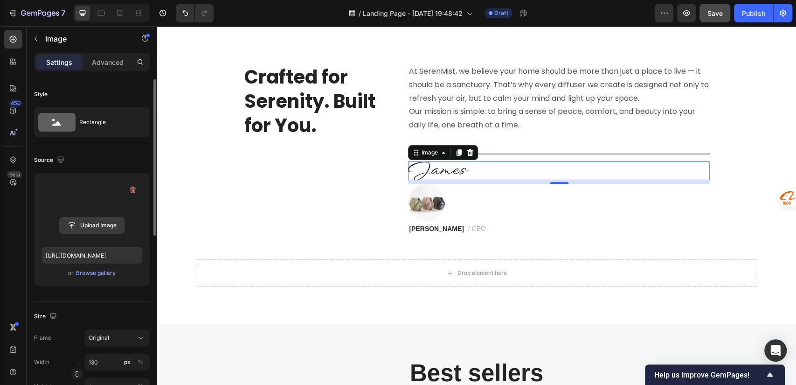
click at [91, 222] on input "file" at bounding box center [92, 225] width 64 height 16
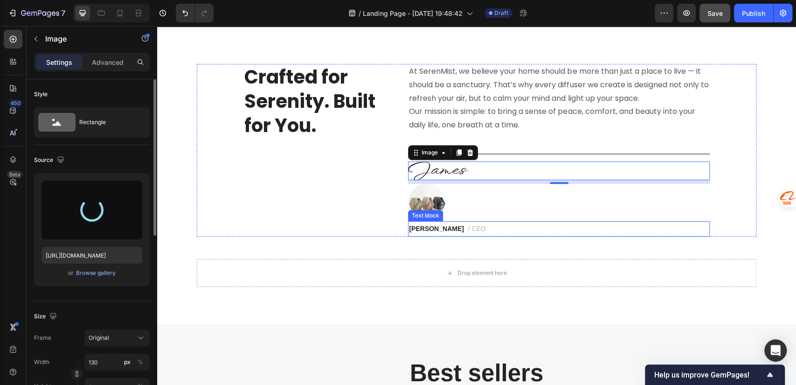
click at [422, 228] on strong "[PERSON_NAME]" at bounding box center [436, 228] width 55 height 7
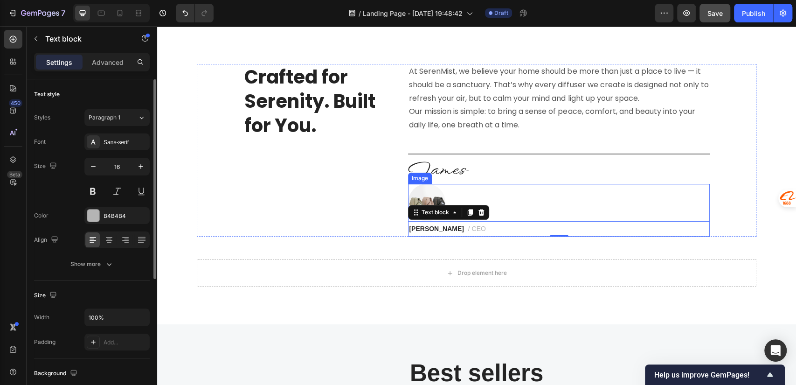
click at [493, 168] on div at bounding box center [559, 170] width 302 height 19
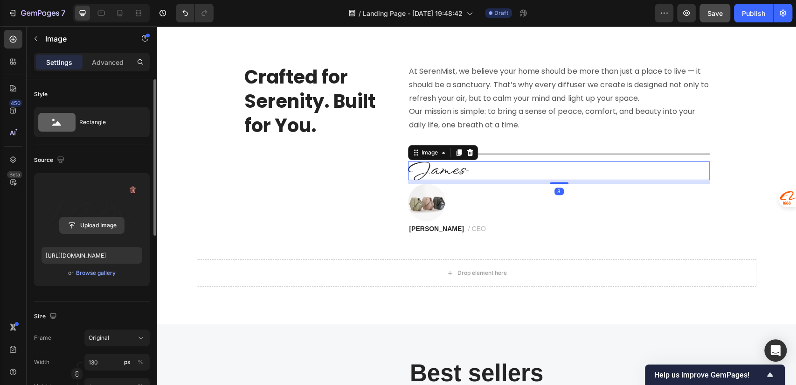
click at [90, 227] on input "file" at bounding box center [92, 225] width 64 height 16
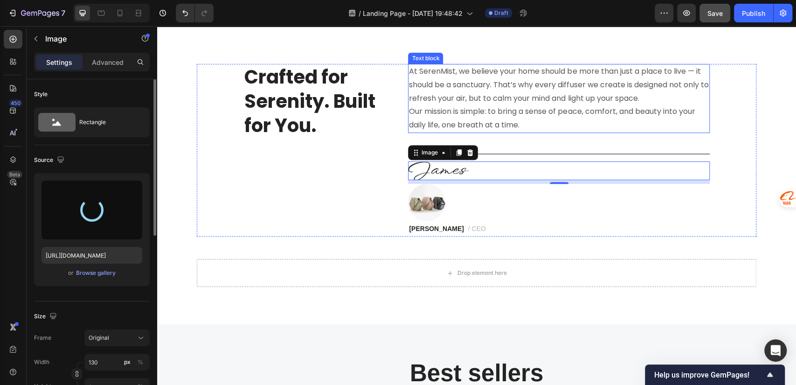
type input "[URL][DOMAIN_NAME]"
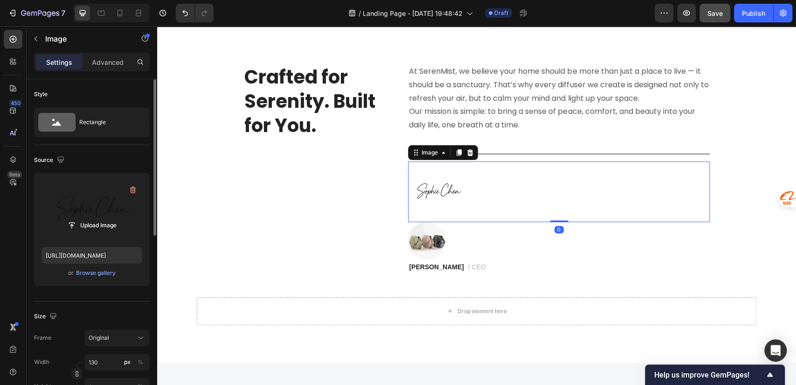
drag, startPoint x: 549, startPoint y: 223, endPoint x: 550, endPoint y: 201, distance: 22.4
click at [550, 201] on div "Image 0" at bounding box center [559, 191] width 302 height 61
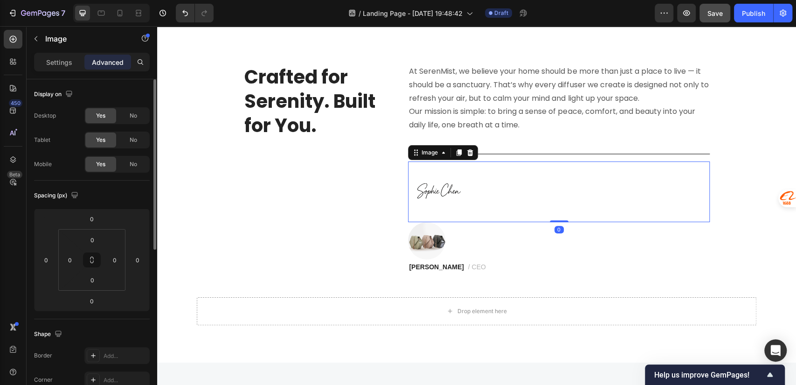
click at [534, 160] on div "At SerenMist, we believe your home should be more than just a place to live — i…" at bounding box center [559, 169] width 302 height 211
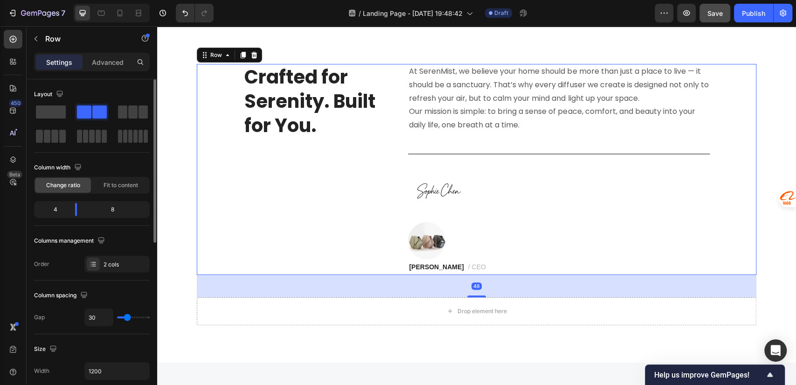
click at [482, 182] on div at bounding box center [559, 191] width 302 height 61
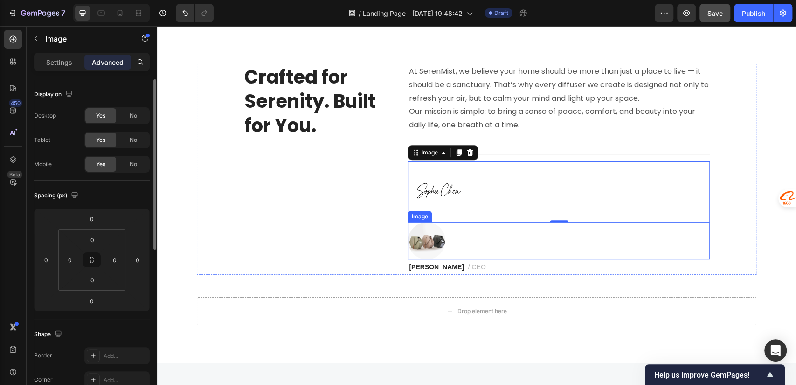
click at [549, 240] on div at bounding box center [559, 240] width 302 height 37
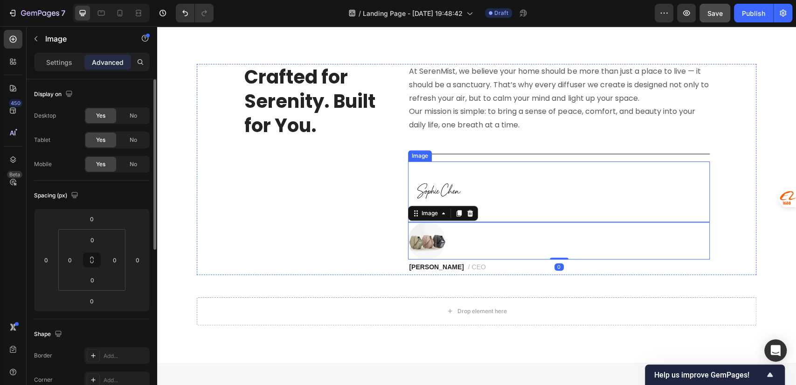
click at [470, 184] on div at bounding box center [559, 191] width 302 height 61
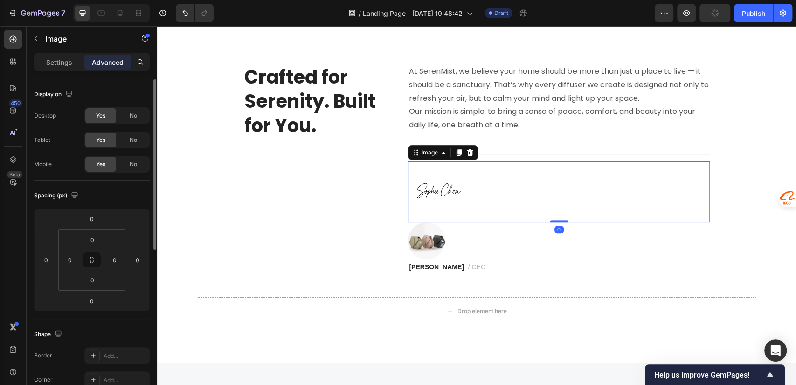
drag, startPoint x: 553, startPoint y: 220, endPoint x: 524, endPoint y: 193, distance: 39.3
click at [552, 210] on div "Image 0" at bounding box center [559, 191] width 302 height 61
click at [420, 155] on div "Image" at bounding box center [430, 152] width 20 height 8
click at [467, 206] on div at bounding box center [559, 191] width 302 height 61
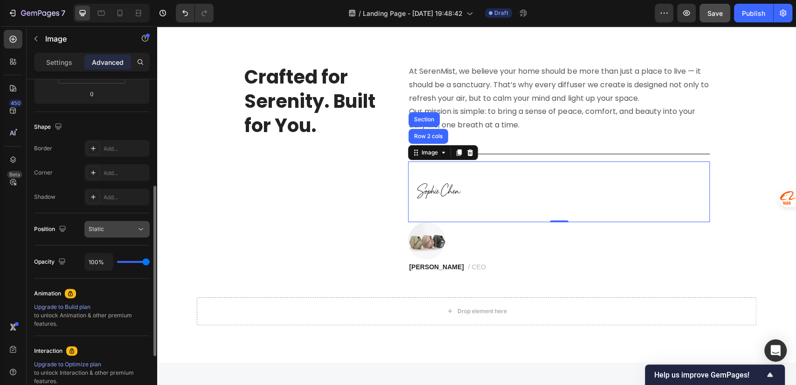
click at [112, 231] on div "Static" at bounding box center [113, 229] width 48 height 8
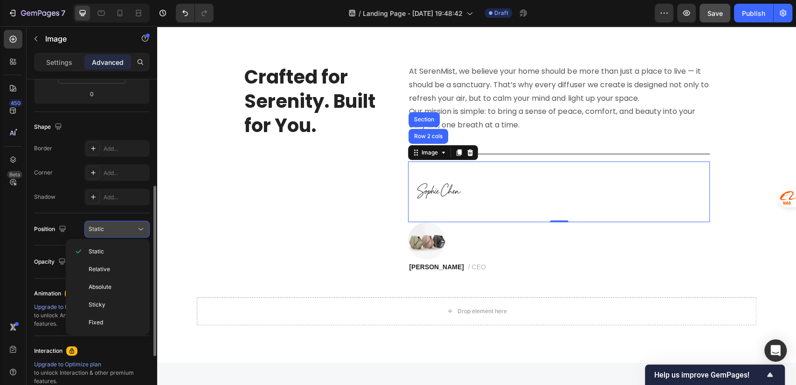
click at [112, 231] on div "Static" at bounding box center [113, 229] width 48 height 8
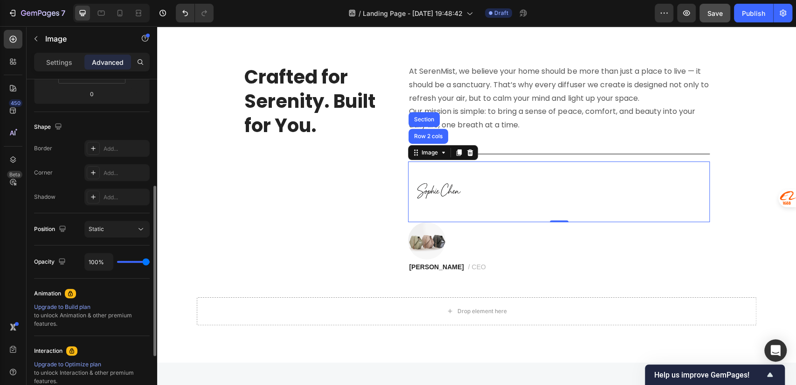
type input "93%"
type input "93"
type input "88%"
type input "88"
type input "82%"
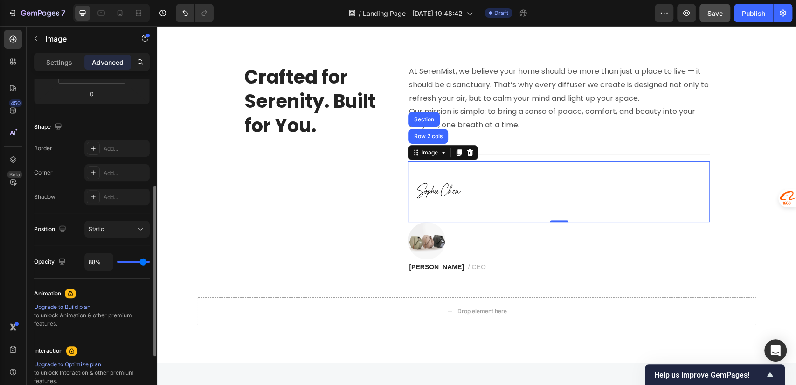
type input "82"
type input "67%"
type input "67"
type input "65%"
type input "65"
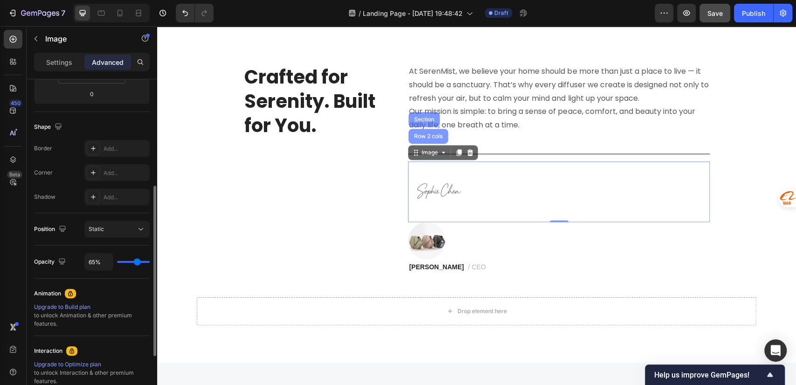
type input "64%"
type input "64"
type input "62%"
type input "62"
type input "60%"
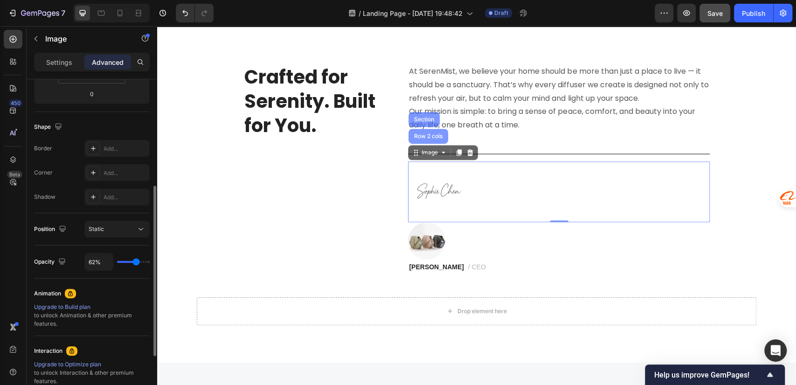
type input "60"
type input "59%"
type input "59"
type input "57%"
type input "57"
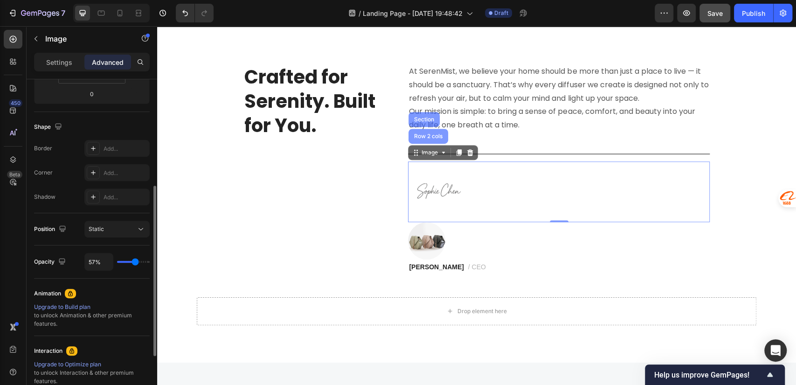
type input "55%"
type input "55"
type input "54%"
type input "54"
type input "52%"
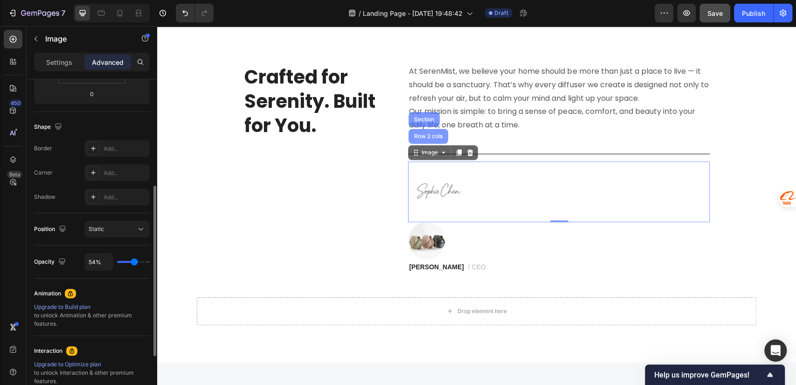
type input "52"
type input "50%"
type input "50"
type input "55%"
type input "55"
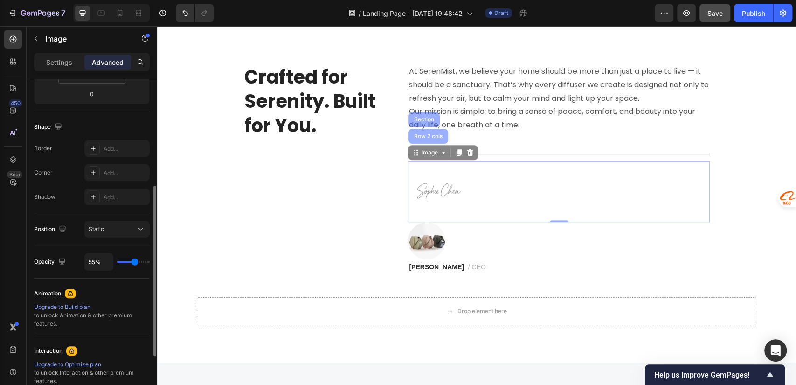
type input "67%"
type input "67"
type input "70%"
type input "70"
type input "72%"
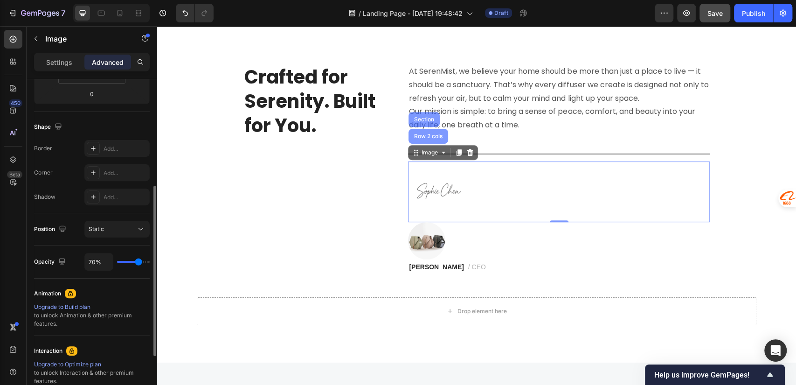
type input "72"
type input "75%"
type input "75"
type input "78%"
type input "78"
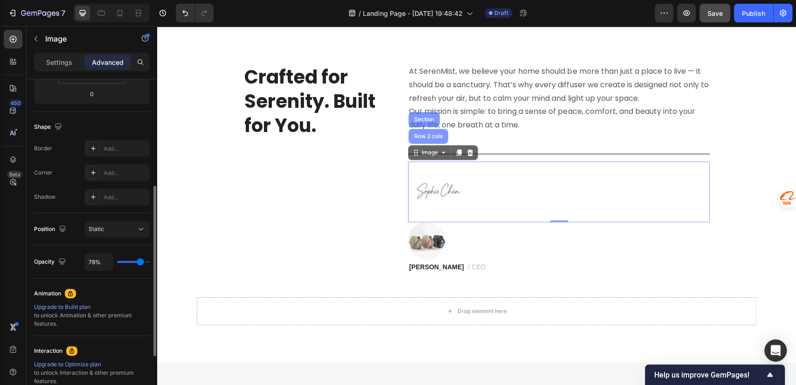
type input "82%"
type input "82"
type input "85%"
type input "85"
type input "87%"
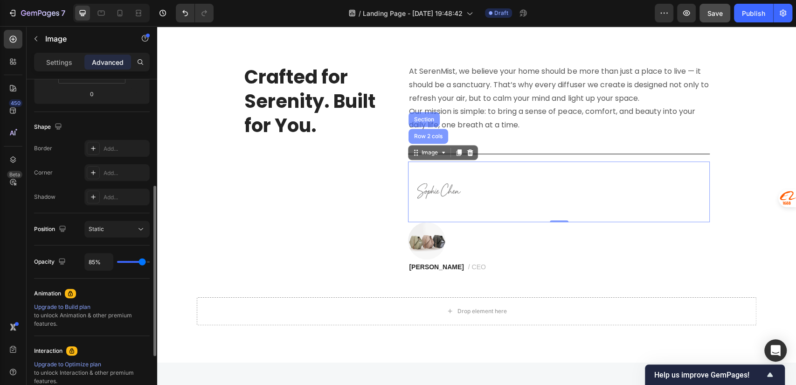
type input "87"
type input "88%"
type input "88"
type input "90%"
type input "90"
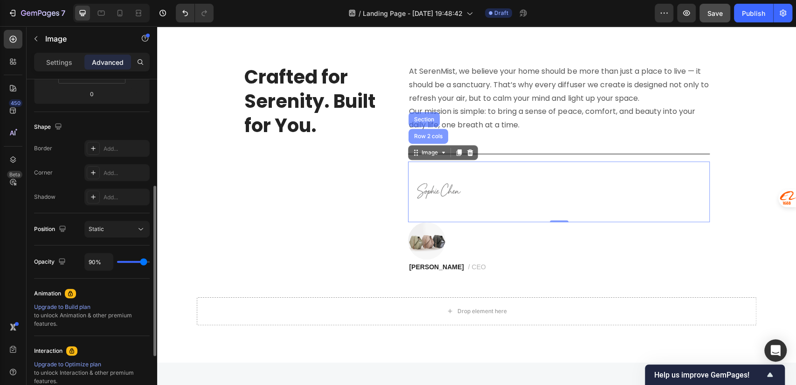
type input "92%"
type input "92"
type input "97%"
type input "97"
type input "98%"
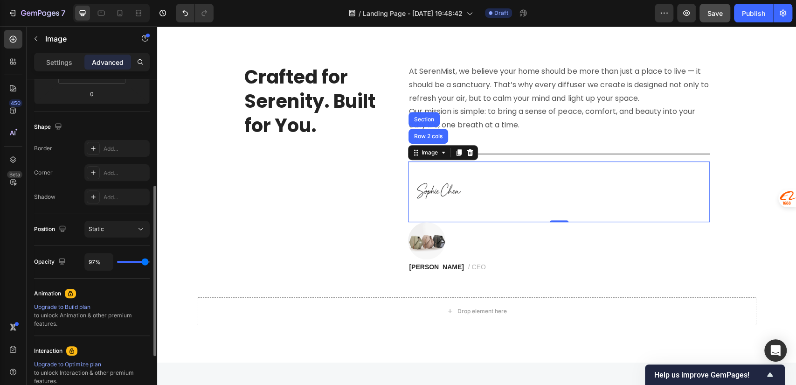
type input "98"
type input "100%"
type input "100"
drag, startPoint x: 138, startPoint y: 261, endPoint x: 147, endPoint y: 261, distance: 9.8
click at [147, 261] on input "range" at bounding box center [133, 262] width 33 height 2
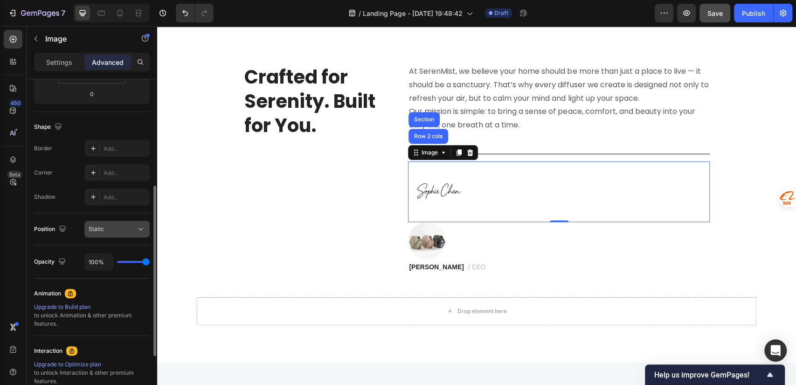
click at [117, 230] on div "Static" at bounding box center [113, 229] width 48 height 8
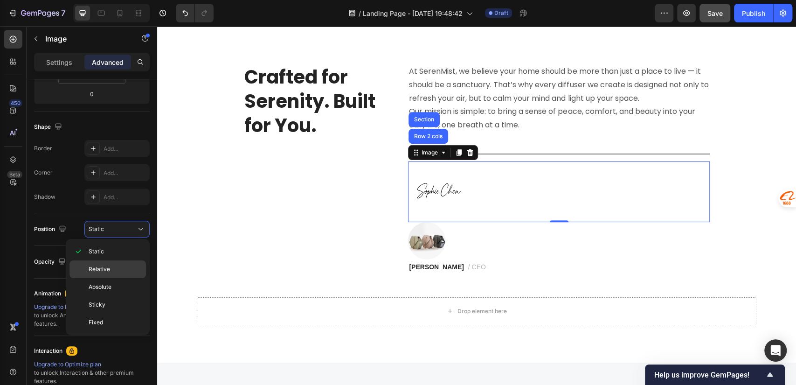
click at [111, 266] on p "Relative" at bounding box center [115, 269] width 53 height 8
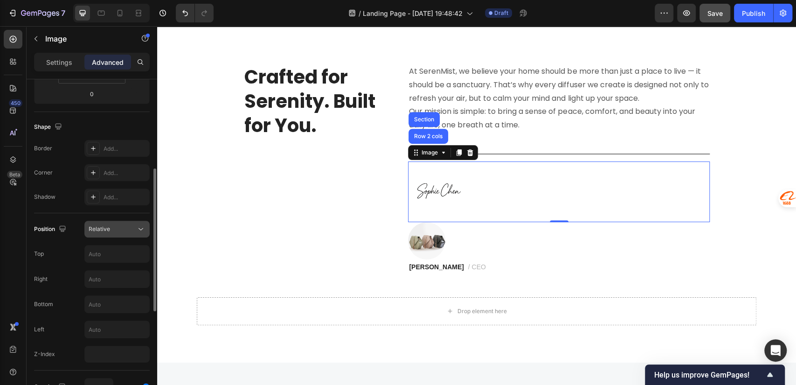
click at [112, 234] on button "Relative" at bounding box center [116, 229] width 65 height 17
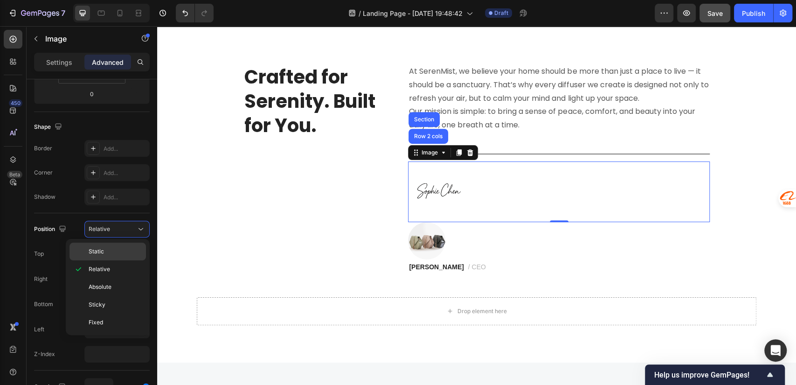
click at [105, 250] on p "Static" at bounding box center [115, 251] width 53 height 8
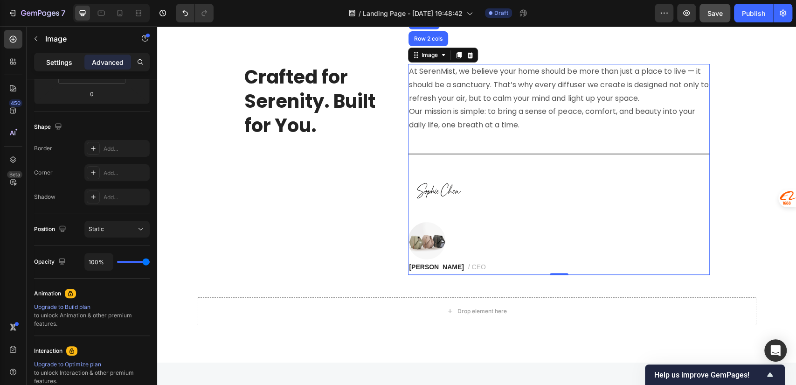
click at [63, 59] on p "Settings" at bounding box center [59, 62] width 26 height 10
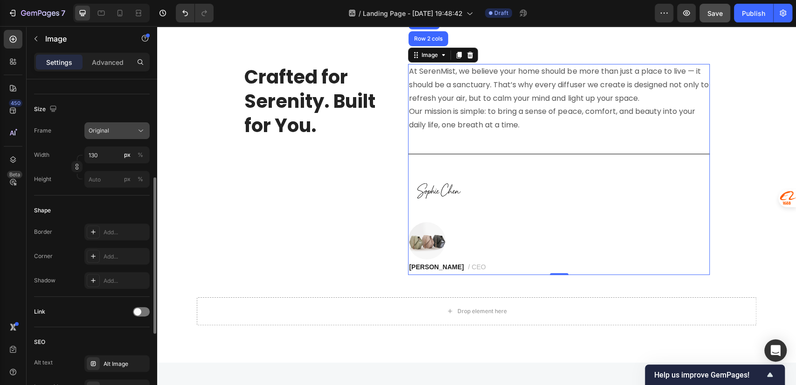
click at [99, 130] on span "Original" at bounding box center [99, 130] width 21 height 8
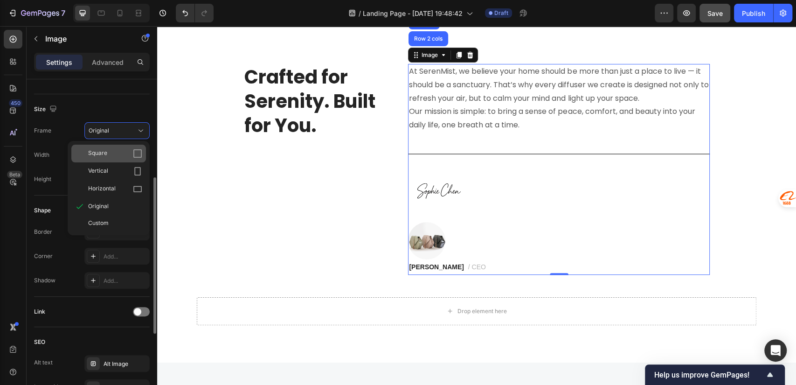
click at [104, 156] on span "Square" at bounding box center [97, 153] width 19 height 9
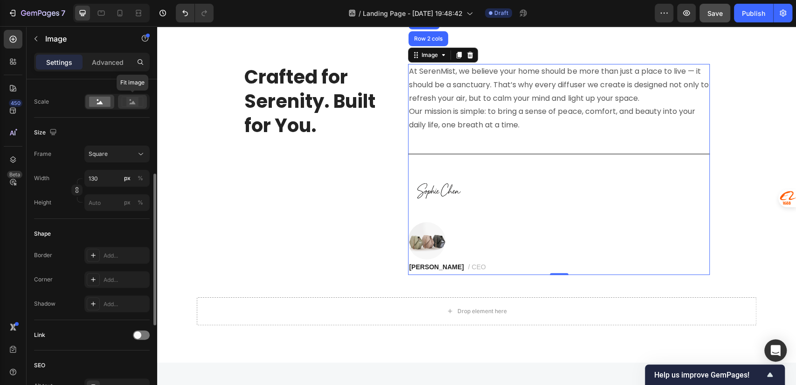
click at [130, 100] on rect at bounding box center [132, 101] width 12 height 9
click at [101, 99] on rect at bounding box center [99, 102] width 21 height 10
click at [100, 180] on input "130" at bounding box center [116, 178] width 65 height 17
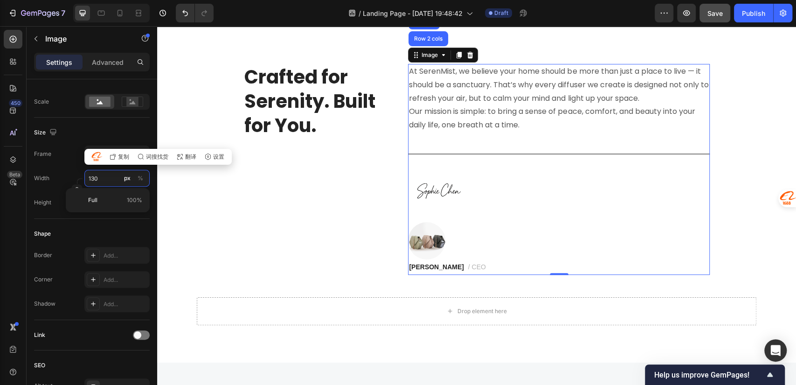
type input "1"
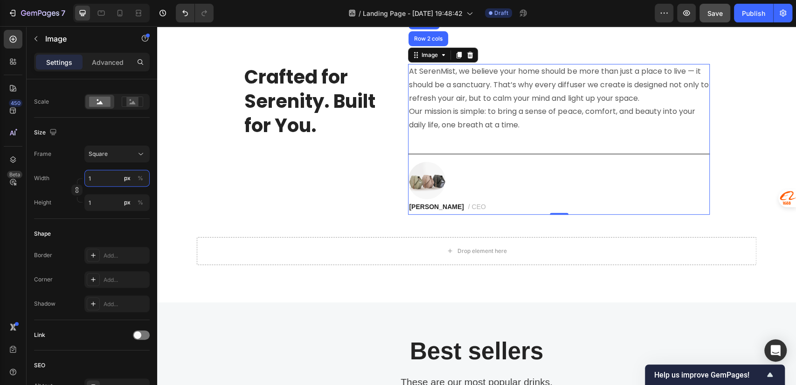
type input "10"
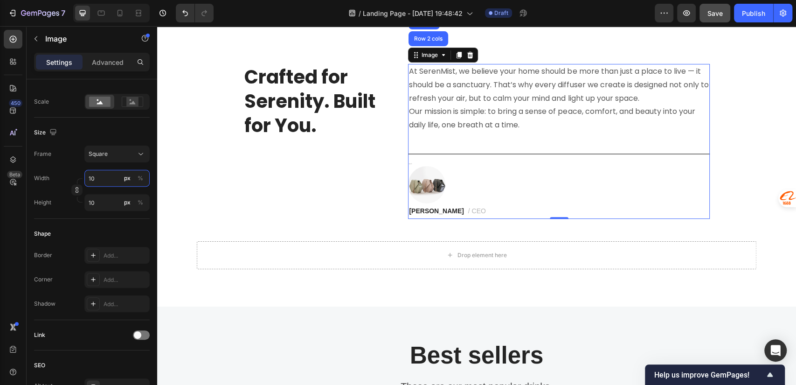
type input "100"
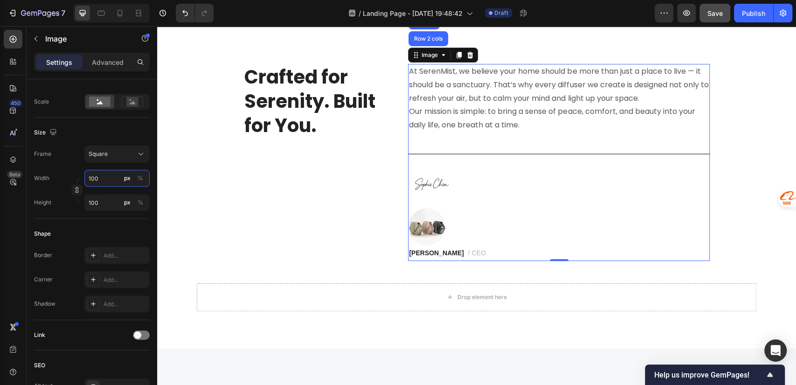
drag, startPoint x: 107, startPoint y: 180, endPoint x: 83, endPoint y: 183, distance: 24.9
click at [83, 183] on div "Width 100 px %" at bounding box center [92, 178] width 116 height 17
type input "1"
type input "12"
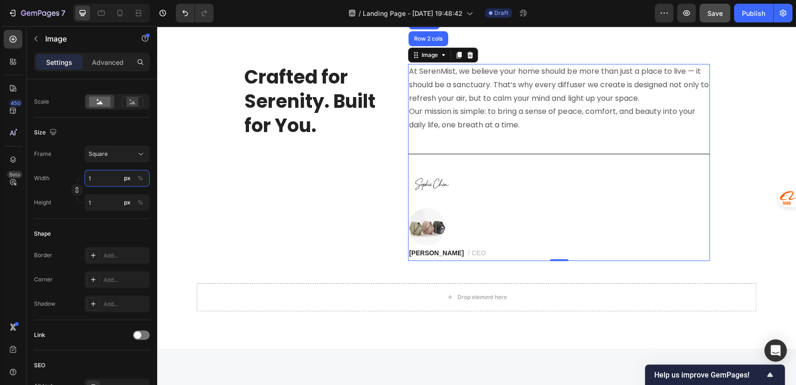
type input "12"
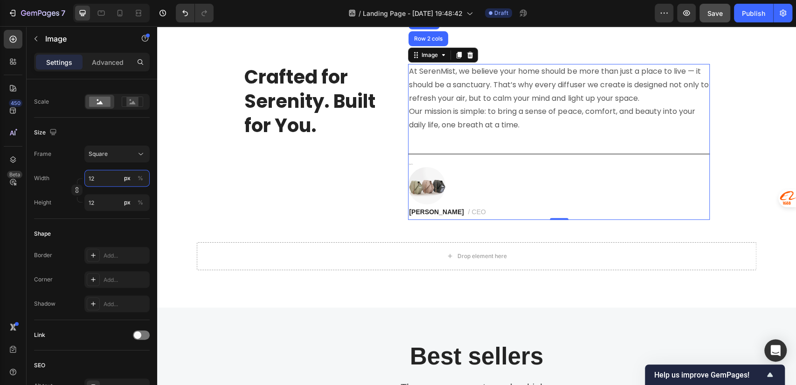
type input "120"
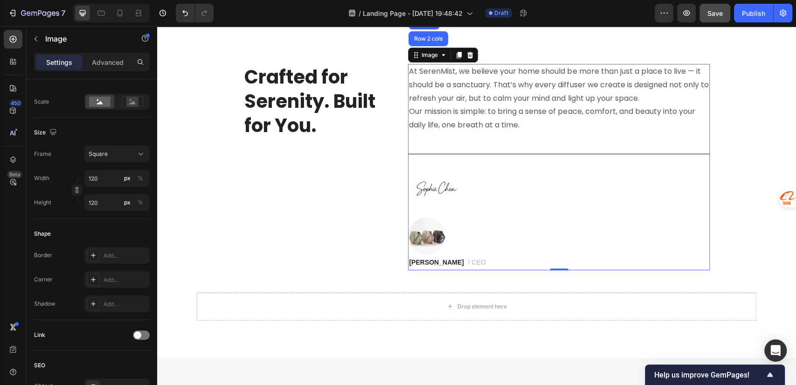
click at [544, 224] on div at bounding box center [559, 235] width 302 height 37
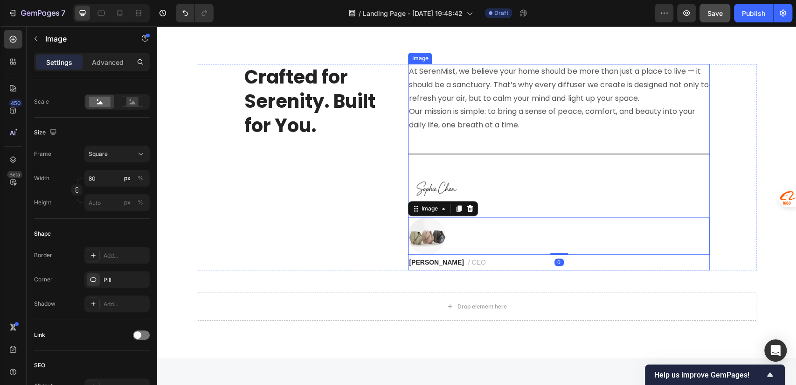
click at [494, 186] on div at bounding box center [559, 189] width 302 height 56
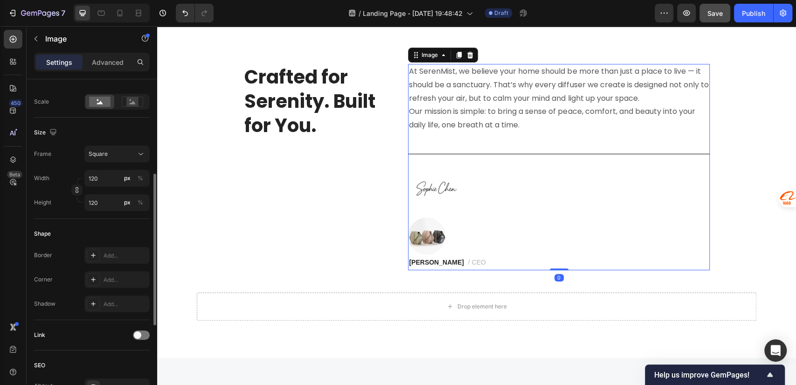
scroll to position [395, 0]
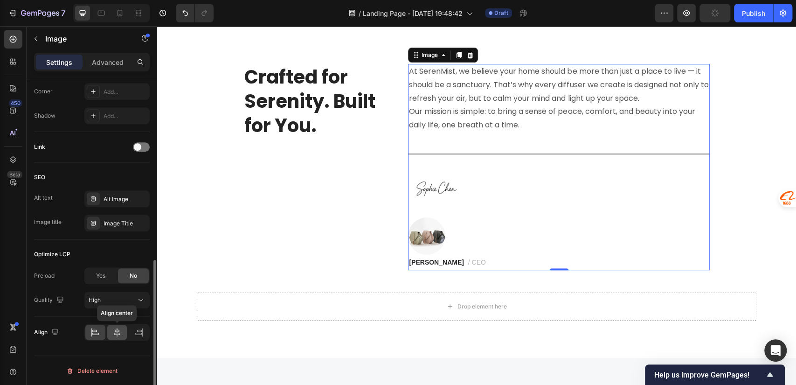
click at [115, 334] on icon at bounding box center [117, 332] width 7 height 8
click at [104, 331] on div at bounding box center [95, 332] width 20 height 15
click at [481, 202] on div at bounding box center [559, 189] width 302 height 56
click at [429, 183] on img at bounding box center [436, 189] width 56 height 56
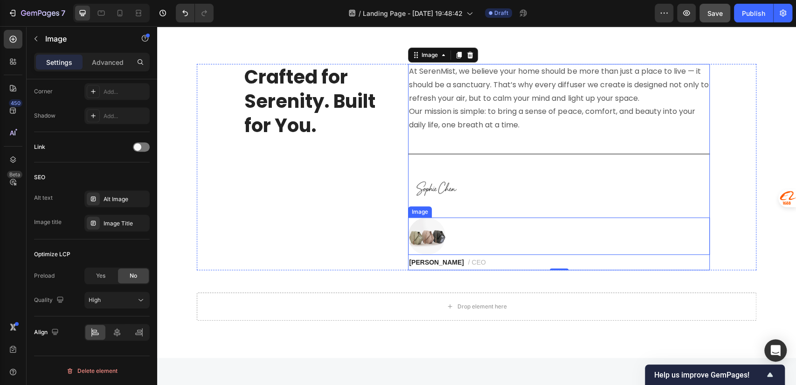
click at [434, 236] on img at bounding box center [426, 235] width 37 height 37
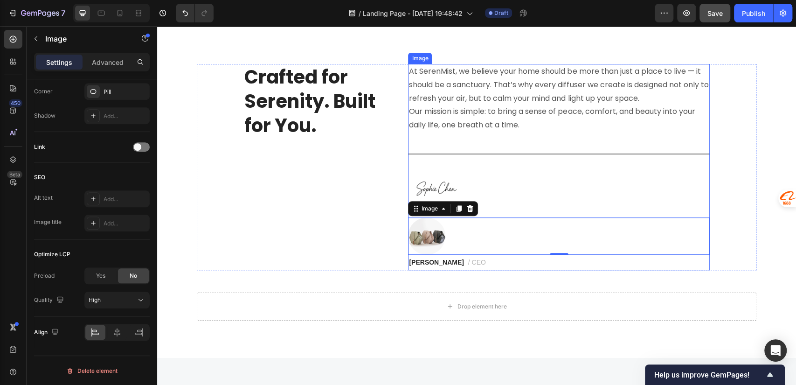
click at [438, 184] on img at bounding box center [436, 189] width 56 height 56
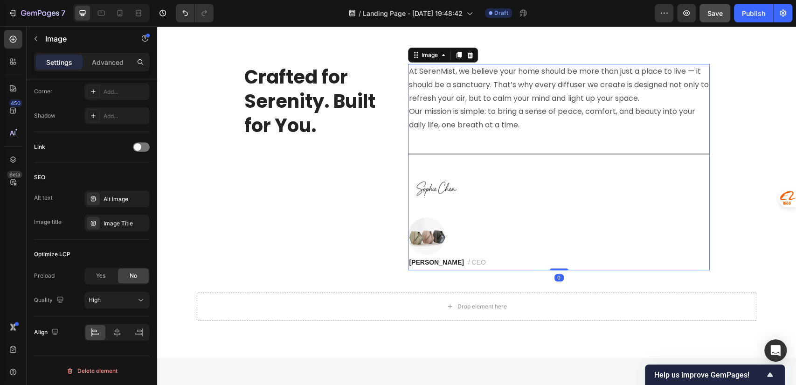
click at [439, 179] on img at bounding box center [436, 189] width 56 height 56
click at [428, 186] on img at bounding box center [436, 189] width 56 height 56
click at [337, 204] on div "Crafted for Serenity. Built for You. Heading" at bounding box center [319, 167] width 151 height 206
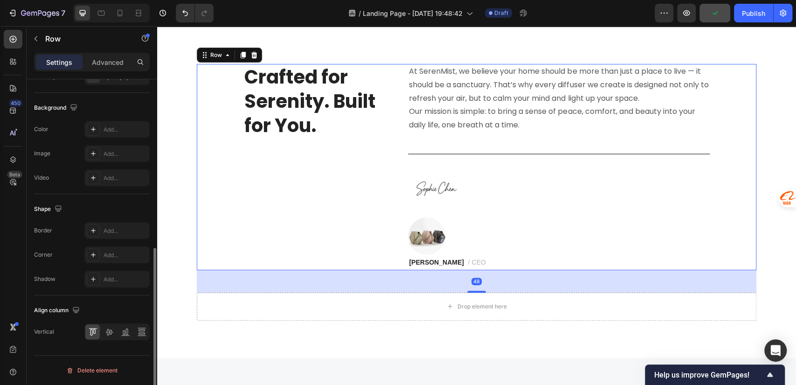
scroll to position [0, 0]
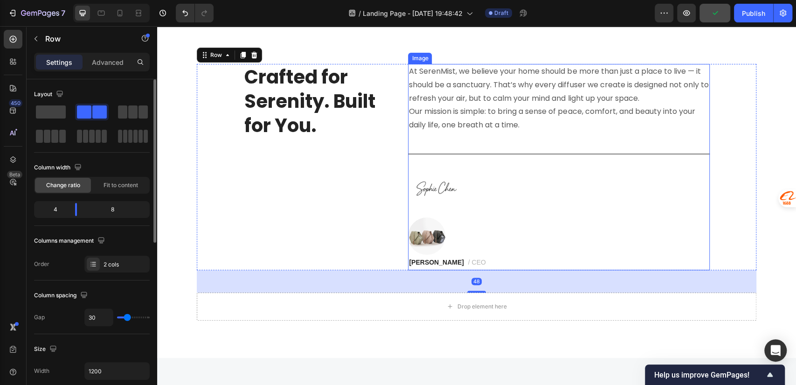
click at [435, 183] on img at bounding box center [436, 189] width 56 height 56
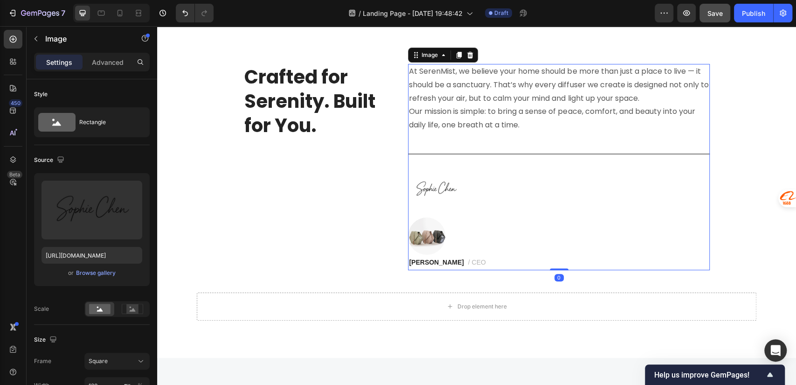
click at [447, 182] on img at bounding box center [436, 189] width 56 height 56
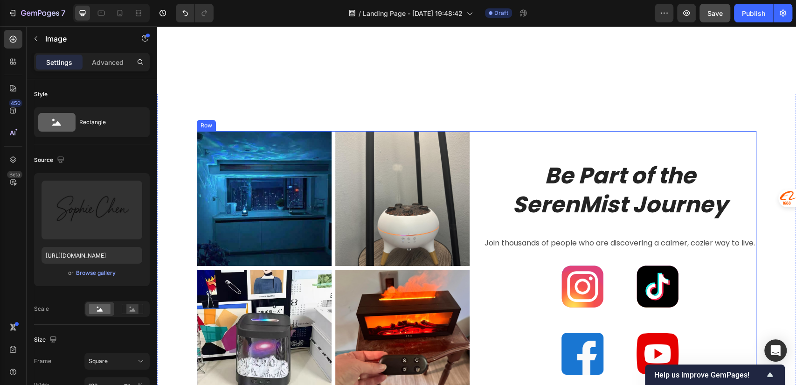
scroll to position [2617, 0]
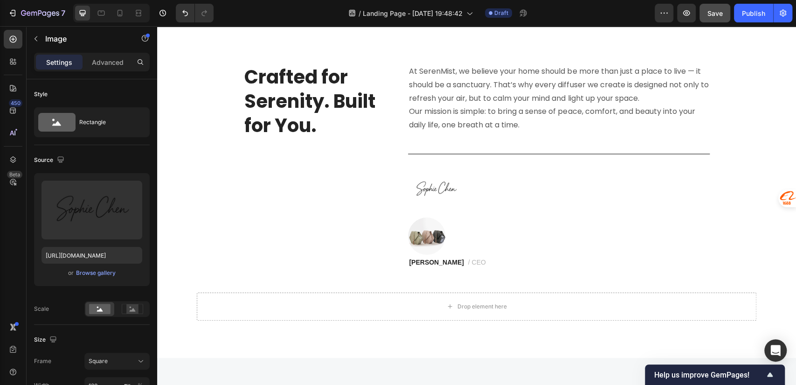
click at [438, 177] on img at bounding box center [436, 189] width 56 height 56
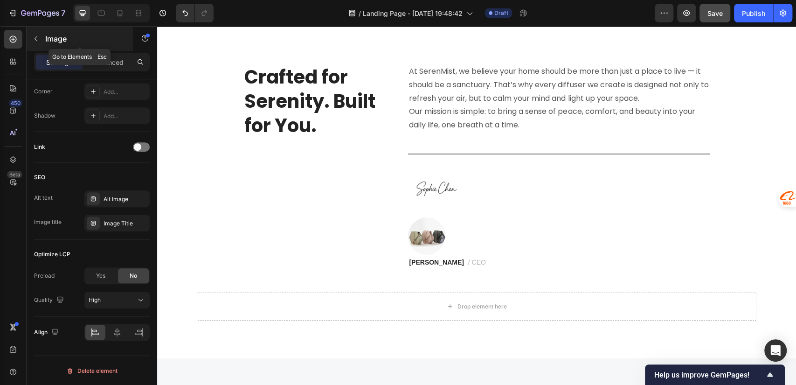
click at [41, 39] on button "button" at bounding box center [35, 38] width 15 height 15
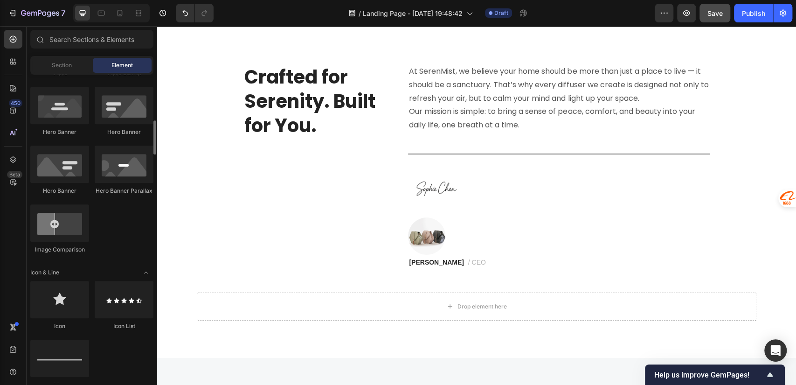
scroll to position [207, 0]
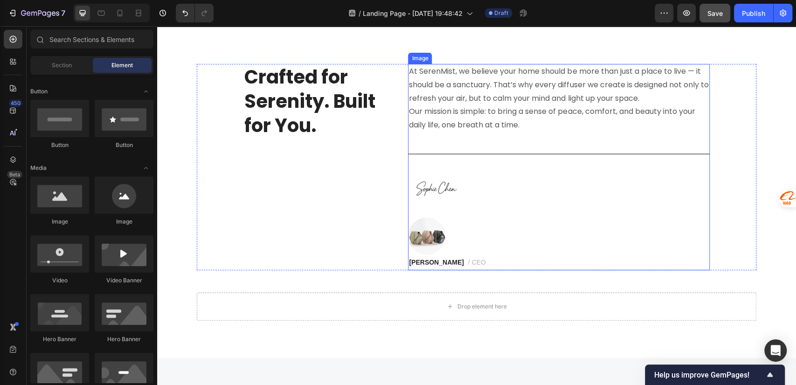
click at [430, 183] on img at bounding box center [436, 189] width 56 height 56
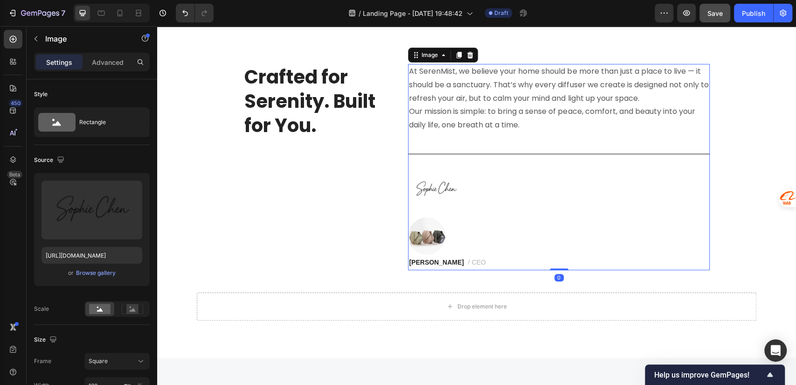
click at [452, 183] on img at bounding box center [436, 189] width 56 height 56
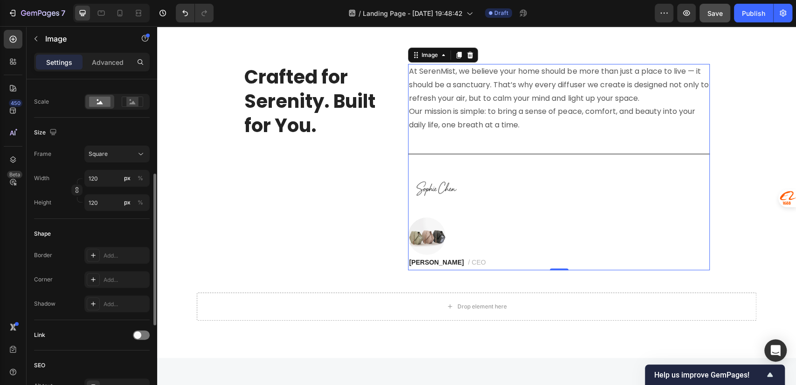
scroll to position [395, 0]
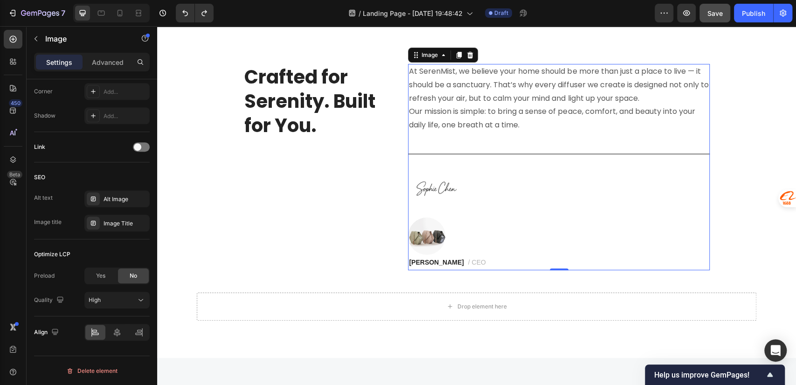
type input "100"
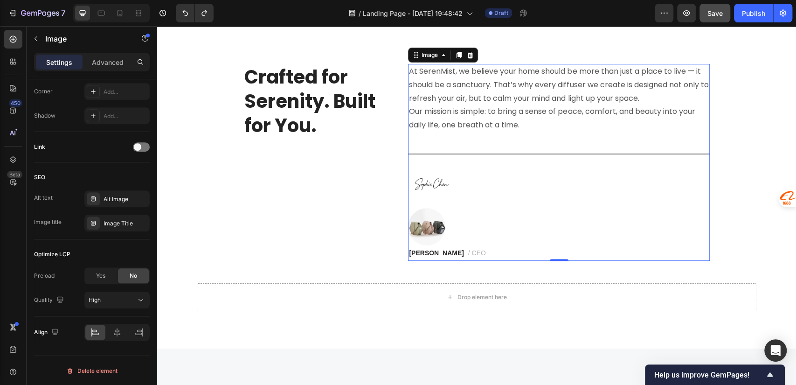
type input "130"
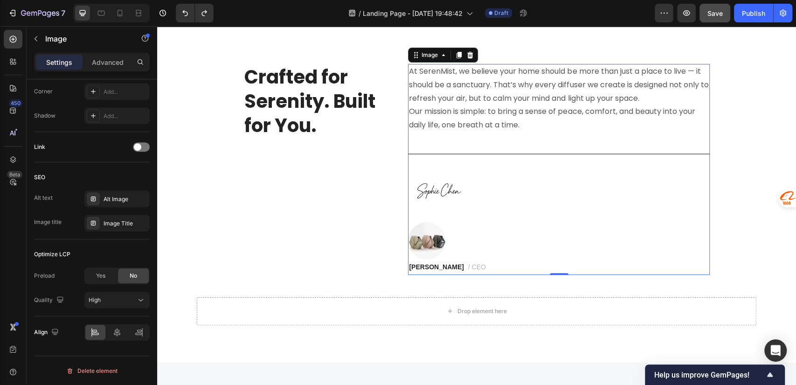
click at [444, 186] on img at bounding box center [438, 191] width 61 height 61
click at [428, 239] on img at bounding box center [426, 240] width 37 height 37
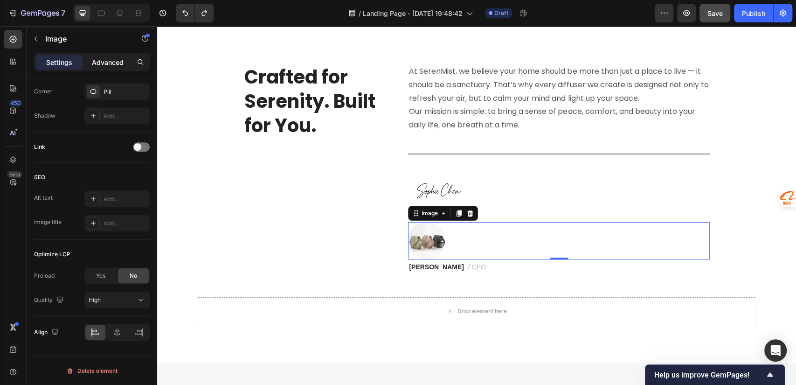
click at [110, 62] on p "Advanced" at bounding box center [108, 62] width 32 height 10
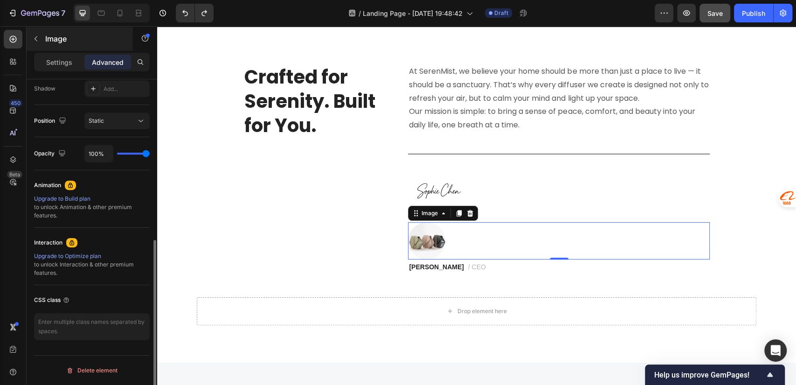
scroll to position [314, 0]
click at [42, 40] on button "button" at bounding box center [35, 38] width 15 height 15
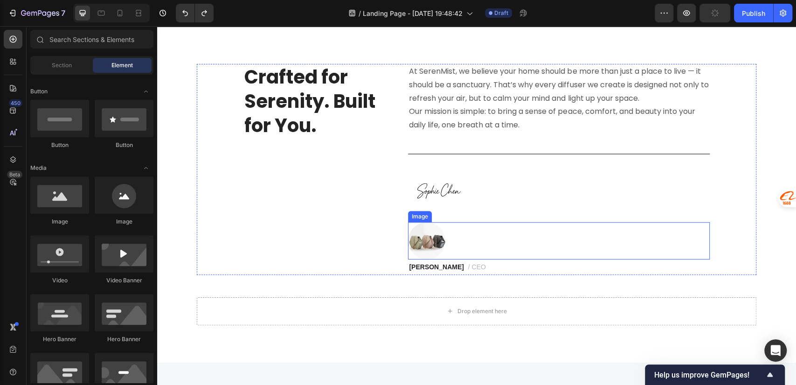
click at [418, 241] on img at bounding box center [426, 240] width 37 height 37
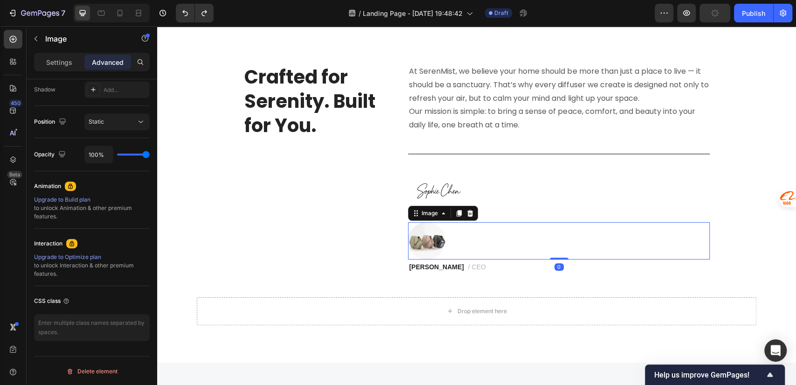
scroll to position [0, 0]
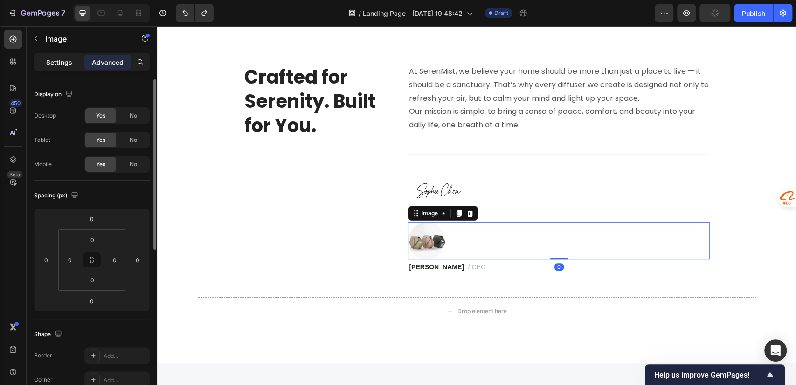
click at [68, 60] on p "Settings" at bounding box center [59, 62] width 26 height 10
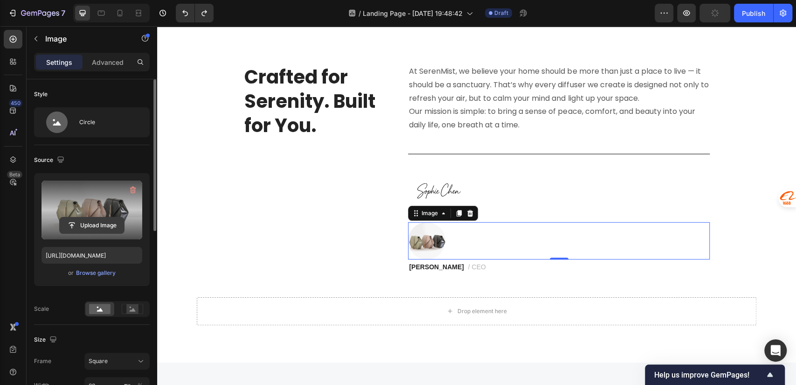
click at [101, 224] on input "file" at bounding box center [92, 225] width 64 height 16
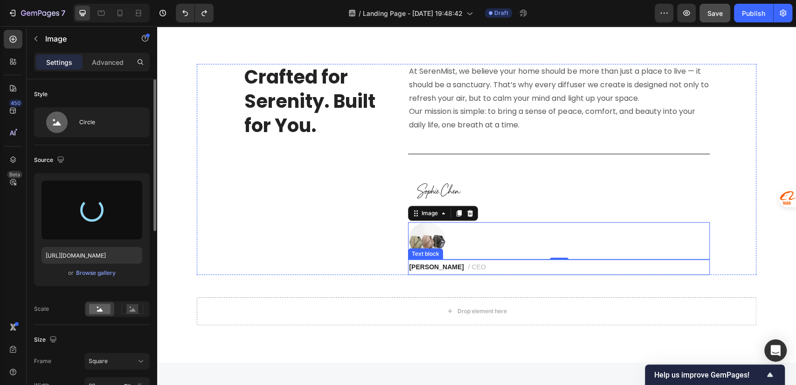
type input "[URL][DOMAIN_NAME]"
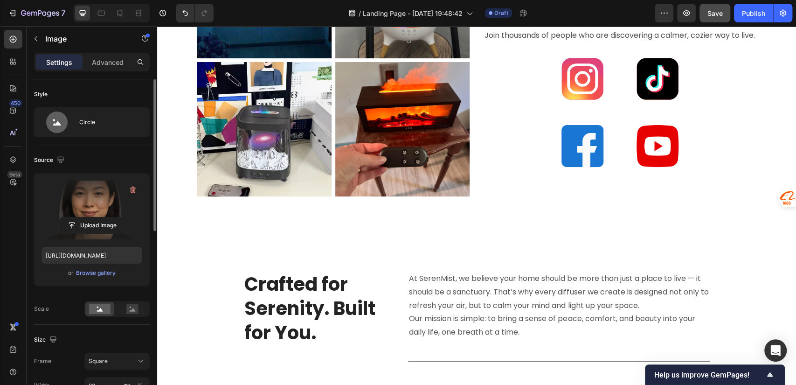
scroll to position [2617, 0]
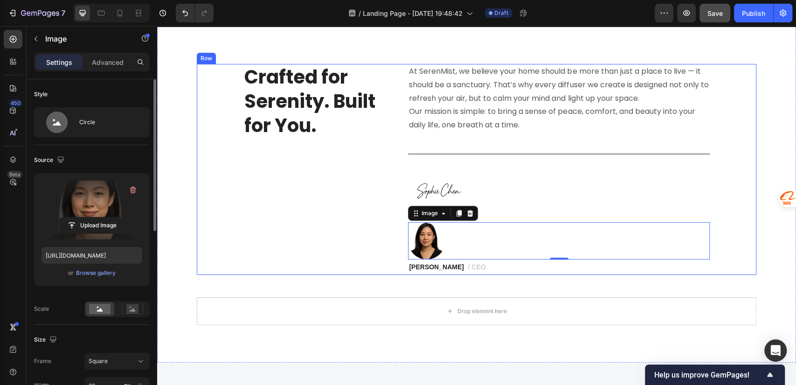
click at [305, 233] on div "Crafted for Serenity. Built for You. Heading" at bounding box center [319, 169] width 151 height 211
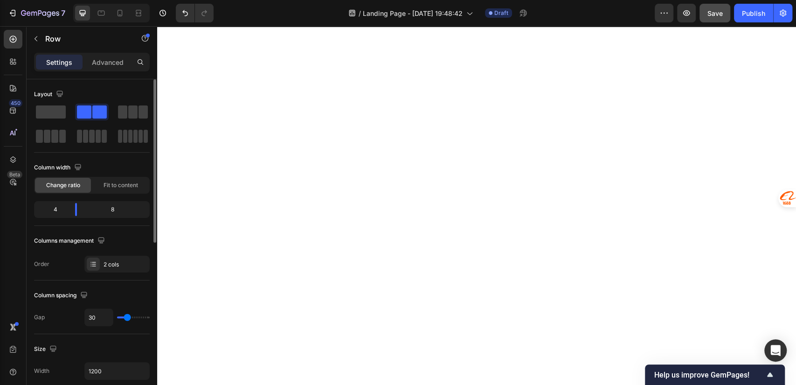
scroll to position [2825, 0]
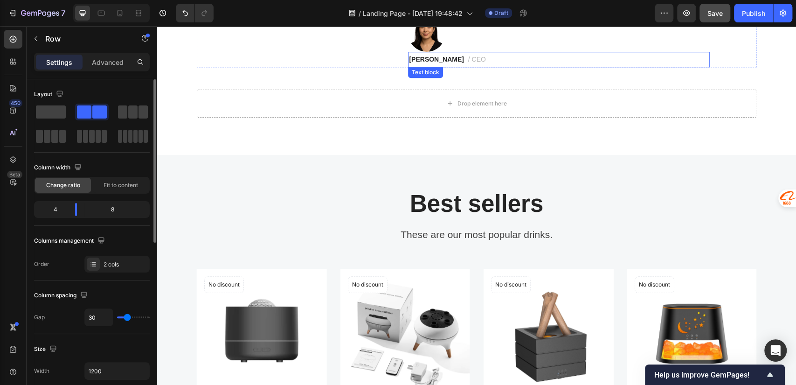
click at [431, 60] on strong "[PERSON_NAME]" at bounding box center [436, 59] width 55 height 7
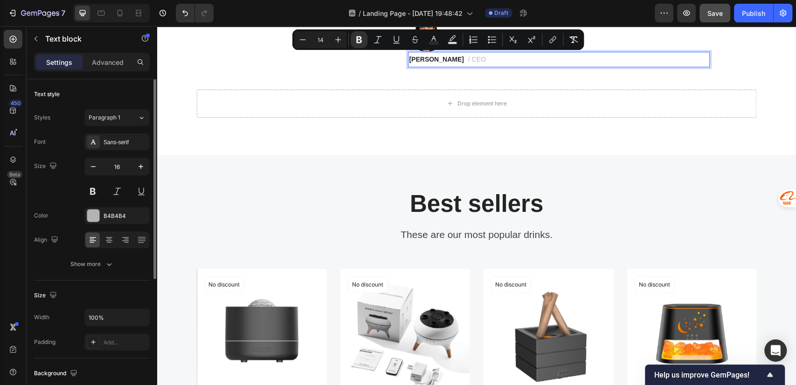
click at [410, 58] on strong "[PERSON_NAME]" at bounding box center [436, 59] width 55 height 7
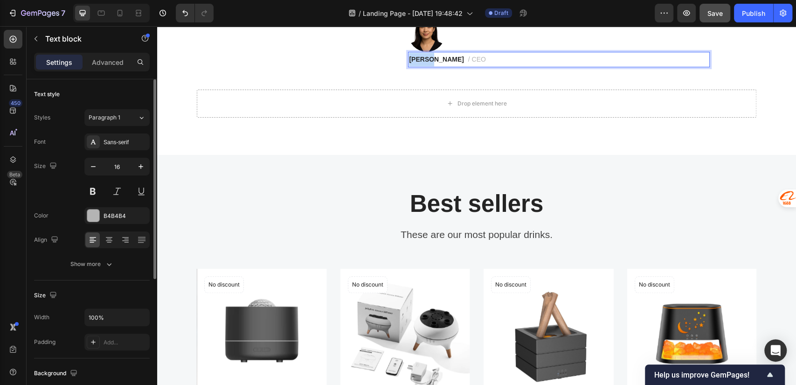
click at [410, 58] on strong "[PERSON_NAME]" at bounding box center [436, 59] width 55 height 7
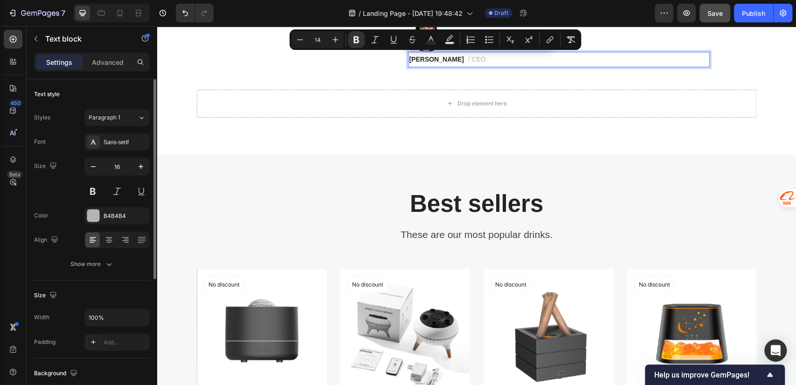
click at [469, 63] on p "[PERSON_NAME] / CEO" at bounding box center [559, 60] width 300 height 14
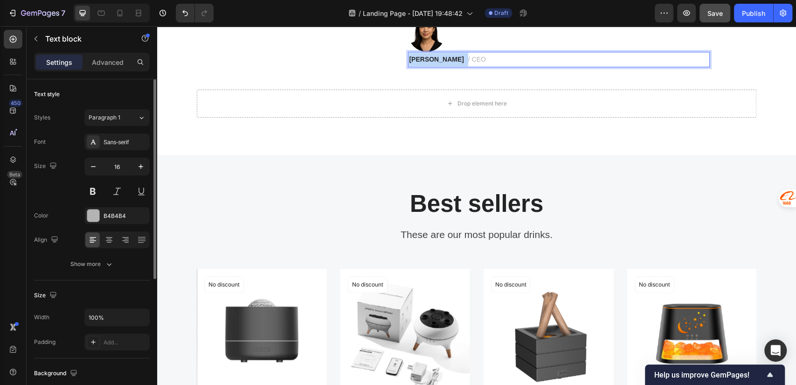
drag, startPoint x: 446, startPoint y: 61, endPoint x: 406, endPoint y: 65, distance: 39.4
click at [409, 65] on p "[PERSON_NAME] / CEO" at bounding box center [559, 60] width 300 height 14
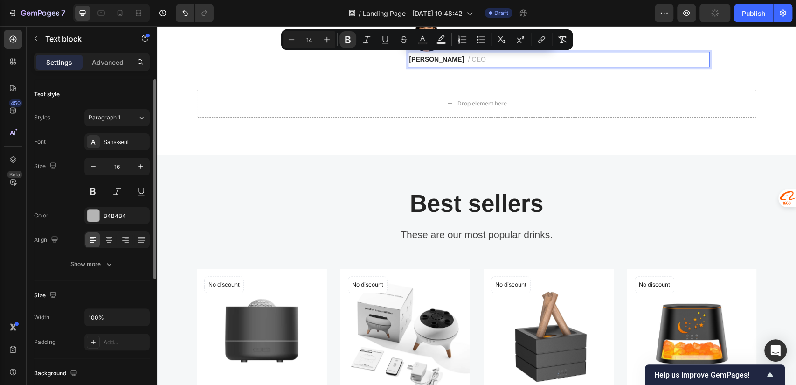
click at [468, 62] on p "[PERSON_NAME] / CEO" at bounding box center [559, 60] width 300 height 14
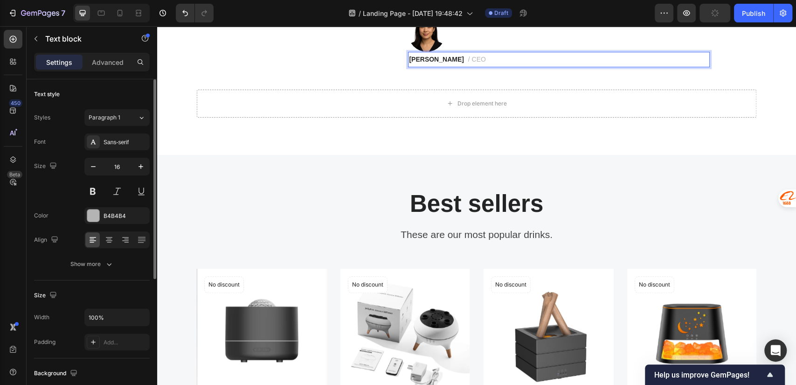
click at [409, 59] on strong "[PERSON_NAME]" at bounding box center [436, 59] width 55 height 7
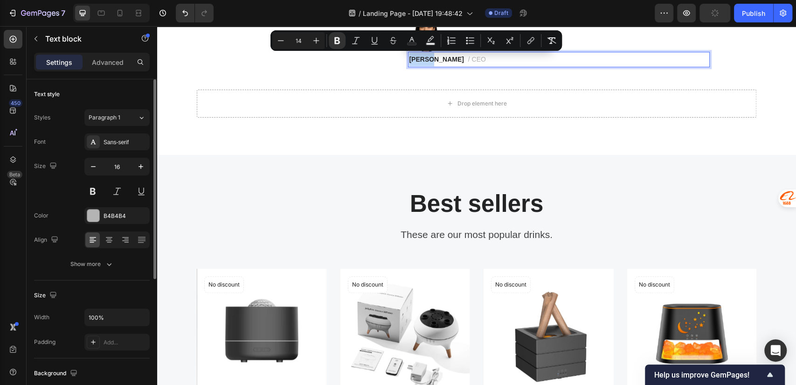
click at [414, 59] on strong "[PERSON_NAME]" at bounding box center [436, 59] width 55 height 7
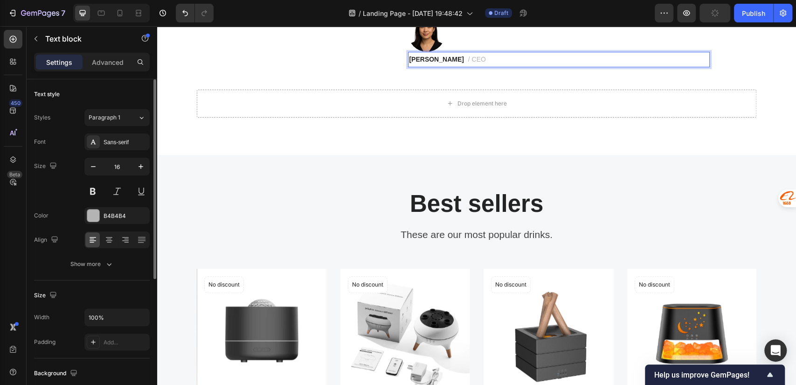
click at [409, 59] on strong "[PERSON_NAME]" at bounding box center [436, 59] width 55 height 7
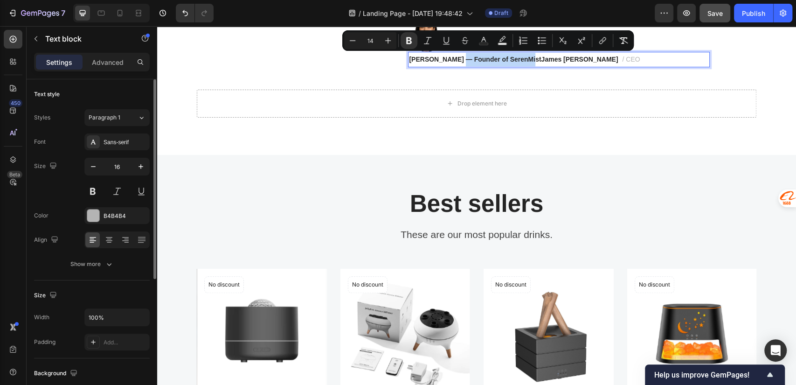
drag, startPoint x: 522, startPoint y: 61, endPoint x: 455, endPoint y: 63, distance: 67.2
click at [455, 63] on strong "[PERSON_NAME] — Founder of SerenMistJames [PERSON_NAME]" at bounding box center [513, 59] width 209 height 7
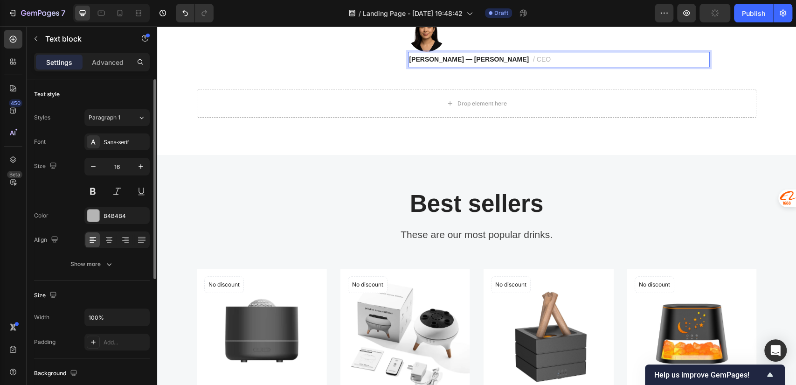
click at [533, 60] on span "/ CEO" at bounding box center [542, 59] width 18 height 7
click at [521, 58] on p "[PERSON_NAME] — [PERSON_NAME] / CEO" at bounding box center [559, 60] width 300 height 14
click at [551, 61] on strong "Founder of SerenMist" at bounding box center [584, 59] width 67 height 7
click at [496, 59] on p "[PERSON_NAME] — [PERSON_NAME] / CEO" at bounding box center [559, 60] width 300 height 14
click at [533, 59] on span "/ CEO" at bounding box center [542, 59] width 18 height 7
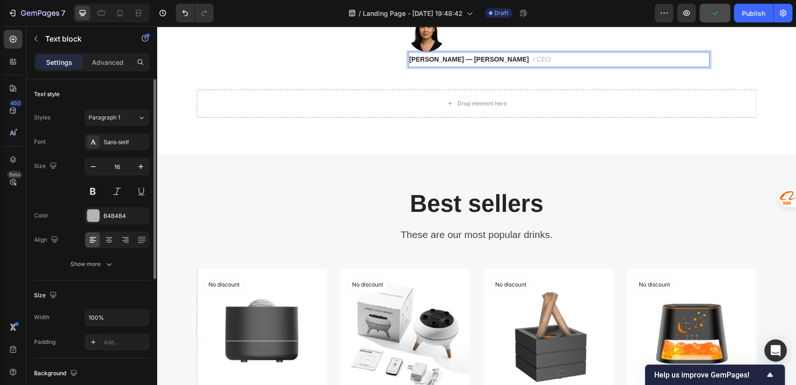
click at [523, 61] on p "[PERSON_NAME] — [PERSON_NAME] / CEO" at bounding box center [559, 60] width 300 height 14
drag, startPoint x: 582, startPoint y: 57, endPoint x: 519, endPoint y: 64, distance: 63.4
click at [551, 63] on strong "Founder of SerenMist" at bounding box center [584, 59] width 67 height 7
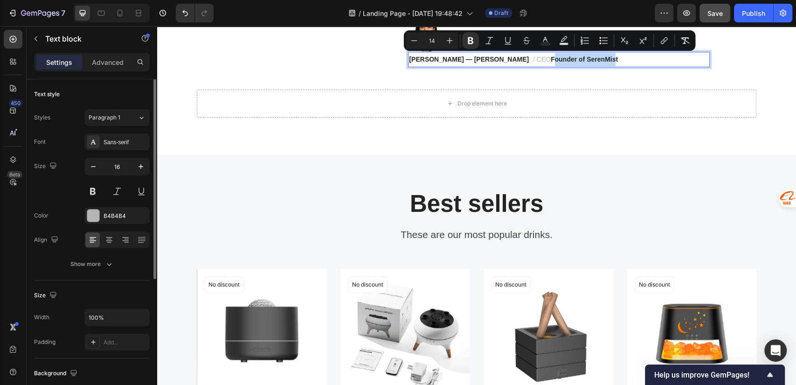
click at [582, 60] on strong "Founder of SerenMist" at bounding box center [584, 59] width 67 height 7
drag, startPoint x: 554, startPoint y: 64, endPoint x: 513, endPoint y: 62, distance: 41.6
click at [513, 62] on p "[PERSON_NAME] — [PERSON_NAME] / CEO Founder of SerenMist" at bounding box center [559, 60] width 300 height 14
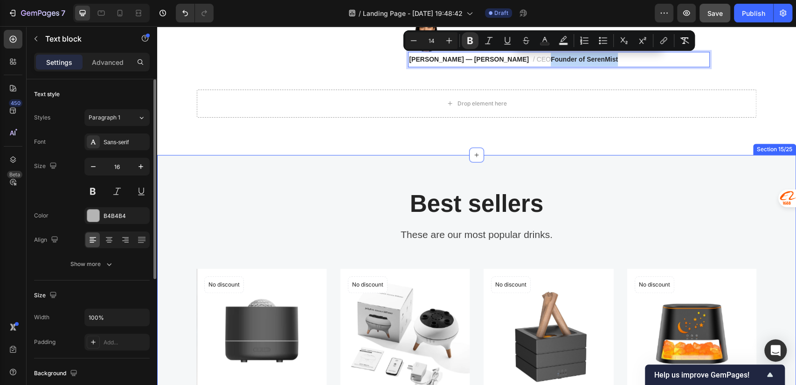
scroll to position [2617, 0]
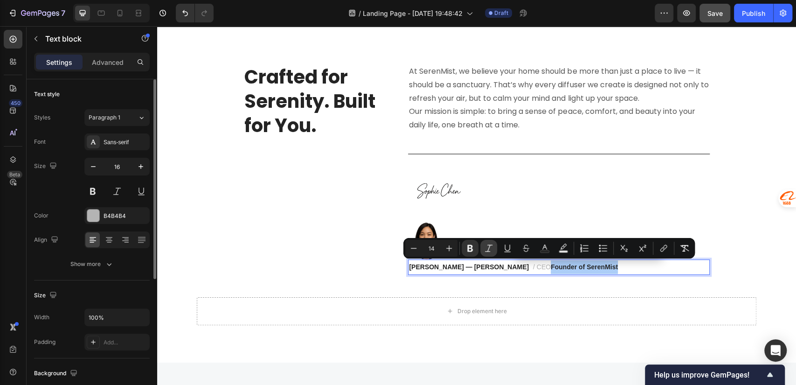
click at [487, 251] on icon "Editor contextual toolbar" at bounding box center [488, 248] width 9 height 9
click at [547, 249] on icon "Editor contextual toolbar" at bounding box center [545, 246] width 5 height 5
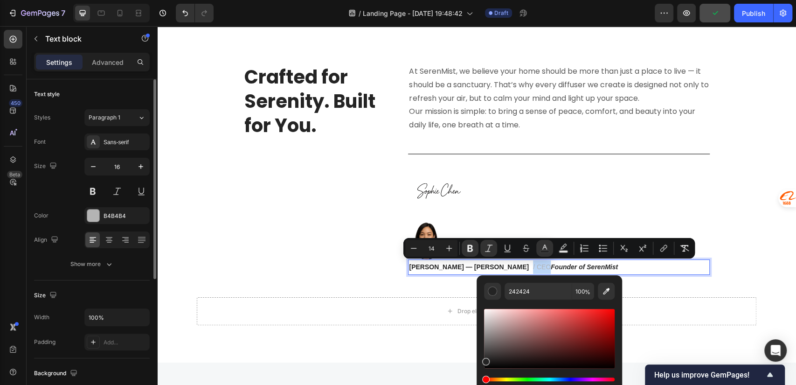
click at [625, 264] on p "[PERSON_NAME] — [PERSON_NAME] / CEO Founder of SerenMist" at bounding box center [559, 267] width 300 height 14
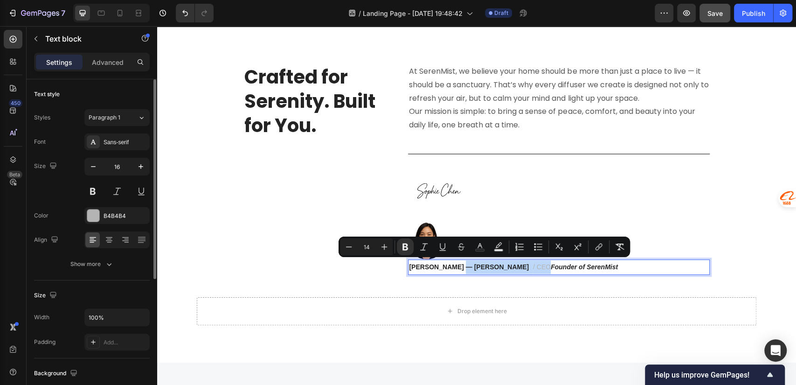
drag, startPoint x: 513, startPoint y: 270, endPoint x: 454, endPoint y: 273, distance: 59.3
click at [454, 273] on p "[PERSON_NAME] — [PERSON_NAME] / CEO Founder of SerenMist" at bounding box center [559, 267] width 300 height 14
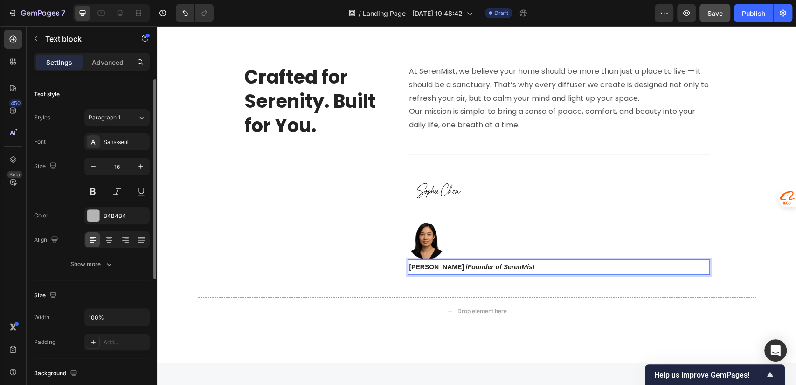
click at [568, 234] on div at bounding box center [559, 240] width 302 height 37
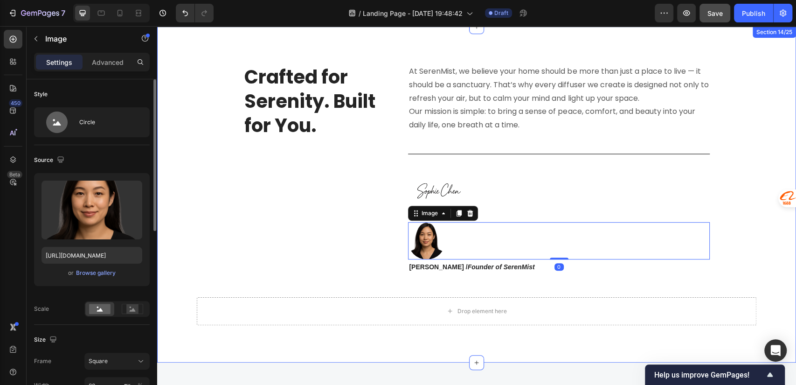
click at [720, 290] on div "Crafted for Serenity. Built for You. Heading At [GEOGRAPHIC_DATA], we believe y…" at bounding box center [476, 194] width 625 height 261
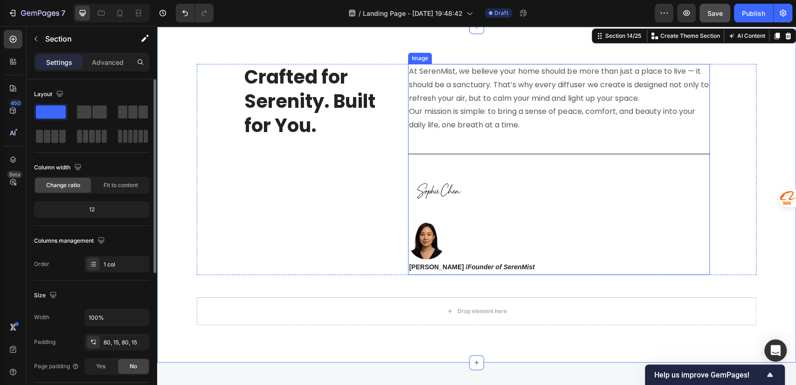
click at [431, 188] on img at bounding box center [438, 191] width 61 height 61
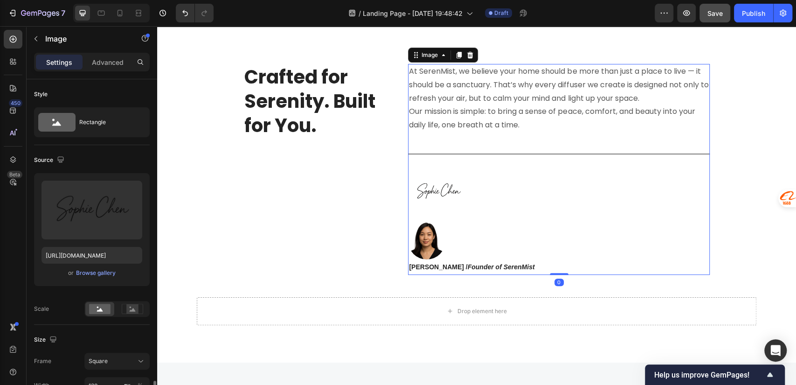
scroll to position [207, 0]
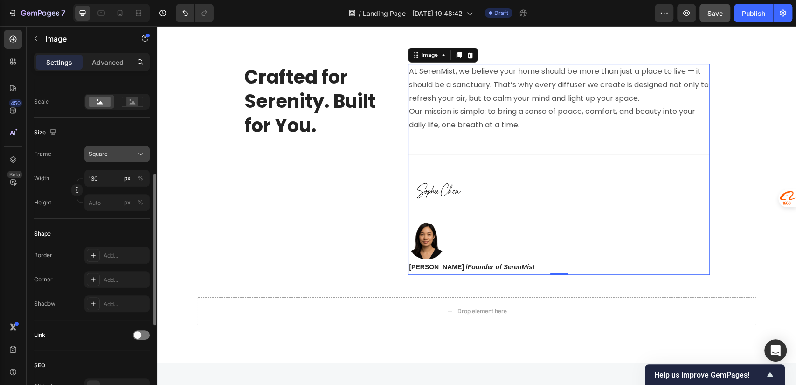
click at [127, 158] on div "Square" at bounding box center [117, 153] width 57 height 9
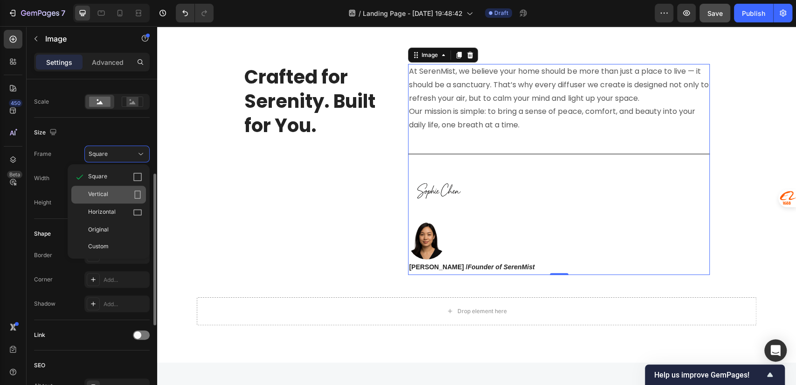
click at [108, 197] on div "Vertical" at bounding box center [115, 194] width 54 height 9
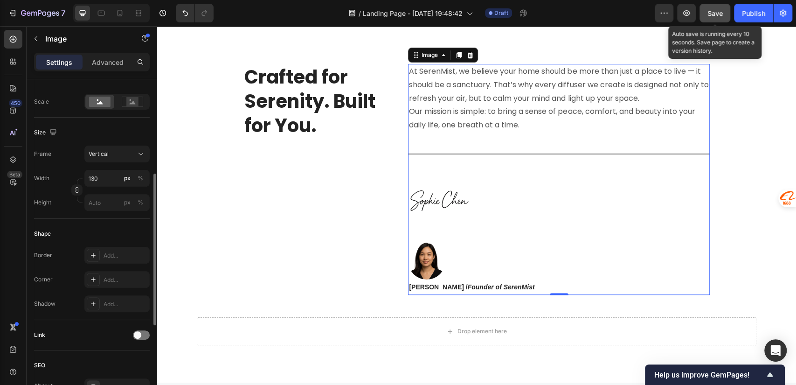
click at [708, 14] on span "Save" at bounding box center [715, 13] width 15 height 8
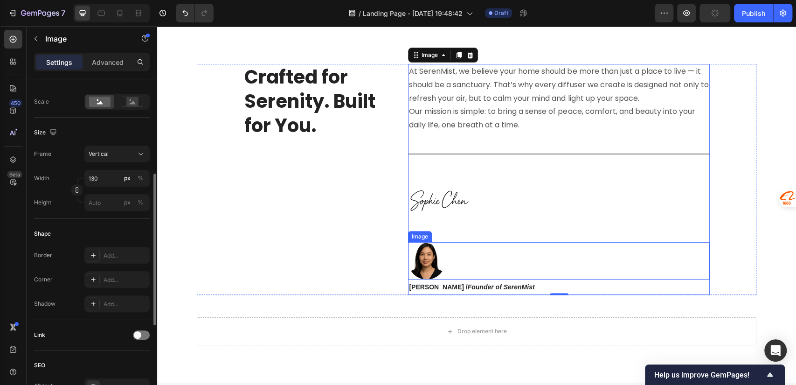
click at [433, 263] on img at bounding box center [426, 260] width 37 height 37
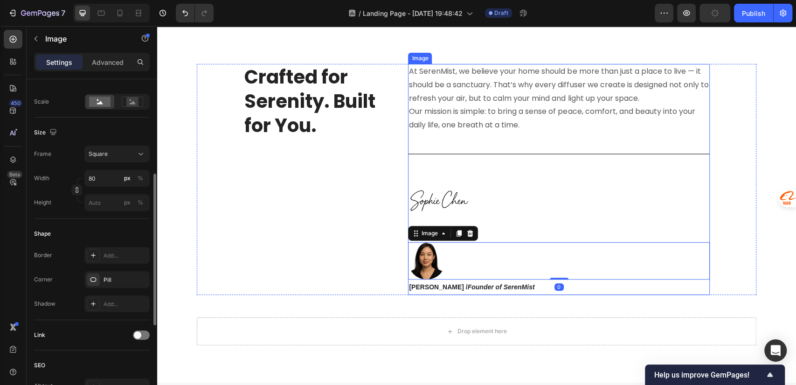
click at [449, 205] on img at bounding box center [438, 201] width 61 height 81
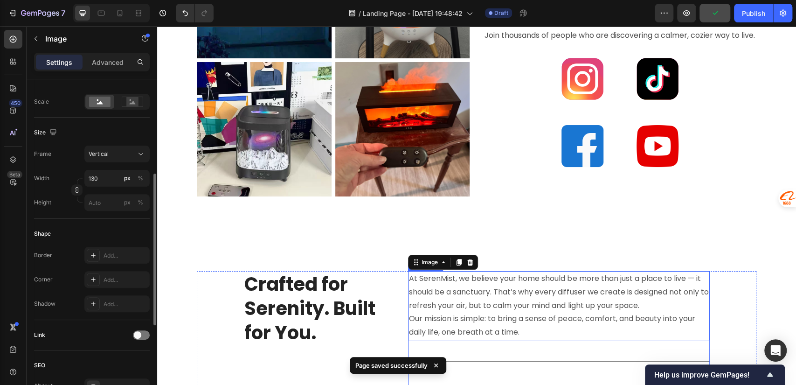
scroll to position [2617, 0]
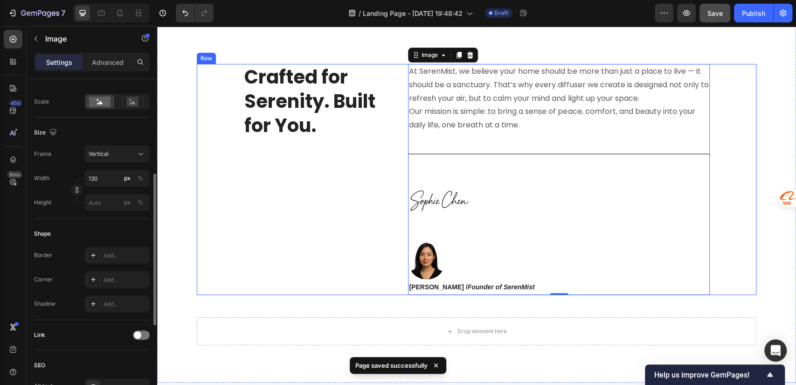
click at [747, 180] on div "Crafted for Serenity. Built for You. Heading At [GEOGRAPHIC_DATA], we believe y…" at bounding box center [477, 179] width 560 height 231
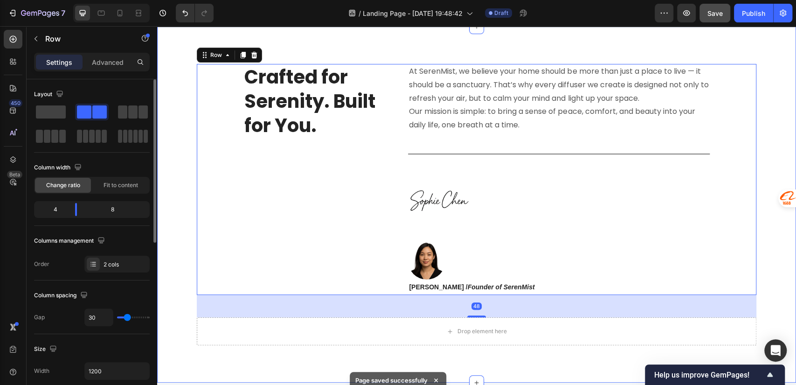
scroll to position [2410, 0]
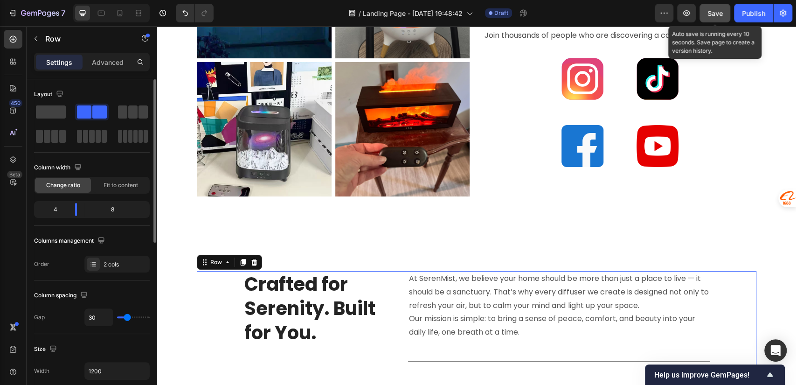
click at [715, 15] on span "Save" at bounding box center [715, 13] width 15 height 8
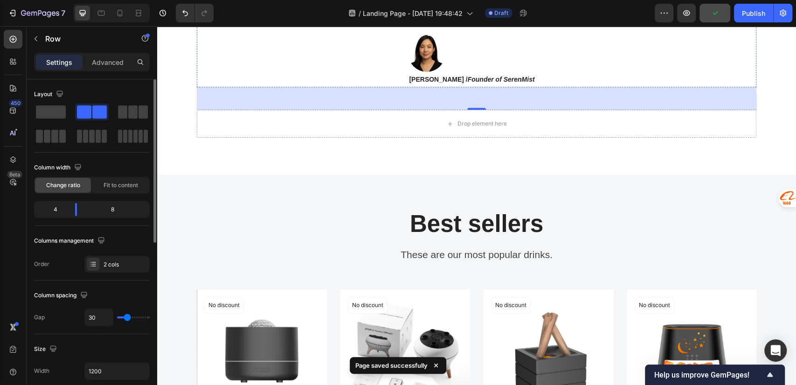
scroll to position [2617, 0]
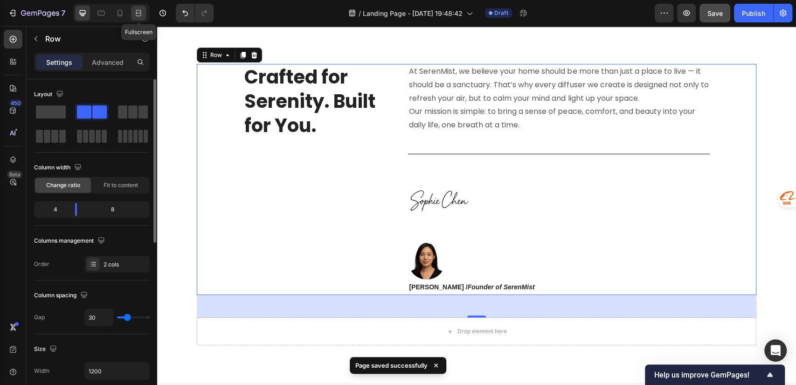
click at [142, 12] on icon at bounding box center [138, 12] width 9 height 9
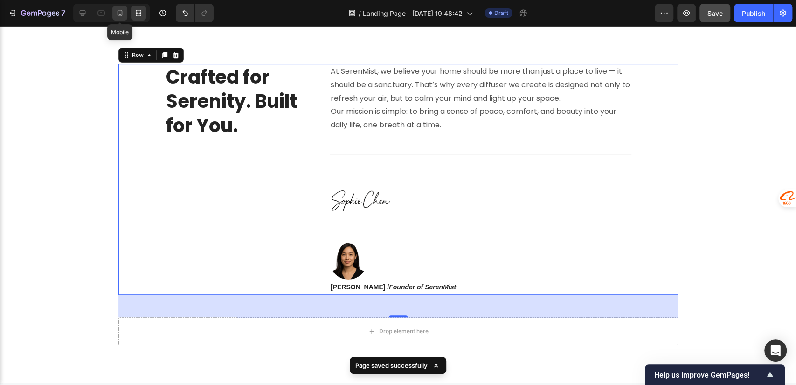
click at [116, 17] on icon at bounding box center [119, 12] width 9 height 9
type input "0"
type input "100%"
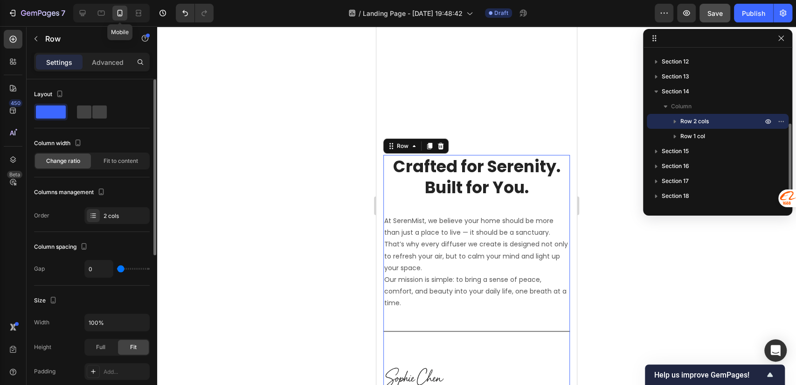
scroll to position [2769, 0]
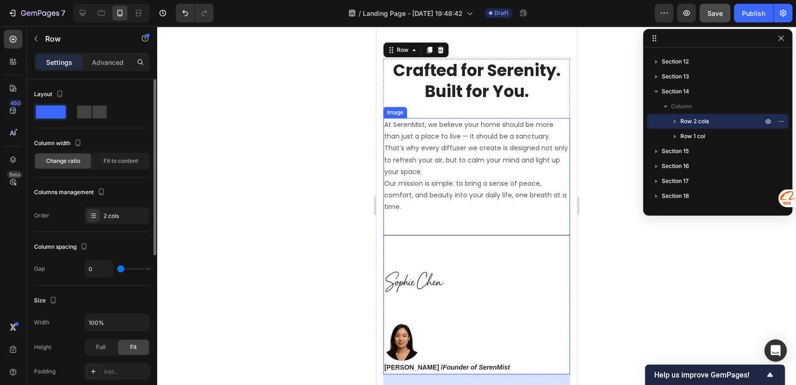
click at [419, 296] on img at bounding box center [414, 283] width 61 height 81
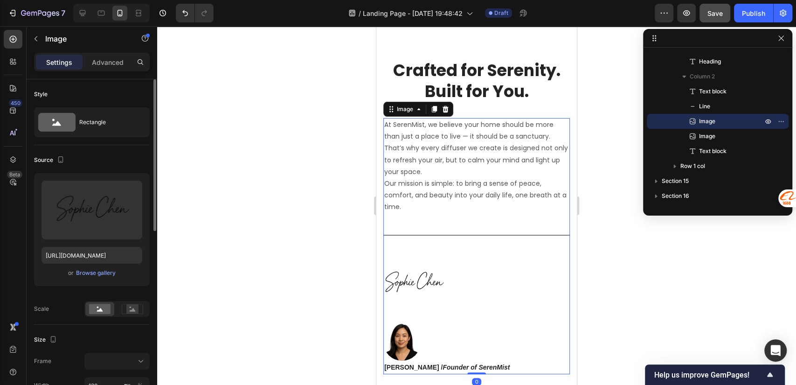
scroll to position [2976, 0]
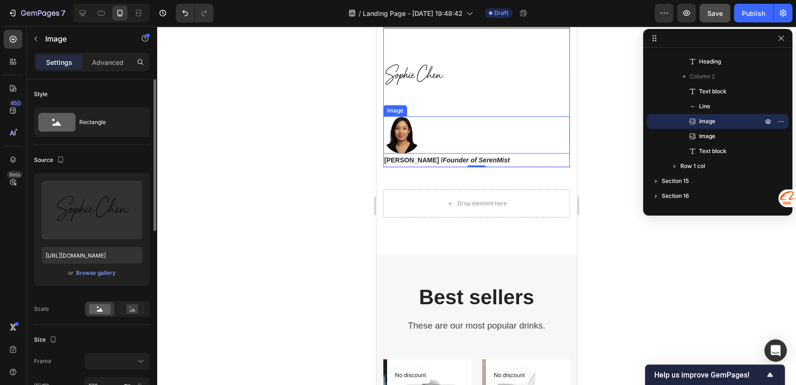
click at [458, 137] on div at bounding box center [477, 134] width 187 height 37
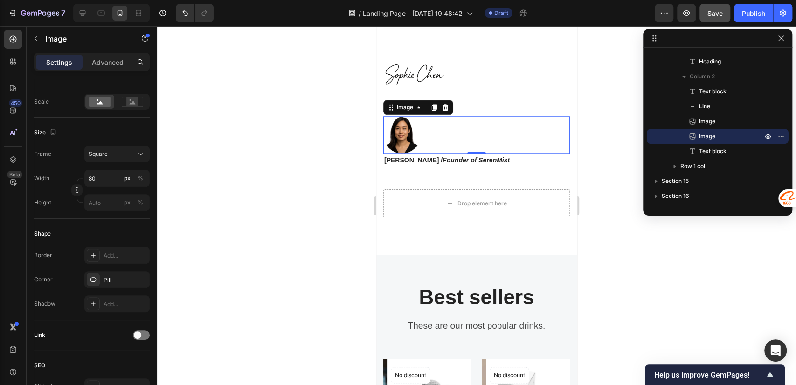
scroll to position [395, 0]
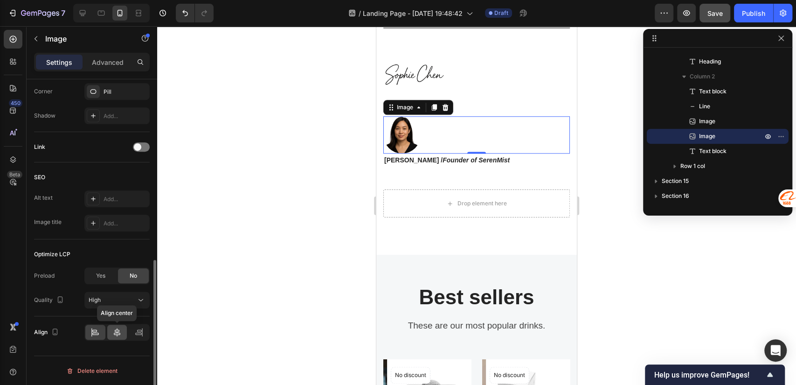
click at [115, 334] on icon at bounding box center [117, 332] width 7 height 8
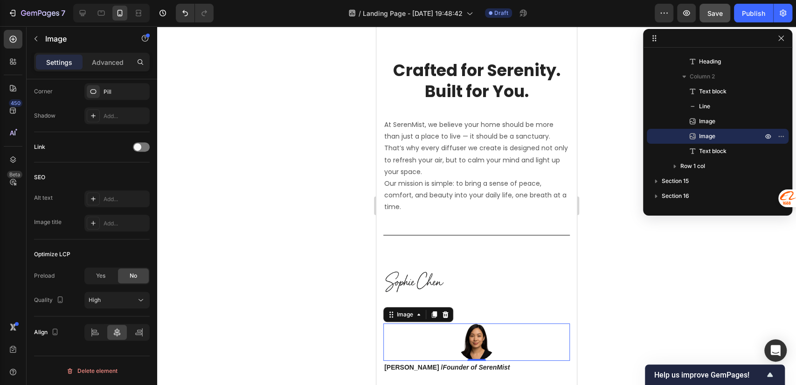
scroll to position [2976, 0]
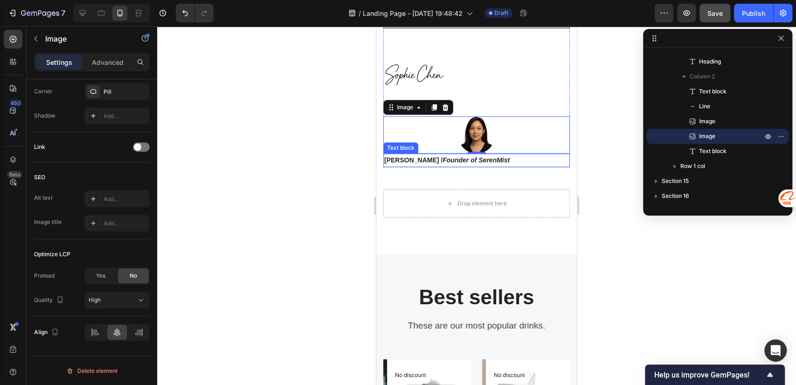
click at [489, 160] on strong "Founder of SerenMist" at bounding box center [476, 159] width 67 height 7
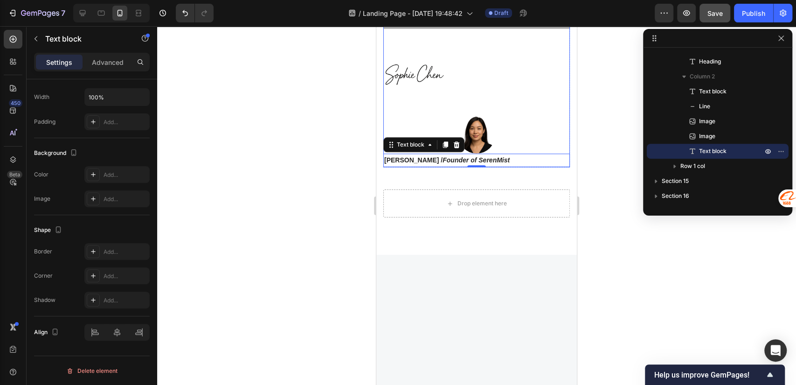
scroll to position [2769, 0]
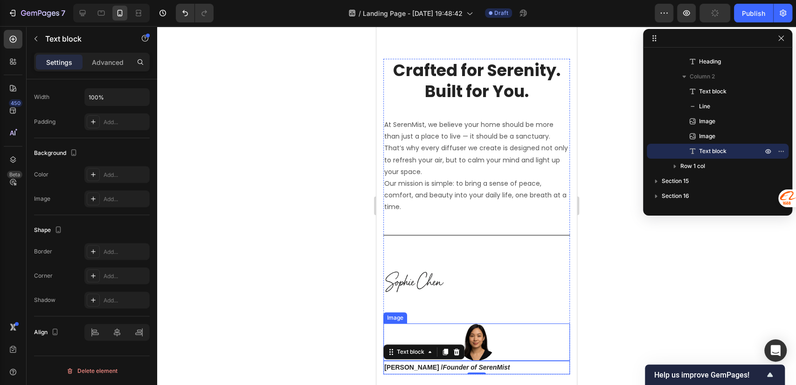
click at [475, 336] on img at bounding box center [476, 341] width 37 height 37
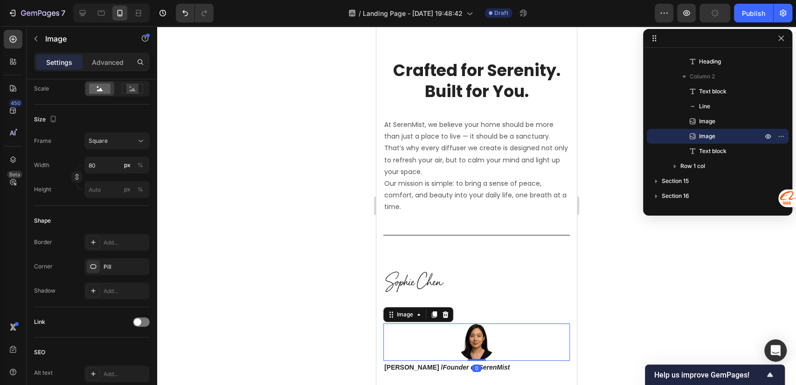
scroll to position [0, 0]
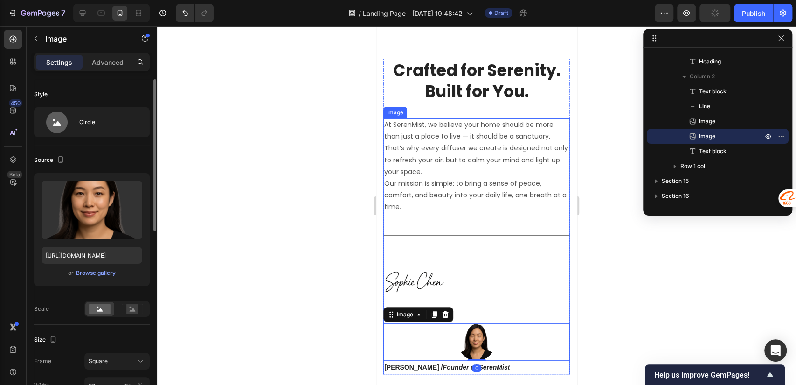
click at [437, 285] on img at bounding box center [414, 283] width 61 height 81
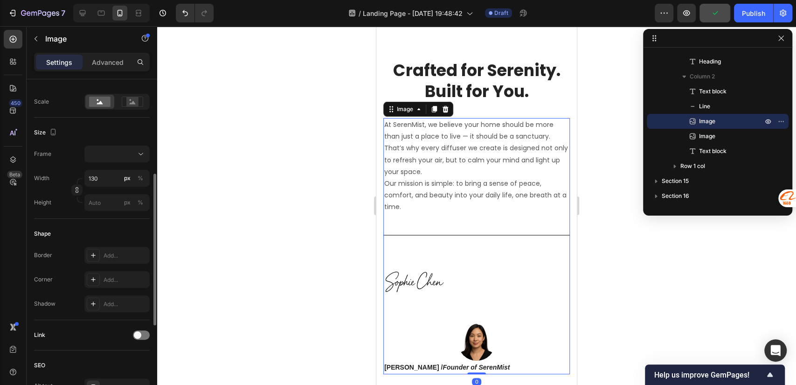
scroll to position [395, 0]
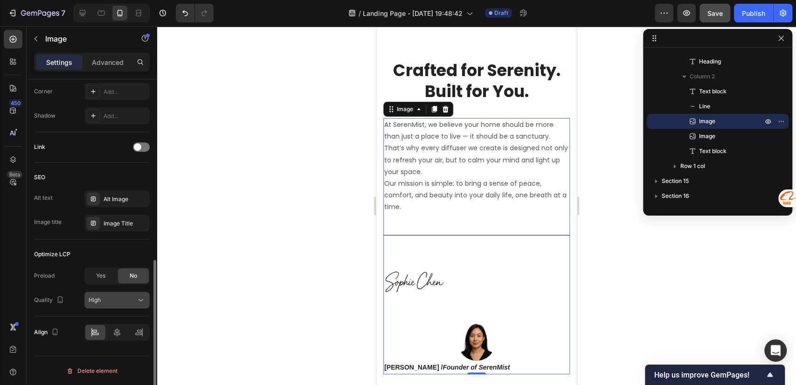
click at [107, 300] on div "High" at bounding box center [113, 300] width 48 height 8
click at [112, 333] on icon at bounding box center [116, 332] width 9 height 9
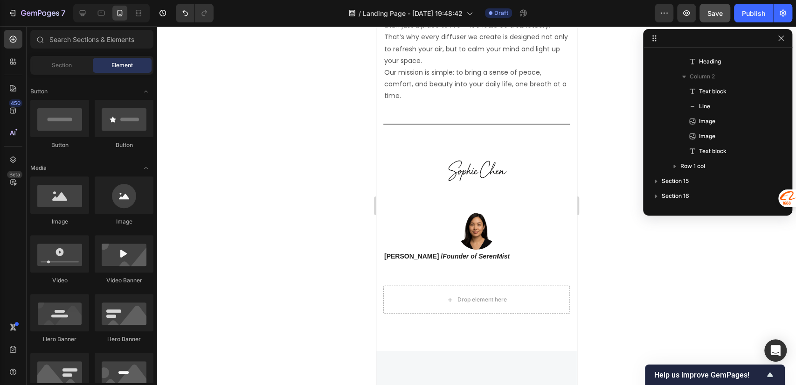
scroll to position [2893, 0]
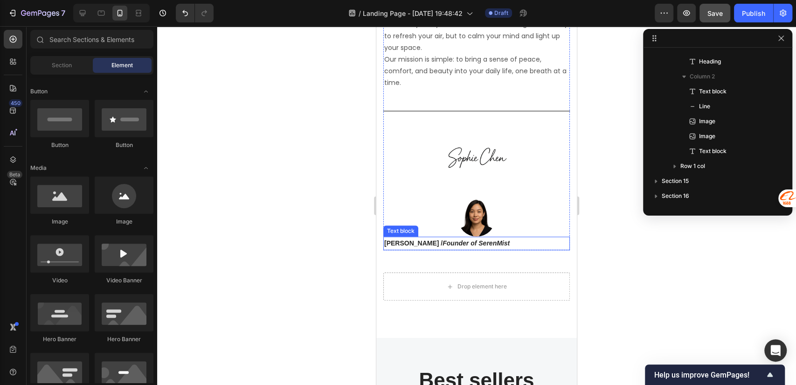
click at [443, 239] on strong "Founder of SerenMist" at bounding box center [476, 242] width 67 height 7
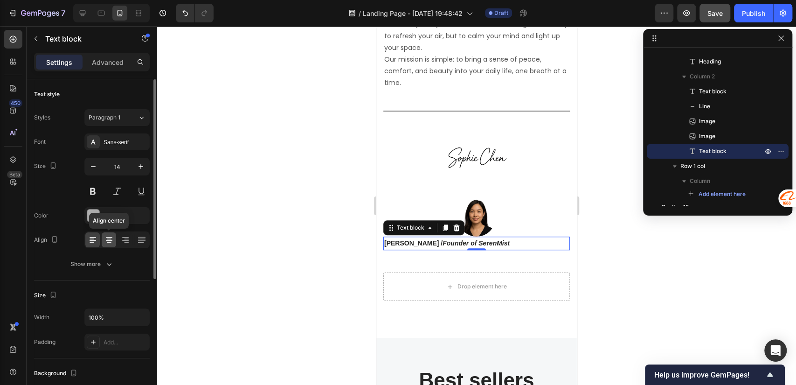
click at [105, 244] on icon at bounding box center [109, 239] width 9 height 9
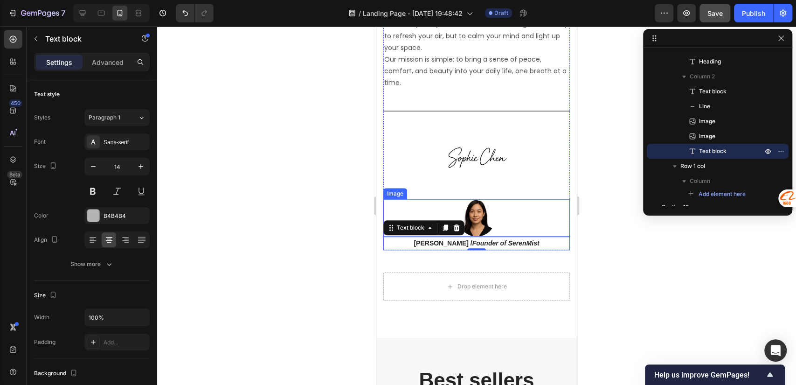
click at [486, 191] on img at bounding box center [477, 159] width 61 height 81
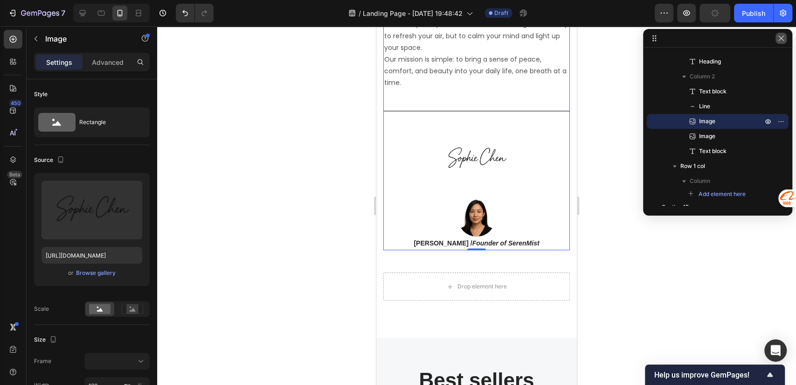
click at [781, 36] on icon "button" at bounding box center [781, 38] width 7 height 7
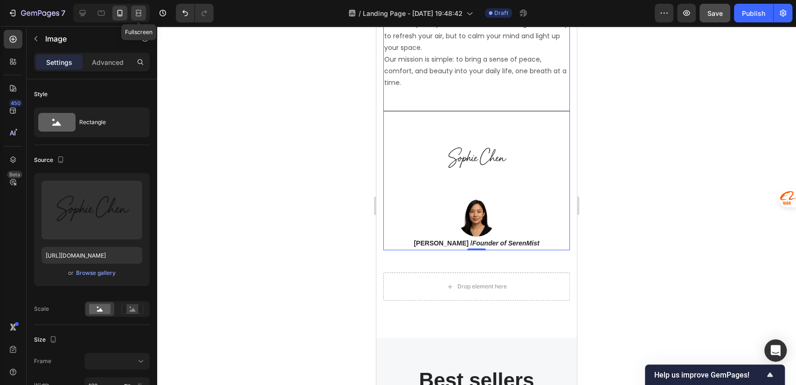
click at [142, 14] on icon at bounding box center [138, 12] width 9 height 9
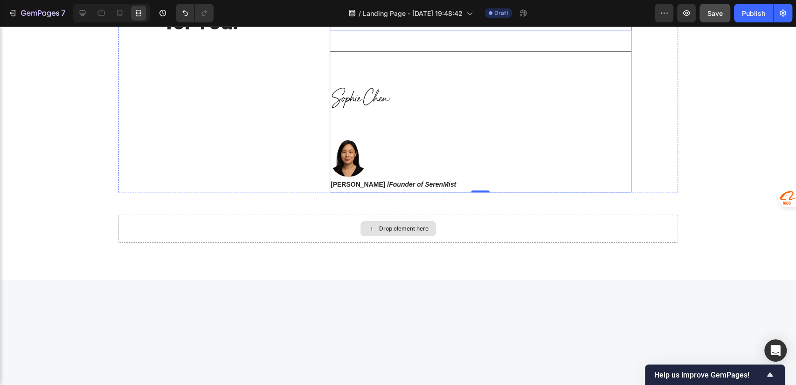
scroll to position [2659, 0]
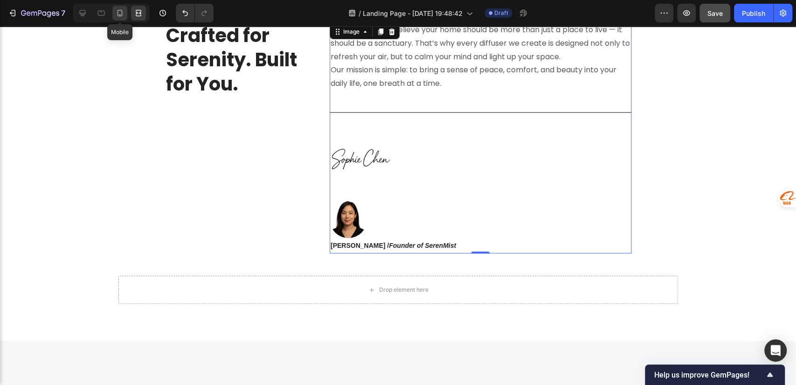
click at [119, 10] on icon at bounding box center [119, 12] width 9 height 9
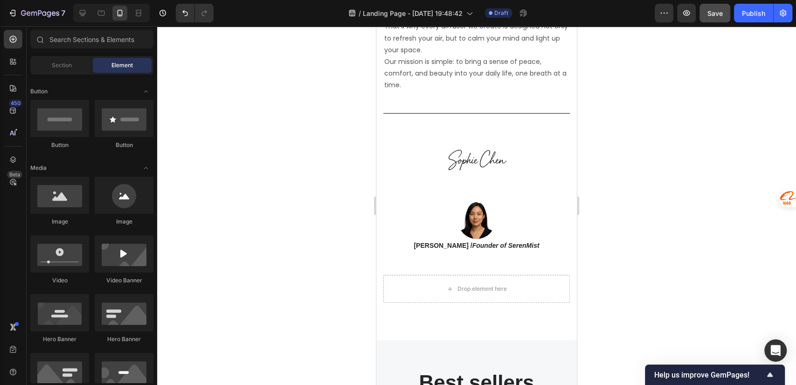
scroll to position [2778, 0]
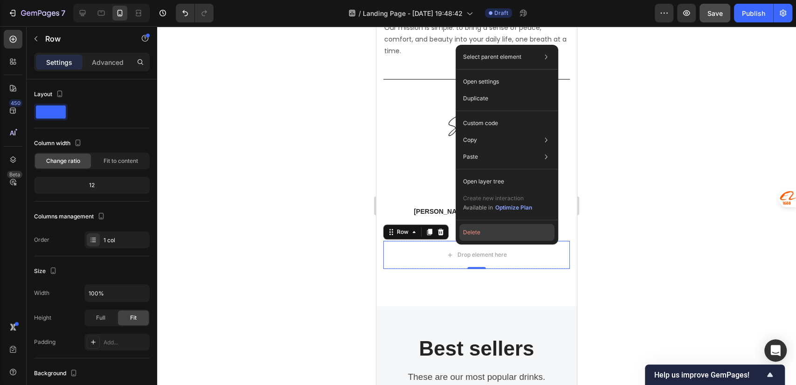
click at [468, 234] on button "Delete" at bounding box center [507, 232] width 95 height 17
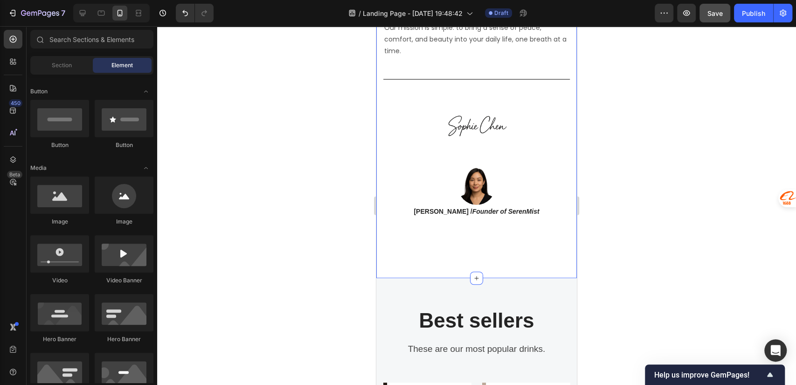
click at [481, 234] on div "Crafted for Serenity. Built for You. Heading At [GEOGRAPHIC_DATA], we believe y…" at bounding box center [477, 72] width 187 height 338
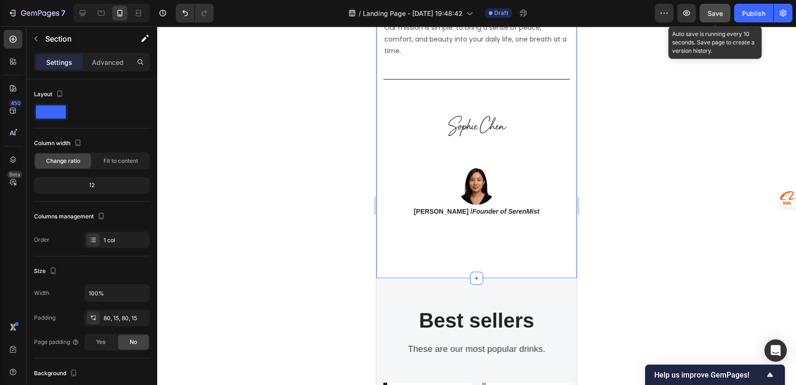
click at [707, 13] on button "Save" at bounding box center [715, 13] width 31 height 19
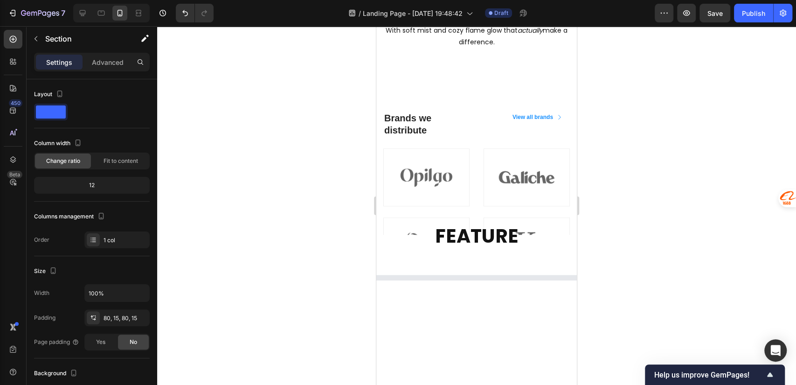
scroll to position [0, 0]
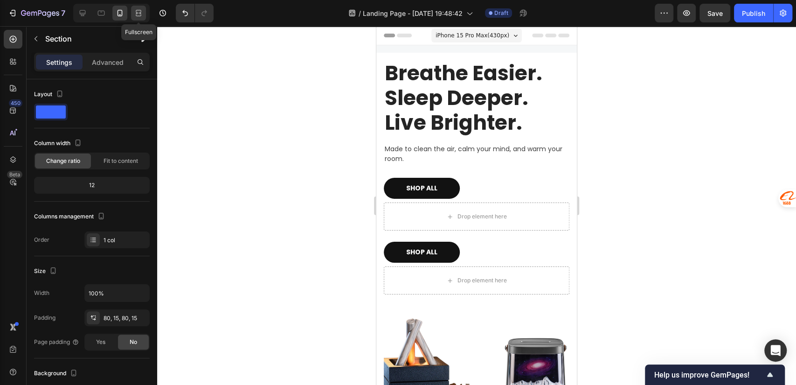
click at [136, 14] on icon at bounding box center [138, 12] width 9 height 9
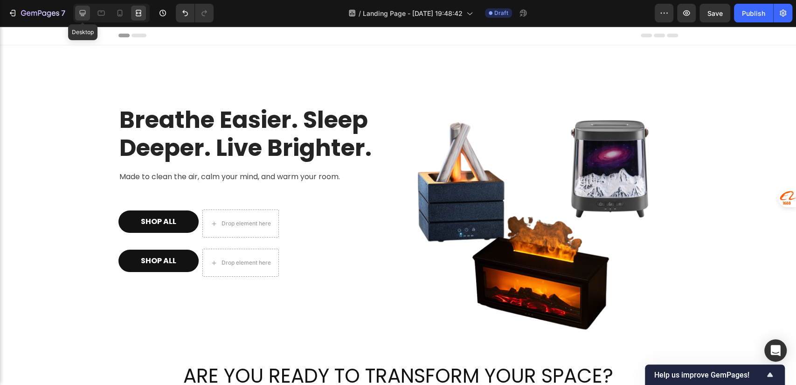
click at [77, 14] on div at bounding box center [82, 13] width 15 height 15
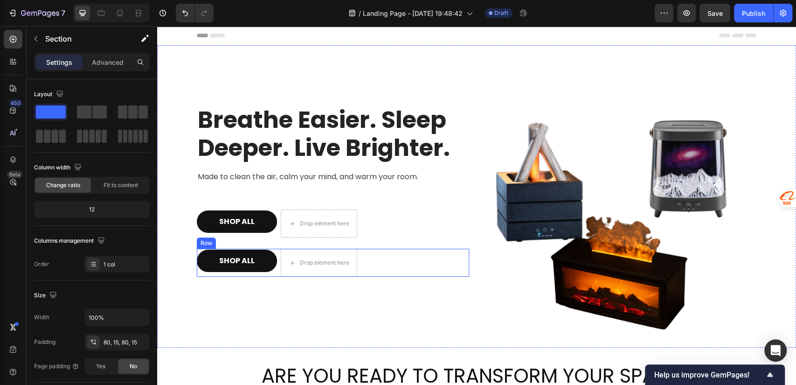
click at [371, 253] on div "SHOP ALL Button Drop element here Row" at bounding box center [333, 263] width 272 height 28
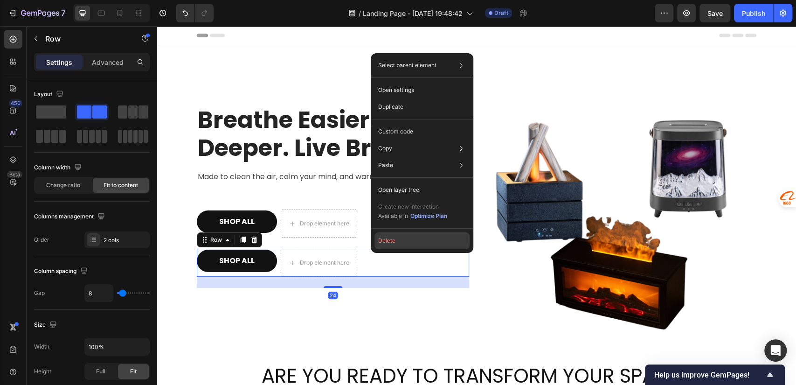
click at [386, 243] on button "Delete" at bounding box center [422, 240] width 95 height 17
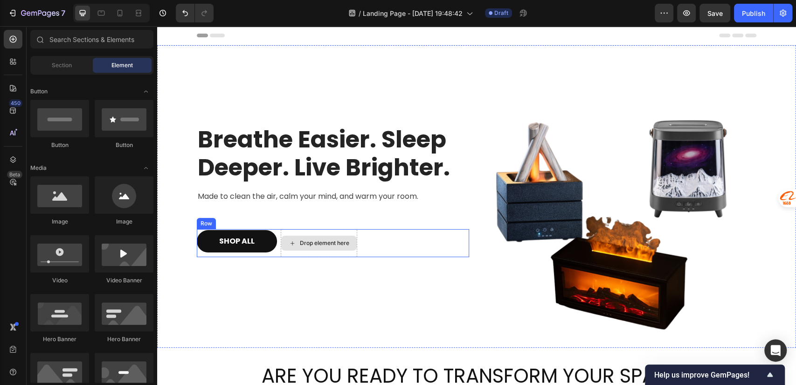
click at [317, 231] on div "Drop element here" at bounding box center [319, 243] width 77 height 28
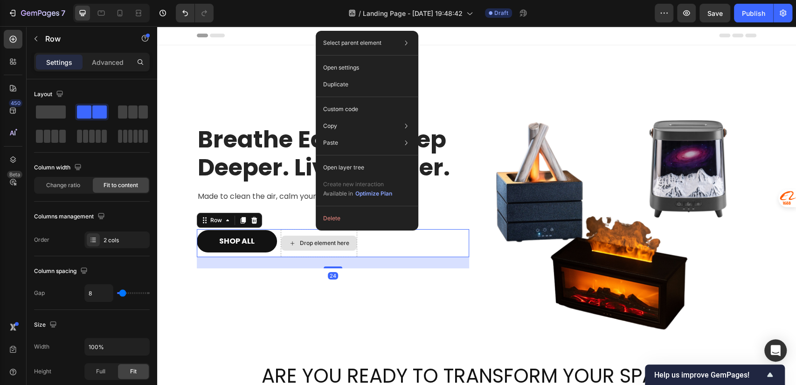
click at [300, 231] on div "Drop element here" at bounding box center [319, 243] width 77 height 28
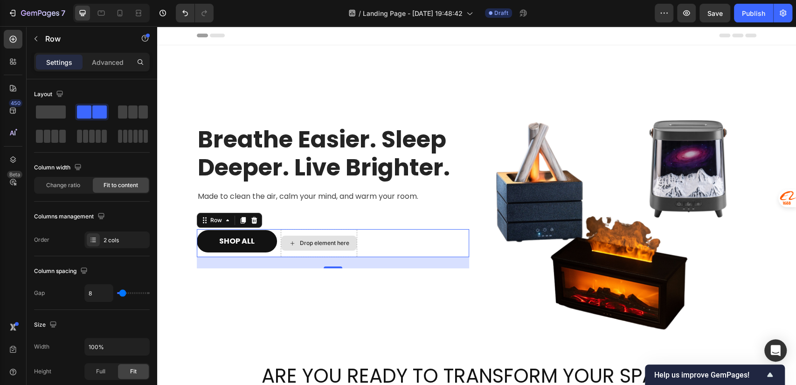
click at [281, 253] on div "Drop element here" at bounding box center [319, 243] width 77 height 28
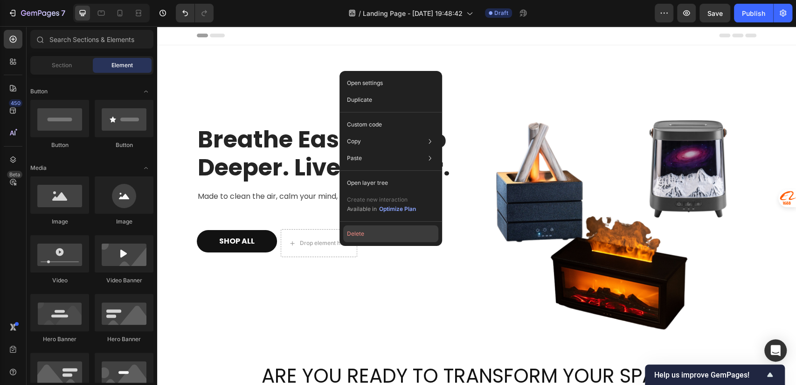
click at [355, 236] on button "Delete" at bounding box center [390, 233] width 95 height 17
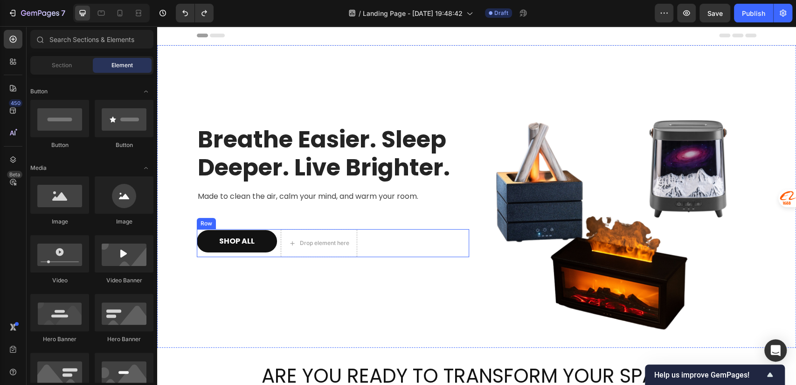
click at [385, 234] on div "SHOP ALL Button Drop element here Row" at bounding box center [333, 243] width 272 height 28
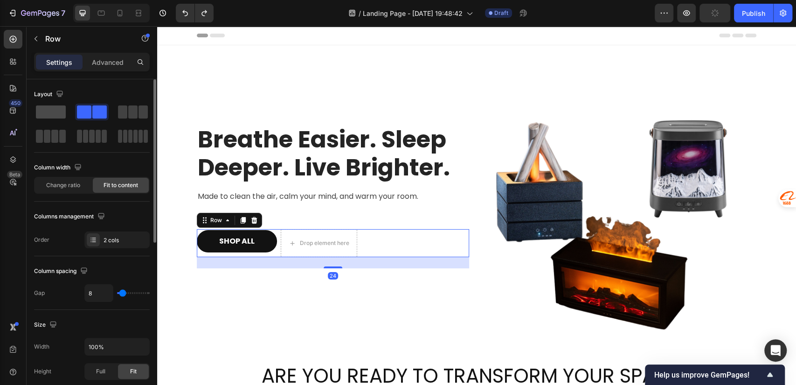
click at [53, 111] on span at bounding box center [51, 111] width 30 height 13
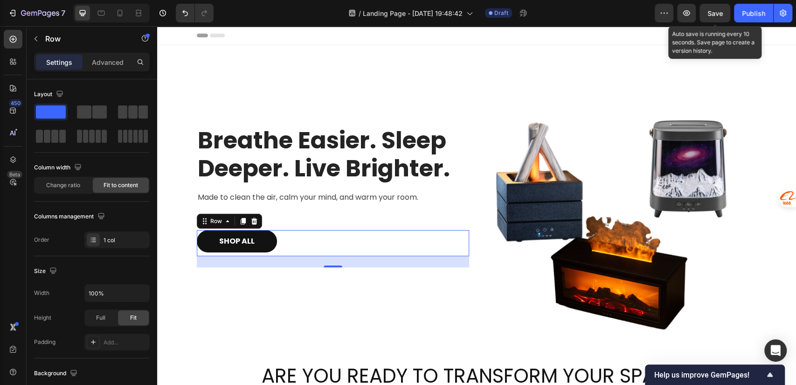
click at [712, 9] on span "Save" at bounding box center [715, 13] width 15 height 8
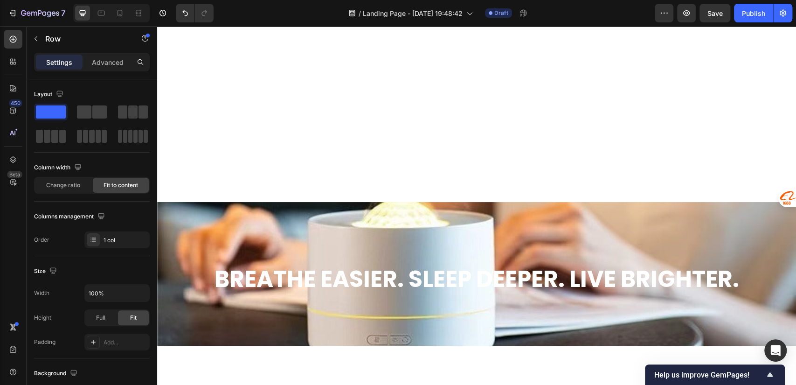
scroll to position [1452, 0]
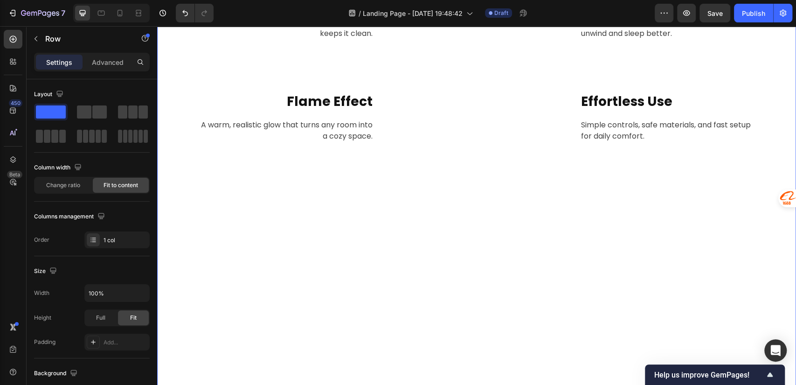
click at [471, 168] on div "THE SERENMIST DIFFERENCE Heading Designed for Calm. Built for Living. Text bloc…" at bounding box center [476, 130] width 625 height 491
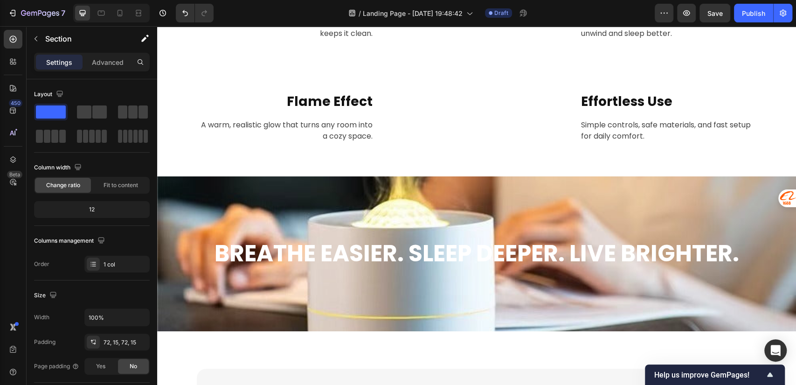
click at [454, 144] on div "THE SERENMIST DIFFERENCE Heading Designed for Calm. Built for Living. Text bloc…" at bounding box center [476, 14] width 639 height 326
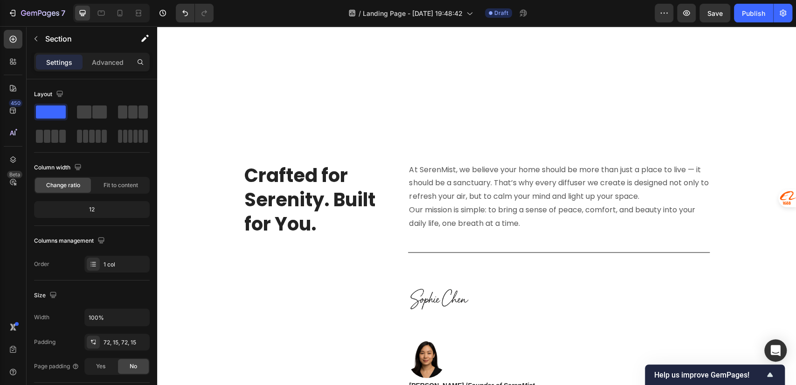
scroll to position [2903, 0]
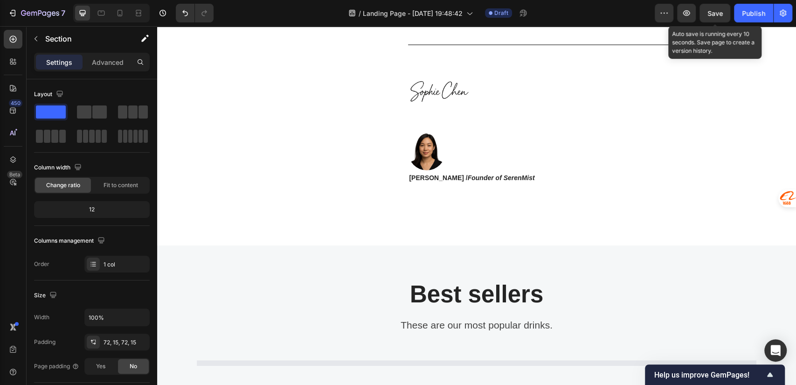
click at [722, 17] on span "Save" at bounding box center [715, 13] width 15 height 8
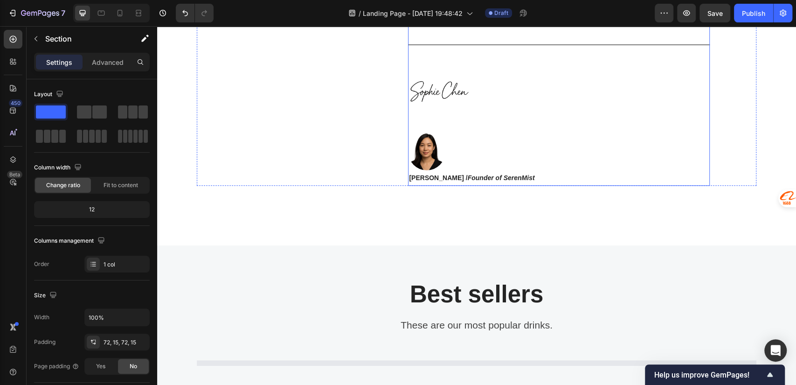
click at [438, 88] on img at bounding box center [438, 92] width 61 height 81
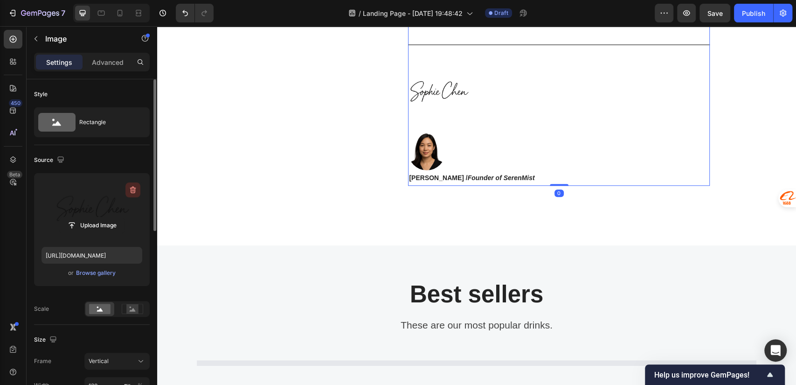
click at [131, 189] on icon "button" at bounding box center [132, 189] width 9 height 9
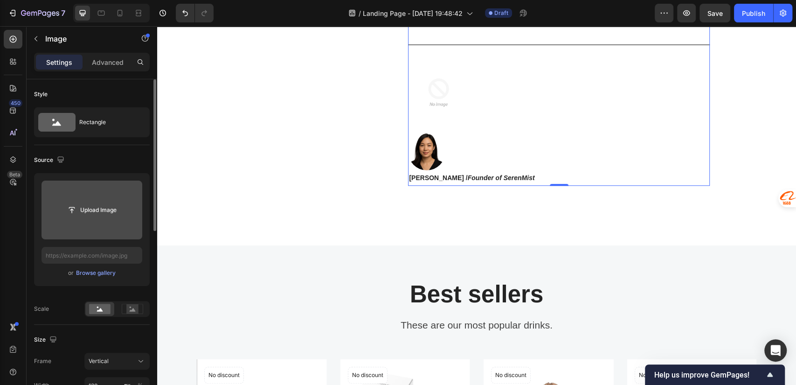
click at [434, 92] on img at bounding box center [438, 92] width 61 height 81
click at [436, 96] on img at bounding box center [438, 92] width 61 height 81
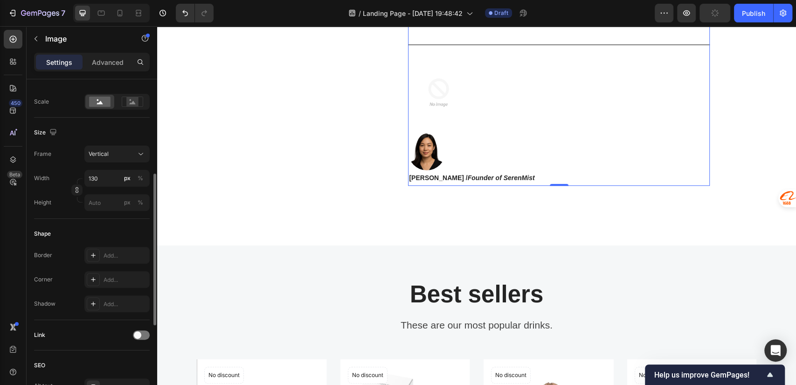
scroll to position [0, 0]
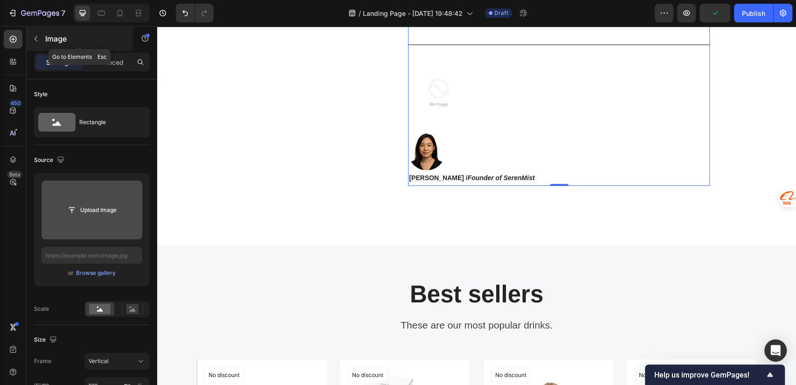
click at [39, 37] on icon "button" at bounding box center [35, 38] width 7 height 7
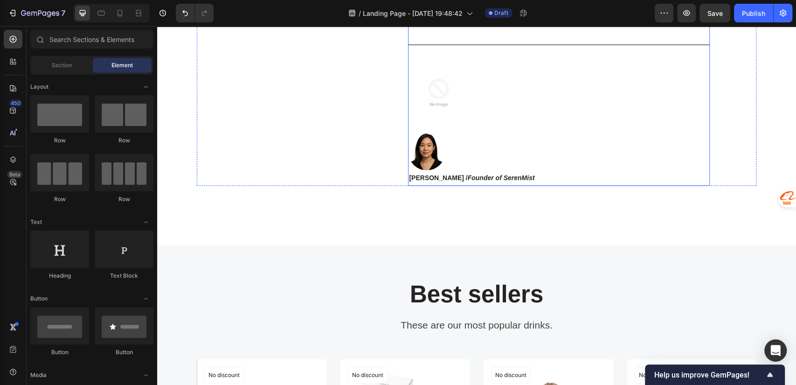
click at [477, 107] on div at bounding box center [559, 92] width 302 height 81
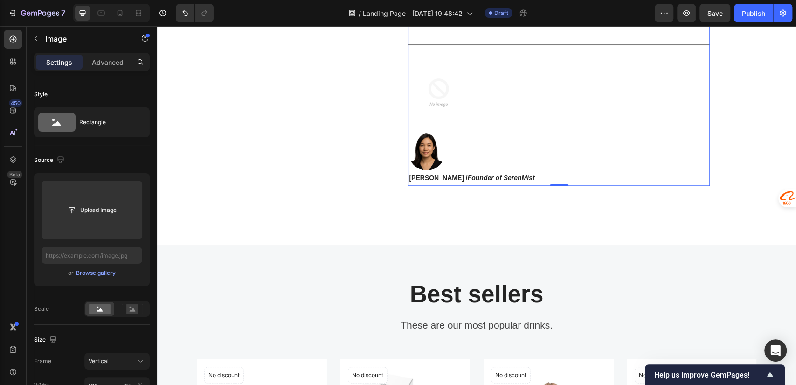
click at [428, 95] on img at bounding box center [438, 92] width 61 height 81
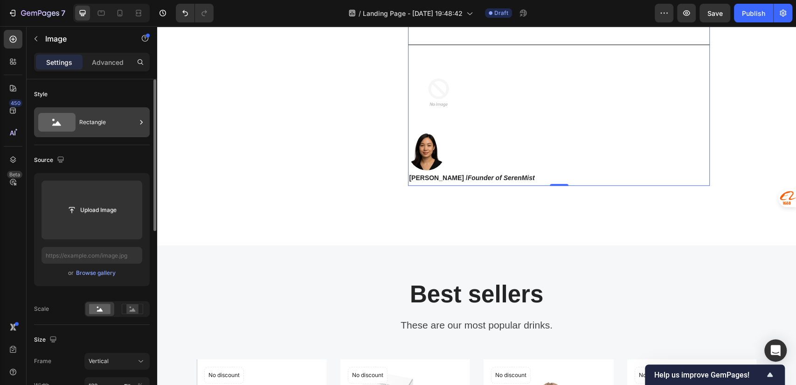
click at [101, 124] on div "Rectangle" at bounding box center [107, 122] width 57 height 21
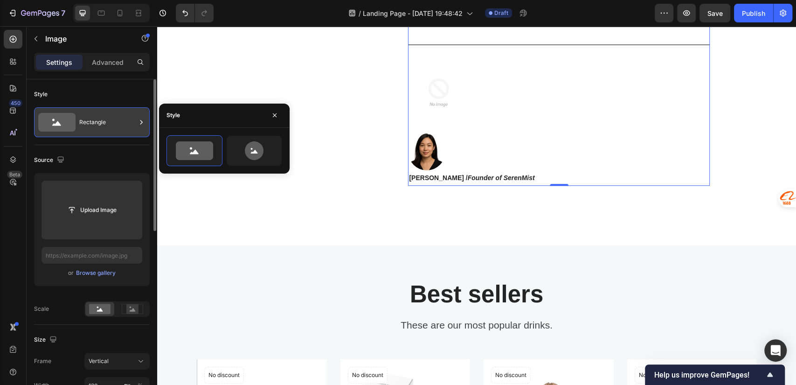
click at [101, 124] on div "Rectangle" at bounding box center [107, 122] width 57 height 21
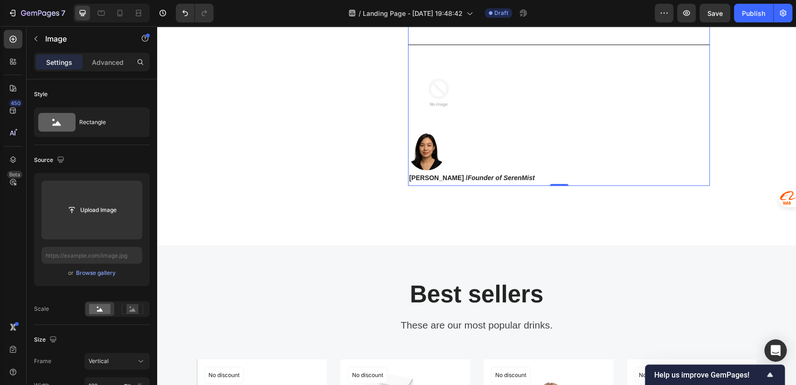
click at [96, 54] on div "Settings Advanced" at bounding box center [92, 62] width 116 height 19
click at [101, 61] on p "Advanced" at bounding box center [108, 62] width 32 height 10
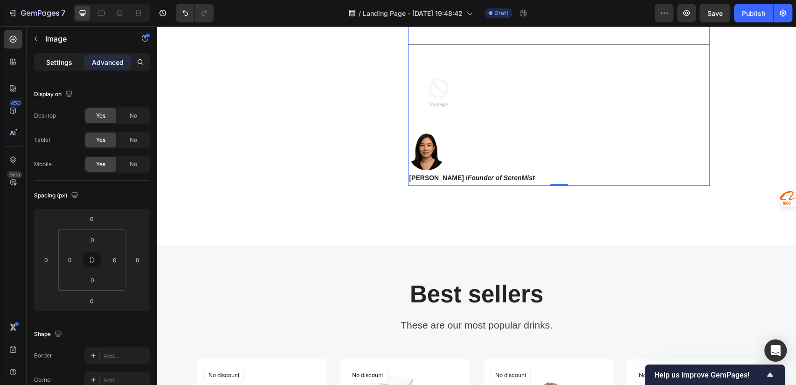
click at [64, 64] on p "Settings" at bounding box center [59, 62] width 26 height 10
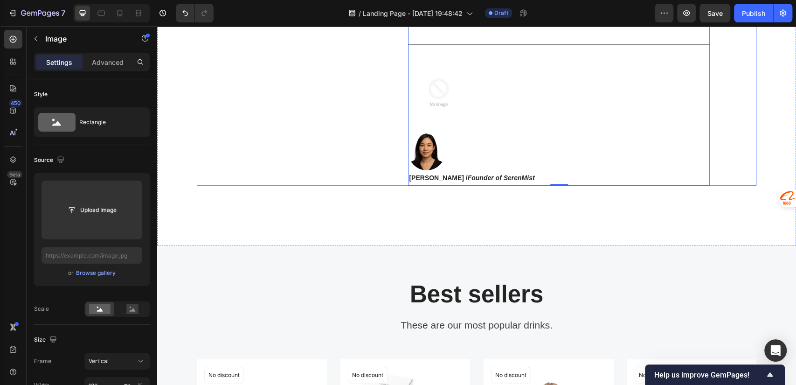
scroll to position [2696, 0]
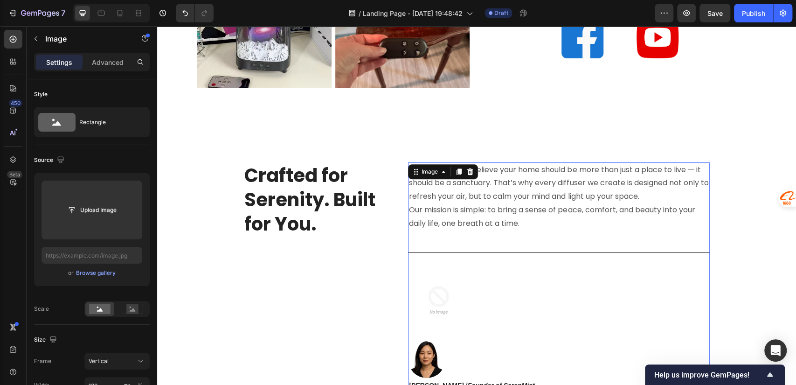
click at [472, 274] on div at bounding box center [559, 300] width 302 height 81
click at [443, 199] on p "At SerenMist, we believe your home should be more than just a place to live — i…" at bounding box center [559, 196] width 300 height 67
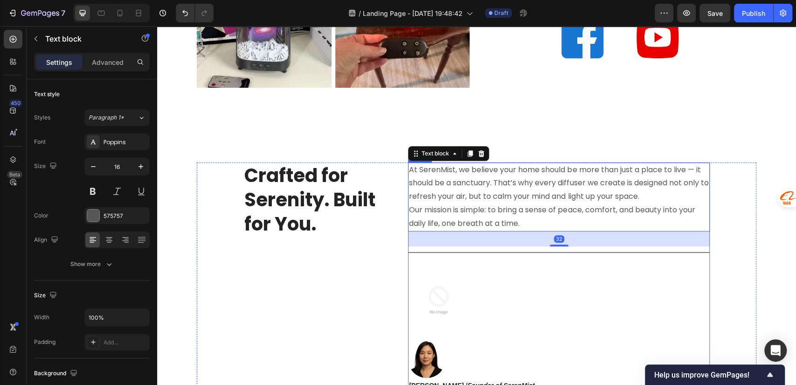
click at [433, 261] on img at bounding box center [438, 300] width 61 height 81
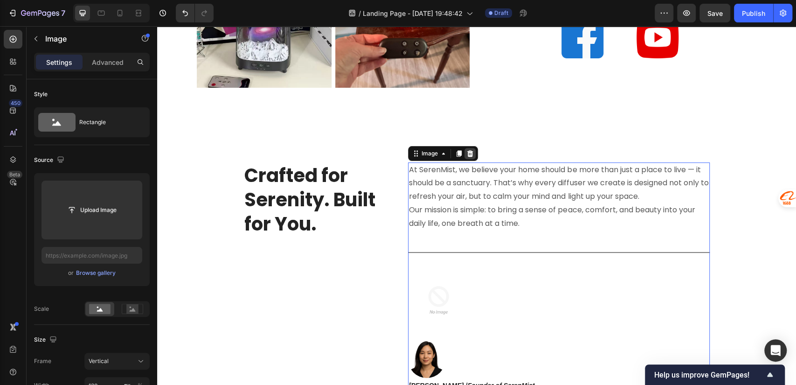
click at [467, 151] on icon at bounding box center [470, 153] width 7 height 7
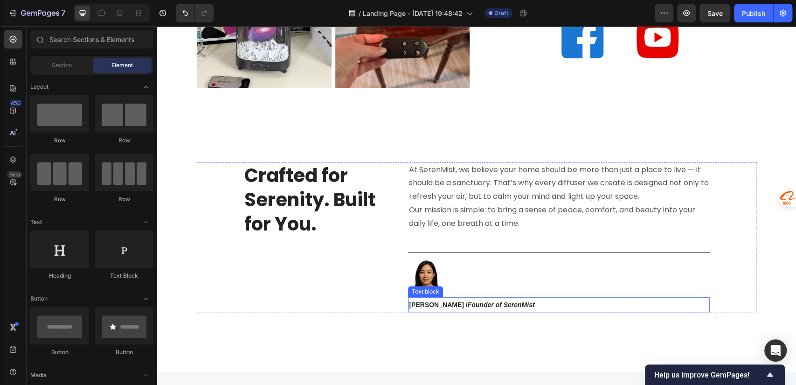
click at [473, 291] on div at bounding box center [559, 278] width 302 height 37
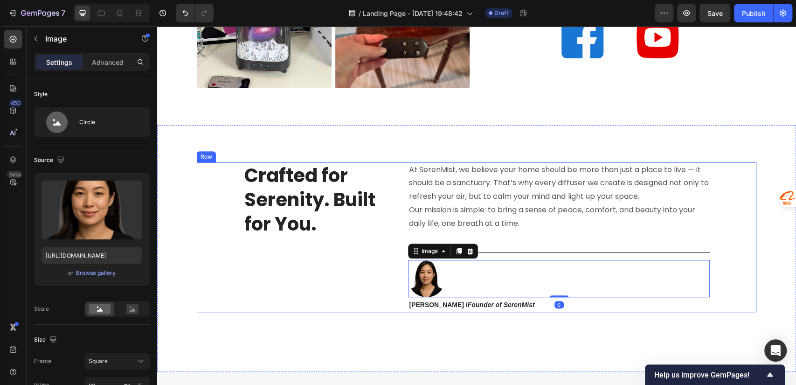
click at [555, 238] on div "At SerenMist, we believe your home should be more than just a place to live — i…" at bounding box center [559, 237] width 302 height 150
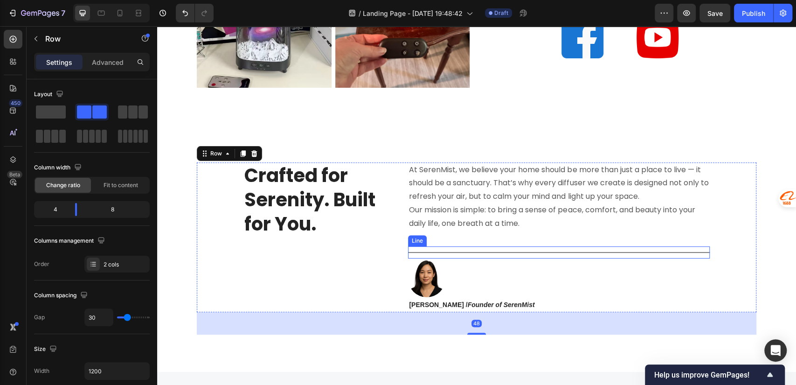
click at [427, 273] on img at bounding box center [426, 278] width 37 height 37
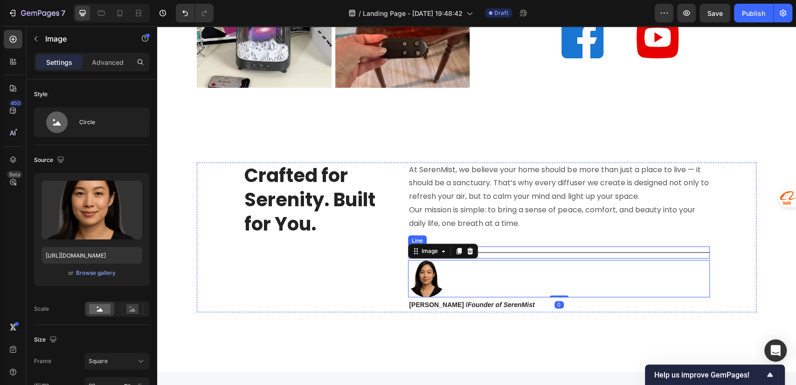
click at [525, 253] on div "Title Line" at bounding box center [559, 252] width 302 height 12
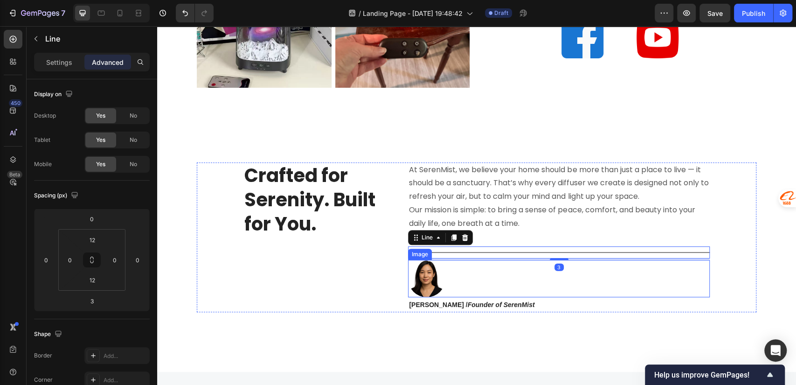
click at [480, 301] on strong "Founder of SerenMist" at bounding box center [501, 304] width 67 height 7
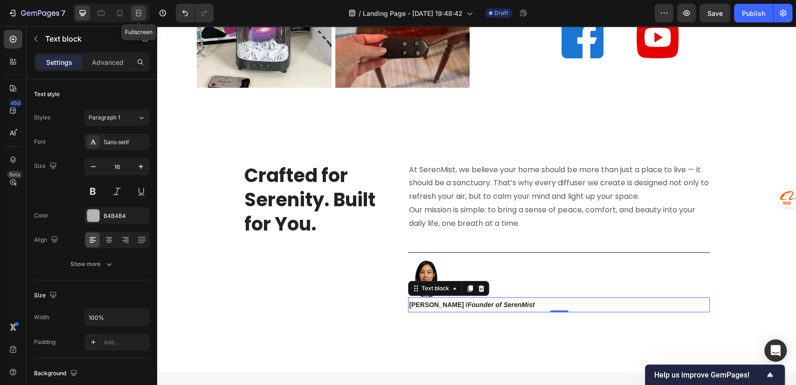
click at [136, 14] on icon at bounding box center [138, 12] width 9 height 9
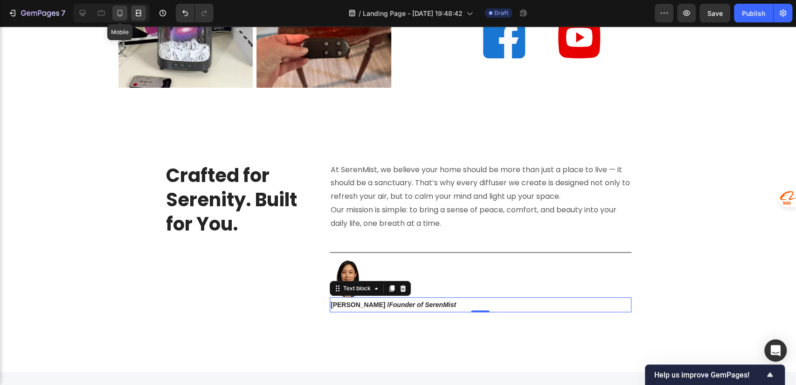
click at [124, 13] on icon at bounding box center [119, 12] width 9 height 9
type input "14"
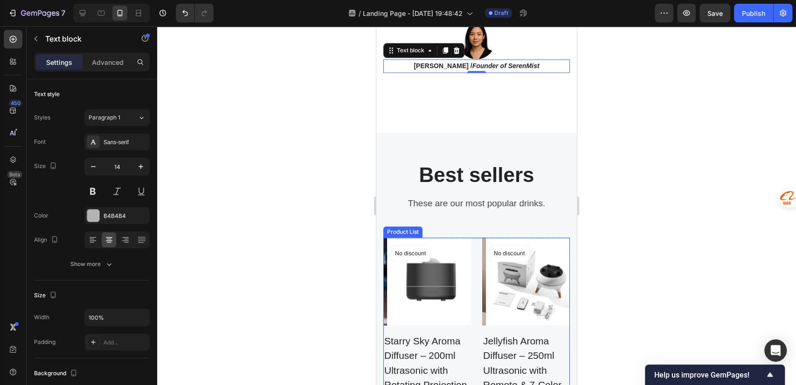
scroll to position [2959, 0]
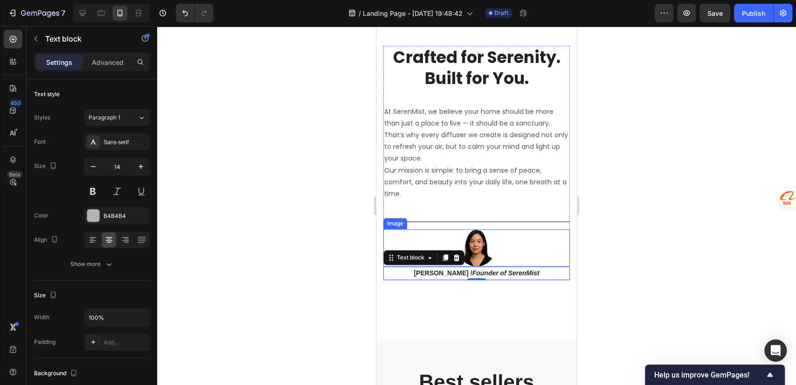
click at [519, 196] on p "At SerenMist, we believe your home should be more than just a place to live — i…" at bounding box center [476, 153] width 185 height 94
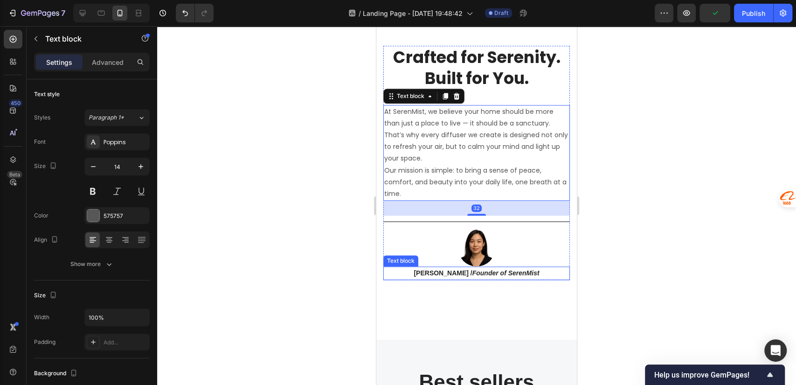
click at [542, 270] on p "[PERSON_NAME] / Founder of SerenMist" at bounding box center [476, 273] width 185 height 12
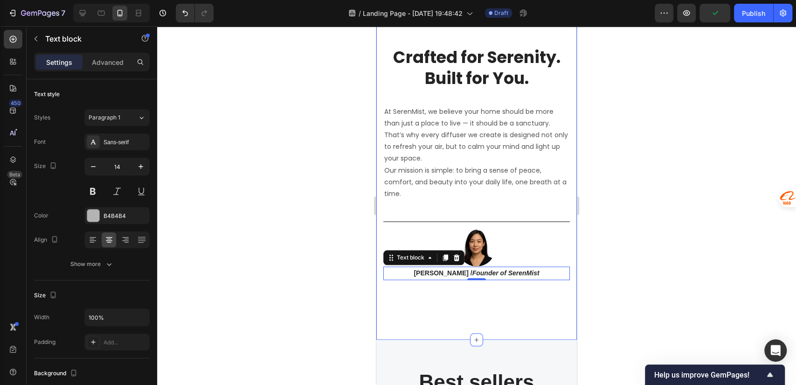
click at [530, 301] on div "Crafted for Serenity. Built for You. Heading At [GEOGRAPHIC_DATA], we believe y…" at bounding box center [477, 174] width 187 height 257
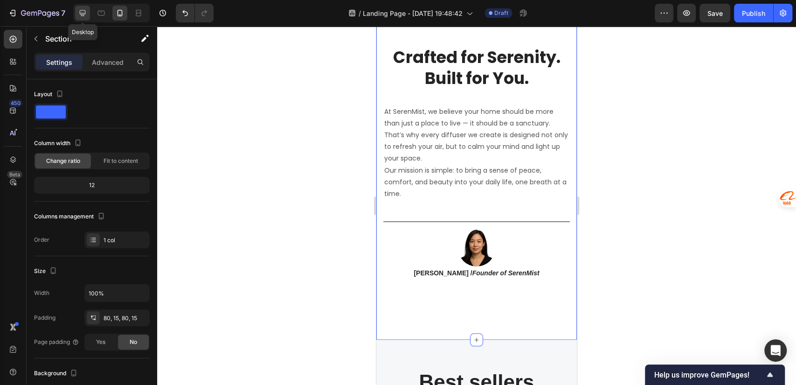
click at [84, 13] on icon at bounding box center [83, 13] width 6 height 6
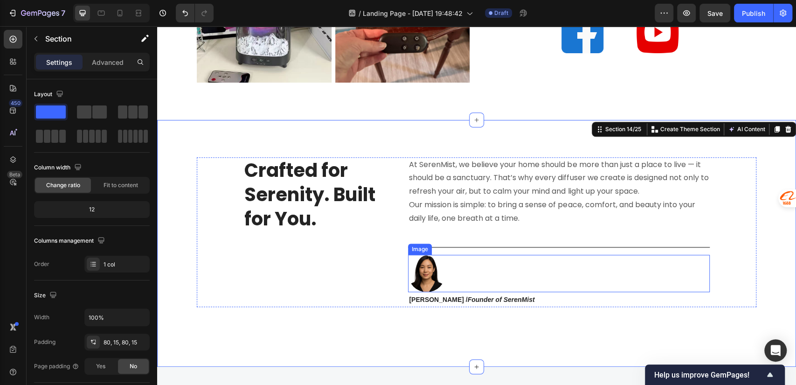
scroll to position [2908, 0]
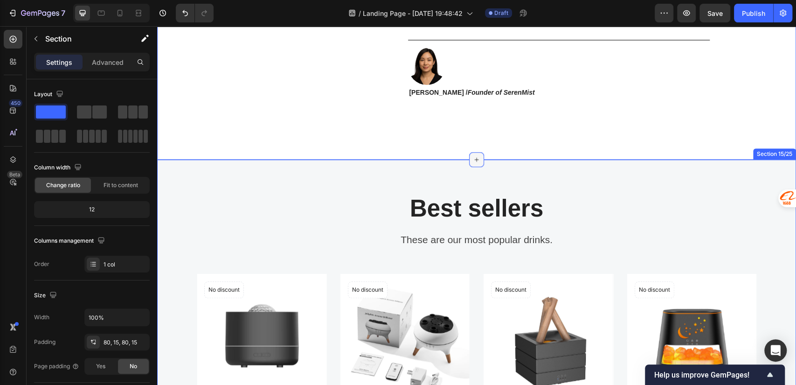
click at [475, 160] on icon at bounding box center [477, 160] width 4 height 4
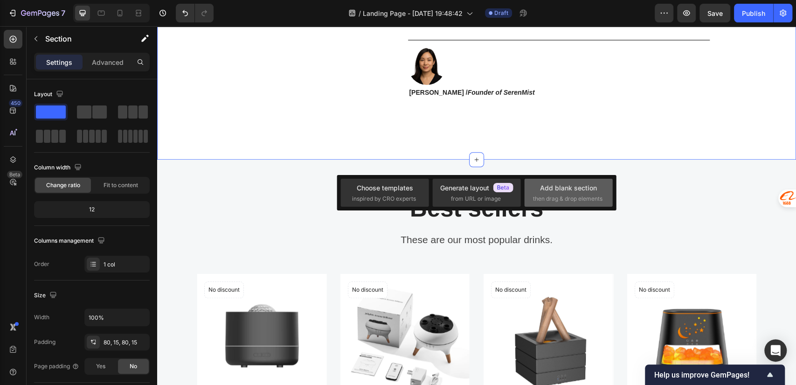
click at [570, 193] on div "Add blank section then drag & drop elements" at bounding box center [568, 193] width 71 height 20
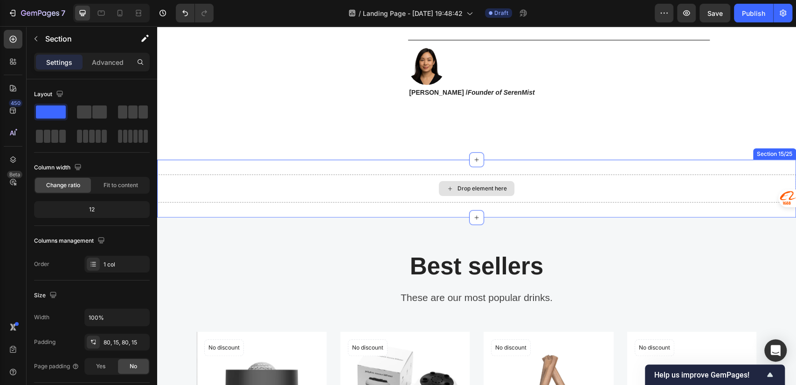
click at [466, 186] on div "Drop element here" at bounding box center [482, 188] width 49 height 7
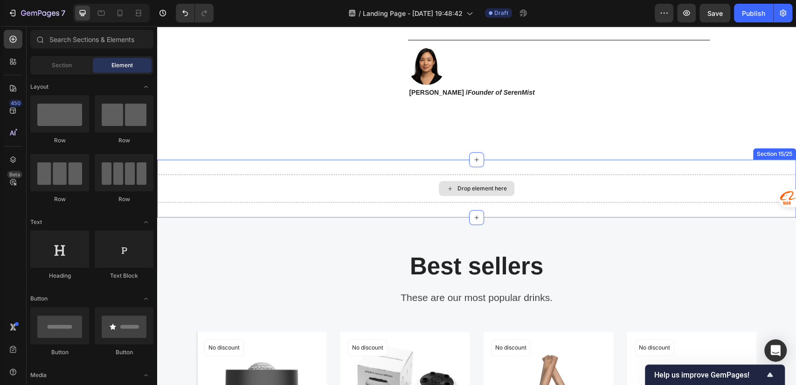
click at [546, 187] on div "Drop element here" at bounding box center [476, 189] width 639 height 28
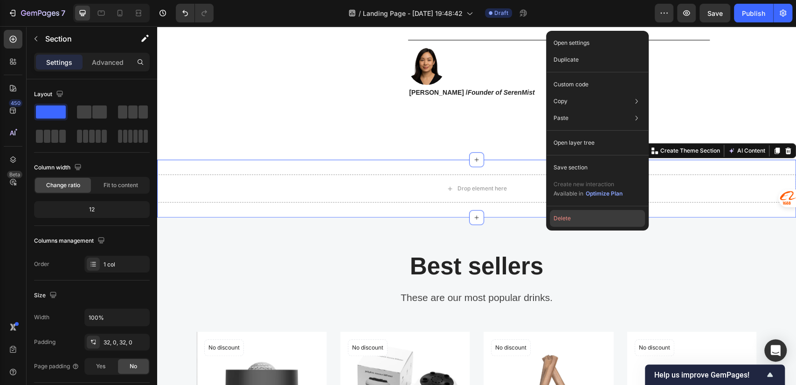
click at [574, 215] on button "Delete" at bounding box center [597, 218] width 95 height 17
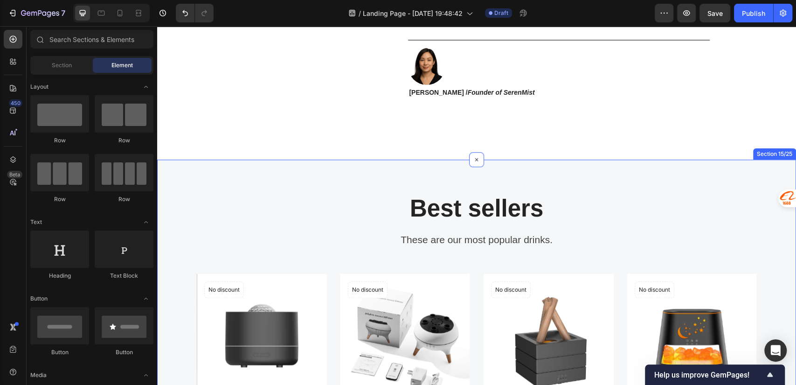
drag, startPoint x: 471, startPoint y: 161, endPoint x: 409, endPoint y: 186, distance: 66.2
click at [409, 186] on div "Best sellers Heading These are our most popular drinks. Text block Row Product …" at bounding box center [476, 375] width 639 height 431
click at [473, 156] on icon at bounding box center [476, 159] width 7 height 7
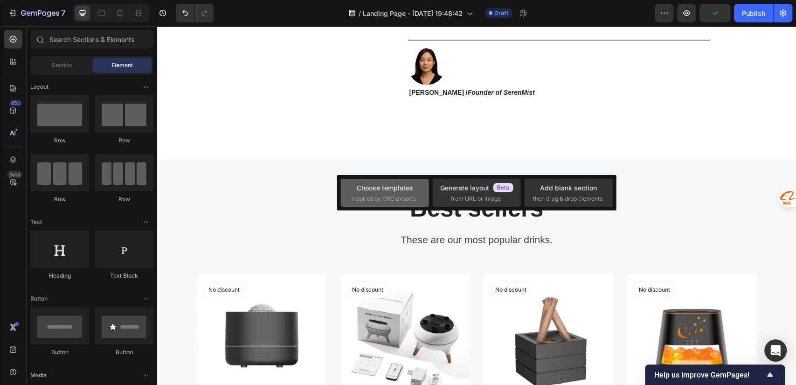
click at [403, 190] on div "Choose templates" at bounding box center [385, 188] width 56 height 10
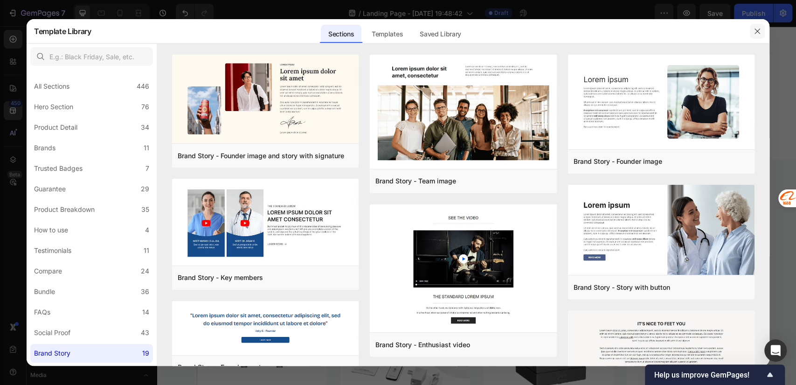
drag, startPoint x: 759, startPoint y: 31, endPoint x: 600, endPoint y: 7, distance: 161.5
click at [759, 32] on icon "button" at bounding box center [757, 31] width 7 height 7
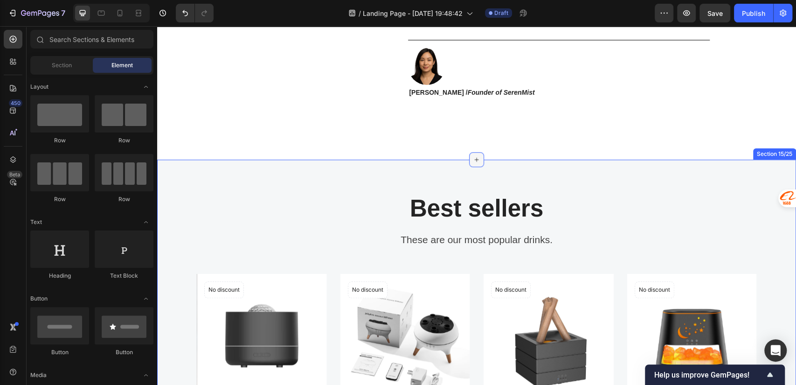
click at [475, 160] on icon at bounding box center [476, 159] width 7 height 7
click at [63, 61] on div "Section" at bounding box center [61, 65] width 59 height 15
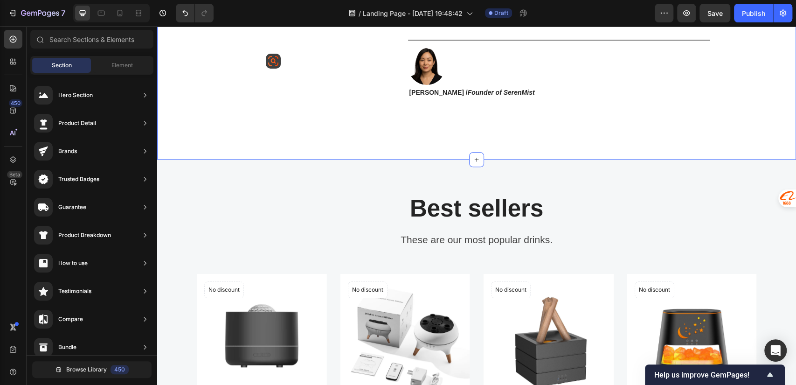
drag, startPoint x: 84, startPoint y: 99, endPoint x: 131, endPoint y: 109, distance: 48.2
click at [139, 113] on div "Hero Section Product Detail Brands Trusted Badges Guarantee Product Breakdown H…" at bounding box center [92, 345] width 131 height 541
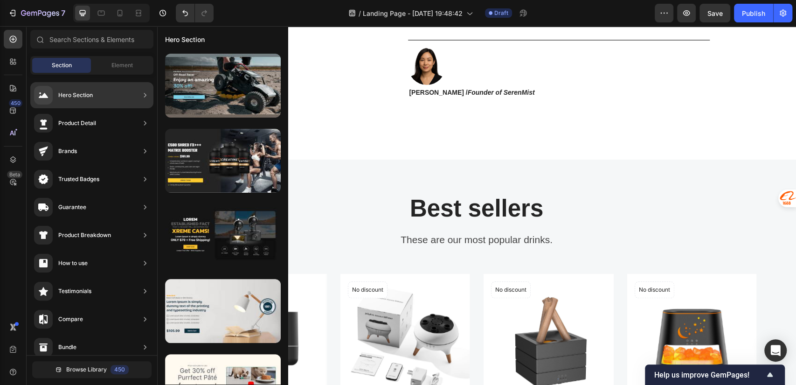
click at [124, 89] on div "Hero Section" at bounding box center [91, 95] width 123 height 26
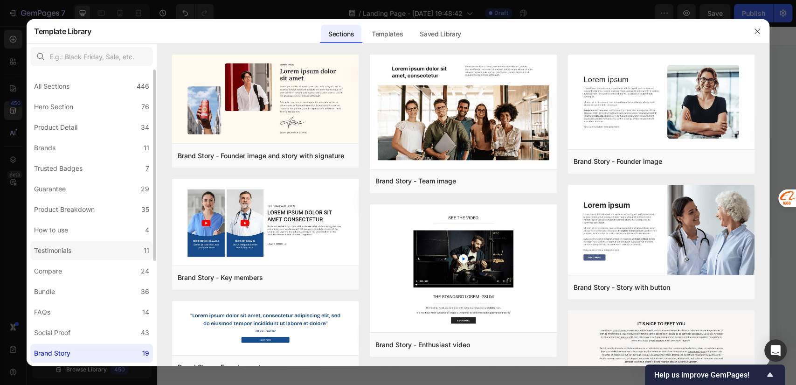
scroll to position [2908, 0]
click at [71, 232] on div "How to use" at bounding box center [53, 229] width 38 height 11
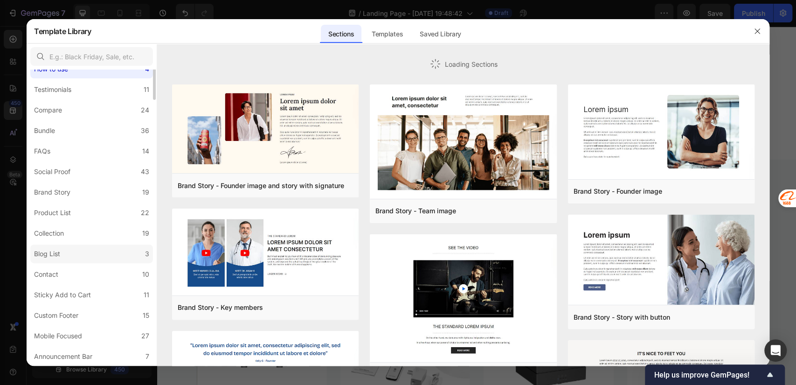
scroll to position [0, 0]
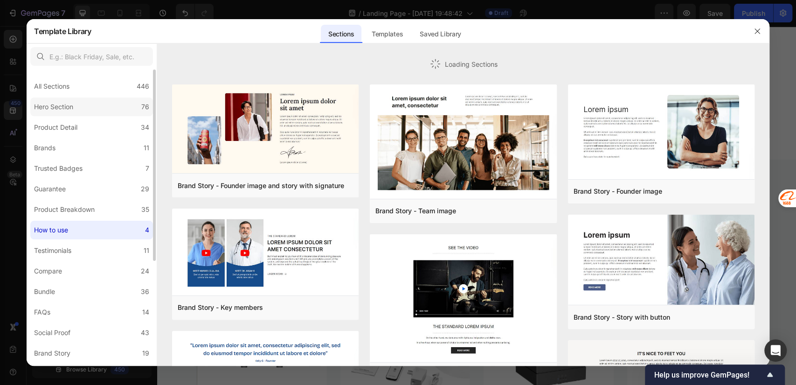
click at [75, 107] on div "Hero Section" at bounding box center [55, 106] width 43 height 11
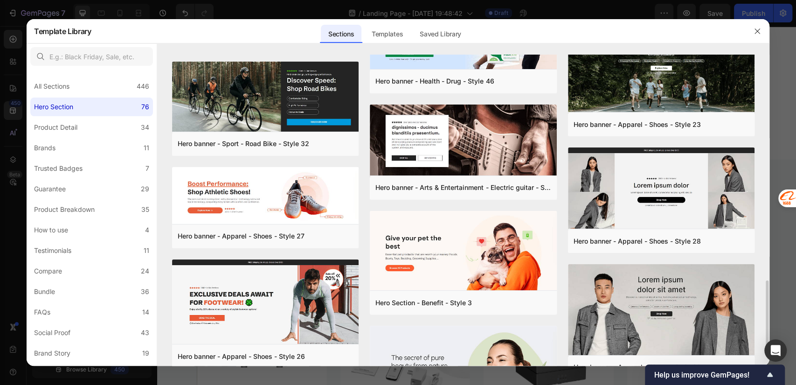
scroll to position [829, 0]
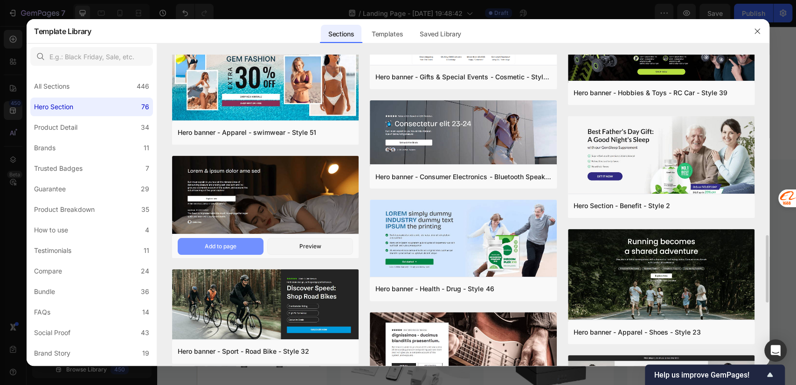
click at [230, 245] on div "Add to page" at bounding box center [221, 246] width 32 height 8
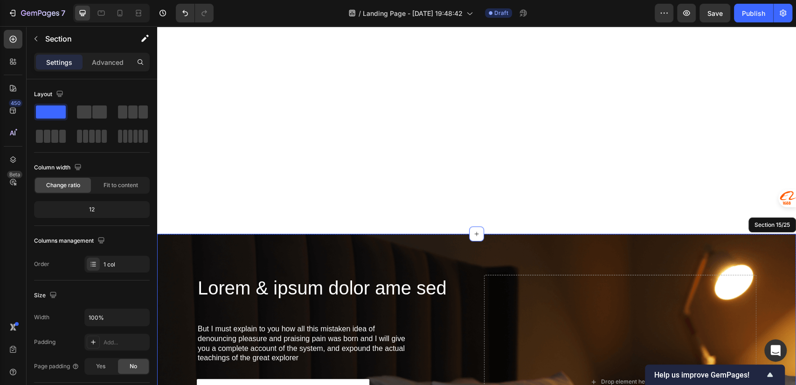
scroll to position [3042, 0]
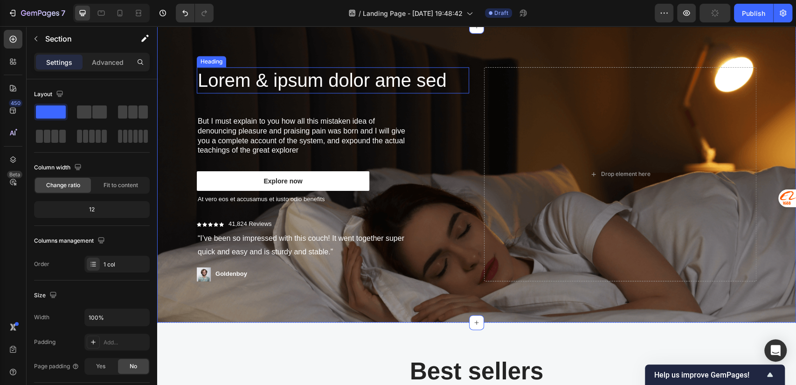
click at [293, 77] on h2 "Lorem & ipsum dolor ame sed" at bounding box center [333, 80] width 272 height 26
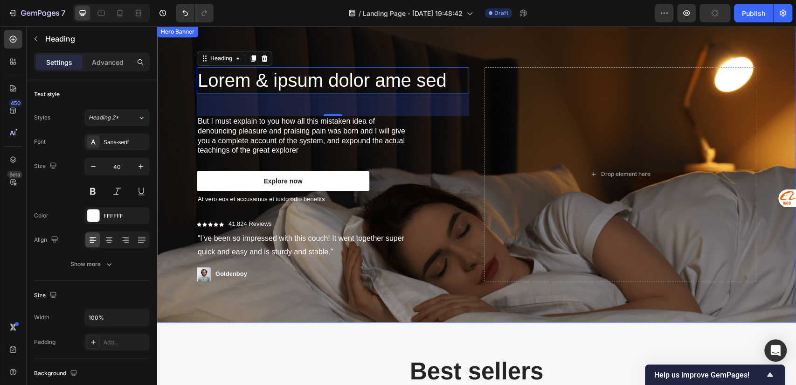
click at [400, 41] on div "Lorem & ipsum dolor ame sed Heading 48 But I must explain to you how all this m…" at bounding box center [477, 174] width 574 height 296
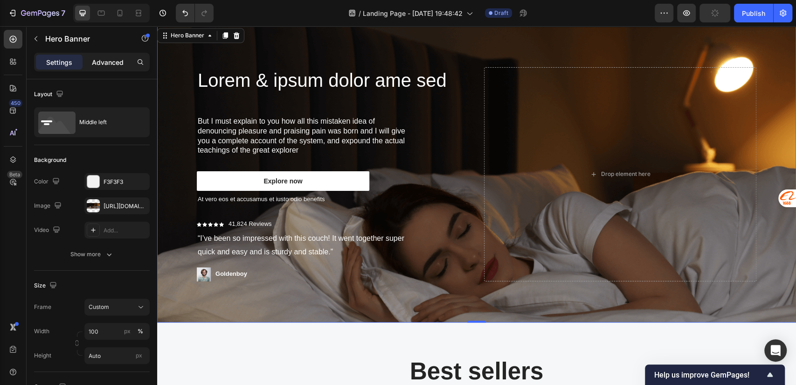
click at [112, 63] on p "Advanced" at bounding box center [108, 62] width 32 height 10
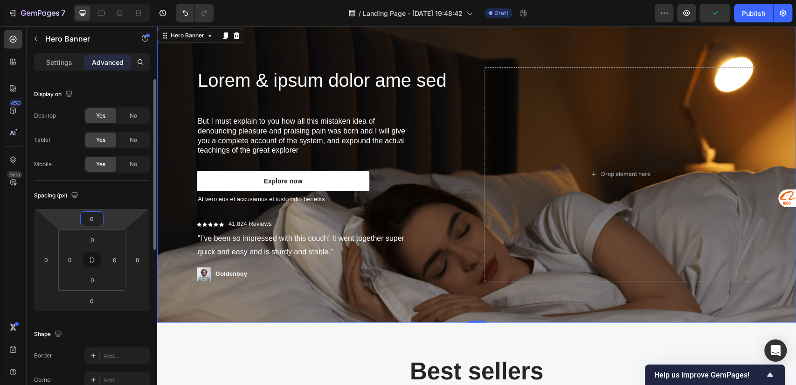
drag, startPoint x: 93, startPoint y: 222, endPoint x: 93, endPoint y: 228, distance: 6.1
click at [93, 228] on div "0 0 0 0" at bounding box center [92, 260] width 116 height 103
click at [82, 233] on div "0" at bounding box center [92, 239] width 23 height 15
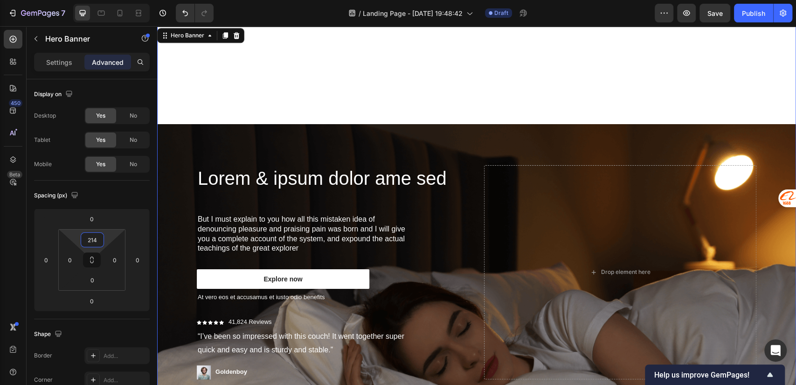
type input "0"
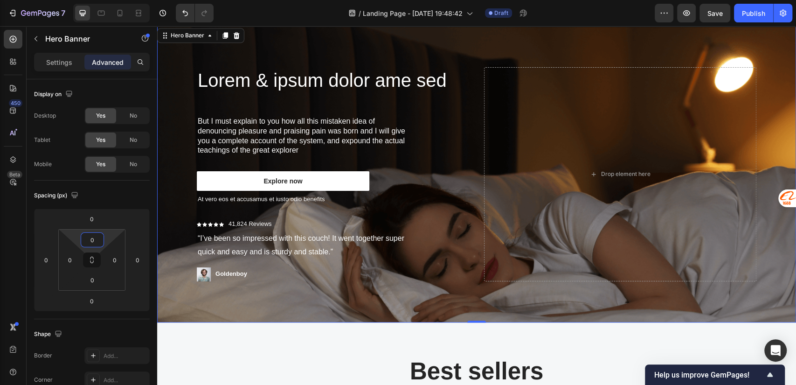
drag, startPoint x: 75, startPoint y: 235, endPoint x: 90, endPoint y: 282, distance: 49.4
click at [90, 0] on html "7 / Landing Page - [DATE] 19:48:42 Draft Preview Save Publish 450 Beta Sections…" at bounding box center [398, 0] width 796 height 0
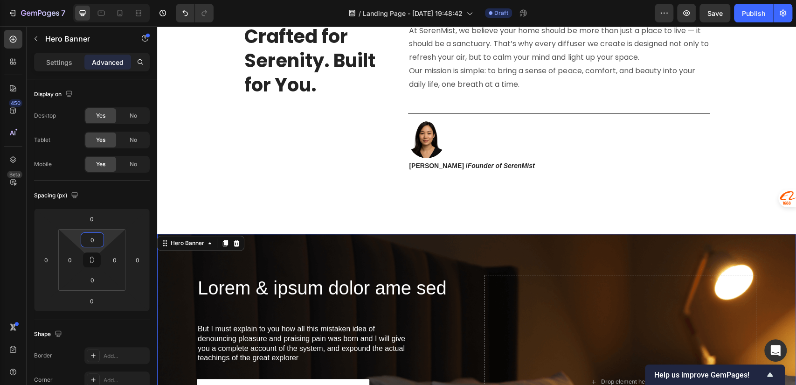
click at [287, 243] on div "Lorem & ipsum dolor ame sed Heading But I must explain to you how all this mist…" at bounding box center [477, 382] width 574 height 296
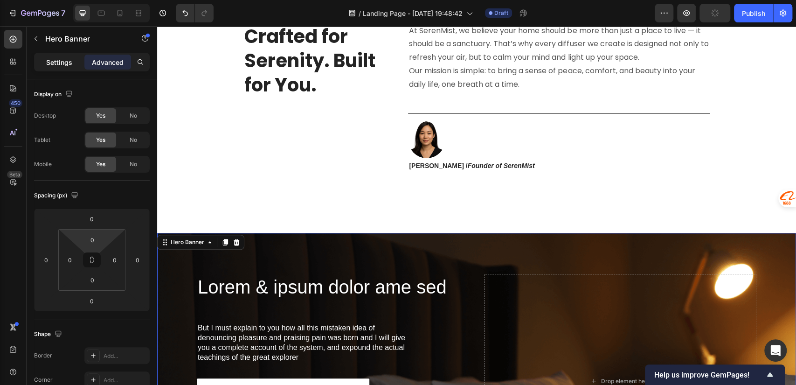
click at [61, 62] on p "Settings" at bounding box center [59, 62] width 26 height 10
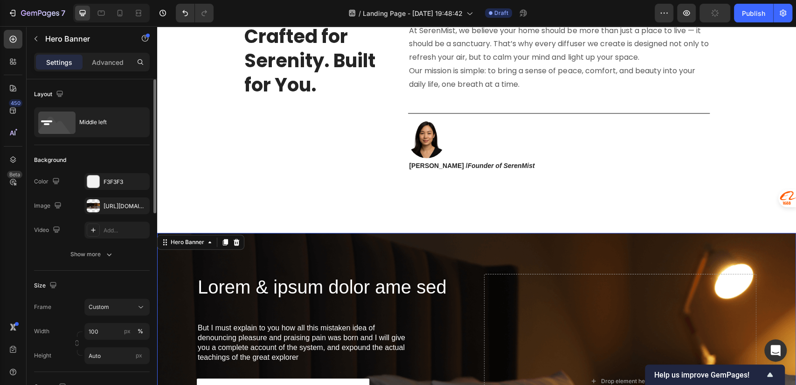
scroll to position [207, 0]
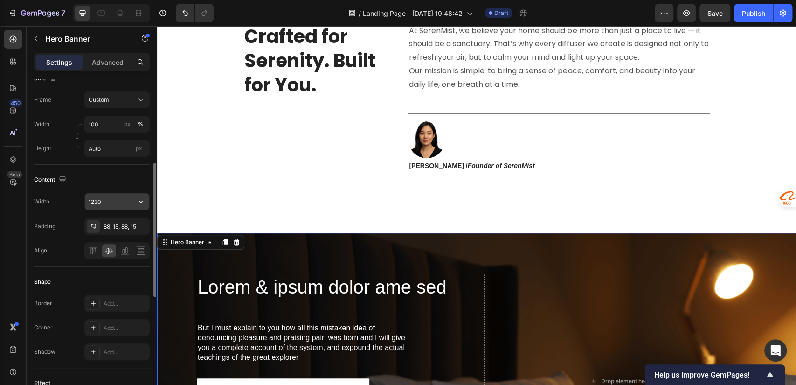
click at [123, 201] on input "1230" at bounding box center [117, 201] width 64 height 17
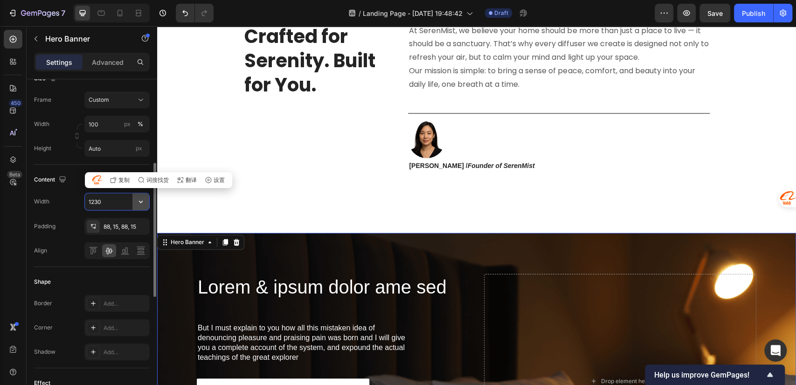
click at [139, 200] on icon "button" at bounding box center [140, 201] width 9 height 9
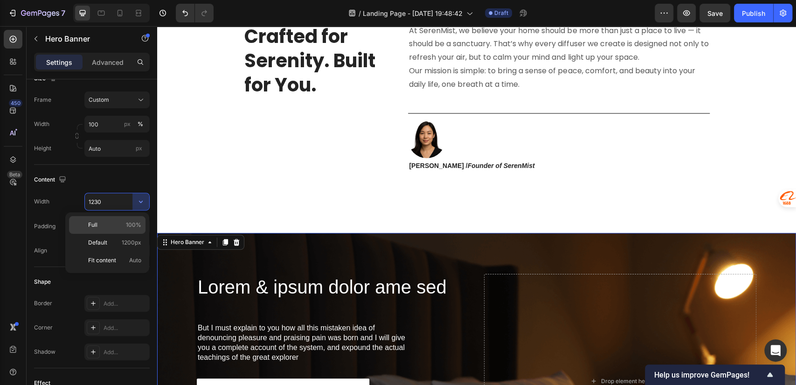
click at [126, 226] on p "Full 100%" at bounding box center [114, 225] width 53 height 8
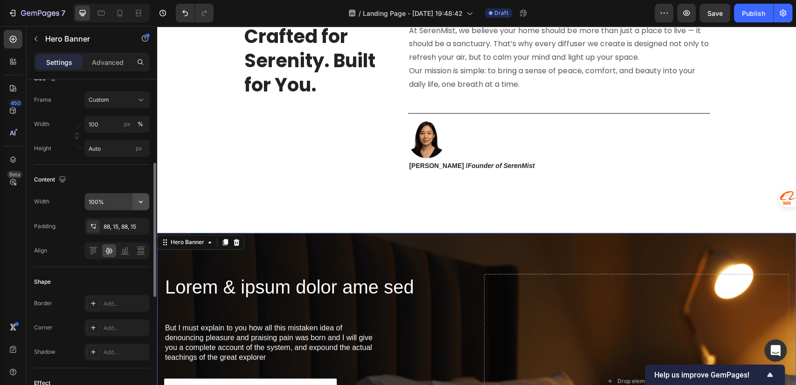
click at [139, 205] on icon "button" at bounding box center [140, 201] width 9 height 9
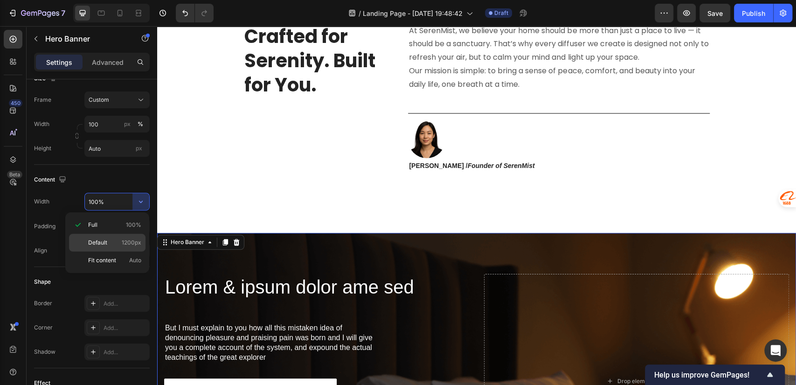
click at [118, 243] on p "Default 1200px" at bounding box center [114, 242] width 53 height 8
type input "1200"
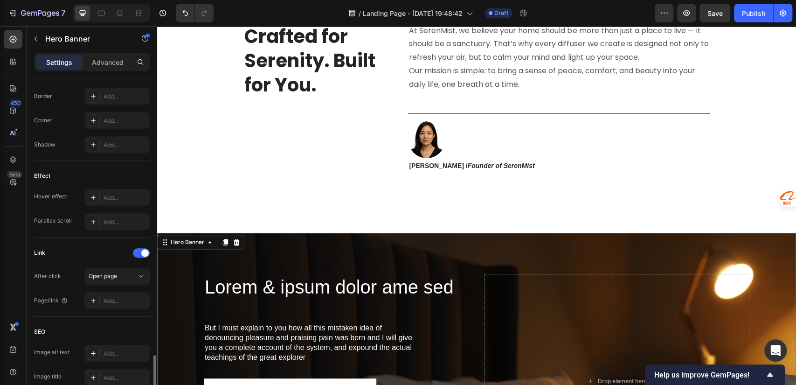
scroll to position [492, 0]
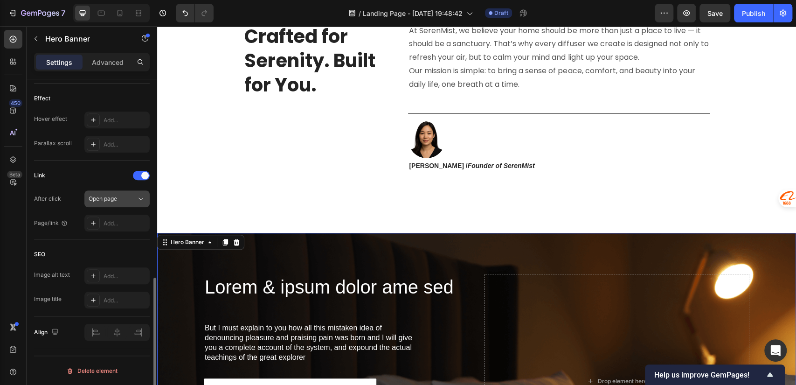
click at [112, 200] on span "Open page" at bounding box center [103, 198] width 28 height 7
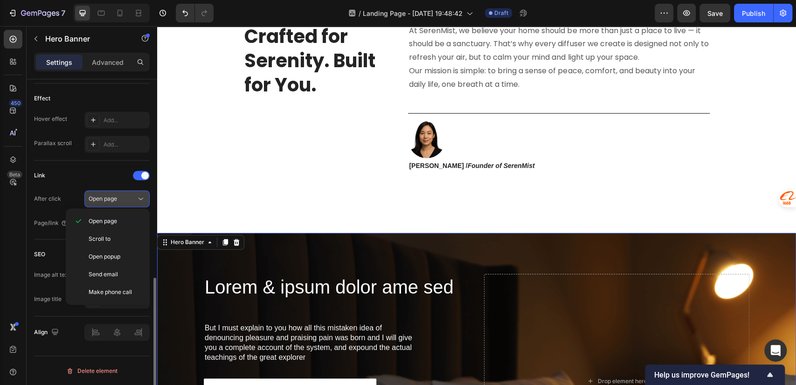
click at [112, 200] on span "Open page" at bounding box center [103, 198] width 28 height 7
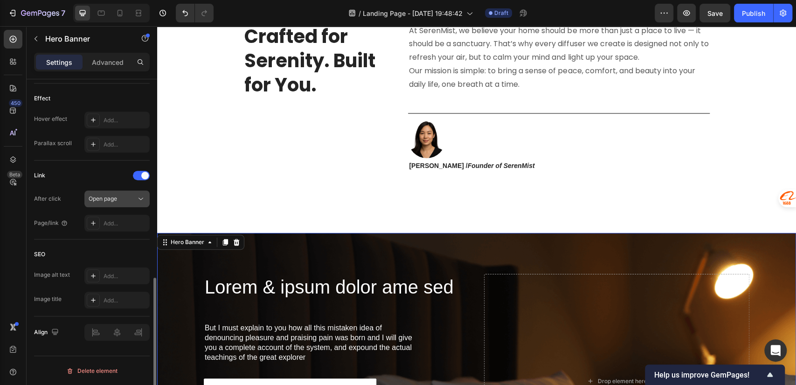
click at [114, 195] on span "Open page" at bounding box center [103, 198] width 28 height 7
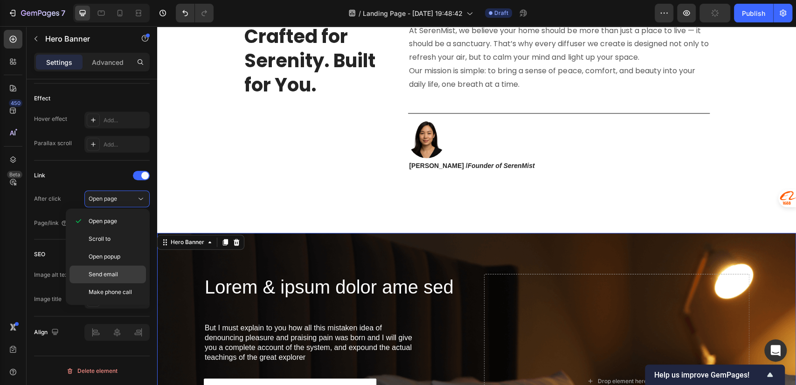
click at [107, 270] on span "Send email" at bounding box center [103, 274] width 29 height 8
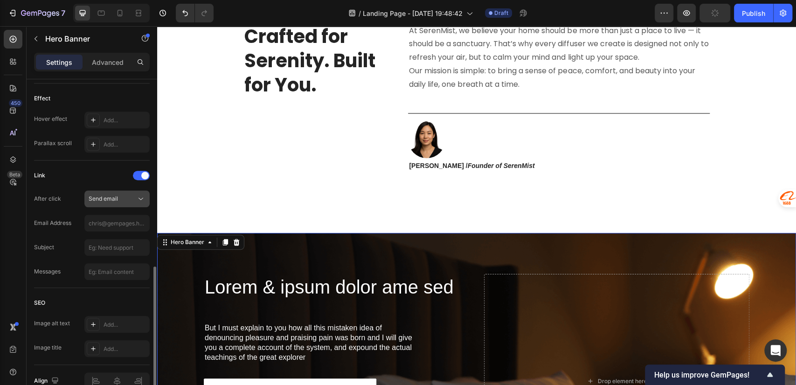
click at [106, 195] on span "Send email" at bounding box center [103, 199] width 29 height 8
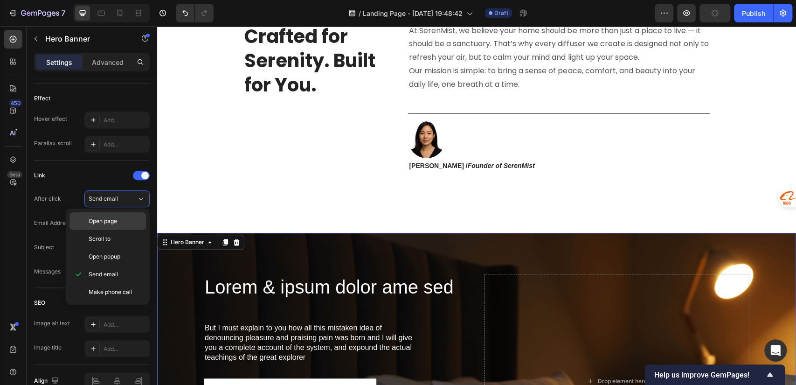
click at [112, 223] on span "Open page" at bounding box center [103, 221] width 28 height 8
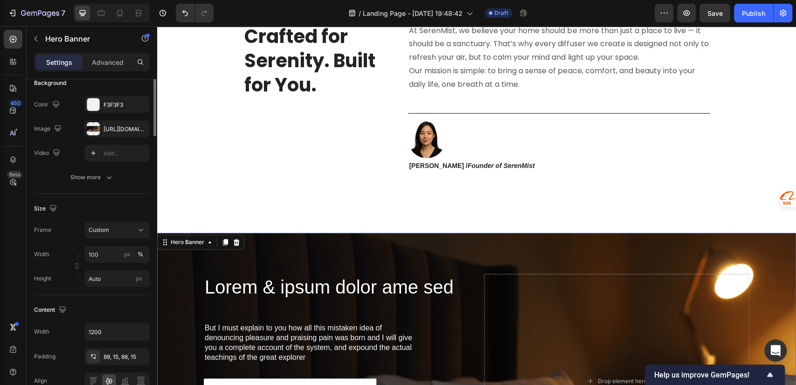
scroll to position [0, 0]
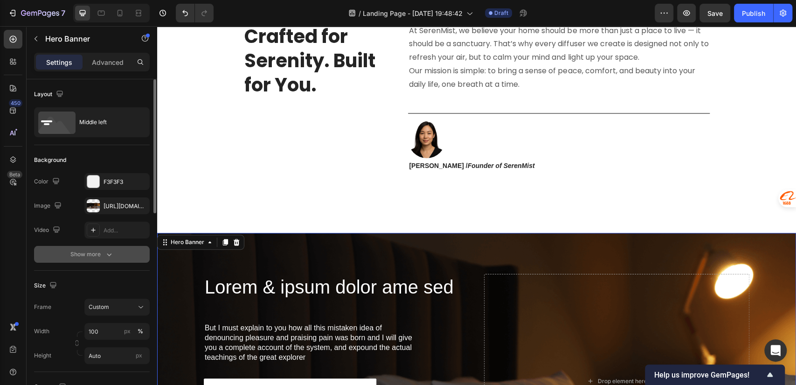
click at [100, 253] on div "Show more" at bounding box center [91, 254] width 43 height 9
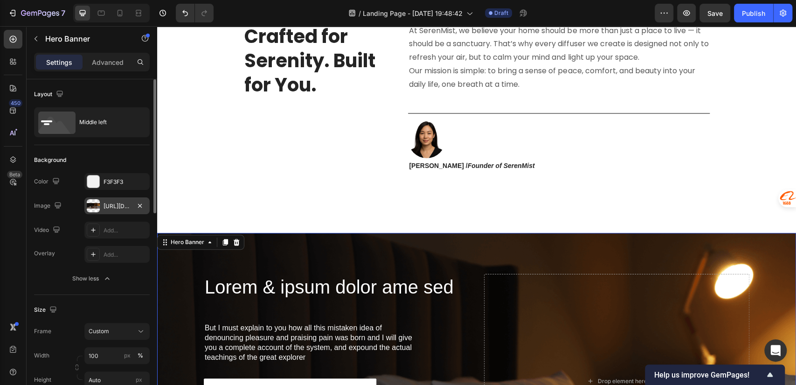
click at [109, 207] on div "[URL][DOMAIN_NAME]" at bounding box center [117, 206] width 27 height 8
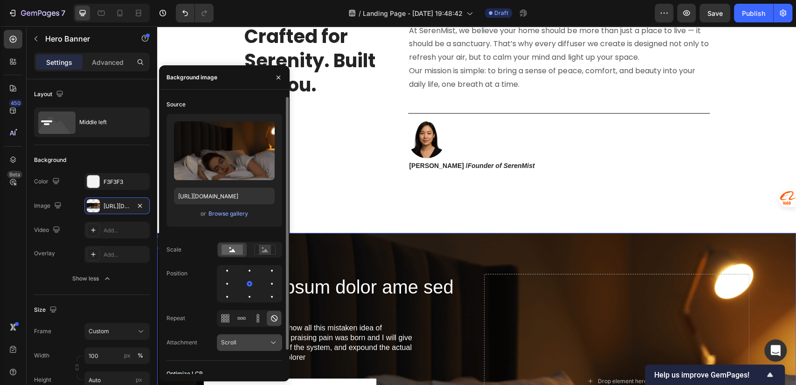
click at [244, 339] on div "Scroll" at bounding box center [245, 342] width 48 height 8
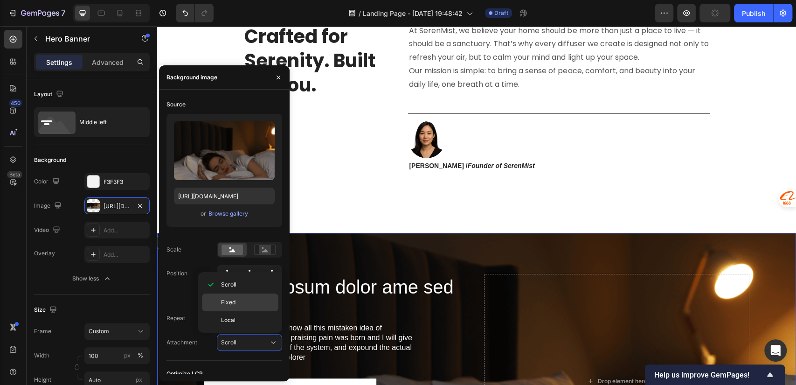
click at [232, 304] on span "Fixed" at bounding box center [228, 302] width 14 height 8
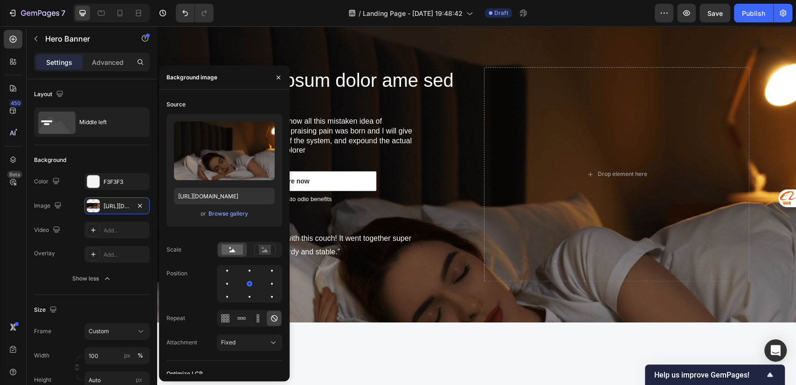
scroll to position [2835, 0]
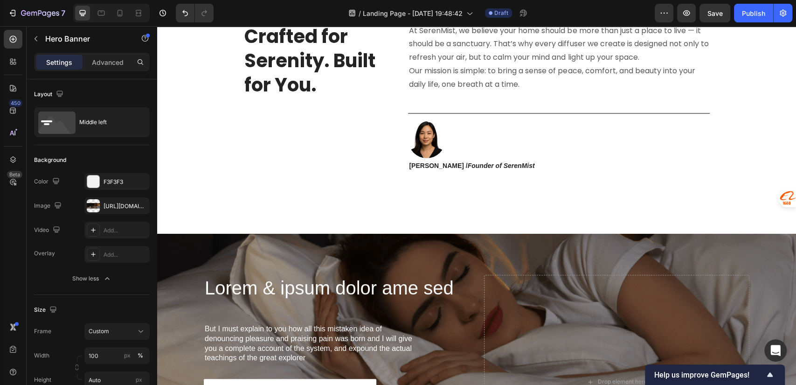
click at [437, 256] on div "Lorem & ipsum dolor ame sed Heading But I must explain to you how all this mist…" at bounding box center [477, 382] width 560 height 296
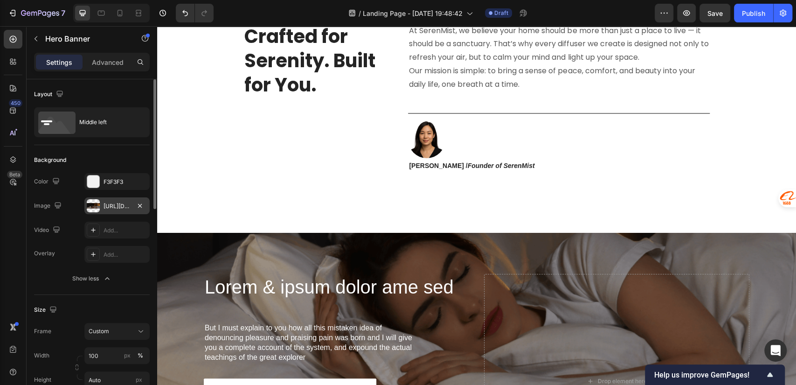
click at [116, 211] on div "[URL][DOMAIN_NAME]" at bounding box center [116, 205] width 65 height 17
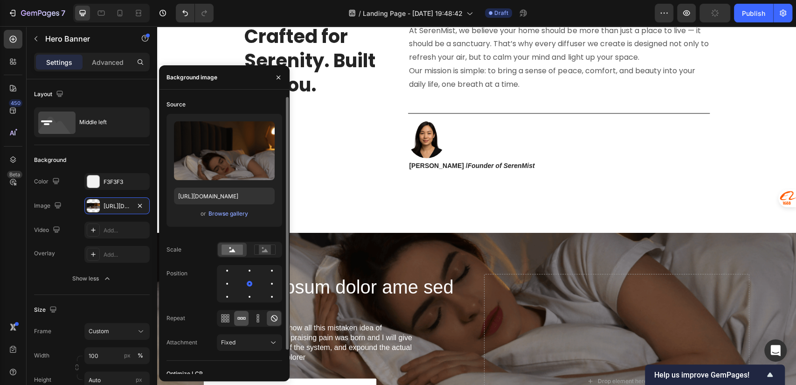
click at [239, 320] on icon at bounding box center [241, 318] width 9 height 9
click at [254, 317] on icon at bounding box center [257, 318] width 9 height 9
click at [271, 317] on icon at bounding box center [274, 318] width 9 height 9
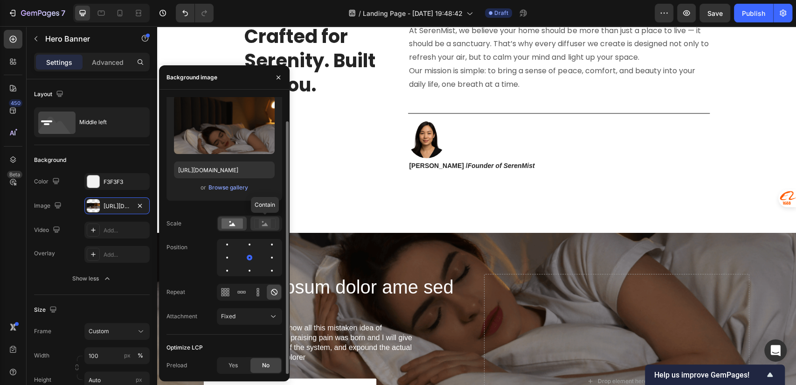
click at [263, 226] on icon at bounding box center [265, 224] width 6 height 3
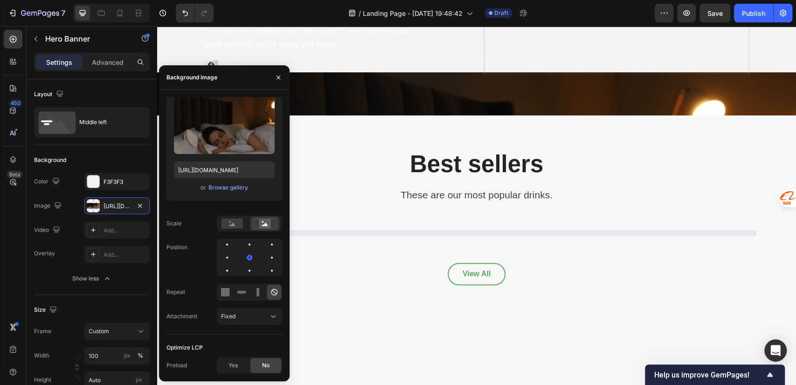
scroll to position [3042, 0]
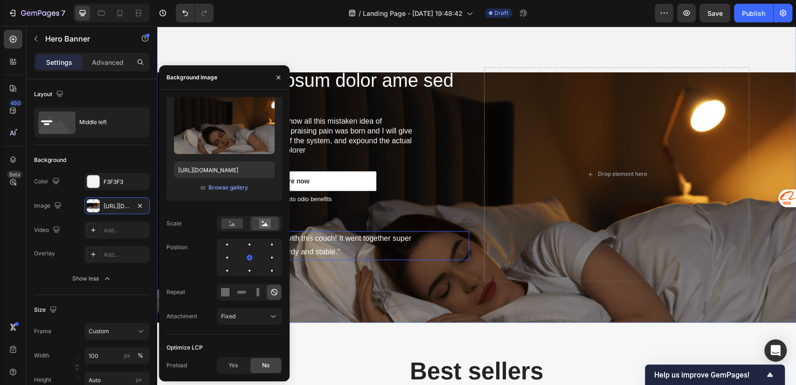
click at [414, 226] on div "Icon Icon Icon Icon Icon Icon List 41,824 Reviews Text Block Row" at bounding box center [336, 224] width 265 height 10
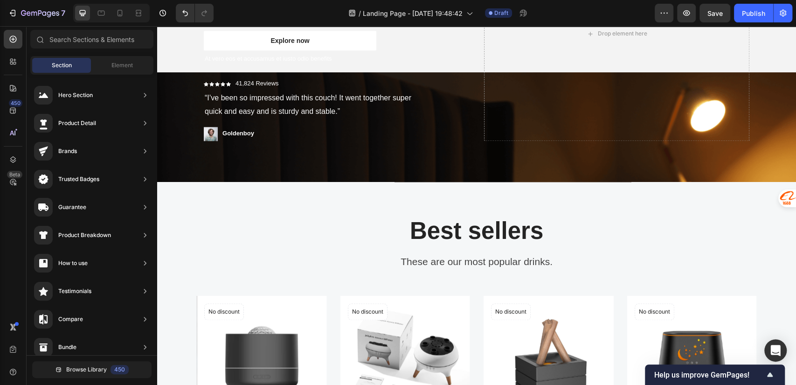
scroll to position [3050, 0]
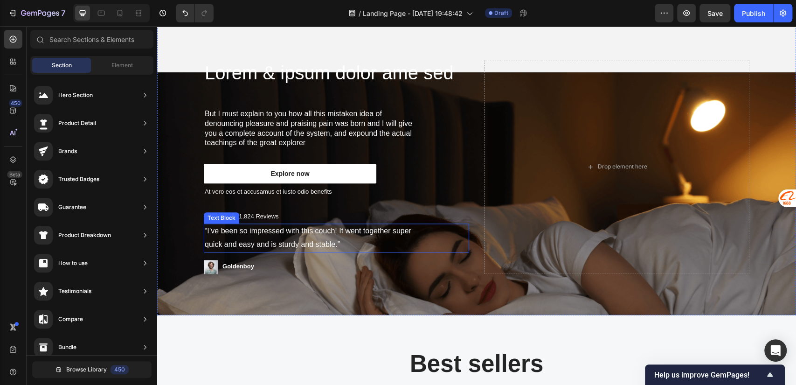
click at [313, 232] on p "“I’ve been so impressed with this couch! It went together super quick and easy …" at bounding box center [313, 237] width 217 height 27
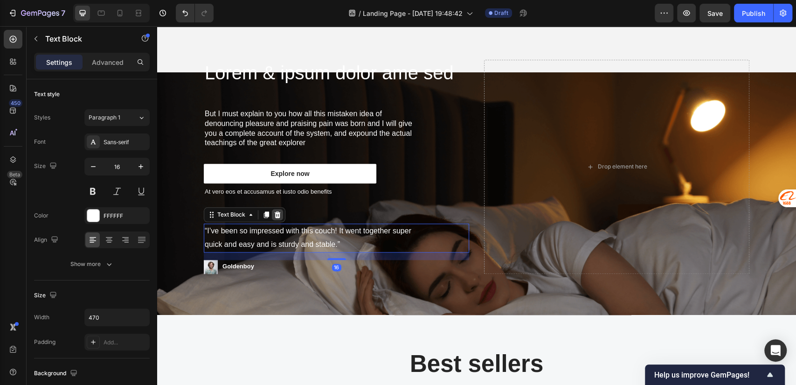
click at [275, 212] on icon at bounding box center [278, 214] width 6 height 7
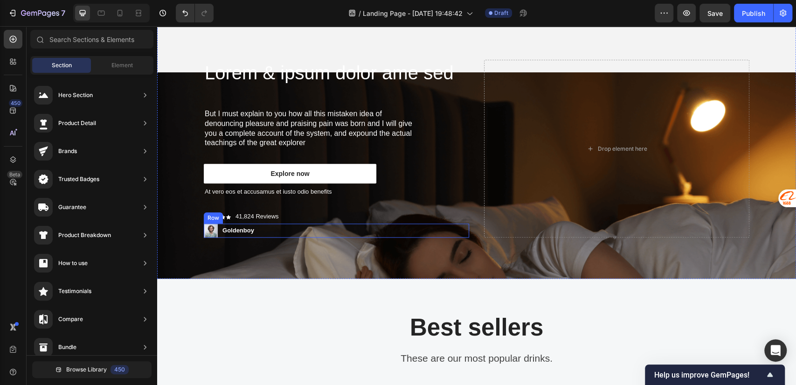
click at [253, 228] on div "Image Goldenboy Text Block Row" at bounding box center [336, 231] width 265 height 14
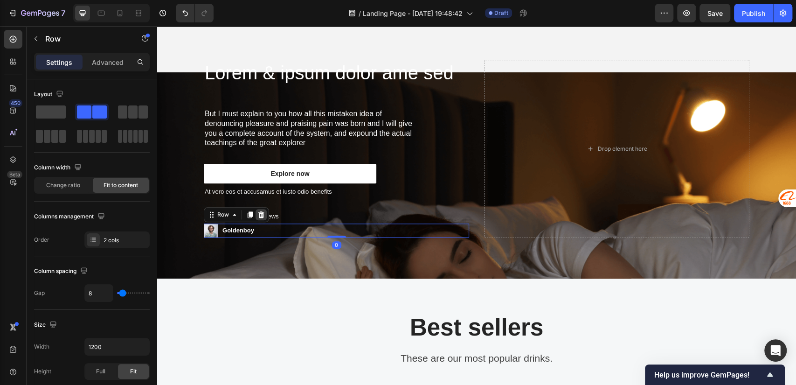
click at [259, 217] on icon at bounding box center [261, 214] width 7 height 7
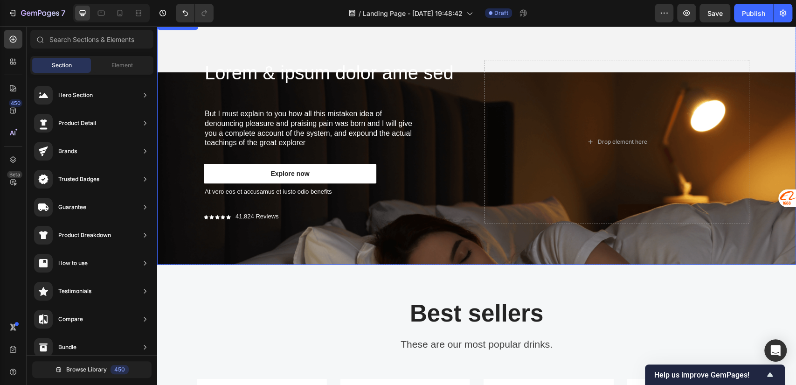
click at [271, 215] on p "41,824 Reviews" at bounding box center [257, 217] width 43 height 8
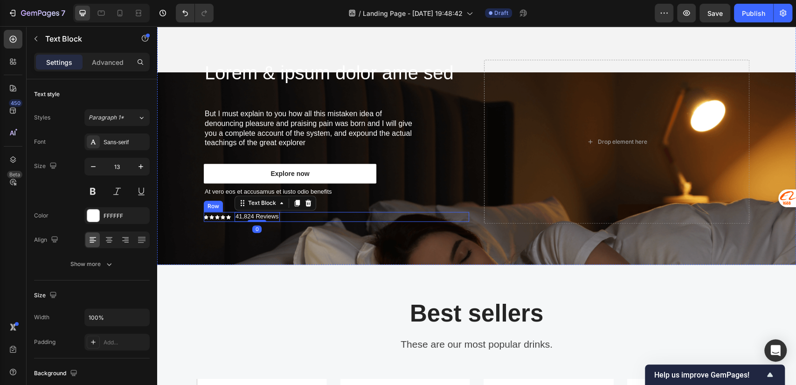
click at [311, 216] on div "Icon Icon Icon Icon Icon Icon List 41,824 Reviews Text Block 0 Row" at bounding box center [336, 217] width 265 height 10
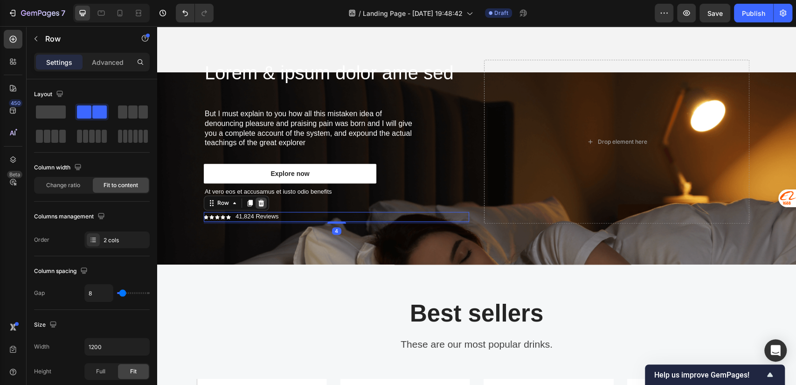
click at [258, 203] on icon at bounding box center [261, 203] width 6 height 7
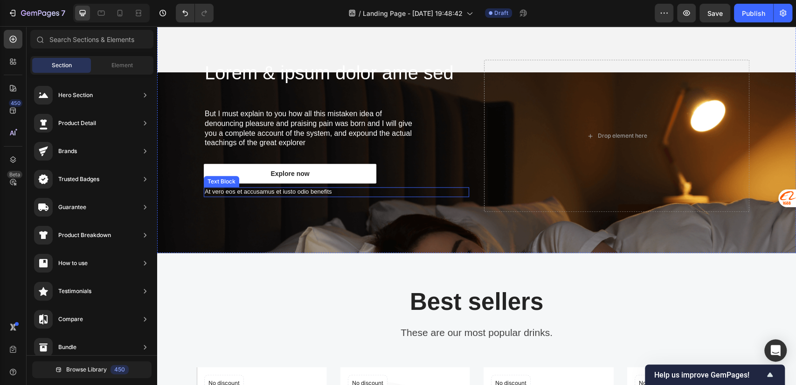
click at [421, 191] on p "At vero eos et accusamus et iusto odio benefits" at bounding box center [337, 192] width 264 height 8
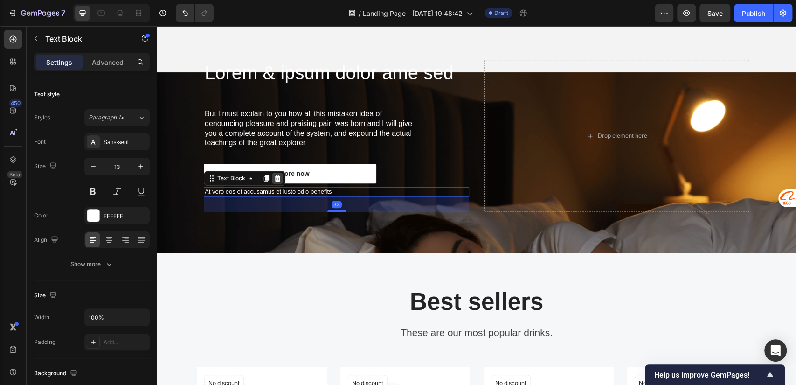
click at [275, 177] on icon at bounding box center [278, 178] width 6 height 7
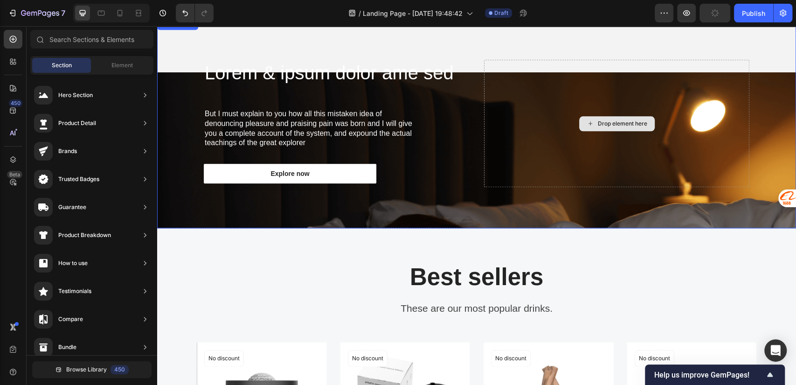
click at [530, 153] on div "Drop element here" at bounding box center [616, 123] width 265 height 127
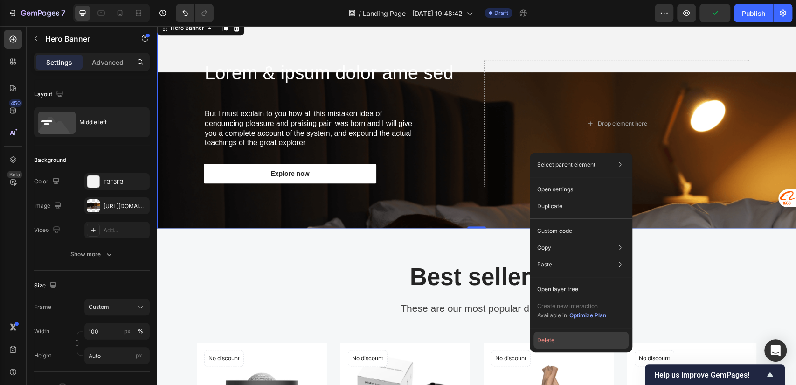
click at [556, 342] on button "Delete" at bounding box center [581, 340] width 95 height 17
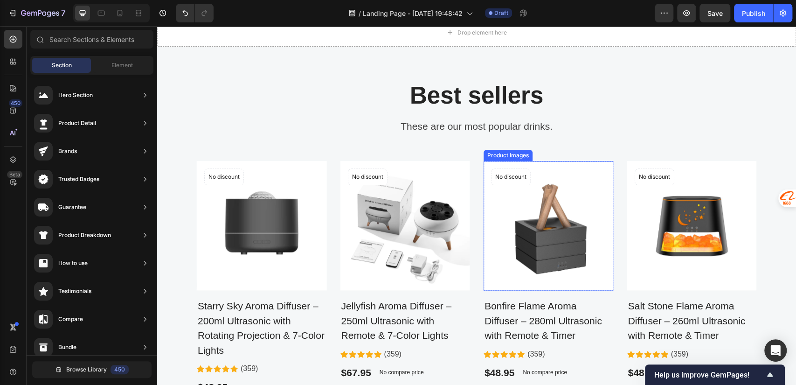
scroll to position [2843, 0]
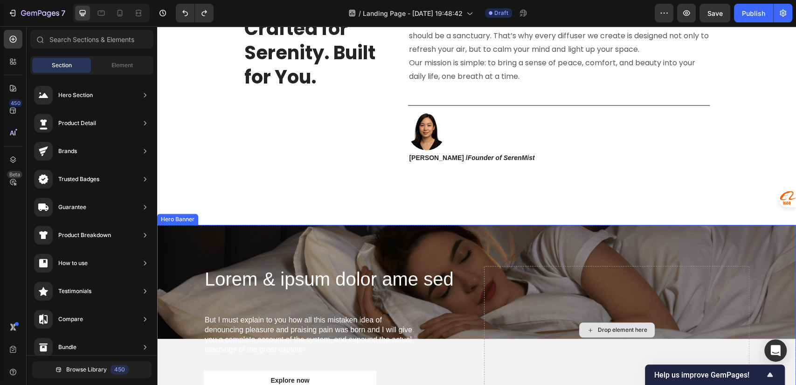
click at [544, 283] on div "Drop element here" at bounding box center [616, 329] width 265 height 127
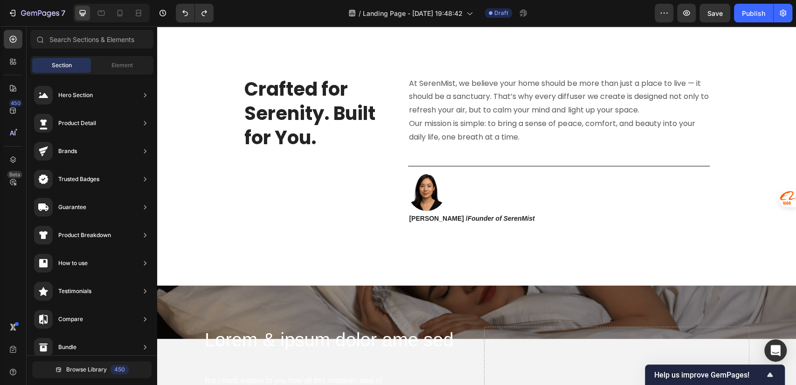
scroll to position [2869, 0]
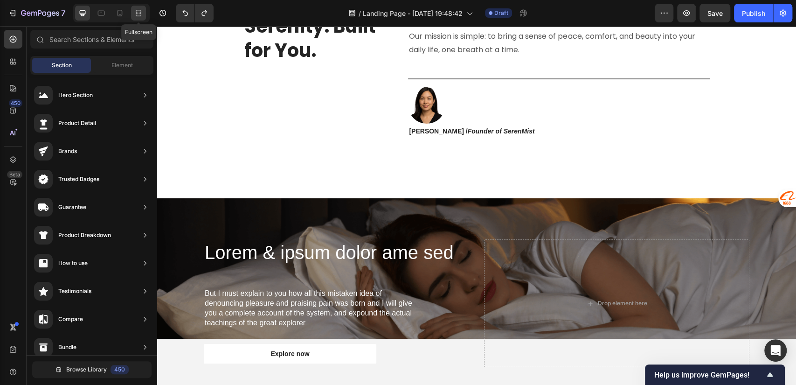
click at [139, 14] on icon at bounding box center [138, 12] width 9 height 9
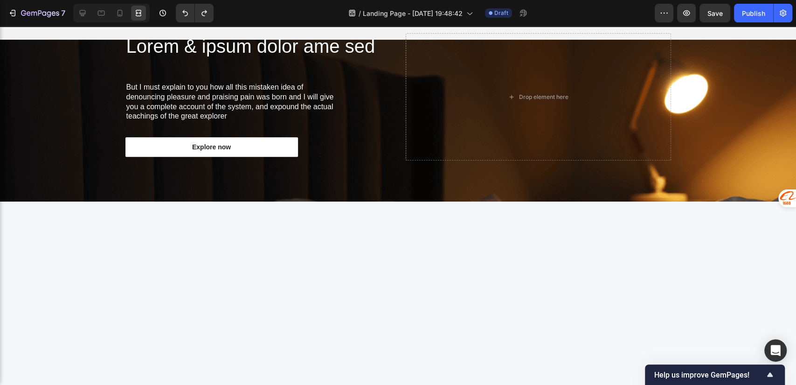
scroll to position [2869, 0]
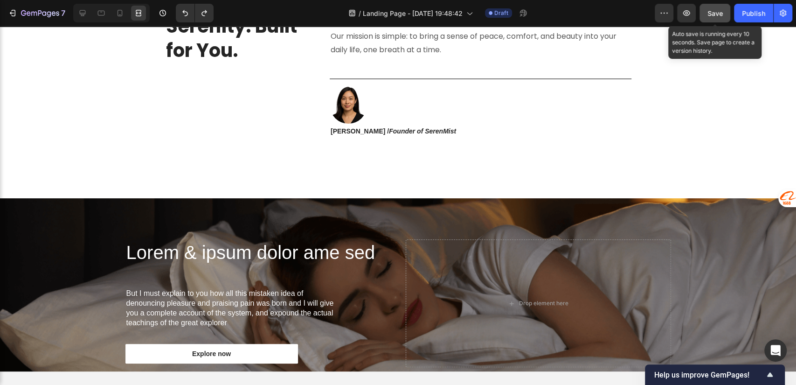
click at [712, 14] on span "Save" at bounding box center [715, 13] width 15 height 8
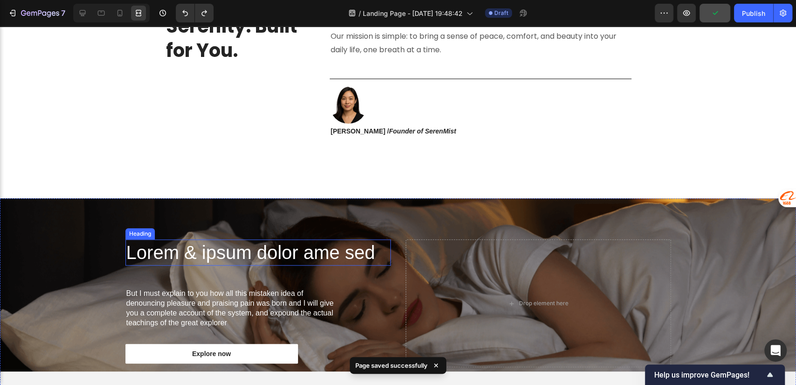
click at [279, 262] on h2 "Lorem & ipsum dolor ame sed" at bounding box center [258, 252] width 265 height 26
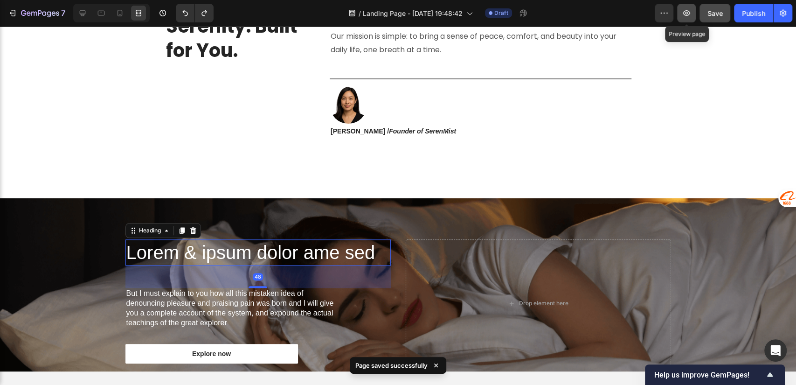
click at [687, 11] on icon "button" at bounding box center [686, 12] width 9 height 9
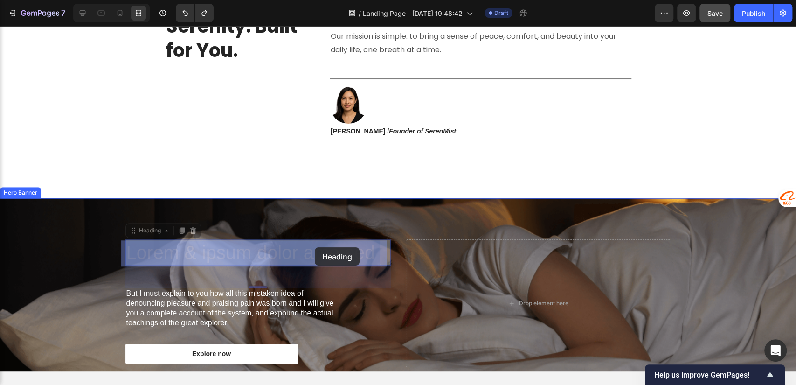
drag, startPoint x: 208, startPoint y: 250, endPoint x: 315, endPoint y: 247, distance: 107.4
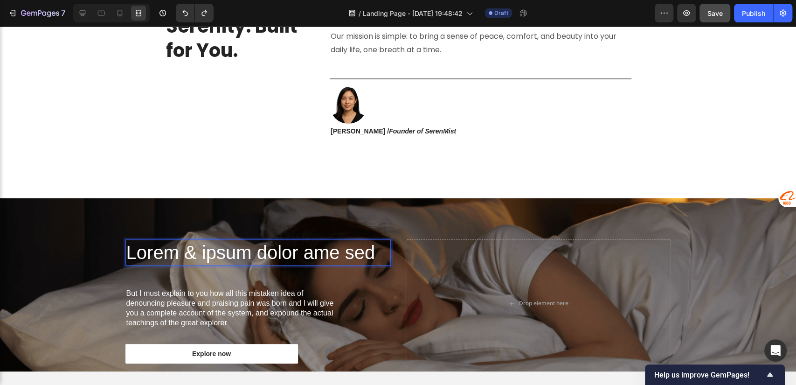
click at [137, 251] on p "Lorem & ipsum dolor ame sed" at bounding box center [258, 252] width 264 height 24
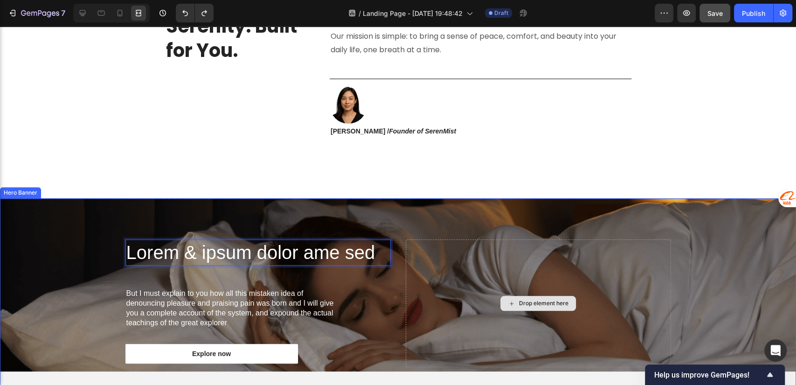
click at [535, 309] on div "Drop element here" at bounding box center [539, 303] width 76 height 15
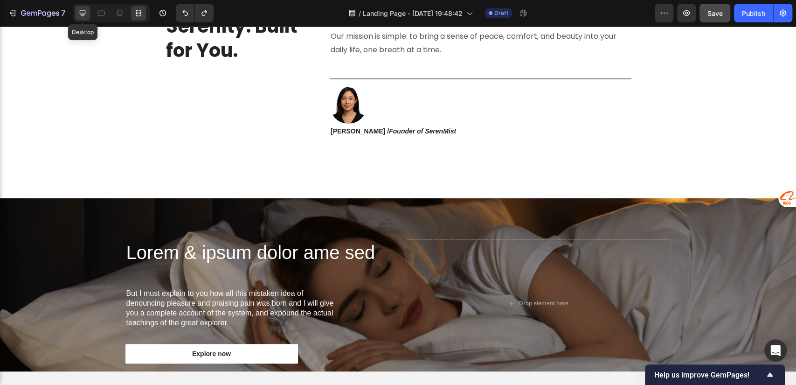
click at [82, 15] on icon at bounding box center [82, 12] width 9 height 9
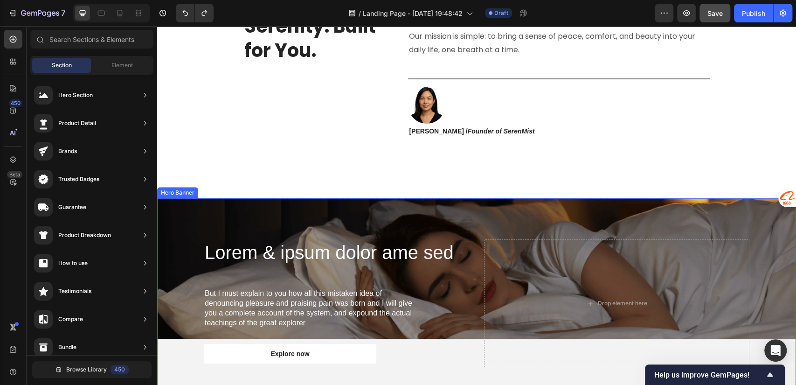
click at [369, 216] on div "Lorem & ipsum dolor ame sed Heading But I must explain to you how all this mist…" at bounding box center [477, 303] width 560 height 210
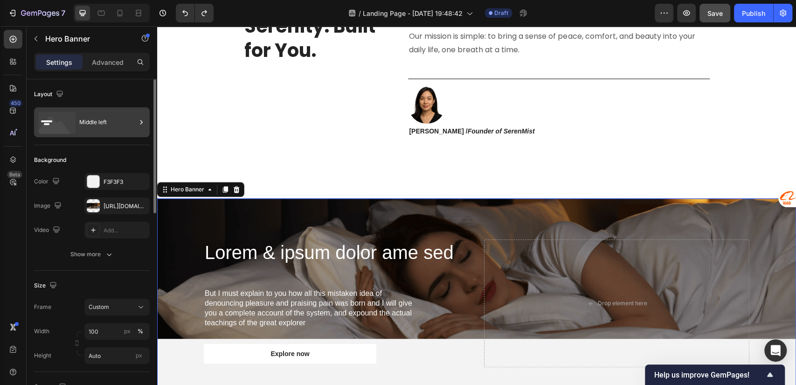
click at [105, 120] on div "Middle left" at bounding box center [107, 122] width 57 height 21
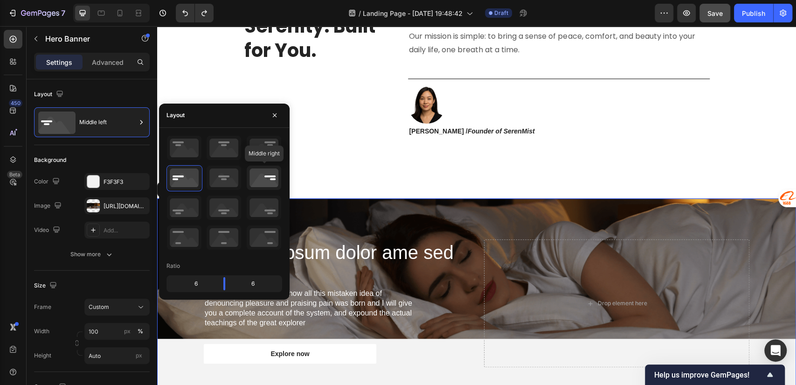
click at [261, 179] on icon at bounding box center [264, 178] width 35 height 24
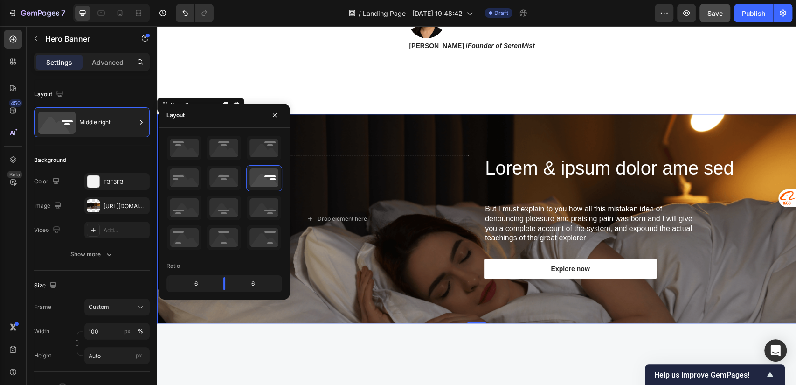
scroll to position [2869, 0]
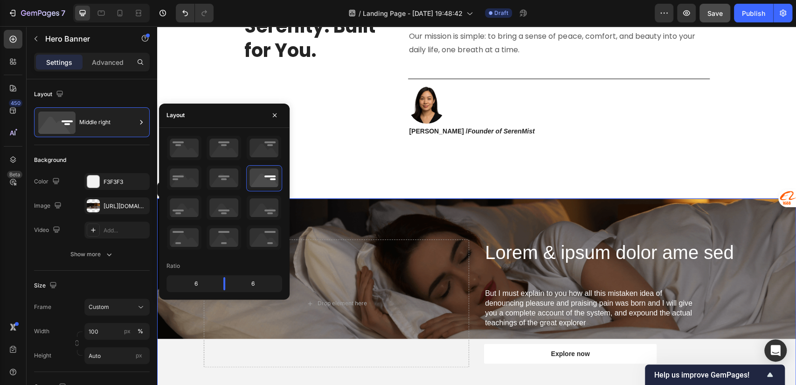
click at [485, 264] on p "Lorem & ipsum dolor ame sed" at bounding box center [617, 252] width 264 height 24
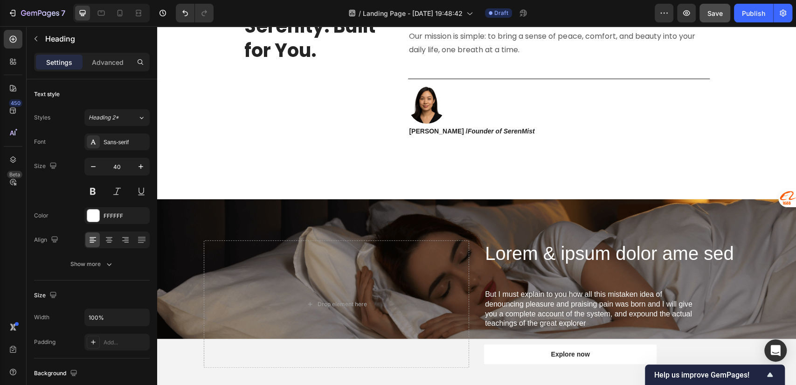
click at [560, 251] on h2 "Lorem & ipsum dolor ame sed" at bounding box center [616, 253] width 265 height 26
click at [503, 255] on p "Lorem & ipsum dolor ame sed" at bounding box center [617, 253] width 264 height 24
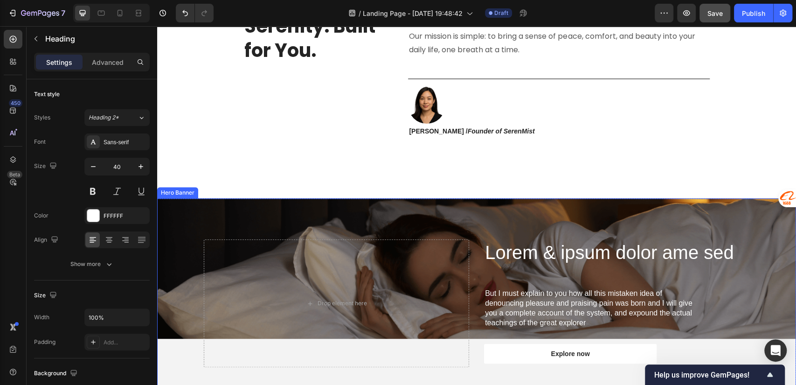
click at [596, 266] on div "Lorem & ipsum dolor ame sed Heading But I must explain to you how all this mist…" at bounding box center [616, 302] width 265 height 127
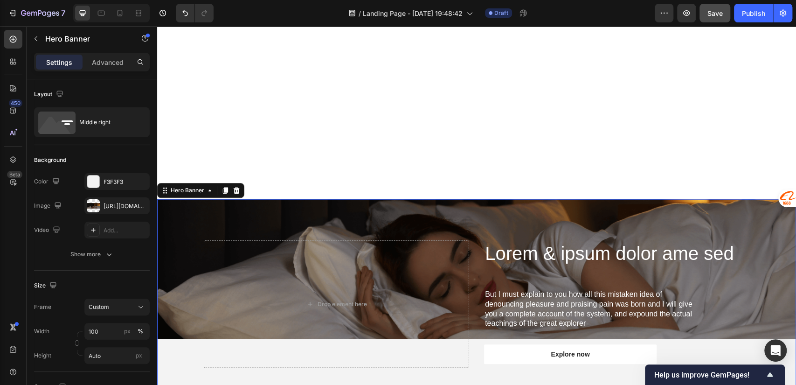
scroll to position [3076, 0]
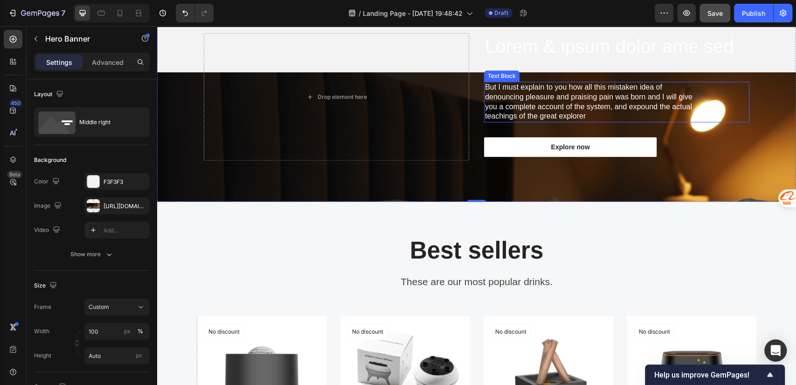
click at [544, 94] on p "But I must explain to you how all this mistaken idea of denouncing pleasure and…" at bounding box center [593, 102] width 217 height 39
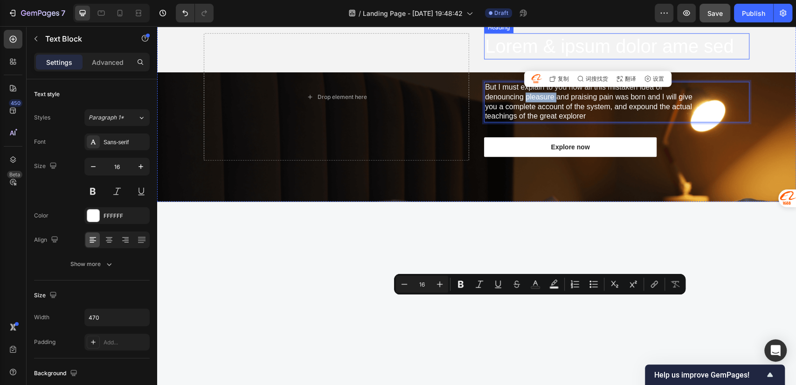
scroll to position [2869, 0]
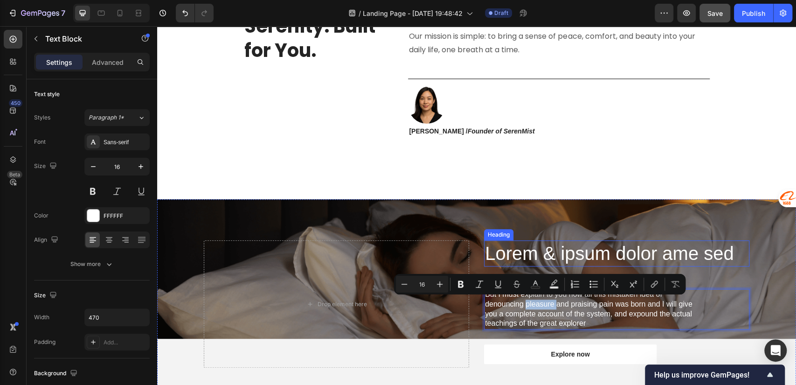
click at [590, 251] on p "Lorem & ipsum dolor ame sed" at bounding box center [617, 253] width 264 height 24
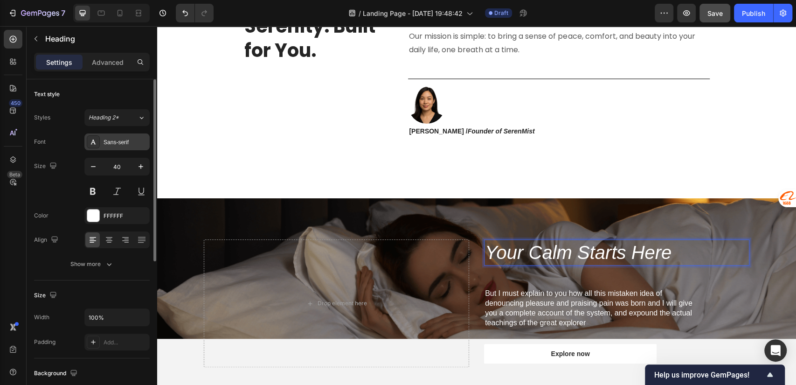
click at [128, 144] on div "Sans-serif" at bounding box center [126, 142] width 44 height 8
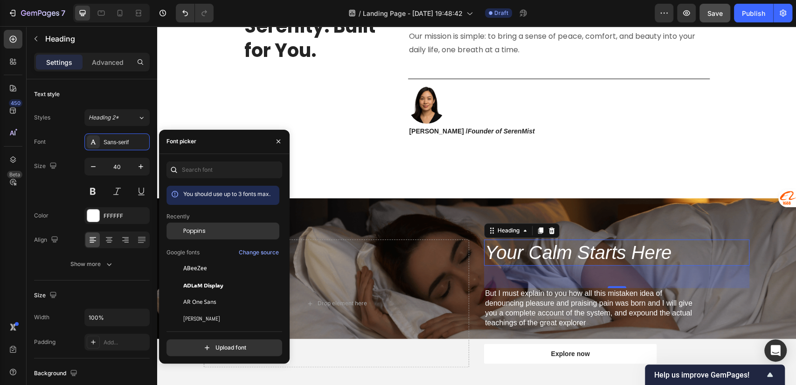
click at [201, 230] on span "Poppins" at bounding box center [194, 231] width 22 height 8
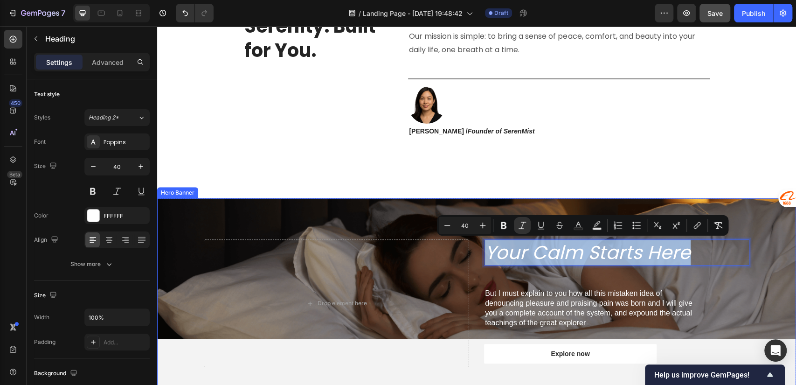
drag, startPoint x: 687, startPoint y: 253, endPoint x: 478, endPoint y: 257, distance: 209.1
click at [478, 257] on div "Your Calm Starts Here Heading 48 But I must explain to you how all this mistake…" at bounding box center [477, 303] width 560 height 210
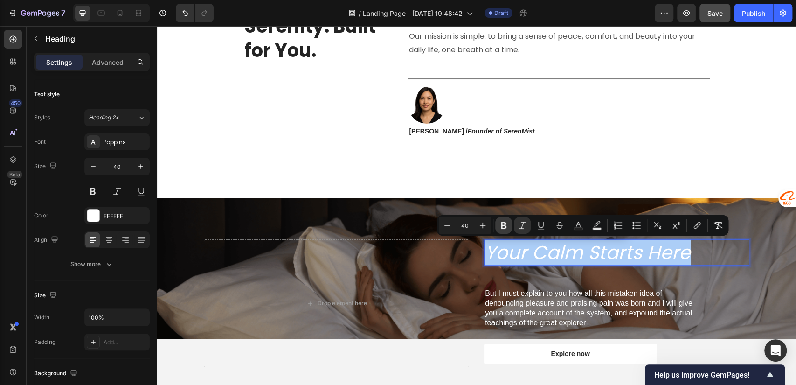
click at [504, 225] on icon "Editor contextual toolbar" at bounding box center [504, 225] width 6 height 7
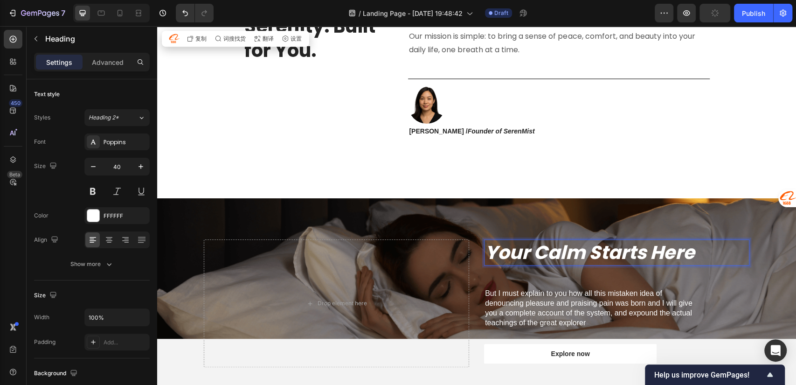
click at [542, 254] on strong "Your Calm Starts Here" at bounding box center [590, 252] width 210 height 26
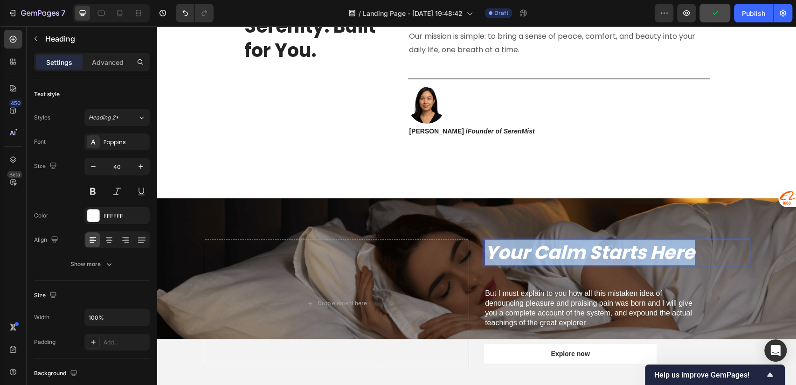
drag, startPoint x: 705, startPoint y: 254, endPoint x: 485, endPoint y: 258, distance: 219.8
click at [485, 258] on p "Your Calm Starts Here" at bounding box center [617, 252] width 264 height 24
click at [548, 256] on strong "Your Calm Starts Here" at bounding box center [590, 252] width 210 height 26
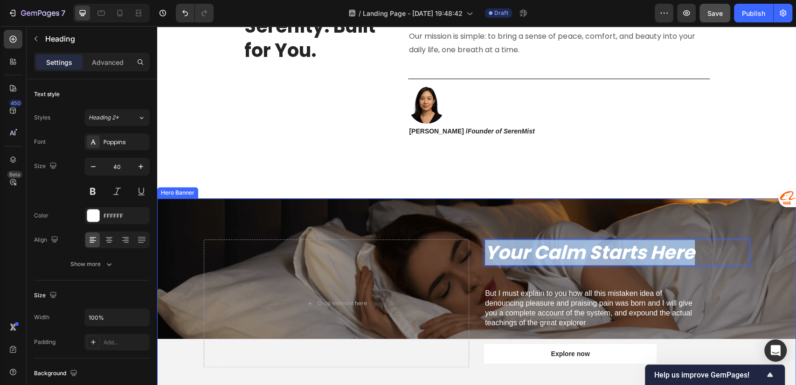
drag, startPoint x: 702, startPoint y: 253, endPoint x: 473, endPoint y: 256, distance: 229.1
click at [473, 256] on div "Your Calm Starts Here Heading 48 But I must explain to you how all this mistake…" at bounding box center [477, 303] width 560 height 210
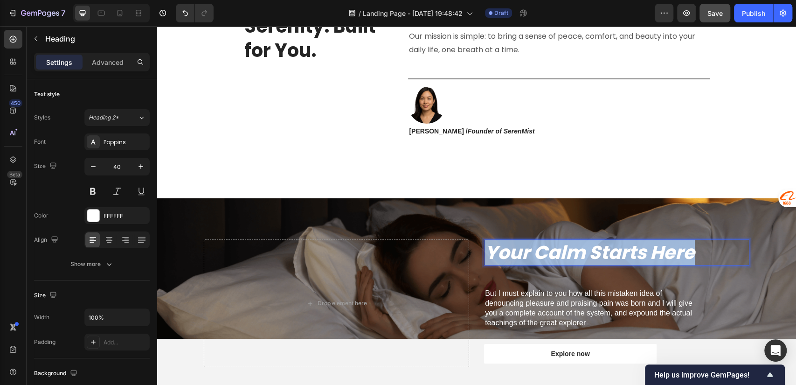
click at [534, 251] on strong "Your Calm Starts Here" at bounding box center [590, 252] width 210 height 26
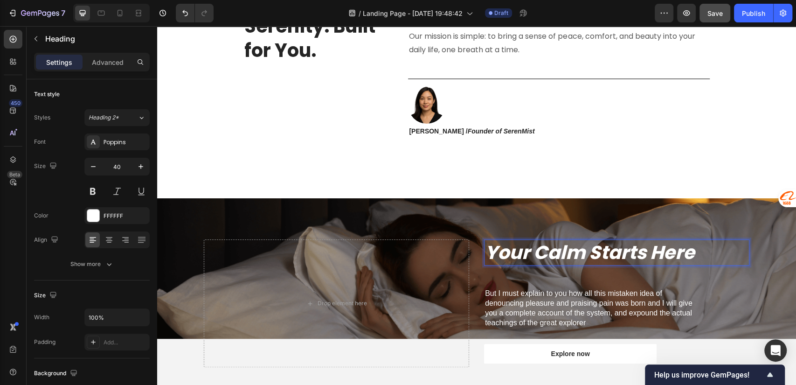
click at [542, 251] on strong "Your Calm Starts Here" at bounding box center [590, 252] width 210 height 26
click at [688, 254] on strong "Your Calm Starts Here" at bounding box center [590, 252] width 210 height 26
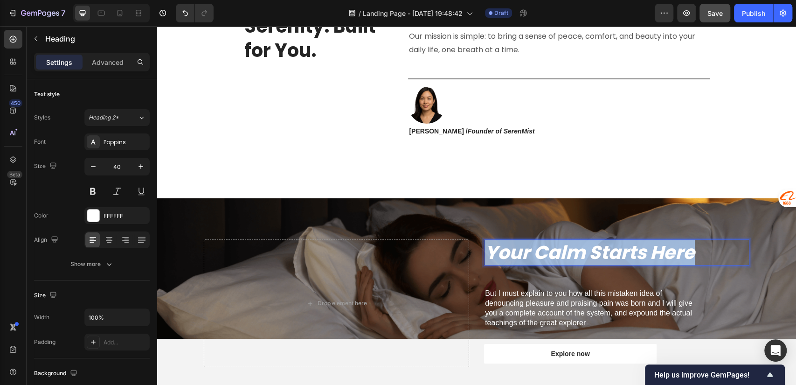
drag, startPoint x: 703, startPoint y: 251, endPoint x: 486, endPoint y: 257, distance: 216.6
click at [486, 257] on p "Your Calm Starts Here" at bounding box center [617, 252] width 264 height 24
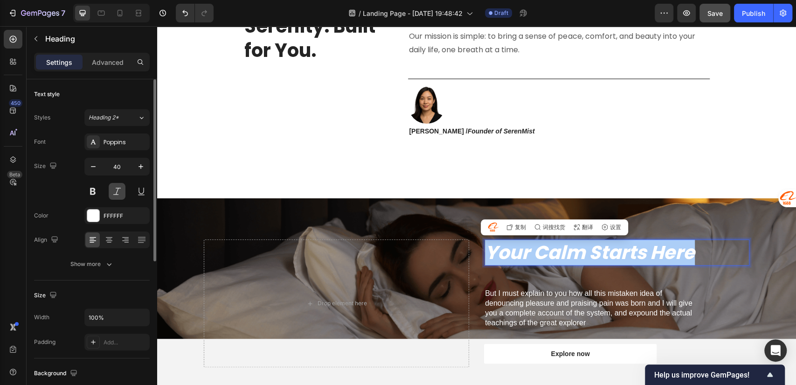
click at [117, 192] on button at bounding box center [117, 191] width 17 height 17
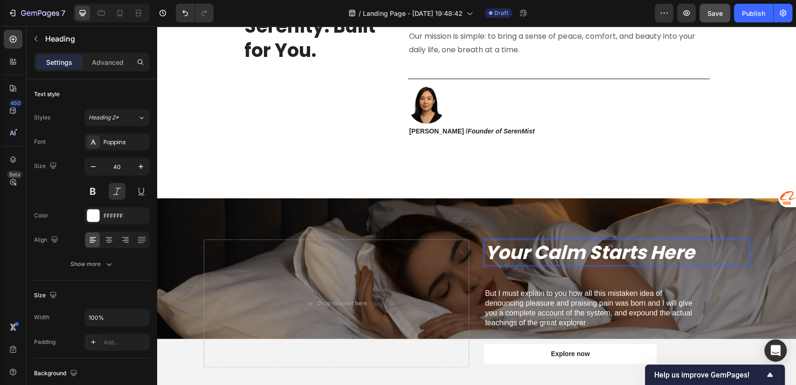
click at [564, 253] on strong "Your Calm Starts Here" at bounding box center [590, 252] width 210 height 26
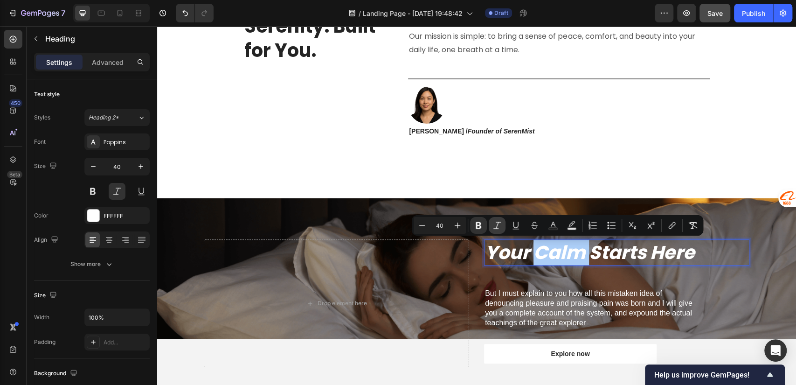
click at [496, 229] on icon "Editor contextual toolbar" at bounding box center [497, 225] width 9 height 9
click at [541, 257] on strong "Your Calm Starts Here" at bounding box center [590, 252] width 210 height 26
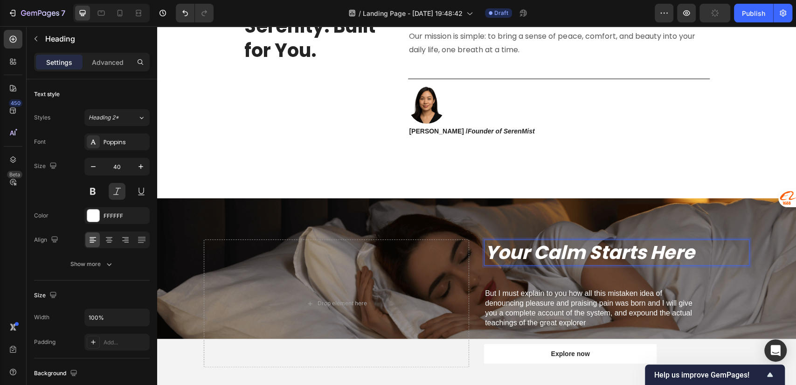
click at [591, 251] on strong "Your Calm Starts Here" at bounding box center [590, 252] width 210 height 26
click at [687, 251] on strong "Your Calm Starts Here" at bounding box center [590, 252] width 210 height 26
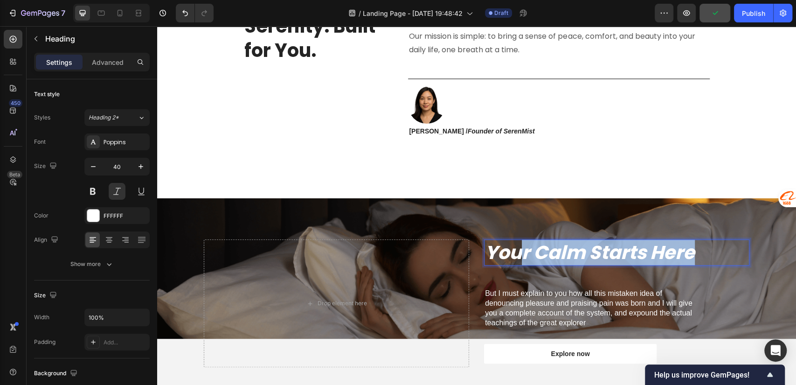
drag, startPoint x: 696, startPoint y: 256, endPoint x: 513, endPoint y: 263, distance: 183.1
click at [513, 263] on p "Your Calm Starts Here" at bounding box center [617, 252] width 264 height 24
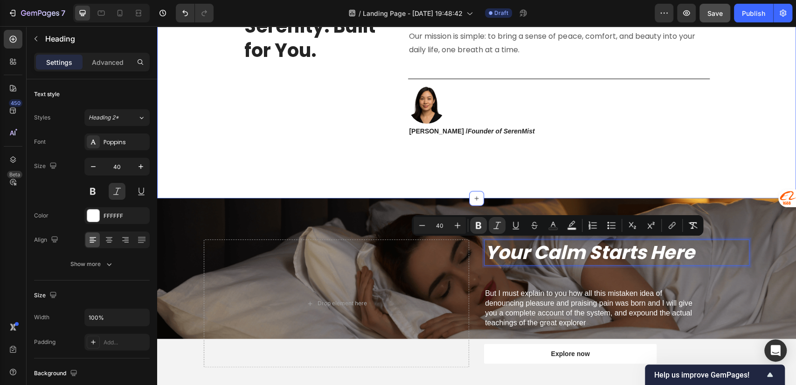
click at [559, 181] on div "Crafted for Serenity. Built for You. Heading At [GEOGRAPHIC_DATA], we believe y…" at bounding box center [476, 74] width 639 height 247
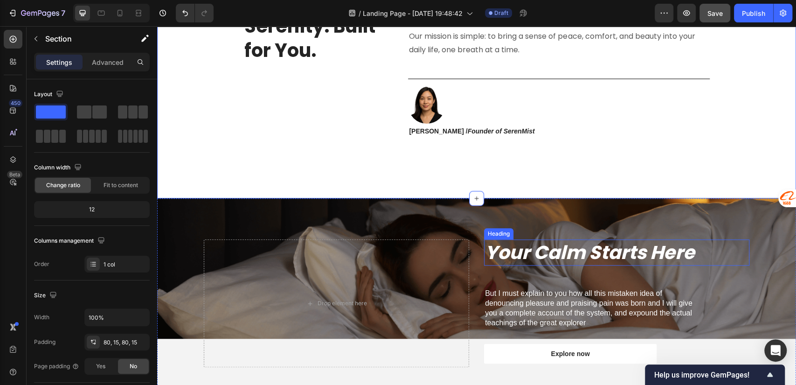
click at [601, 242] on strong "Your Calm Starts Here" at bounding box center [590, 252] width 210 height 26
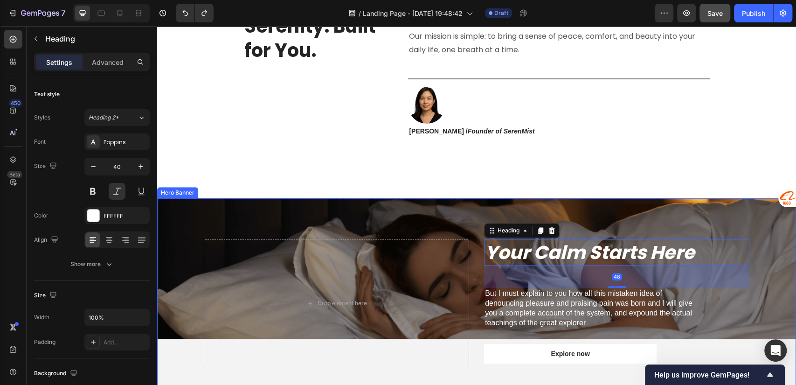
click at [587, 224] on div "Your Calm Starts Here Heading 48 But I must explain to you how all this mistake…" at bounding box center [477, 303] width 560 height 210
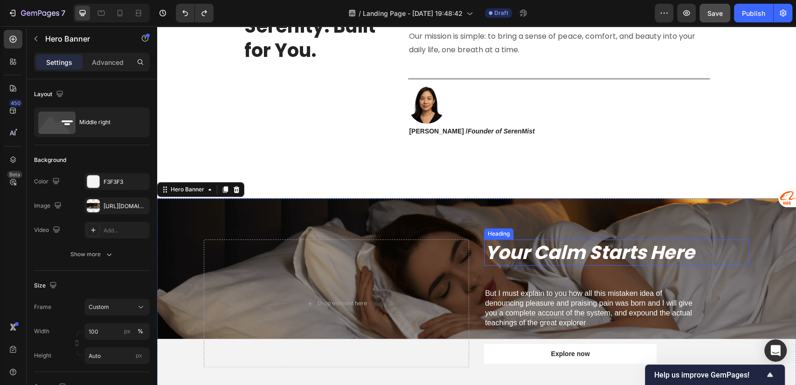
click at [581, 249] on strong "Your Calm Starts Here" at bounding box center [590, 252] width 210 height 26
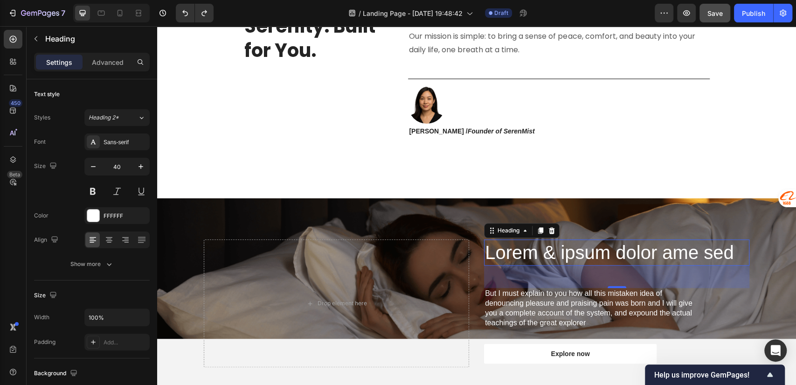
click at [583, 249] on h2 "Lorem & ipsum dolor ame sed" at bounding box center [616, 252] width 265 height 26
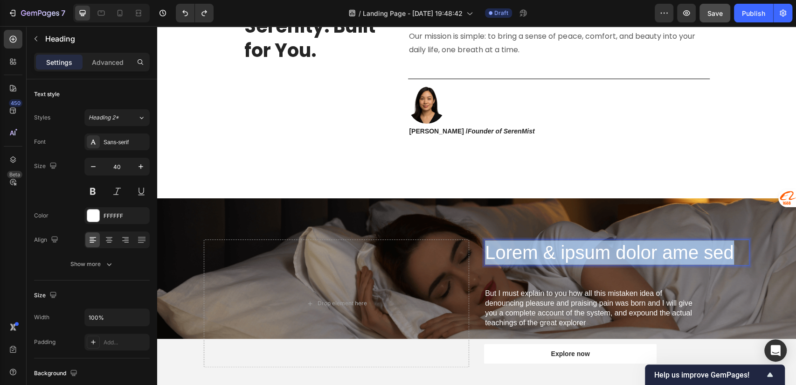
drag, startPoint x: 483, startPoint y: 256, endPoint x: 744, endPoint y: 258, distance: 260.4
click at [744, 258] on p "Lorem & ipsum dolor ame sed" at bounding box center [617, 252] width 264 height 24
drag, startPoint x: 676, startPoint y: 257, endPoint x: 486, endPoint y: 260, distance: 190.4
click at [486, 260] on p "Your Calm Starts Here" at bounding box center [617, 252] width 264 height 24
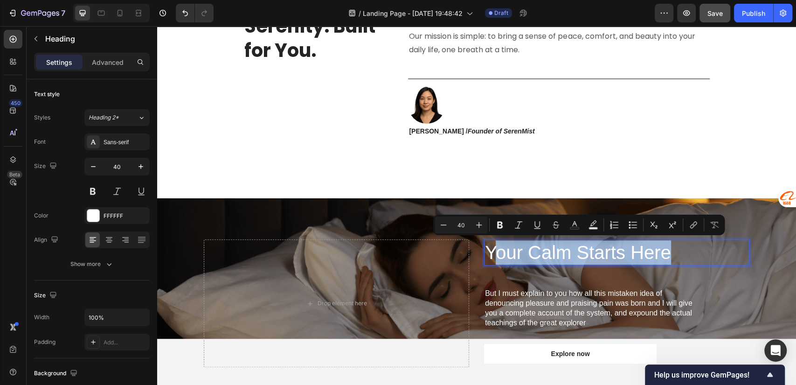
drag, startPoint x: 520, startPoint y: 256, endPoint x: 533, endPoint y: 255, distance: 13.1
click at [520, 256] on p "Your Calm Starts Here" at bounding box center [617, 252] width 264 height 24
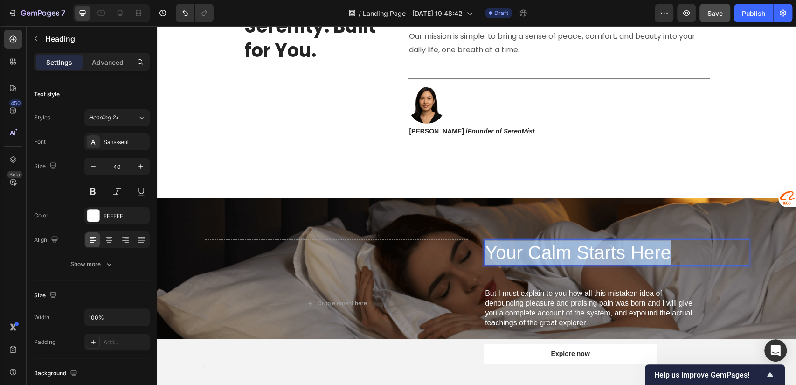
drag, startPoint x: 694, startPoint y: 252, endPoint x: 482, endPoint y: 253, distance: 211.8
click at [485, 253] on p "Your Calm Starts Here" at bounding box center [617, 252] width 264 height 24
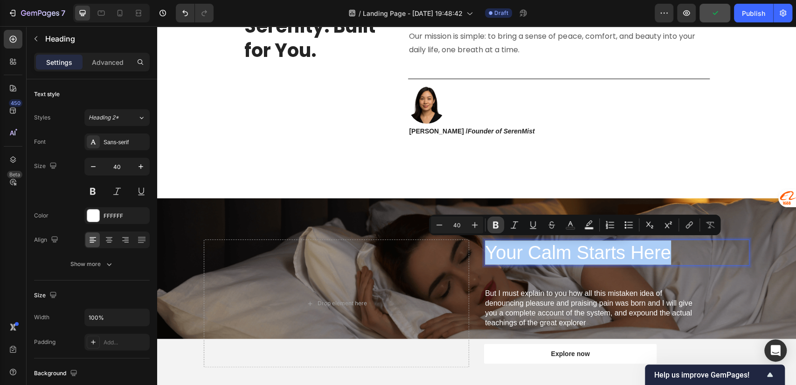
click at [497, 225] on icon "Editor contextual toolbar" at bounding box center [496, 225] width 6 height 7
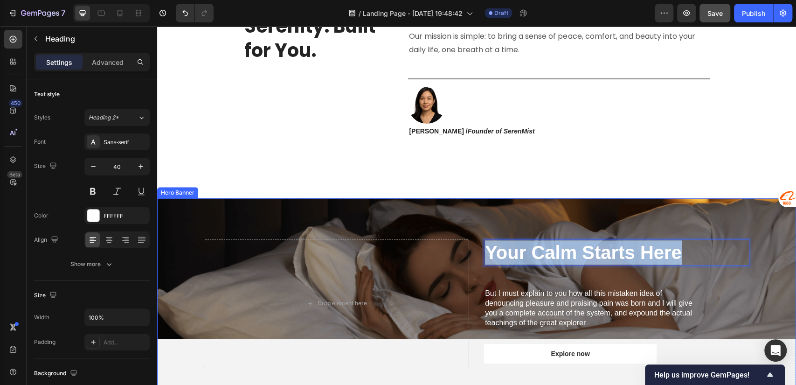
drag, startPoint x: 684, startPoint y: 253, endPoint x: 476, endPoint y: 260, distance: 207.8
click at [476, 260] on div "Your Calm Starts Here Heading 48 But I must explain to you how all this mistake…" at bounding box center [477, 303] width 560 height 210
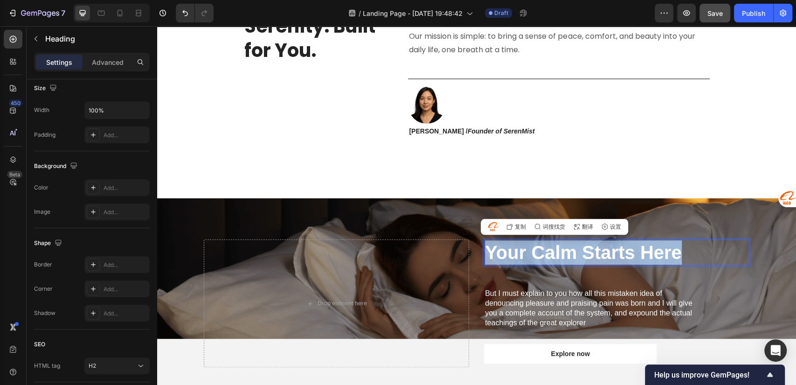
scroll to position [0, 0]
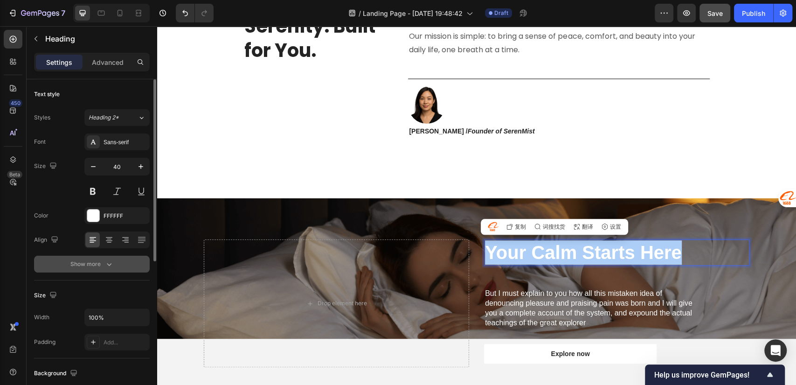
click at [105, 265] on icon "button" at bounding box center [109, 263] width 9 height 9
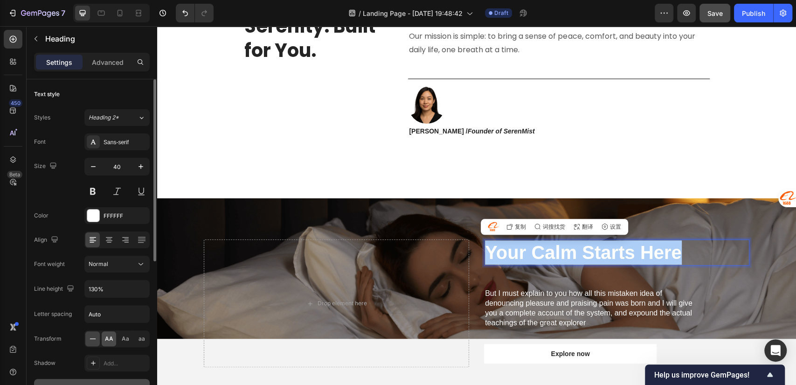
click at [111, 342] on span "AA" at bounding box center [109, 339] width 8 height 8
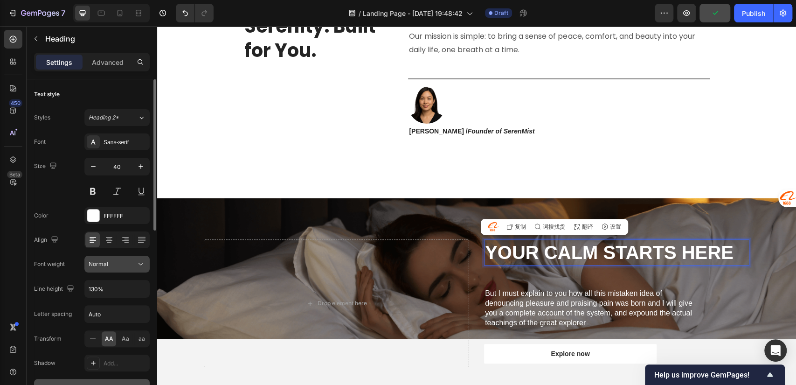
click at [121, 265] on div "Normal" at bounding box center [113, 264] width 48 height 8
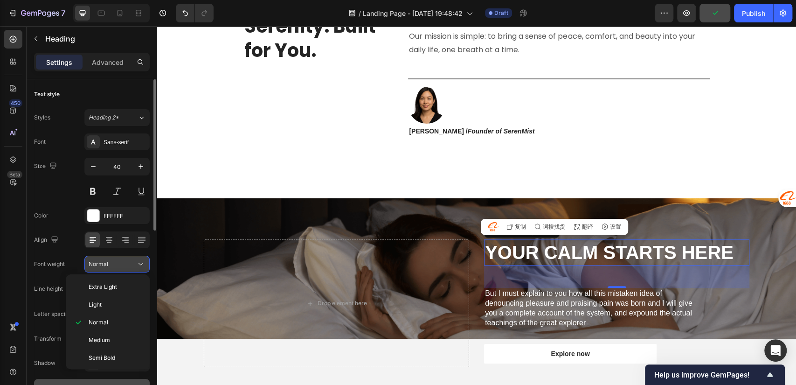
click at [121, 265] on div "Normal" at bounding box center [113, 264] width 48 height 8
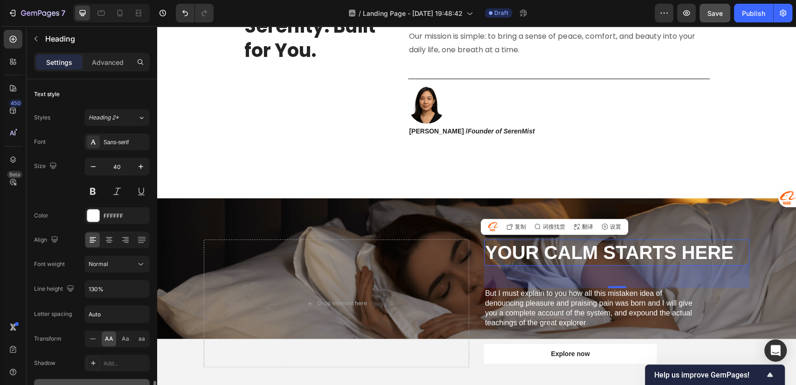
scroll to position [207, 0]
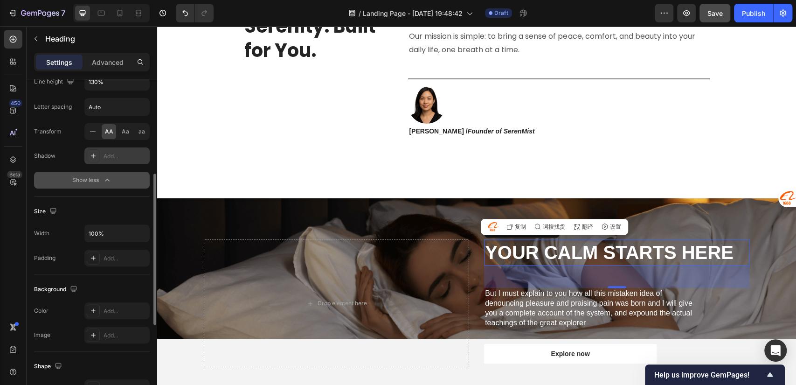
click at [93, 154] on icon at bounding box center [93, 155] width 7 height 7
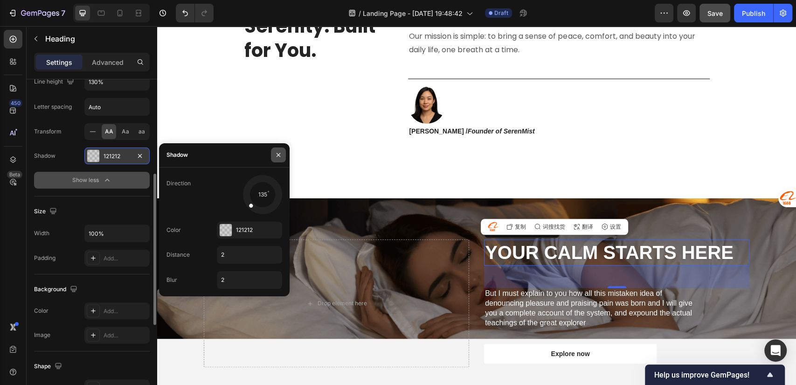
click at [277, 153] on icon "button" at bounding box center [278, 154] width 7 height 7
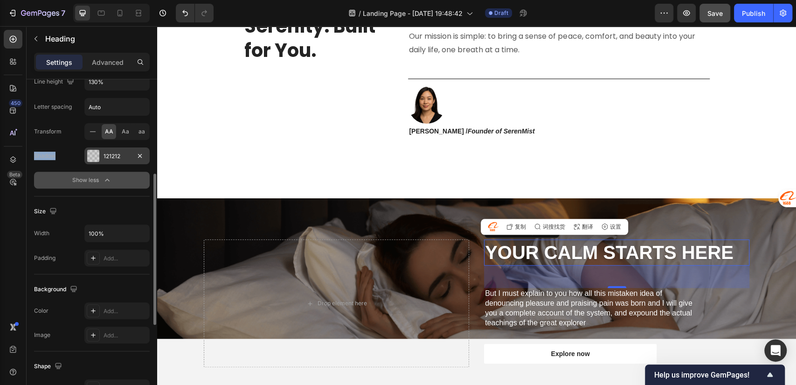
drag, startPoint x: 35, startPoint y: 155, endPoint x: 65, endPoint y: 155, distance: 30.8
click at [65, 155] on div "Shadow 121212" at bounding box center [92, 155] width 116 height 17
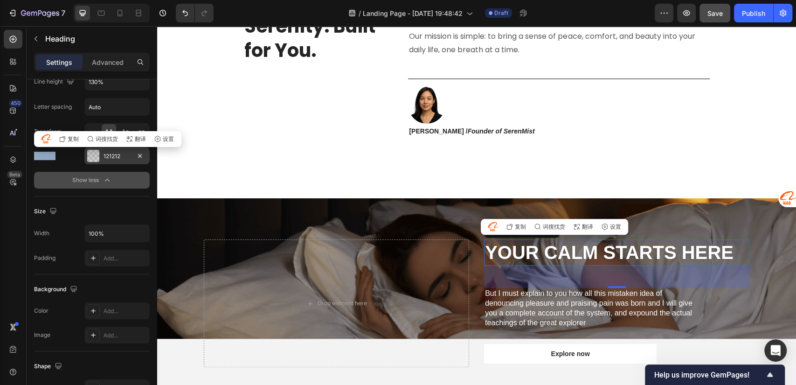
click at [46, 172] on button "Show less" at bounding box center [92, 180] width 116 height 17
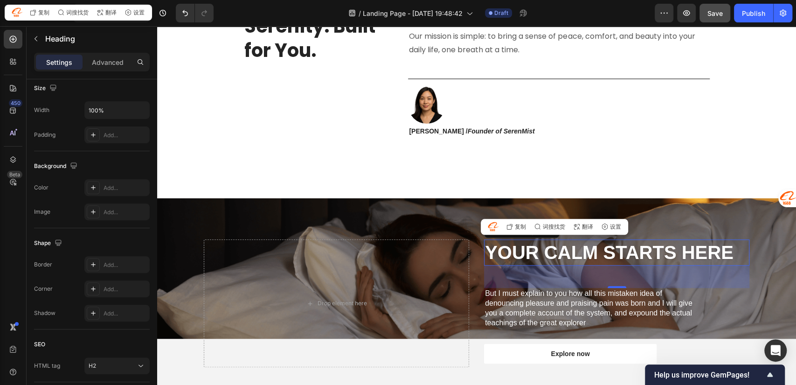
scroll to position [0, 0]
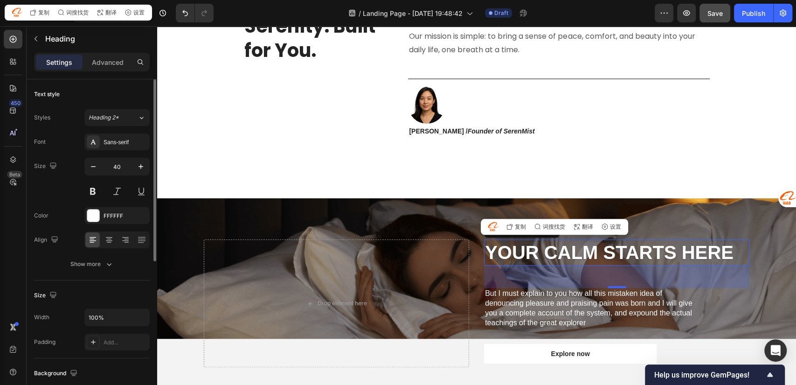
click at [78, 267] on div "Show more" at bounding box center [91, 263] width 43 height 9
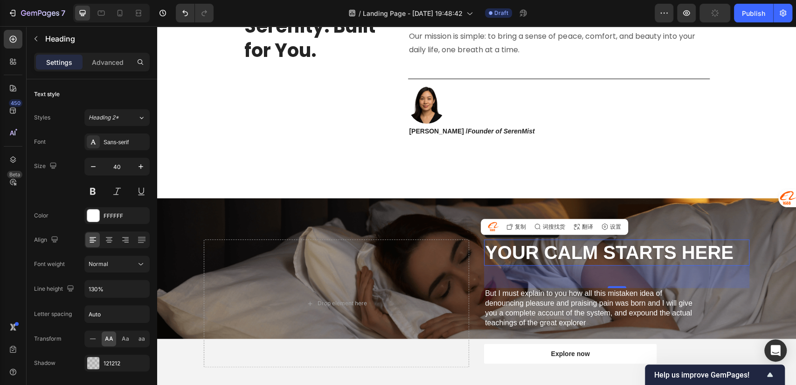
click at [43, 318] on div "Letter spacing" at bounding box center [53, 314] width 38 height 15
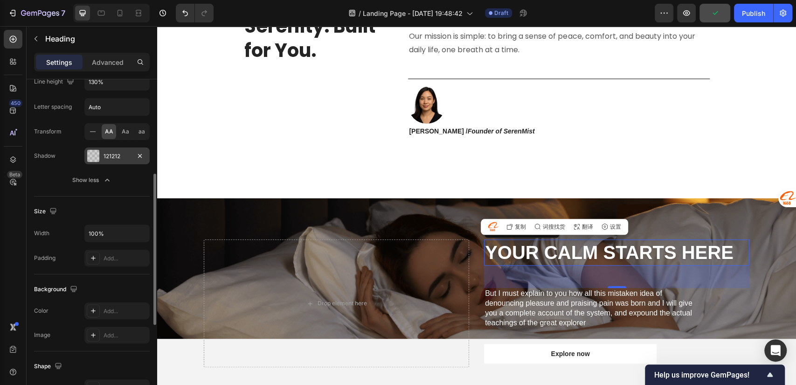
click at [115, 156] on div "121212" at bounding box center [117, 156] width 27 height 8
click at [103, 181] on icon "button" at bounding box center [107, 179] width 9 height 9
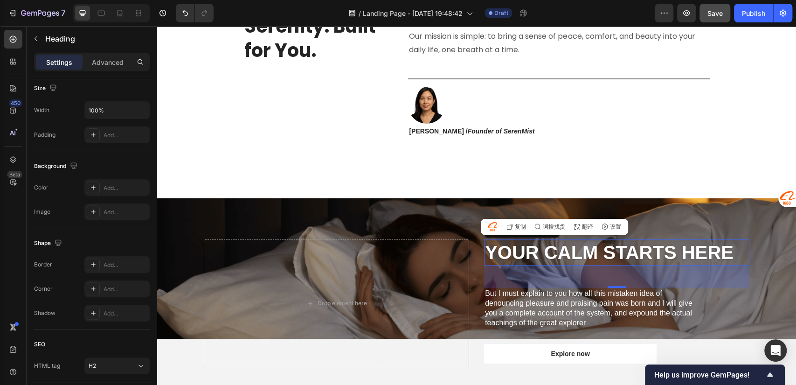
scroll to position [0, 0]
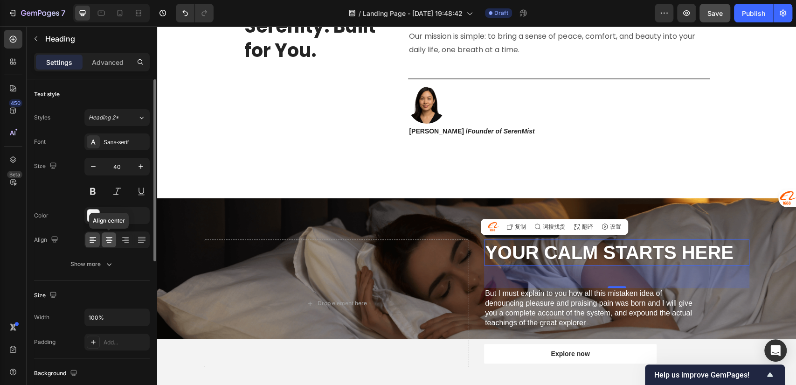
click at [110, 239] on icon at bounding box center [109, 239] width 9 height 9
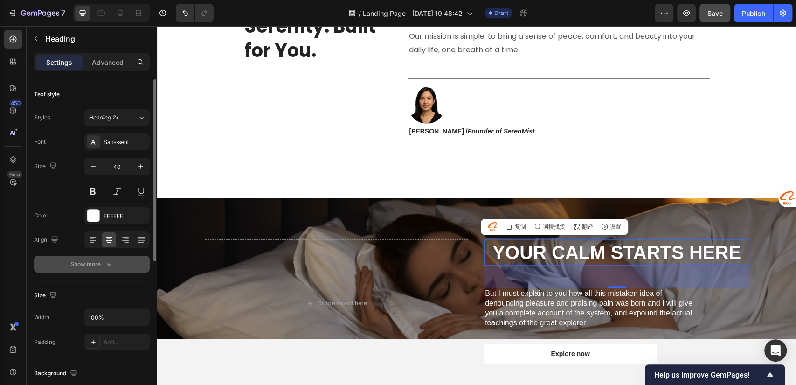
click at [115, 264] on button "Show more" at bounding box center [92, 264] width 116 height 17
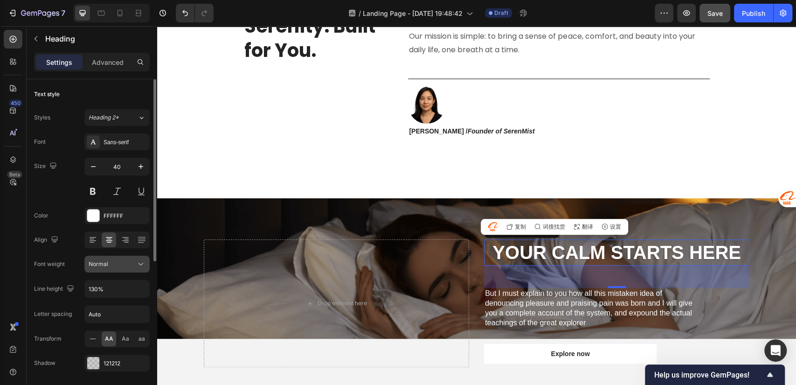
click at [127, 266] on div "Normal" at bounding box center [113, 264] width 48 height 8
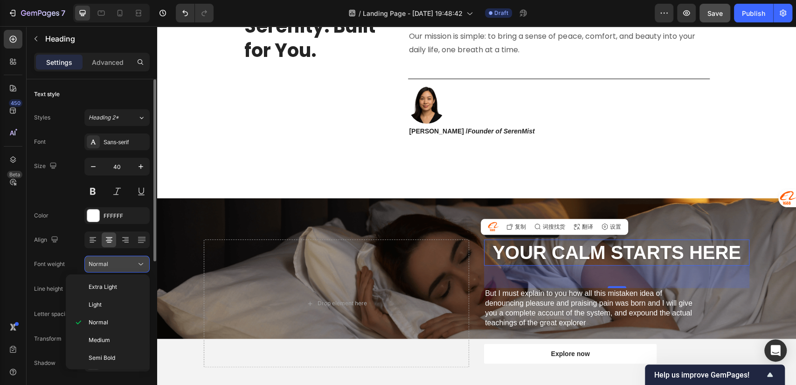
click at [127, 266] on div "Normal" at bounding box center [113, 264] width 48 height 8
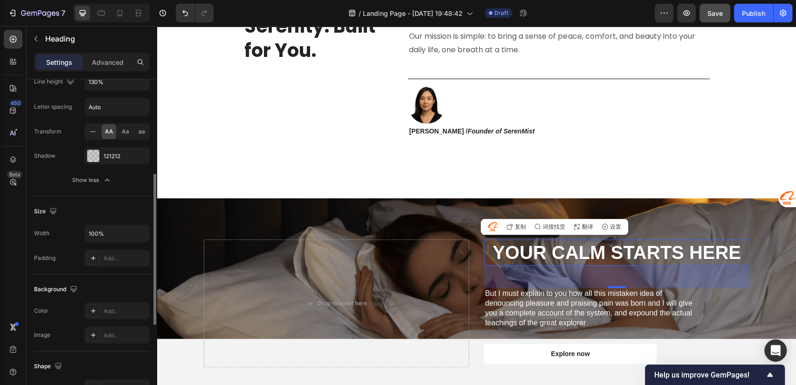
scroll to position [396, 0]
